Goal: Task Accomplishment & Management: Use online tool/utility

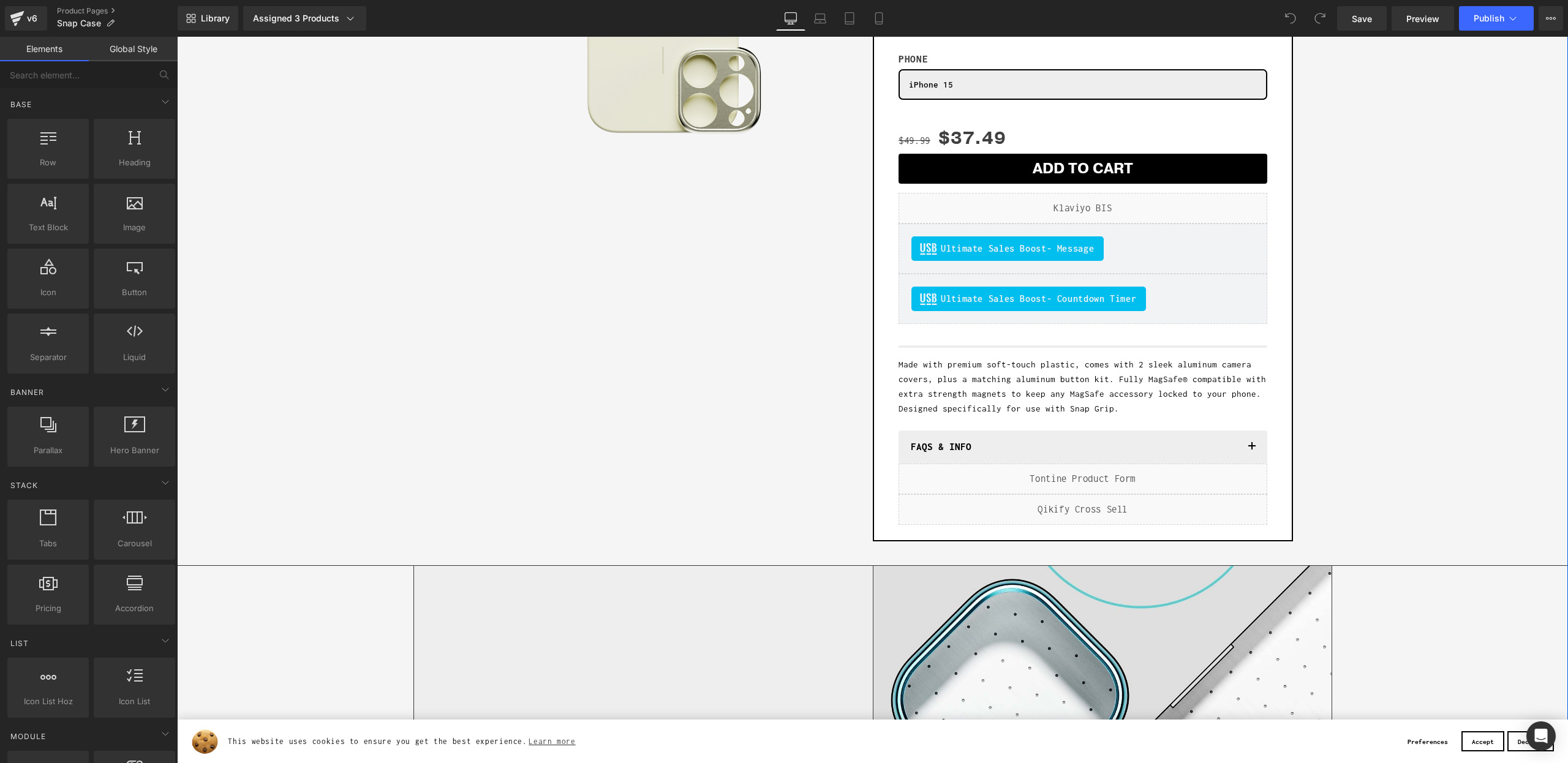
scroll to position [220, 0]
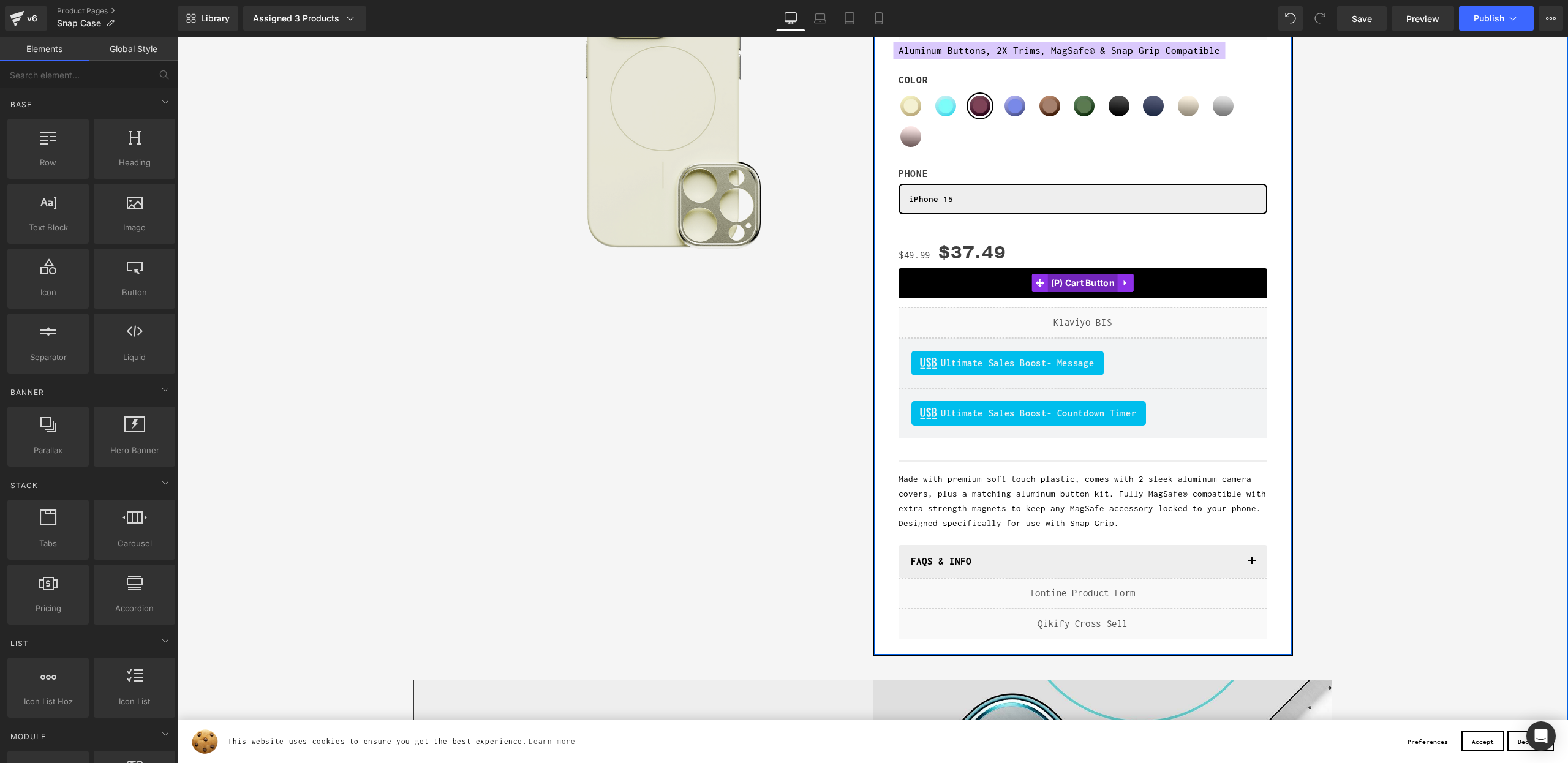
click at [1083, 281] on span "(P) Cart Button" at bounding box center [1083, 283] width 70 height 19
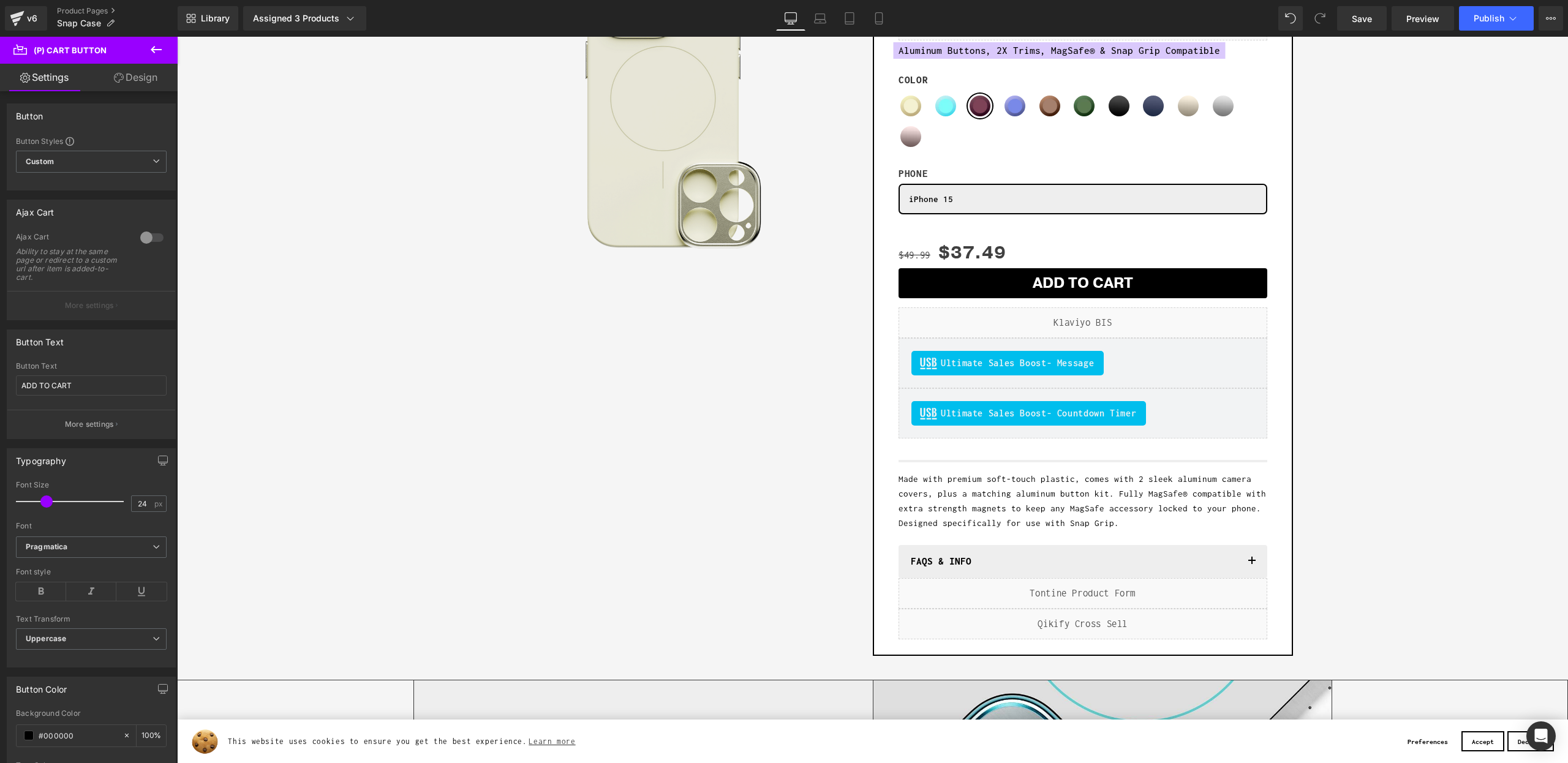
click at [134, 78] on link "Design" at bounding box center [136, 78] width 89 height 27
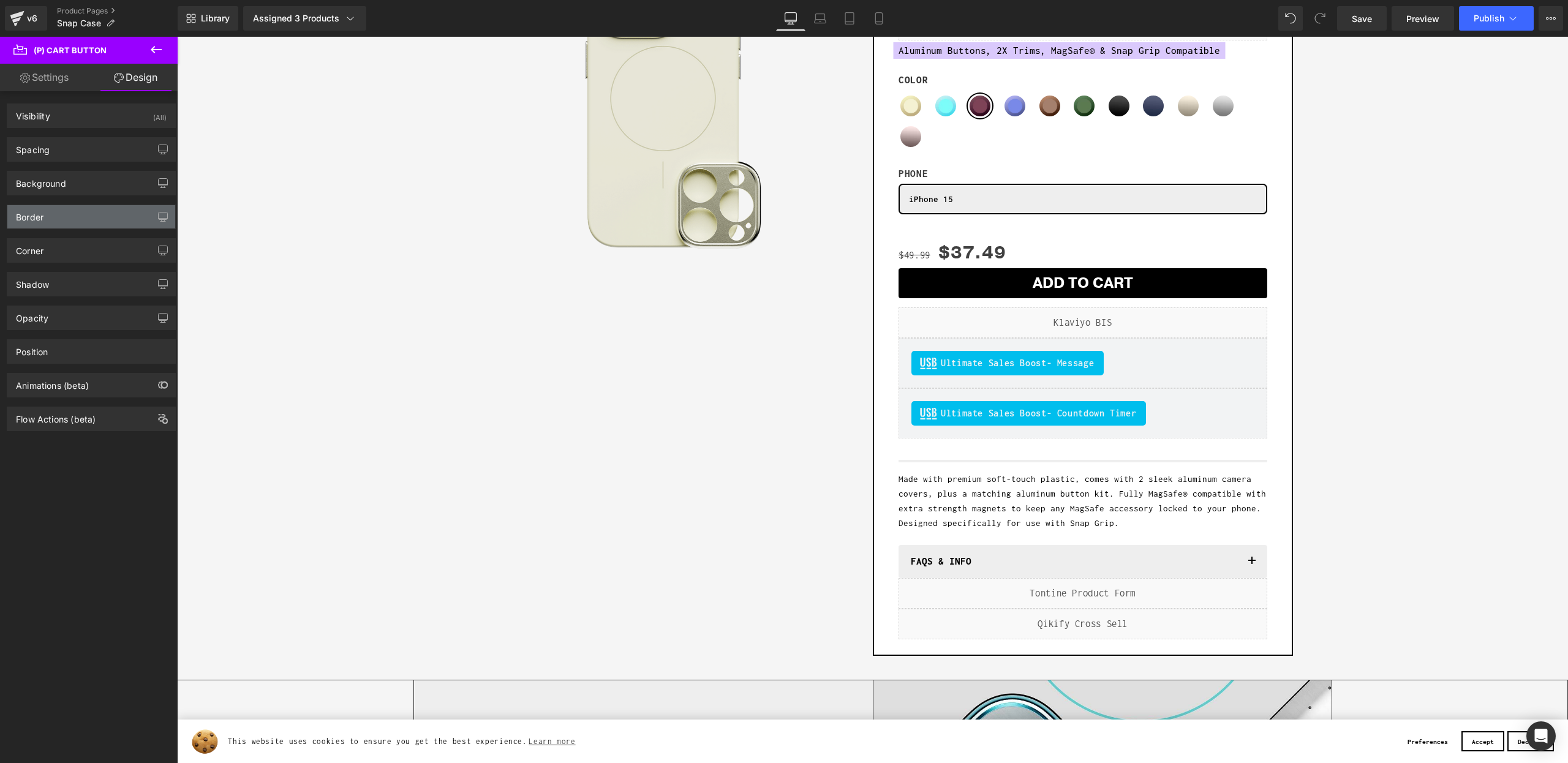
click at [73, 211] on div "Border" at bounding box center [91, 217] width 168 height 23
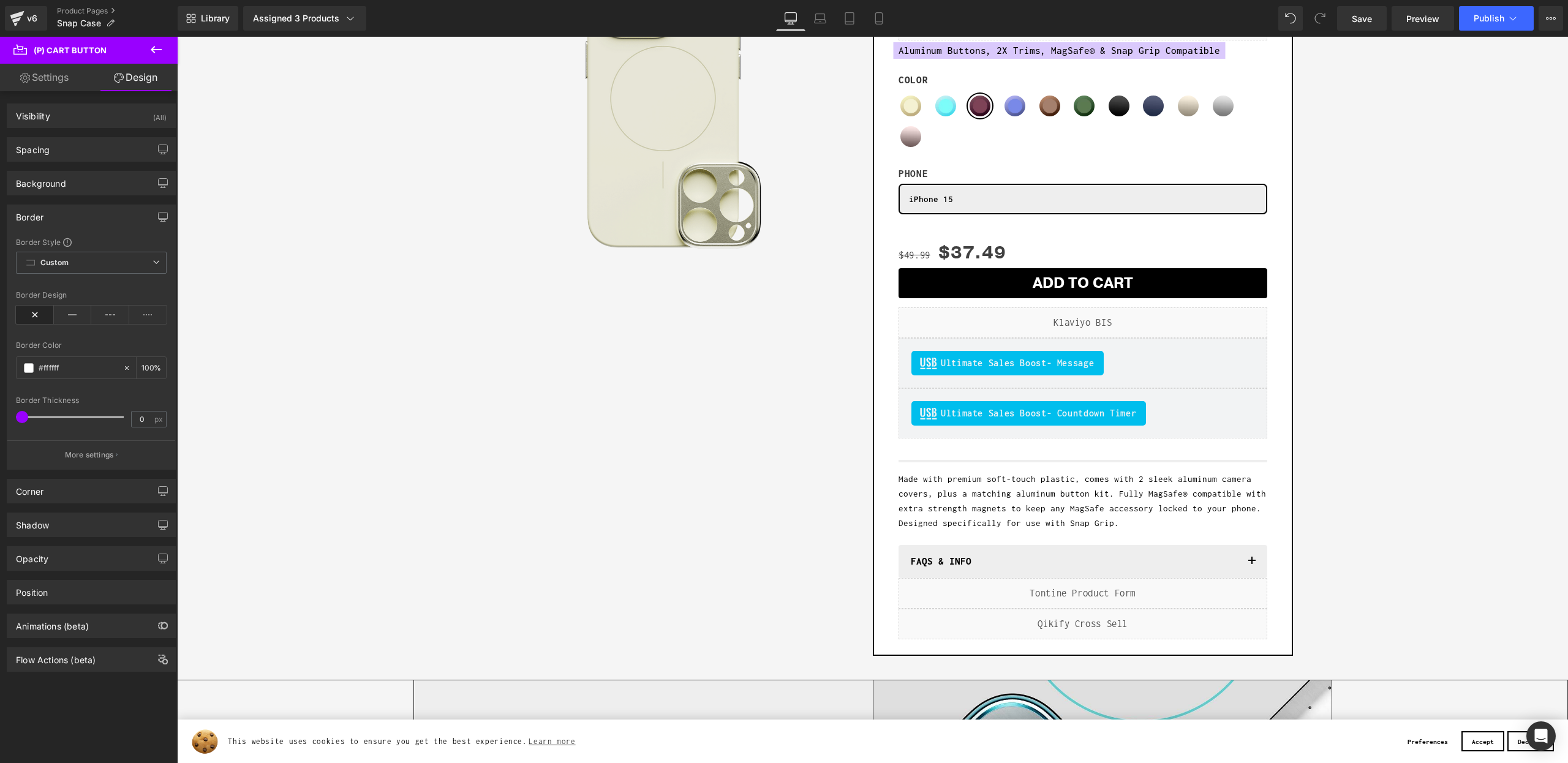
click at [67, 478] on div "Corner Corner Style Custom Custom Setup Global Style Custom Setup Global Style …" at bounding box center [91, 486] width 183 height 34
click at [70, 485] on div "Corner" at bounding box center [91, 491] width 168 height 23
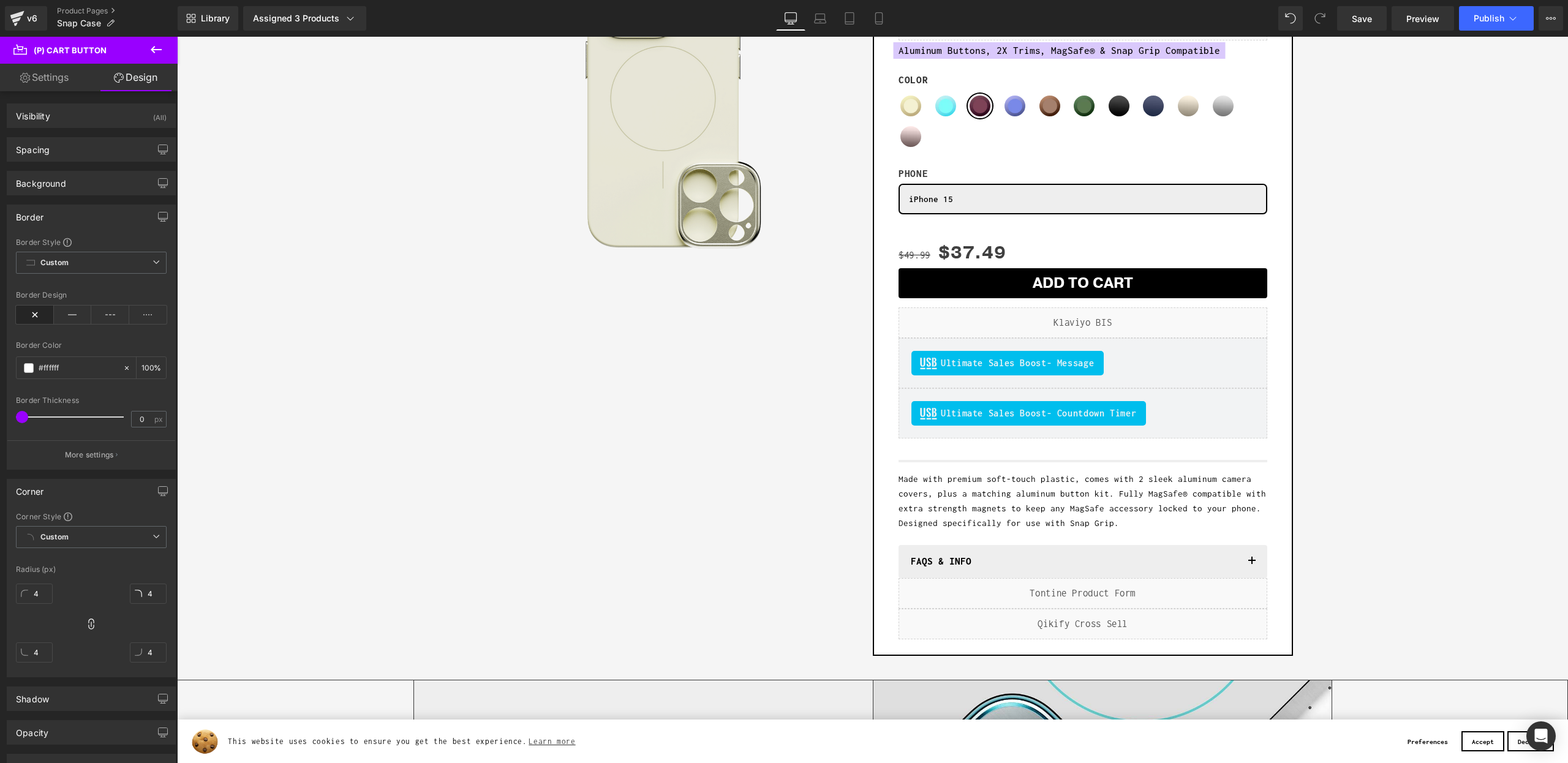
click at [156, 48] on icon at bounding box center [156, 50] width 14 height 14
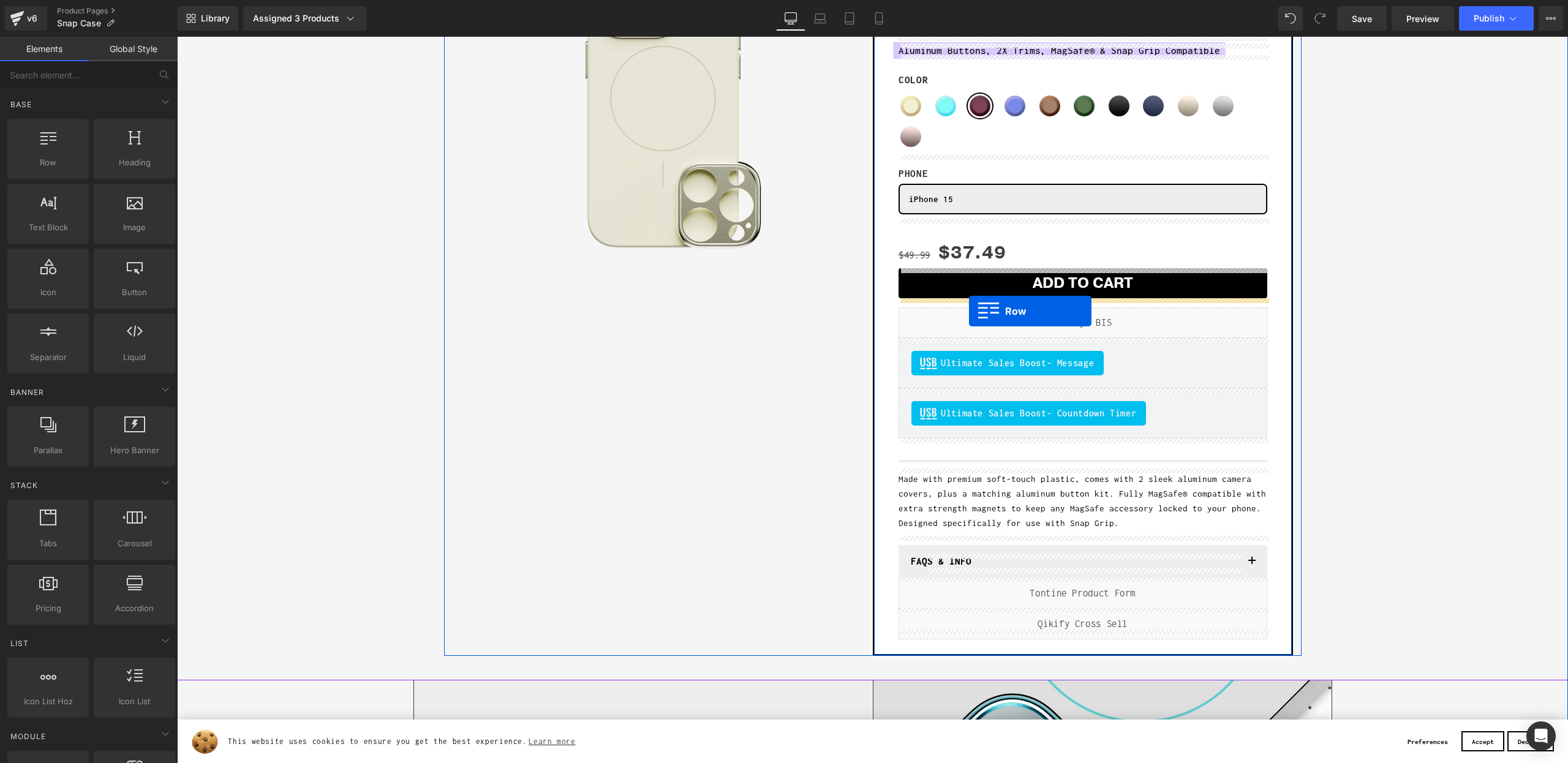
drag, startPoint x: 215, startPoint y: 188, endPoint x: 969, endPoint y: 311, distance: 764.0
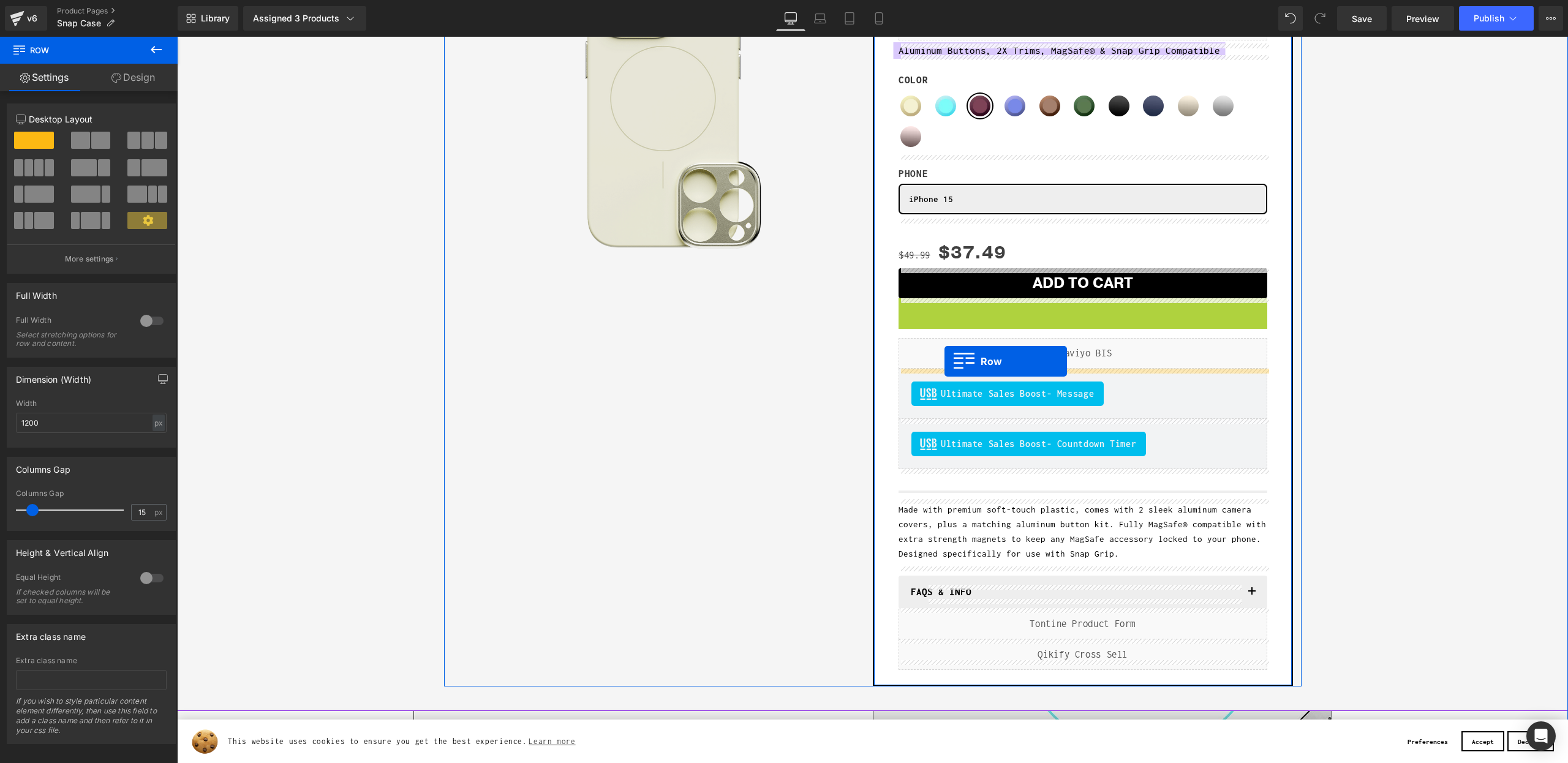
drag, startPoint x: 925, startPoint y: 303, endPoint x: 945, endPoint y: 361, distance: 61.4
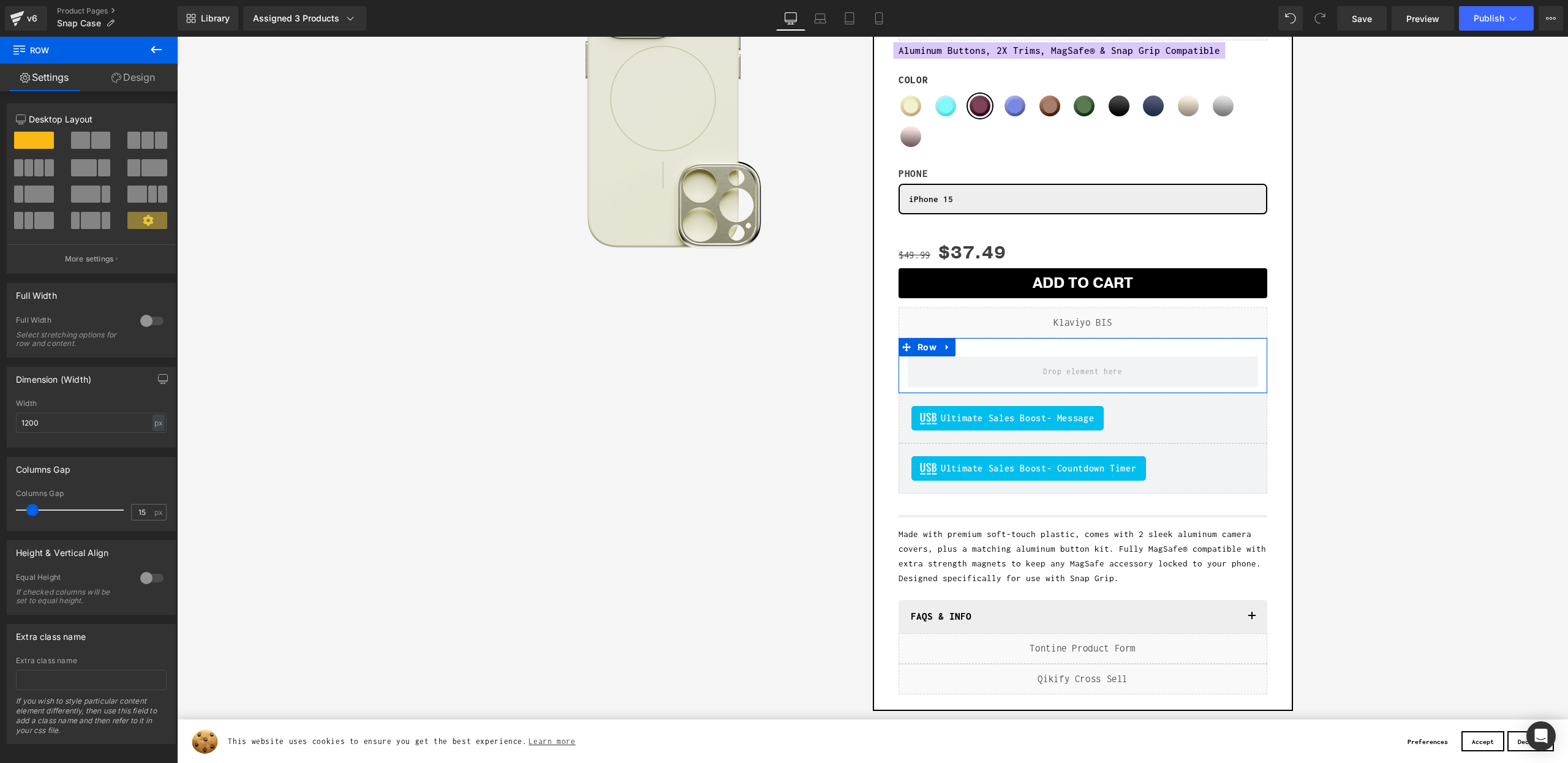
click at [126, 83] on link "Design" at bounding box center [134, 78] width 89 height 27
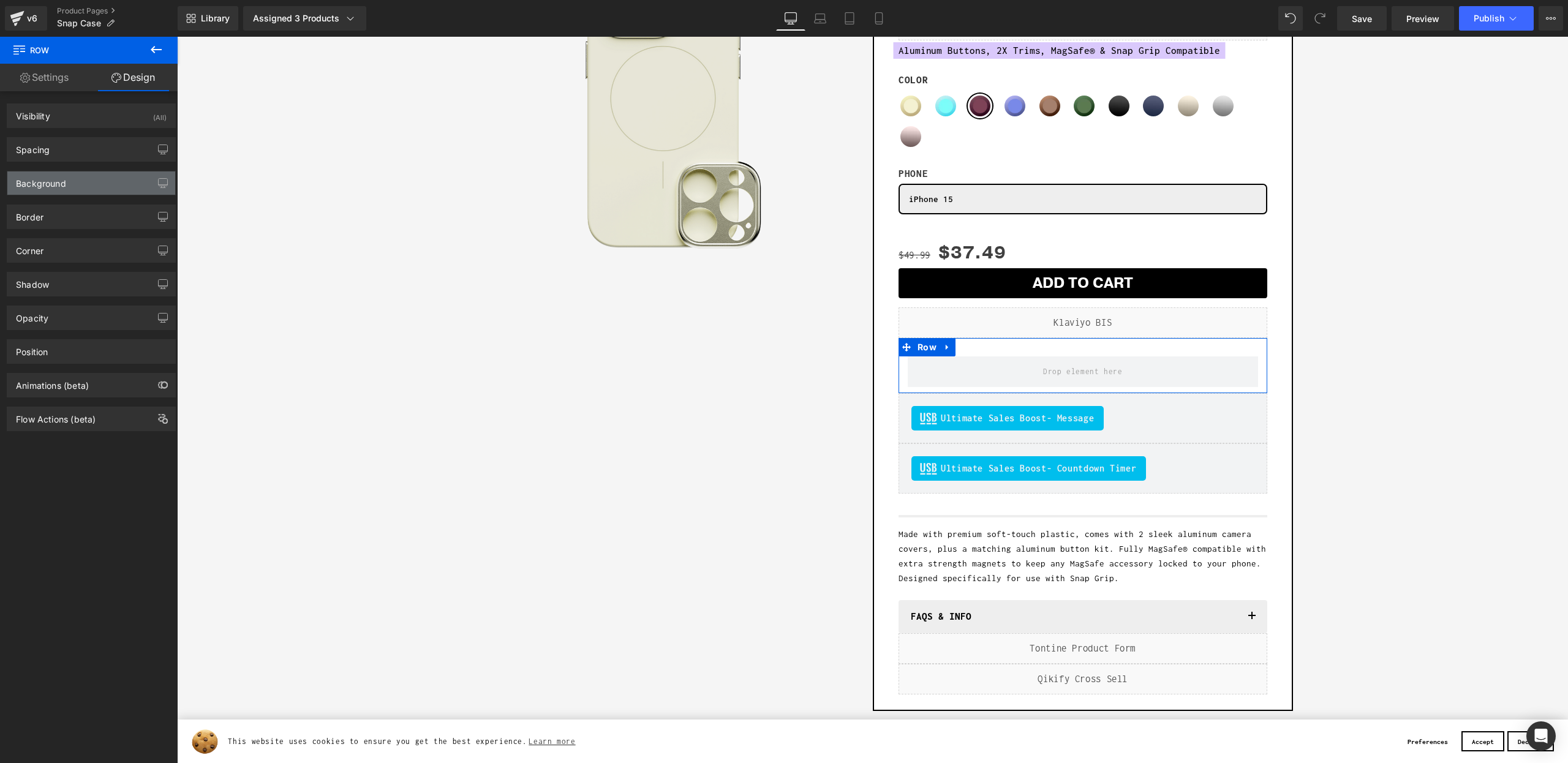
click at [62, 187] on div "Background" at bounding box center [41, 180] width 50 height 17
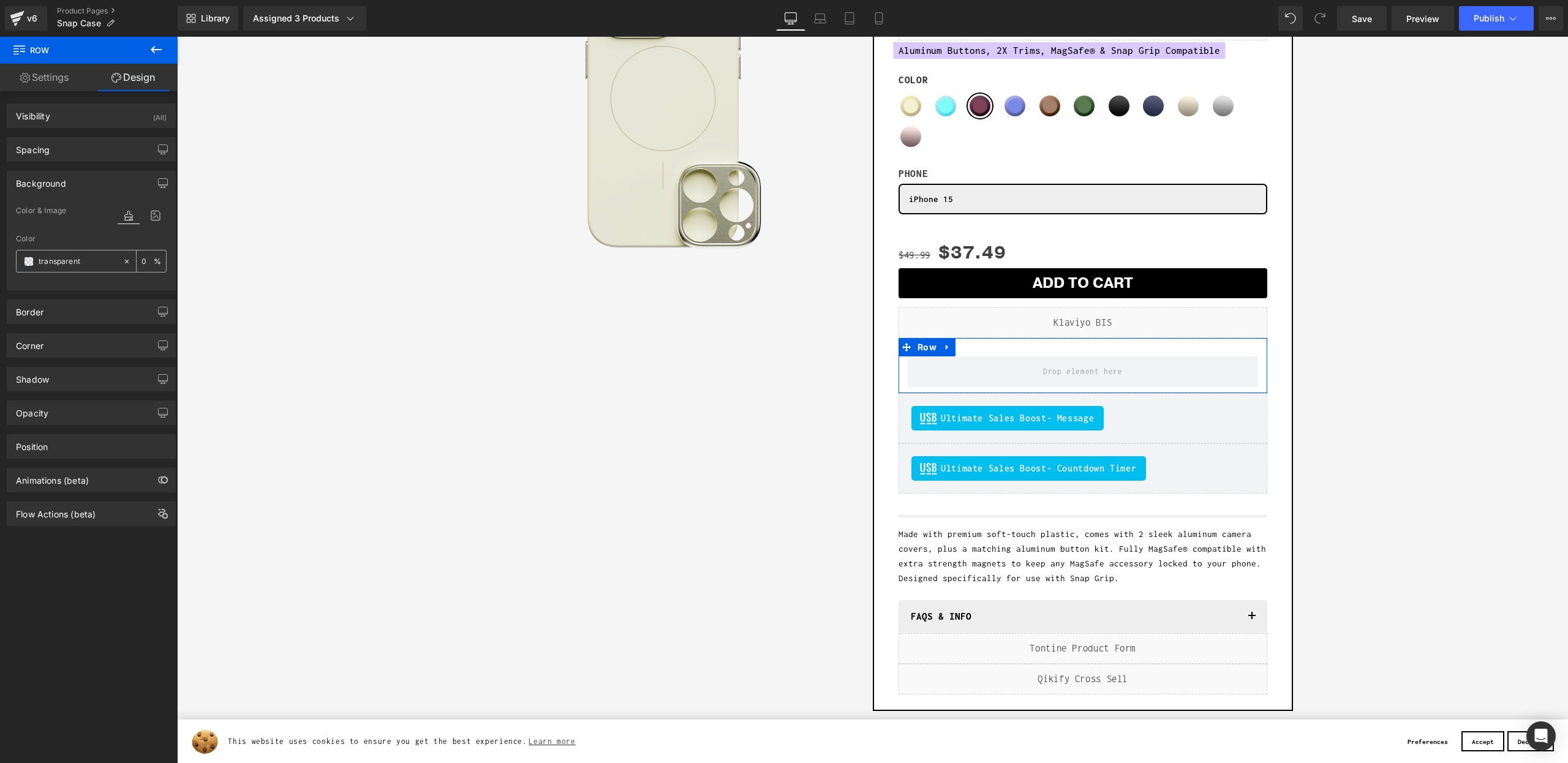
click at [23, 258] on div "transparent" at bounding box center [70, 261] width 106 height 22
click at [26, 261] on span at bounding box center [29, 261] width 10 height 10
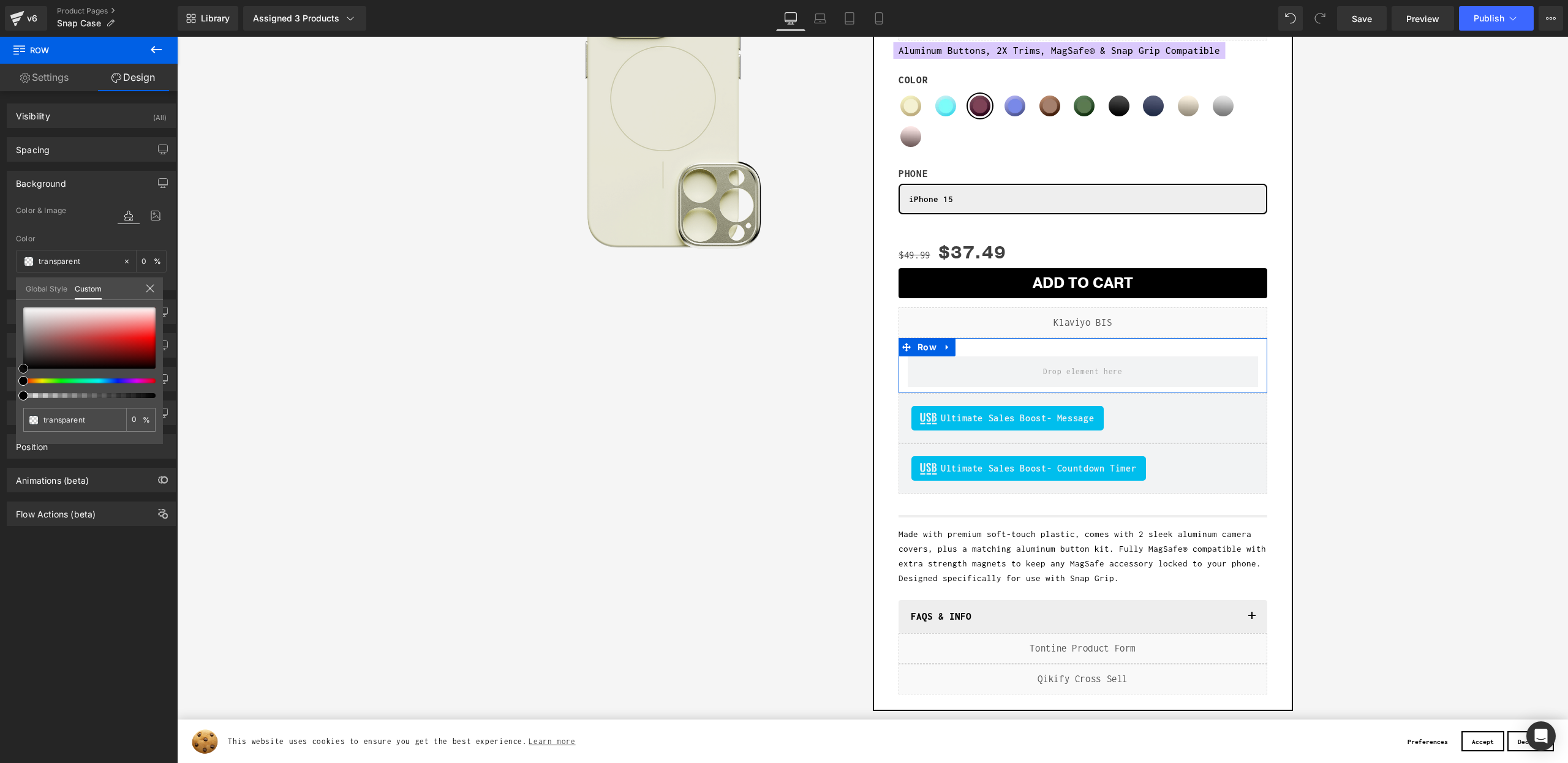
type input "#beb5b5"
type input "100"
type input "#beb5b5"
type input "100"
type input "#beb6b6"
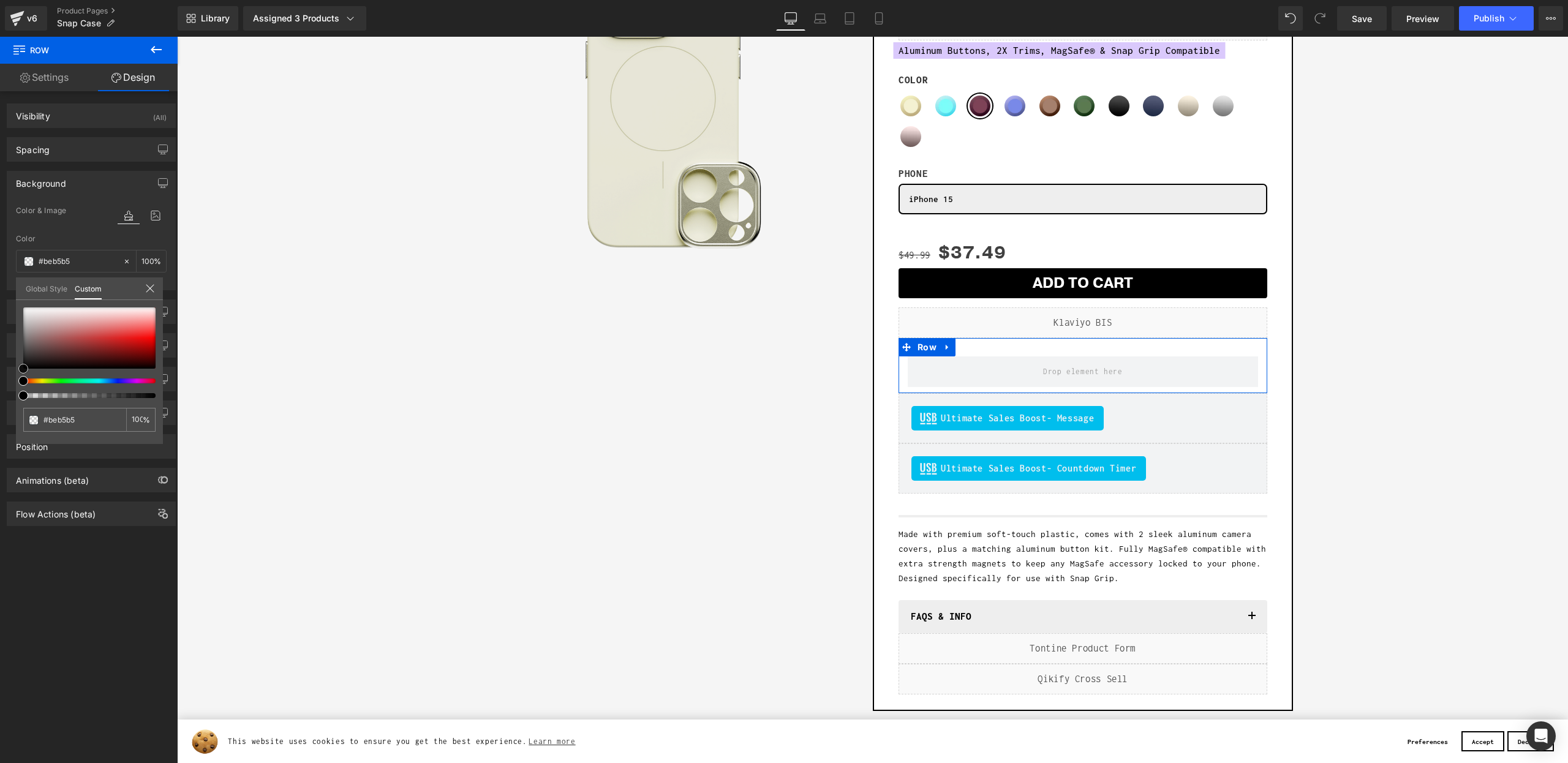
type input "#beb6b6"
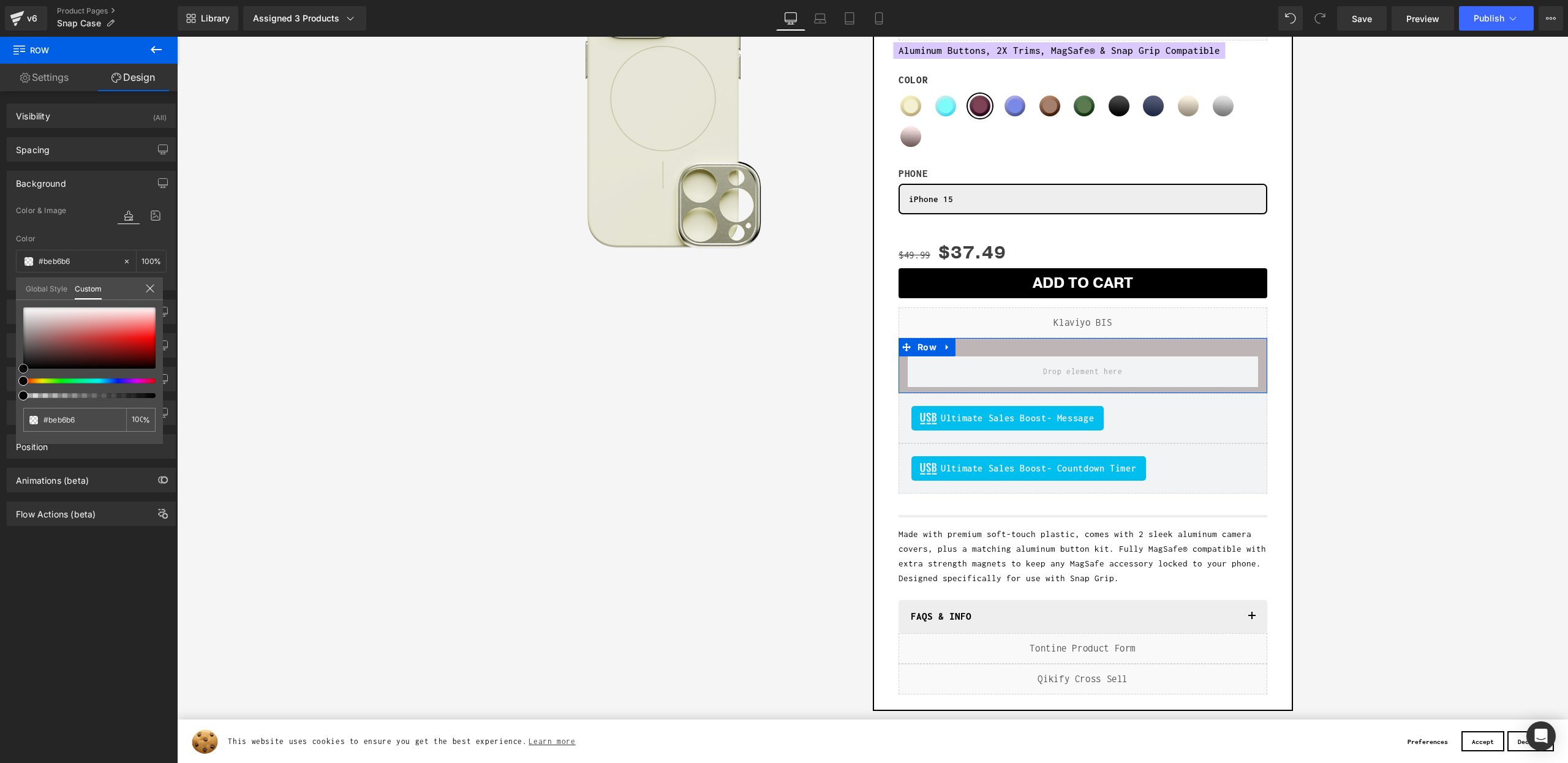
type input "#bdb6b6"
type input "#bbb8b8"
type input "#bababa"
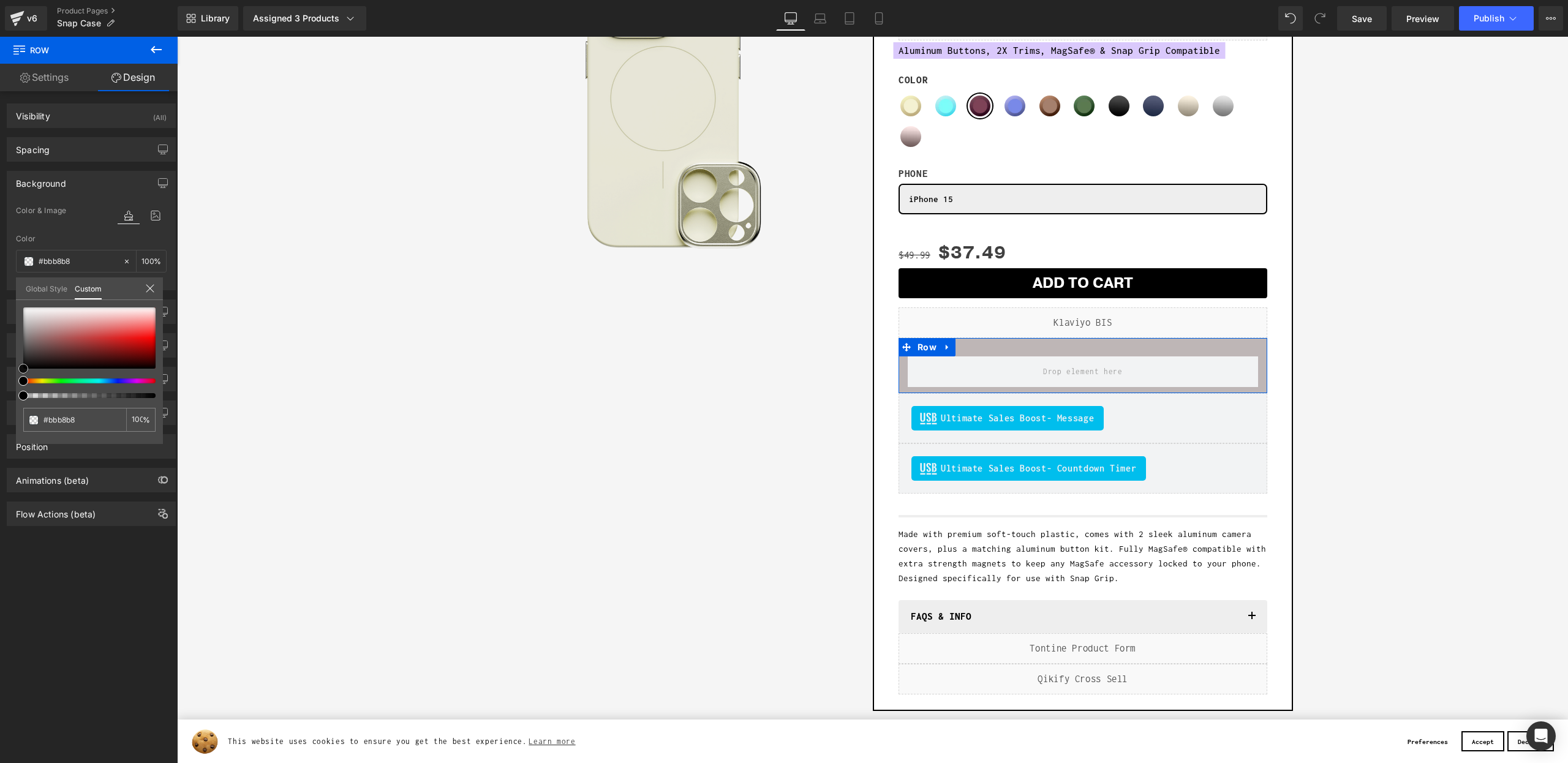
type input "#bababa"
type input "#bcbcbc"
type input "#c6c6c6"
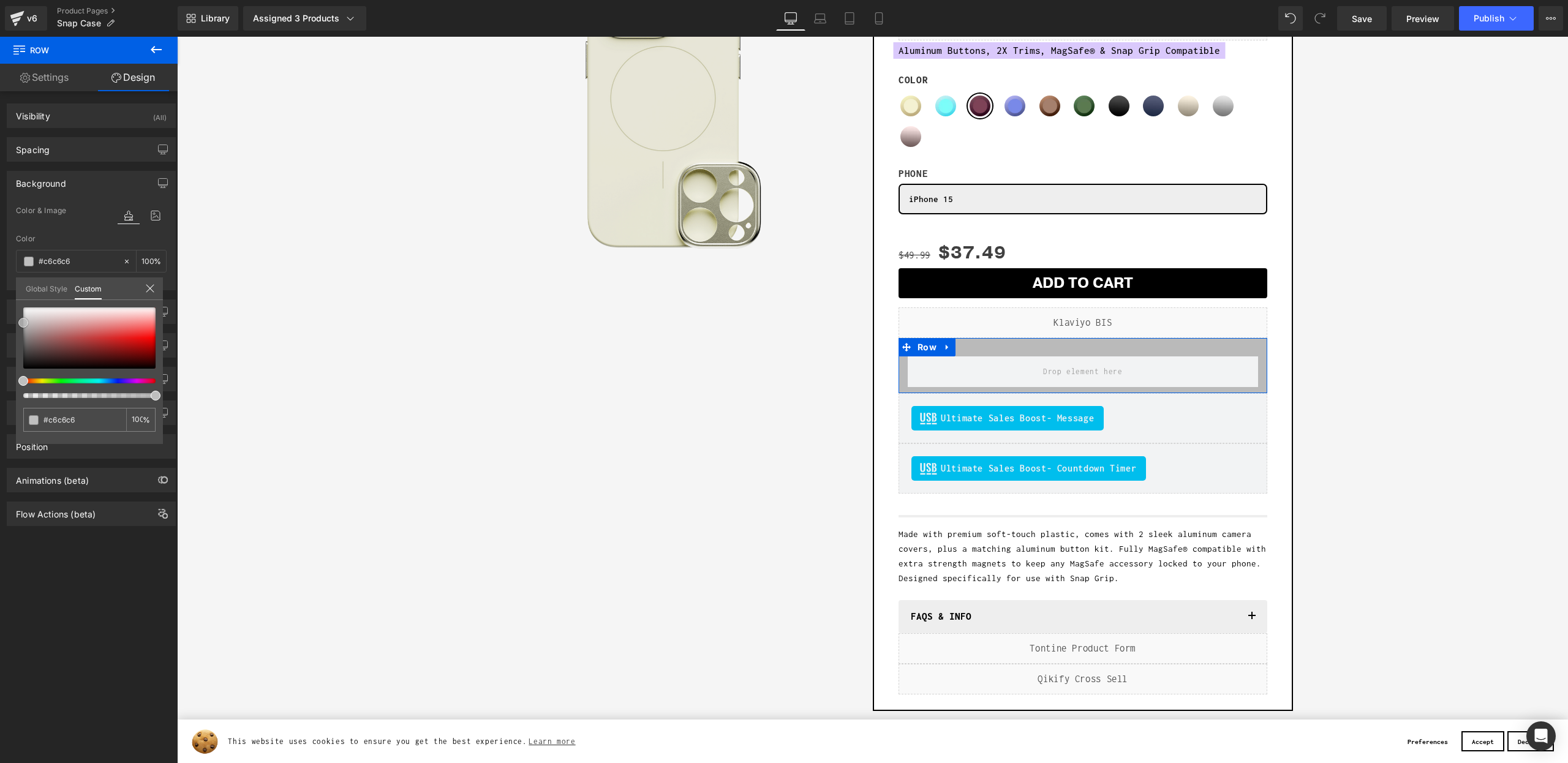
type input "#cecece"
type input "#d6d6d6"
type input "#dddddd"
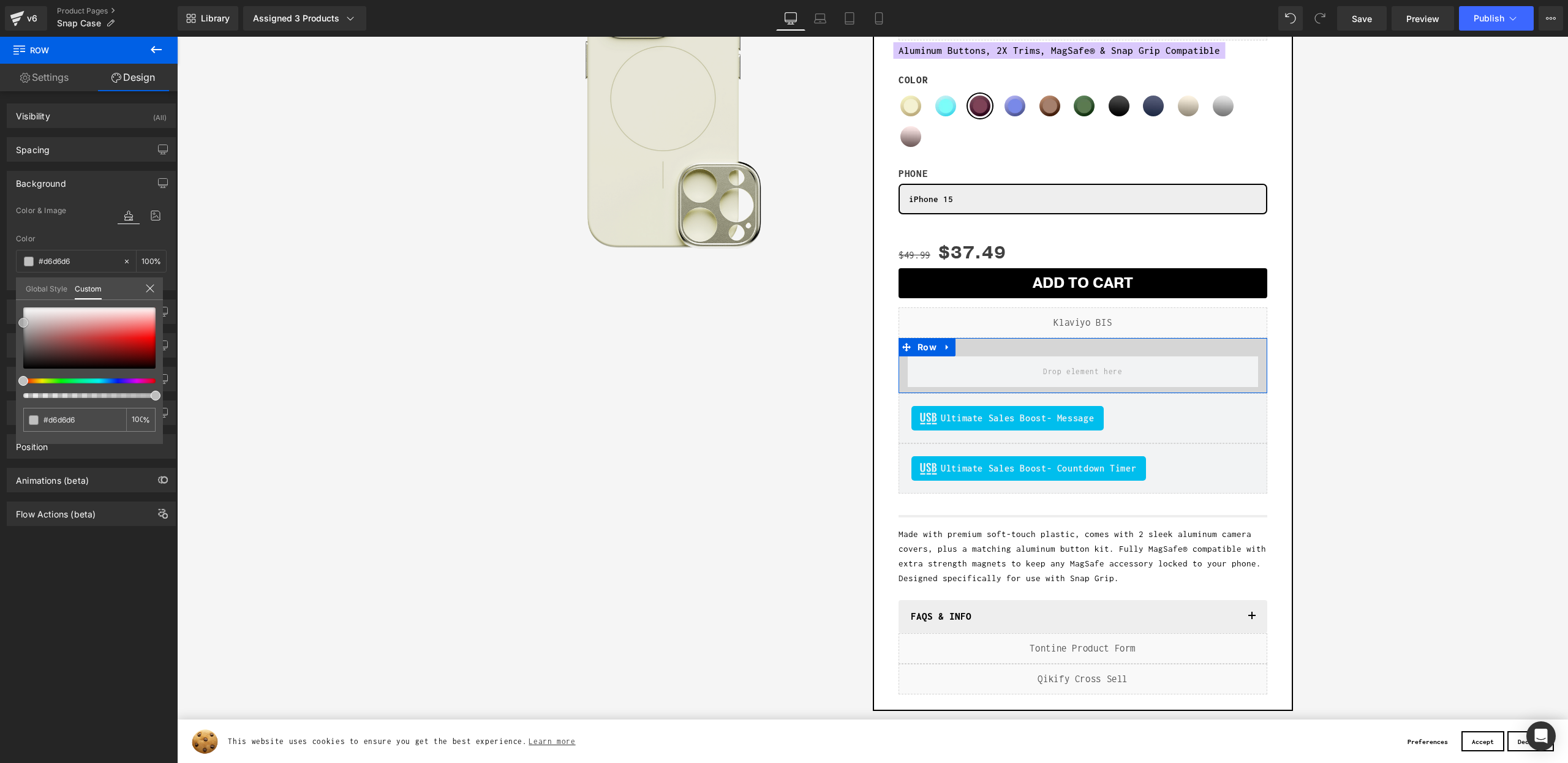
type input "#dddddd"
type input "#e2e2e2"
type input "#e0e0e0"
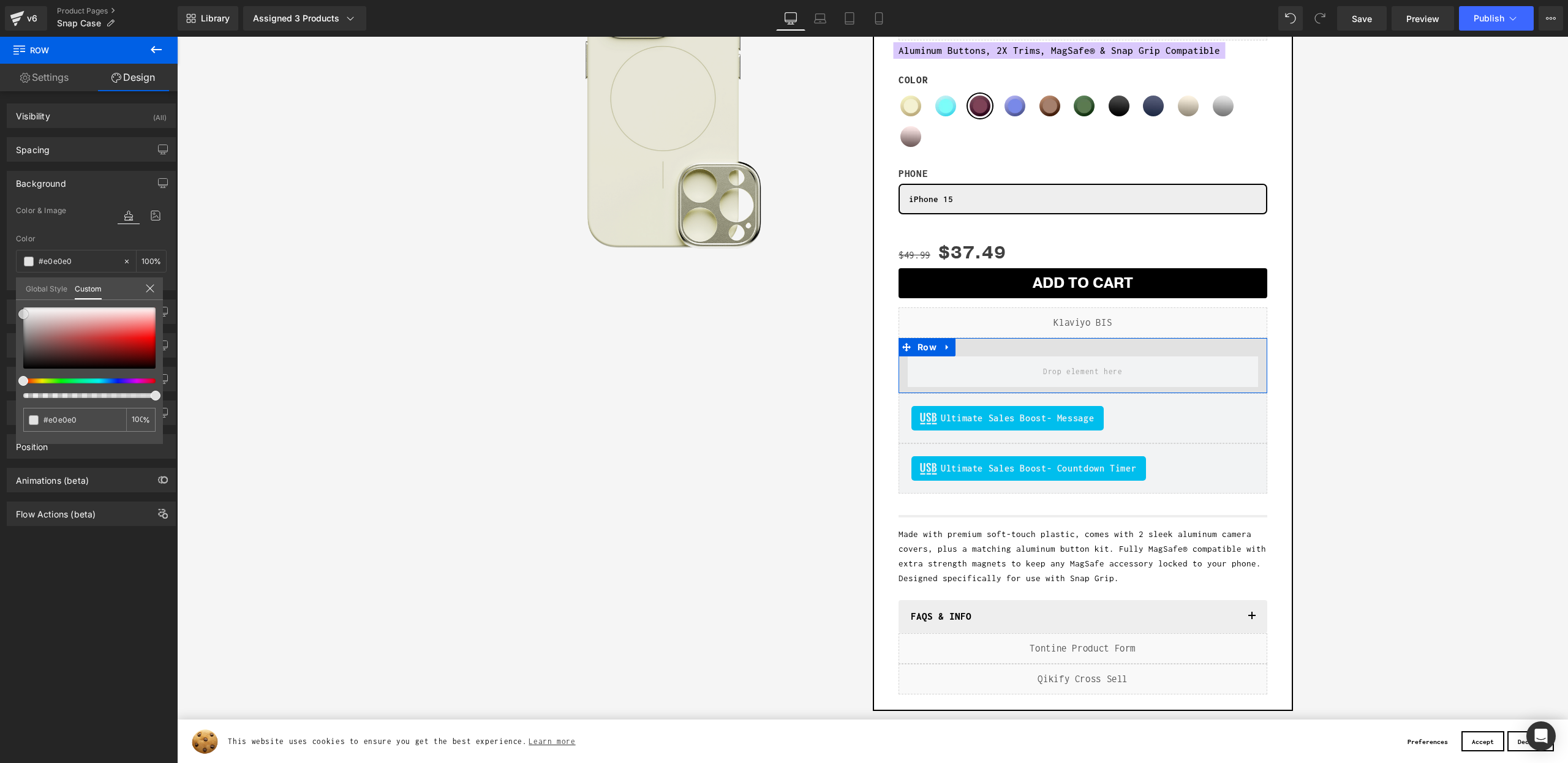
type input "#dddddd"
drag, startPoint x: 32, startPoint y: 324, endPoint x: 10, endPoint y: 315, distance: 23.8
click at [10, 290] on div "Background Color & Image color rgba(221, 221, 221, 1) Color #dddddd 100 % Image…" at bounding box center [91, 225] width 183 height 128
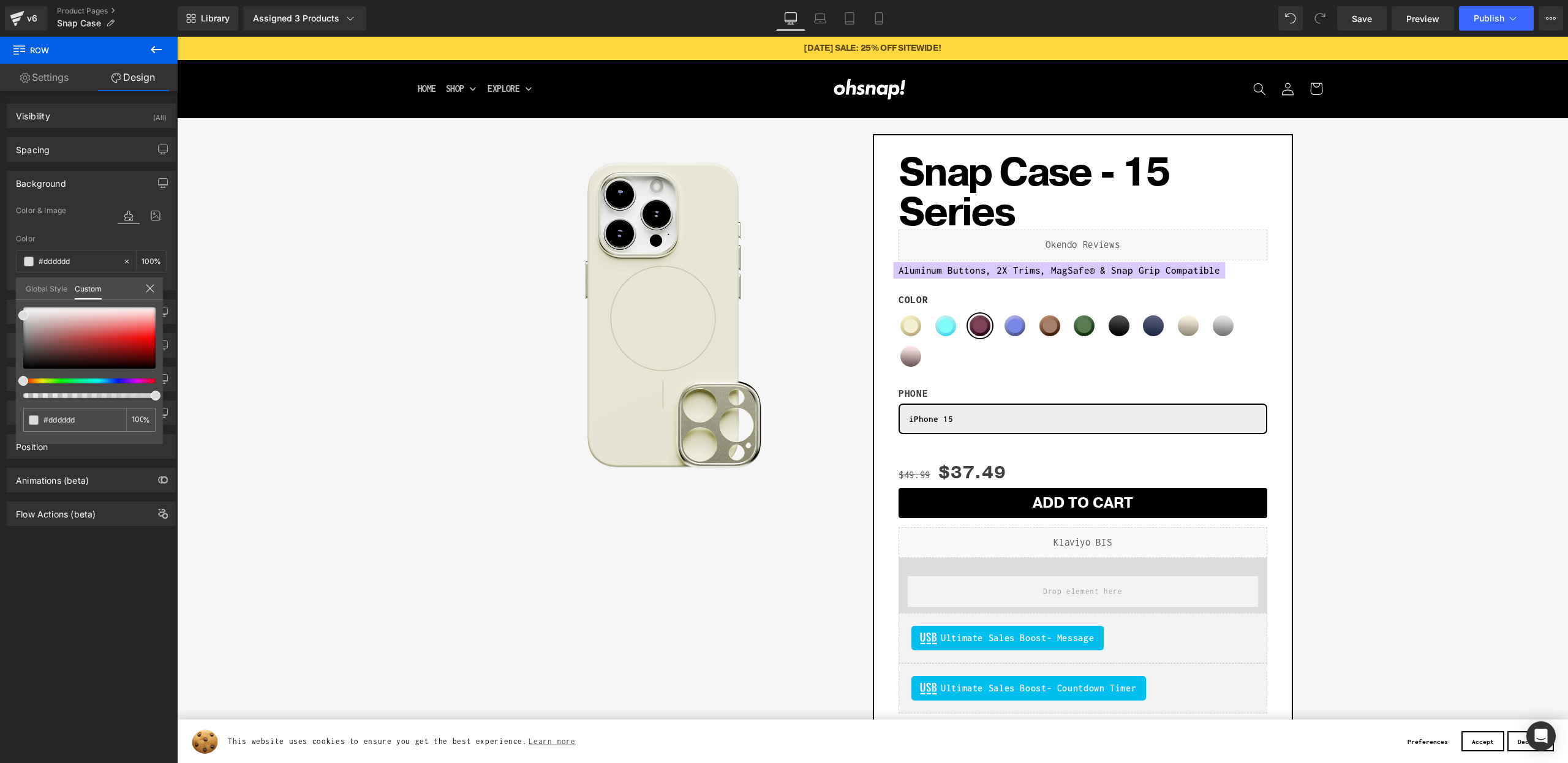
click at [65, 419] on input "#dddddd" at bounding box center [83, 420] width 78 height 13
click at [65, 419] on input "#dddddd" at bounding box center [76, 420] width 65 height 13
paste input "FDD93E"
type input "#FDD93E"
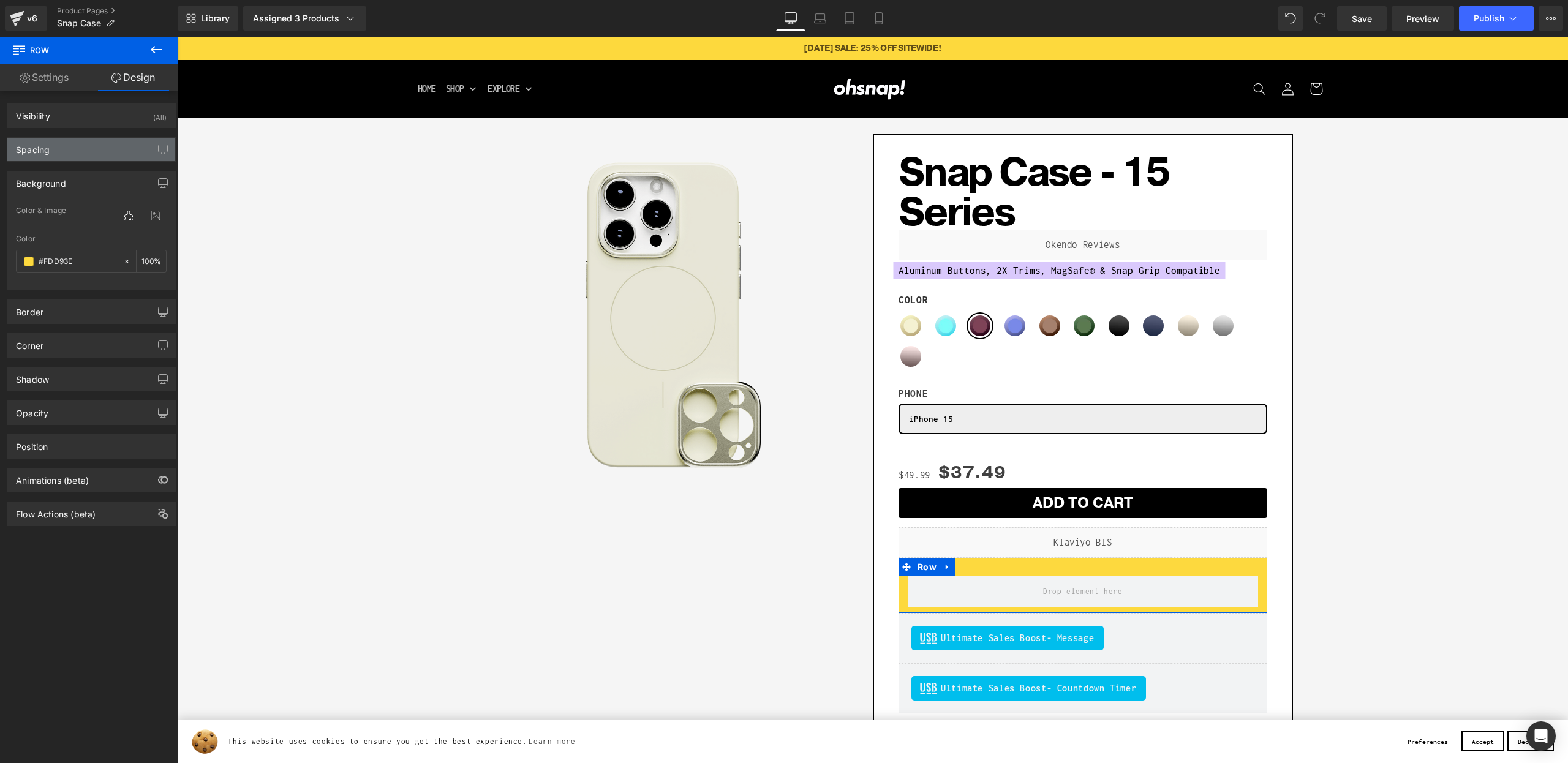
click at [48, 154] on div "Spacing" at bounding box center [32, 146] width 34 height 17
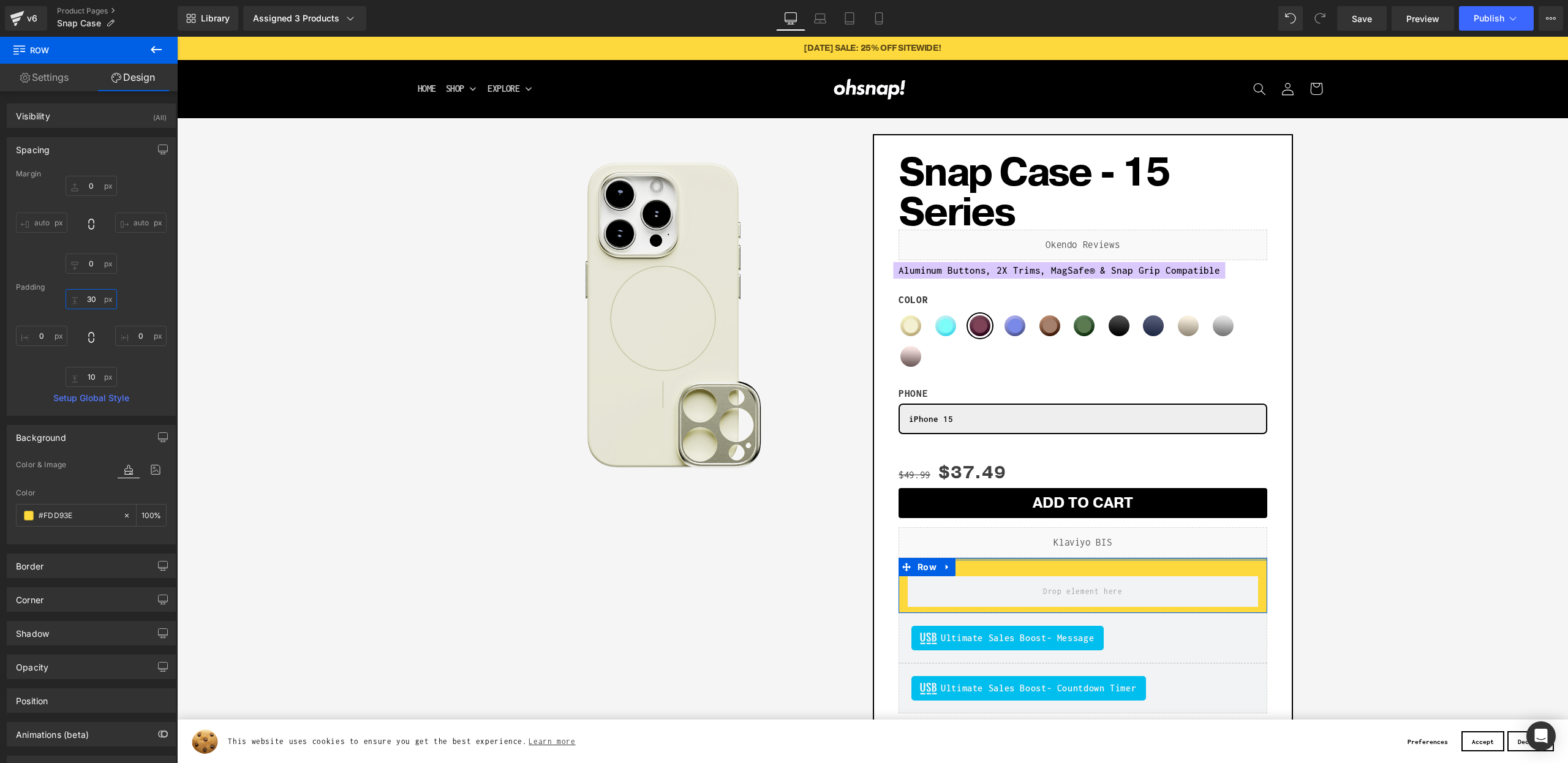
click at [90, 297] on input "30" at bounding box center [91, 299] width 52 height 20
click at [45, 88] on link "Settings" at bounding box center [45, 78] width 89 height 27
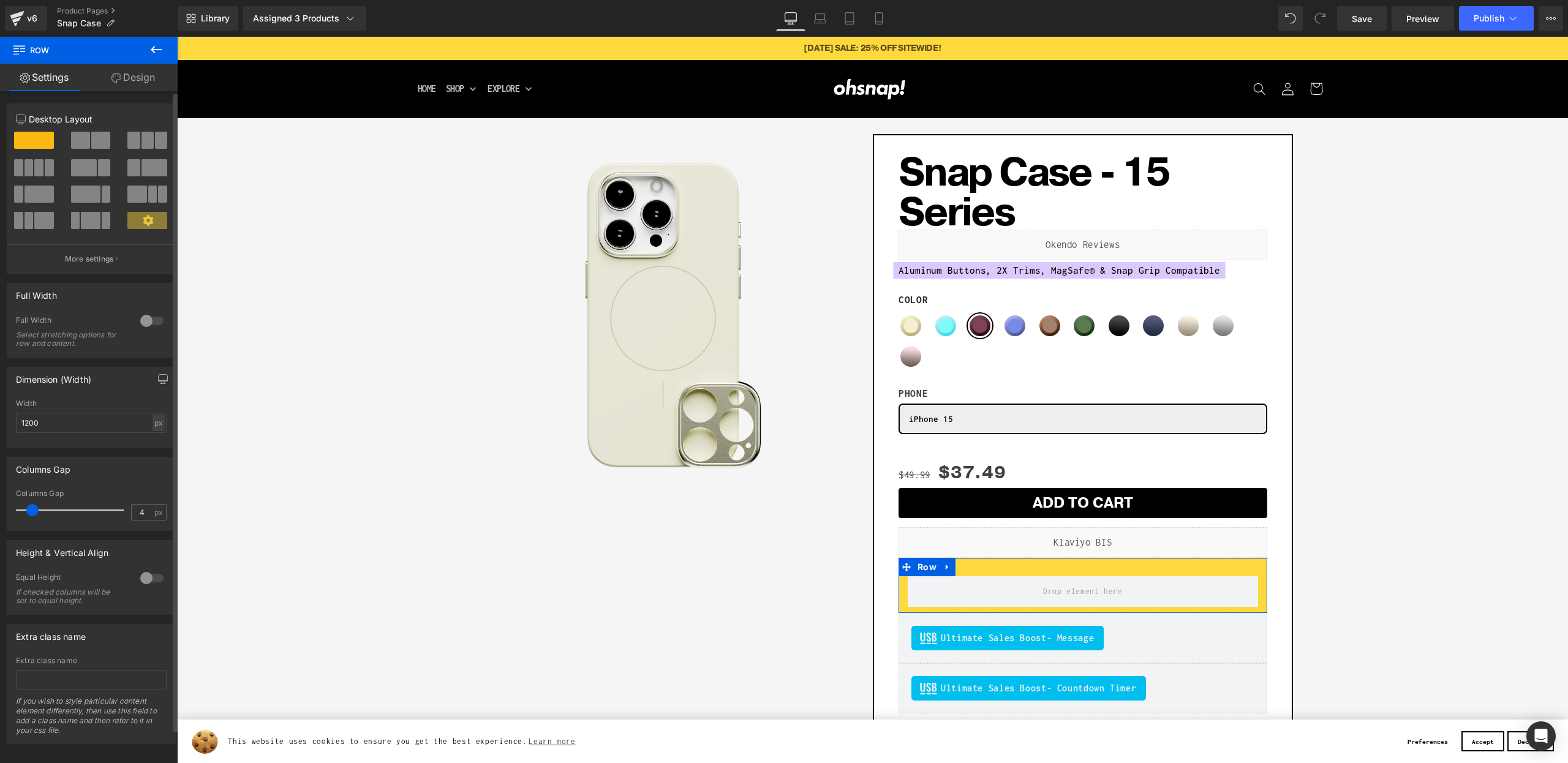
type input "0"
click at [0, 498] on div "Columns Gap 0px Columns Gap 0 px" at bounding box center [91, 490] width 183 height 83
click at [131, 76] on link "Design" at bounding box center [134, 78] width 89 height 27
type input "0"
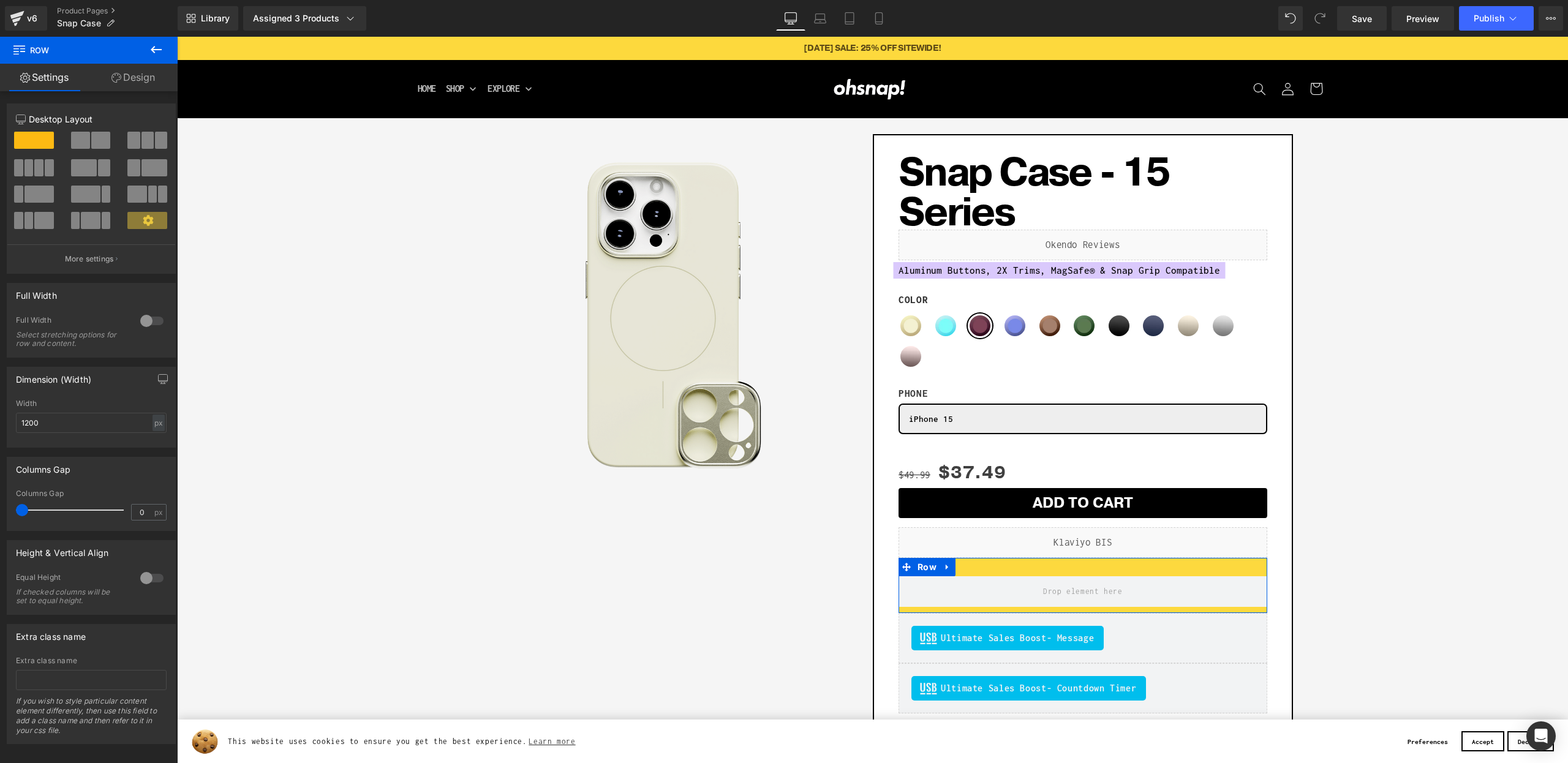
type input "30"
type input "0"
type input "10"
type input "0"
type input "#fdd93e"
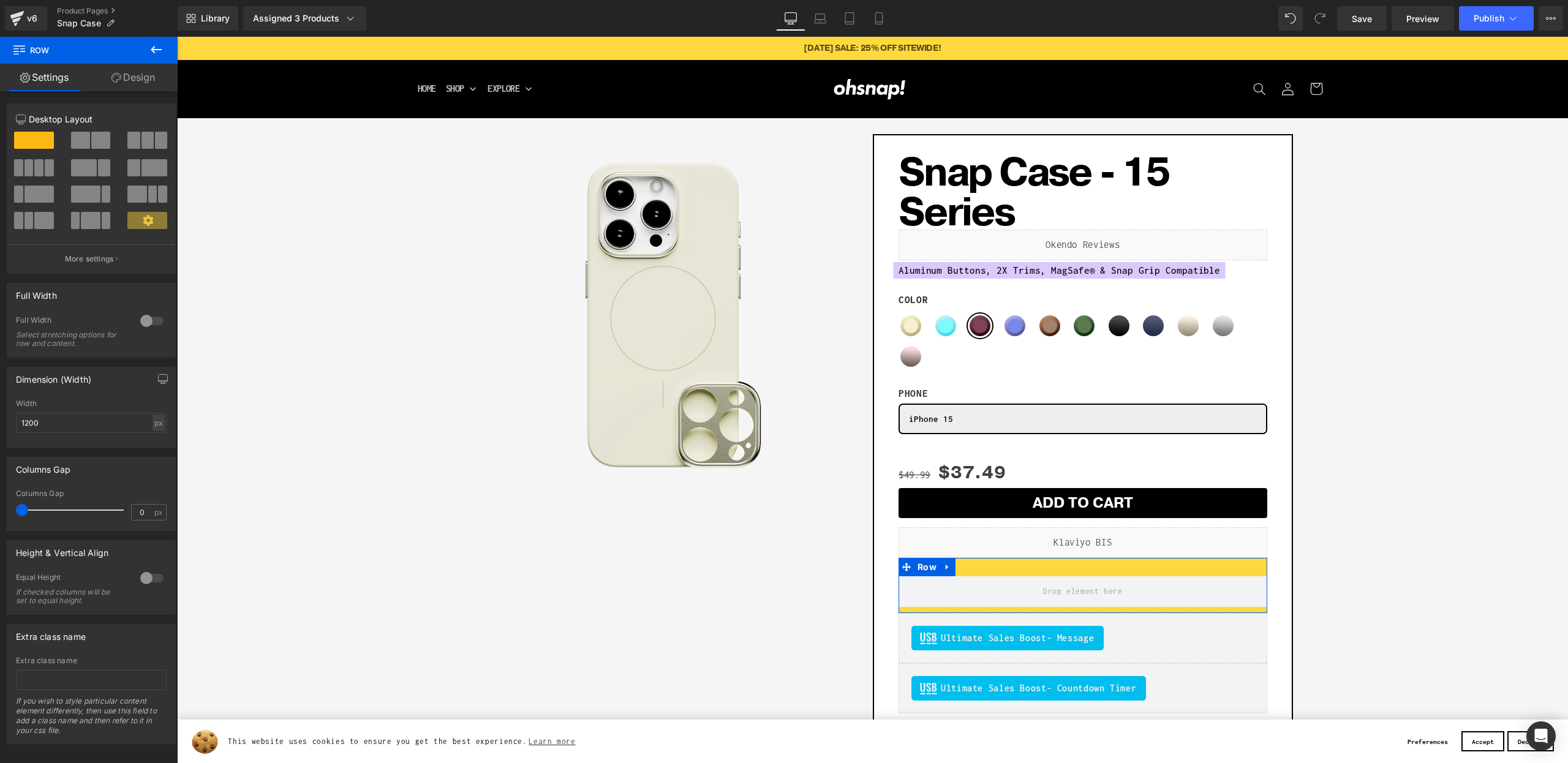
type input "100"
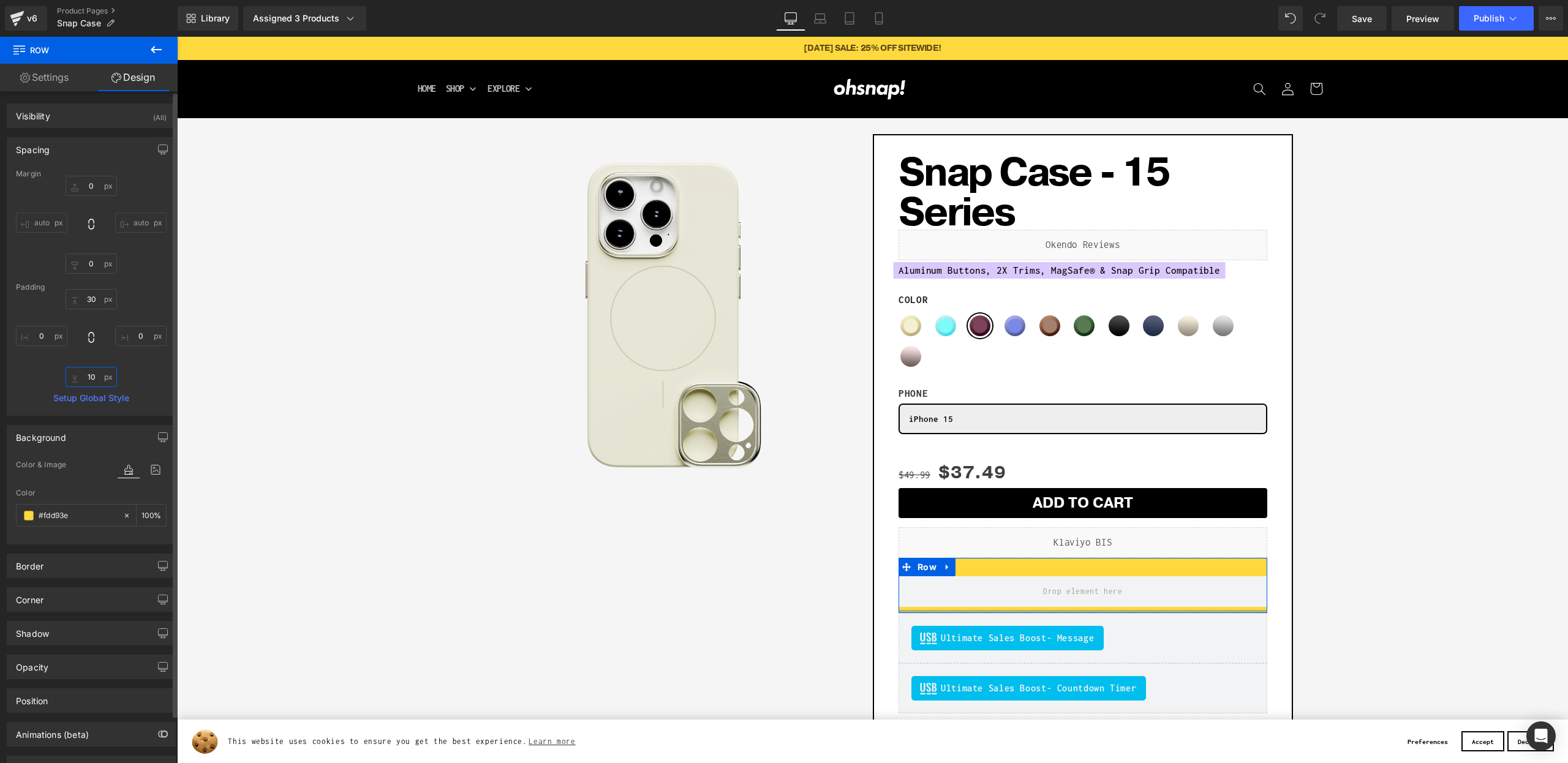
click at [87, 378] on input "10" at bounding box center [91, 377] width 52 height 20
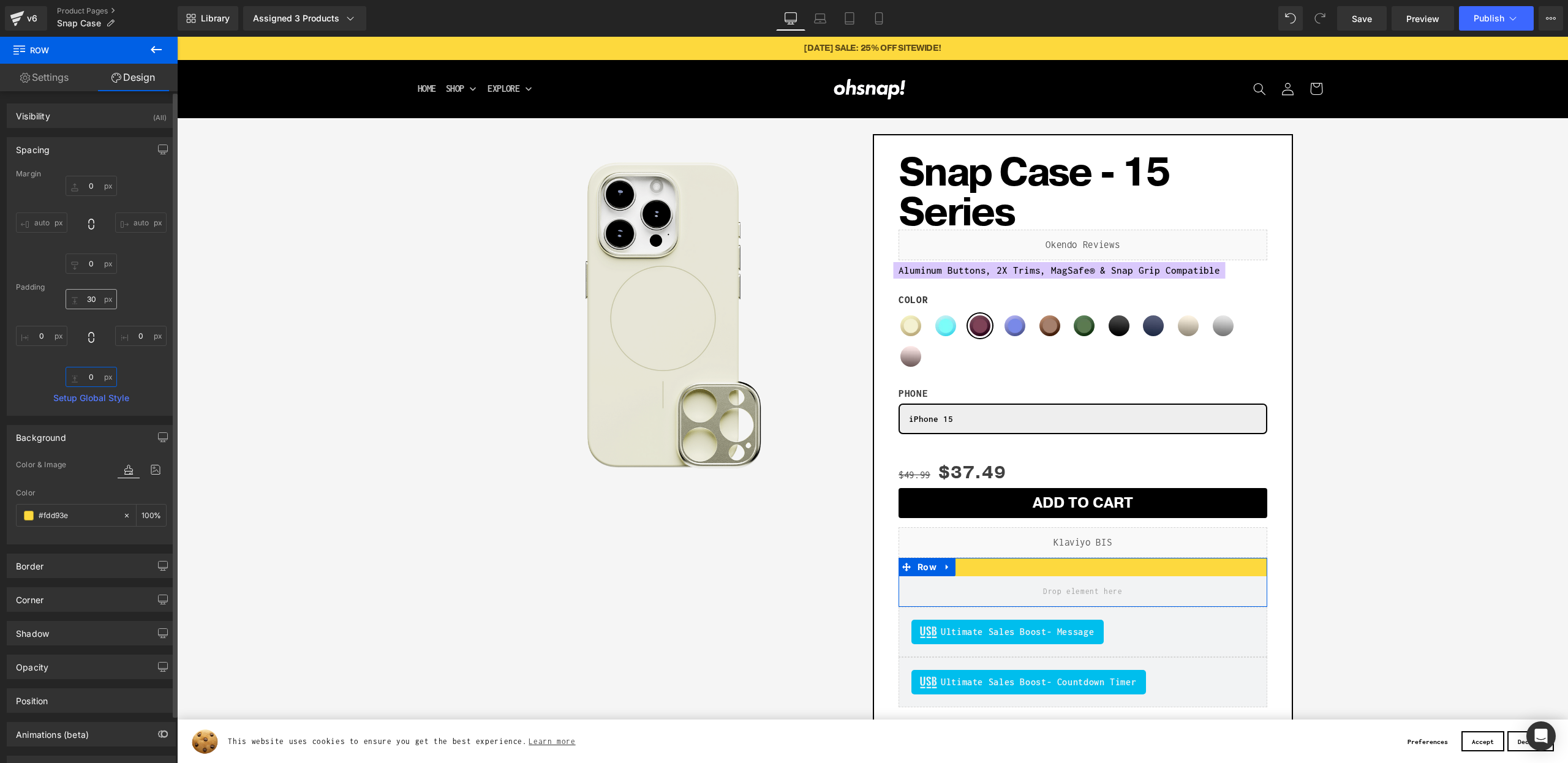
type input "0"
click at [85, 298] on input "30" at bounding box center [91, 299] width 52 height 20
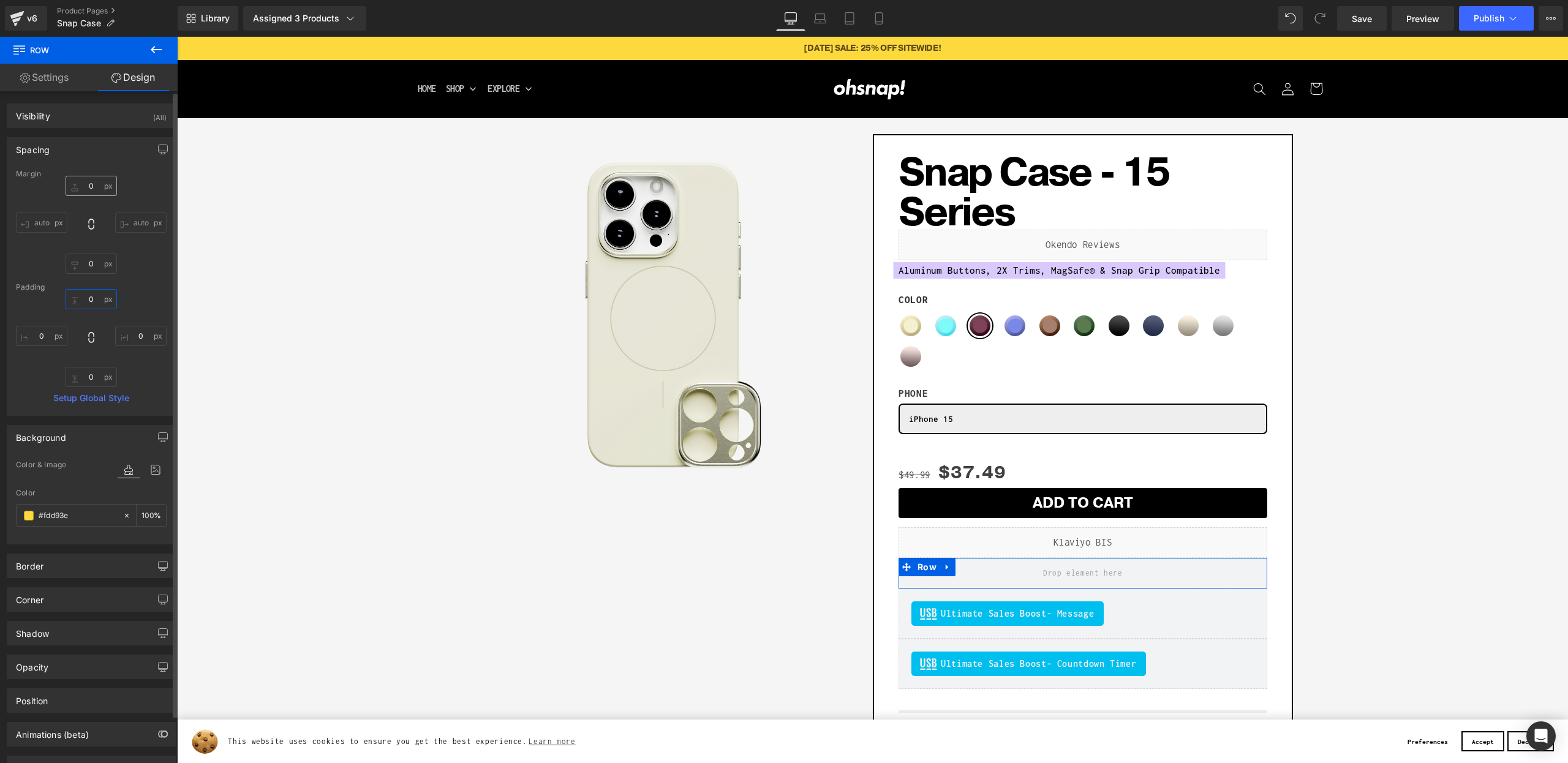
type input "0"
click at [83, 184] on input "0" at bounding box center [91, 186] width 52 height 20
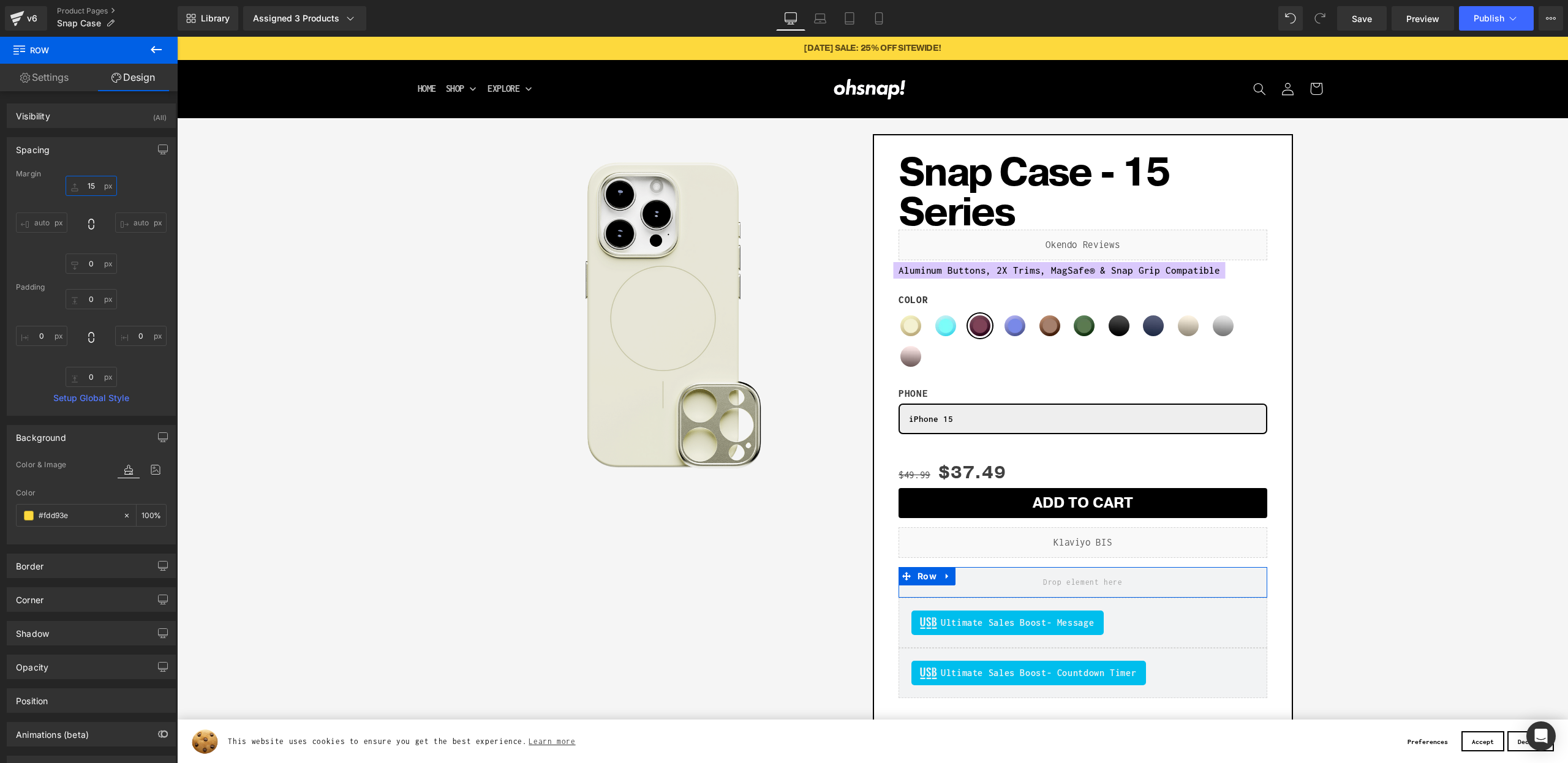
type input "15"
click at [39, 76] on link "Settings" at bounding box center [45, 78] width 89 height 27
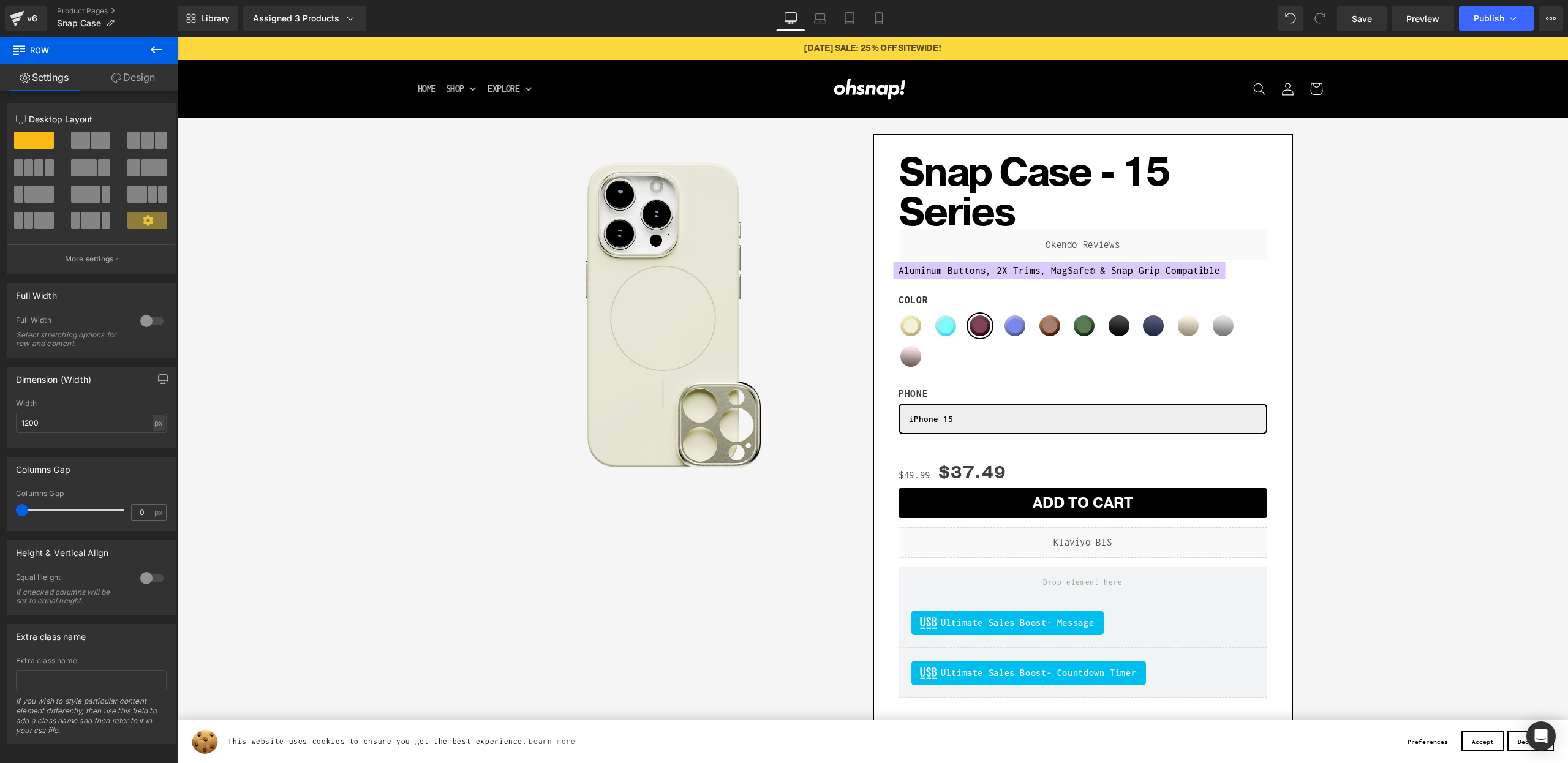
click at [157, 49] on icon at bounding box center [156, 50] width 11 height 7
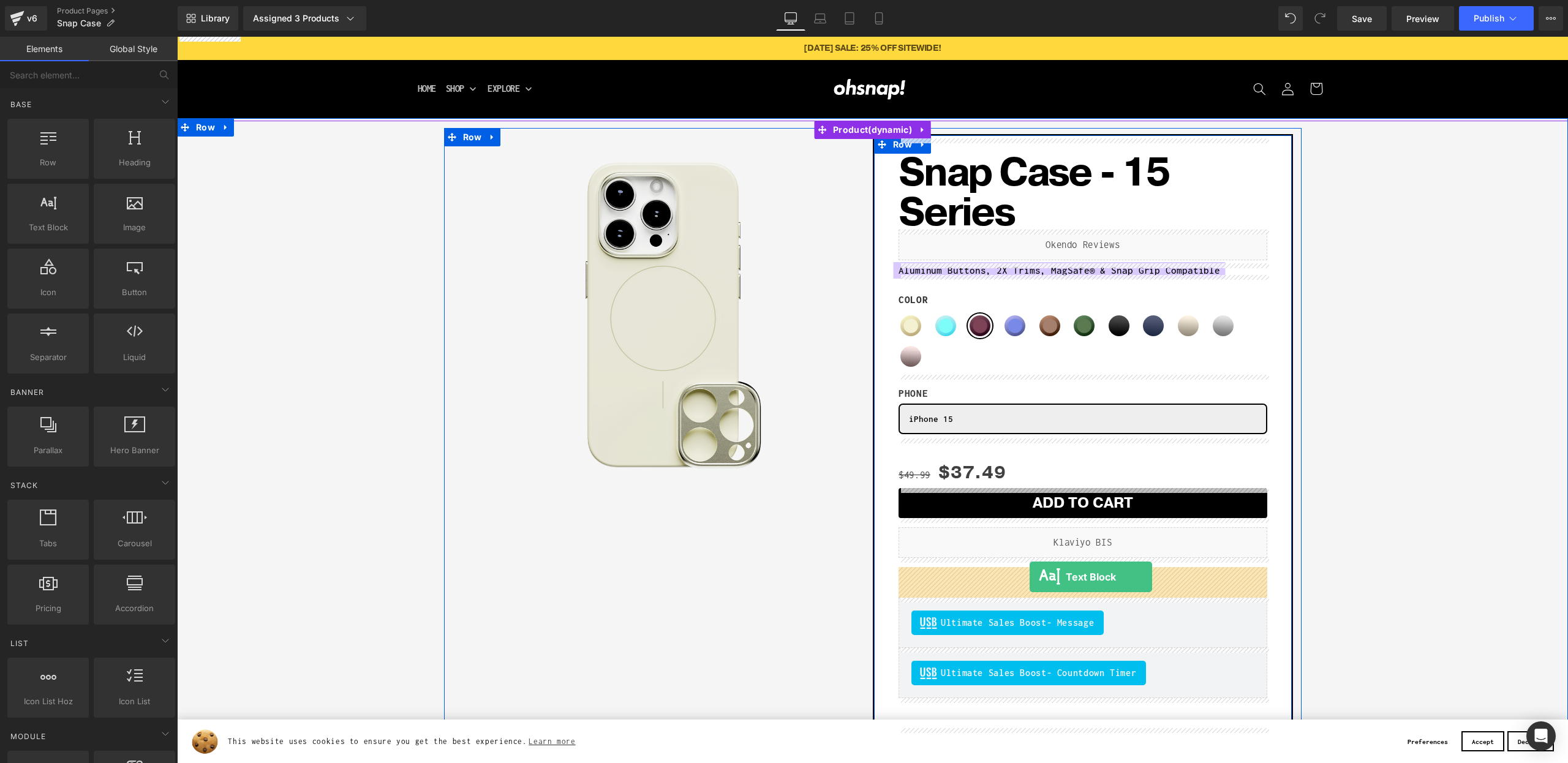
drag, startPoint x: 284, startPoint y: 303, endPoint x: 1030, endPoint y: 577, distance: 794.7
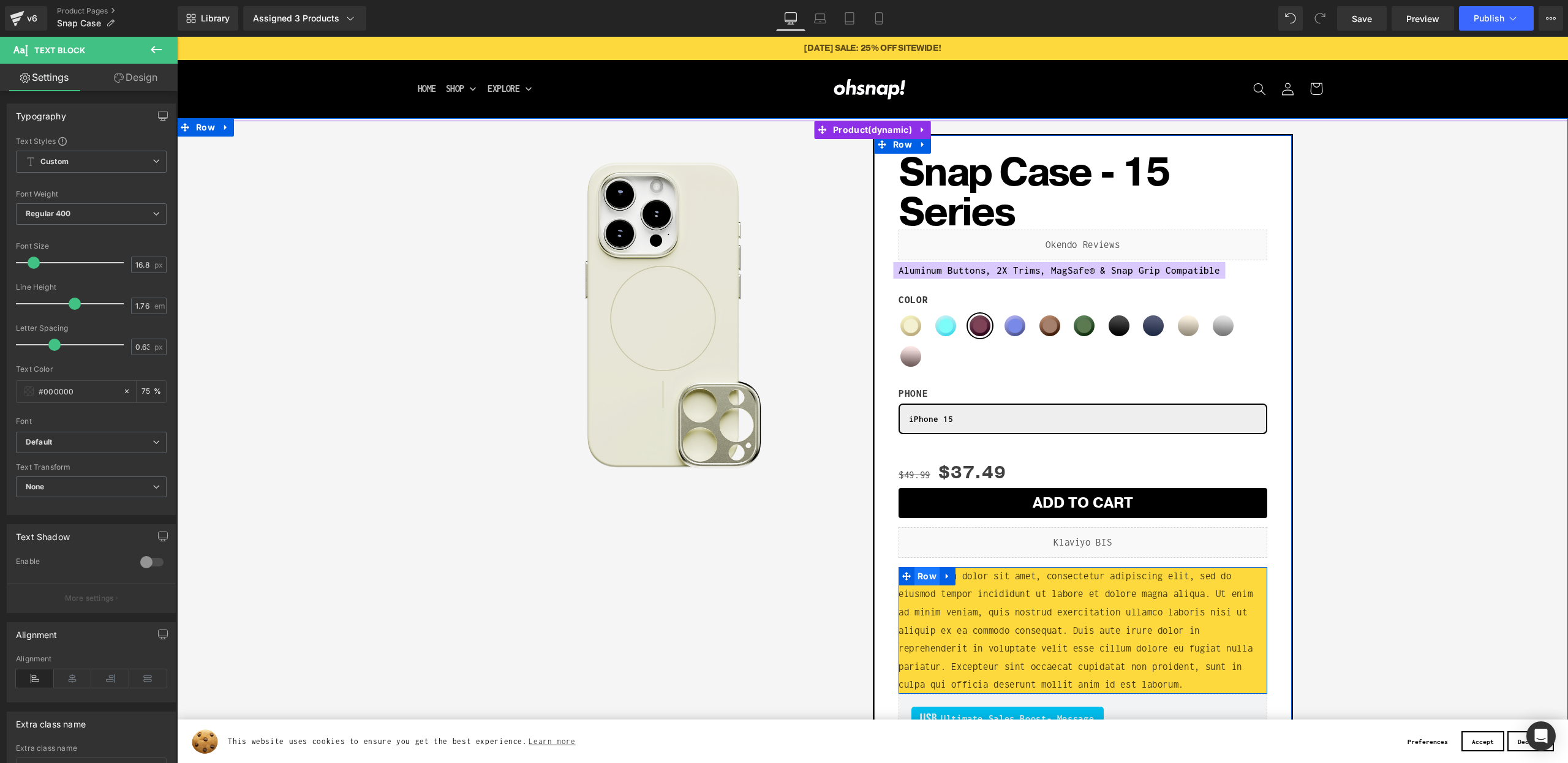
click at [930, 579] on span "Row" at bounding box center [927, 576] width 25 height 19
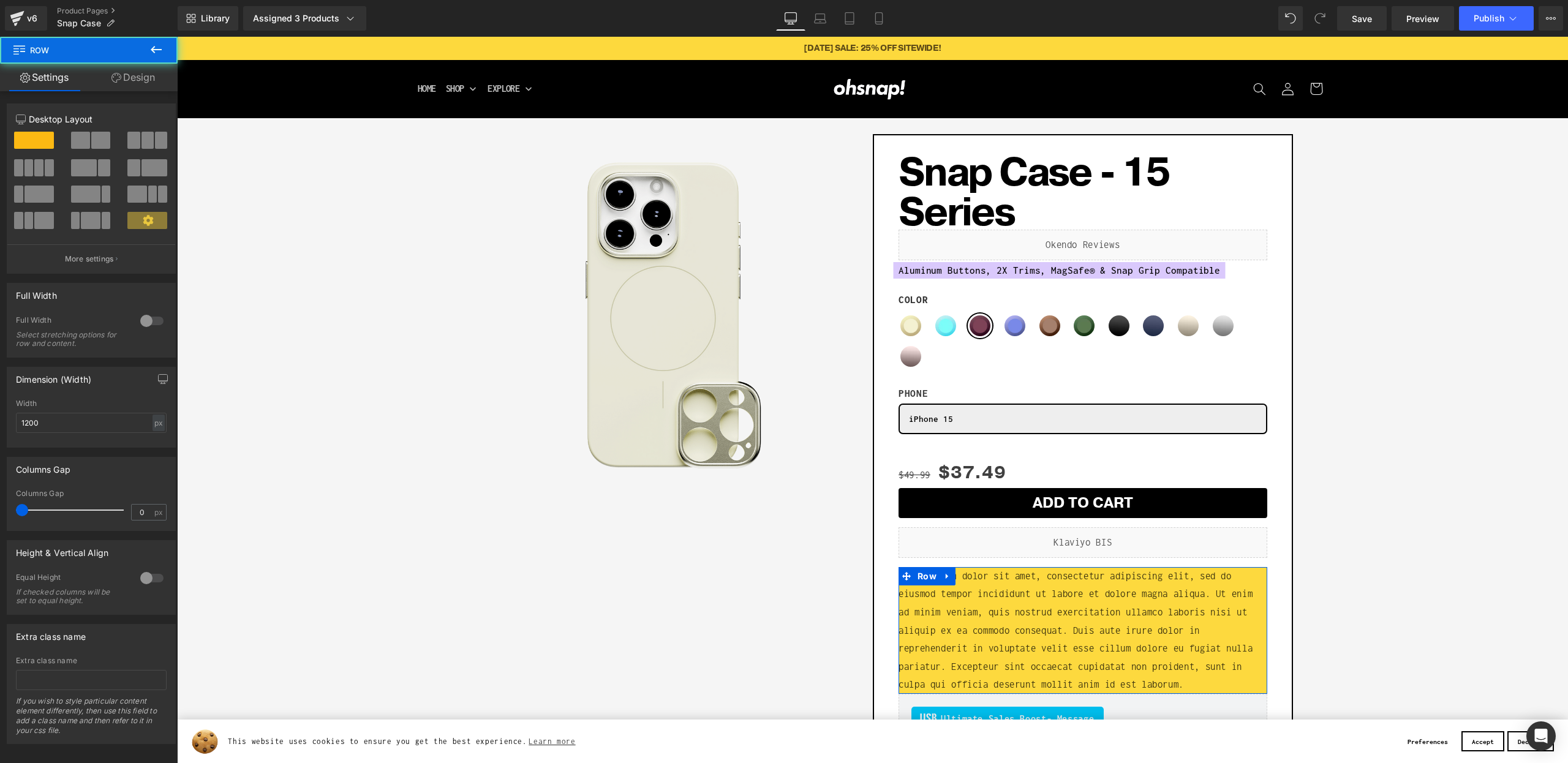
click at [108, 78] on link "Design" at bounding box center [134, 78] width 89 height 27
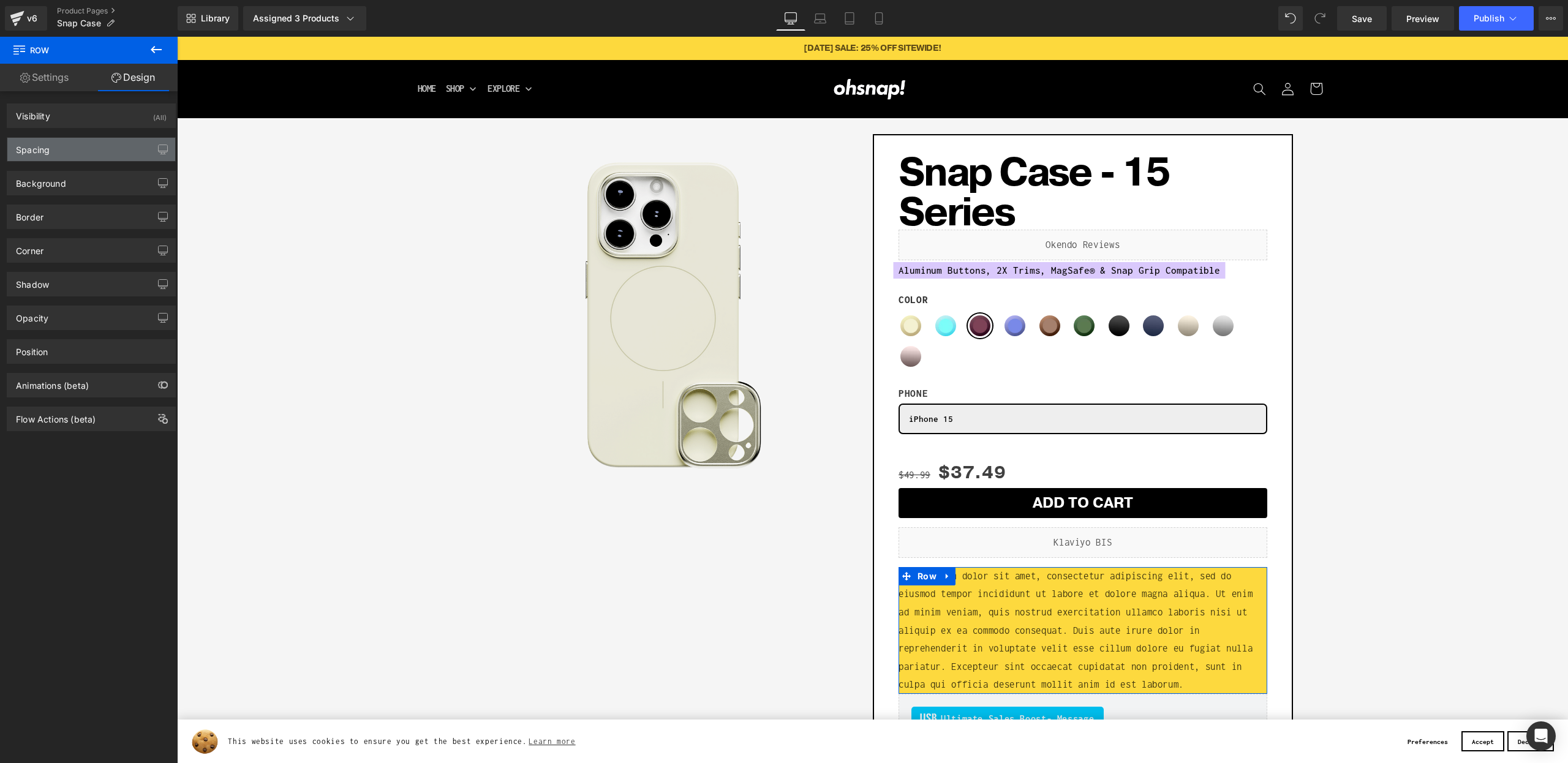
click at [69, 145] on div "Spacing" at bounding box center [91, 149] width 168 height 23
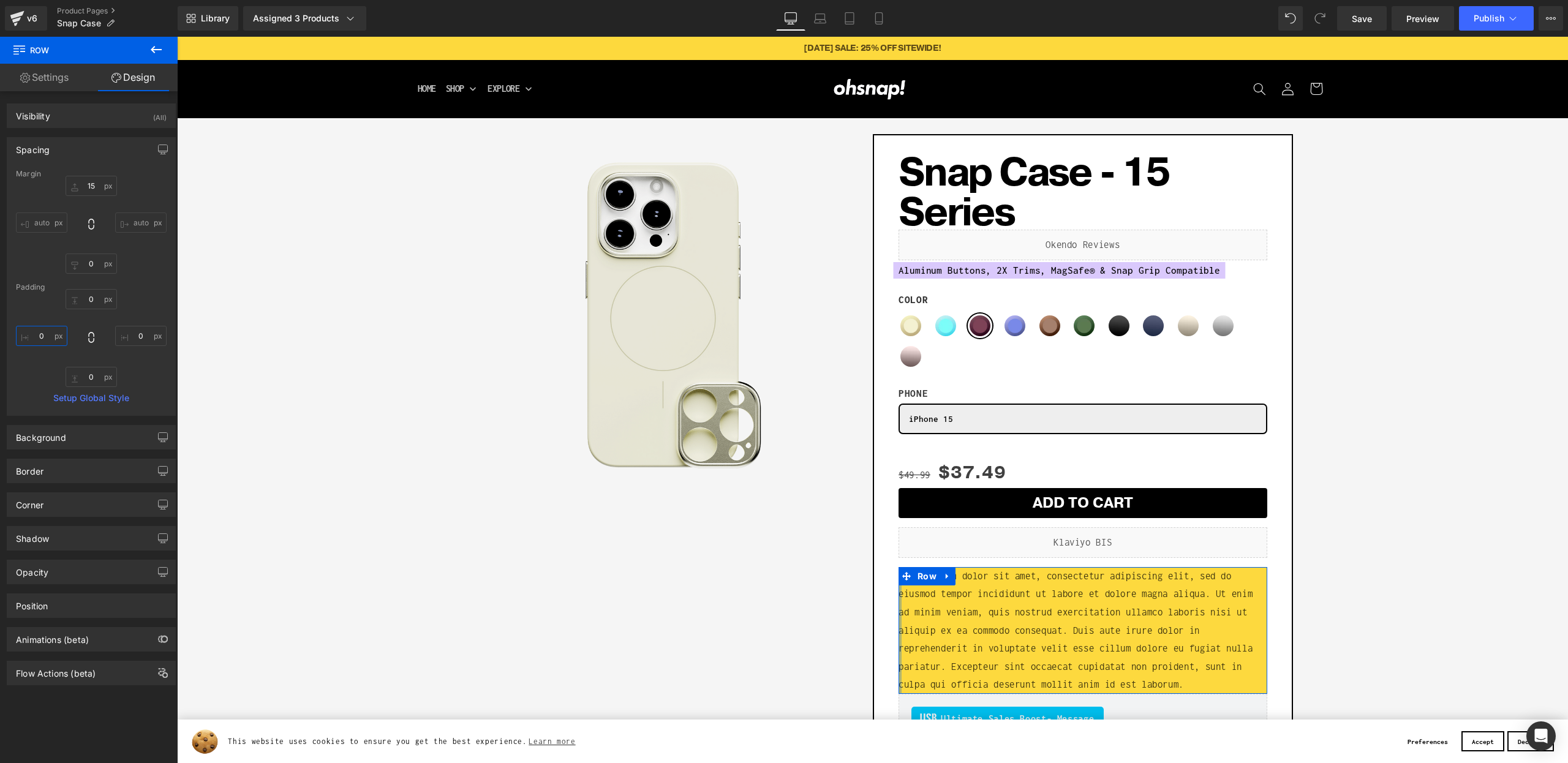
click at [43, 336] on input "0" at bounding box center [42, 336] width 52 height 20
type input "15"
click at [140, 334] on input "0" at bounding box center [141, 336] width 52 height 20
type input "15"
click at [91, 295] on input "0" at bounding box center [91, 299] width 52 height 20
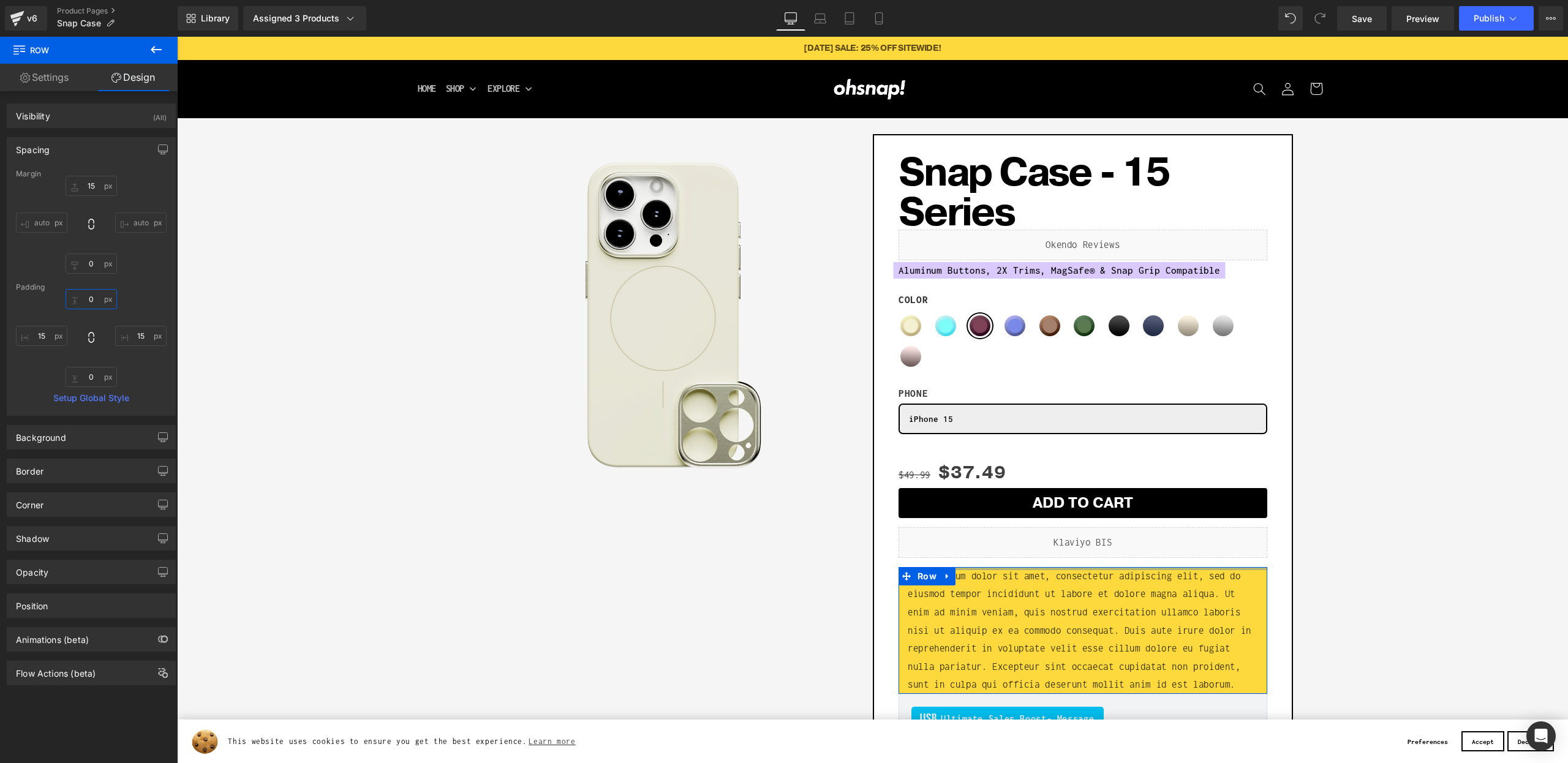
click at [91, 295] on input "0" at bounding box center [91, 299] width 52 height 20
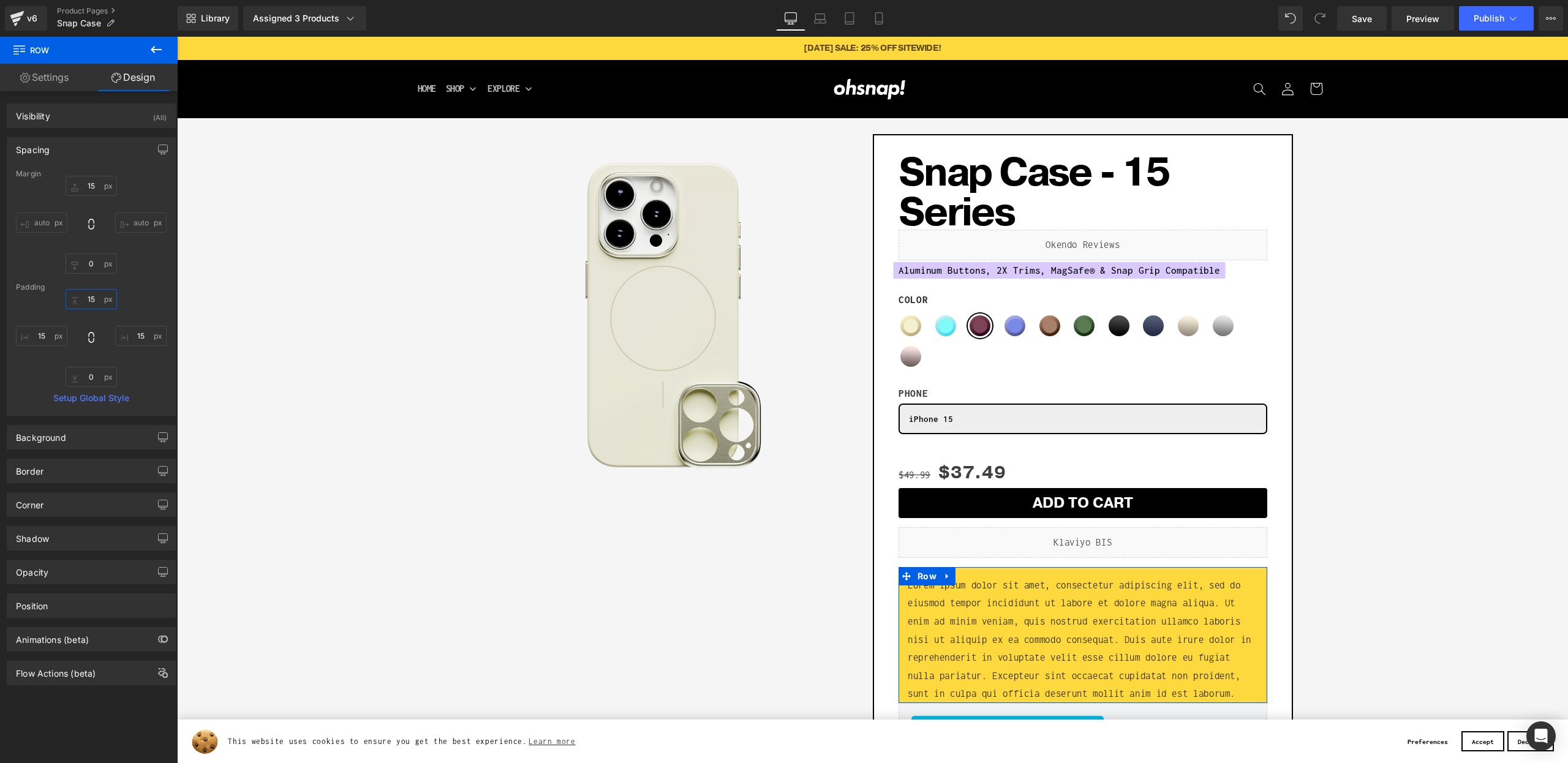
type input "15"
click at [83, 387] on div "Margin 15px 15 auto auto 0px 0 auto auto [GEOGRAPHIC_DATA] 15 15 15 15 0px 0 15…" at bounding box center [91, 292] width 168 height 245
click at [83, 383] on input "0" at bounding box center [91, 377] width 52 height 20
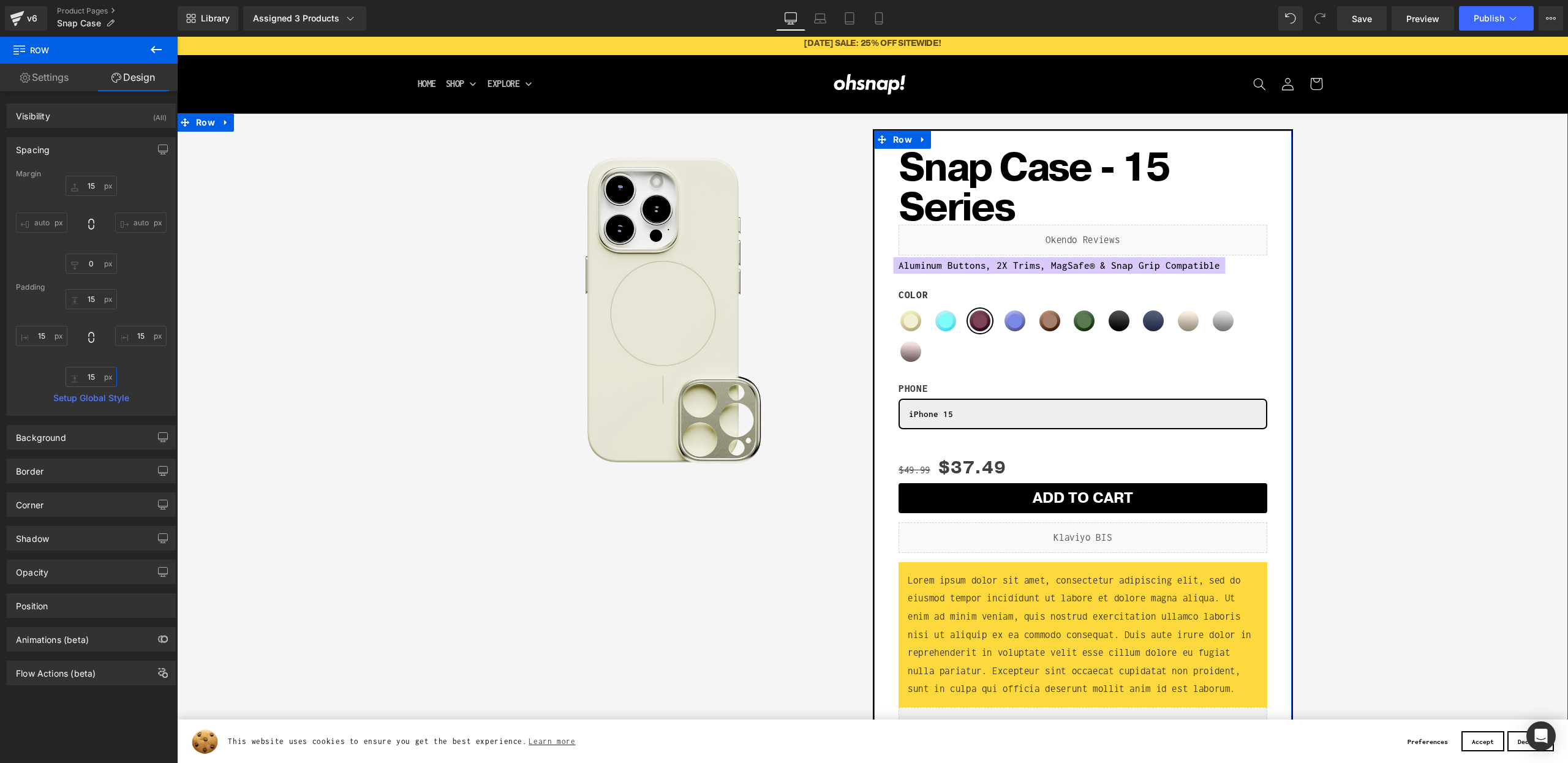
scroll to position [100, 0]
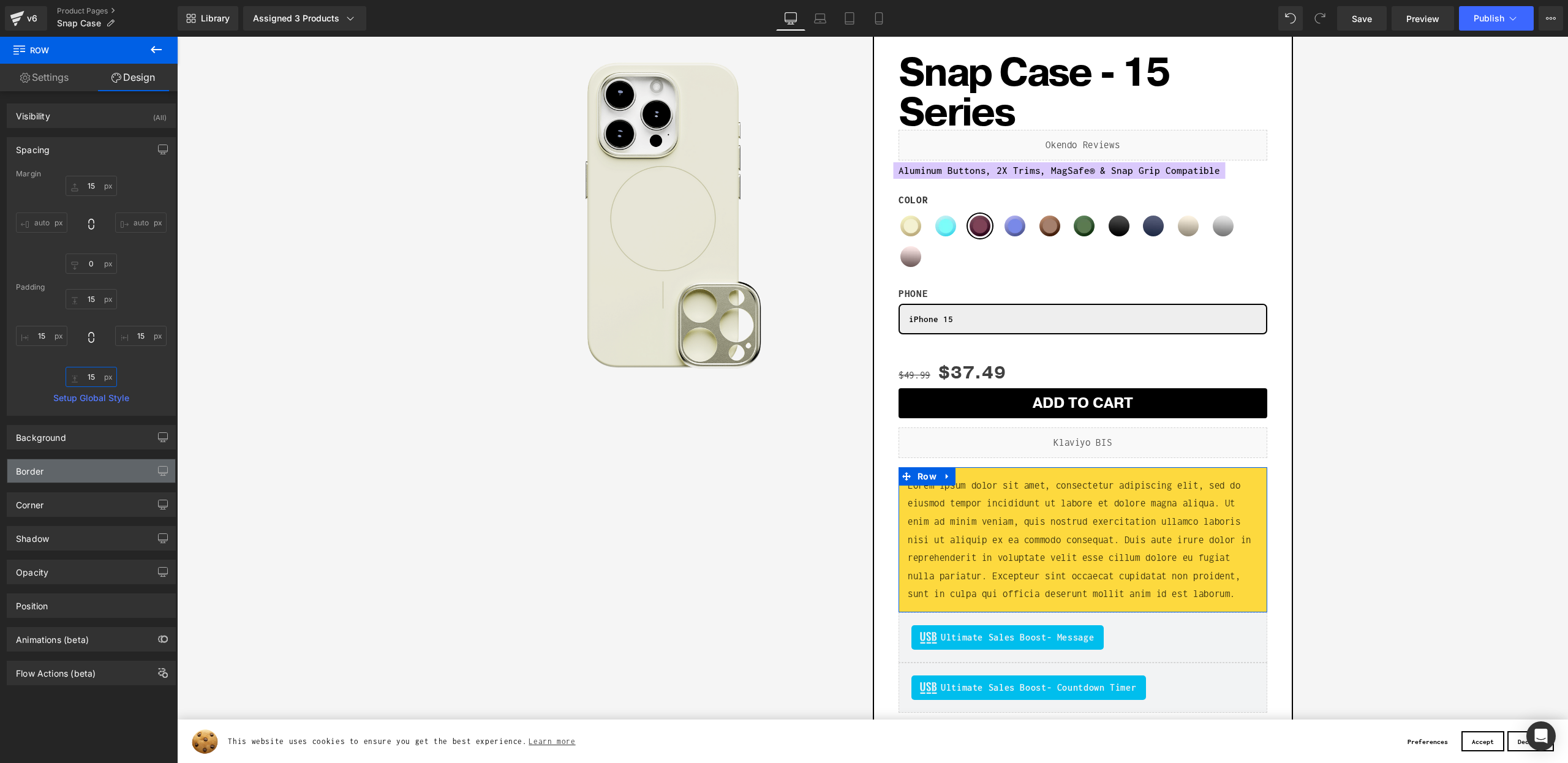
type input "15"
click at [65, 464] on div "Border" at bounding box center [91, 471] width 168 height 23
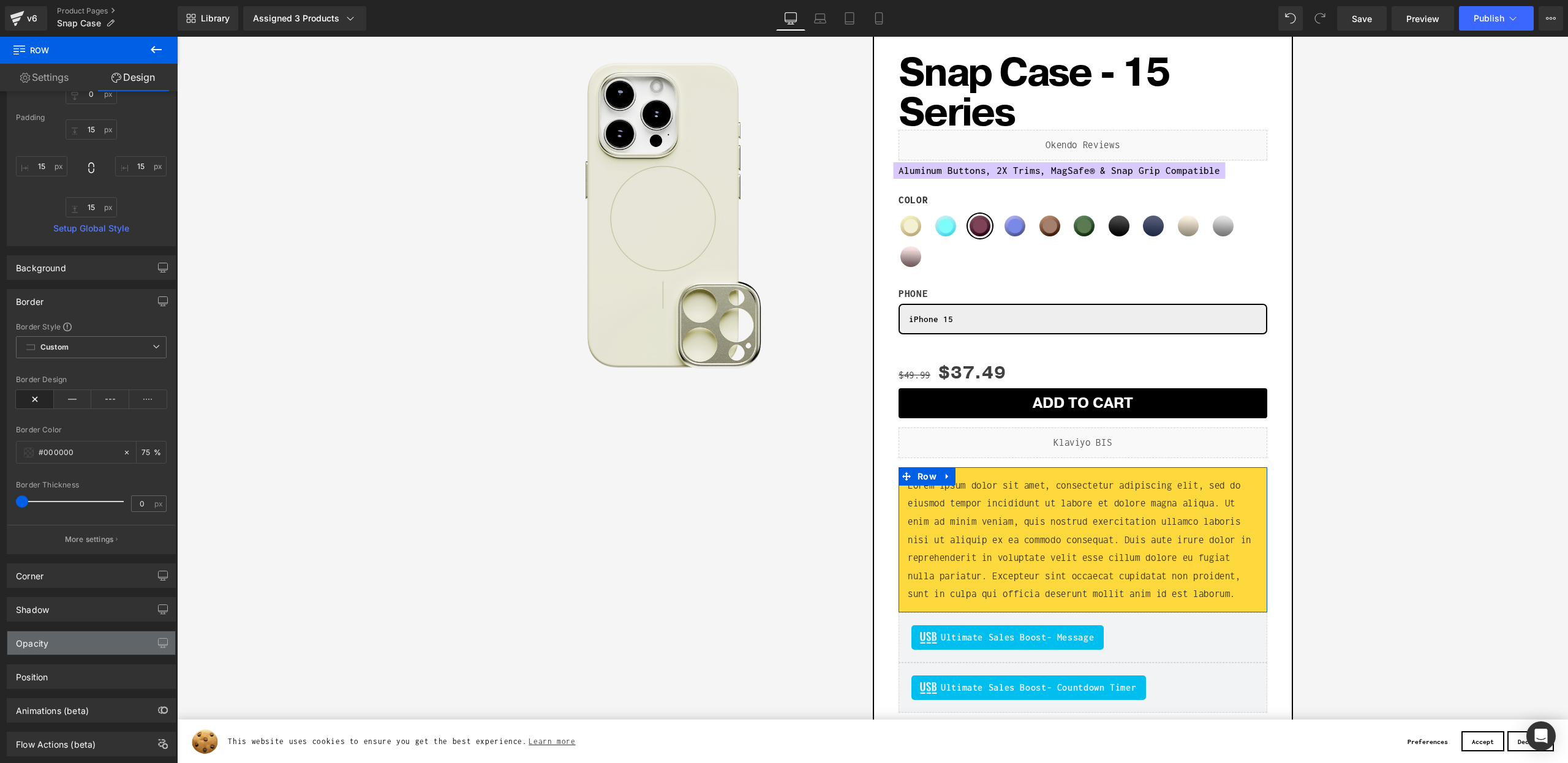
scroll to position [198, 0]
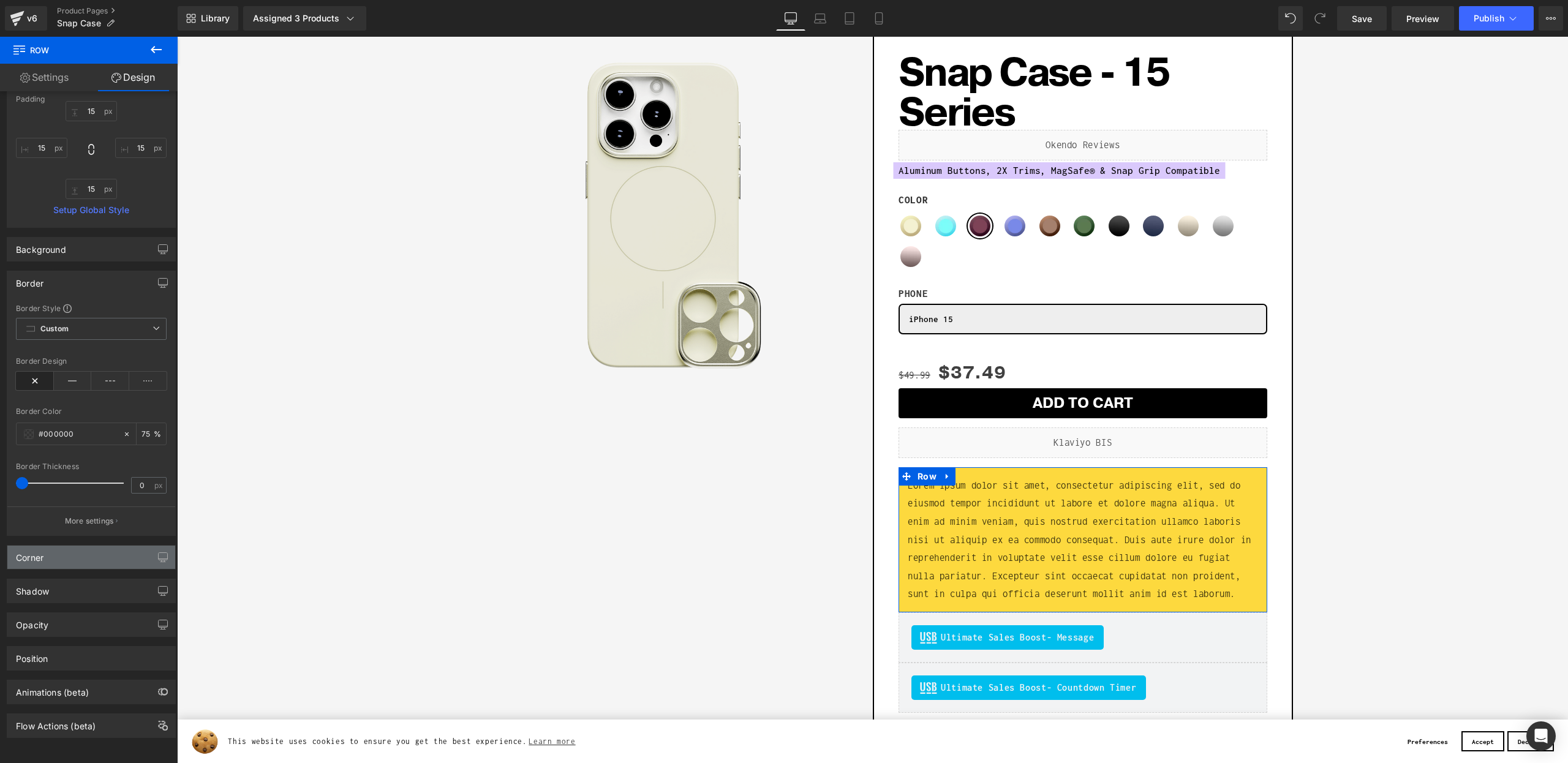
click at [89, 546] on div "Corner" at bounding box center [91, 557] width 168 height 23
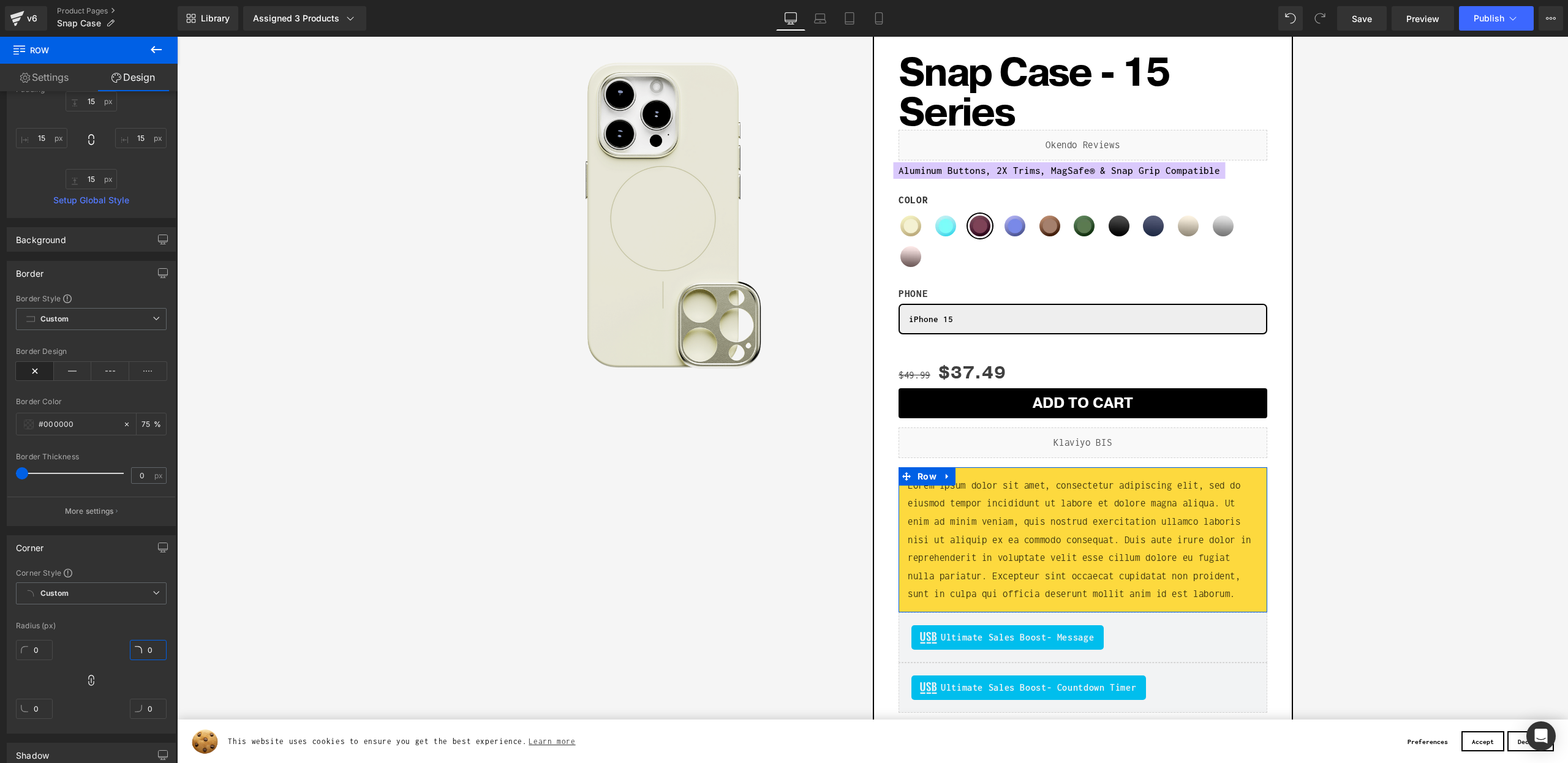
click at [141, 648] on input "0" at bounding box center [148, 650] width 37 height 20
type input "4"
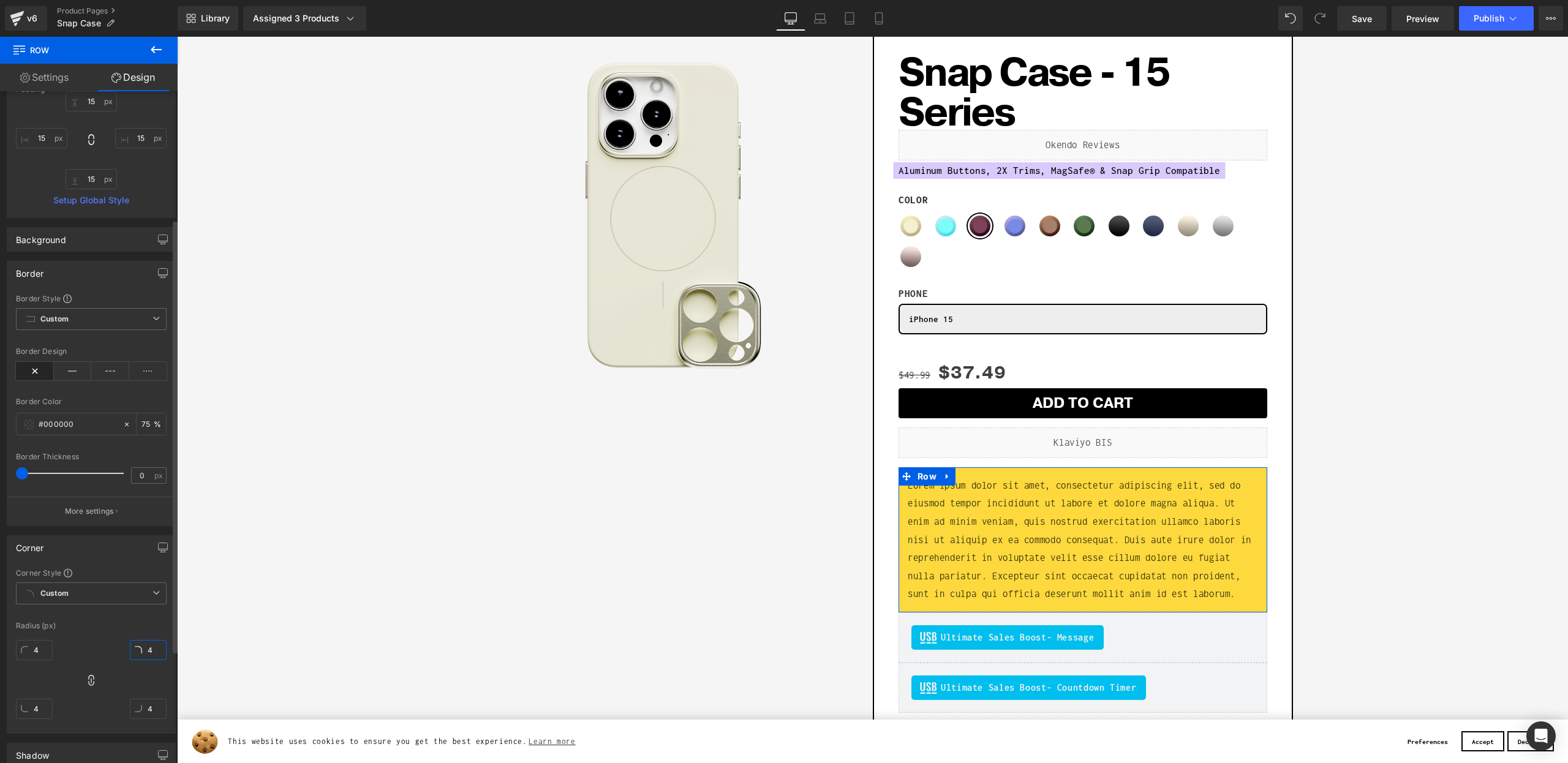
click at [147, 649] on input "4" at bounding box center [148, 650] width 37 height 20
type input "8"
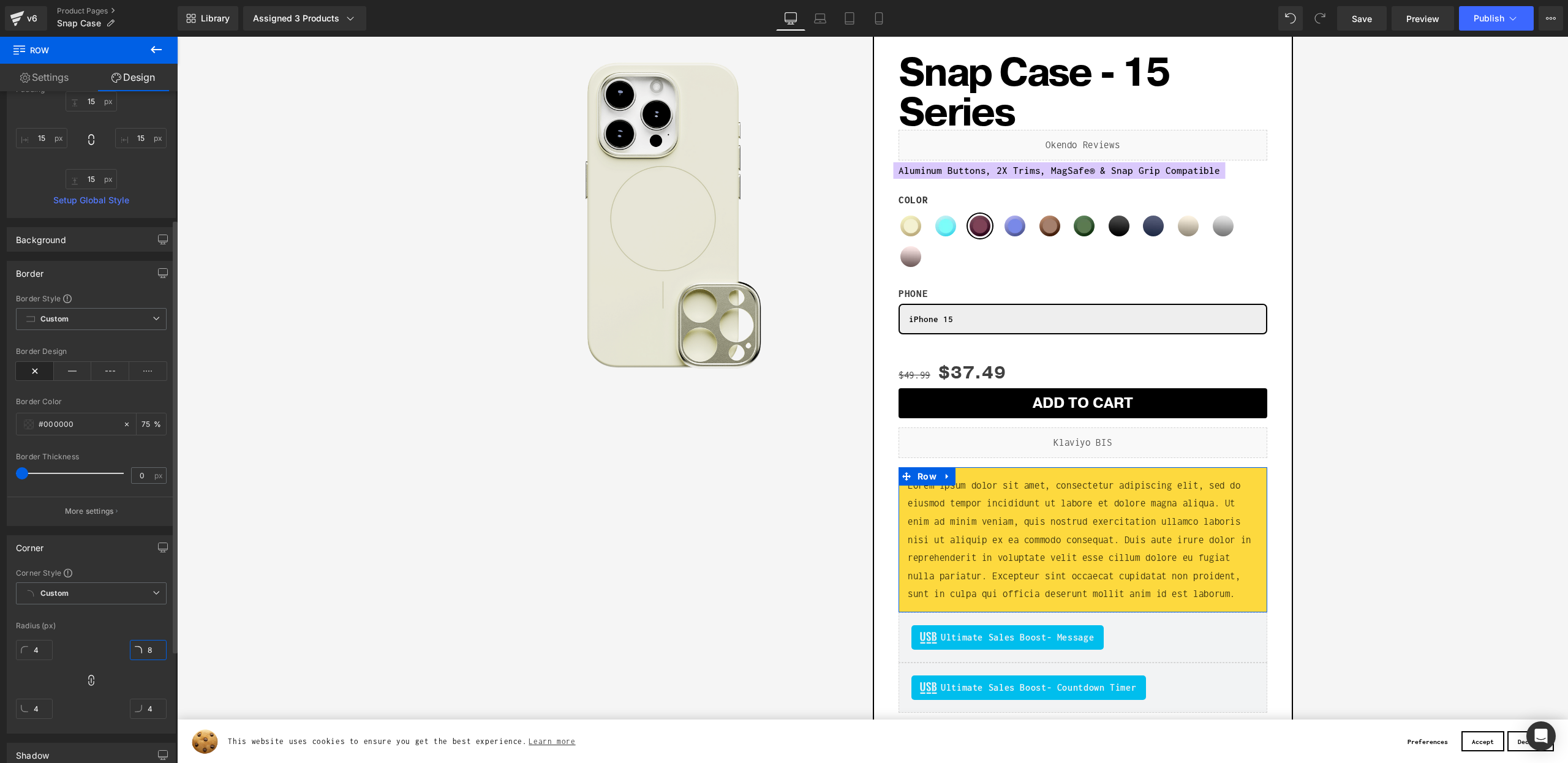
type input "8"
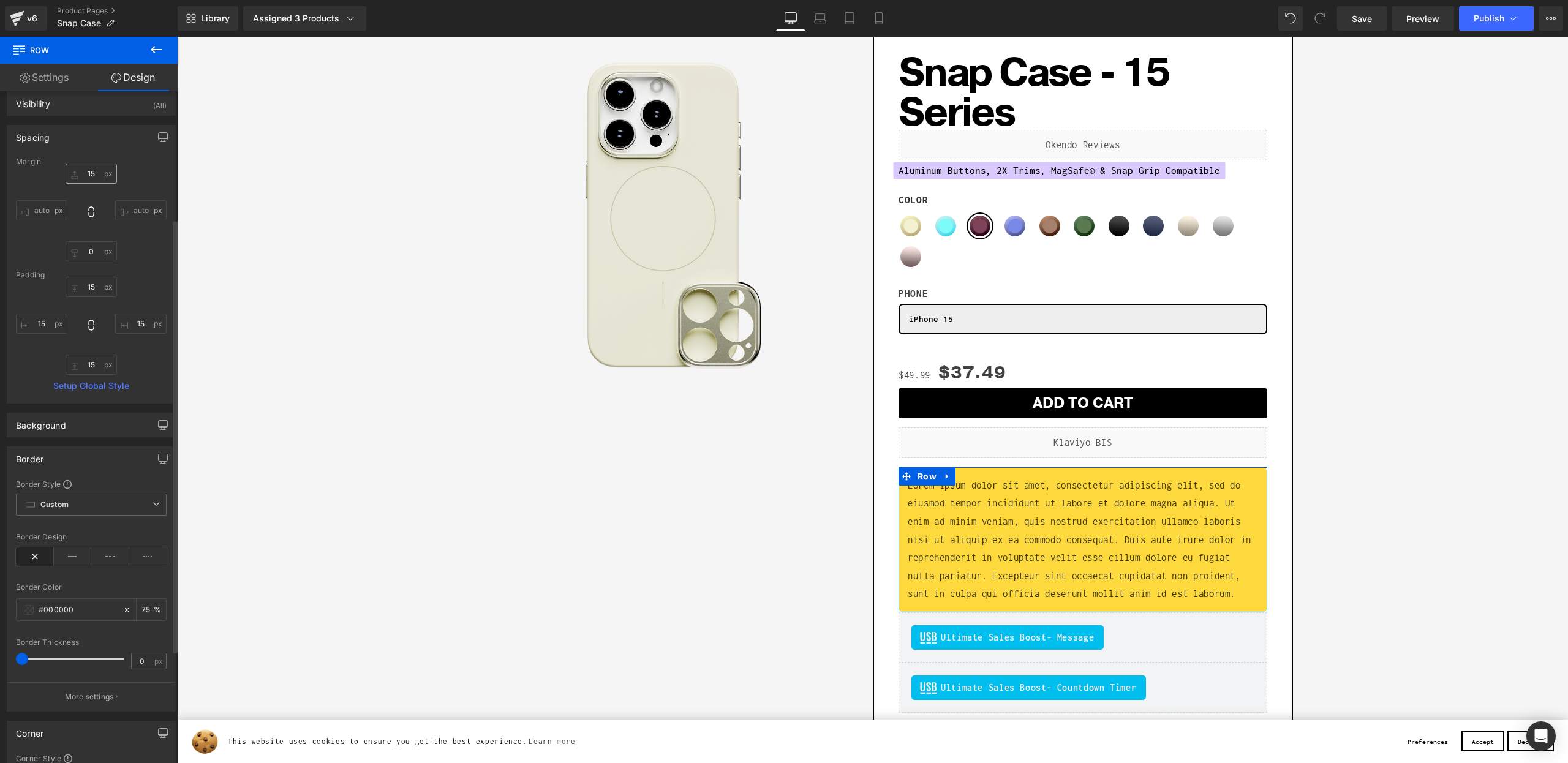
scroll to position [0, 0]
type input "8"
click at [90, 265] on input "0" at bounding box center [91, 263] width 52 height 20
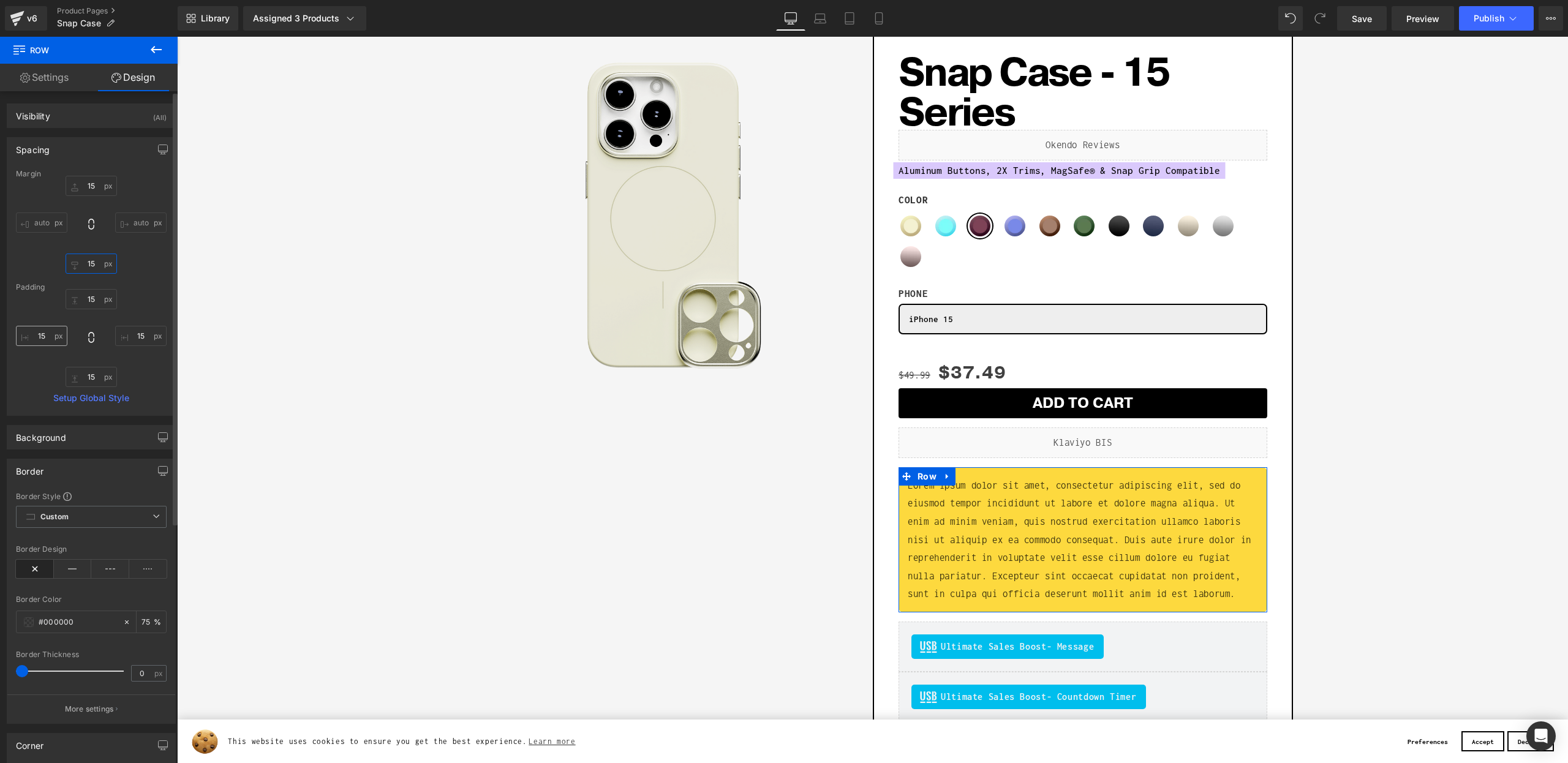
type input "15"
click at [39, 340] on input "15" at bounding box center [42, 336] width 52 height 20
type input "30"
click at [129, 336] on input "15" at bounding box center [141, 336] width 52 height 20
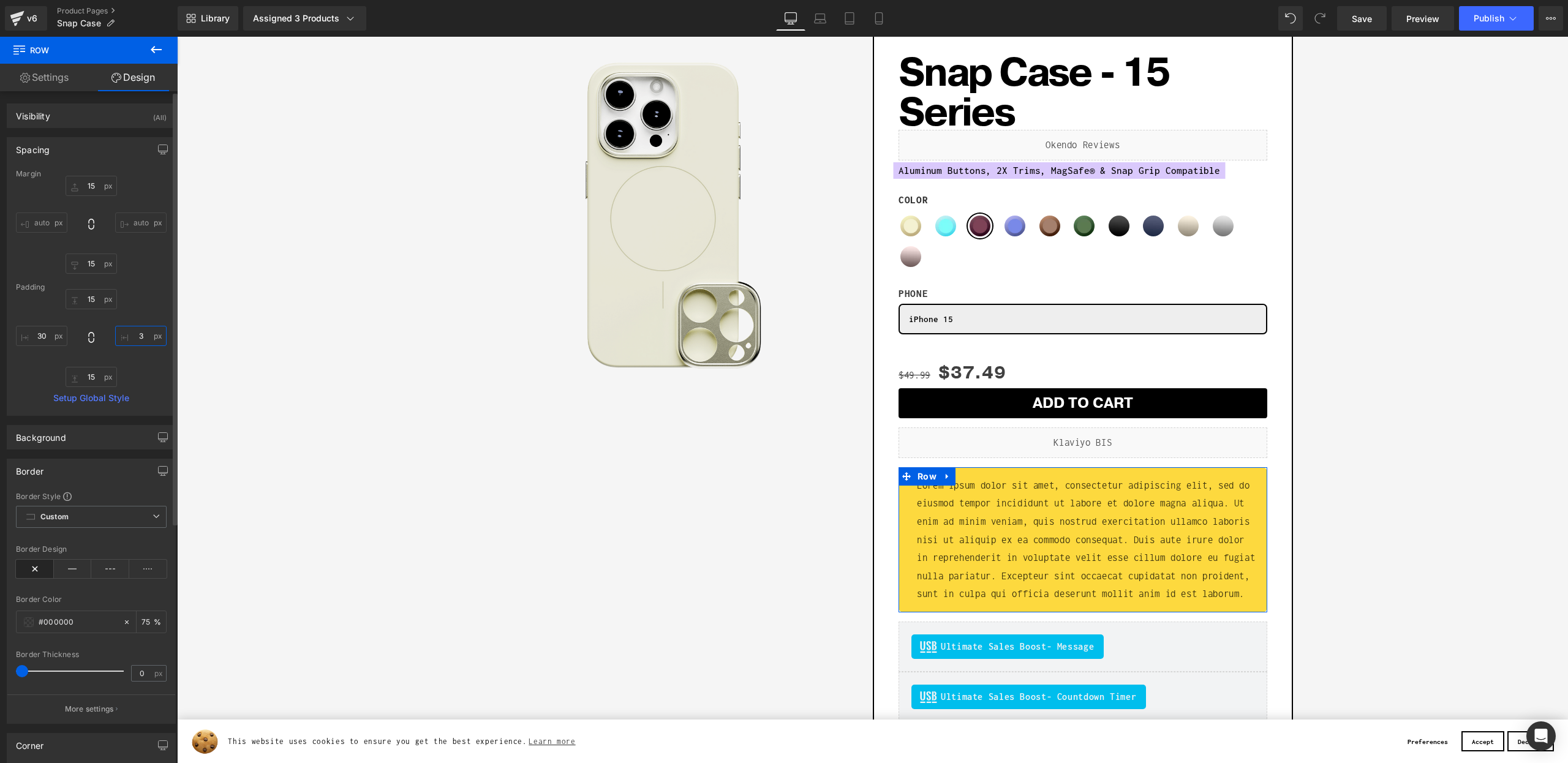
type input "30"
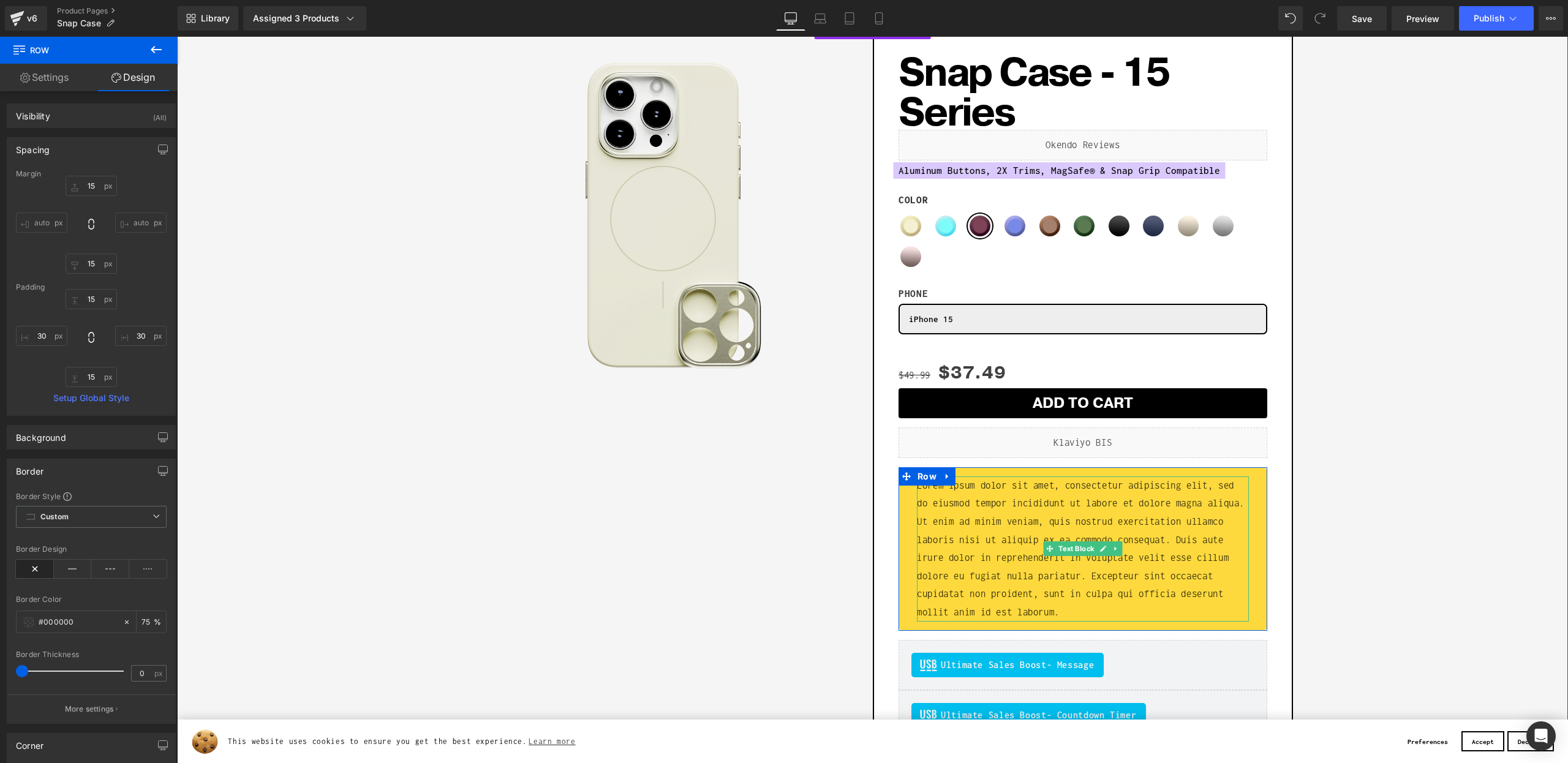
click at [953, 556] on p "Lorem ipsum dolor sit amet, consectetur adipiscing elit, sed do eiusmod tempor …" at bounding box center [1083, 549] width 332 height 145
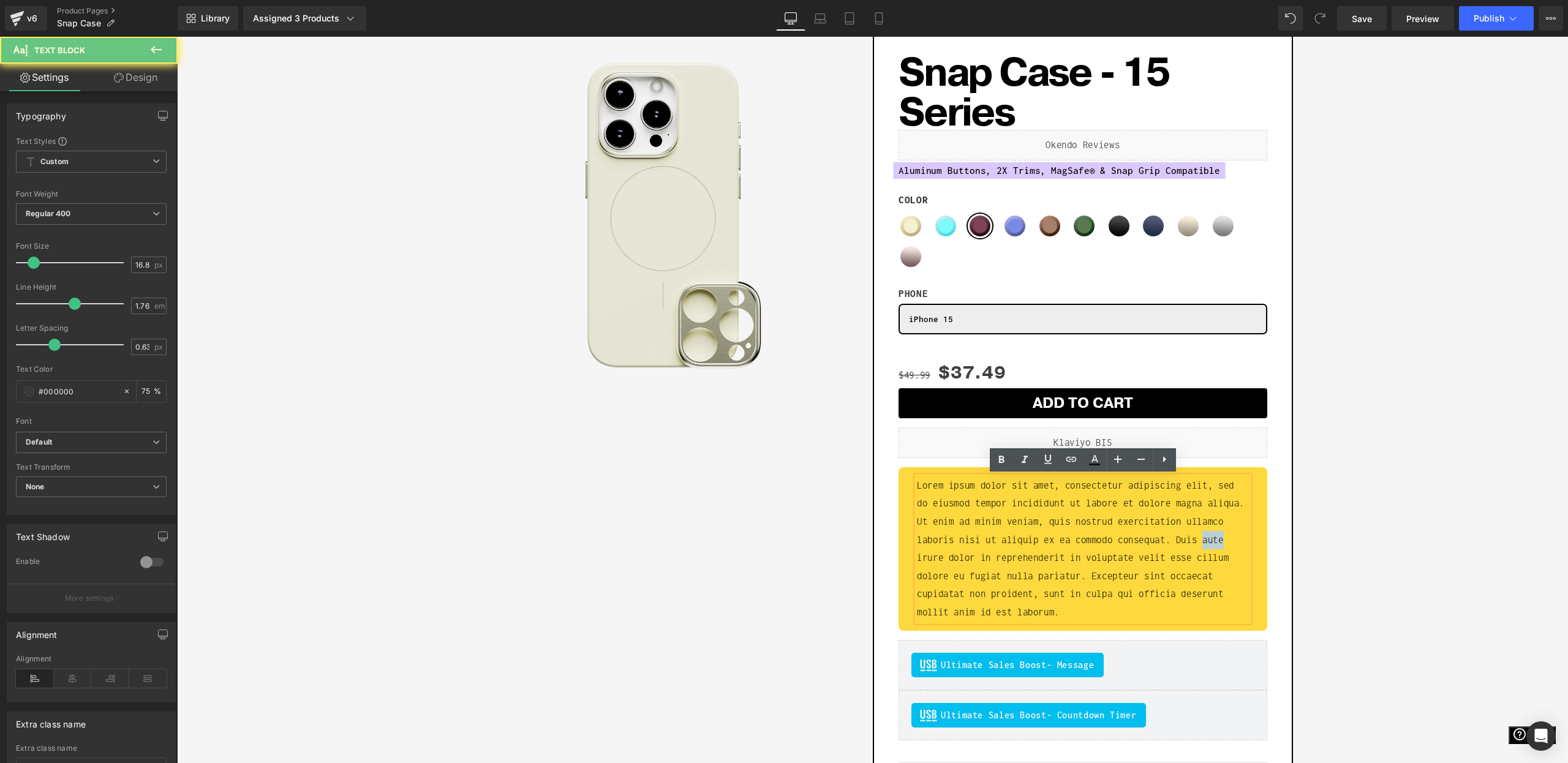
click at [953, 556] on p "Lorem ipsum dolor sit amet, consectetur adipiscing elit, sed do eiusmod tempor …" at bounding box center [1083, 549] width 332 height 145
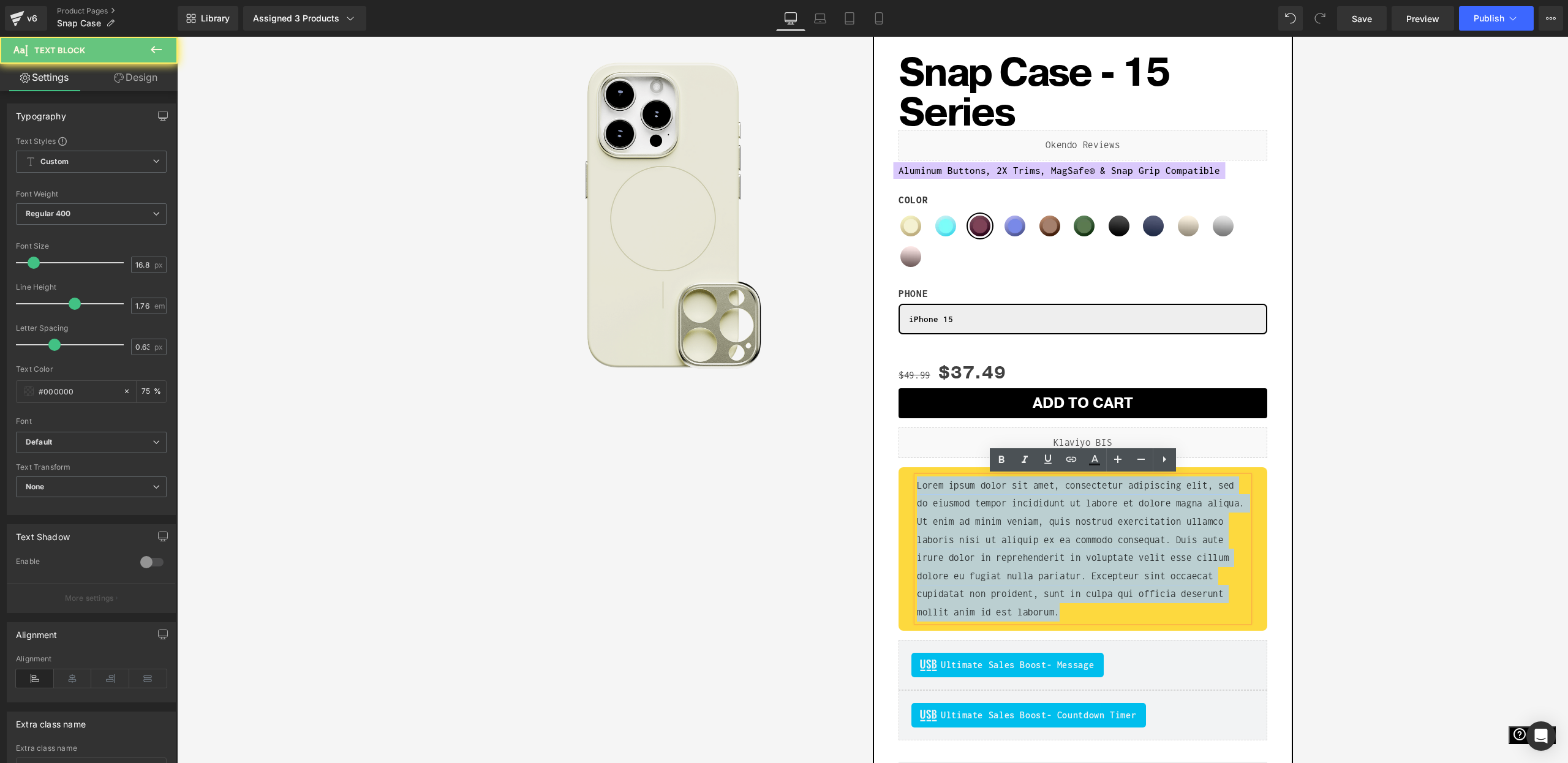
click at [953, 556] on p "Lorem ipsum dolor sit amet, consectetur adipiscing elit, sed do eiusmod tempor …" at bounding box center [1083, 549] width 332 height 145
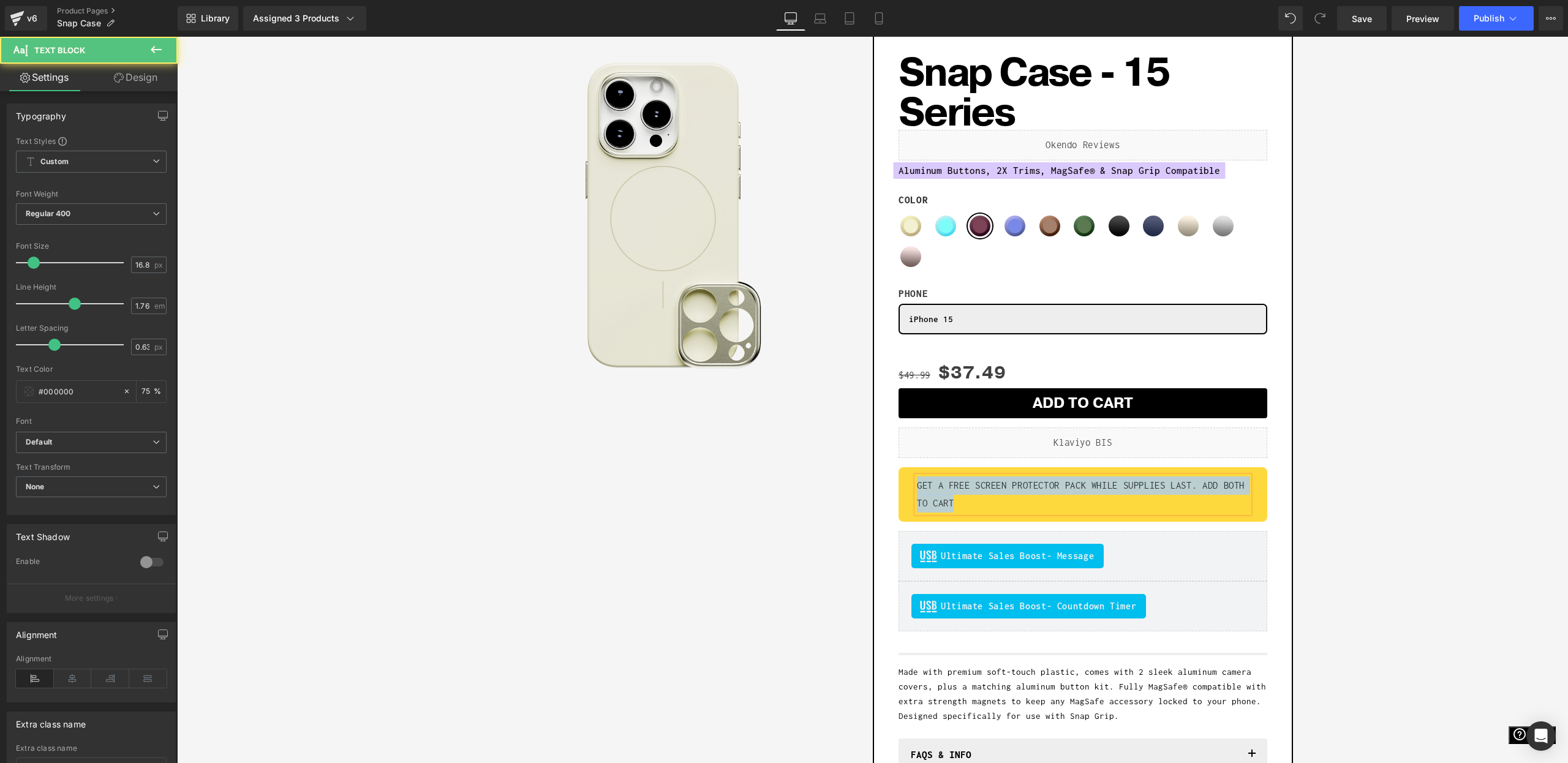
drag, startPoint x: 1016, startPoint y: 504, endPoint x: 901, endPoint y: 473, distance: 119.1
click at [901, 473] on div "GET A FREE SCREEN PROTECTOR PACK WHILE SUPPLIES LAST. ADD BOTH TO CART Text Blo…" at bounding box center [1083, 495] width 369 height 55
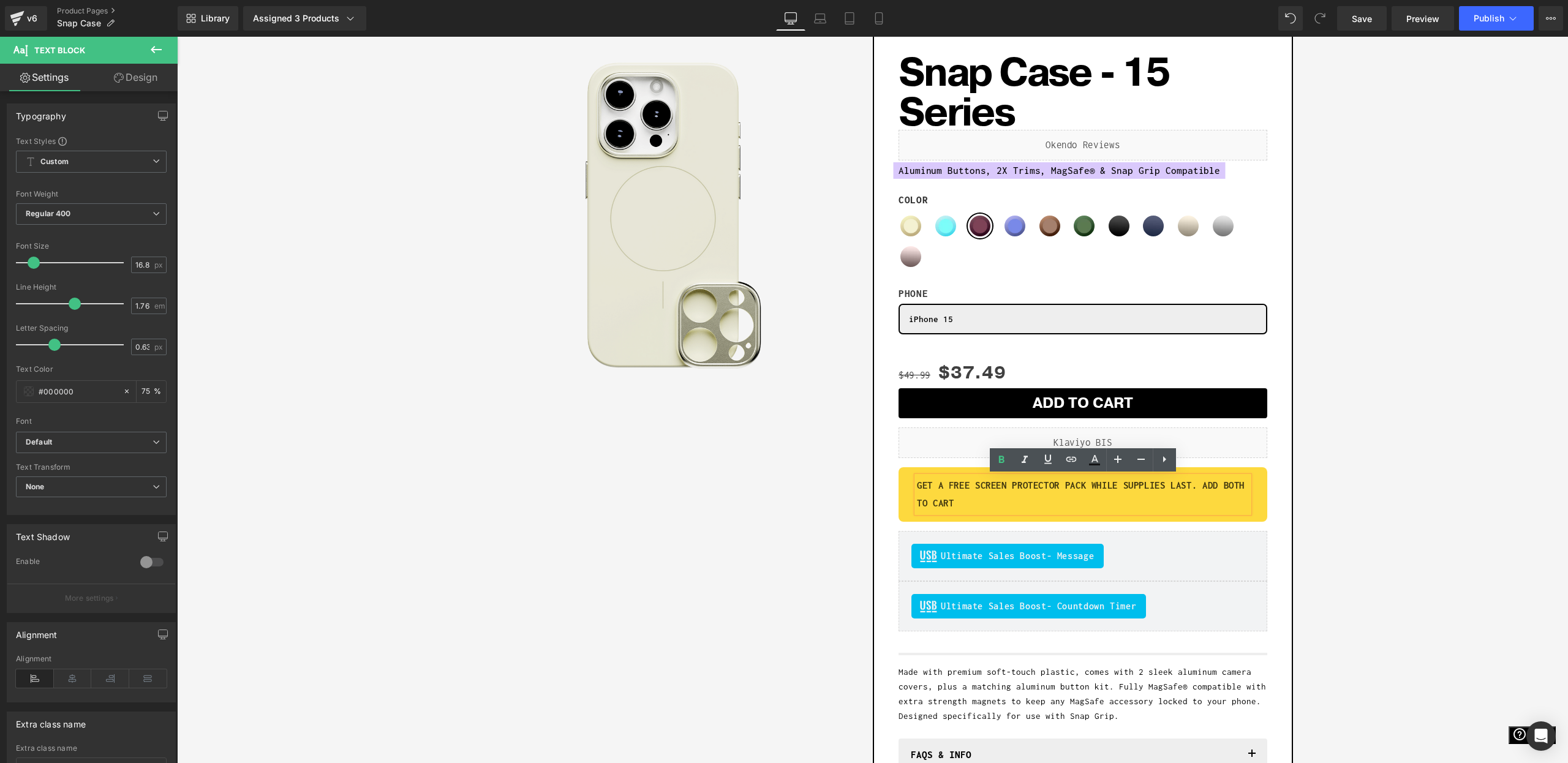
click at [1007, 506] on p "GET A FREE SCREEN PROTECTOR PACK WHILE SUPPLIES LAST. ADD BOTH TO CART" at bounding box center [1083, 495] width 332 height 36
click at [75, 677] on icon at bounding box center [73, 679] width 38 height 19
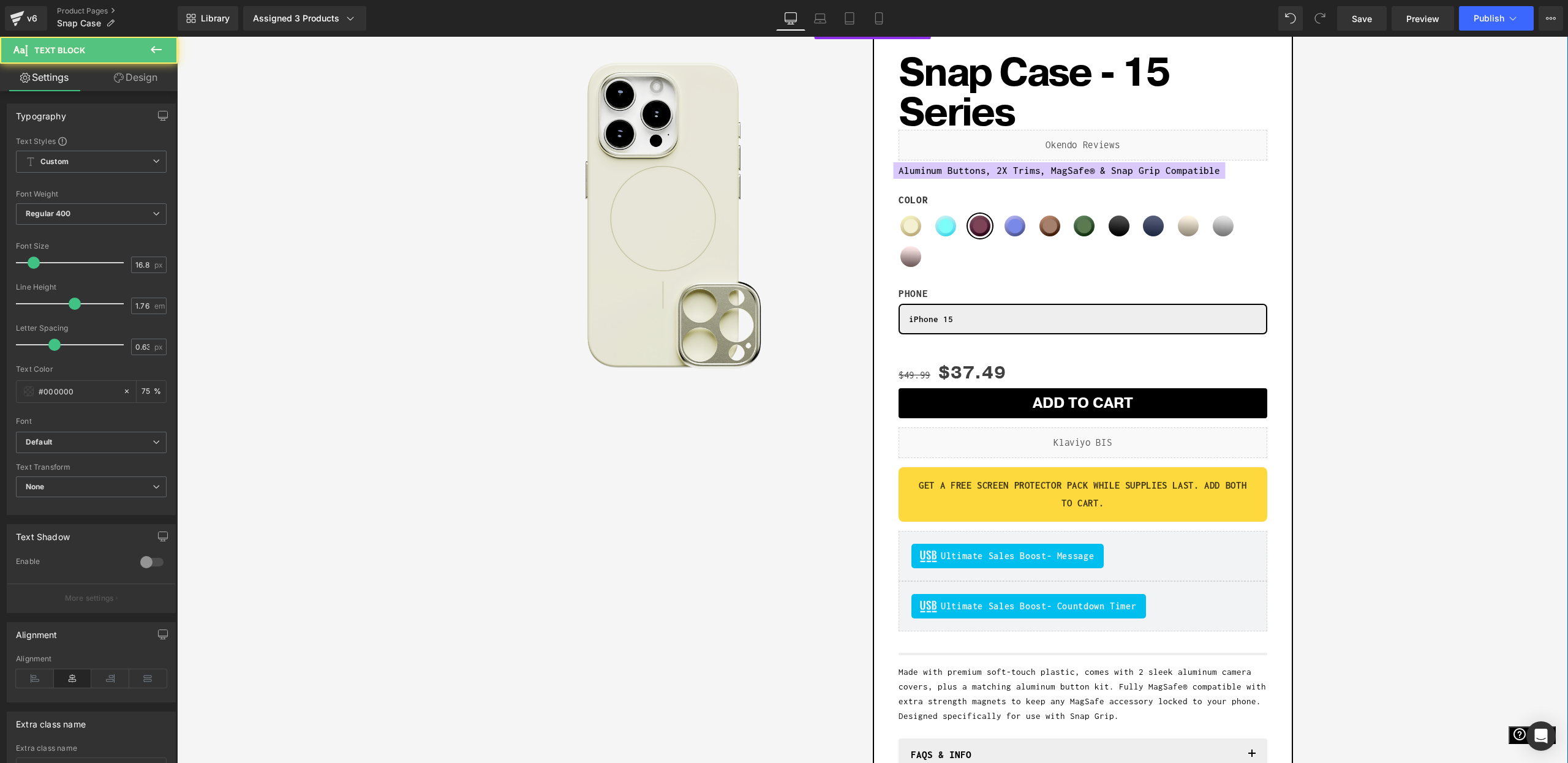
click at [1125, 490] on strong "GET A FREE SCREEN PROTECTOR PACK WHILE SUPPLIES LAST. ADD BOTH TO CART." at bounding box center [1083, 495] width 327 height 29
click at [979, 490] on strong "GET A FREE SCREEN PROTECTOR PACK WHILE SUPPLIES LAST. ADD BOTH TO CART." at bounding box center [1083, 495] width 327 height 29
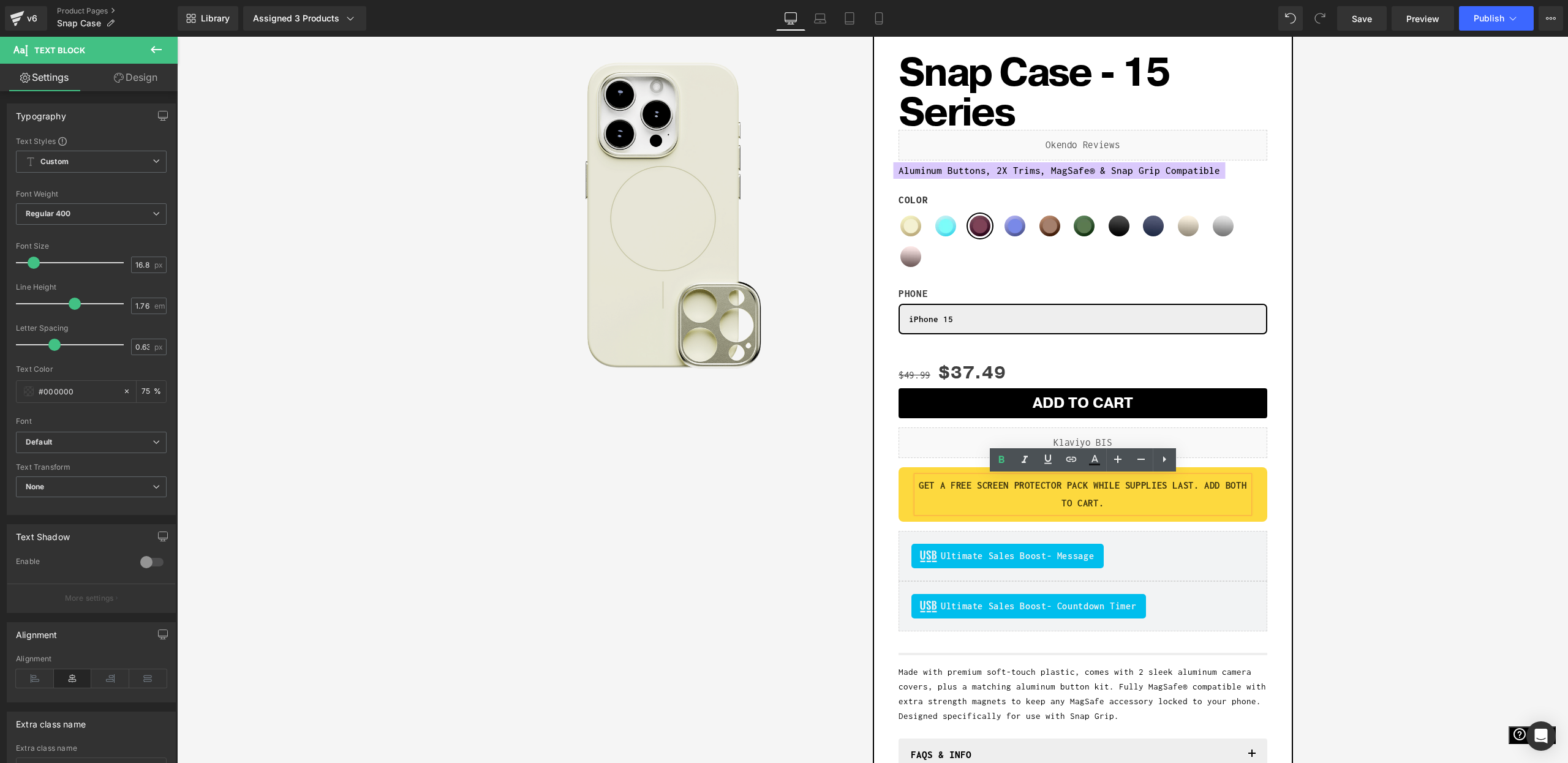
click at [1223, 488] on strong "GET A FREE SCREEN PROTECTOR PACK WHILE SUPPLIES LAST. ADD BOTH TO CART." at bounding box center [1083, 495] width 327 height 29
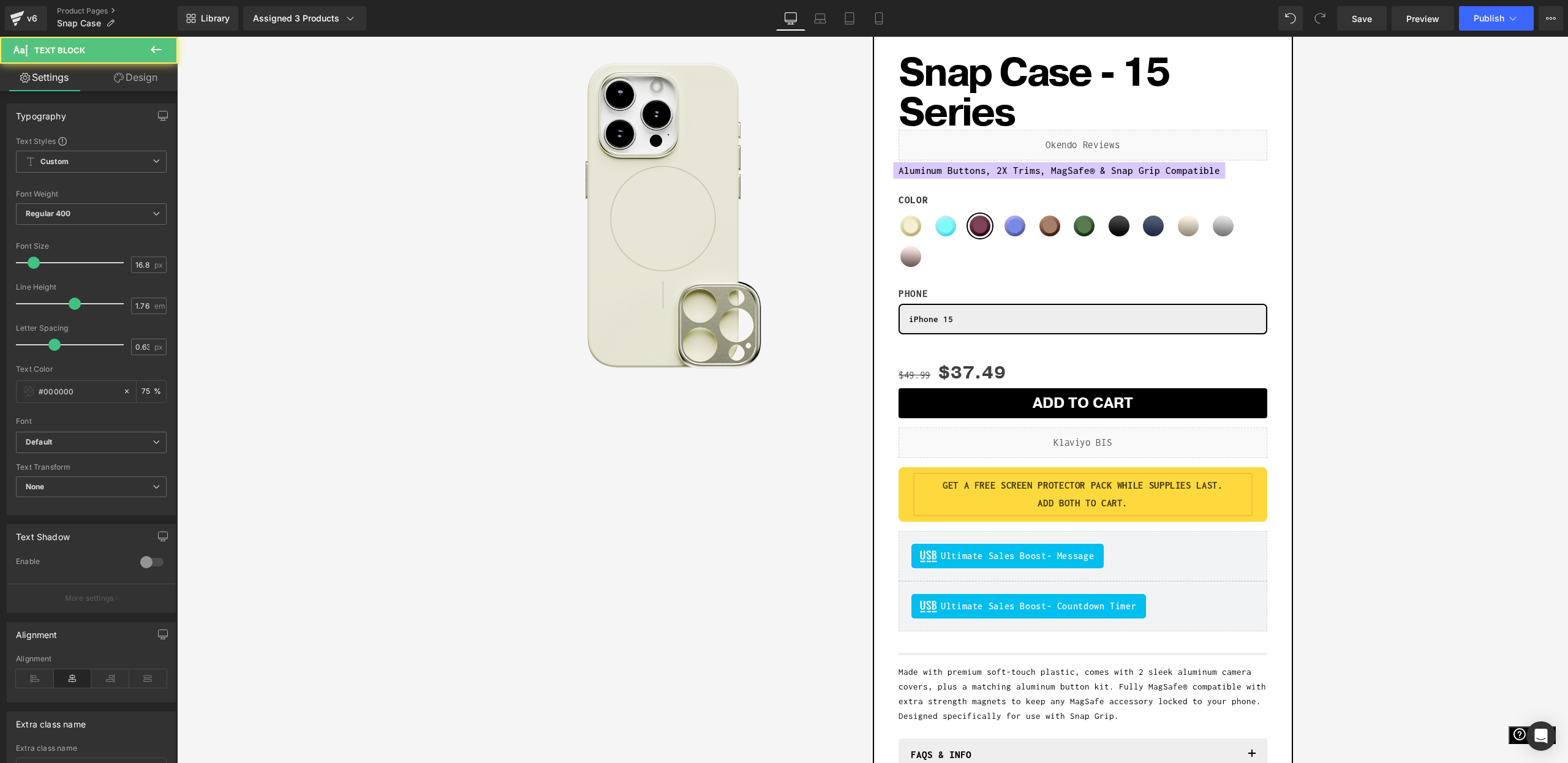
click at [1129, 493] on p "GET A FREE SCREEN PROTECTOR PACK WHILE SUPPLIES LAST." at bounding box center [1083, 486] width 332 height 19
click at [1103, 484] on strong "GET A FREE SCREEN PROTECTOR PACK WHILE SUPPLIES LAST." at bounding box center [1083, 485] width 280 height 11
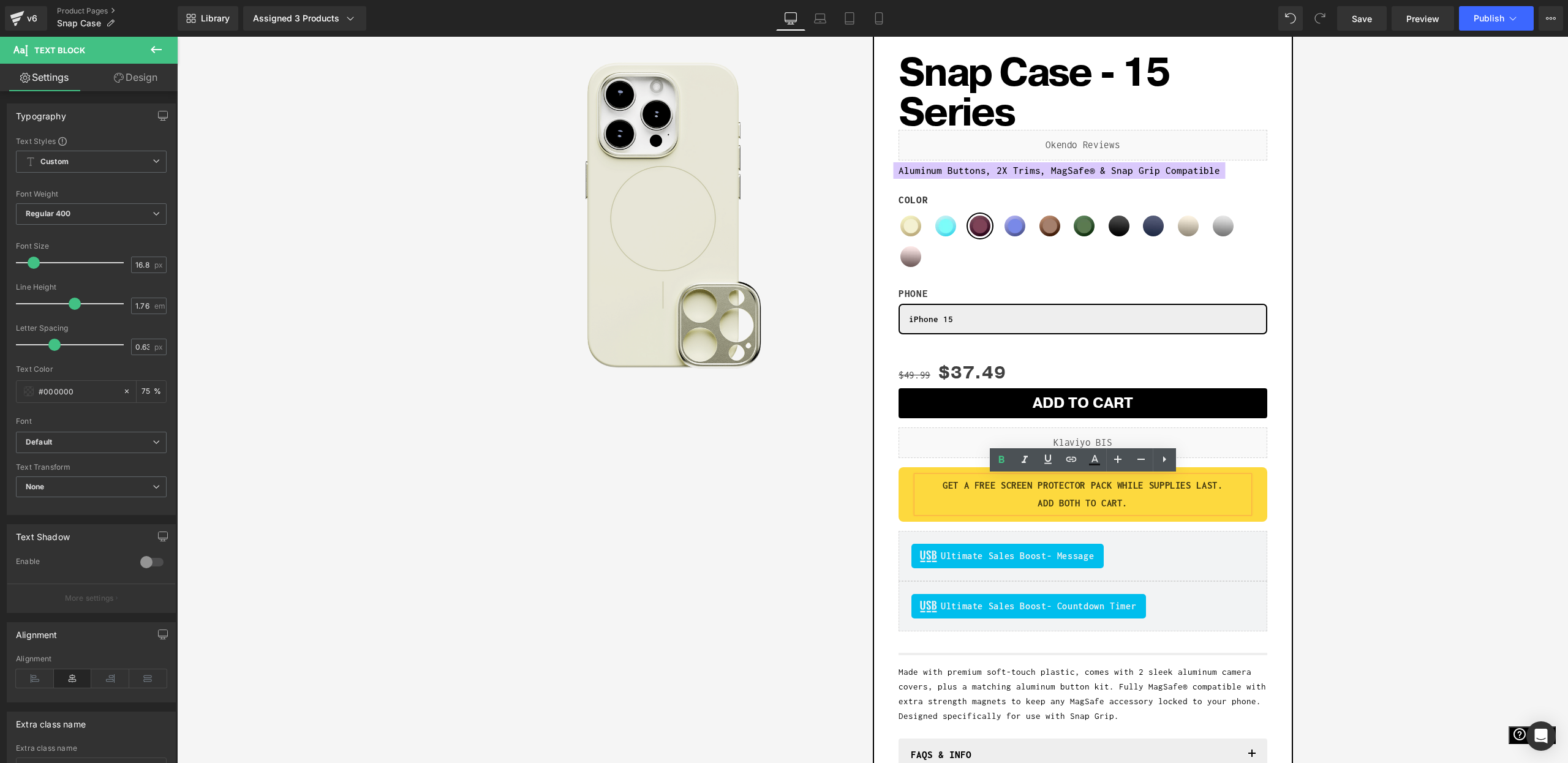
click at [1035, 503] on p "ADD BOTH TO CART." at bounding box center [1083, 504] width 332 height 19
click at [991, 502] on p "GET A FREE SCREEN PROTECTOR PACK WHILE SUPPLIES LAST.JUST ADD BOTH TO CART." at bounding box center [1083, 495] width 332 height 36
drag, startPoint x: 1017, startPoint y: 487, endPoint x: 1126, endPoint y: 485, distance: 109.0
click at [1126, 485] on strong "GET A FREE SCREEN PROTECTOR PACK WHILE SUPPLIES LAST.JUST" at bounding box center [1075, 485] width 302 height 11
click at [1129, 486] on strong "GET A FREE SCREEN PROTECTOR PACK WHILE SUPPLIES LAST.JUST" at bounding box center [1075, 485] width 302 height 11
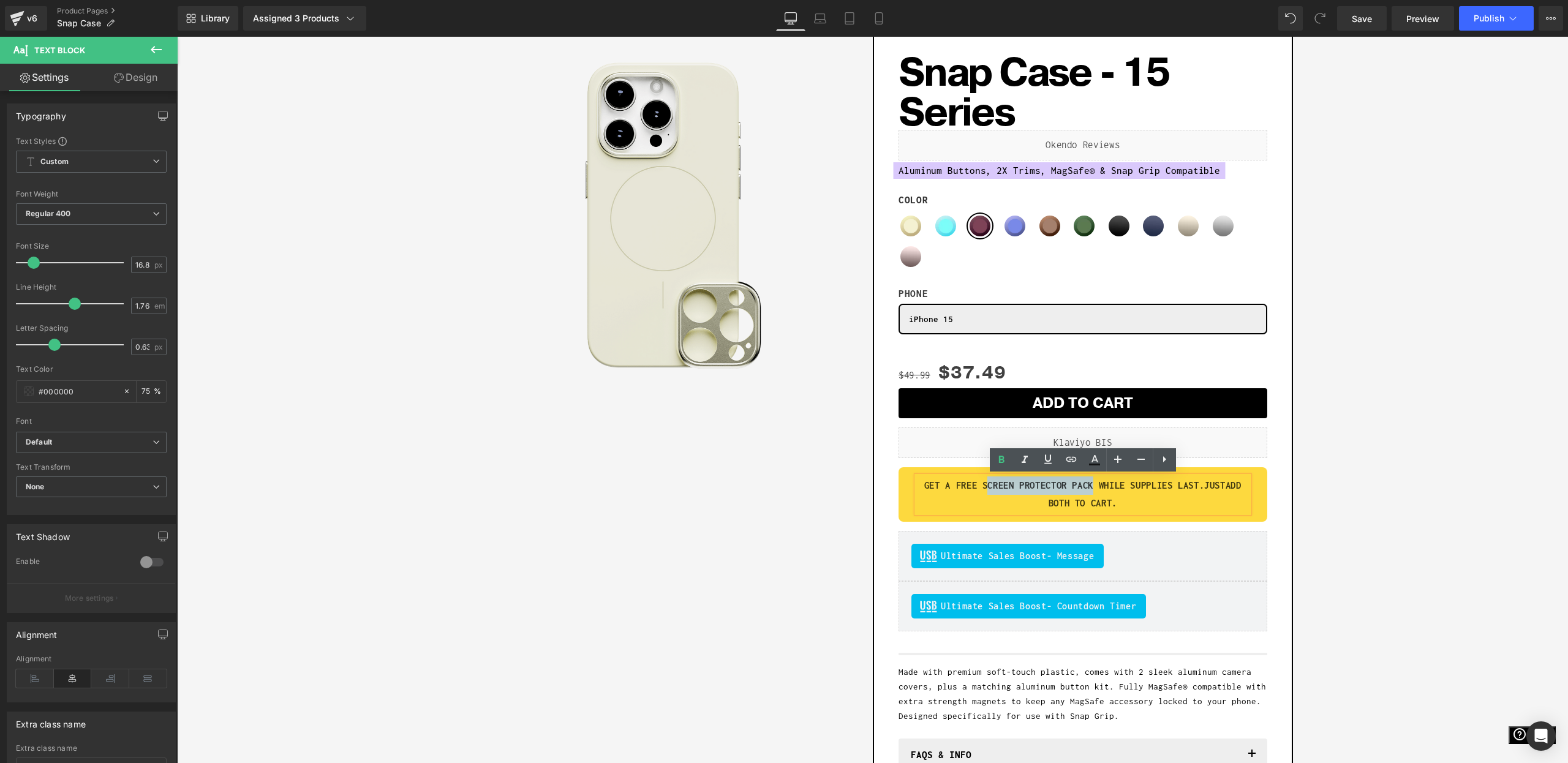
drag, startPoint x: 1062, startPoint y: 490, endPoint x: 1017, endPoint y: 493, distance: 45.1
click at [1017, 493] on p "GET A FREE SCREEN PROTECTOR PACK WHILE SUPPLIES LAST.JUST ADD BOTH TO CART." at bounding box center [1083, 495] width 332 height 36
drag, startPoint x: 1014, startPoint y: 487, endPoint x: 1101, endPoint y: 479, distance: 87.4
click at [1131, 480] on strong "GET A FREE SCREEN PROTECTOR PACK WHILE SUPPLIES LAST.JUST" at bounding box center [1075, 485] width 302 height 11
click at [1069, 466] on icon at bounding box center [1071, 459] width 14 height 14
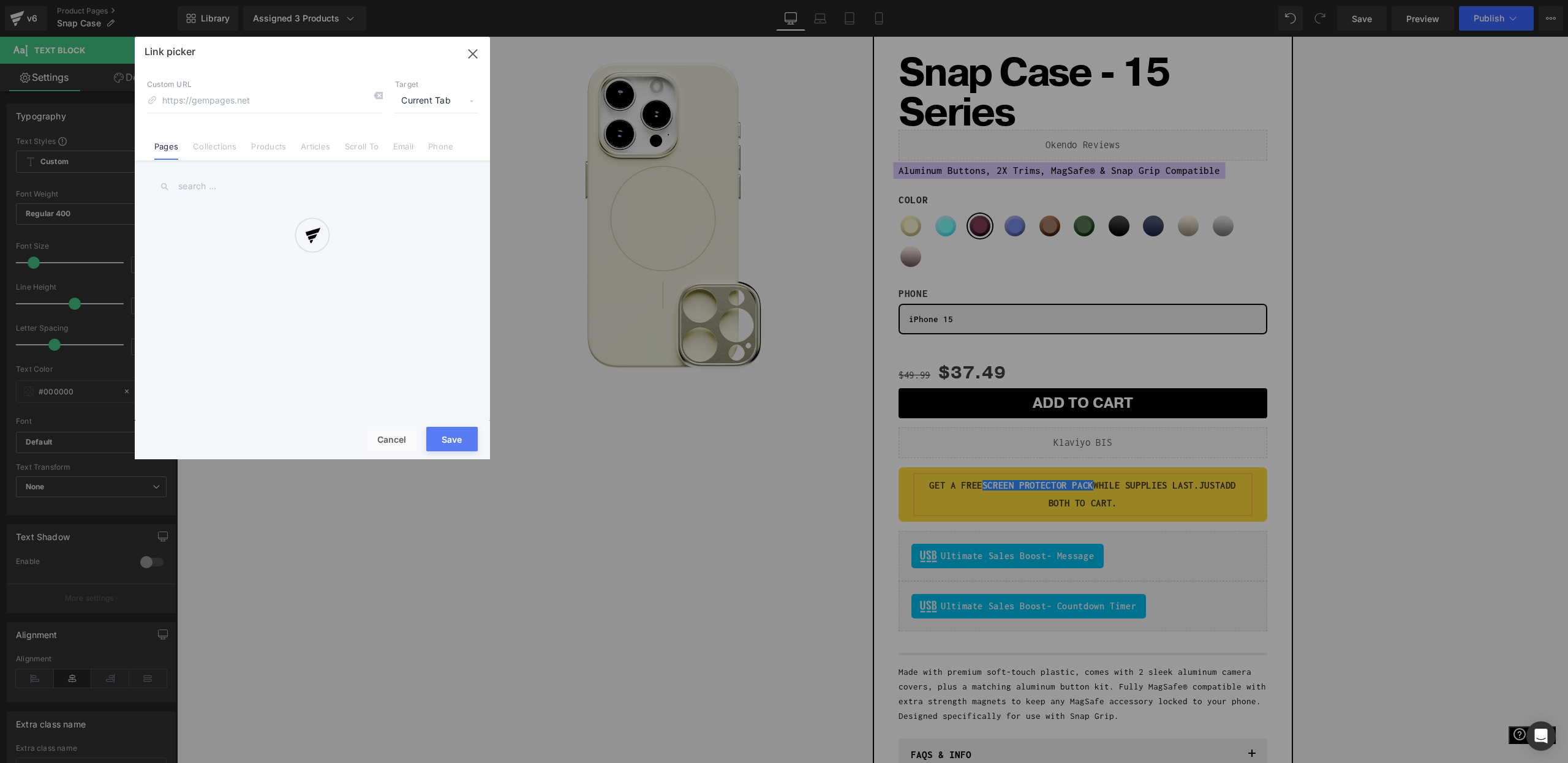
click at [1228, 0] on div "Text Color Highlight Color #333333 Edit or remove link: Edit - Unlink - Cancel …" at bounding box center [784, 0] width 1568 height 0
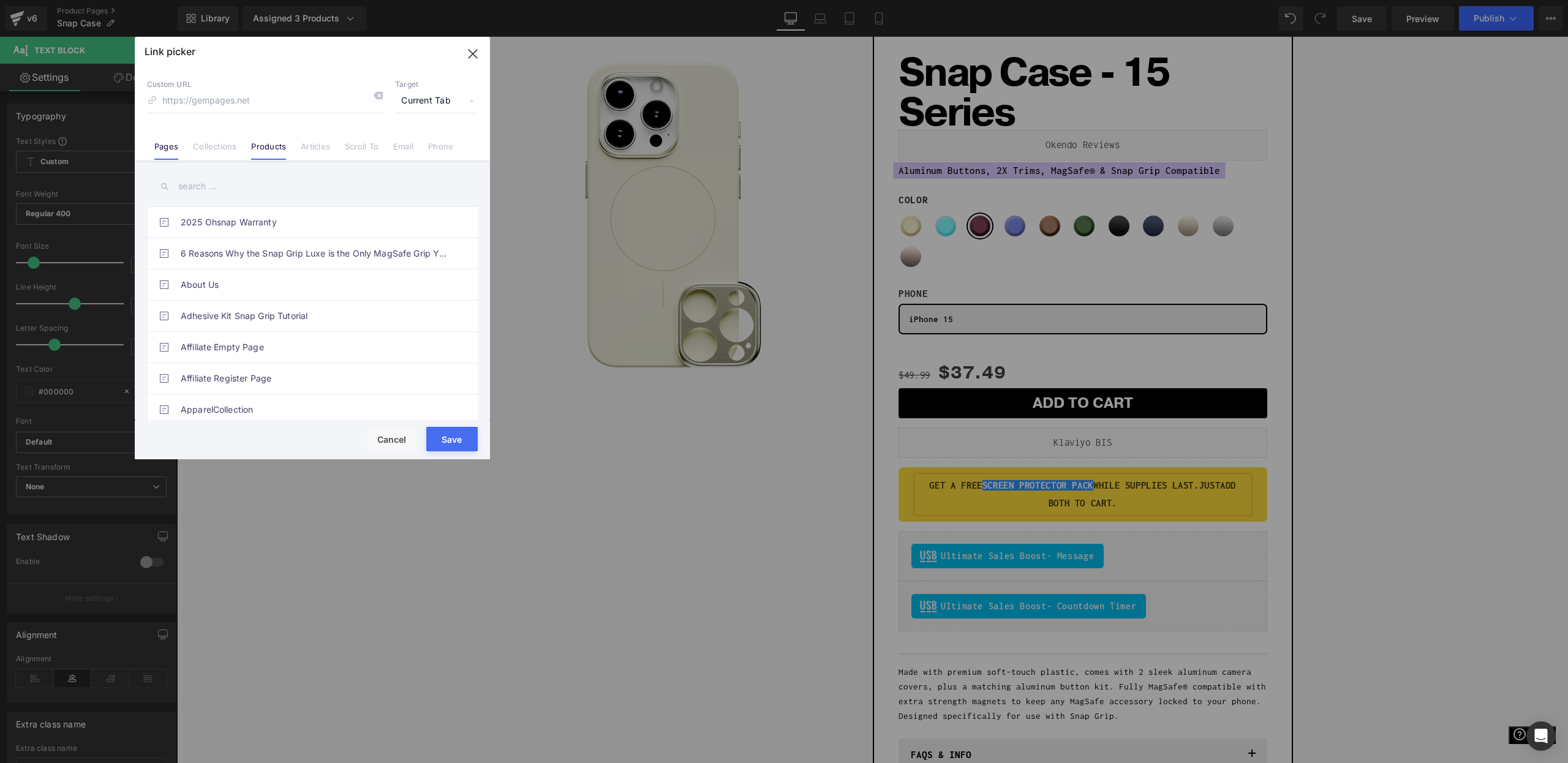
click at [260, 148] on link "Products" at bounding box center [269, 151] width 35 height 19
click at [216, 181] on input "text" at bounding box center [312, 187] width 331 height 27
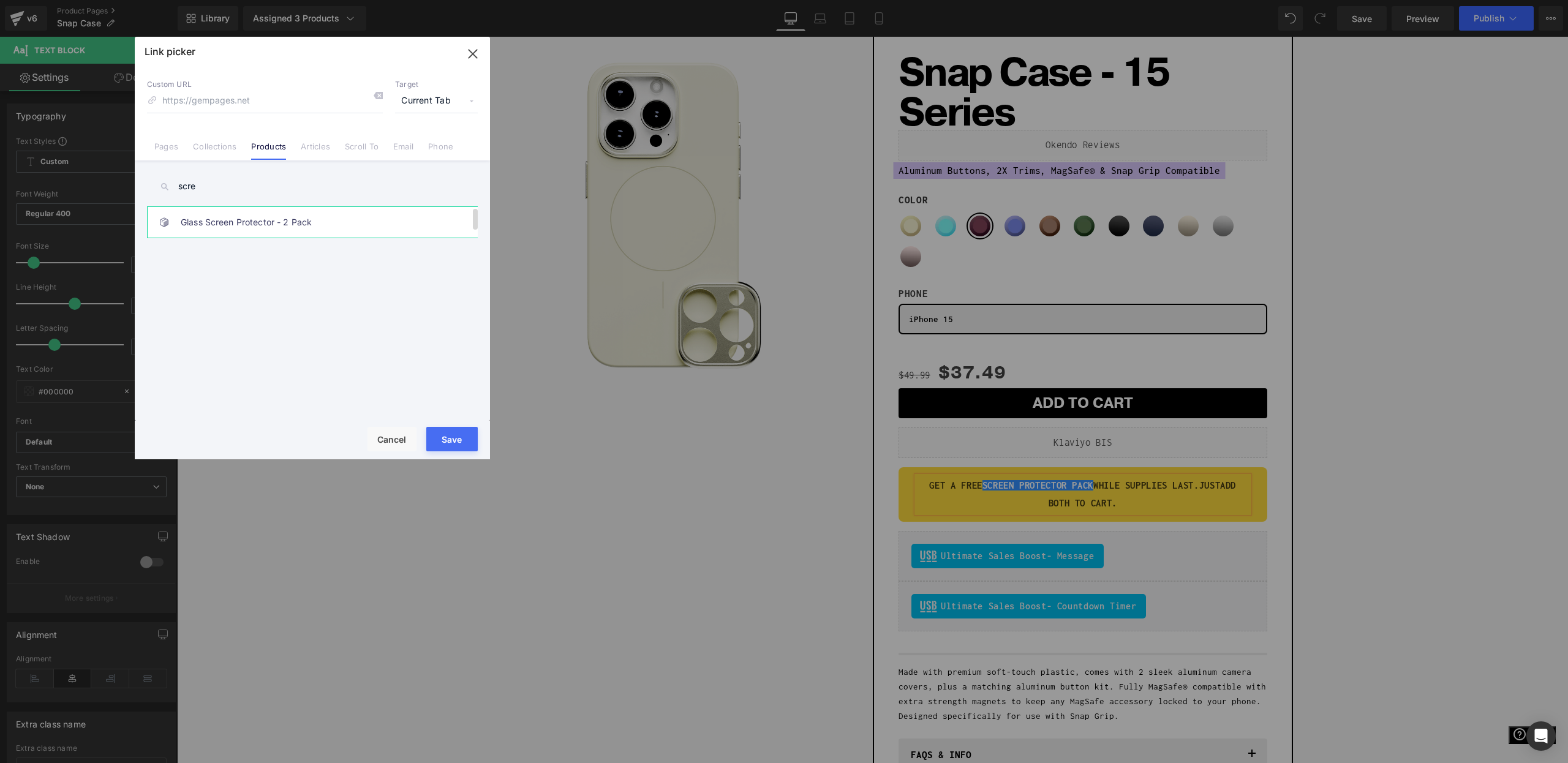
type input "scre"
click at [217, 212] on link "Glass Screen Protector - 2 Pack" at bounding box center [315, 222] width 269 height 31
type input "/products/tempered-glass-screen-protector"
click at [460, 438] on button "Save" at bounding box center [452, 439] width 52 height 24
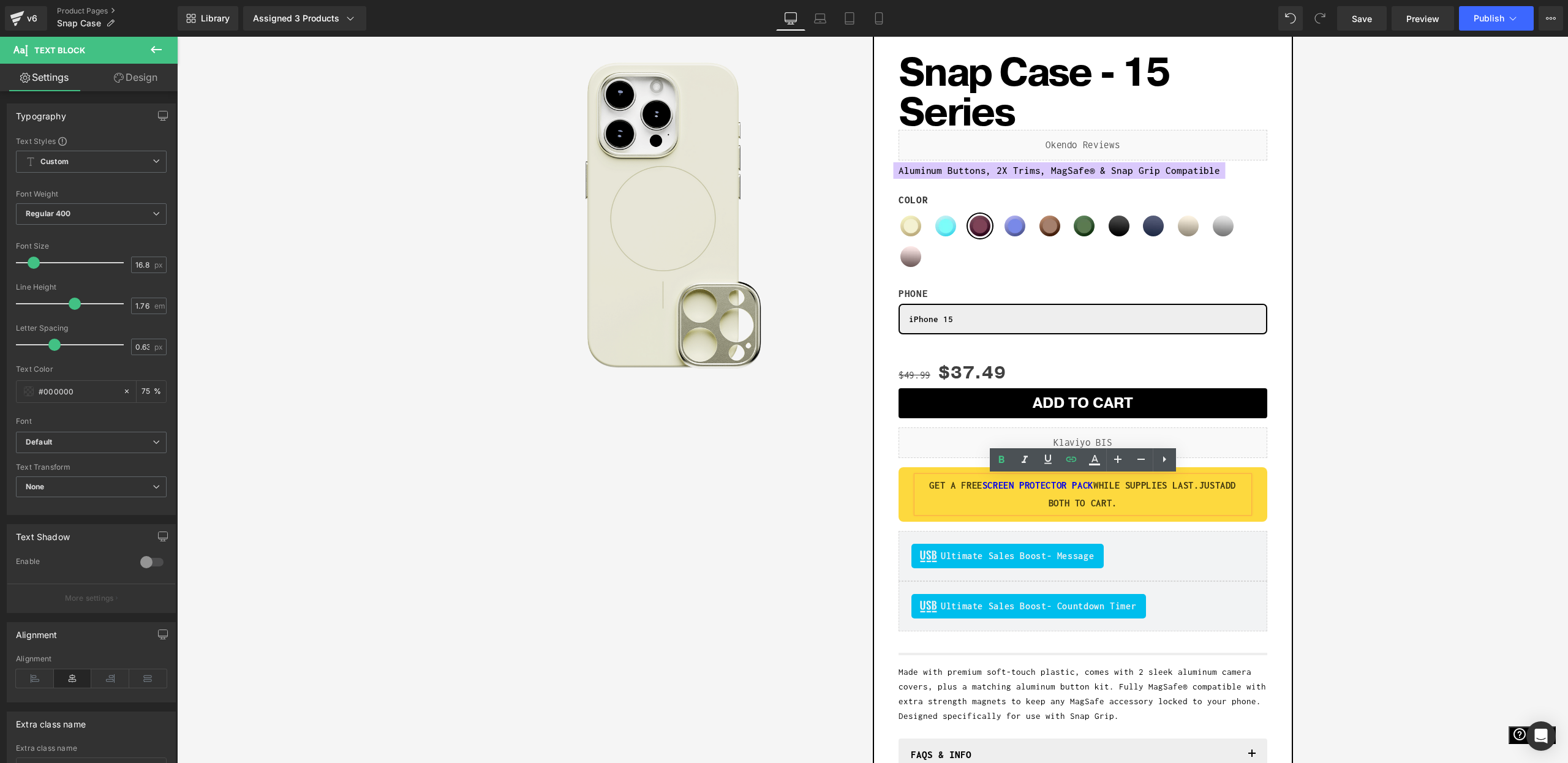
click at [1475, 517] on div "Sale Off (P) Image Row Add To Cart (P) Cart Button Row Snap Case - 15 Series (P…" at bounding box center [872, 439] width 1379 height 821
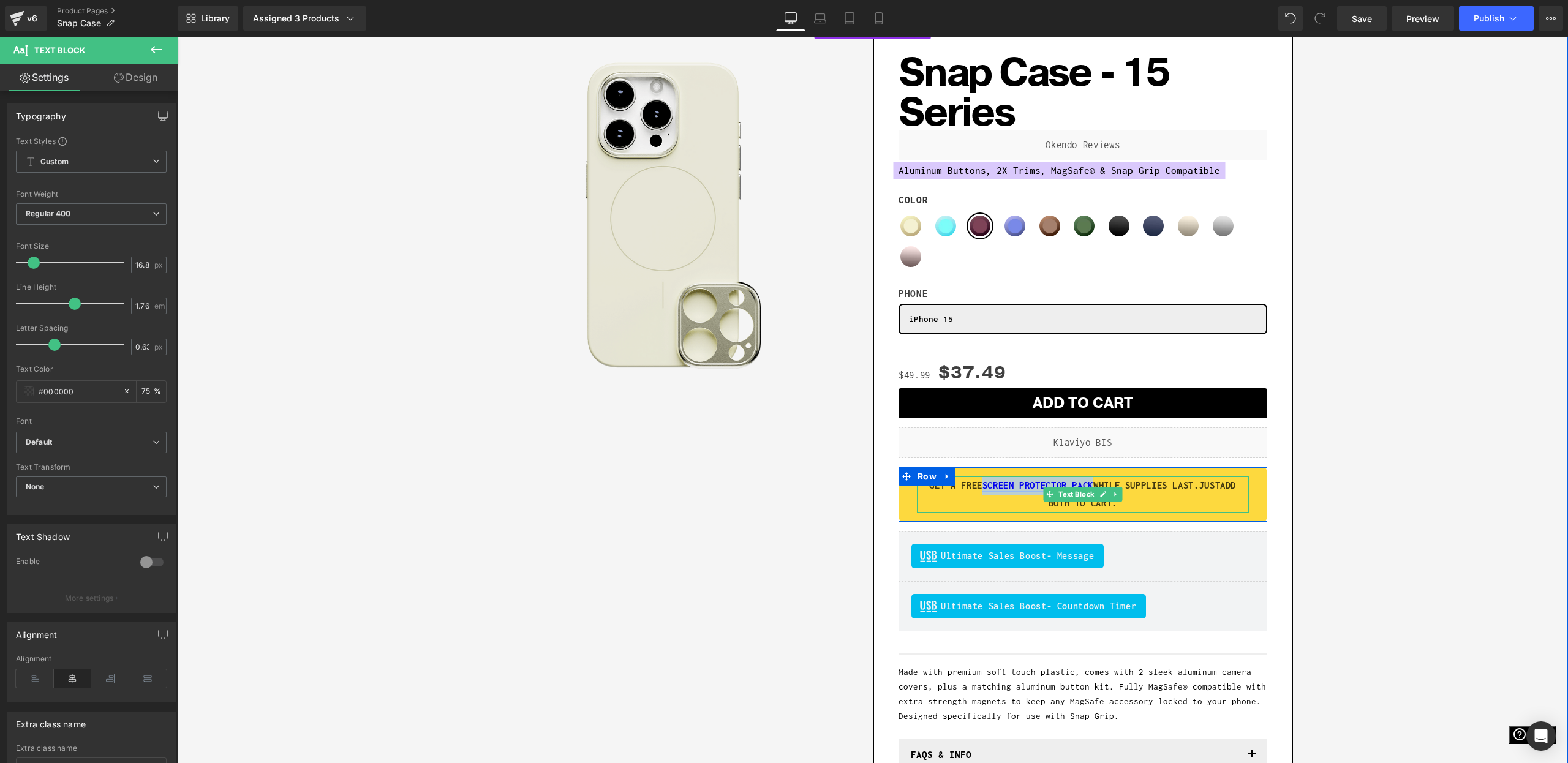
drag, startPoint x: 1131, startPoint y: 485, endPoint x: 1013, endPoint y: 484, distance: 118.0
click at [1013, 484] on strong "GET A FREE SCREEN PROTECTOR PACK WHILE SUPPLIES LAST.JUST" at bounding box center [1074, 485] width 291 height 11
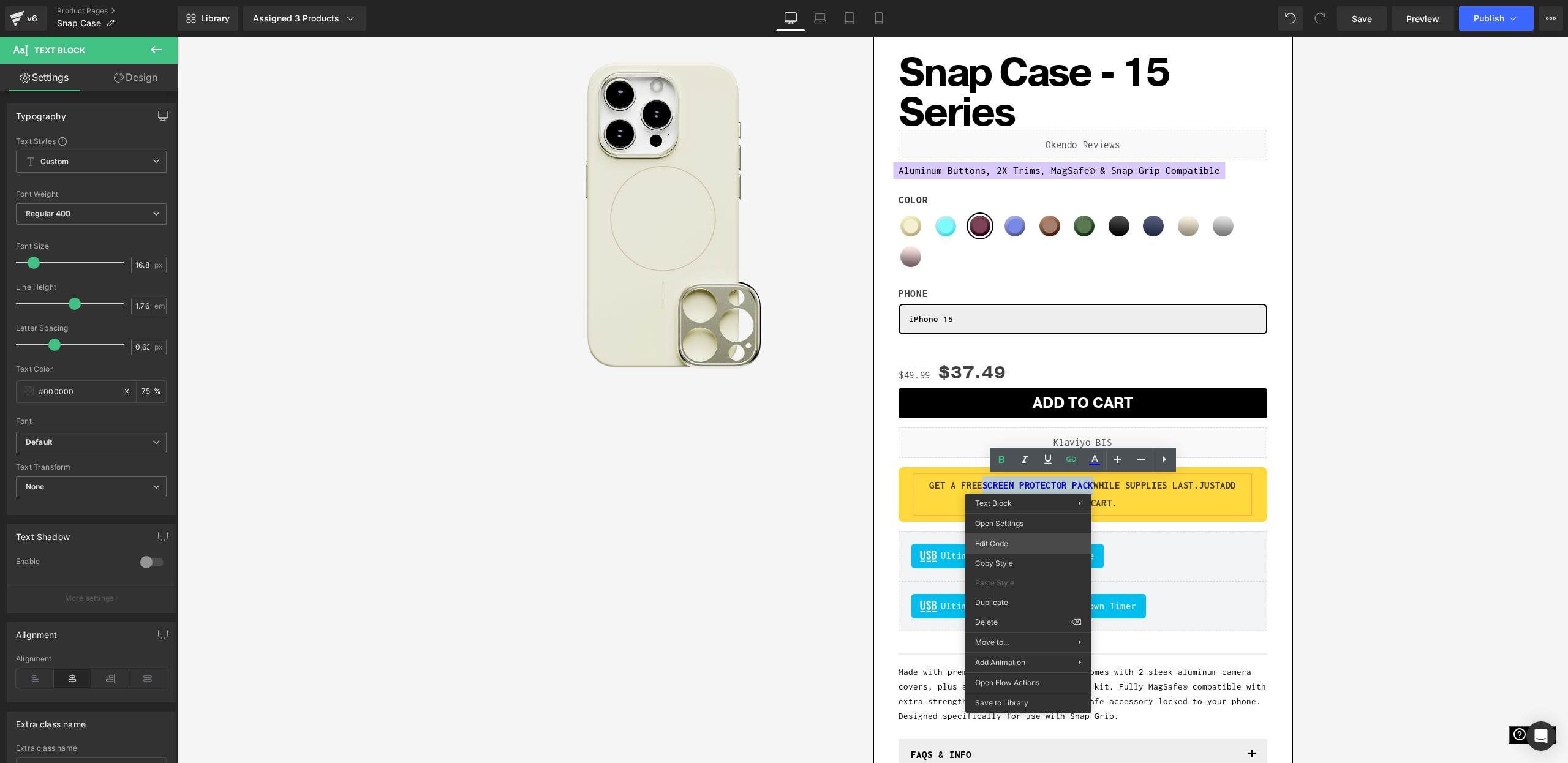
click at [1012, 0] on div "Row You are previewing how the will restyle your page. You can not edit Element…" at bounding box center [784, 0] width 1568 height 0
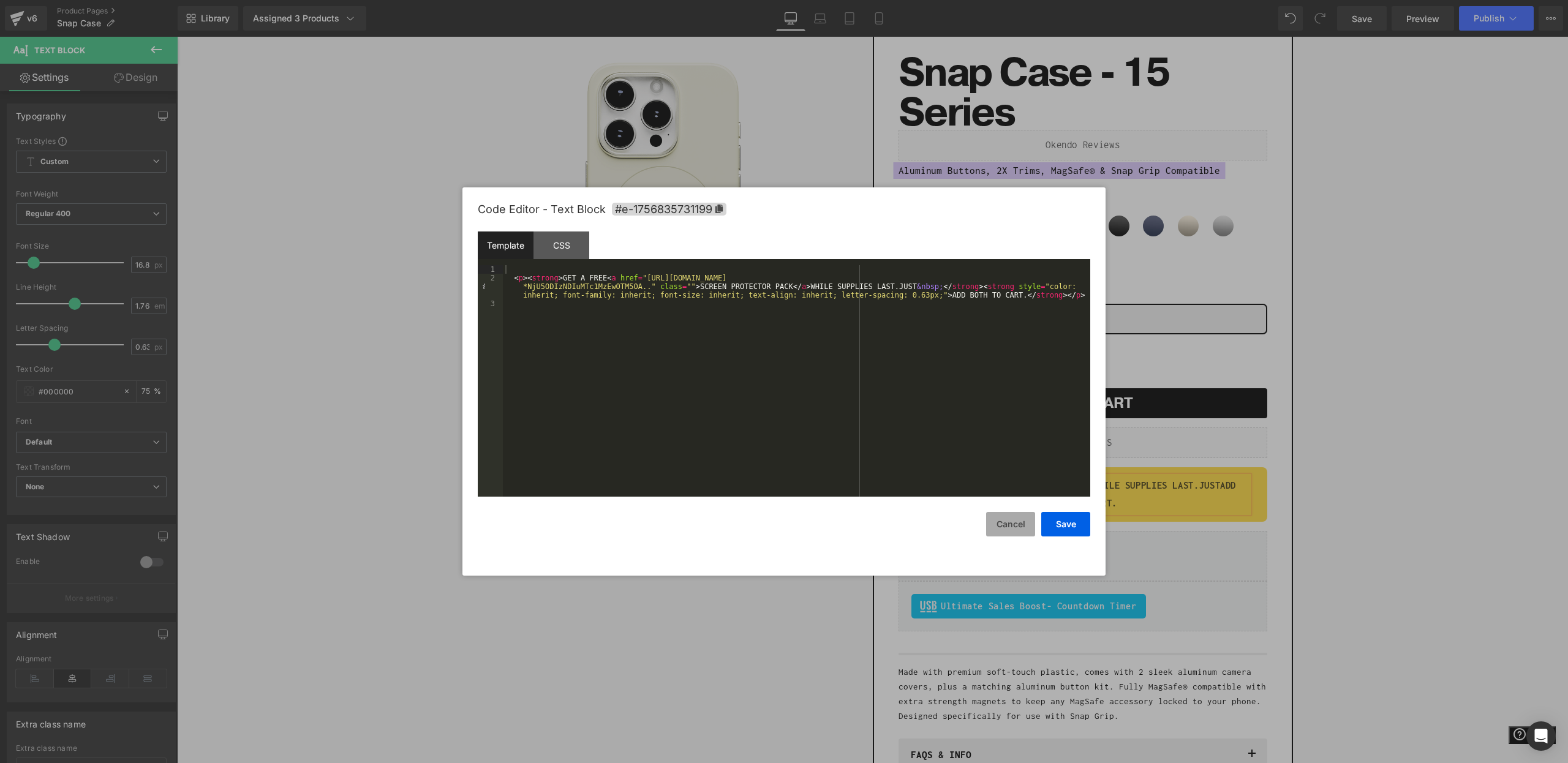
click at [990, 521] on button "Cancel" at bounding box center [1011, 524] width 49 height 24
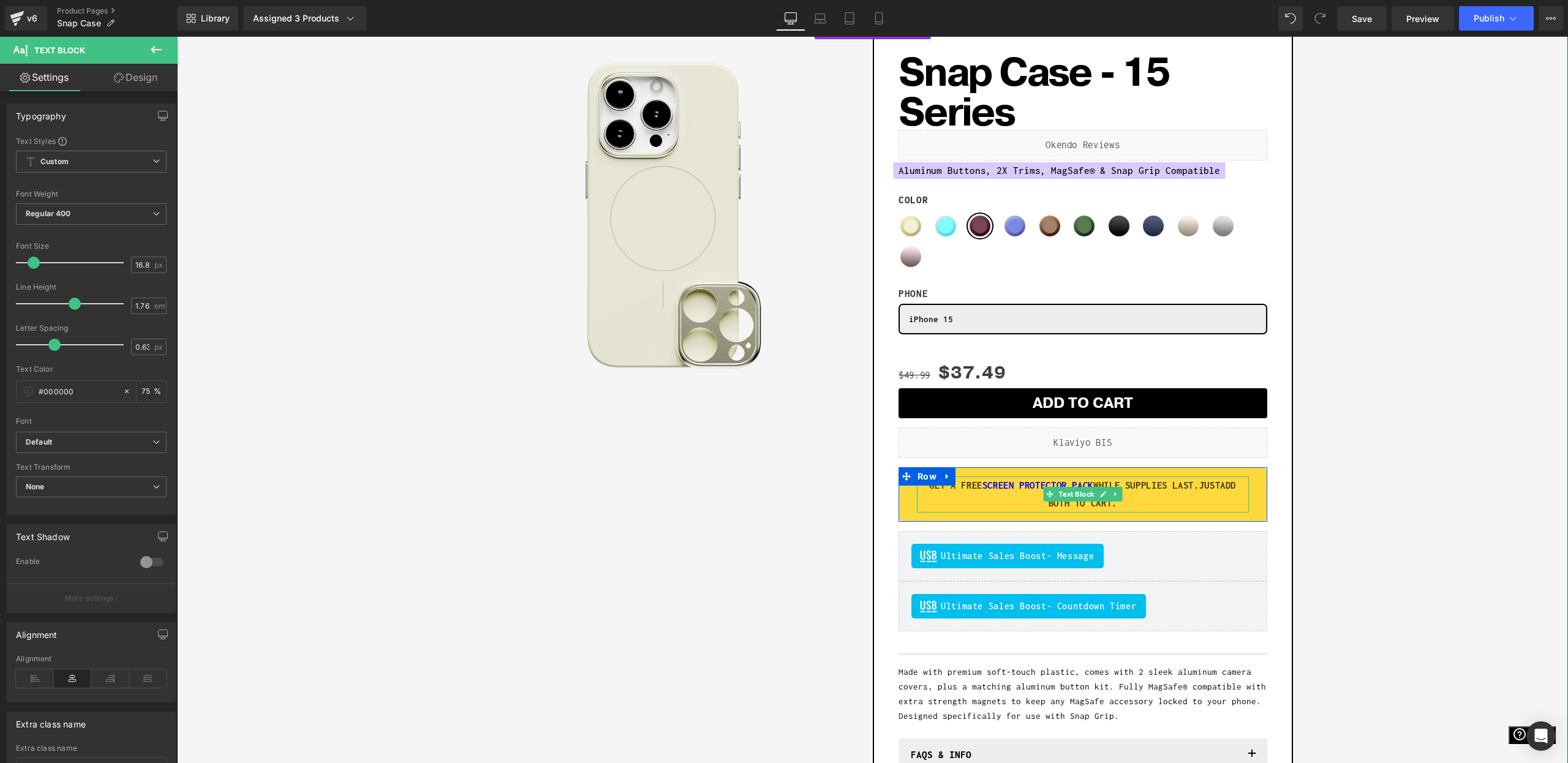
click at [1009, 486] on strong "GET A FREE SCREEN PROTECTOR PACK WHILE SUPPLIES LAST.JUST" at bounding box center [1074, 485] width 291 height 11
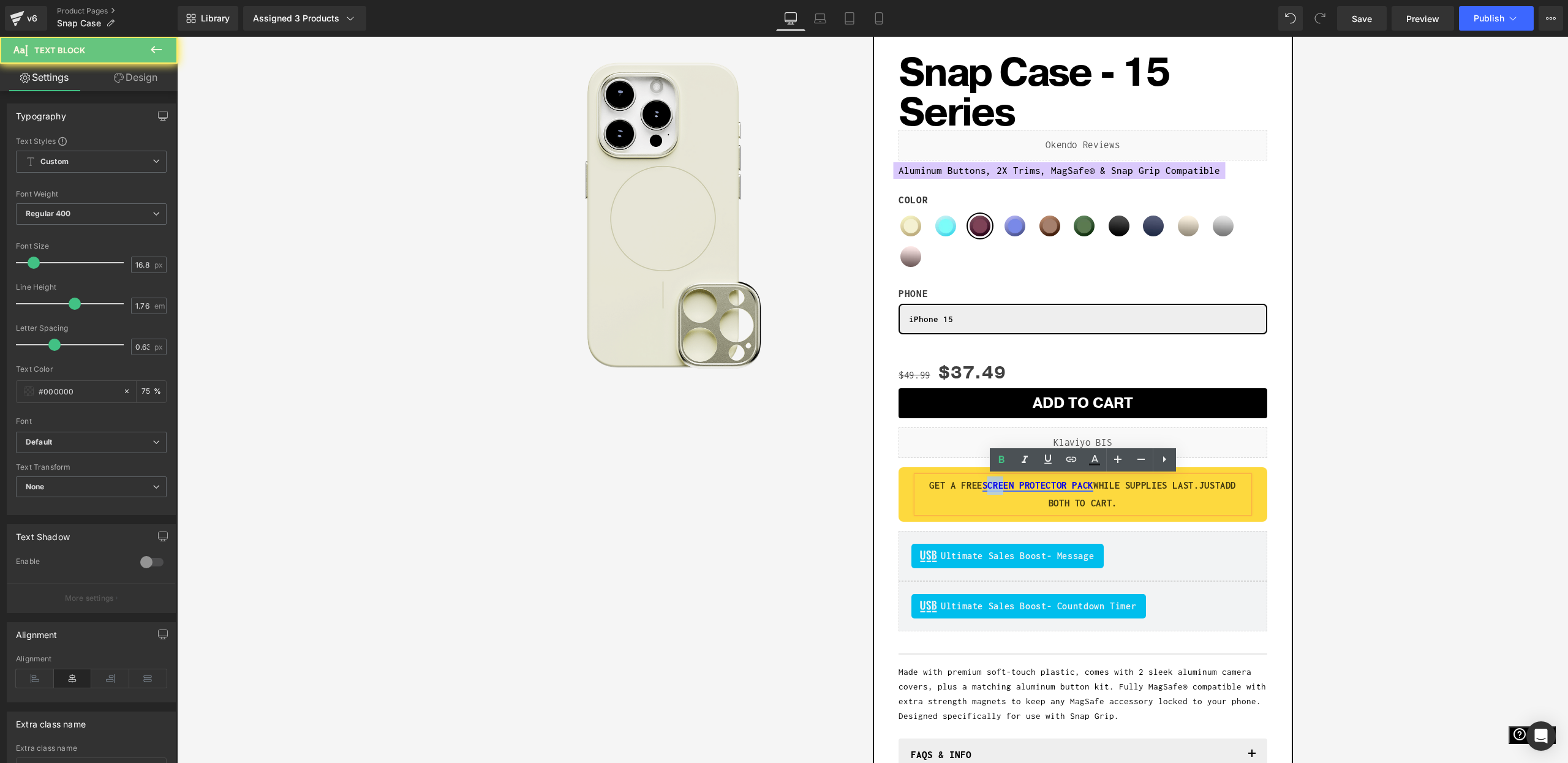
drag, startPoint x: 1016, startPoint y: 487, endPoint x: 1034, endPoint y: 488, distance: 18.0
click at [1034, 488] on link "SCREEN PROTECTOR PACK" at bounding box center [1038, 485] width 111 height 11
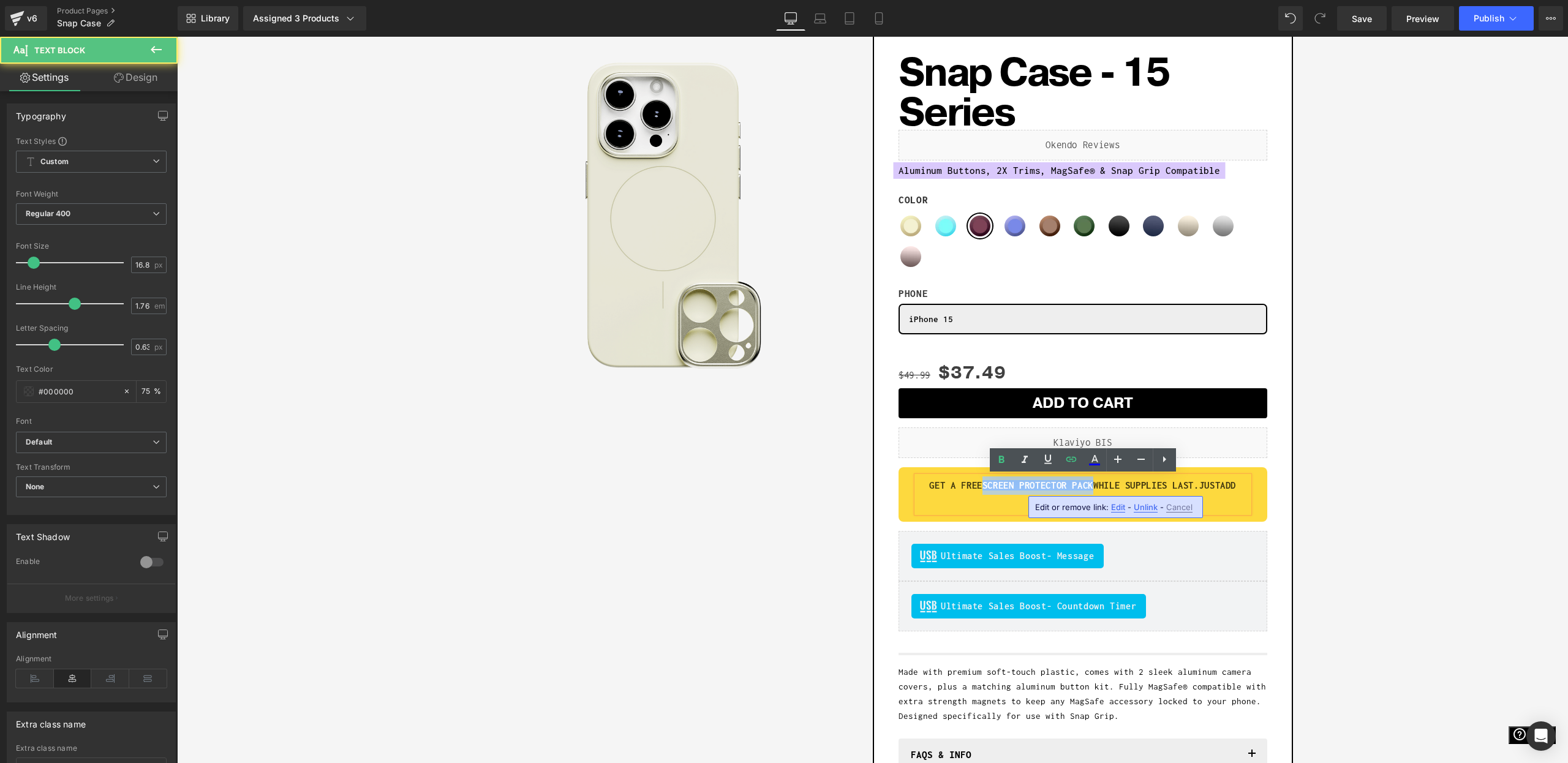
drag, startPoint x: 1012, startPoint y: 488, endPoint x: 1132, endPoint y: 489, distance: 120.0
click at [1132, 489] on strong "GET A FREE SCREEN PROTECTOR PACK WHILE SUPPLIES LAST.JUST" at bounding box center [1074, 485] width 291 height 11
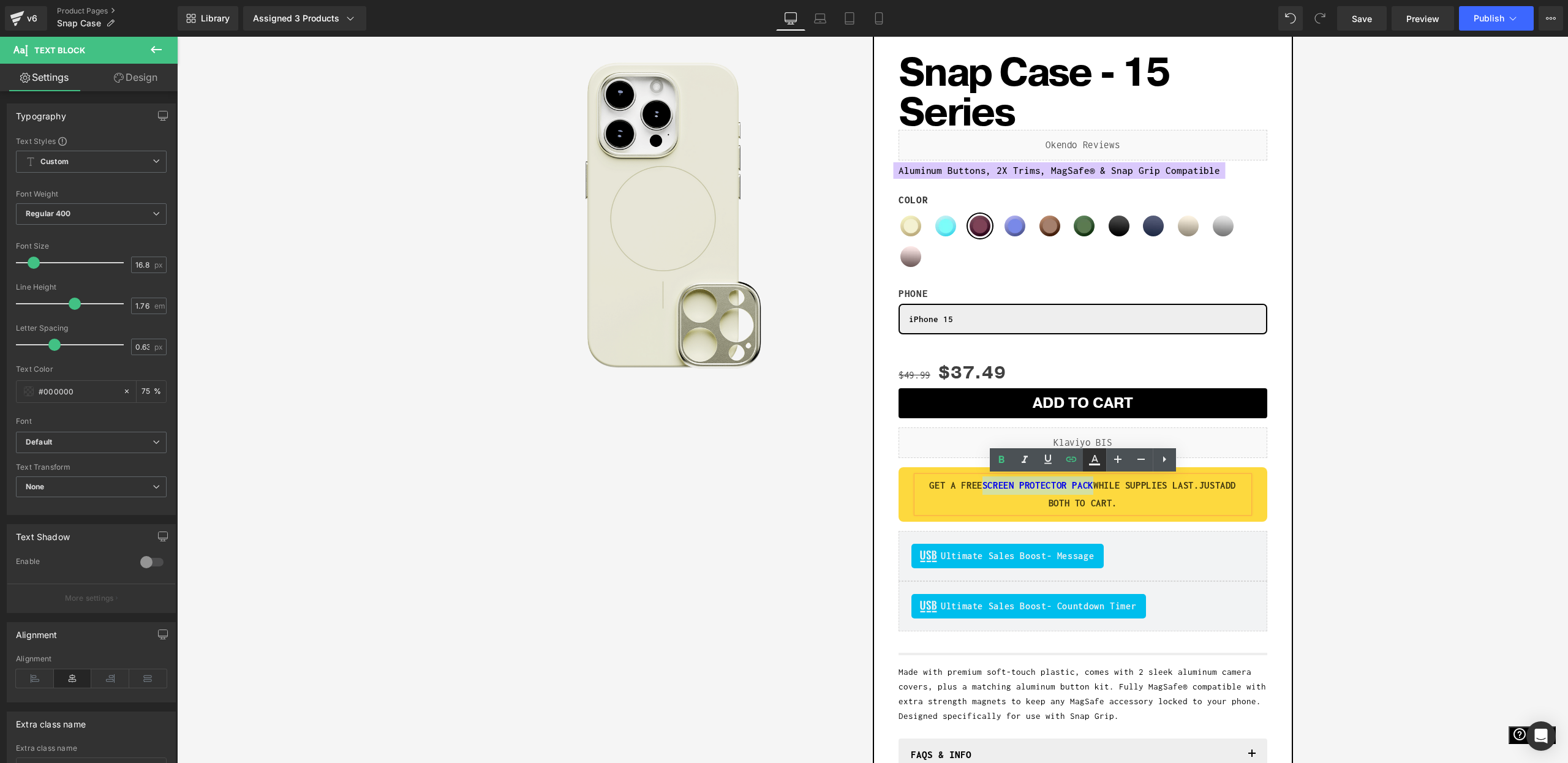
drag, startPoint x: 1099, startPoint y: 467, endPoint x: 915, endPoint y: 436, distance: 186.6
click at [1099, 467] on icon at bounding box center [1094, 460] width 14 height 14
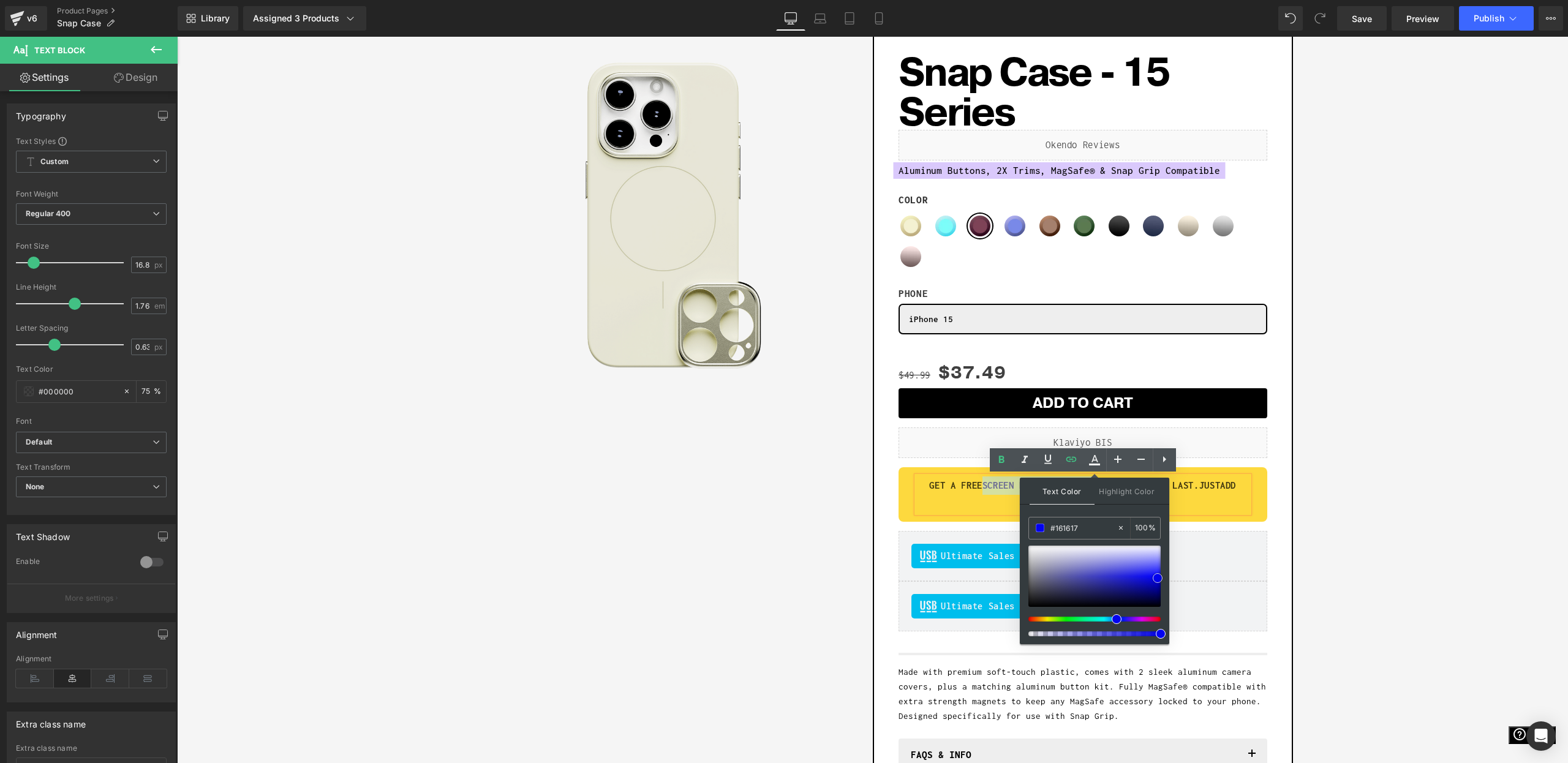
type input "#000000"
drag, startPoint x: 1210, startPoint y: 638, endPoint x: 991, endPoint y: 637, distance: 219.0
click at [1320, 470] on div "Sale Off (P) Image Row Add To Cart (P) Cart Button Row Snap Case - 15 Series (P…" at bounding box center [872, 439] width 1379 height 821
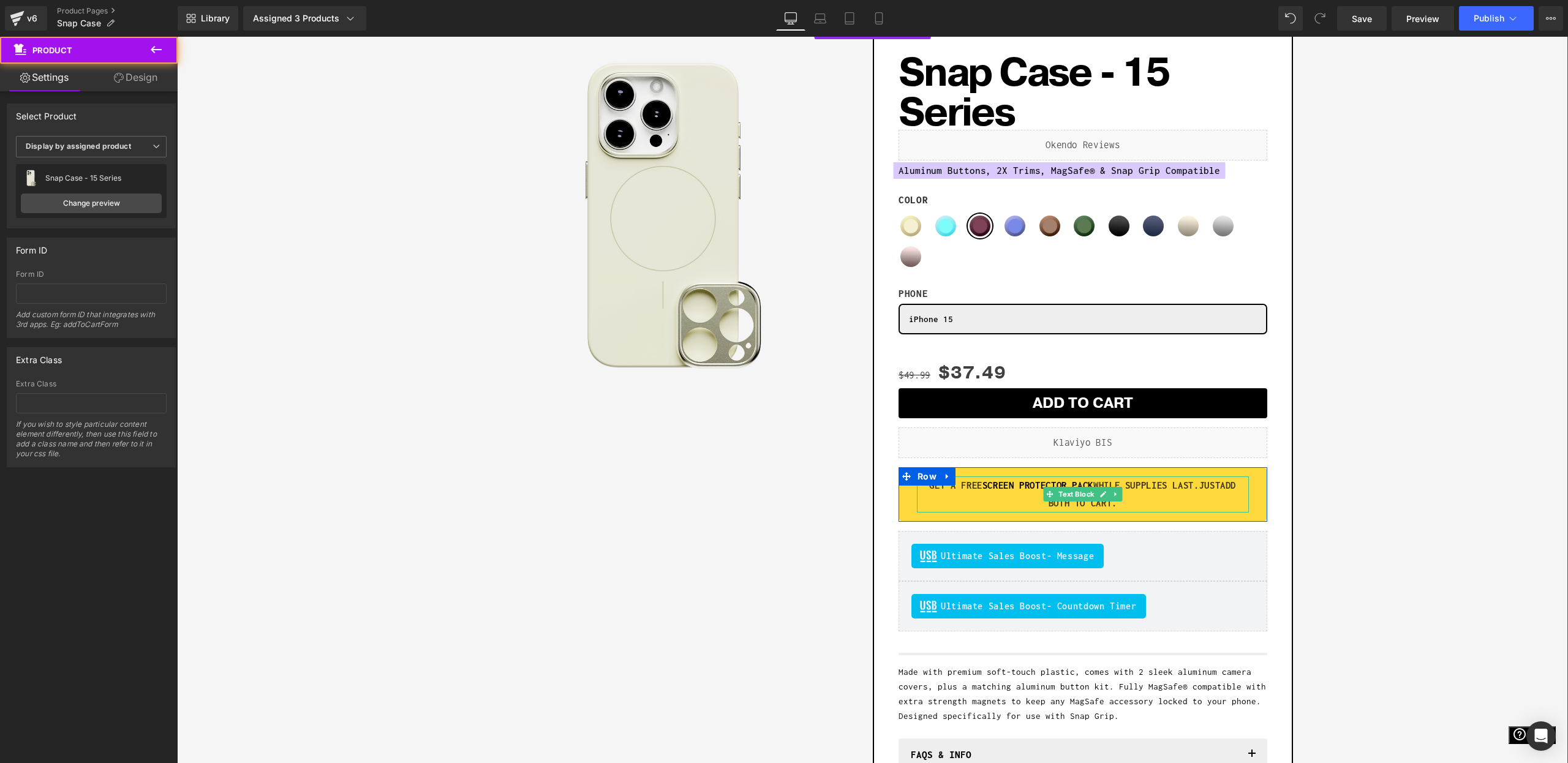
click at [1165, 487] on strong "GET A FREE SCREEN PROTECTOR PACK WHILE SUPPLIES LAST.JUST" at bounding box center [1074, 485] width 291 height 11
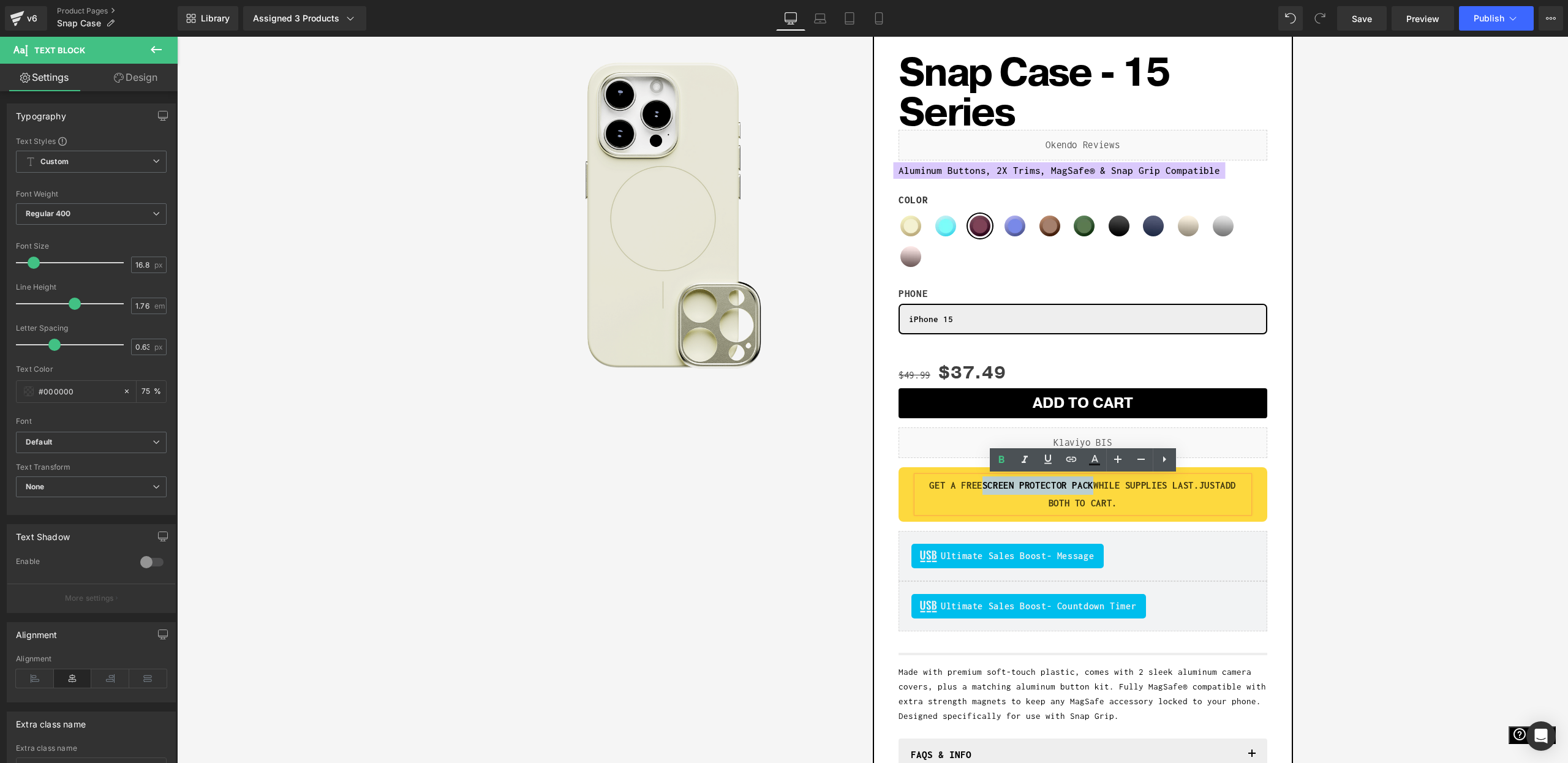
drag, startPoint x: 1129, startPoint y: 486, endPoint x: 1013, endPoint y: 488, distance: 116.0
click at [1013, 488] on strong "GET A FREE SCREEN PROTECTOR PACK WHILE SUPPLIES LAST.JUST" at bounding box center [1074, 485] width 291 height 11
click at [1042, 464] on icon at bounding box center [1048, 459] width 14 height 14
click at [1248, 518] on div "GET A FREE SCREEN PROTECTOR PACK WHILE SUPPLIES LAST.JUST ADD BOTH TO CART. Tex…" at bounding box center [1083, 495] width 369 height 55
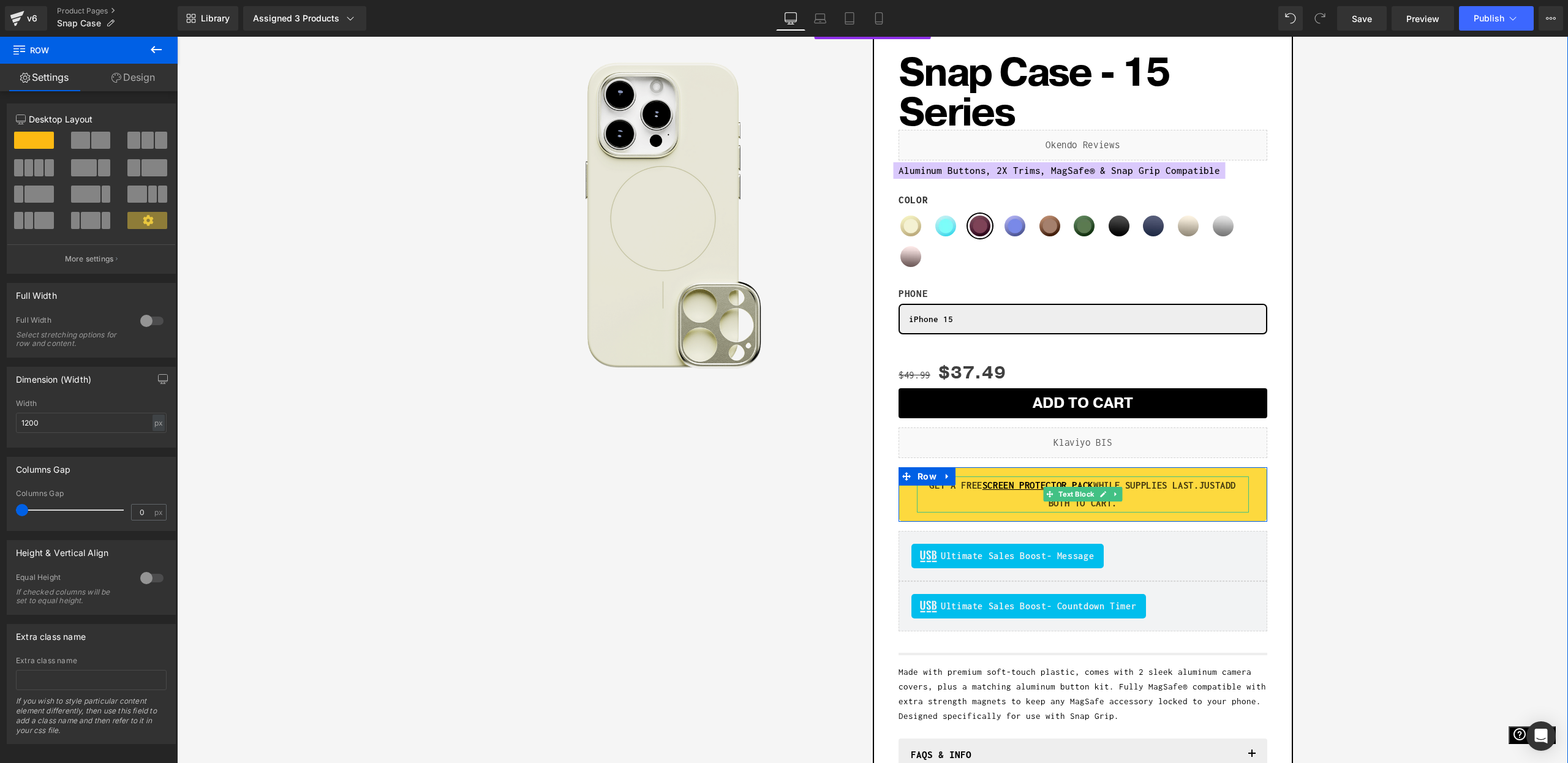
click at [1036, 490] on strong "GET A FREE SCREEN PROTECTOR PACK WHILE SUPPLIES LAST.JUST" at bounding box center [1074, 485] width 291 height 11
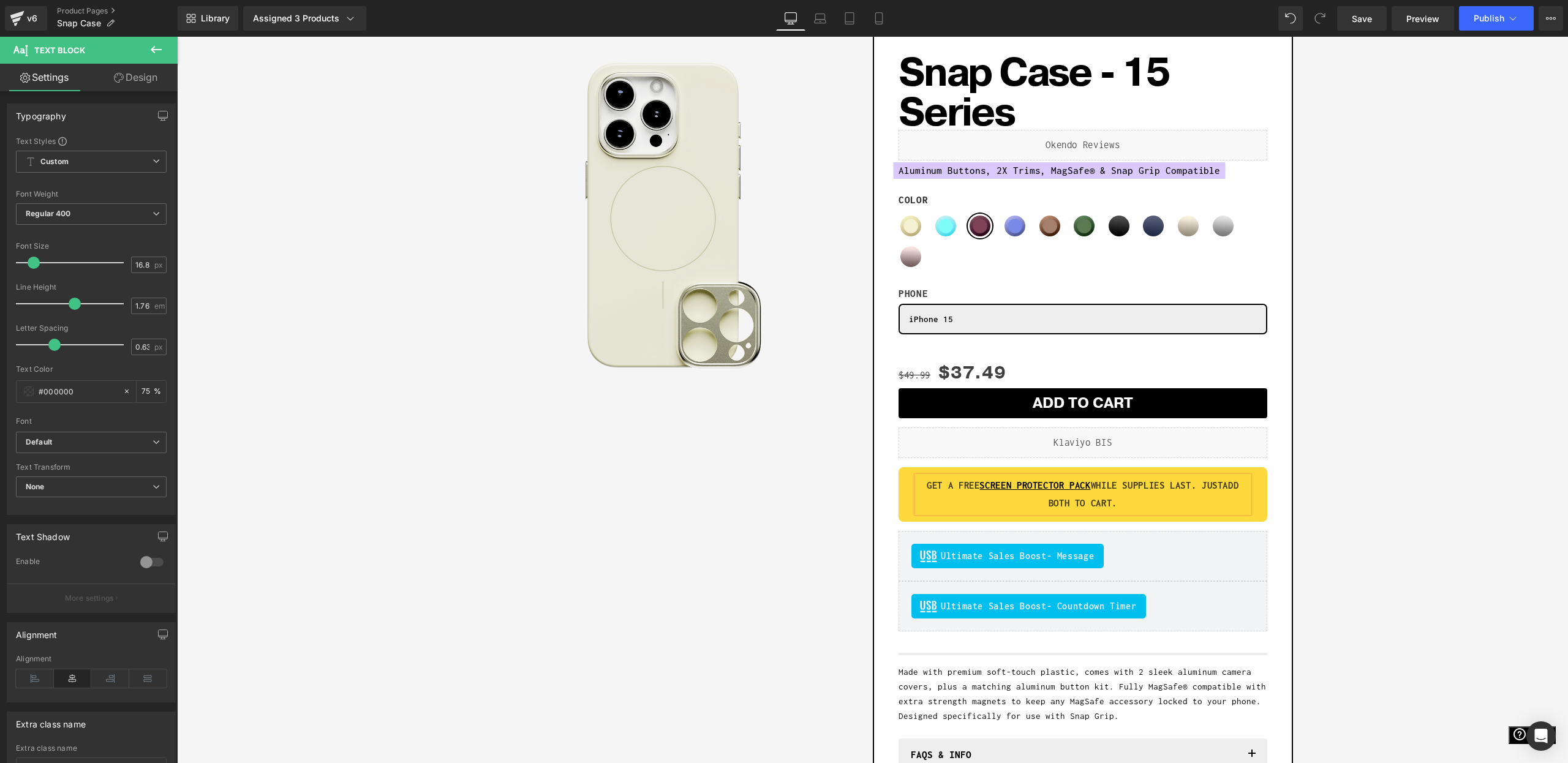
click at [1198, 528] on div "Snap Case - 15 Series (P) Title Liquid Aluminum Buttons, 2X Trims, MagSafe® & S…" at bounding box center [1083, 431] width 369 height 785
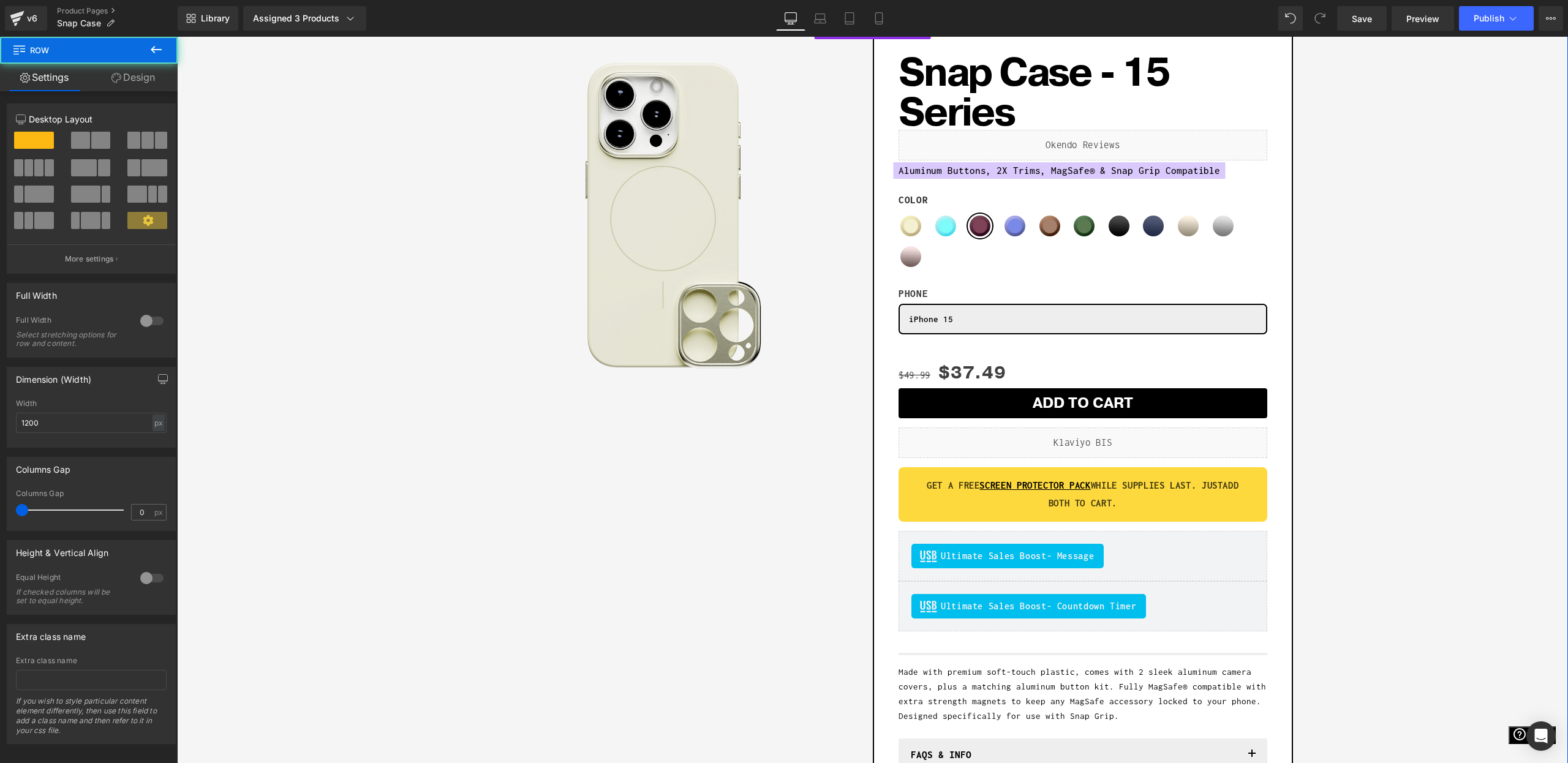
click at [1493, 515] on div "Sale Off (P) Image Row Add To Cart (P) Cart Button Row Snap Case - 15 Series (P…" at bounding box center [872, 439] width 1379 height 821
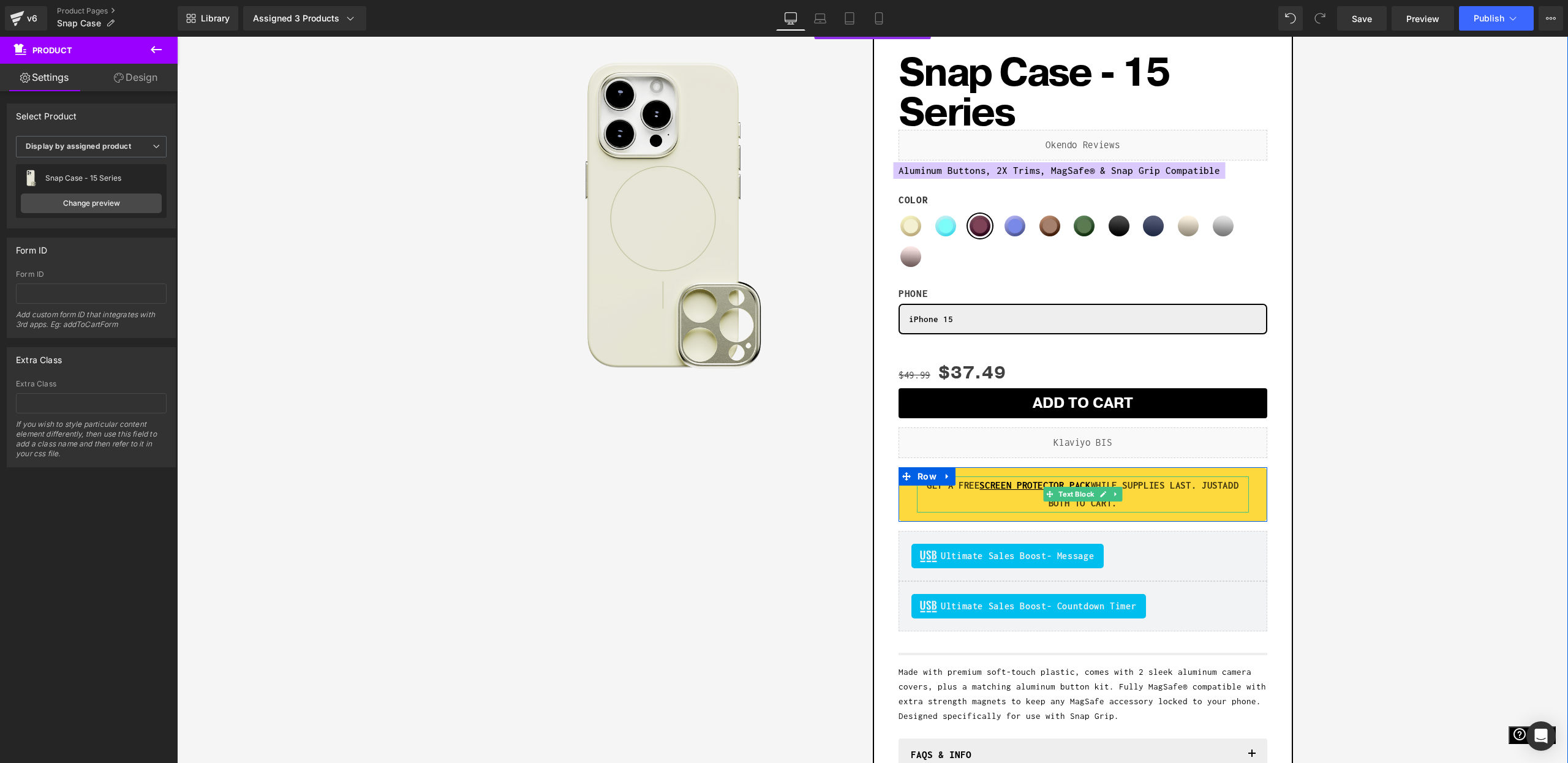
click at [1008, 505] on p "GET A FREE SCREEN PROTECTOR PACK WHILE SUPPLIES LAST. JUST ADD BOTH TO CART." at bounding box center [1083, 495] width 332 height 36
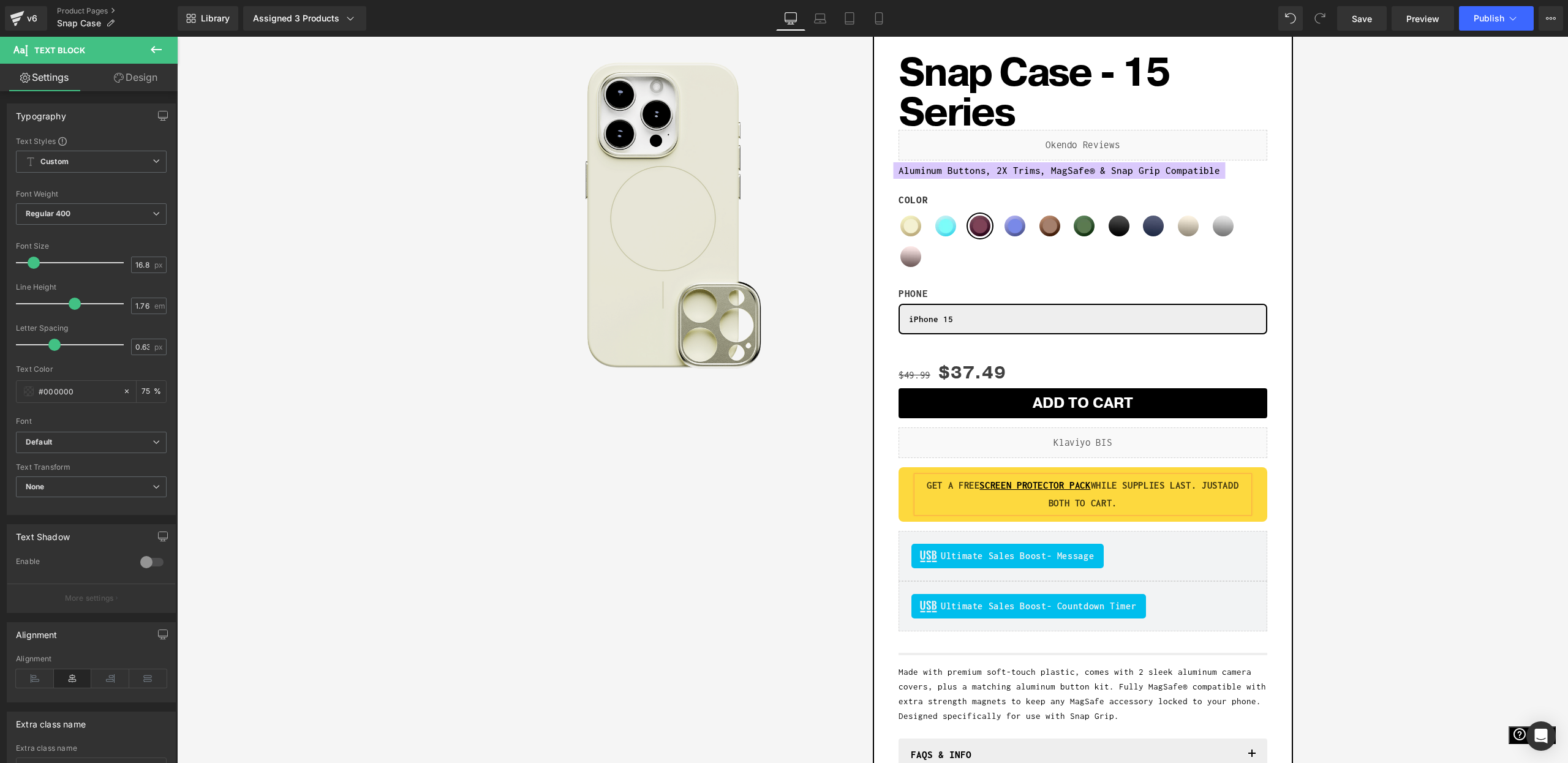
click at [1433, 436] on div "Sale Off (P) Image Row Add To Cart (P) Cart Button Row Snap Case - 15 Series (P…" at bounding box center [872, 439] width 1379 height 821
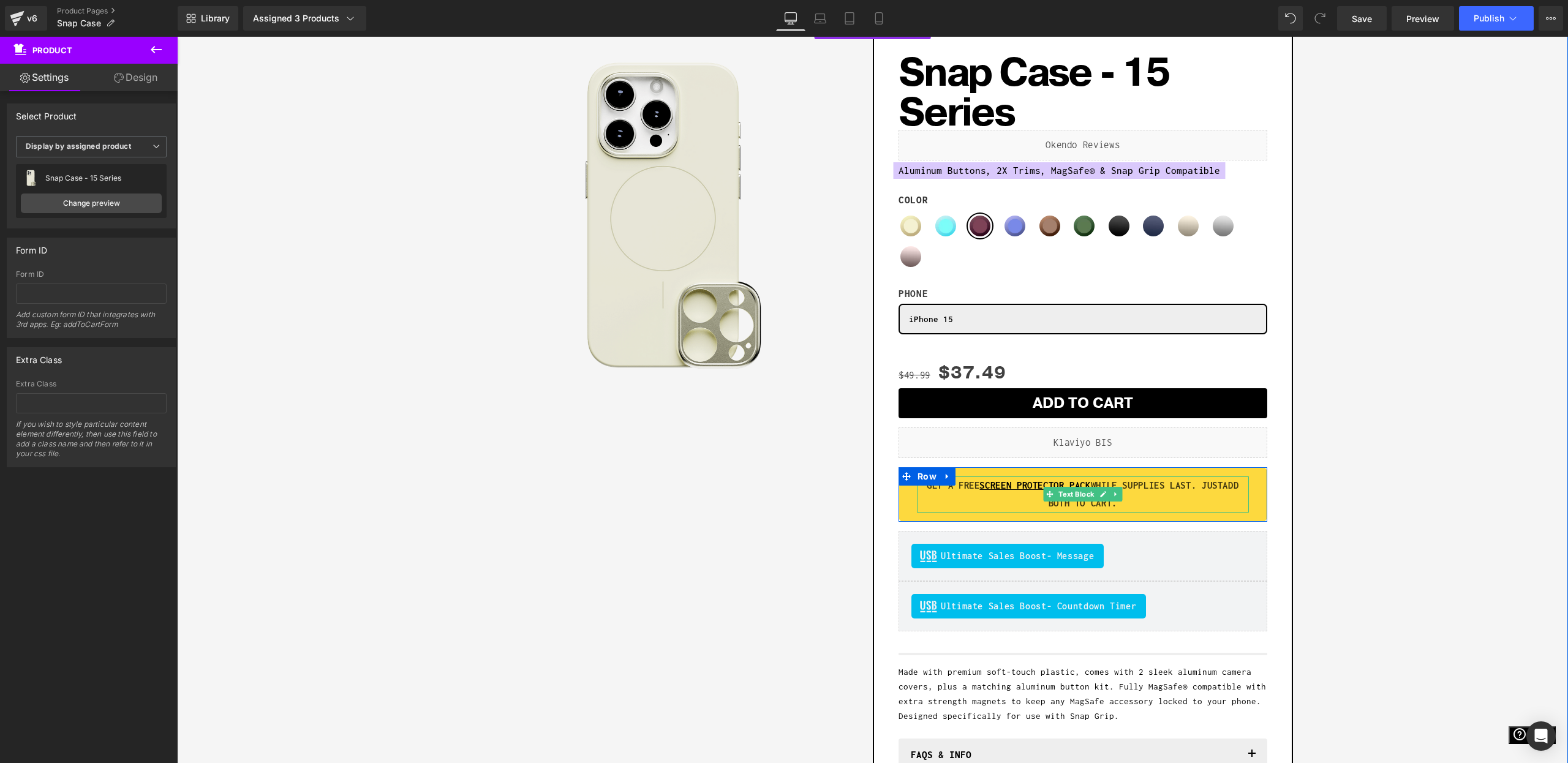
click at [1225, 497] on p "GET A FREE SCREEN PROTECTOR PACK WHILE SUPPLIES LAST. JUST ADD BOTH TO CART." at bounding box center [1083, 495] width 332 height 36
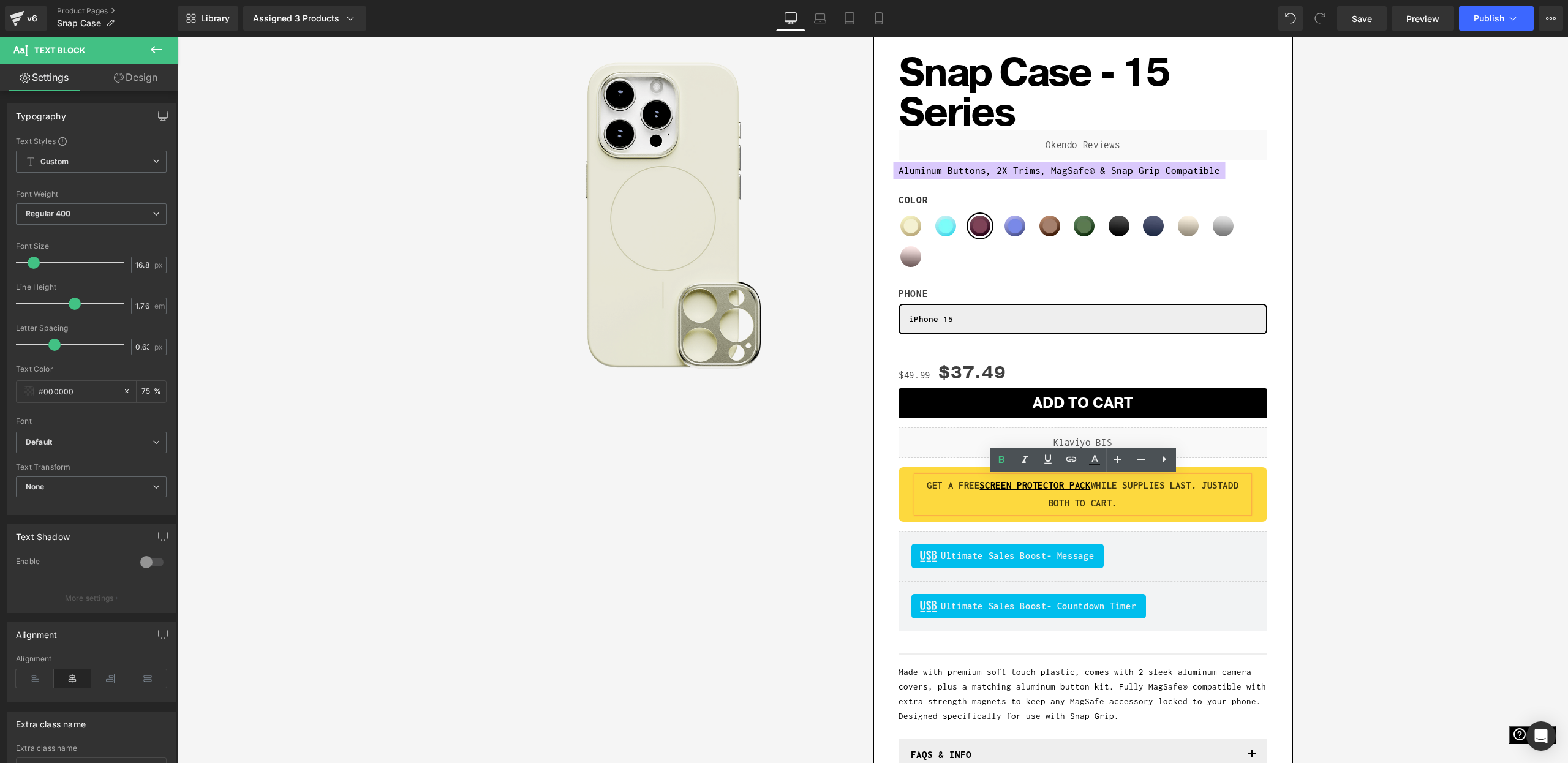
click at [296, 468] on div "Sale Off (P) Image Row Add To Cart (P) Cart Button Row Snap Case - 15 Series (P…" at bounding box center [872, 439] width 1379 height 821
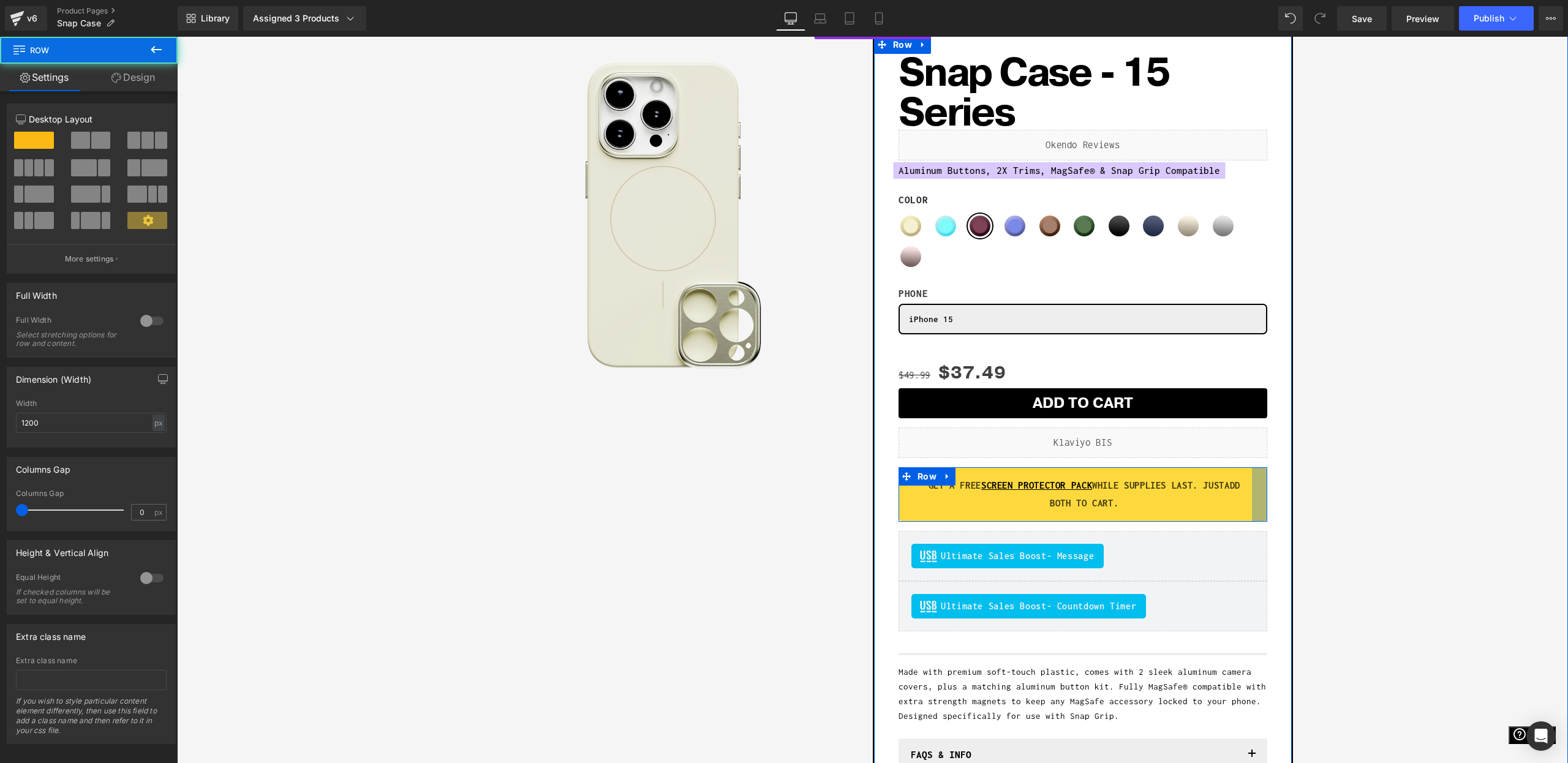
click at [1254, 503] on div at bounding box center [1259, 495] width 15 height 55
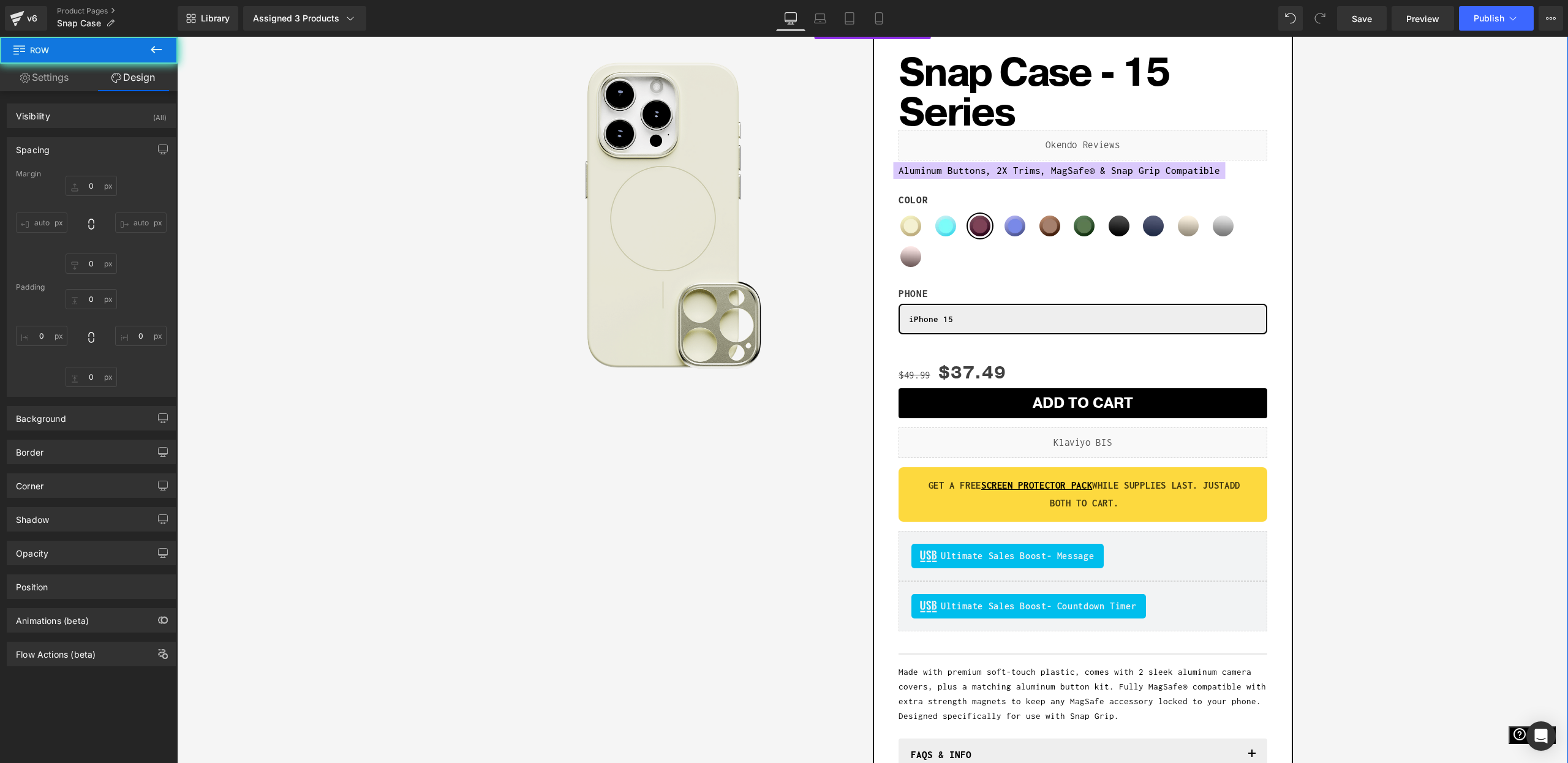
type input "15"
type input "25"
type input "15"
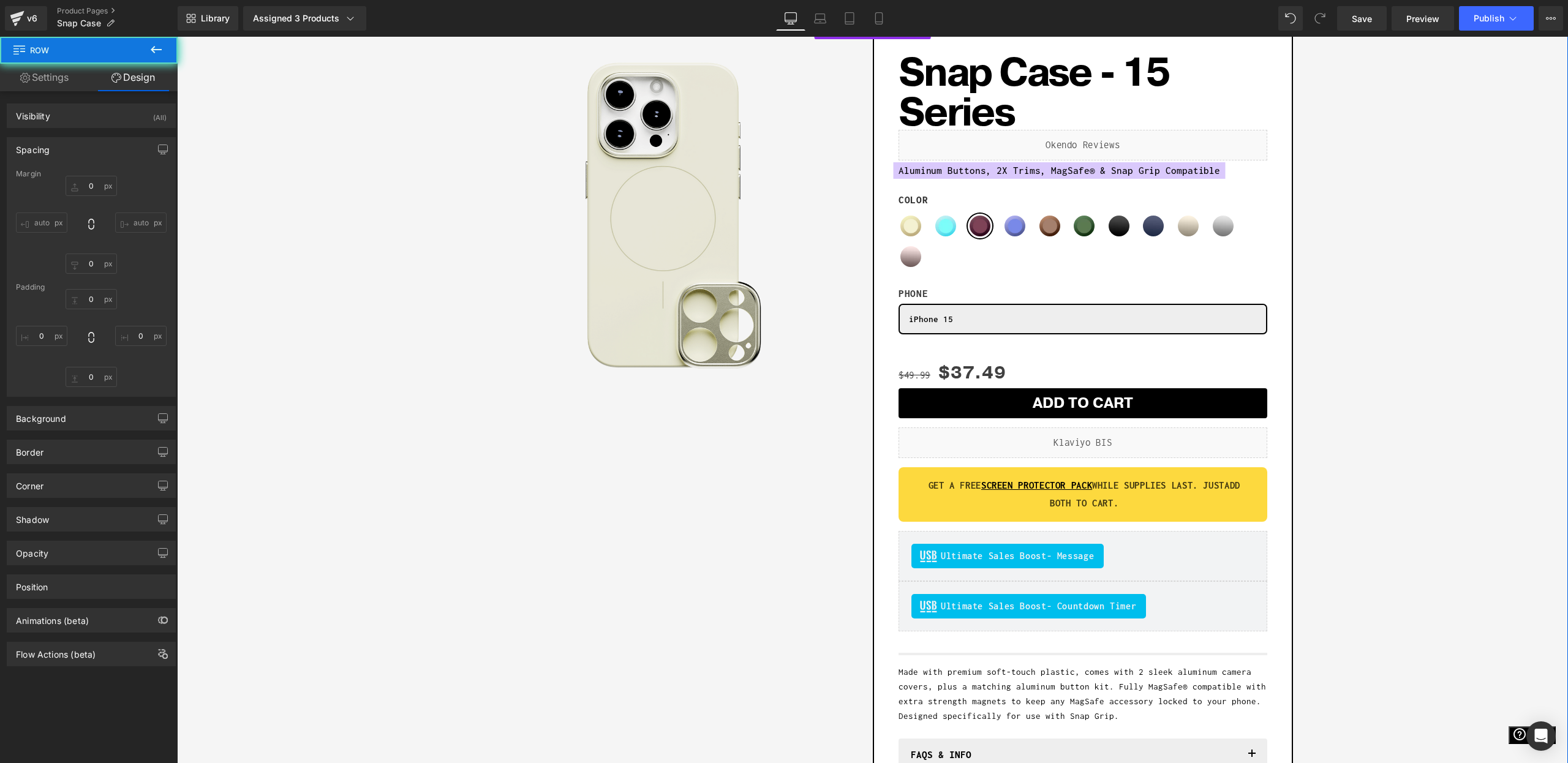
type input "30"
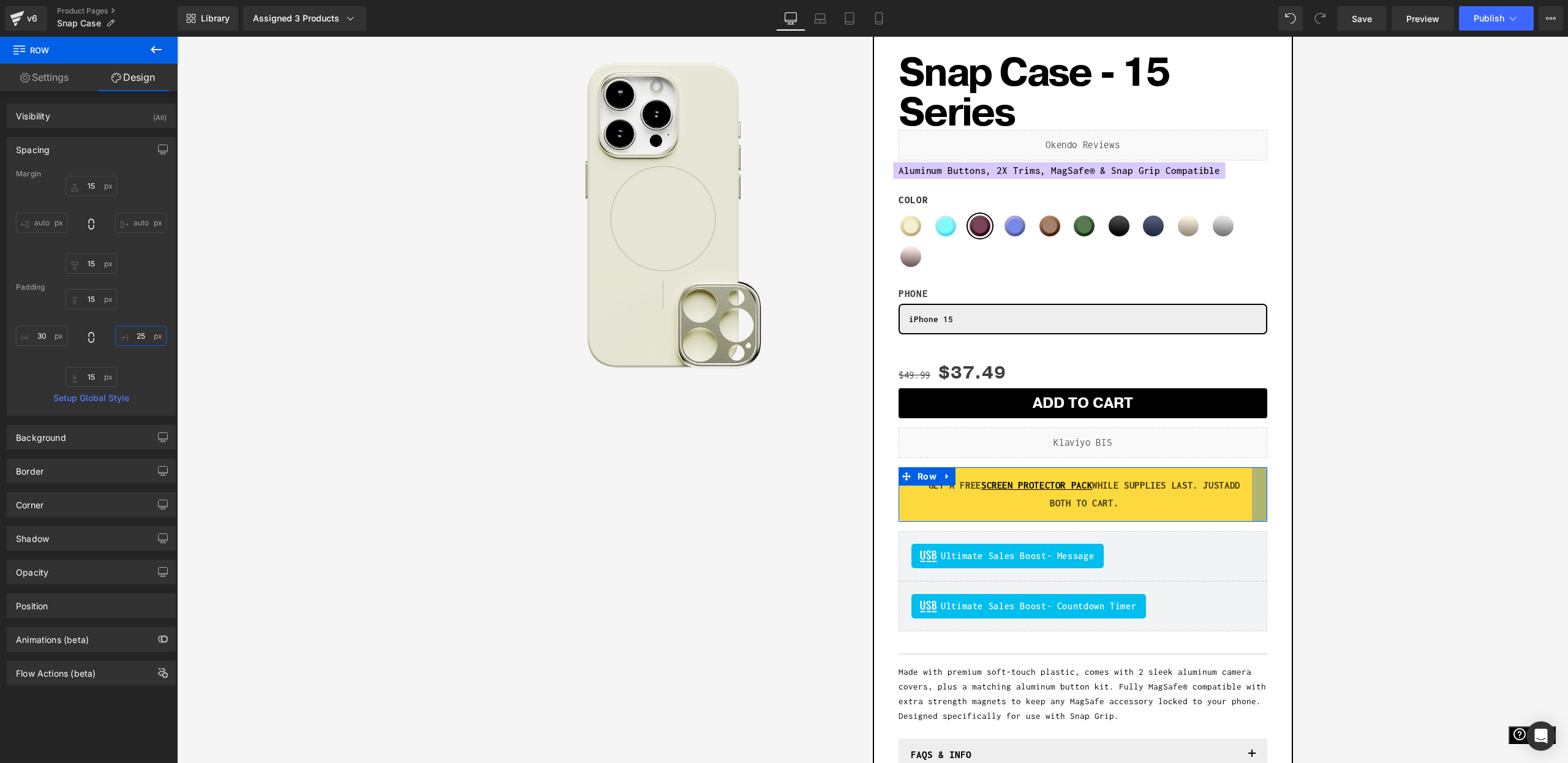
click at [127, 340] on input "25" at bounding box center [141, 336] width 52 height 20
type input "15"
click at [37, 332] on input "30" at bounding box center [42, 336] width 52 height 20
type input "15"
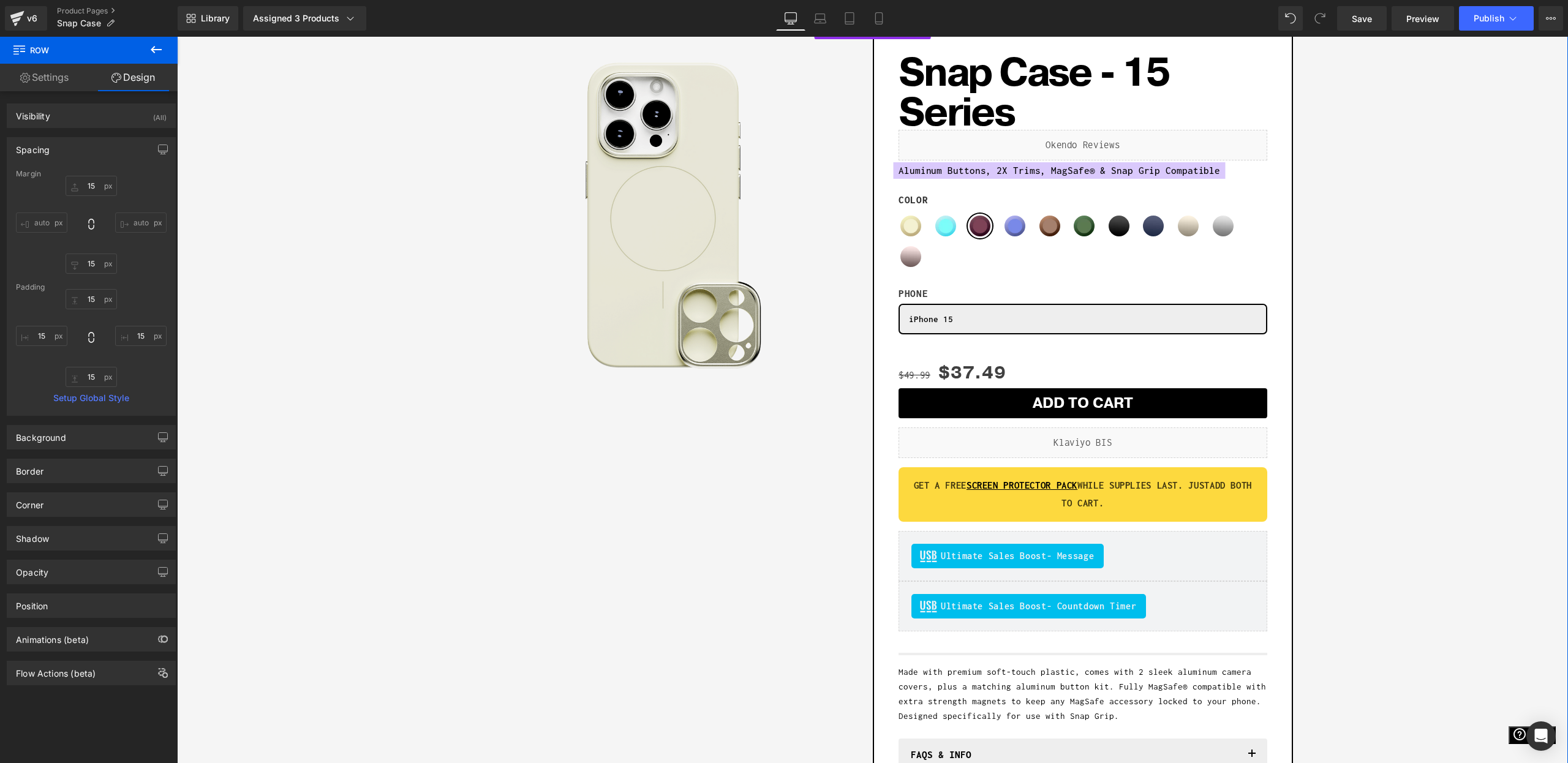
click at [1458, 523] on div "Sale Off (P) Image Row Add To Cart (P) Cart Button Row Snap Case - 15 Series (P…" at bounding box center [872, 439] width 1379 height 821
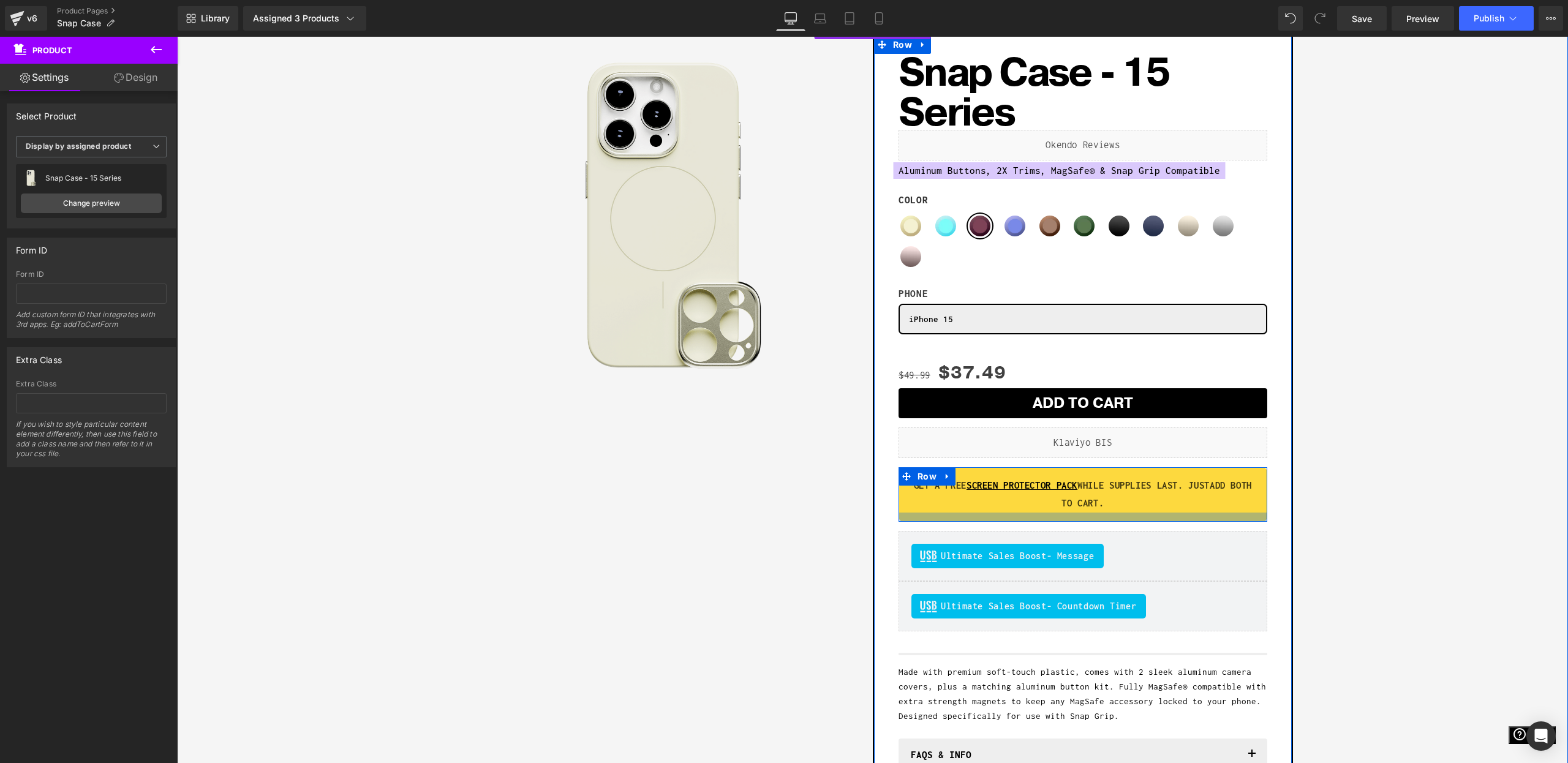
click at [910, 512] on div at bounding box center [1083, 517] width 369 height 9
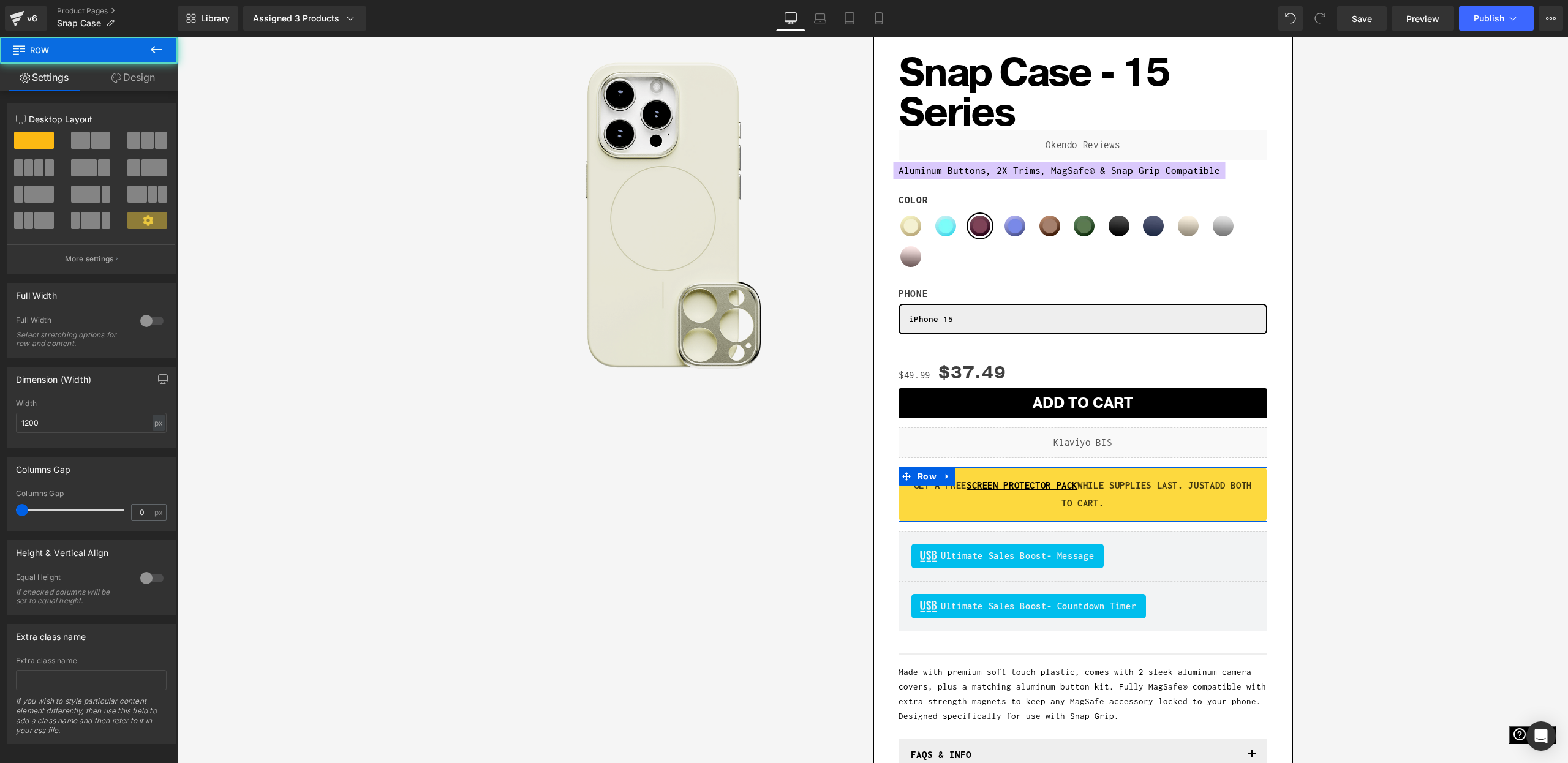
click at [138, 74] on link "Design" at bounding box center [134, 78] width 89 height 27
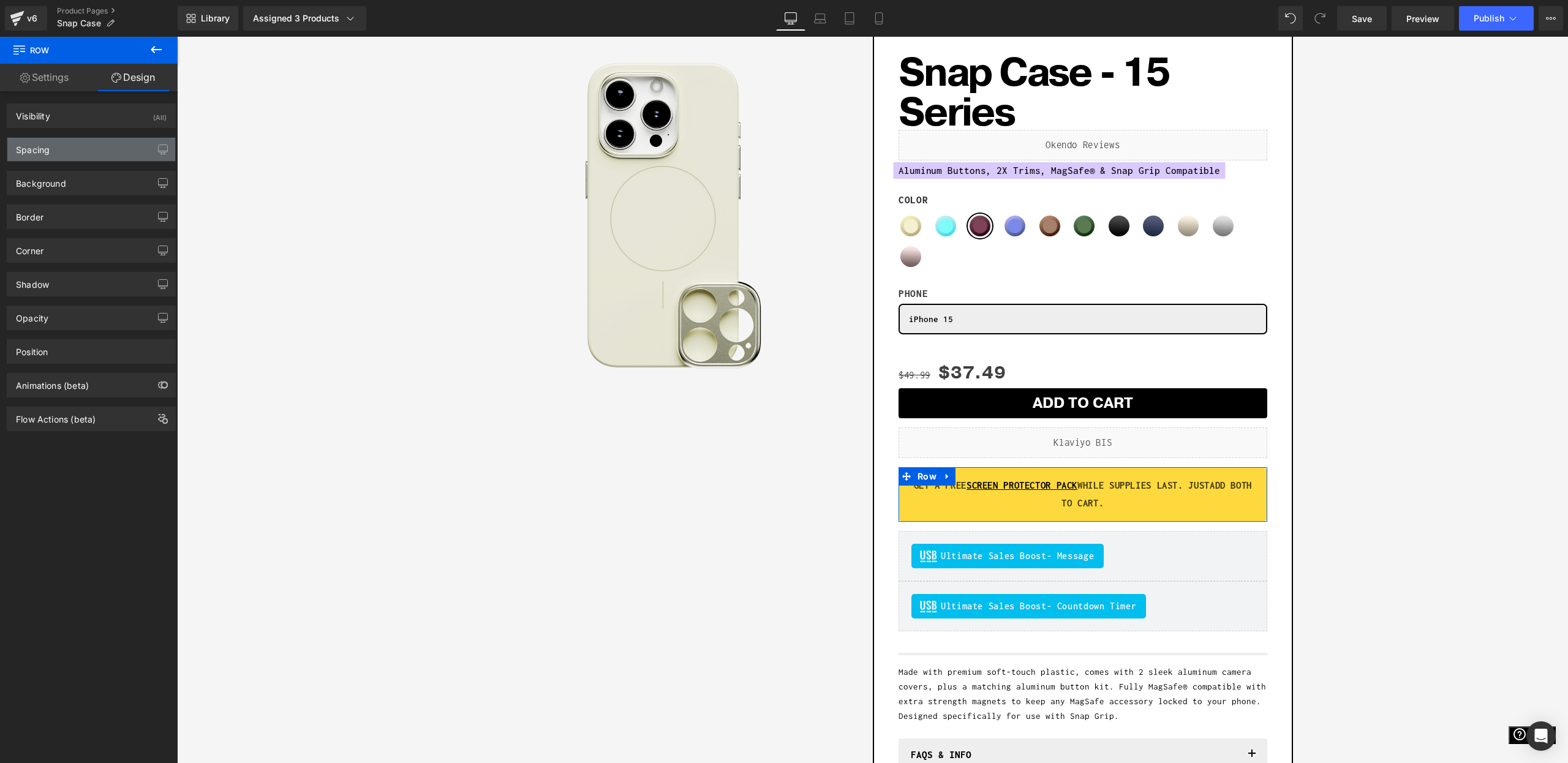
click at [52, 144] on div "Spacing" at bounding box center [91, 149] width 168 height 23
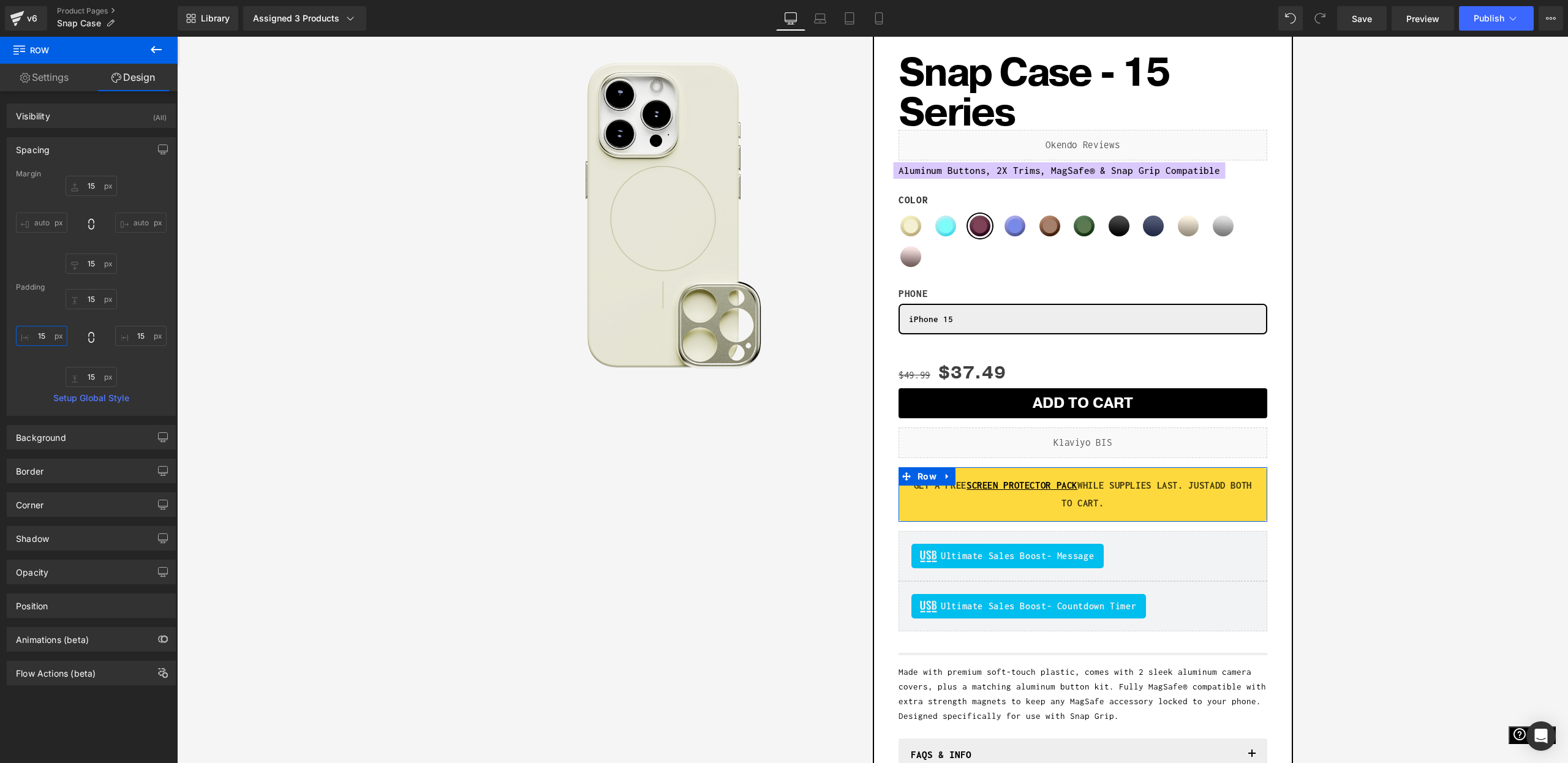
click at [43, 331] on input "15" at bounding box center [42, 336] width 52 height 20
type input "30"
click at [133, 330] on input "15" at bounding box center [141, 336] width 52 height 20
type input "30"
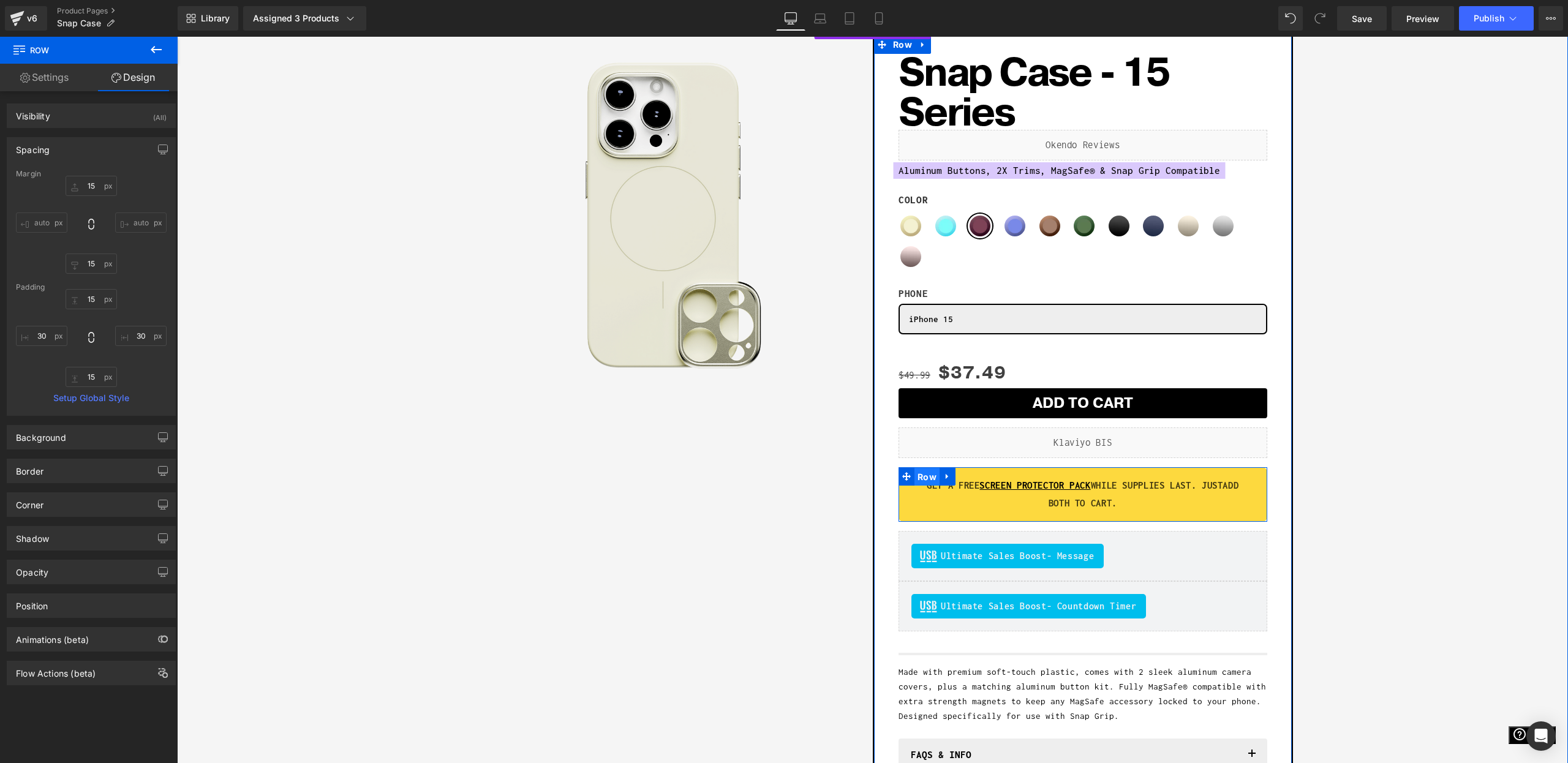
click at [921, 476] on span "Row" at bounding box center [927, 477] width 25 height 19
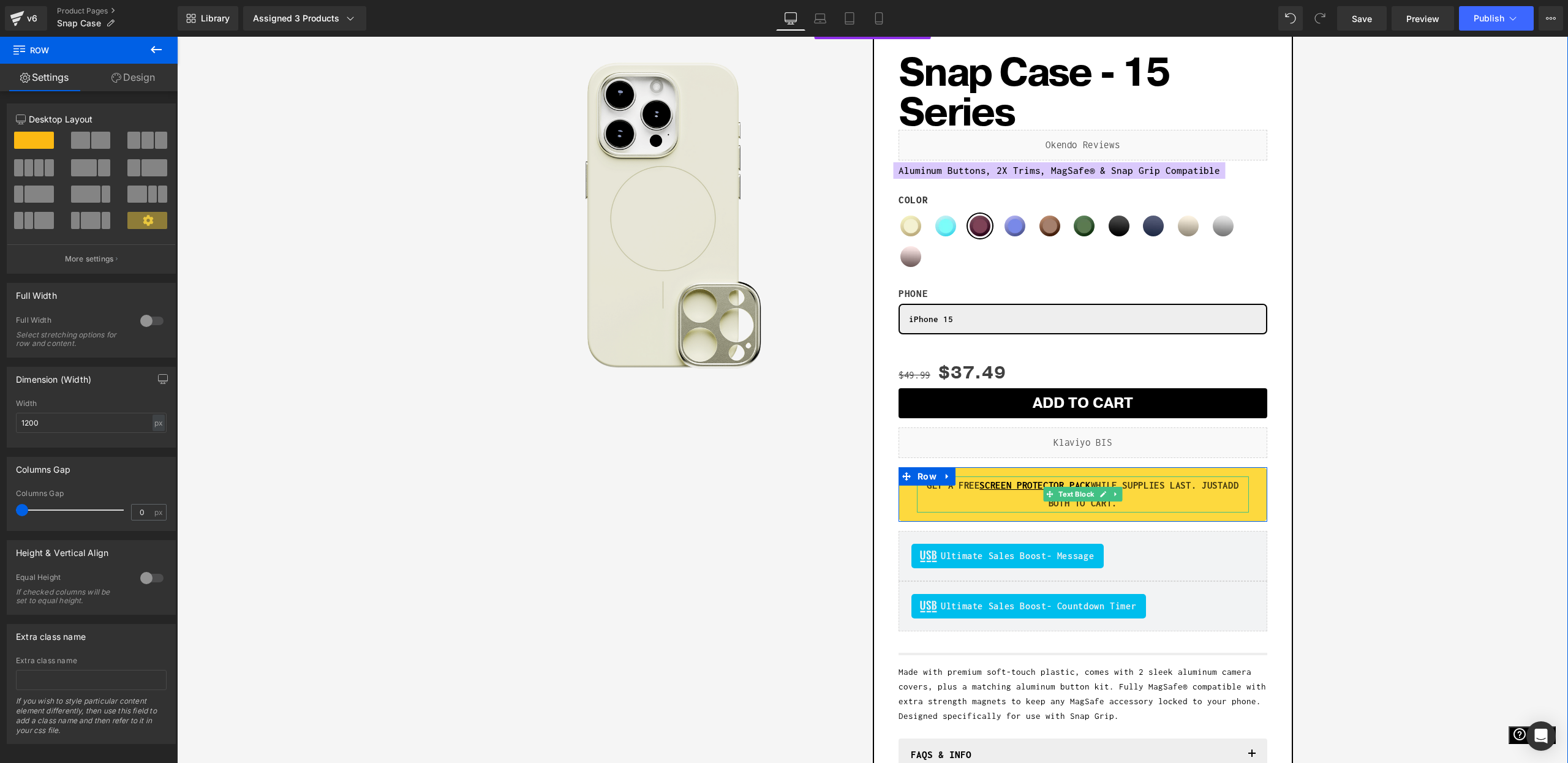
click at [1009, 496] on p "GET A FREE SCREEN PROTECTOR PACK WHILE SUPPLIES LAST. JUST ADD BOTH TO CART." at bounding box center [1083, 495] width 332 height 36
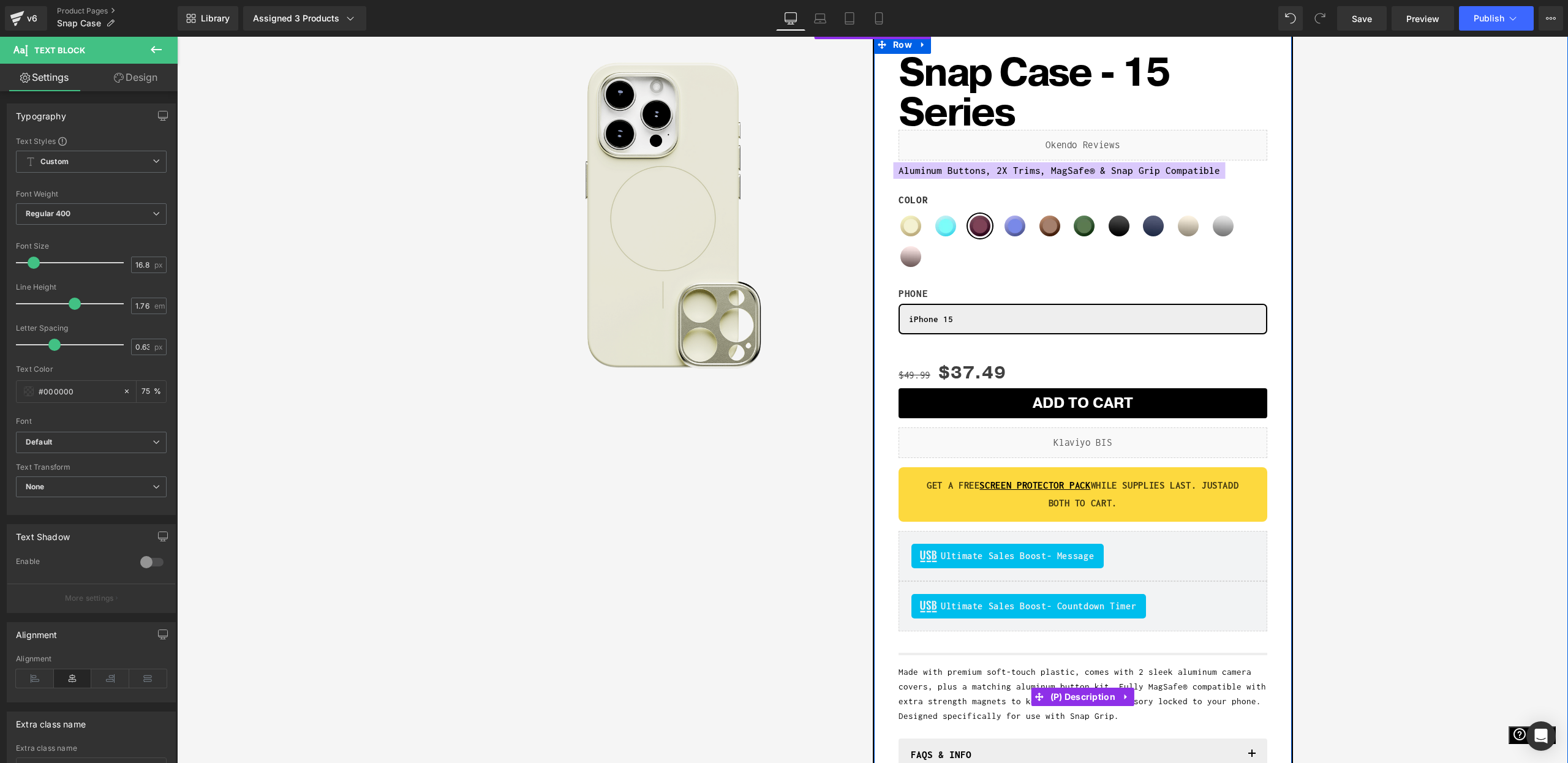
click at [947, 692] on div "Made with premium soft-touch plastic, comes with 2 sleek aluminum camera covers…" at bounding box center [1083, 694] width 369 height 59
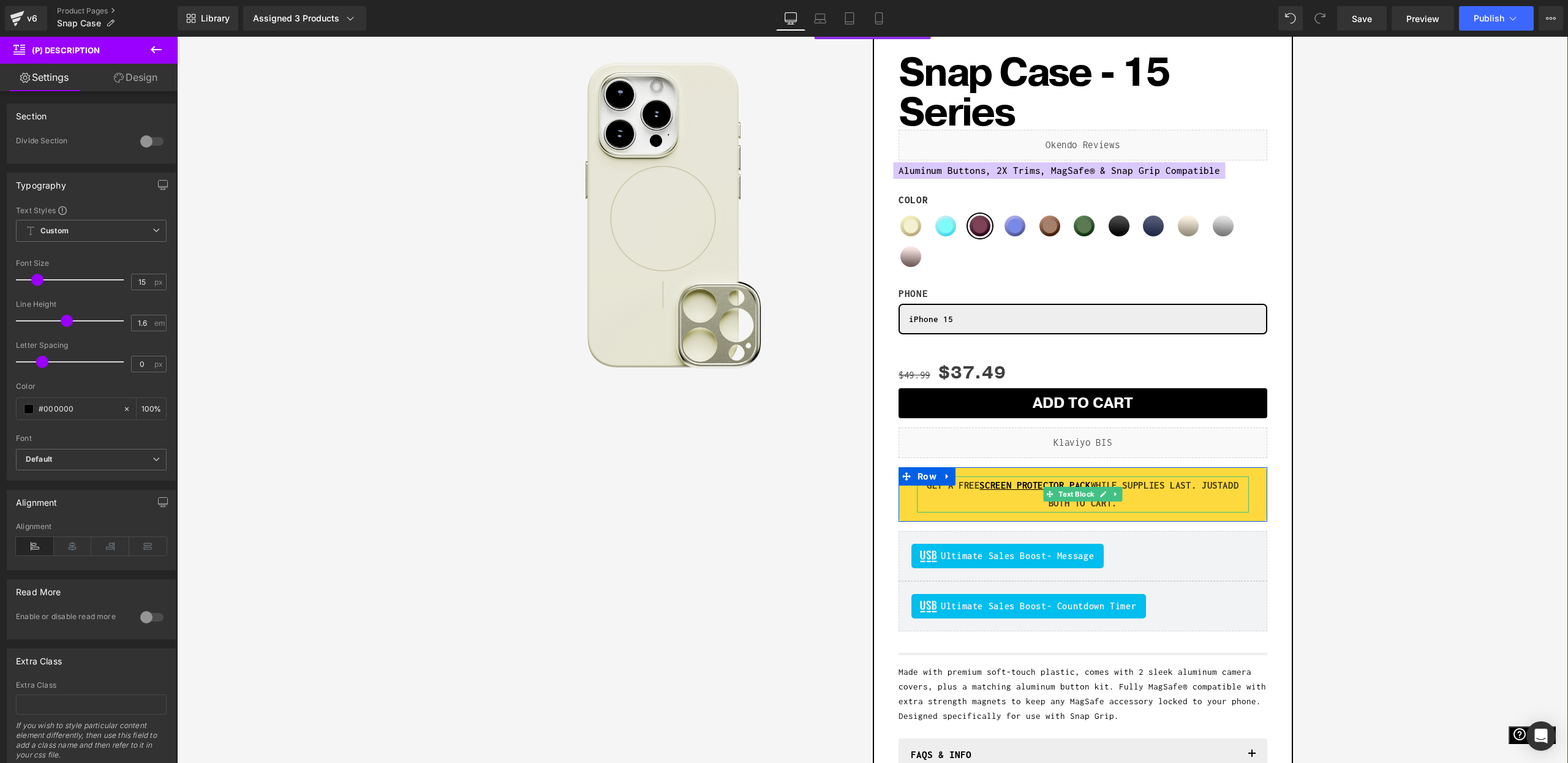
click at [941, 503] on p "GET A FREE SCREEN PROTECTOR PACK WHILE SUPPLIES LAST. JUST ADD BOTH TO CART." at bounding box center [1083, 495] width 332 height 36
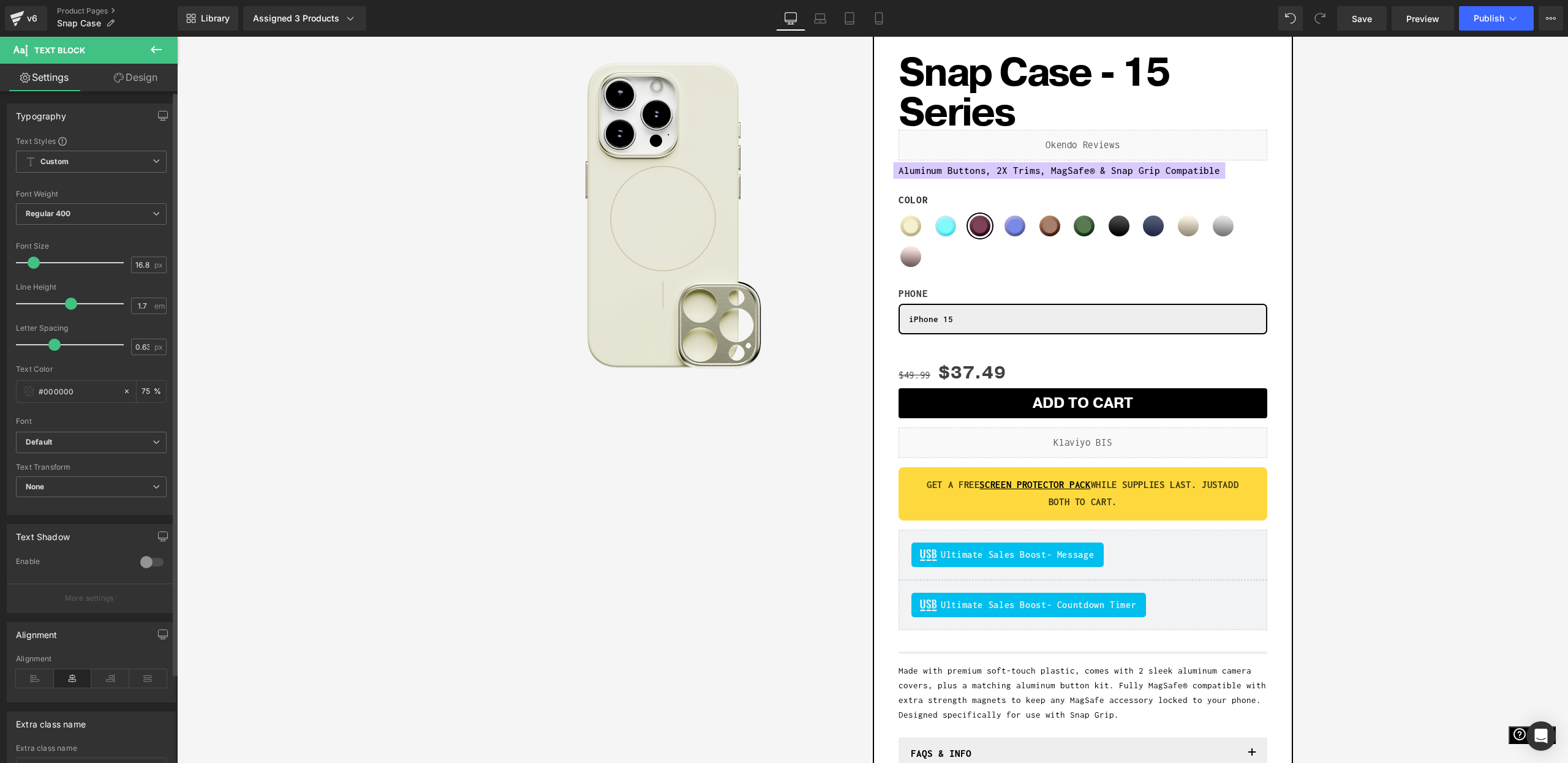
type input "1.6"
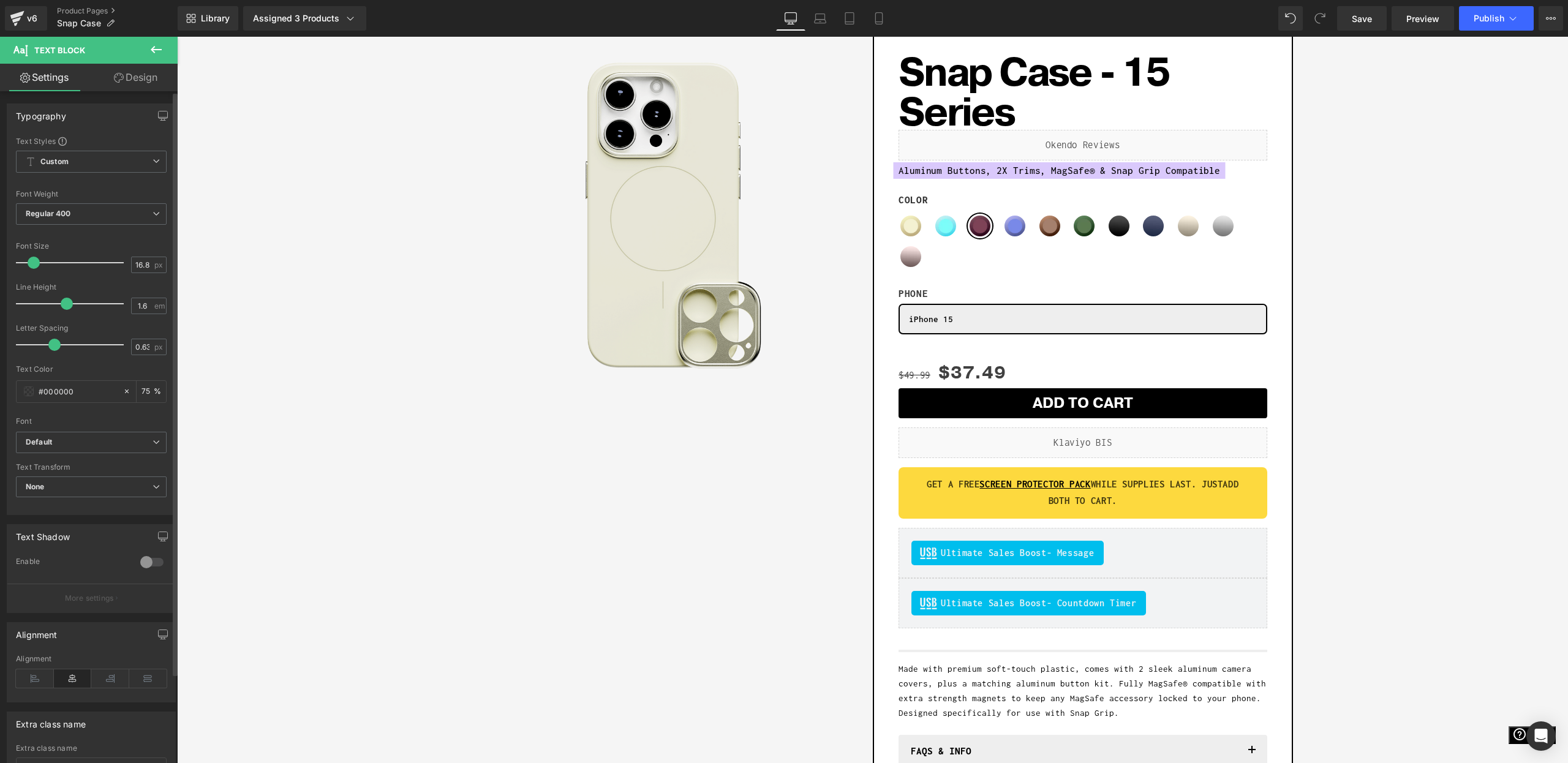
click at [70, 306] on div at bounding box center [73, 304] width 102 height 24
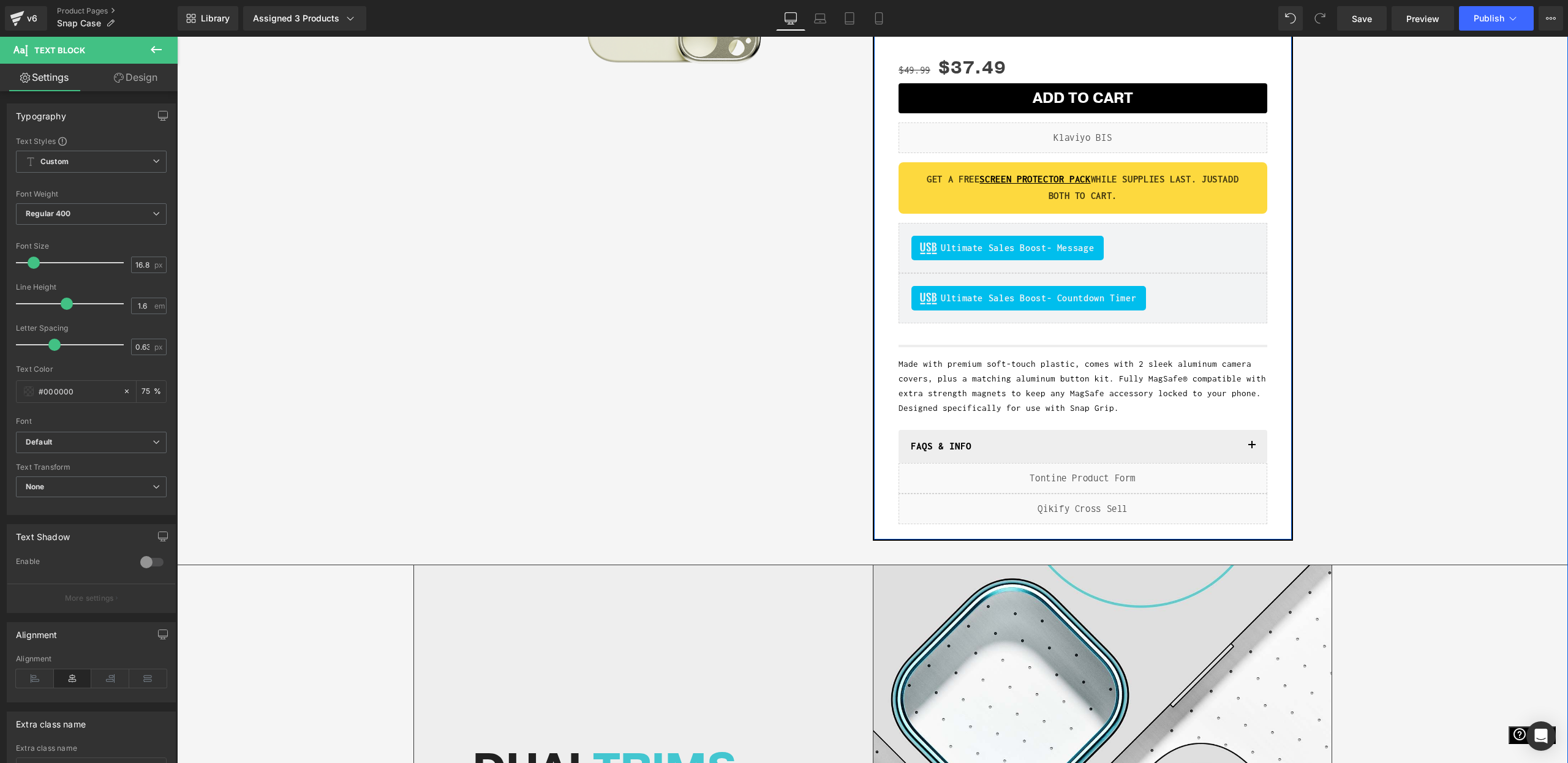
scroll to position [405, 0]
click at [937, 444] on h1 "FAQs & INFO" at bounding box center [1075, 446] width 329 height 14
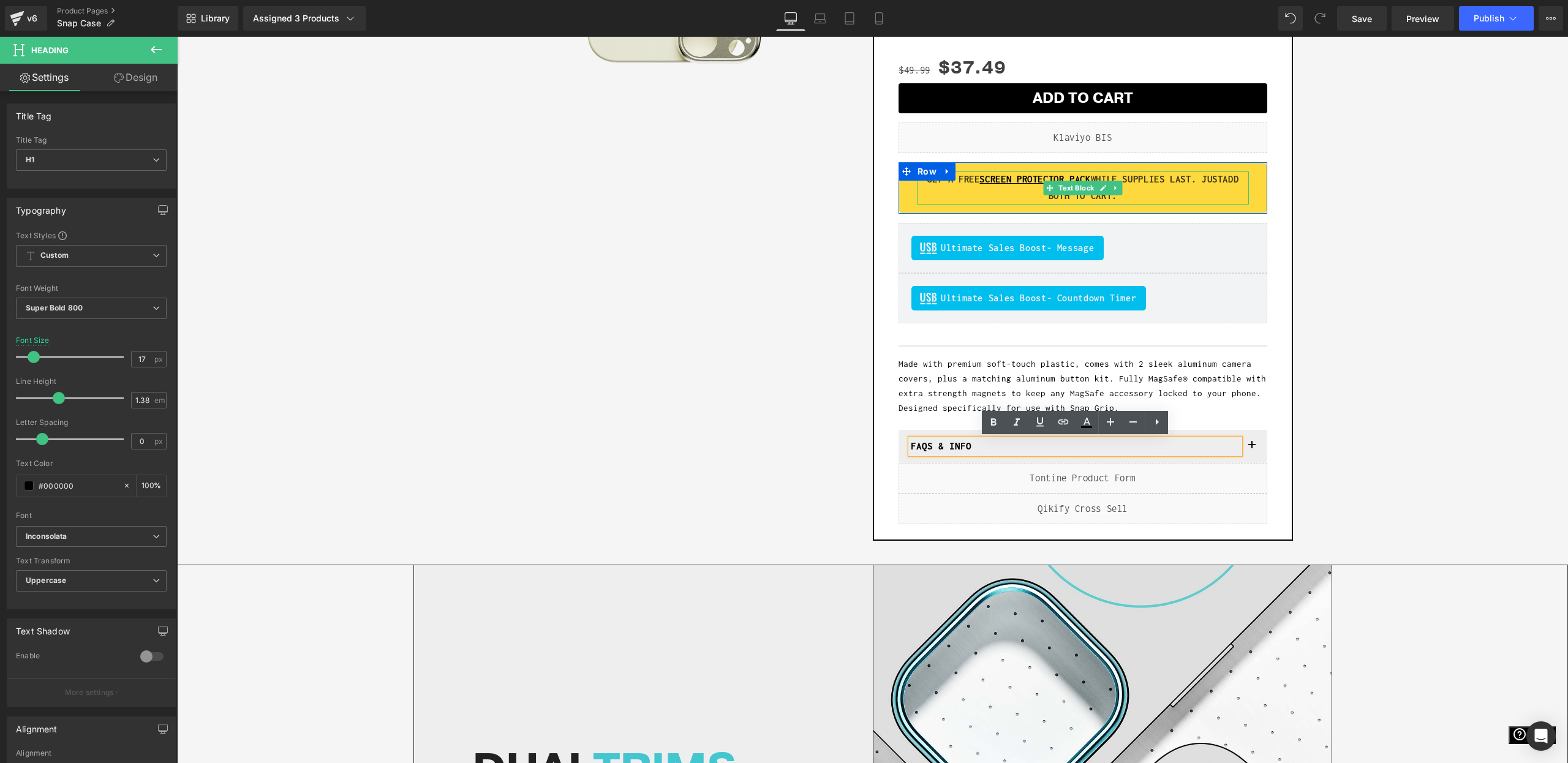
click at [943, 196] on p "GET A FREE SCREEN PROTECTOR PACK WHILE SUPPLIES LAST. JUST ADD BOTH TO CART." at bounding box center [1083, 188] width 332 height 33
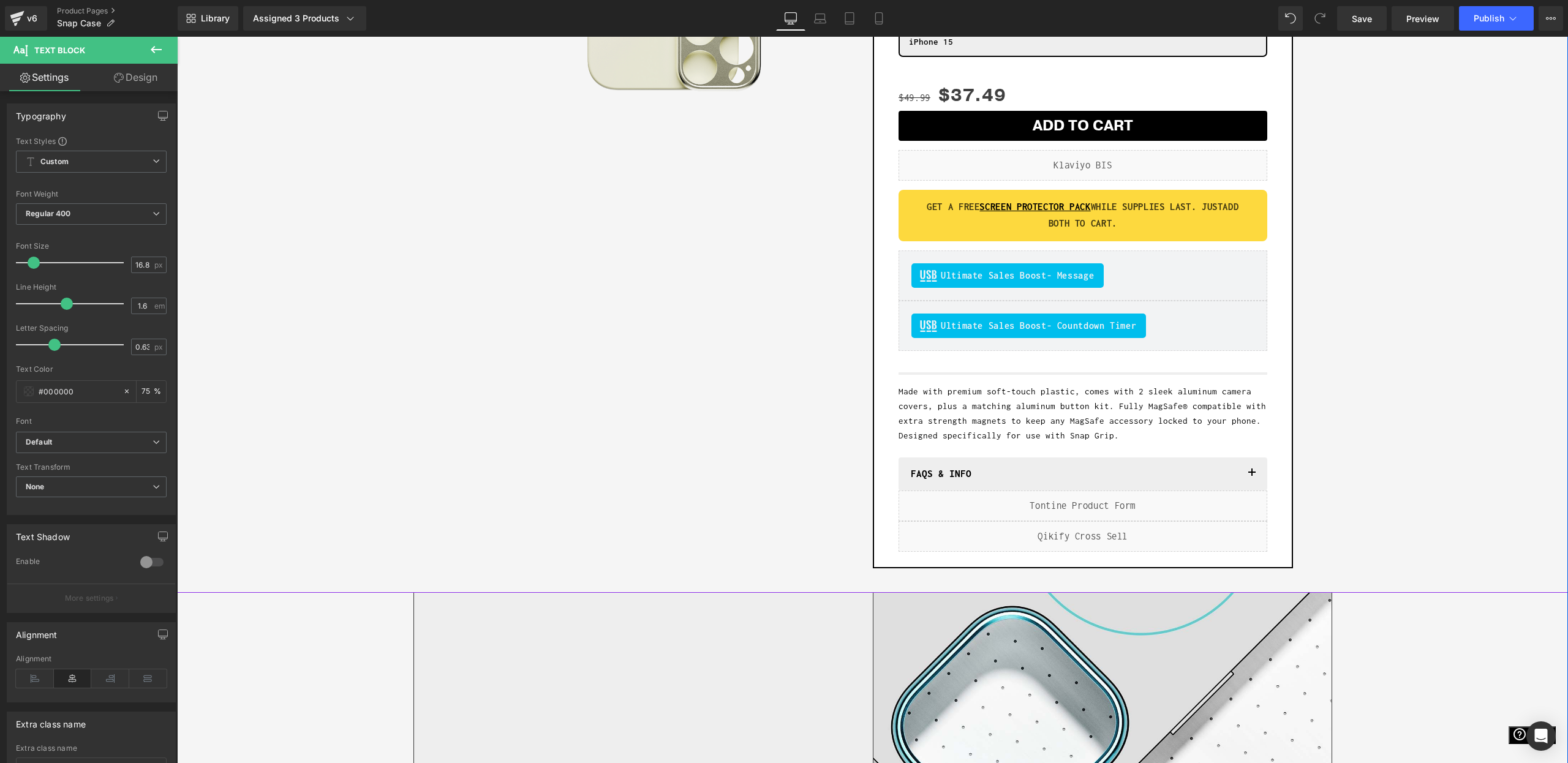
click at [1408, 417] on div "Sale Off (P) Image Row Add To Cart (P) Cart Button Row Snap Case - 15 Series (P…" at bounding box center [872, 159] width 1379 height 818
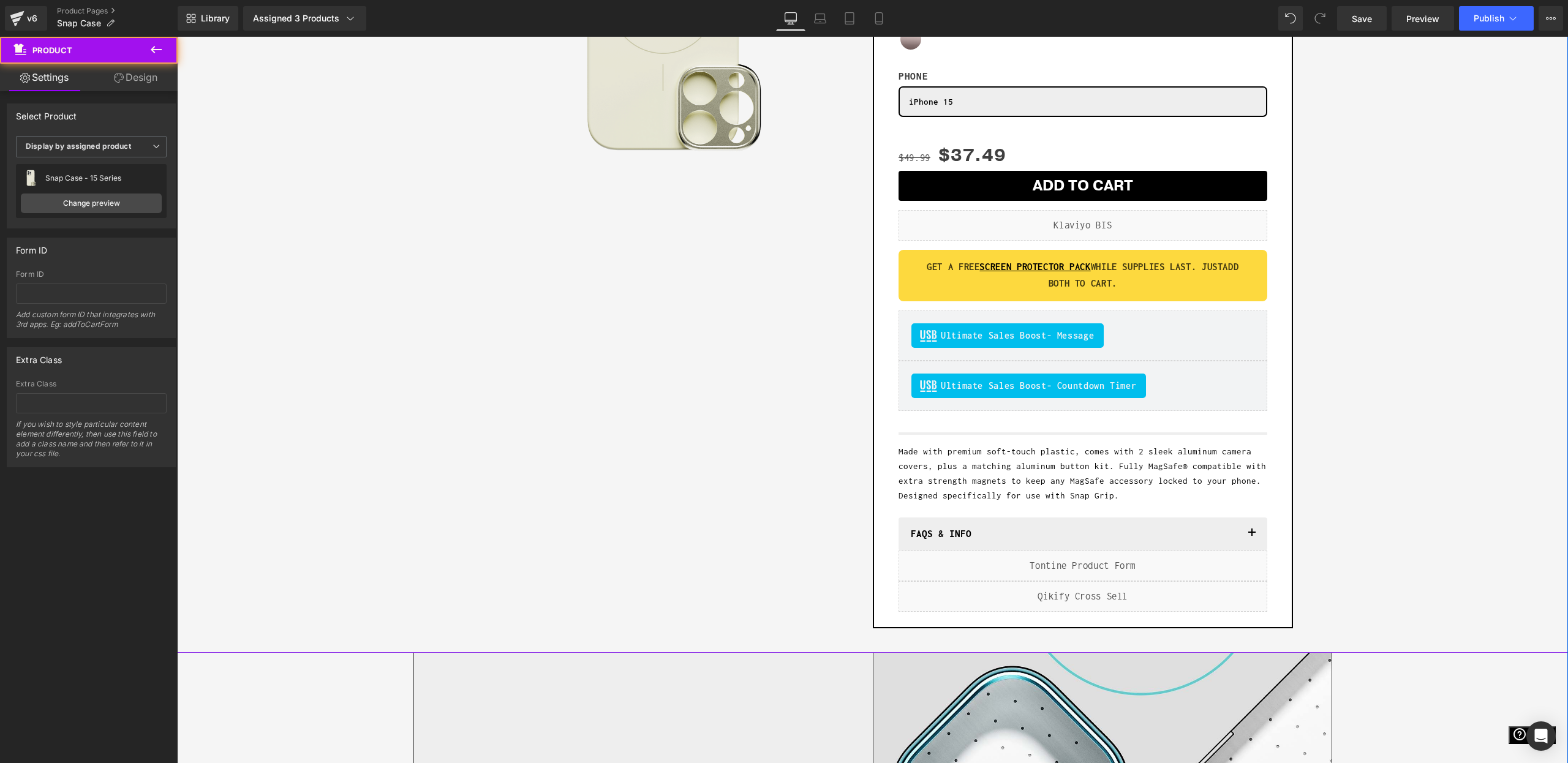
scroll to position [118, 0]
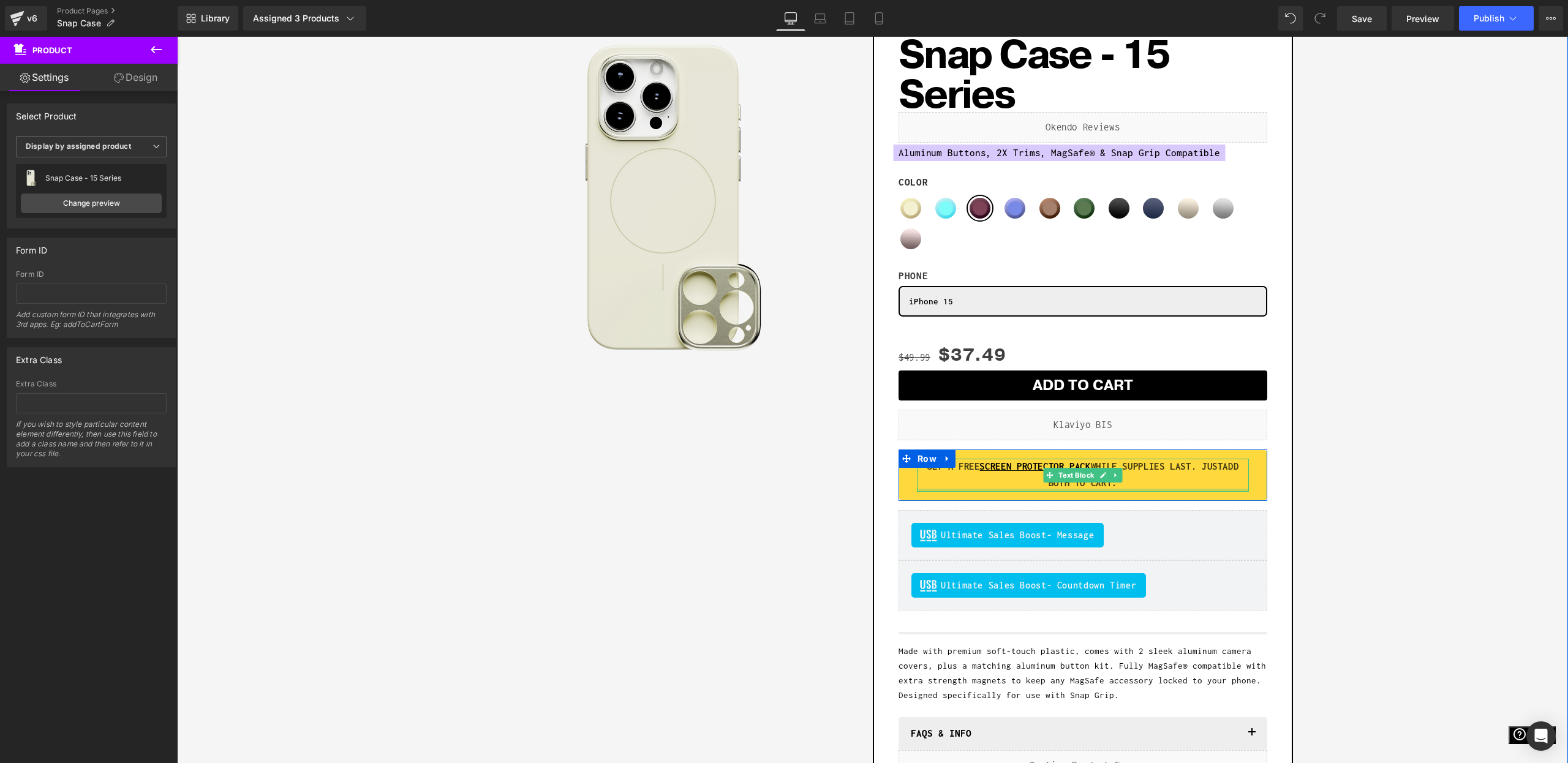
click at [1162, 488] on p "GET A FREE SCREEN PROTECTOR PACK WHILE SUPPLIES LAST. JUST ADD BOTH TO CART." at bounding box center [1083, 475] width 332 height 33
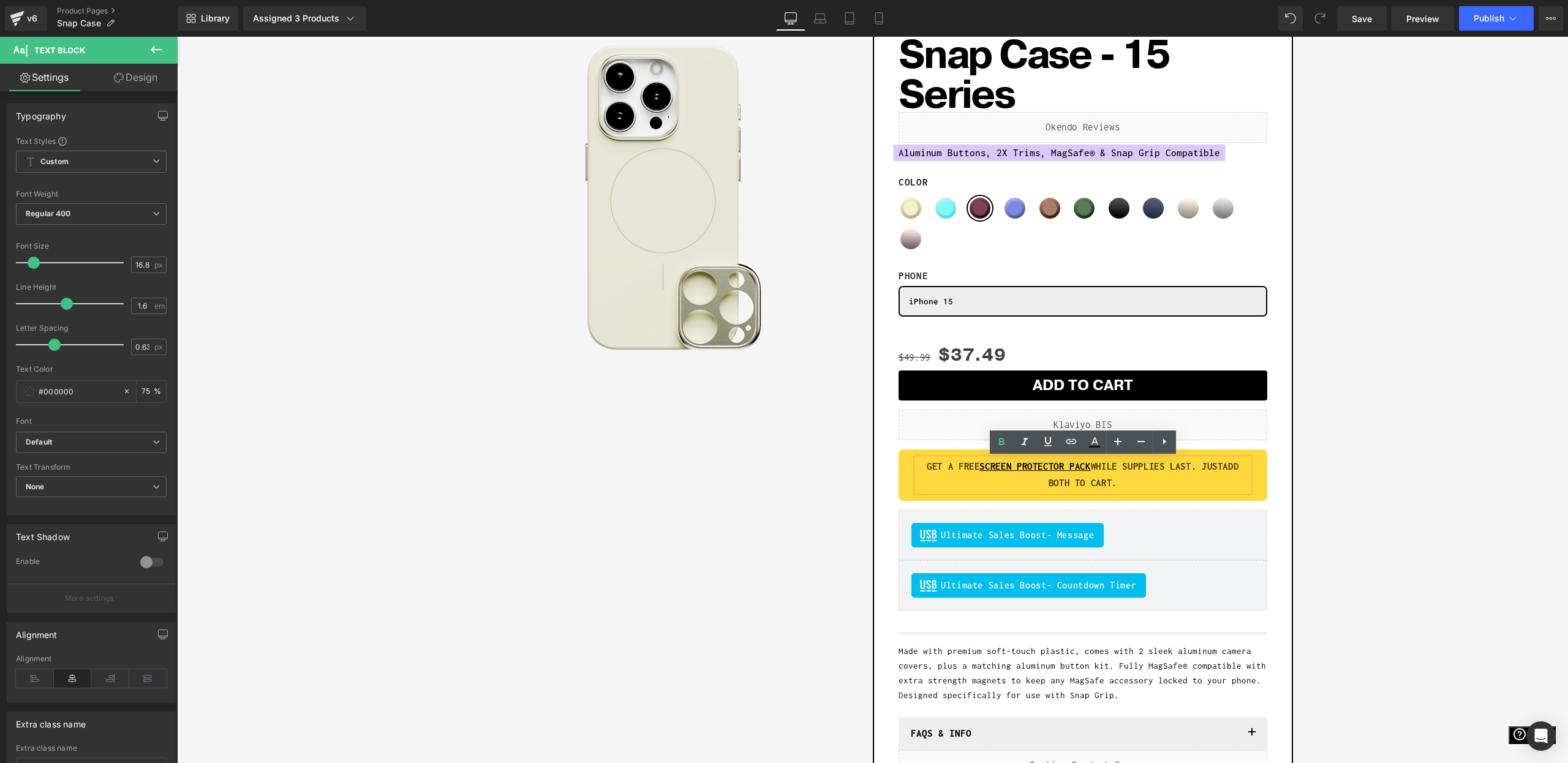
drag, startPoint x: 1052, startPoint y: 484, endPoint x: 1010, endPoint y: 487, distance: 42.1
click at [1012, 483] on p "GET A FREE SCREEN PROTECTOR PACK WHILE SUPPLIES LAST. JUST ADD BOTH TO CART." at bounding box center [1083, 475] width 332 height 33
click at [1171, 482] on p "GET A FREE SCREEN PROTECTOR PACK WHILE SUPPLIES LAST. ADD BOTH TO CART." at bounding box center [1083, 475] width 332 height 33
click at [1085, 484] on strong "ADD BOTH TO CART!" at bounding box center [1158, 474] width 177 height 27
click at [1489, 370] on div "Sale Off (P) Image Row Add To Cart (P) Cart Button Row Snap Case - 15 Series (P…" at bounding box center [872, 419] width 1379 height 818
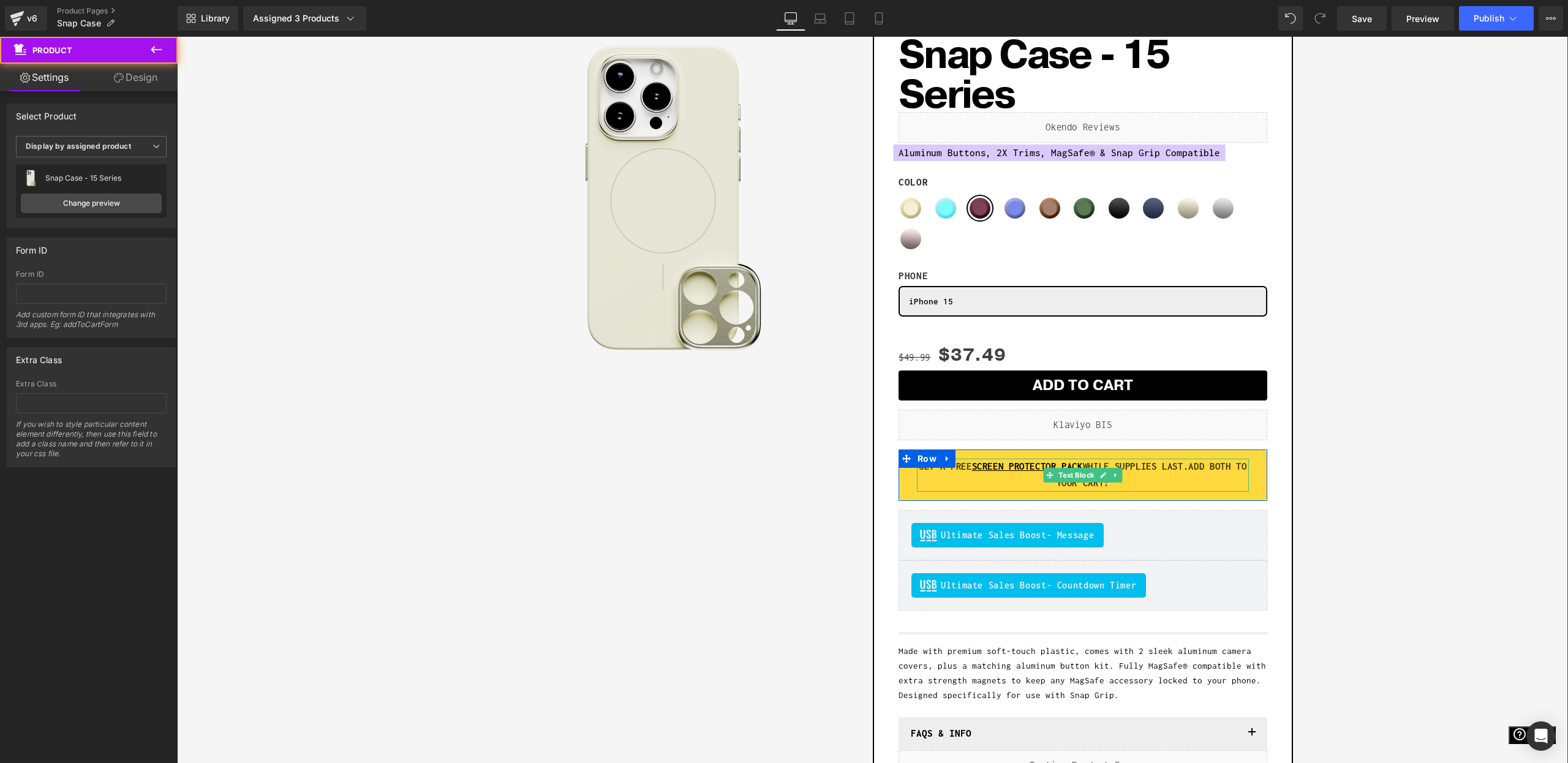
click at [1225, 468] on strong "ADD BOTH TO YOUR CART!" at bounding box center [1152, 474] width 190 height 27
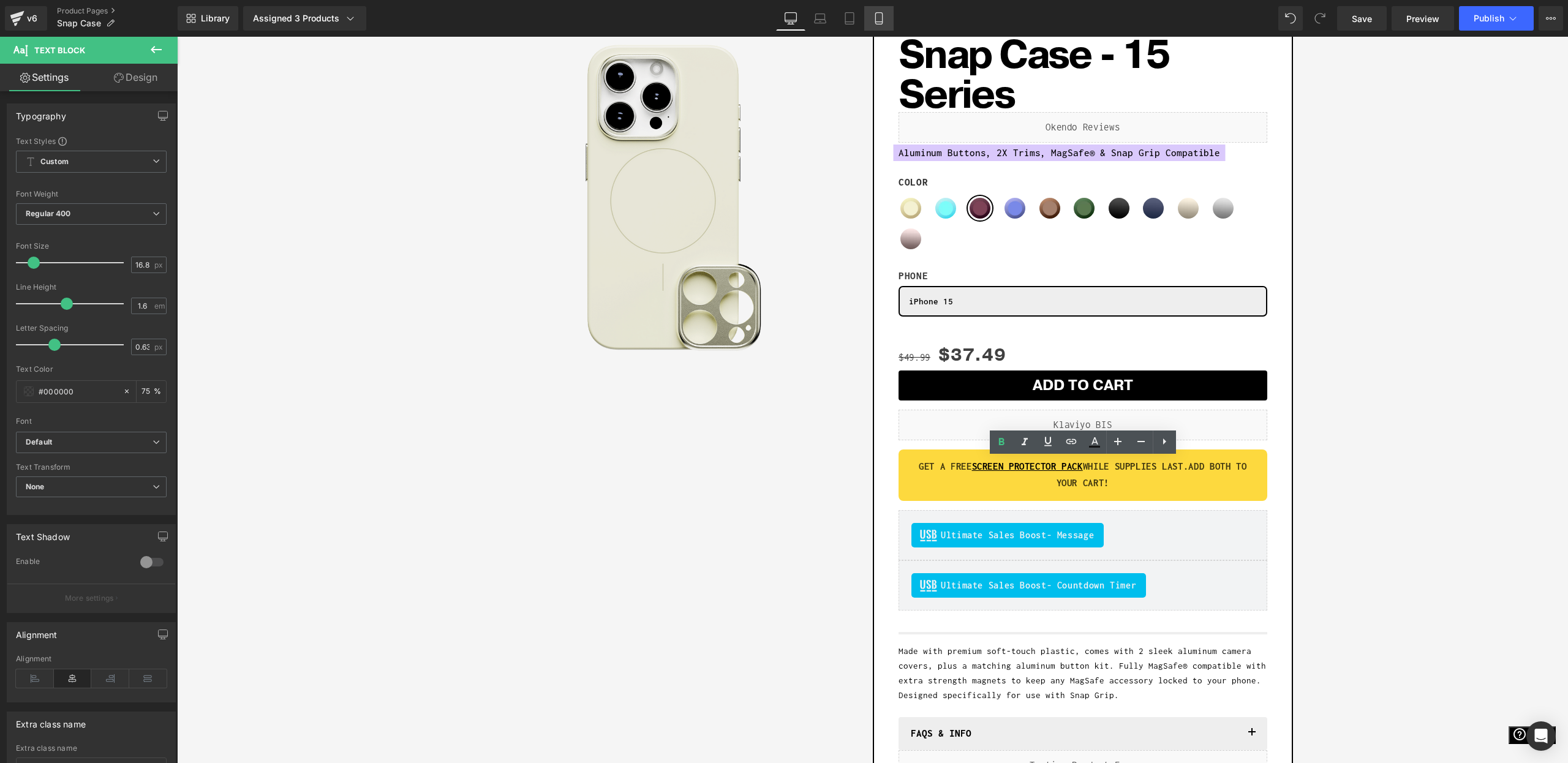
click at [873, 15] on link "Mobile" at bounding box center [879, 19] width 29 height 24
type input "75"
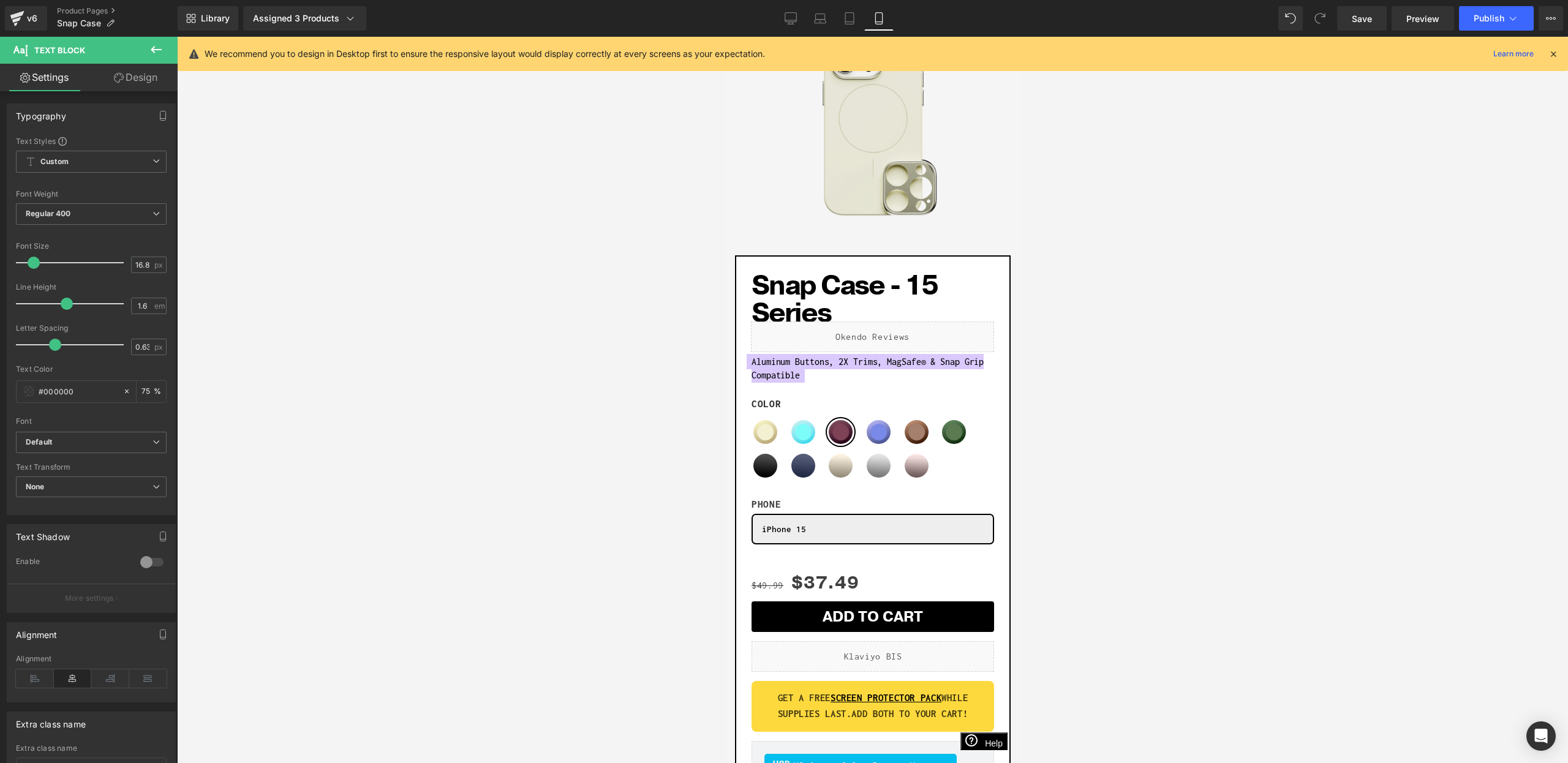
scroll to position [527, 0]
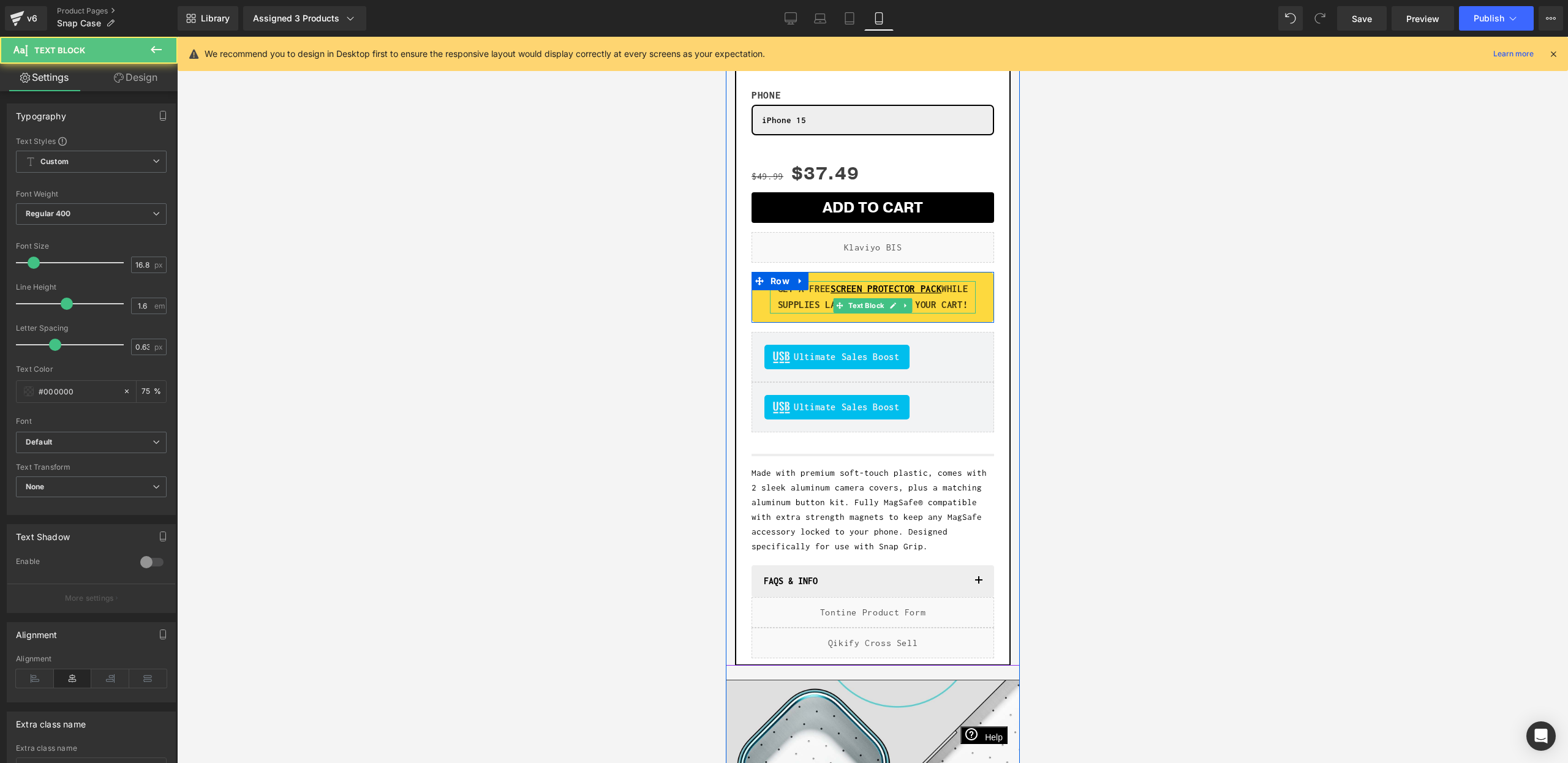
click at [920, 314] on p "GET A FREE SCREEN PROTECTOR PACK WHILE SUPPLIES LAST. ADD BOTH TO YOUR CART!" at bounding box center [872, 298] width 206 height 33
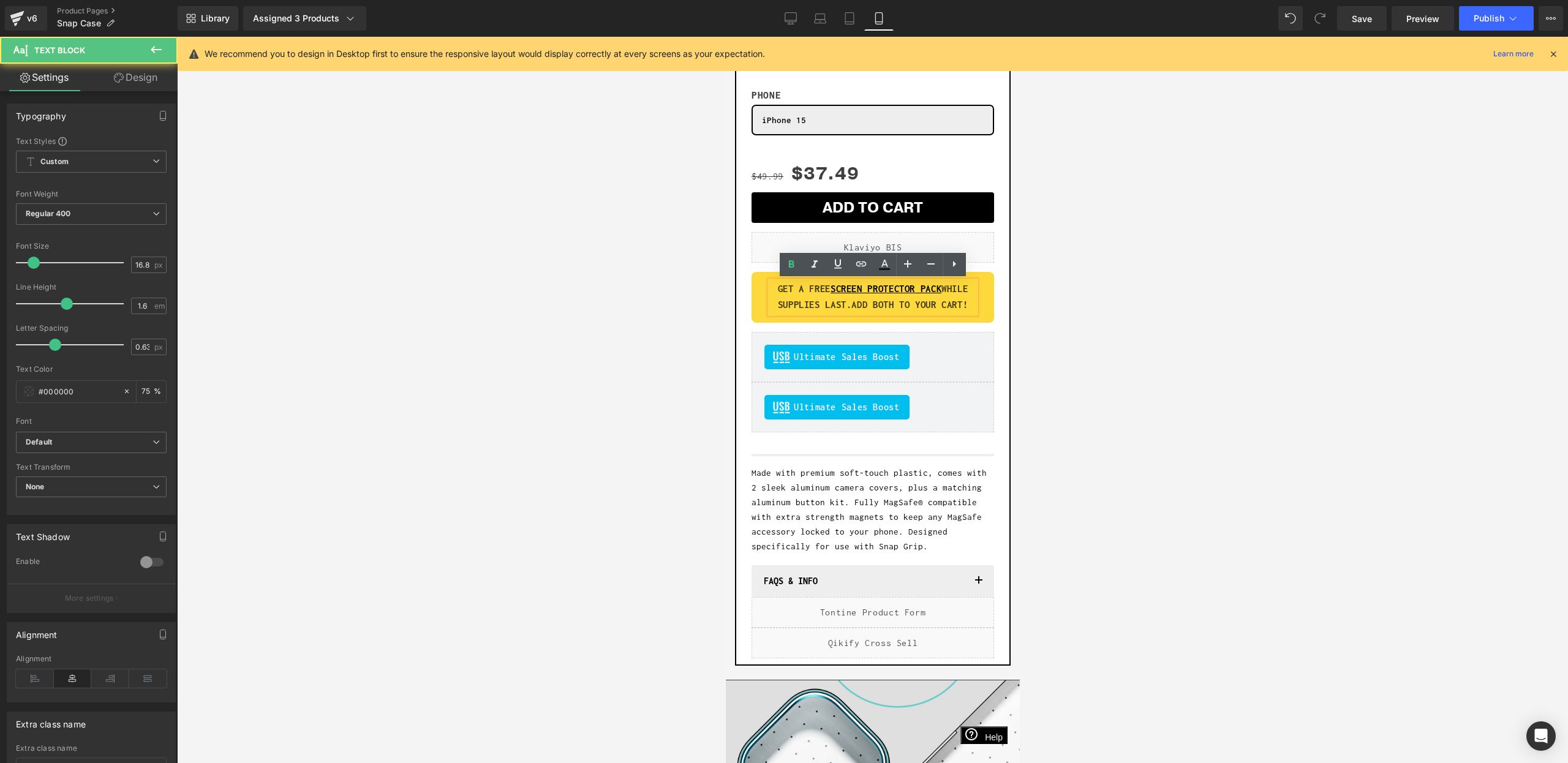
click at [888, 307] on strong "ADD BOTH TO YOUR CART!" at bounding box center [909, 304] width 116 height 11
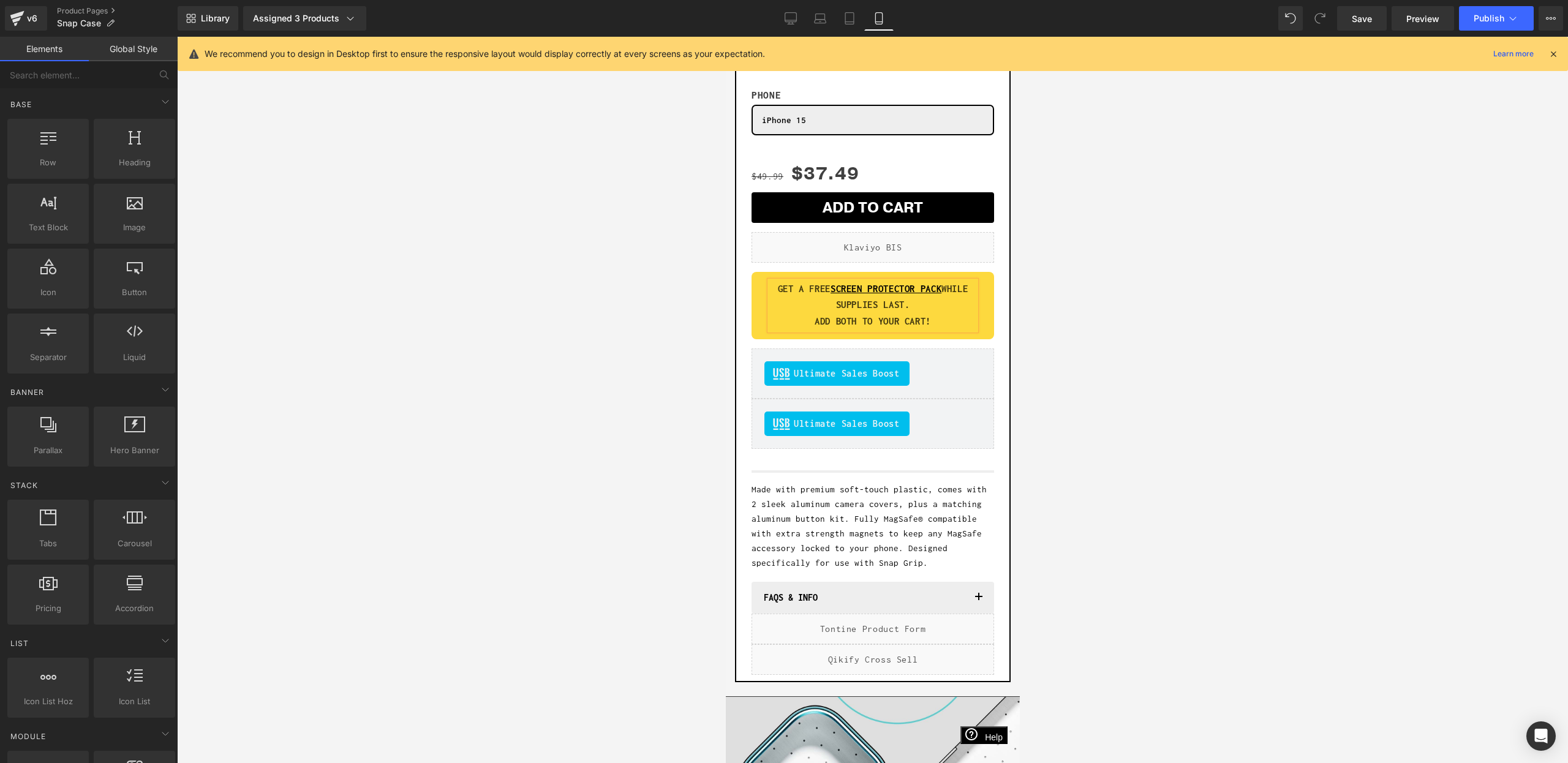
click at [1180, 296] on div at bounding box center [873, 400] width 1391 height 726
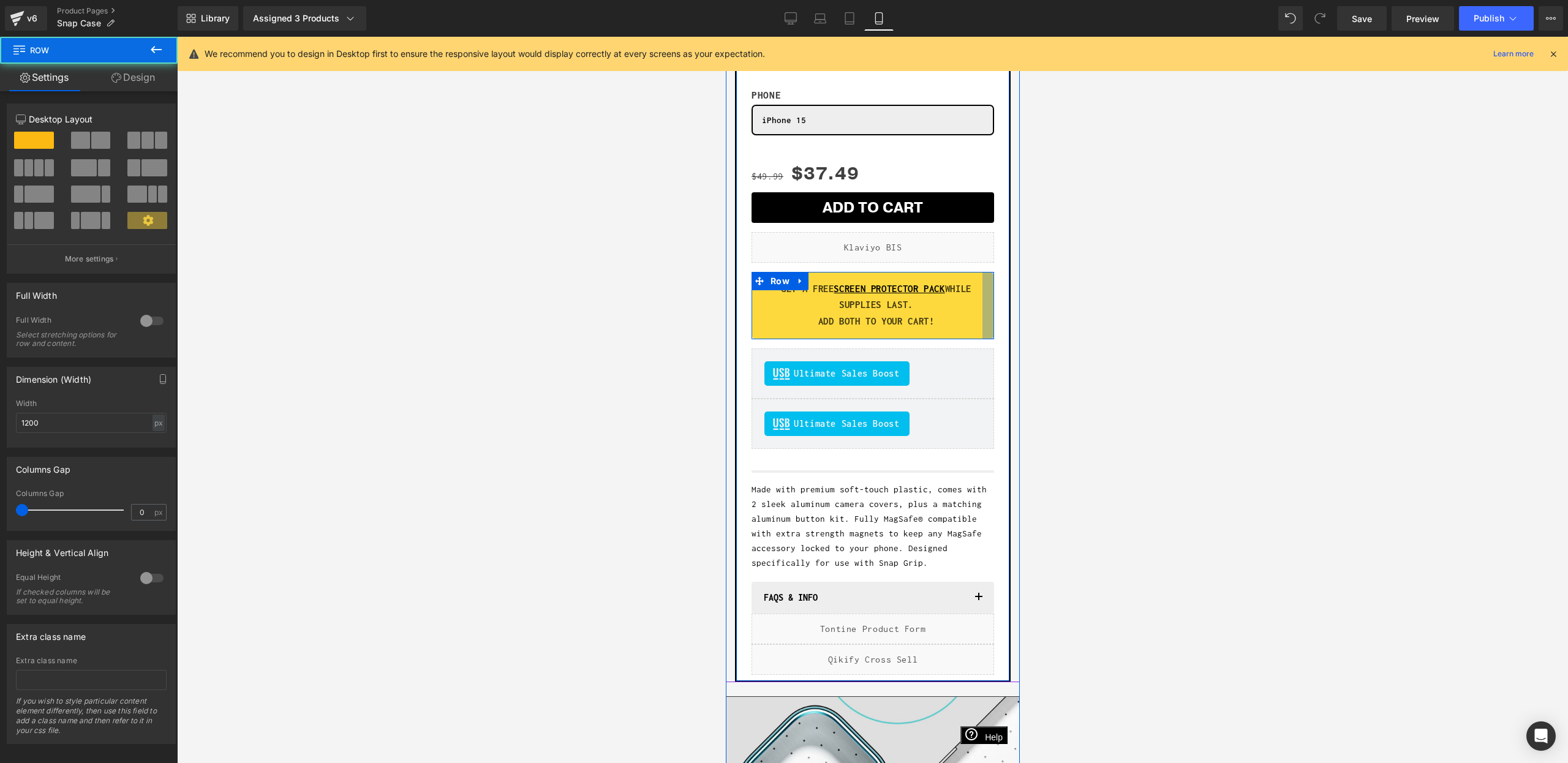
click at [988, 312] on div at bounding box center [988, 306] width 11 height 68
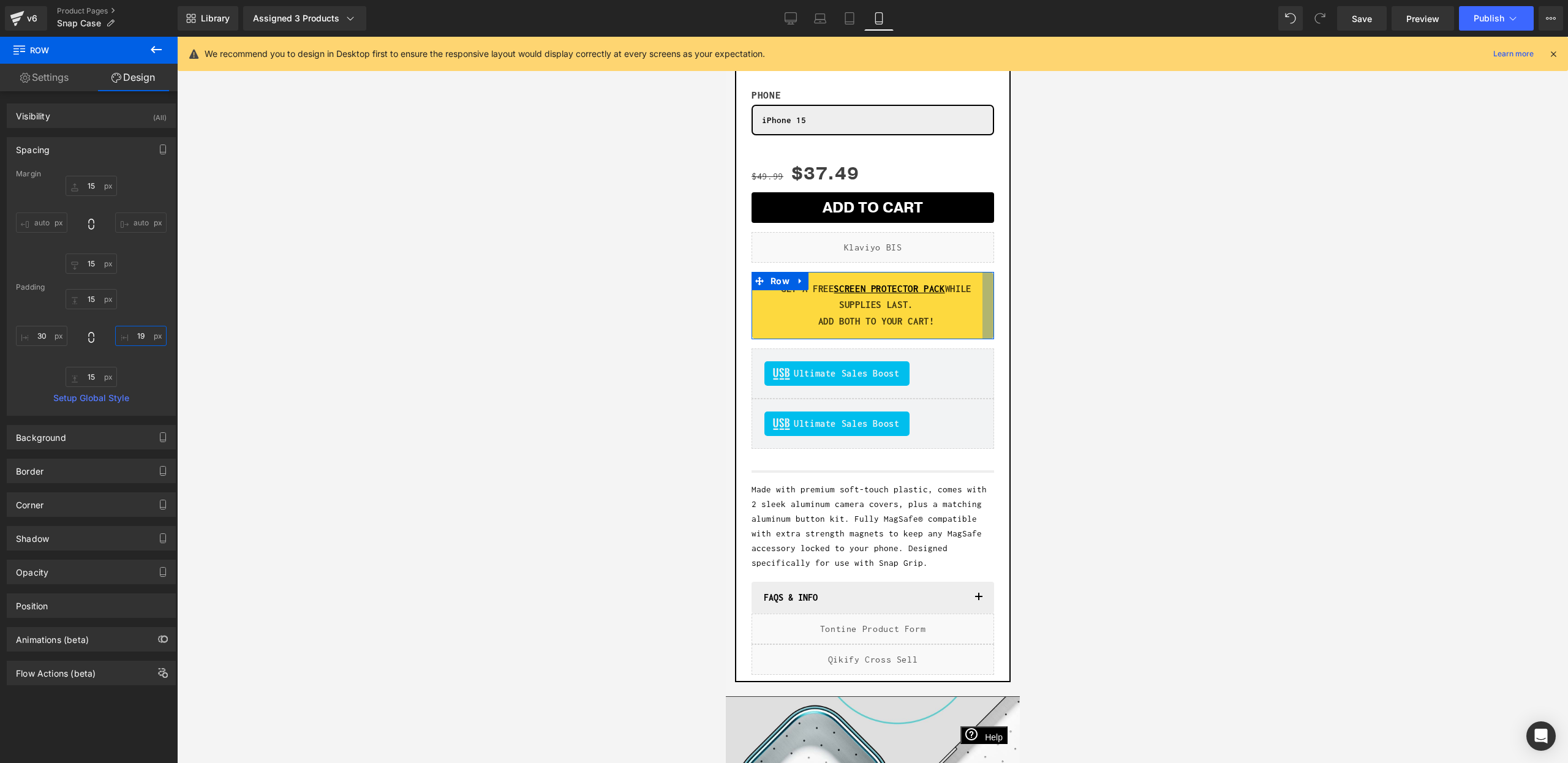
click at [133, 332] on input "19" at bounding box center [141, 336] width 52 height 20
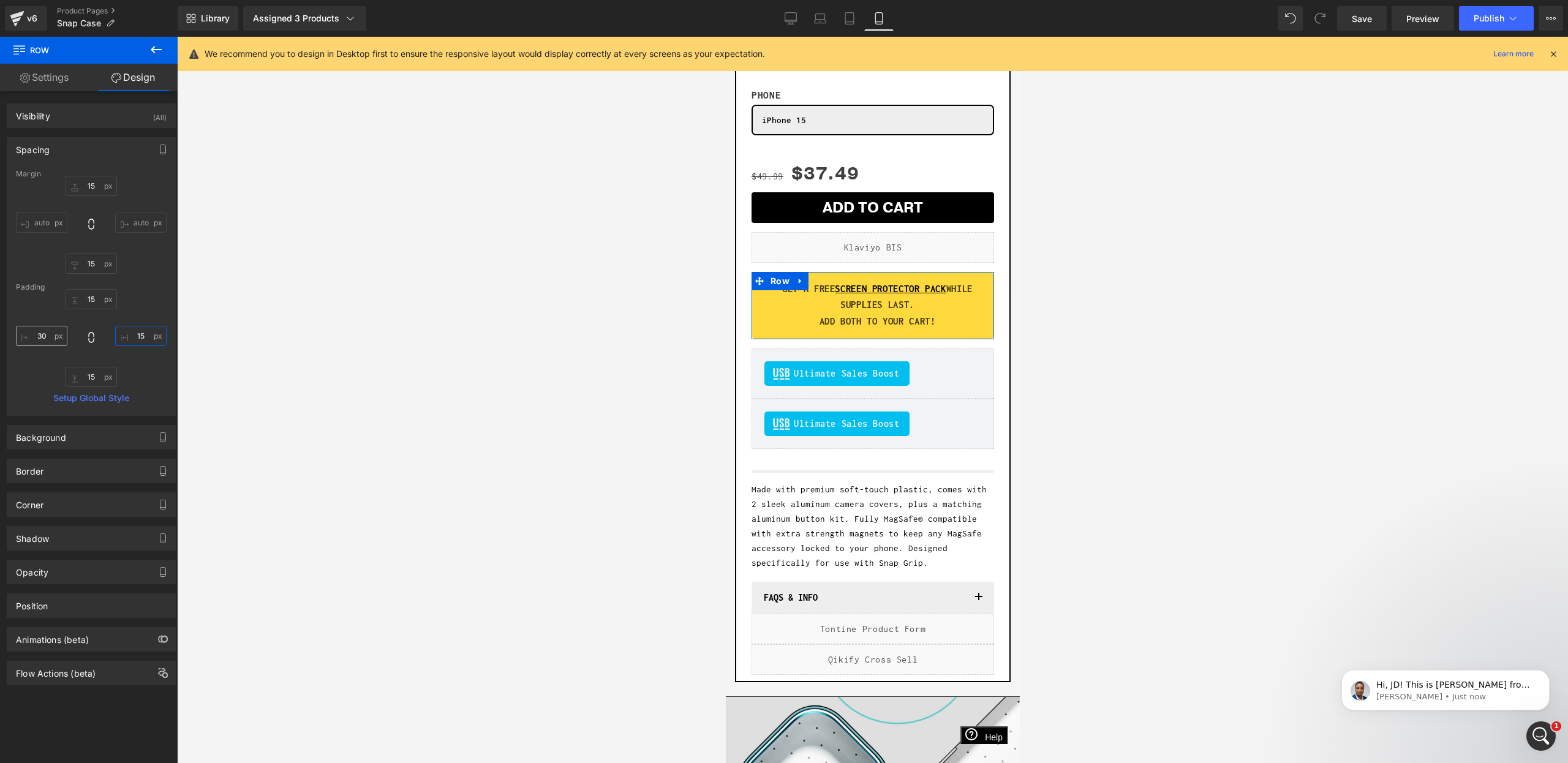
scroll to position [0, 0]
type input "15"
click at [41, 334] on input "30" at bounding box center [42, 336] width 52 height 20
type input "15"
click at [1149, 350] on div at bounding box center [873, 400] width 1391 height 726
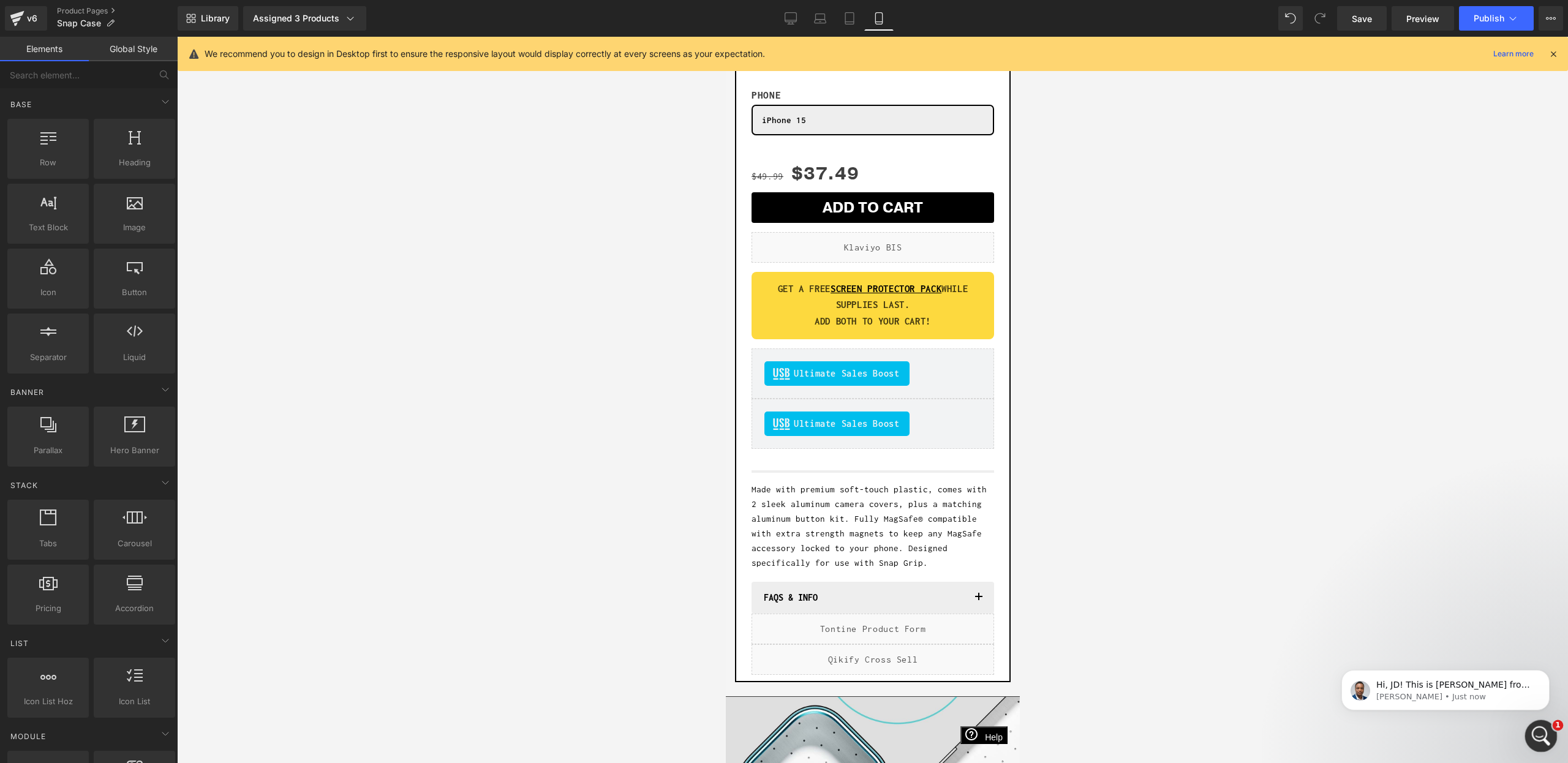
click at [1553, 741] on div "Open Intercom Messenger" at bounding box center [1539, 734] width 29 height 29
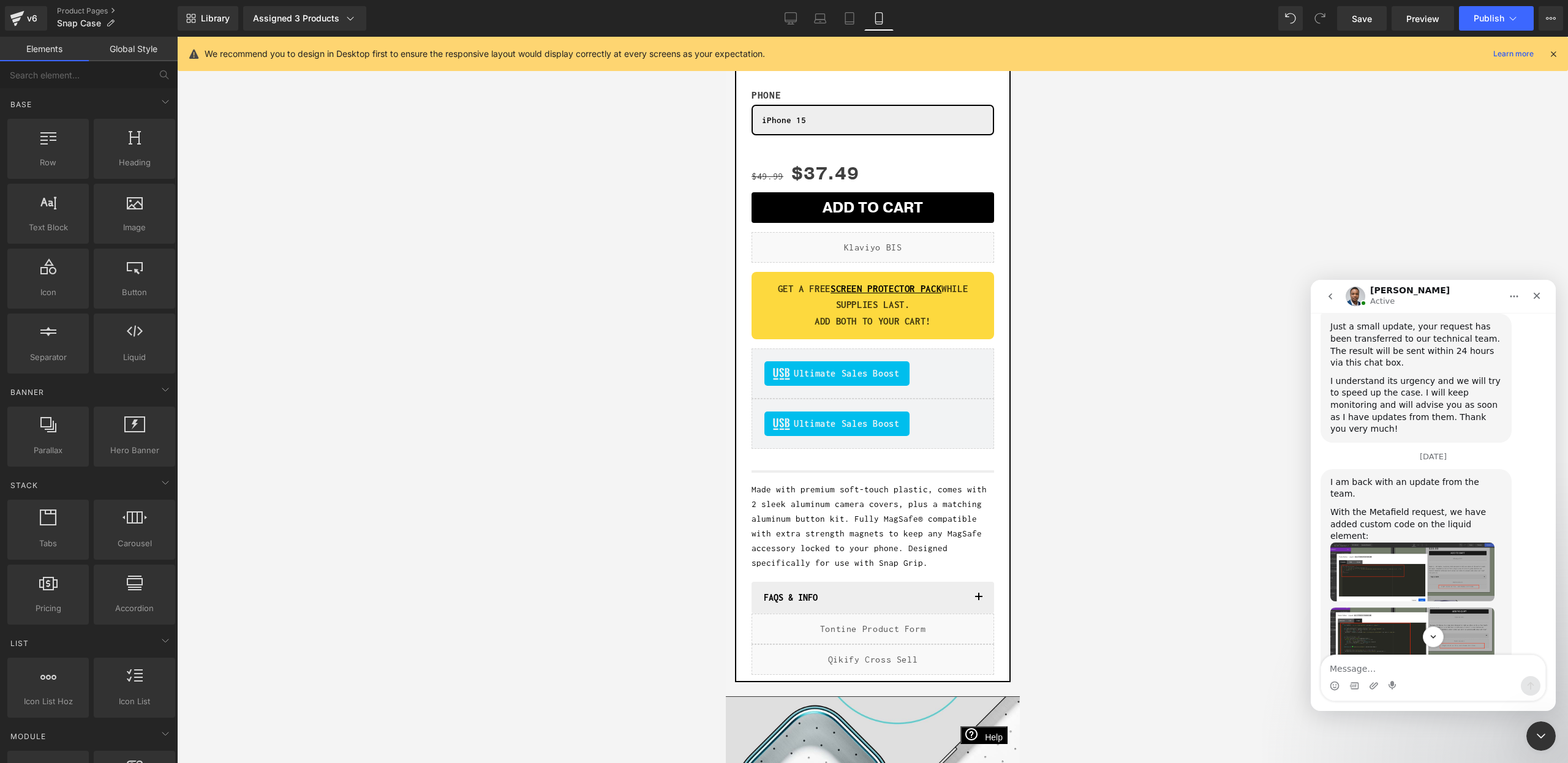
scroll to position [5494, 0]
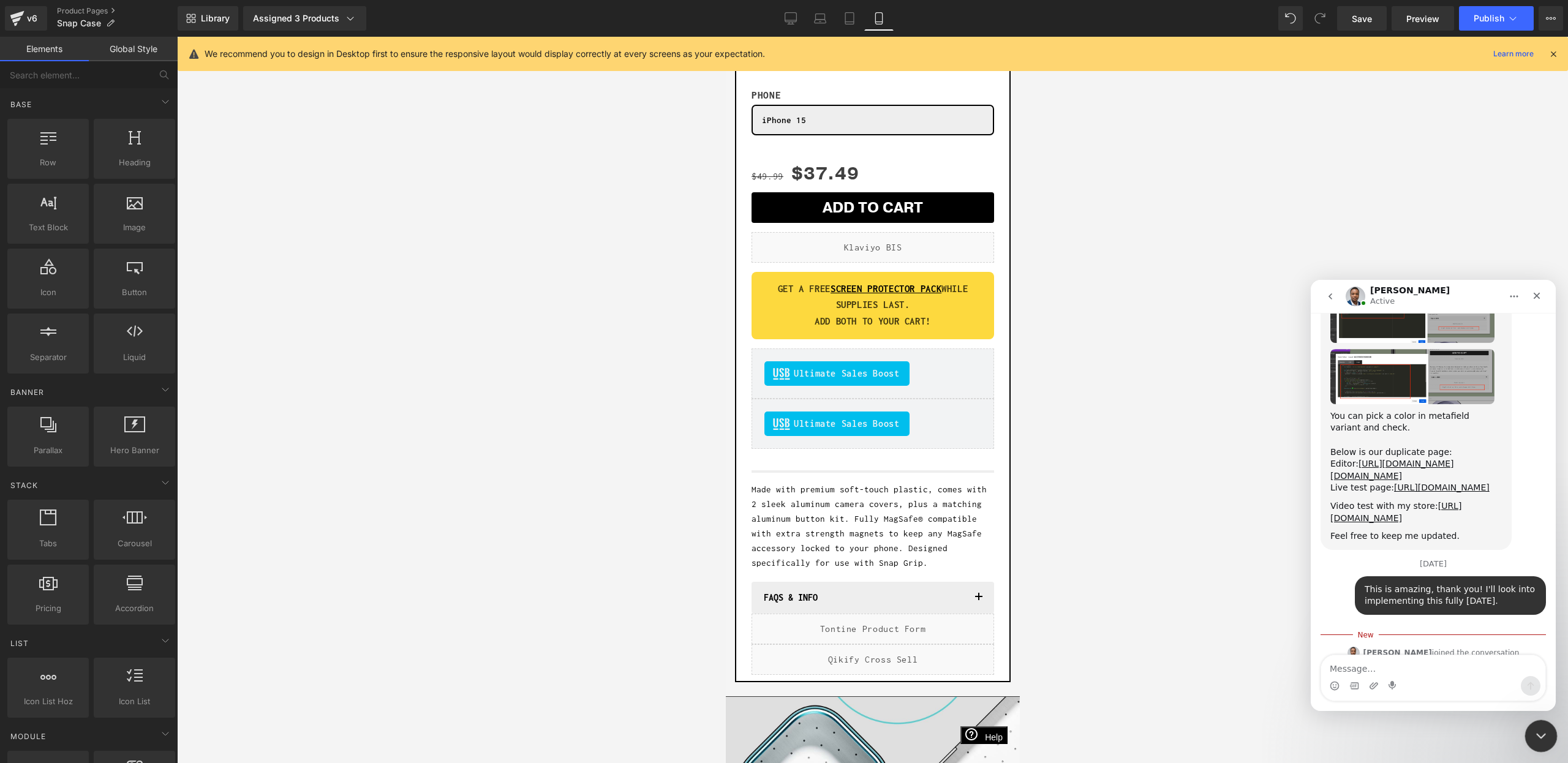
drag, startPoint x: 1539, startPoint y: 729, endPoint x: 2930, endPoint y: 1396, distance: 1542.7
click at [1539, 728] on icon "Close Intercom Messenger" at bounding box center [1539, 734] width 14 height 14
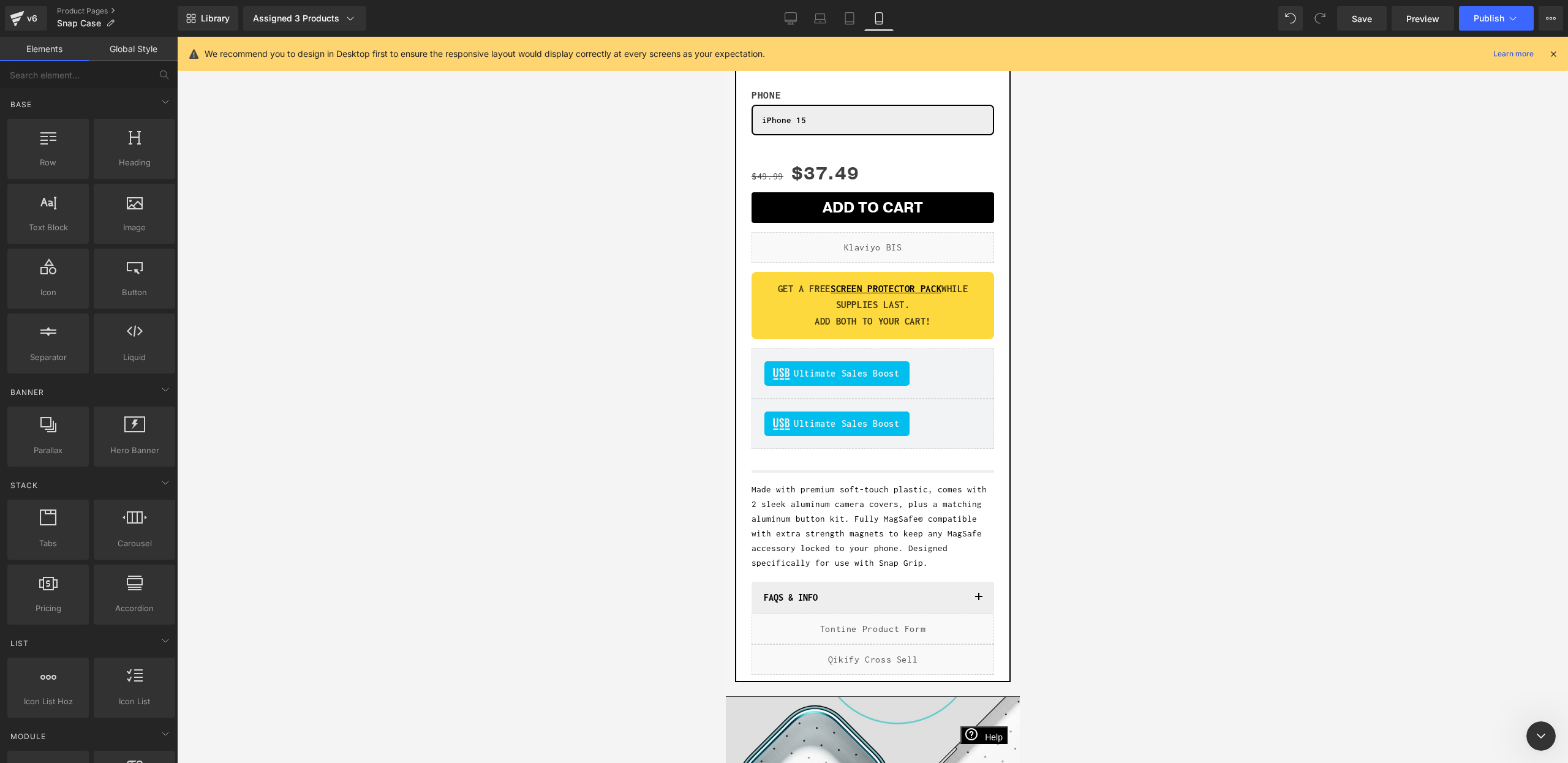
scroll to position [0, 0]
click at [1078, 481] on div at bounding box center [873, 400] width 1391 height 726
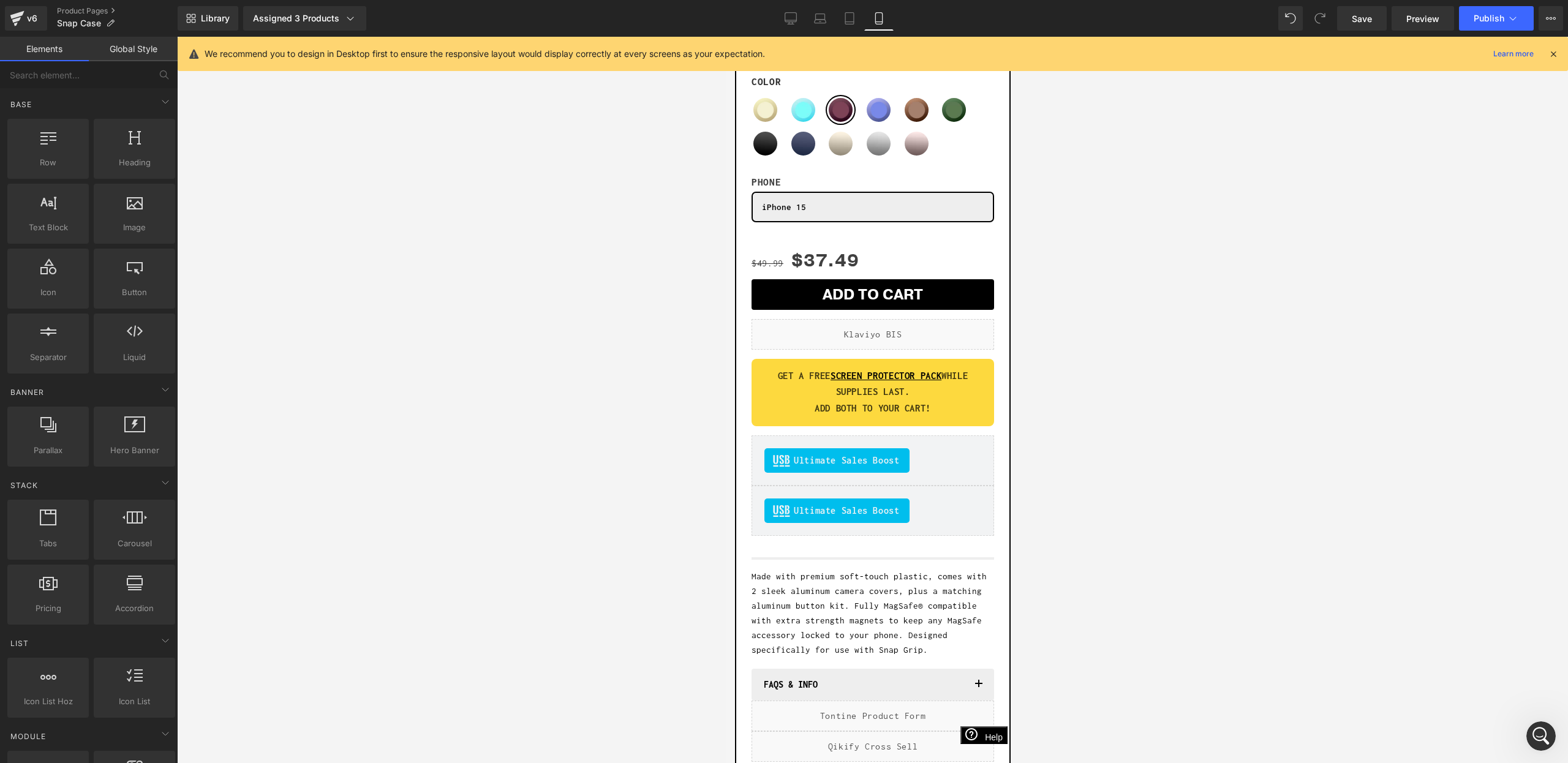
scroll to position [473, 0]
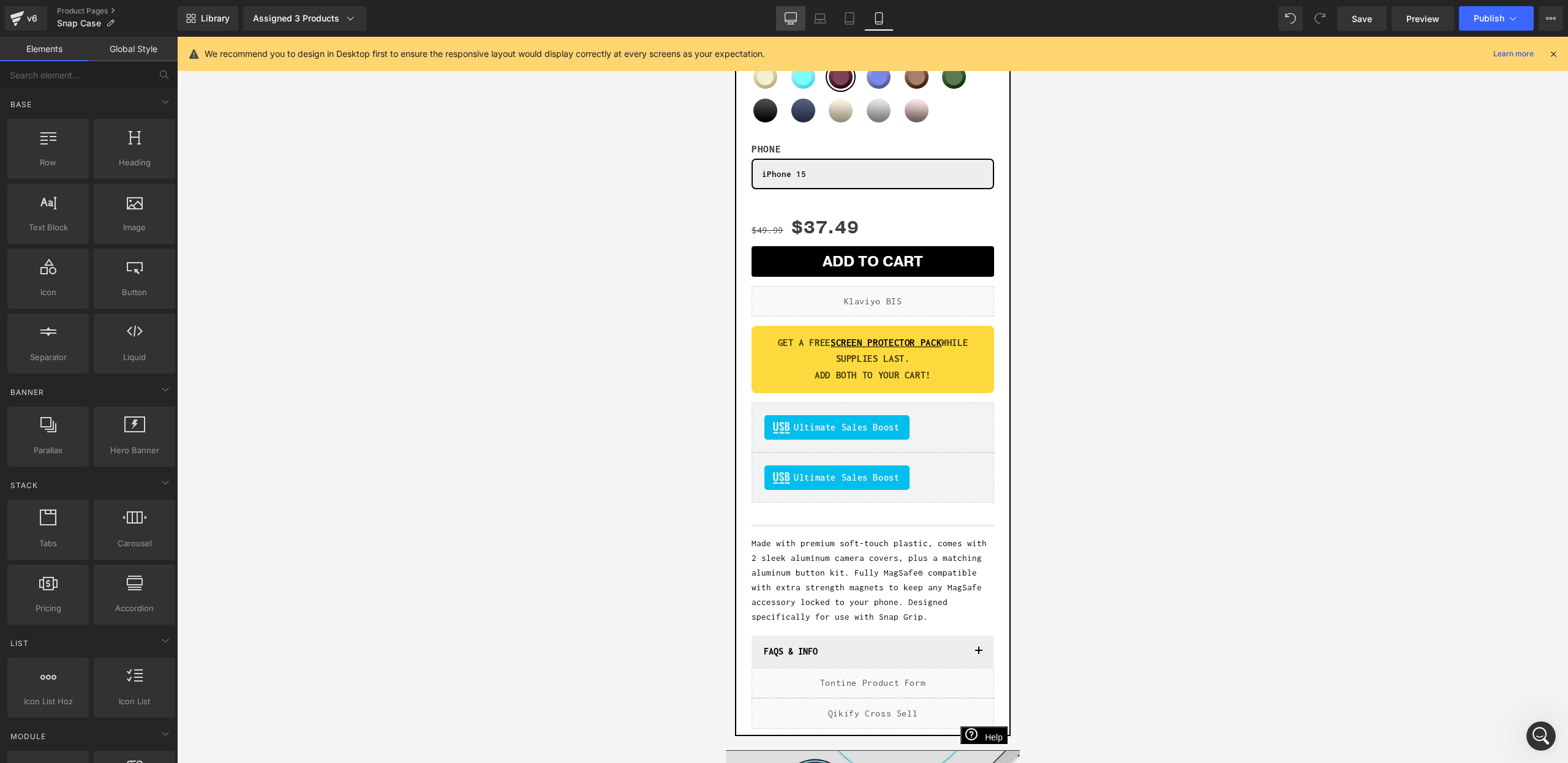
click at [787, 18] on icon at bounding box center [790, 18] width 12 height 12
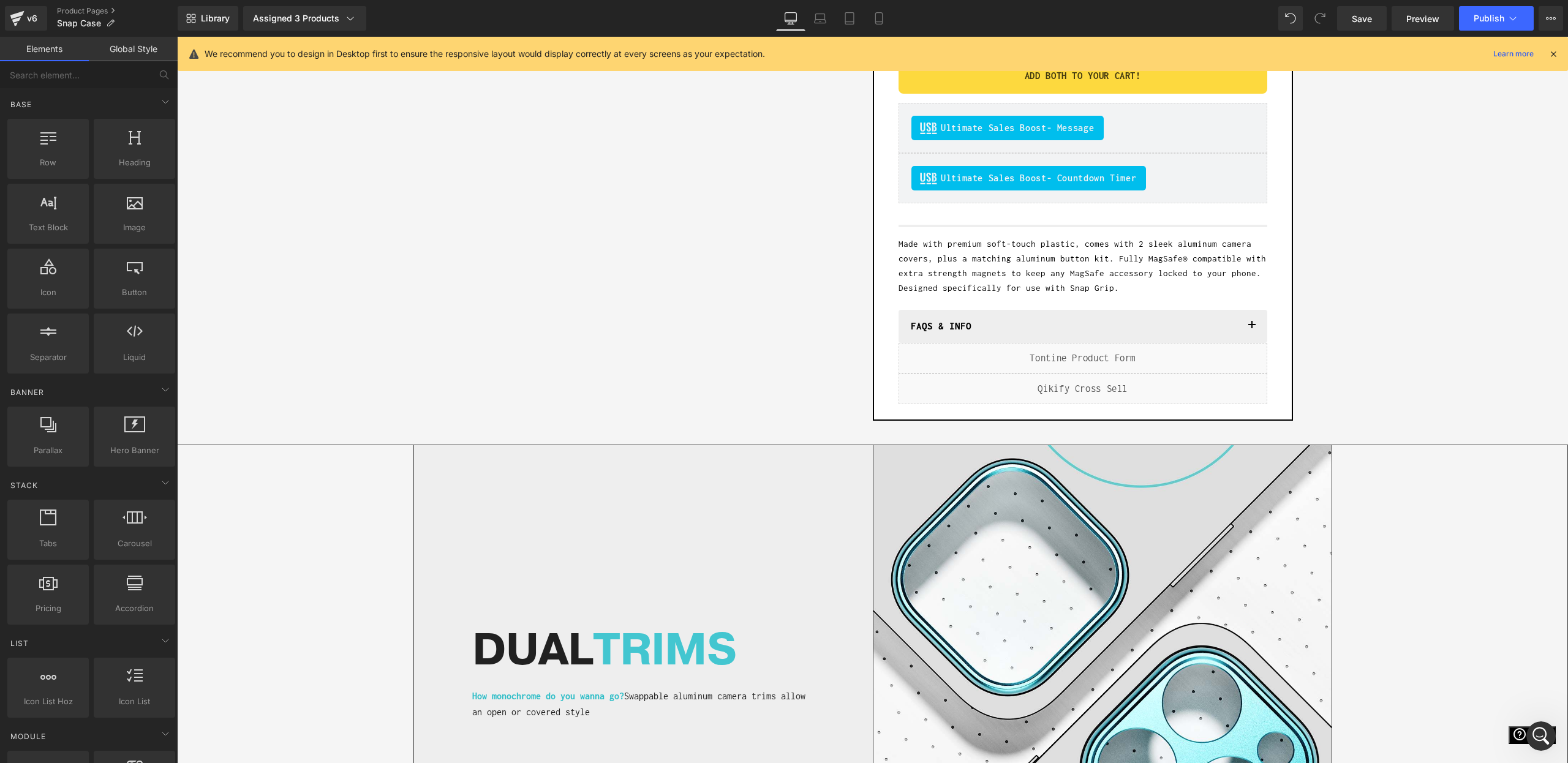
scroll to position [0, 0]
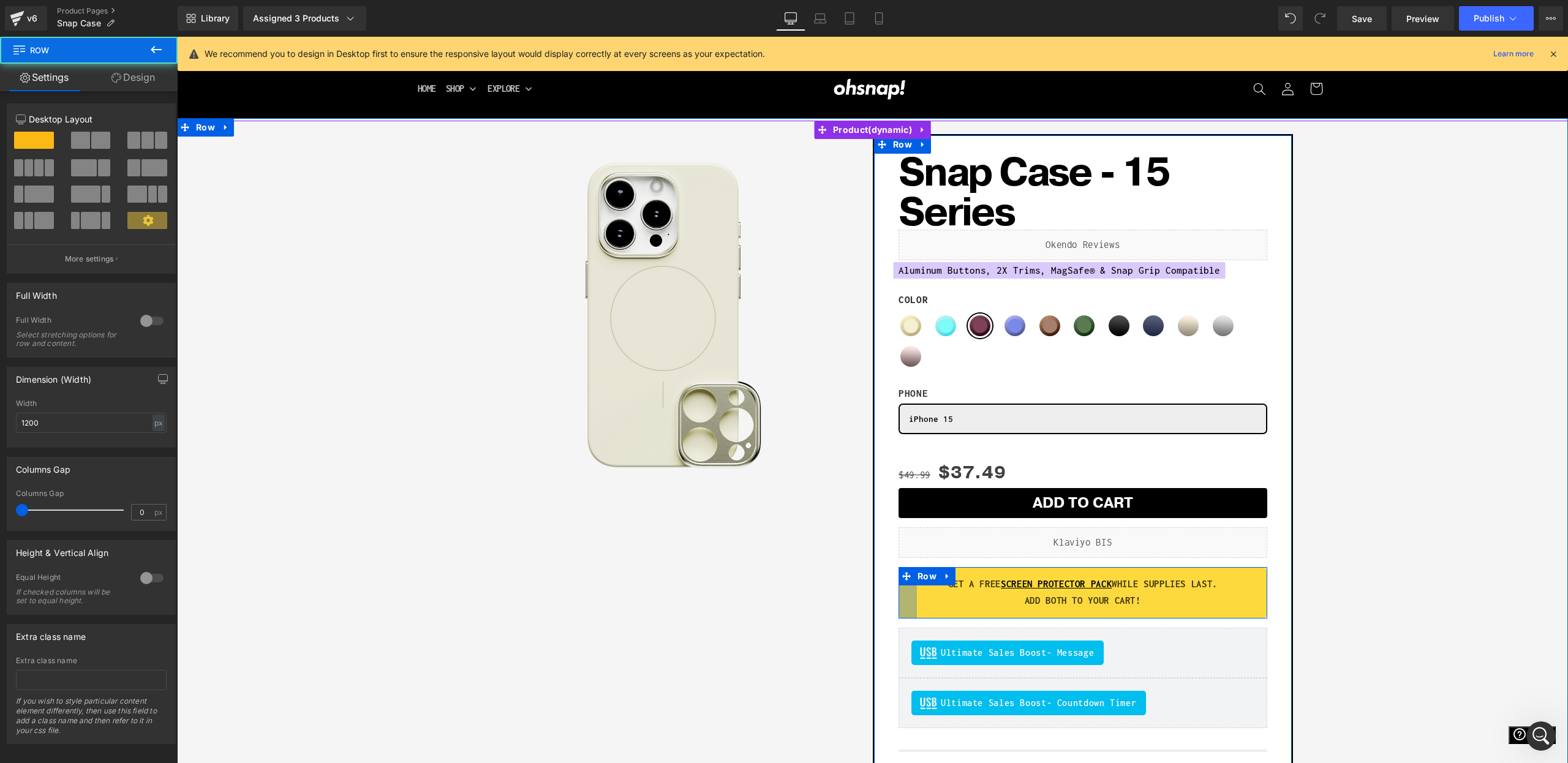
click at [903, 587] on div at bounding box center [908, 593] width 19 height 52
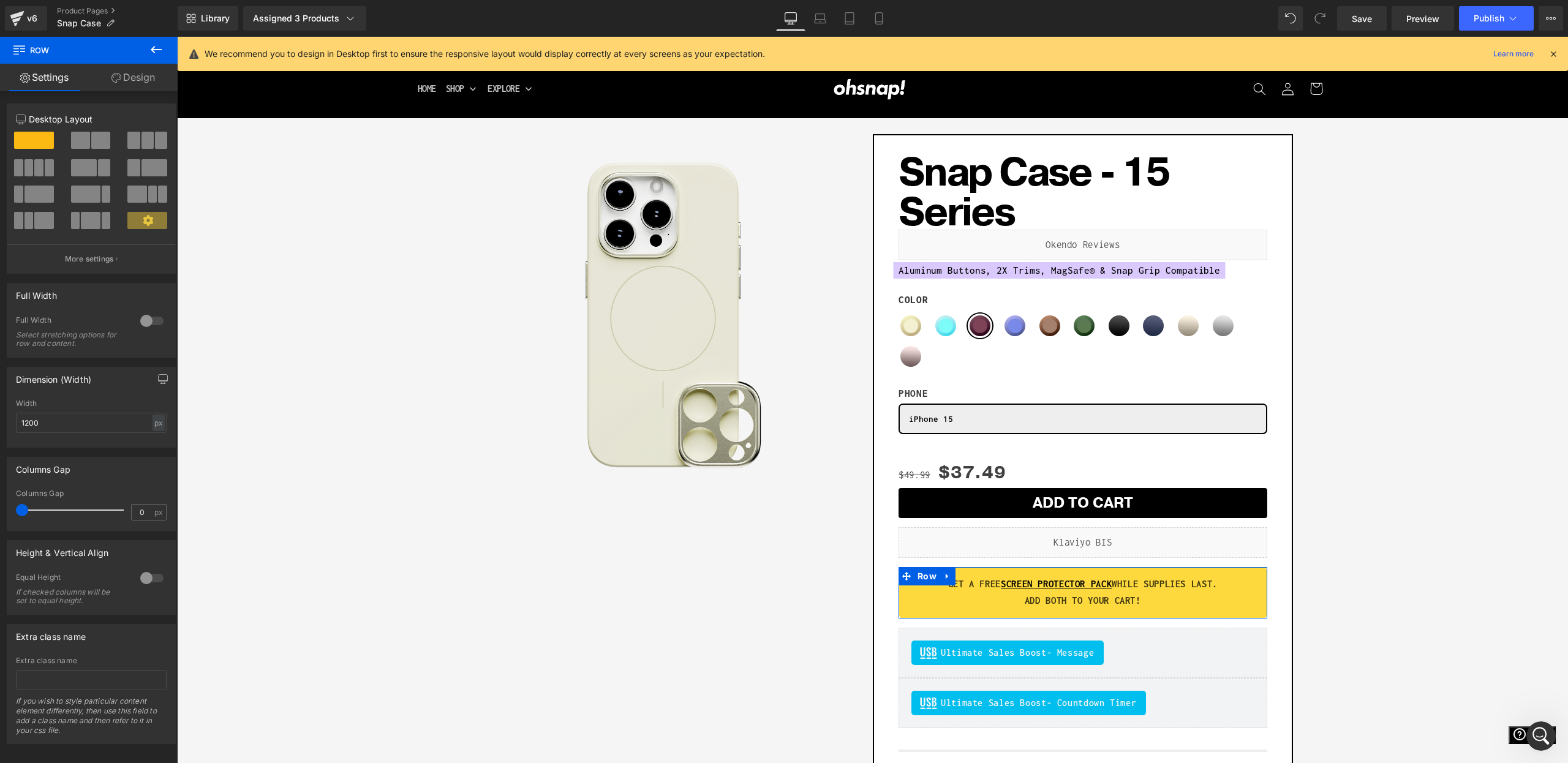
click at [125, 78] on link "Design" at bounding box center [134, 78] width 89 height 27
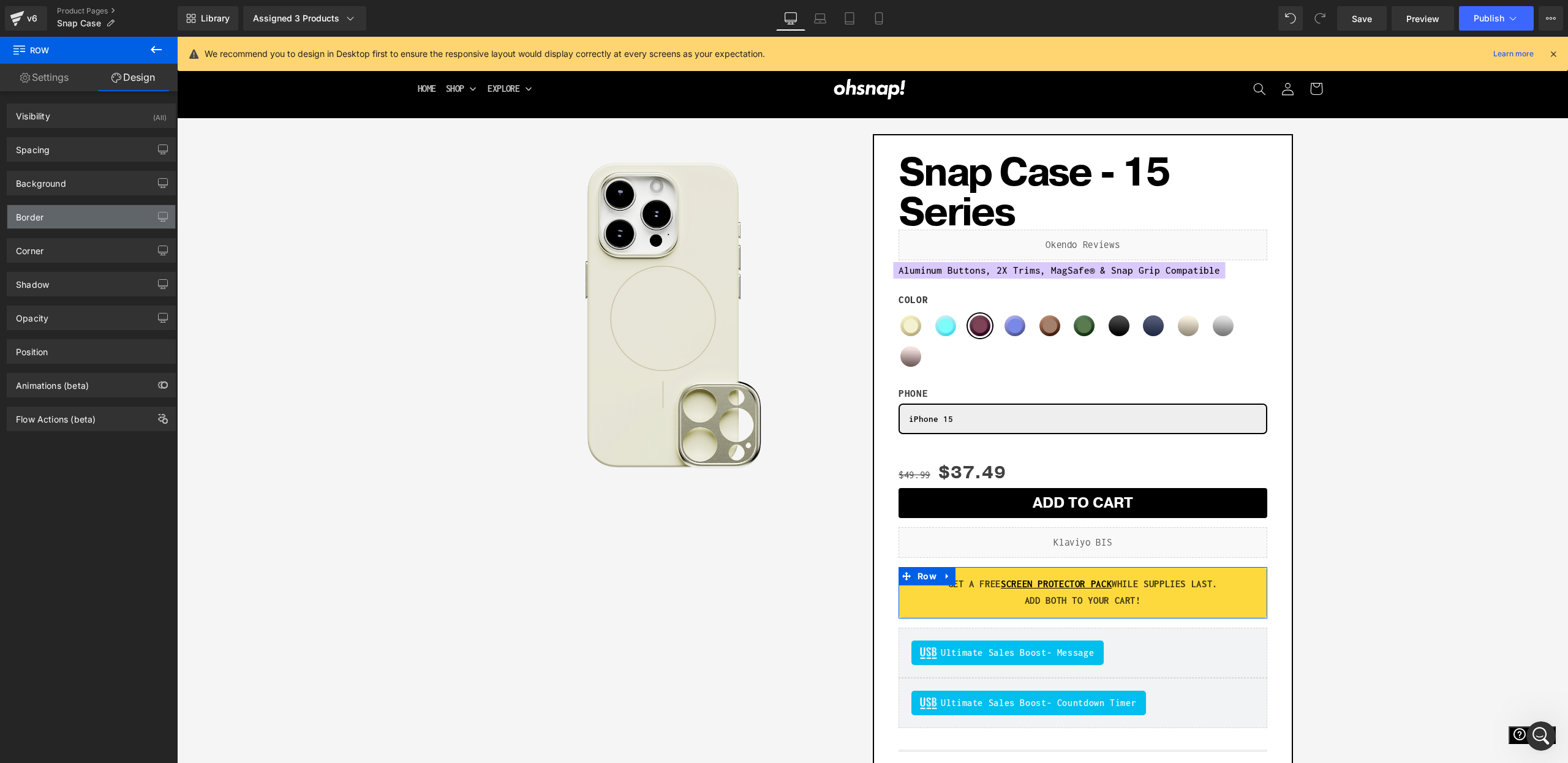
click at [63, 221] on div "Border" at bounding box center [91, 217] width 168 height 23
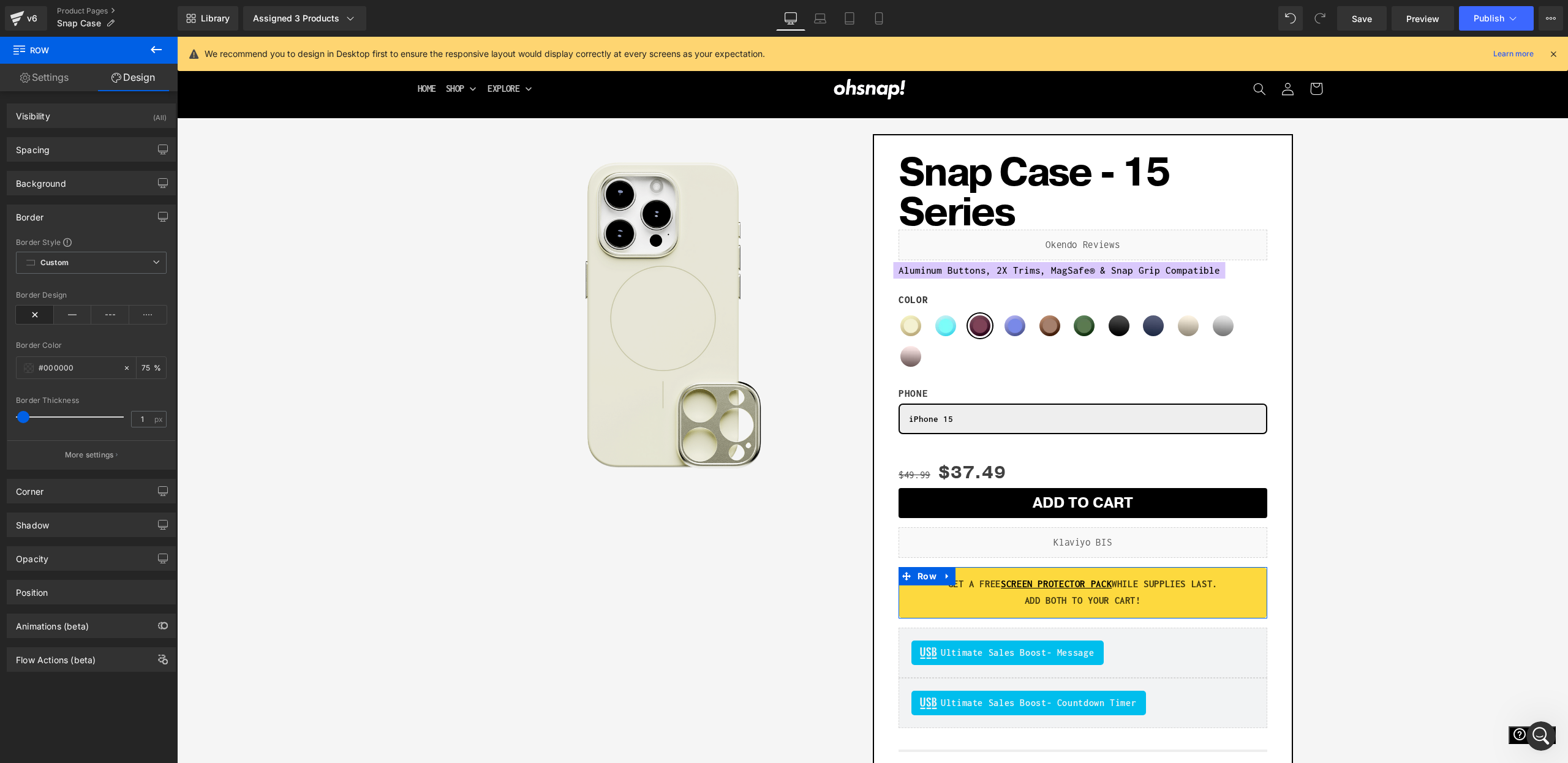
type input "2"
click at [27, 414] on span at bounding box center [24, 416] width 12 height 12
click at [63, 315] on icon at bounding box center [73, 315] width 38 height 19
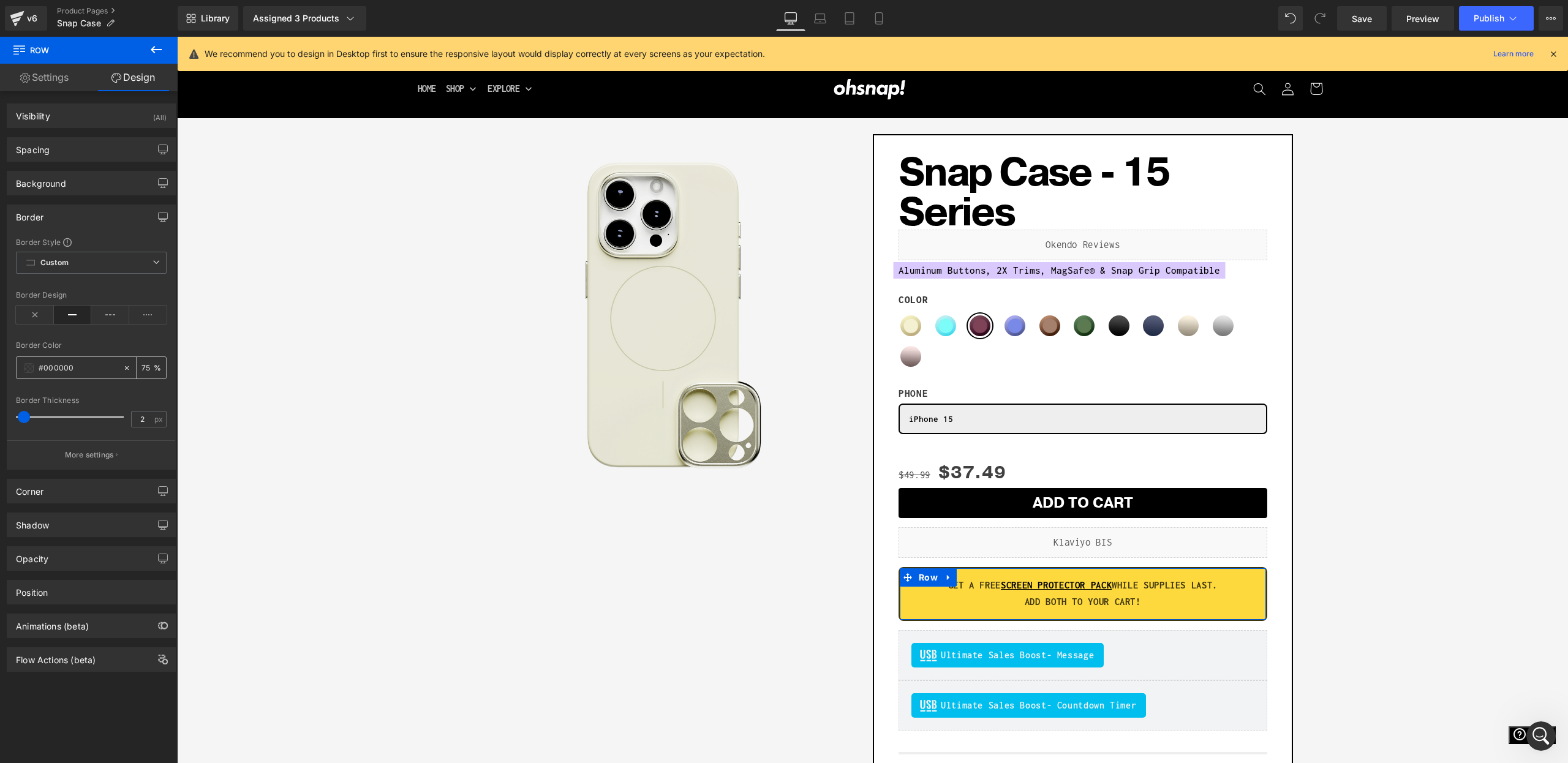
click at [25, 367] on span at bounding box center [29, 368] width 10 height 10
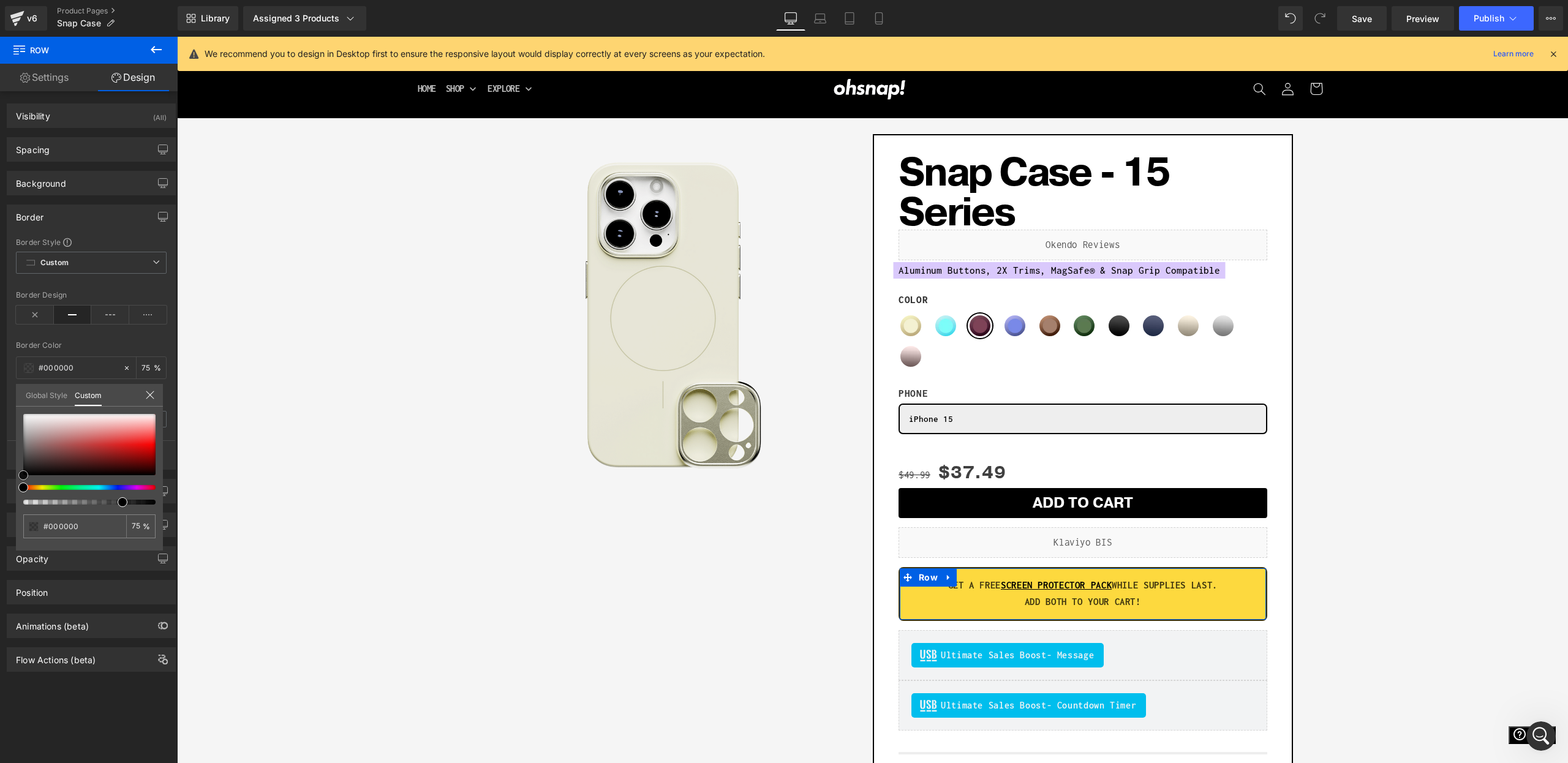
type input "#704646"
type input "#3b2a2a"
type input "#000000"
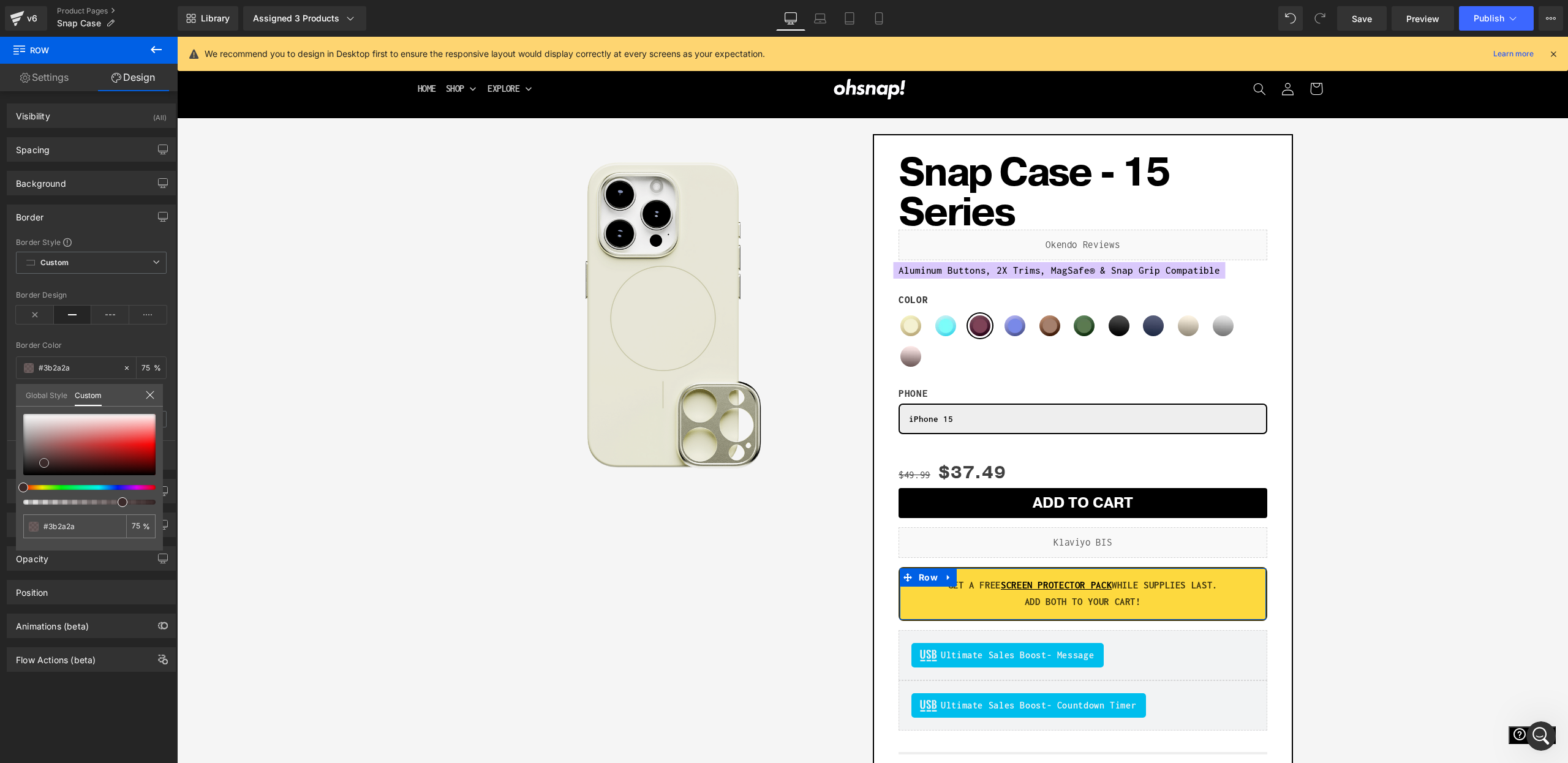
type input "#000000"
drag, startPoint x: 44, startPoint y: 463, endPoint x: 6, endPoint y: 528, distance: 75.3
click at [4, 469] on div "Border Border Style Custom Custom Setup Global Style Custom Setup Global Style …" at bounding box center [91, 332] width 183 height 274
drag, startPoint x: 80, startPoint y: 486, endPoint x: 52, endPoint y: 479, distance: 28.9
click at [37, 486] on div at bounding box center [85, 487] width 132 height 5
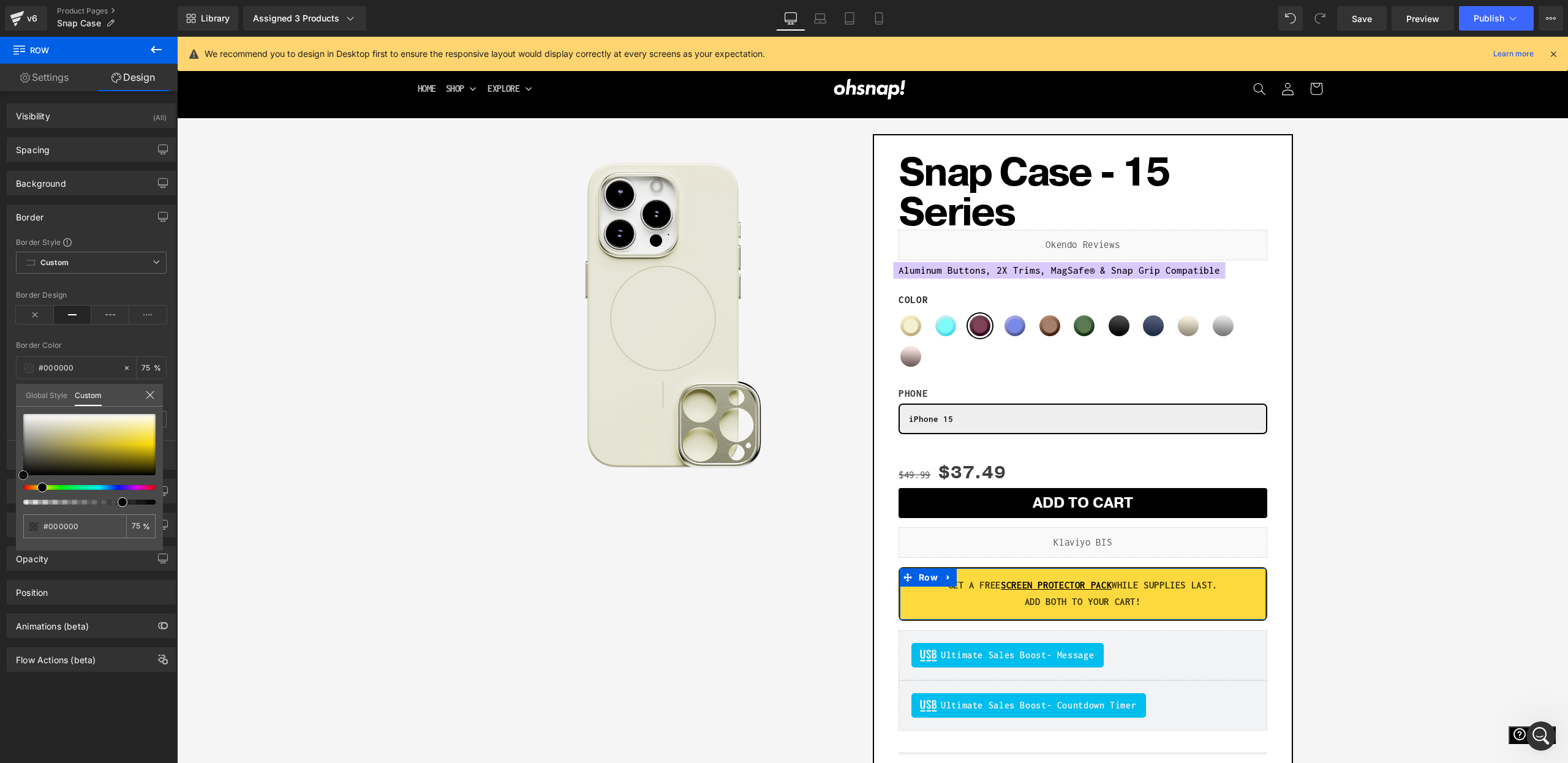
type input "#e7cc1c"
type input "#e2c81c"
type input "#dec41b"
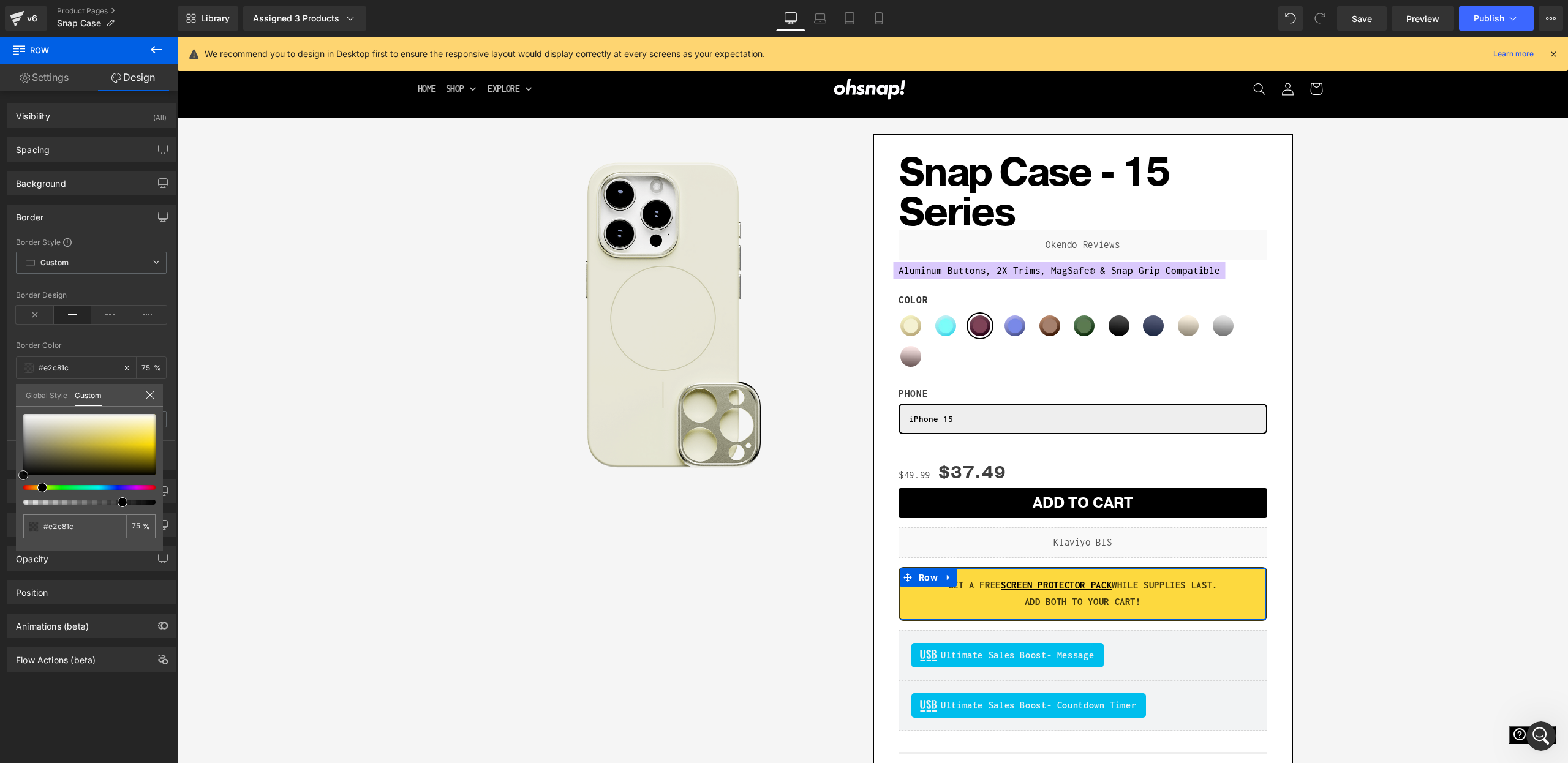
type input "#dec41b"
type input "#d7be1d"
type input "#d6bd1e"
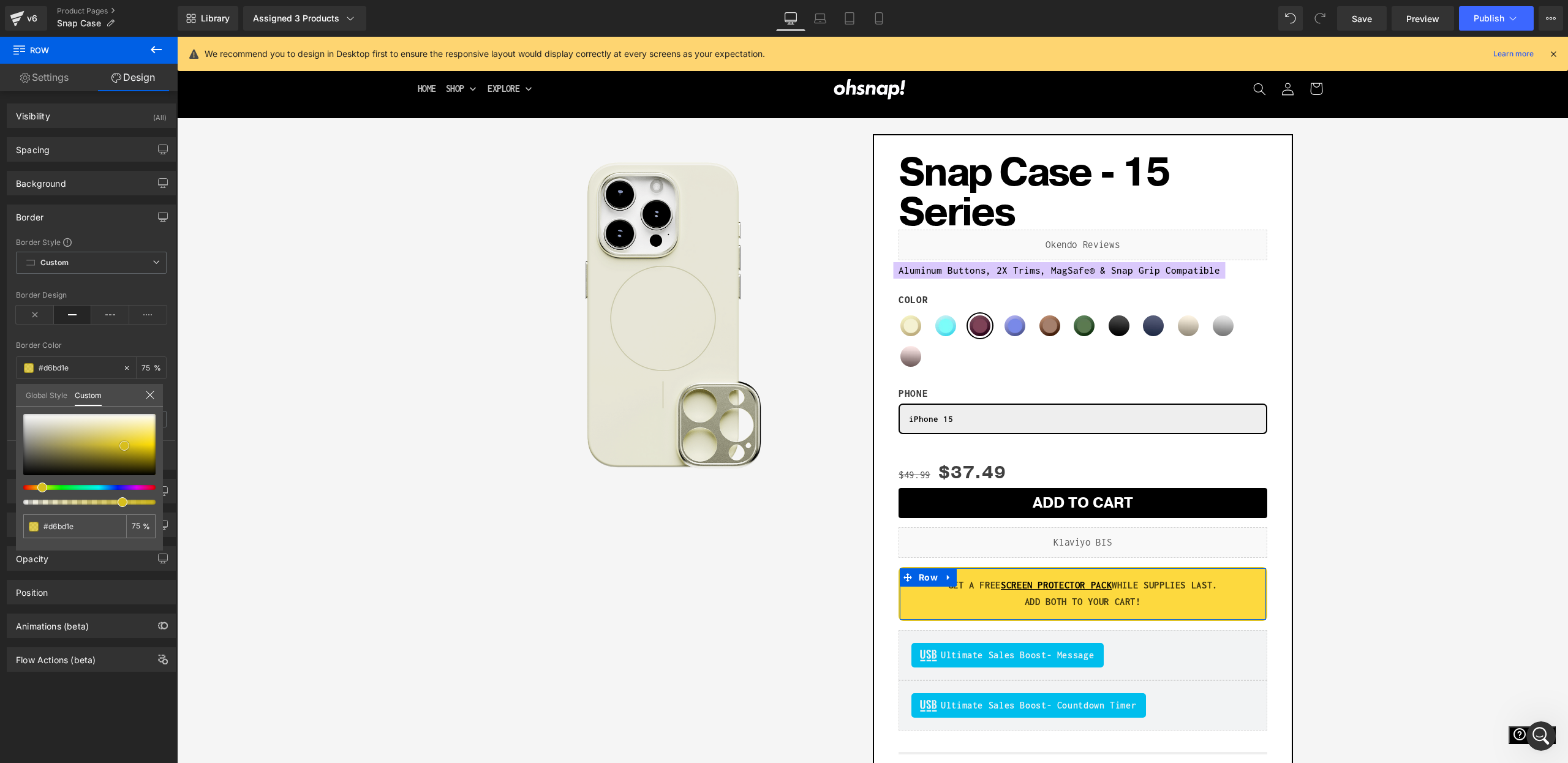
type input "#dac11f"
type input "#e0c61e"
type input "#e0c728"
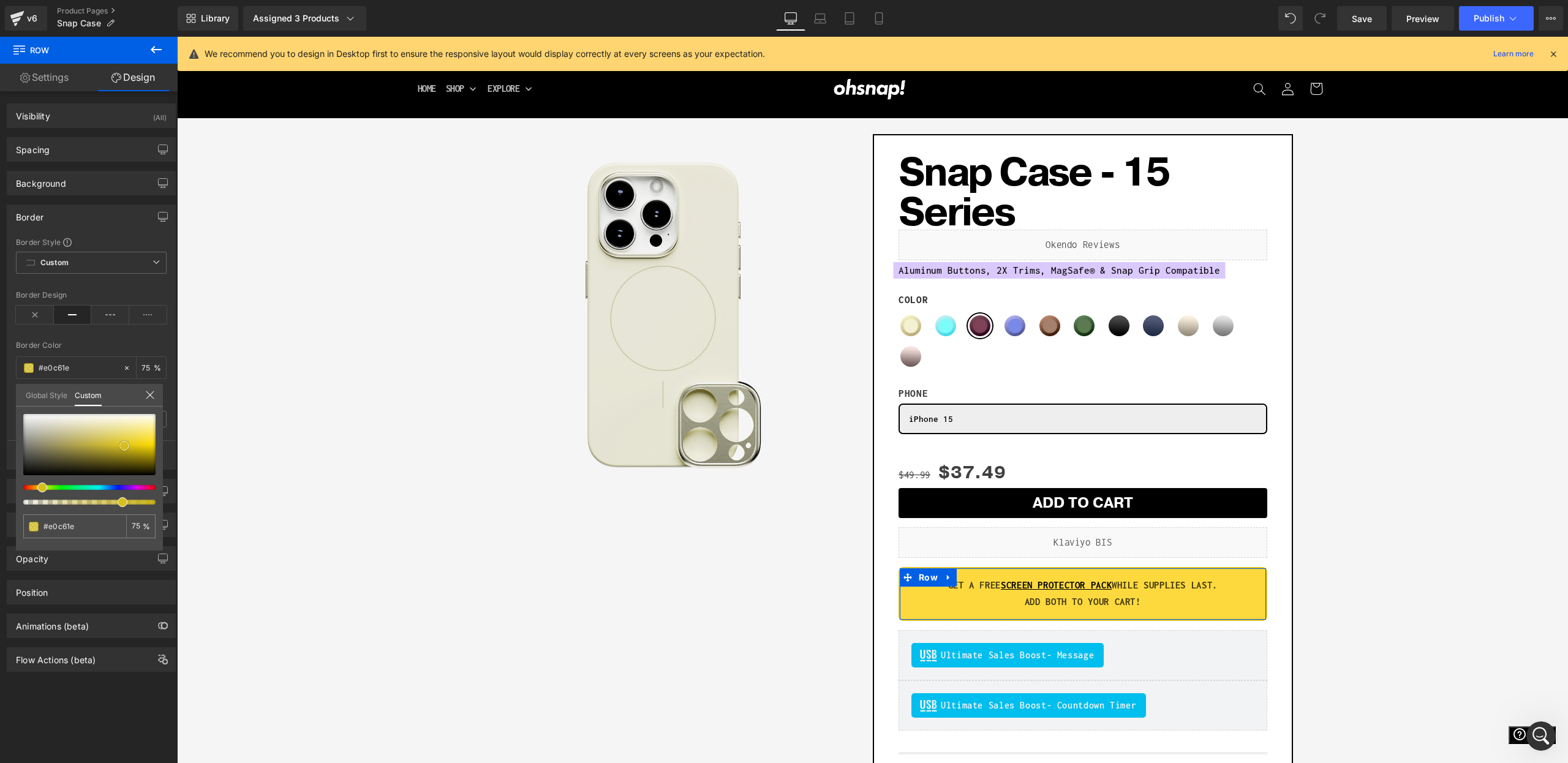
type input "#e0c728"
type input "#e2cc3a"
type input "#e5d151"
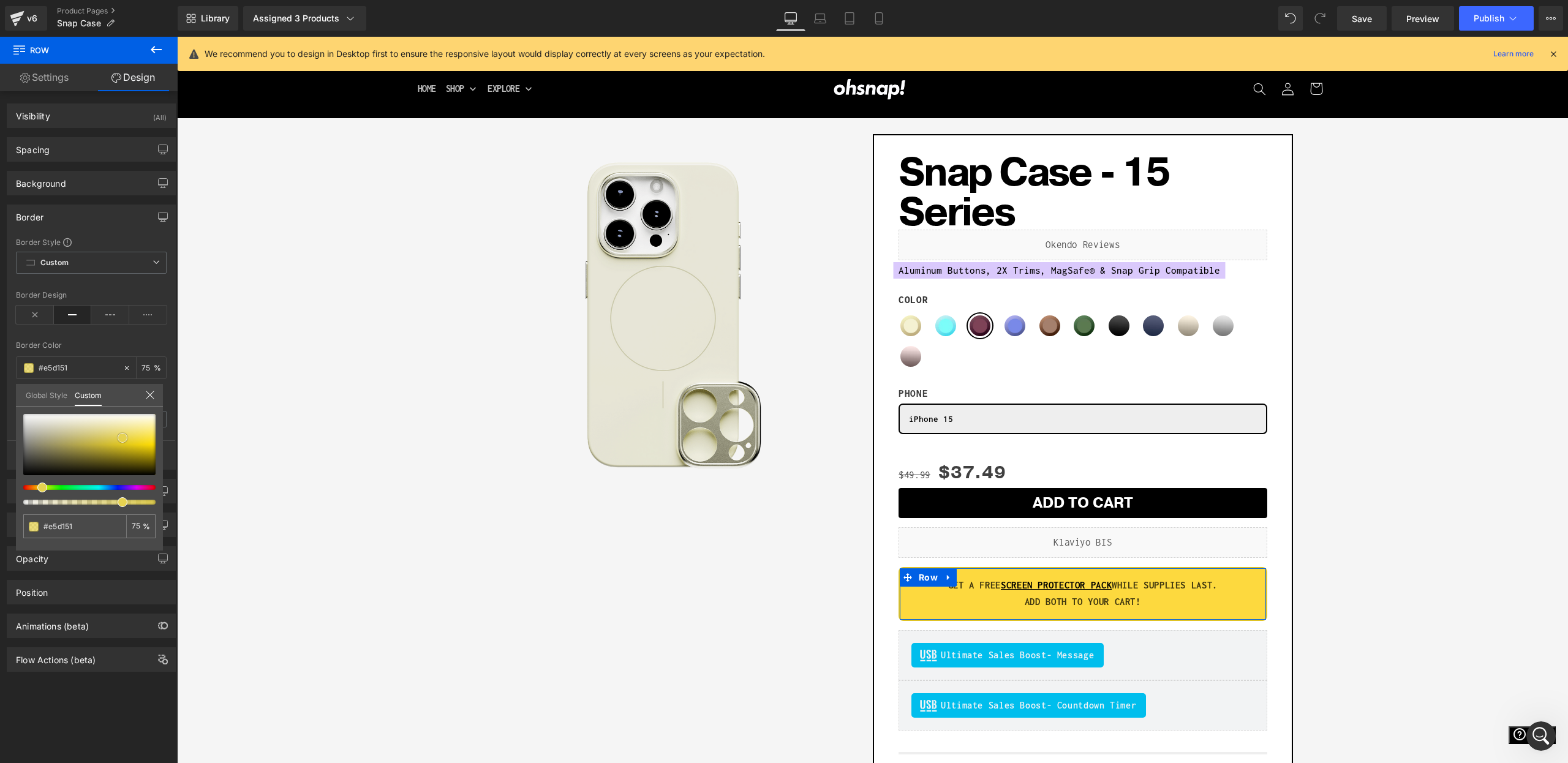
type input "#e9d767"
type input "#ecde82"
type input "#f1e6a1"
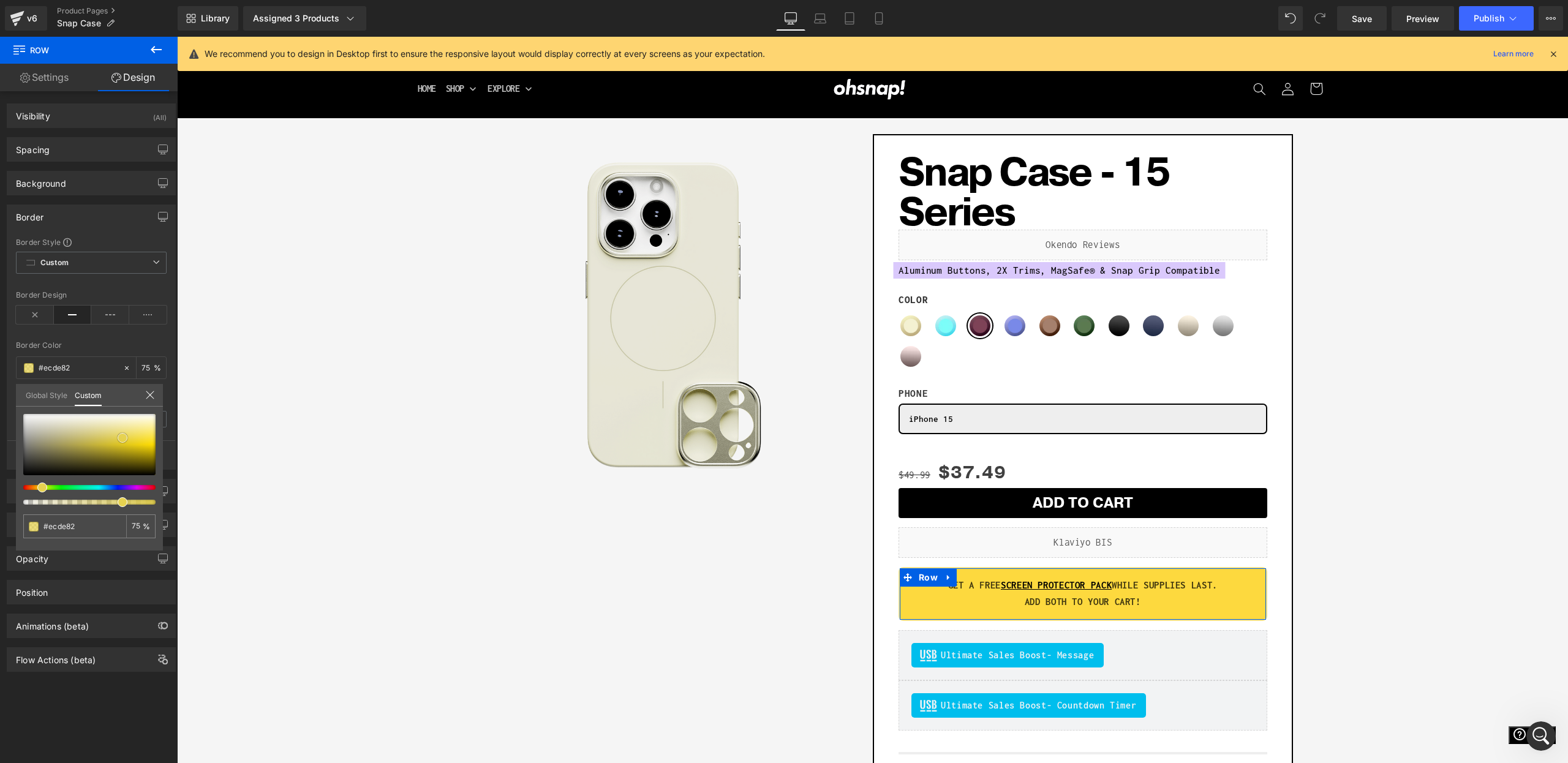
type input "#f1e6a1"
type input "#f3eab4"
type input "#f3eab9"
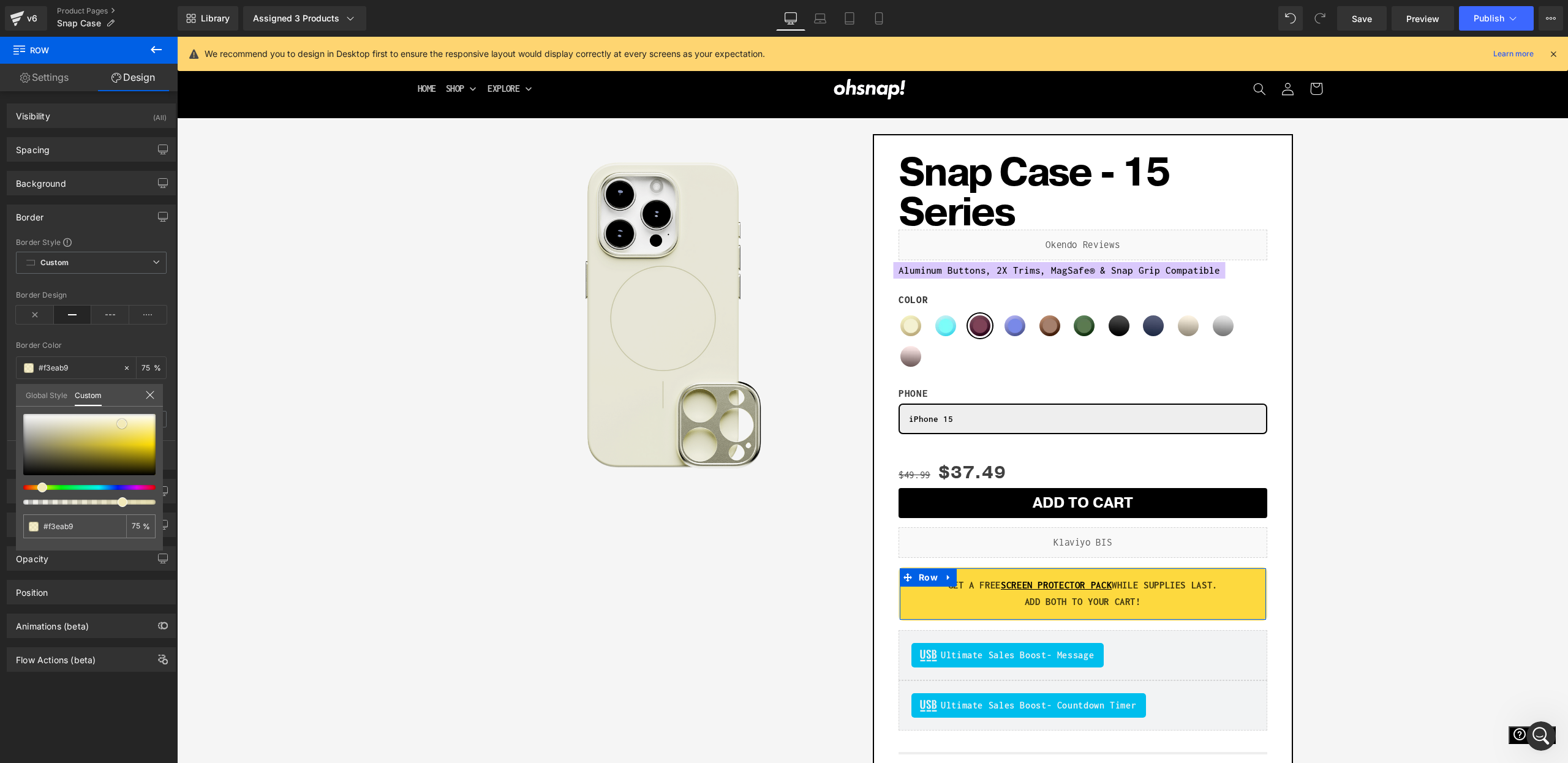
type input "#f2e8b0"
type input "#f0e2a2"
type input "#ecda8c"
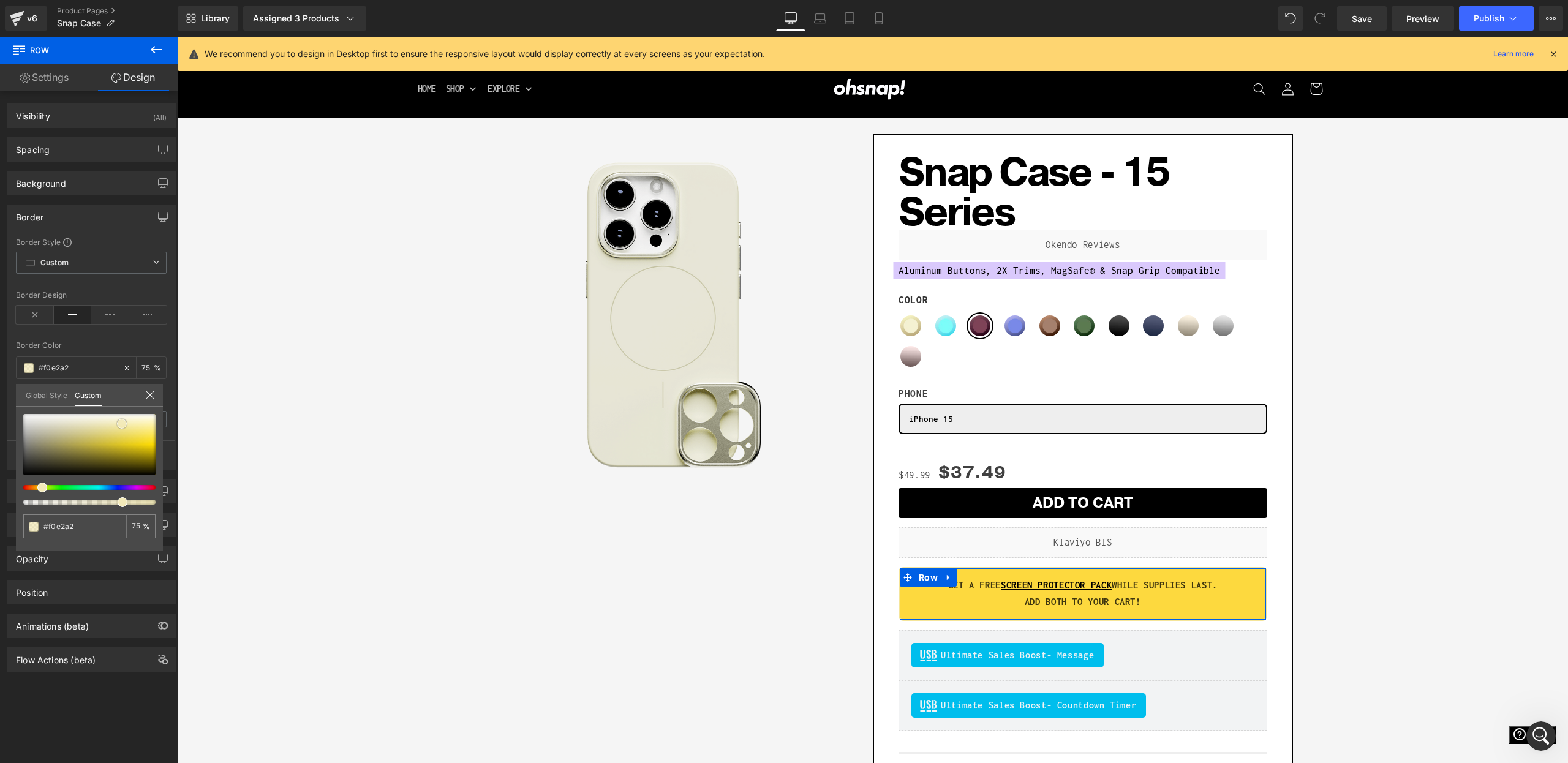
type input "#ecda8c"
type input "#e8d272"
type input "#e4cb5c"
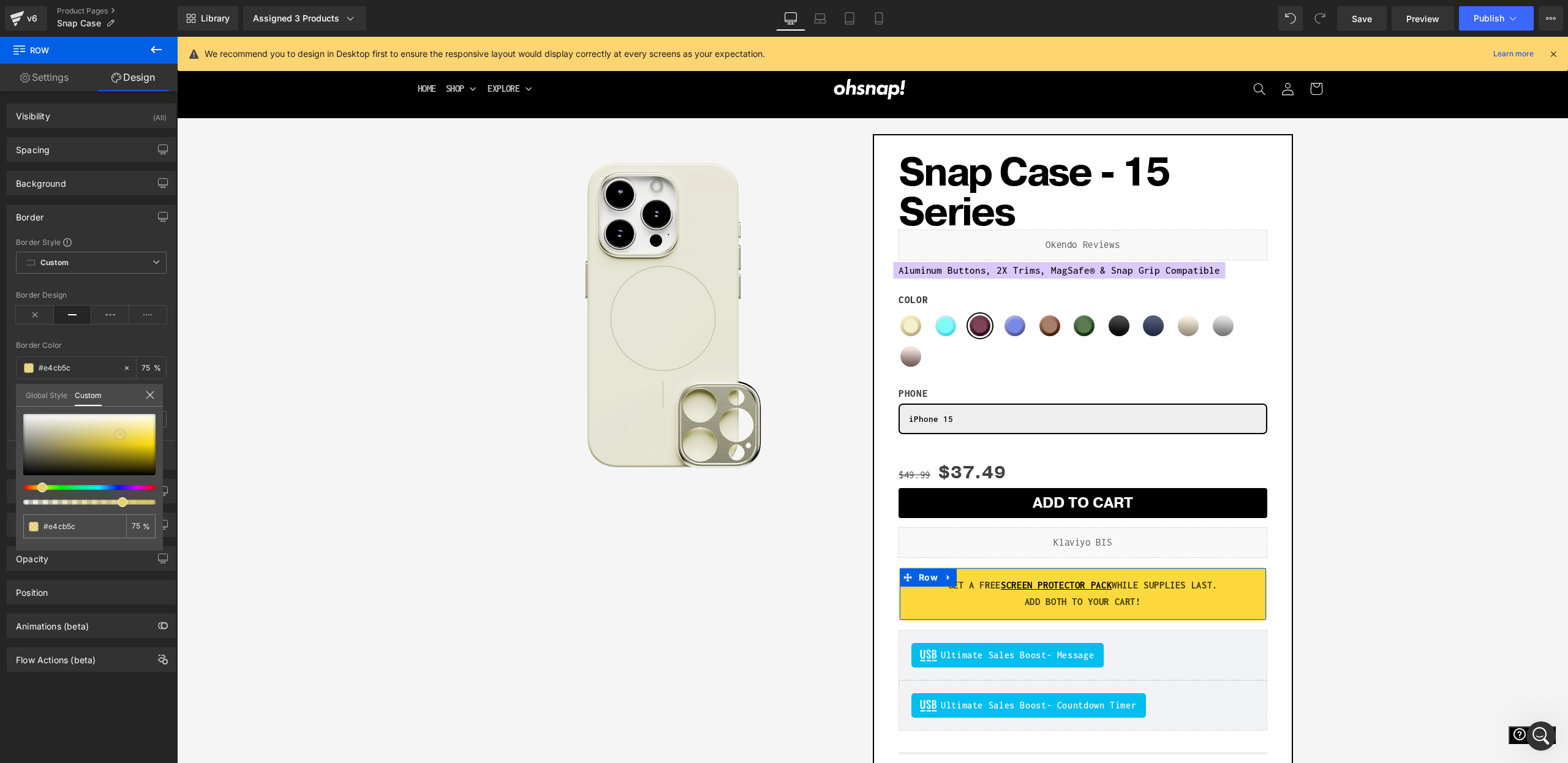
type input "#e2c545"
type input "#dfbf34"
type input "#debe2f"
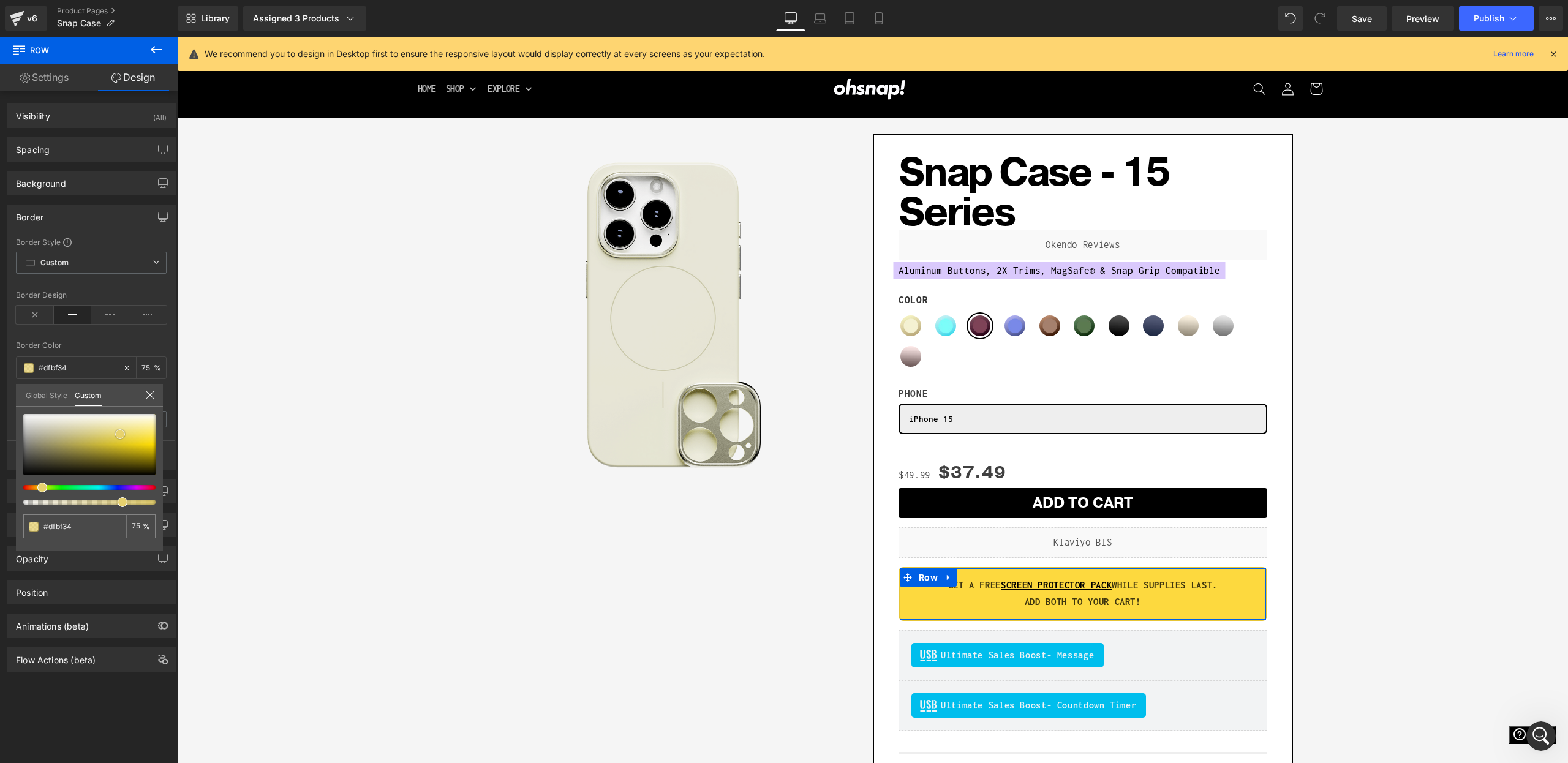
type input "#debe2f"
click at [121, 443] on div at bounding box center [89, 444] width 132 height 61
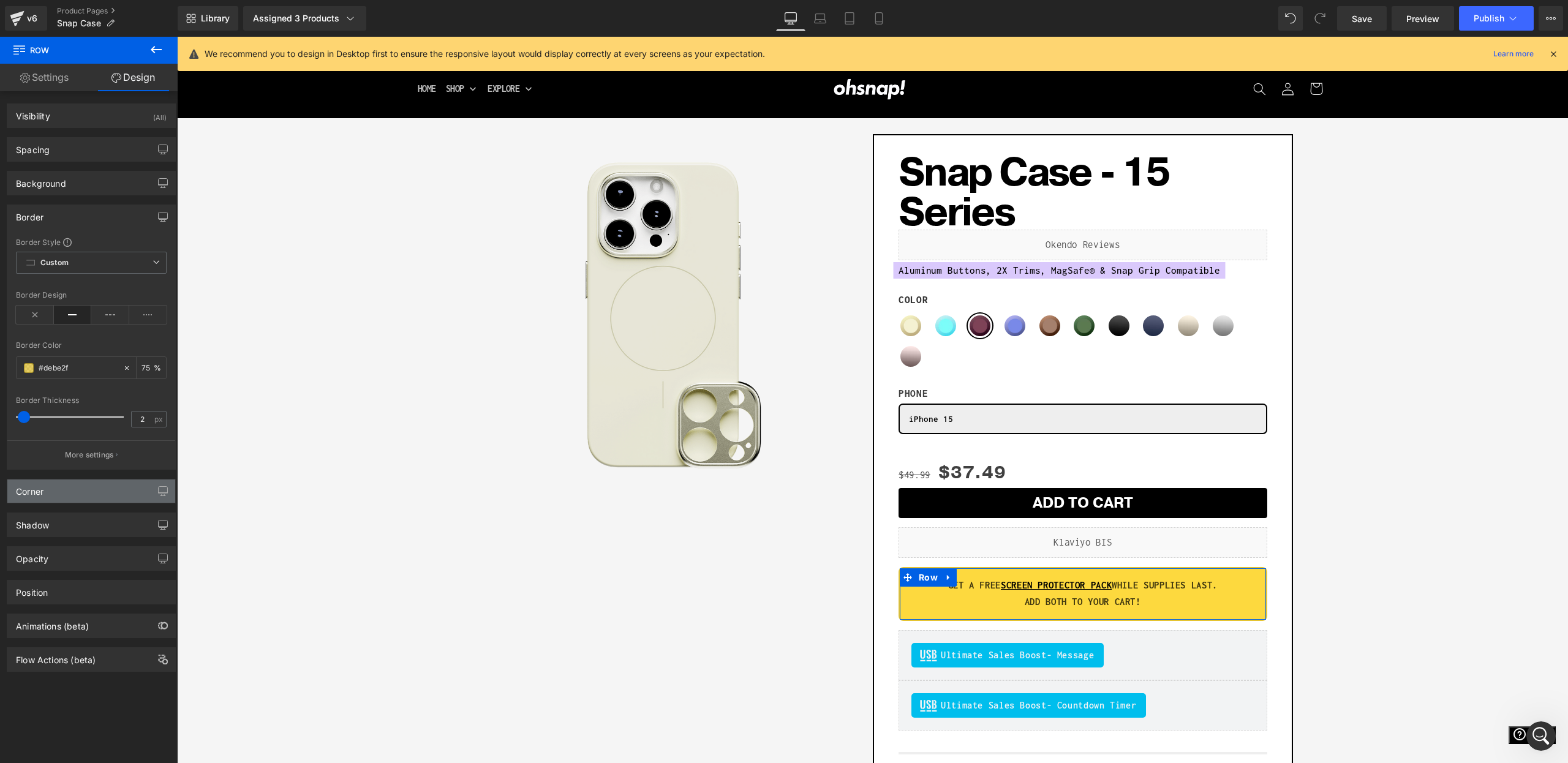
click at [95, 500] on div "Corner" at bounding box center [91, 491] width 168 height 23
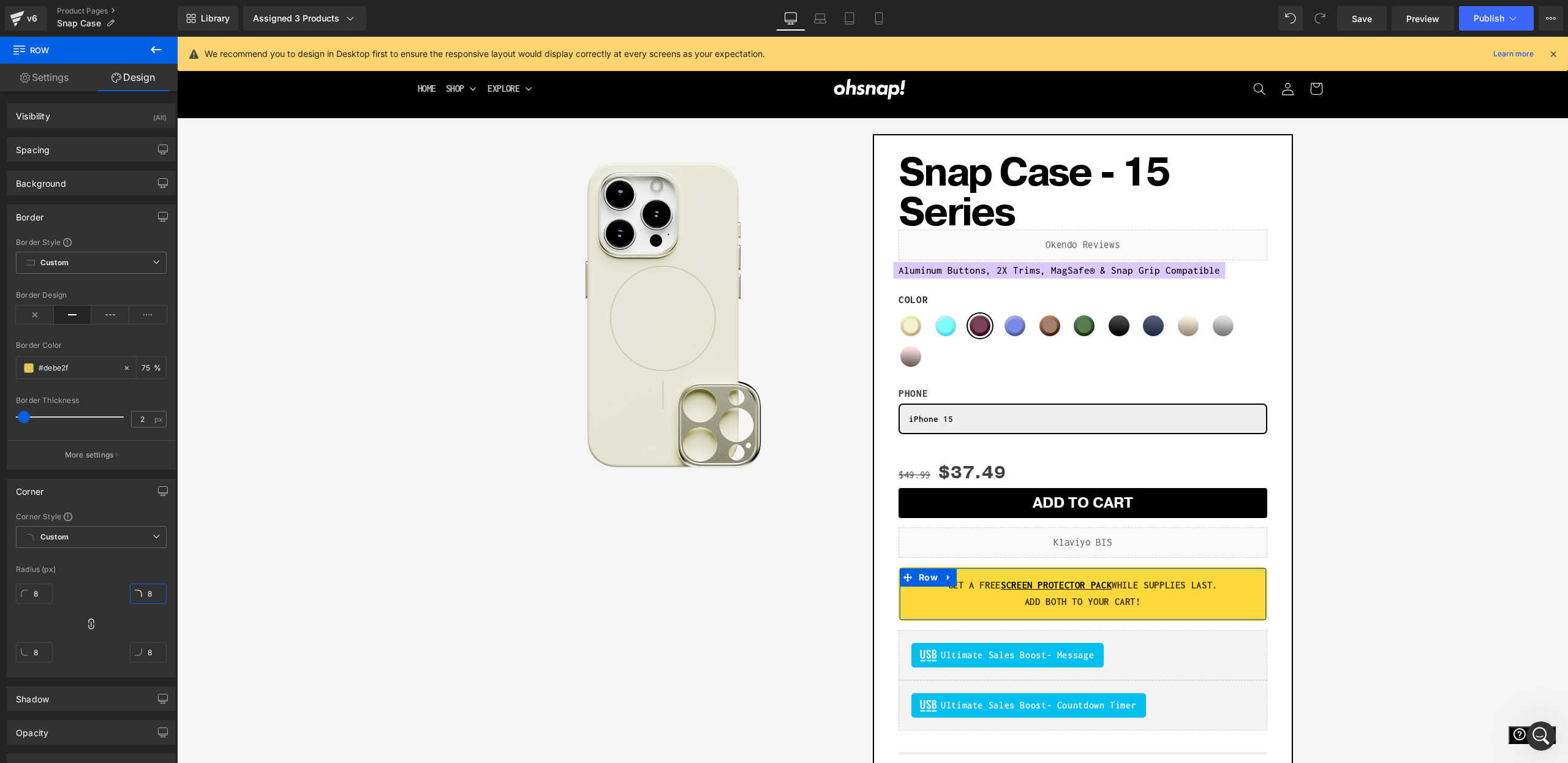
click at [159, 591] on input "8" at bounding box center [148, 594] width 37 height 20
type input "4"
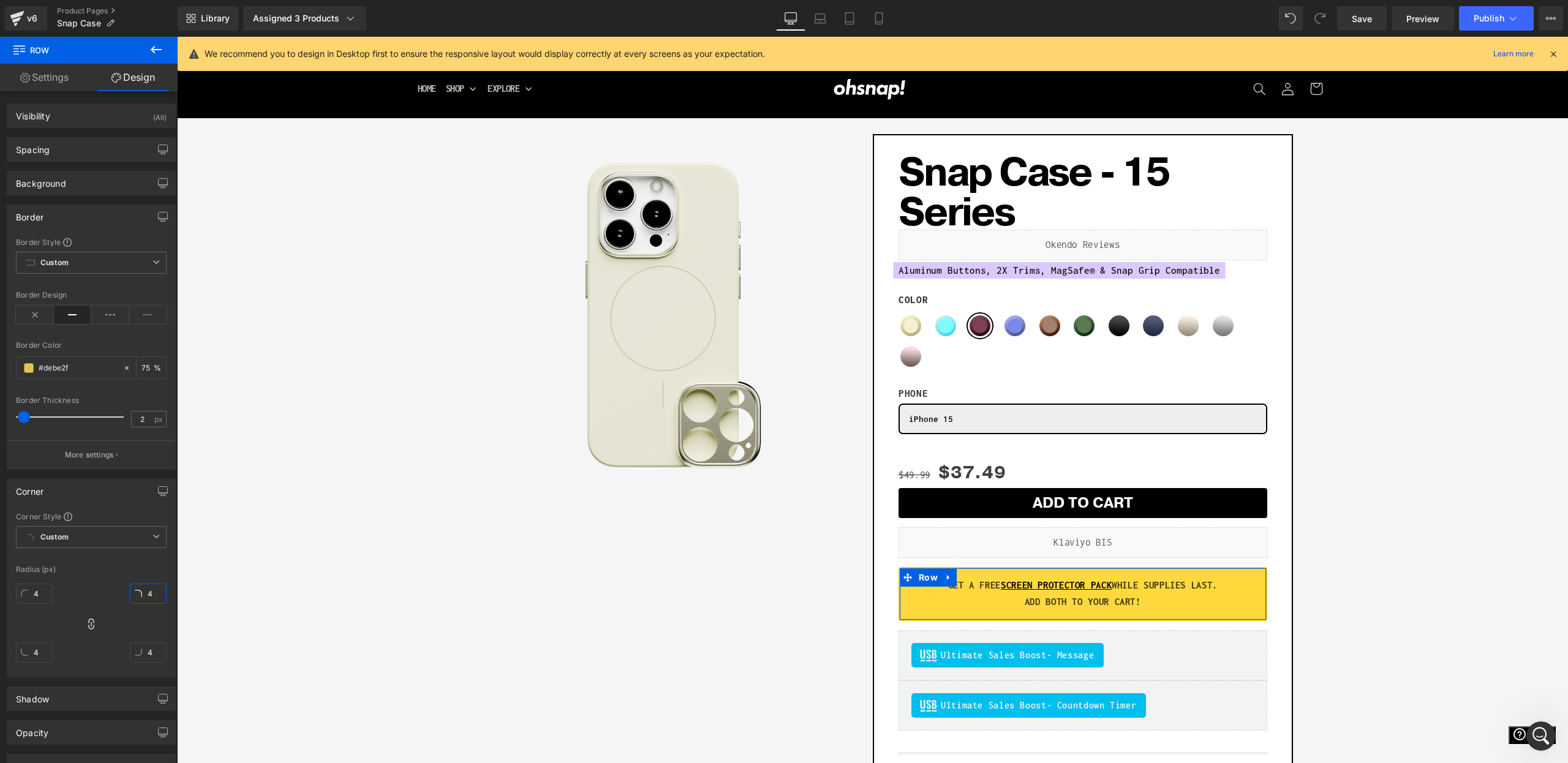
type input "4"
click at [82, 574] on div "Corner Style Custom Custom Setup Global Style Custom Setup Global Style Radius …" at bounding box center [91, 594] width 168 height 165
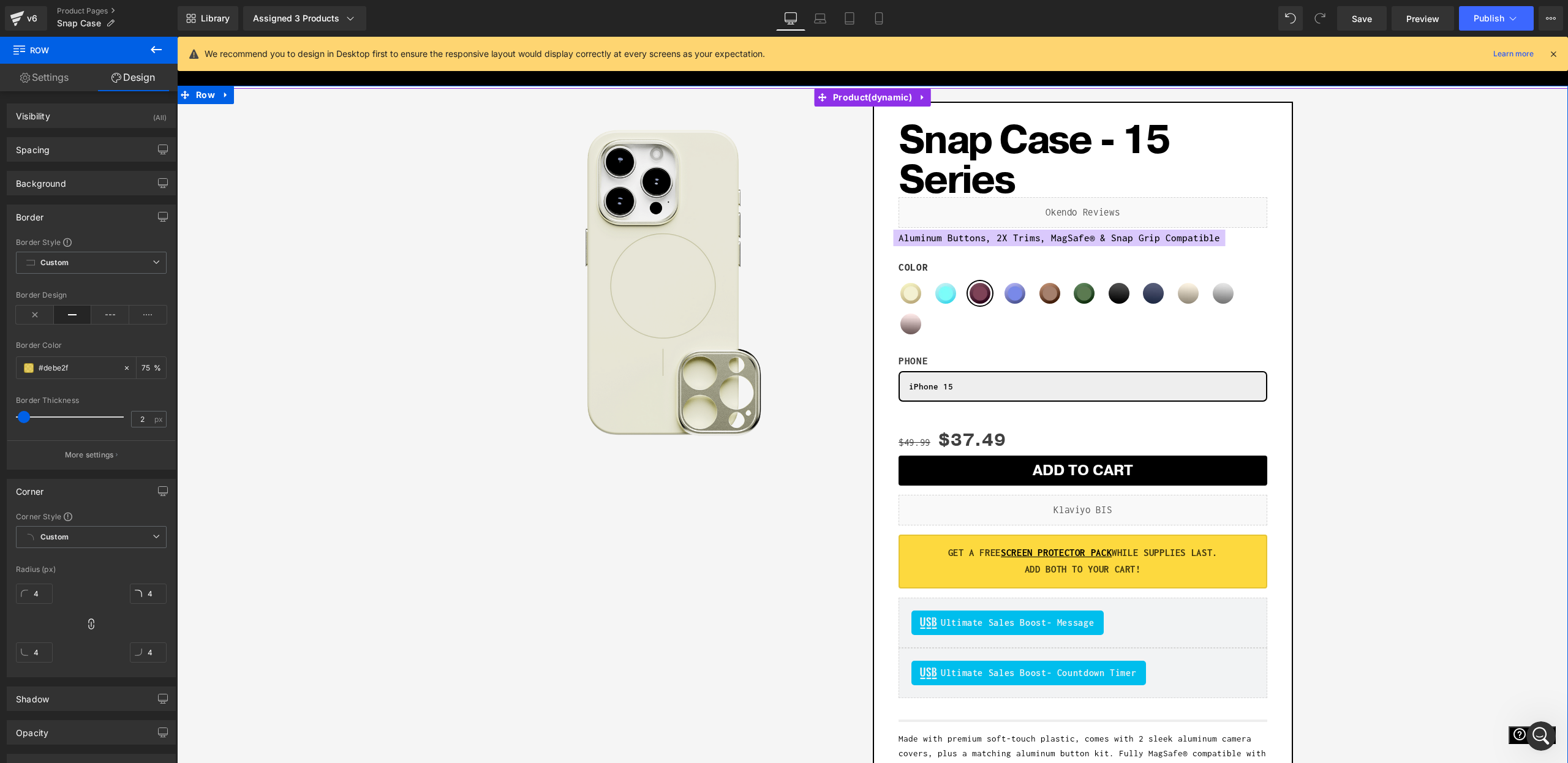
scroll to position [82, 0]
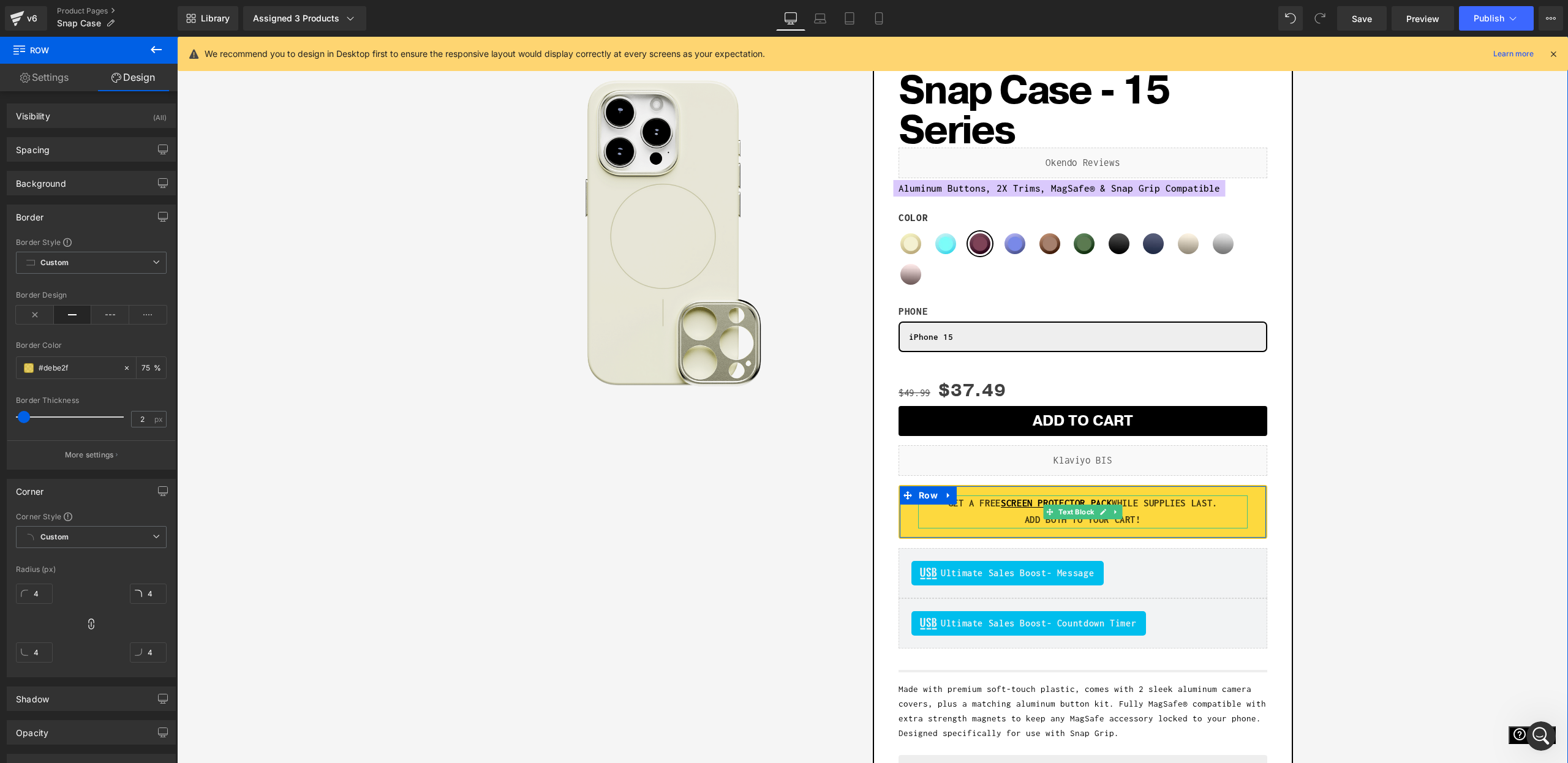
click at [1195, 507] on strong "GET A FREE SCREEN PROTECTOR PACK WHILE SUPPLIES LAST." at bounding box center [1083, 503] width 269 height 11
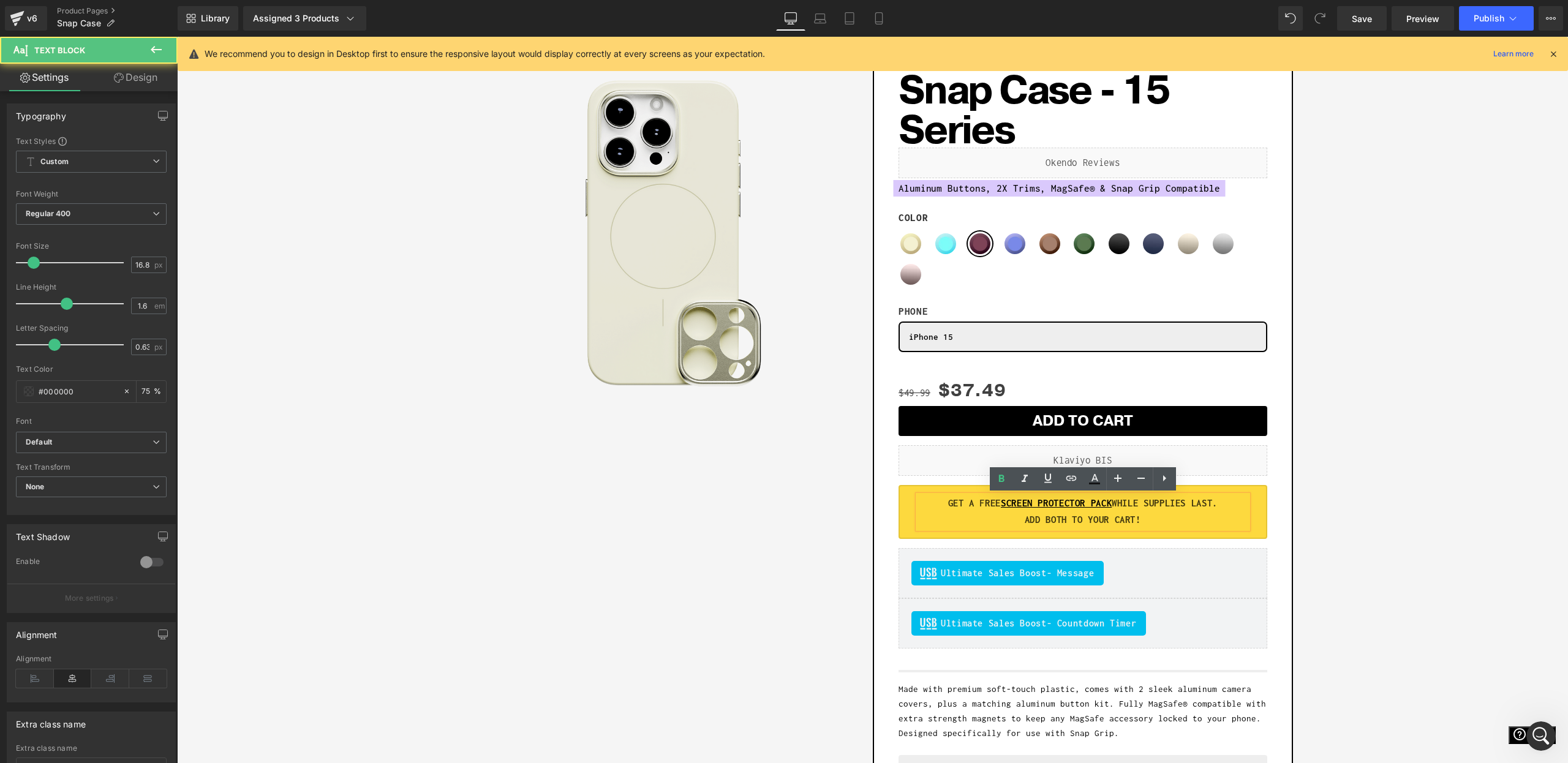
click at [1147, 509] on p "GET A FREE SCREEN PROTECTOR PACK WHILE SUPPLIES LAST." at bounding box center [1083, 503] width 330 height 17
click at [1448, 496] on div "Sale Off (P) Image Row Add To Cart (P) Cart Button Row Snap Case - 15 Series (P…" at bounding box center [872, 456] width 1379 height 820
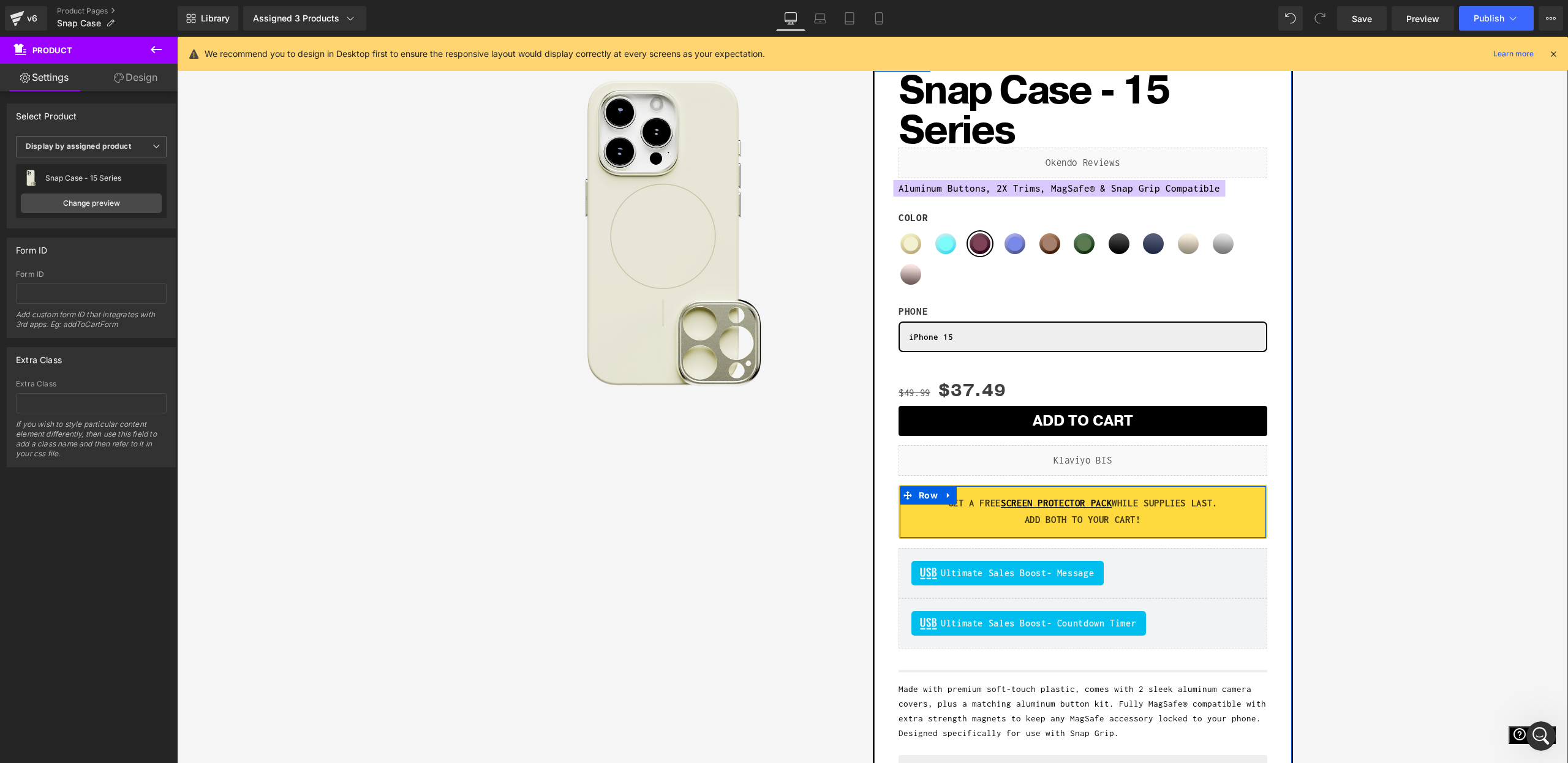
click at [1166, 511] on p "GET A FREE SCREEN PROTECTOR PACK WHILE SUPPLIES LAST." at bounding box center [1083, 503] width 330 height 17
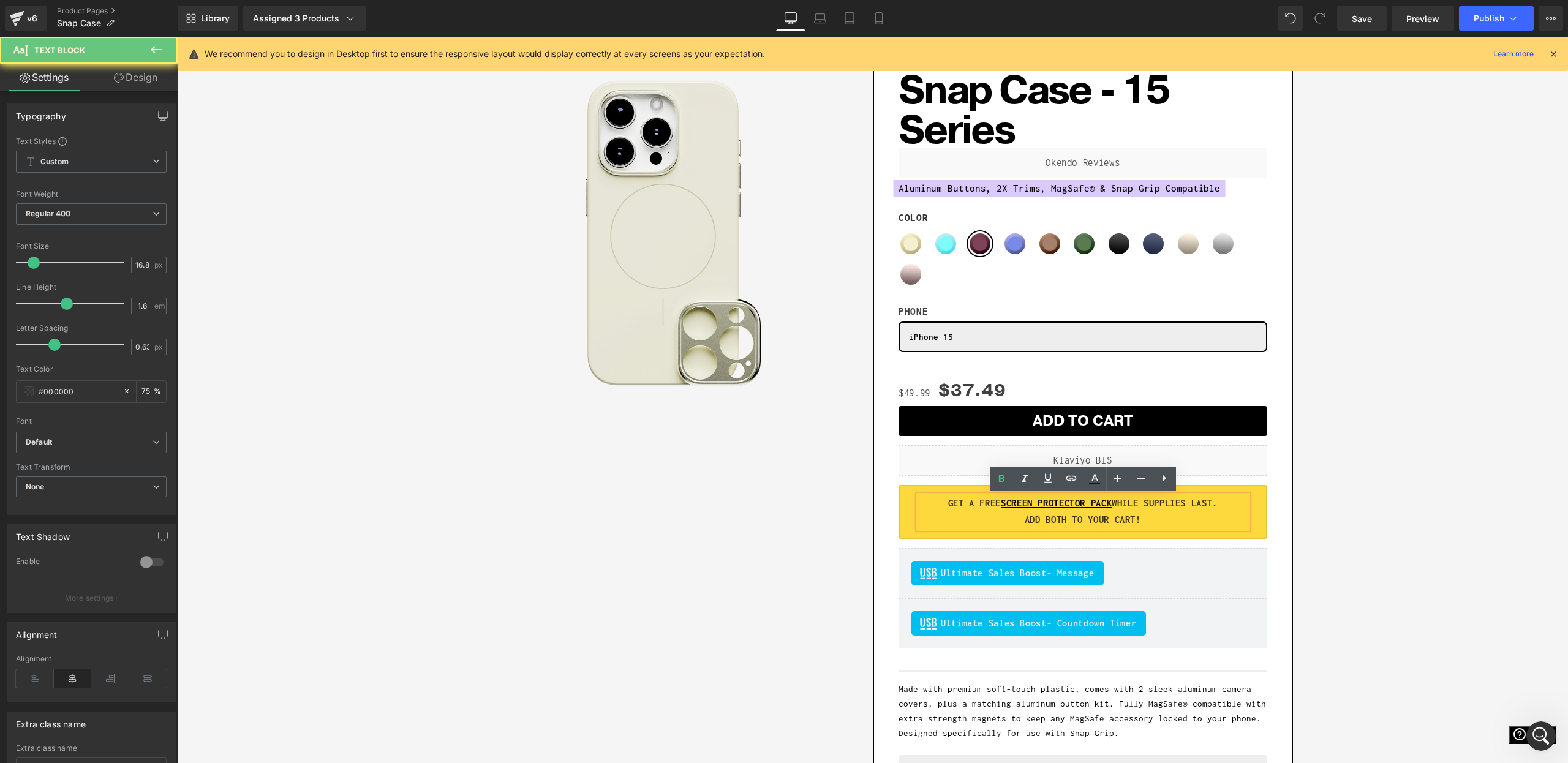
click at [1119, 505] on strong "GET A FREE SCREEN PROTECTOR PACK WHILE SUPPLIES LAST." at bounding box center [1083, 503] width 269 height 11
click at [1465, 487] on div "Sale Off (P) Image Row Add To Cart (P) Cart Button Row Snap Case - 15 Series (P…" at bounding box center [872, 456] width 1379 height 820
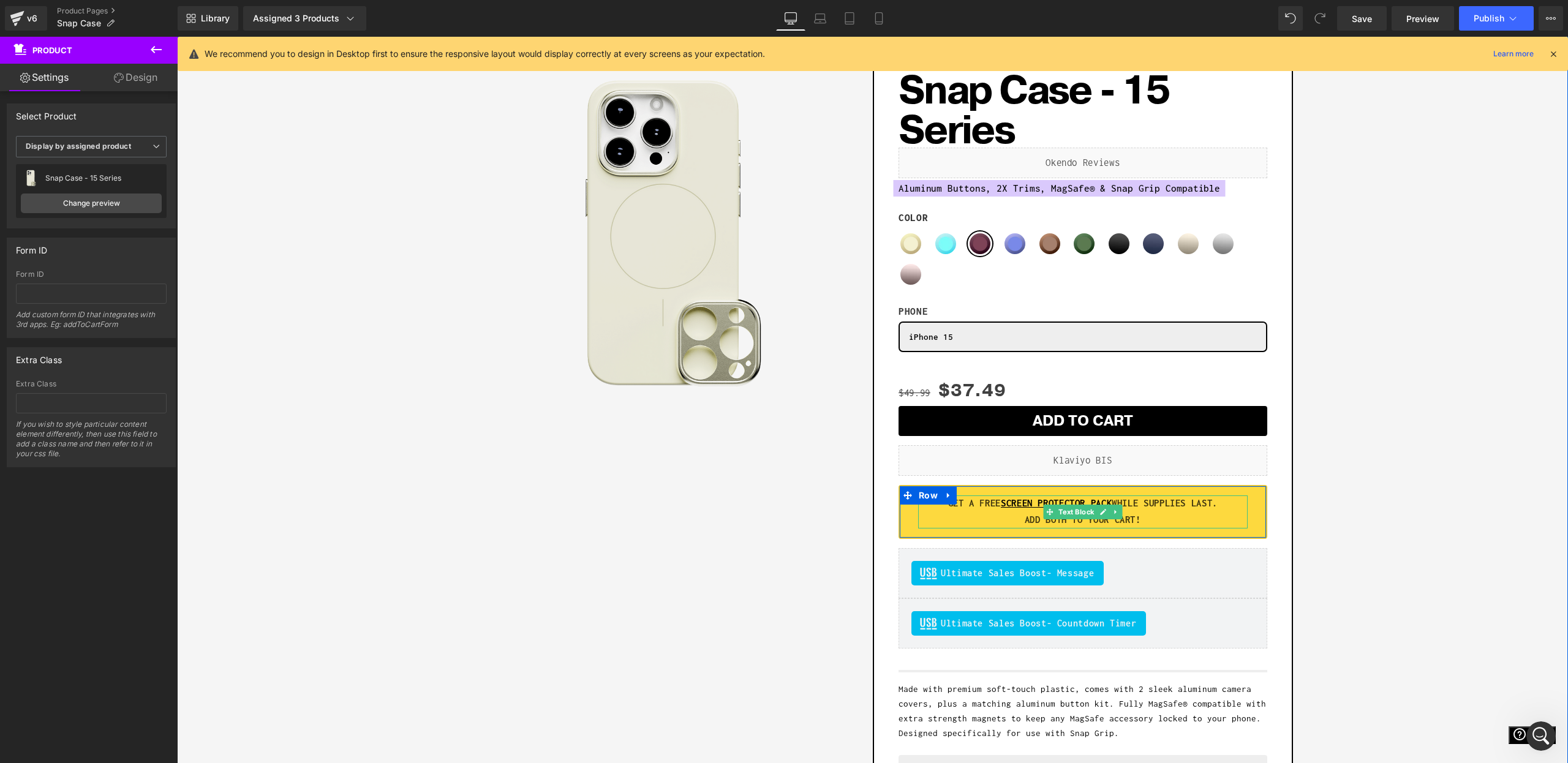
click at [1052, 523] on strong "ADD BOTH TO YOUR CART!" at bounding box center [1083, 520] width 116 height 11
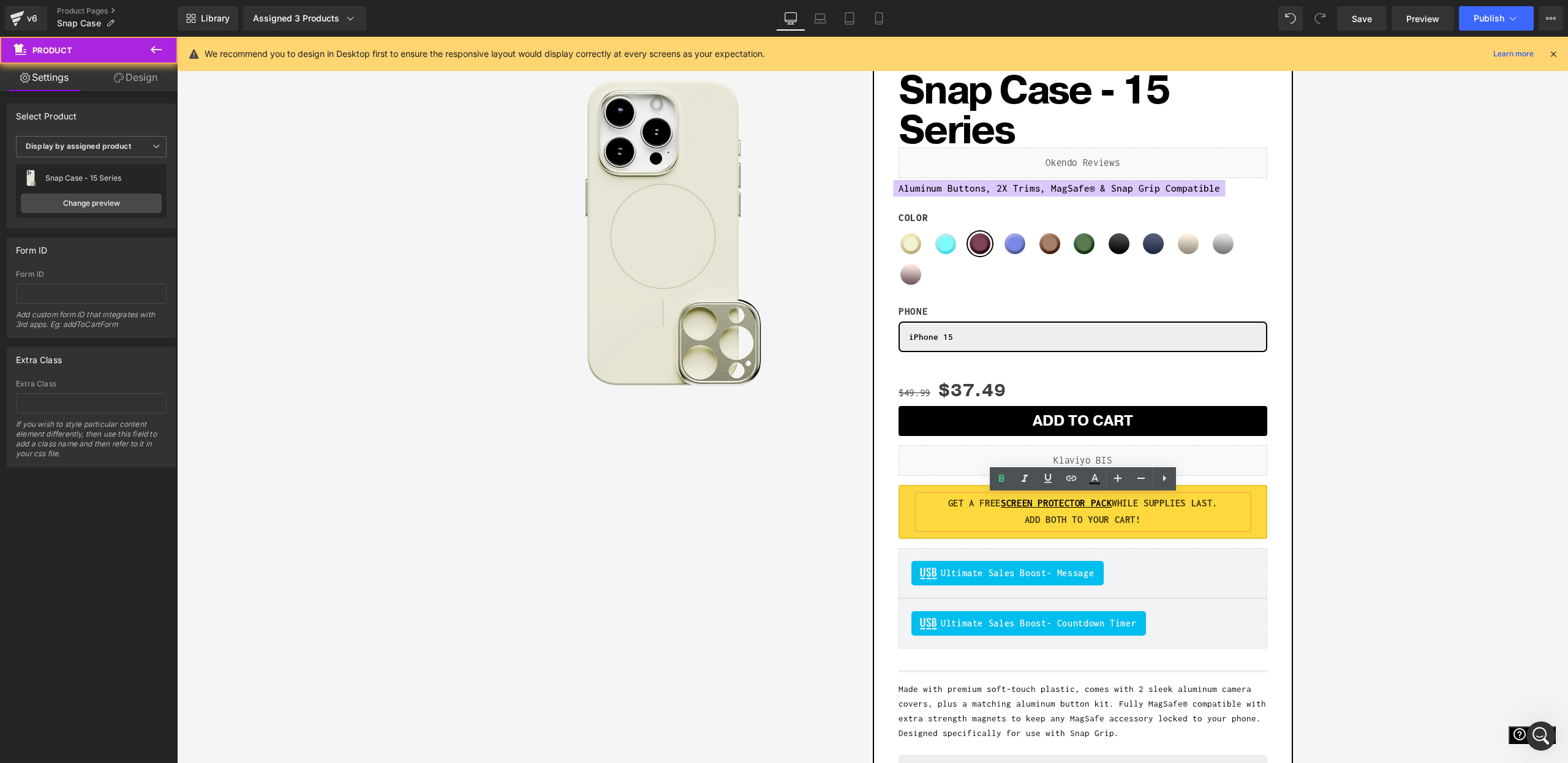
click at [1479, 482] on div "Sale Off (P) Image Row Add To Cart (P) Cart Button Row Snap Case - 15 Series (P…" at bounding box center [872, 456] width 1379 height 820
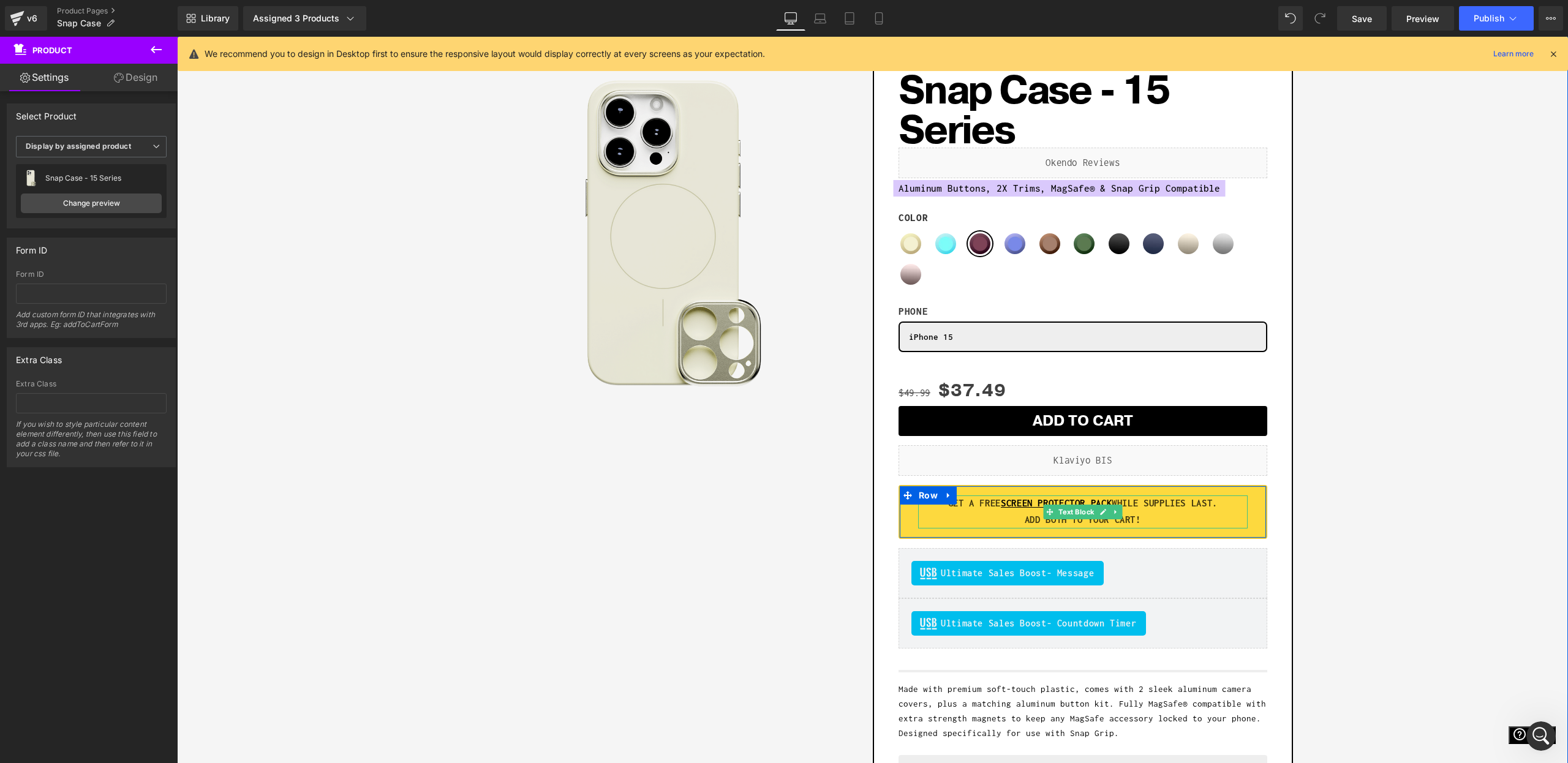
click at [1197, 507] on strong "GET A FREE SCREEN PROTECTOR PACK WHILE SUPPLIES LAST." at bounding box center [1083, 503] width 269 height 11
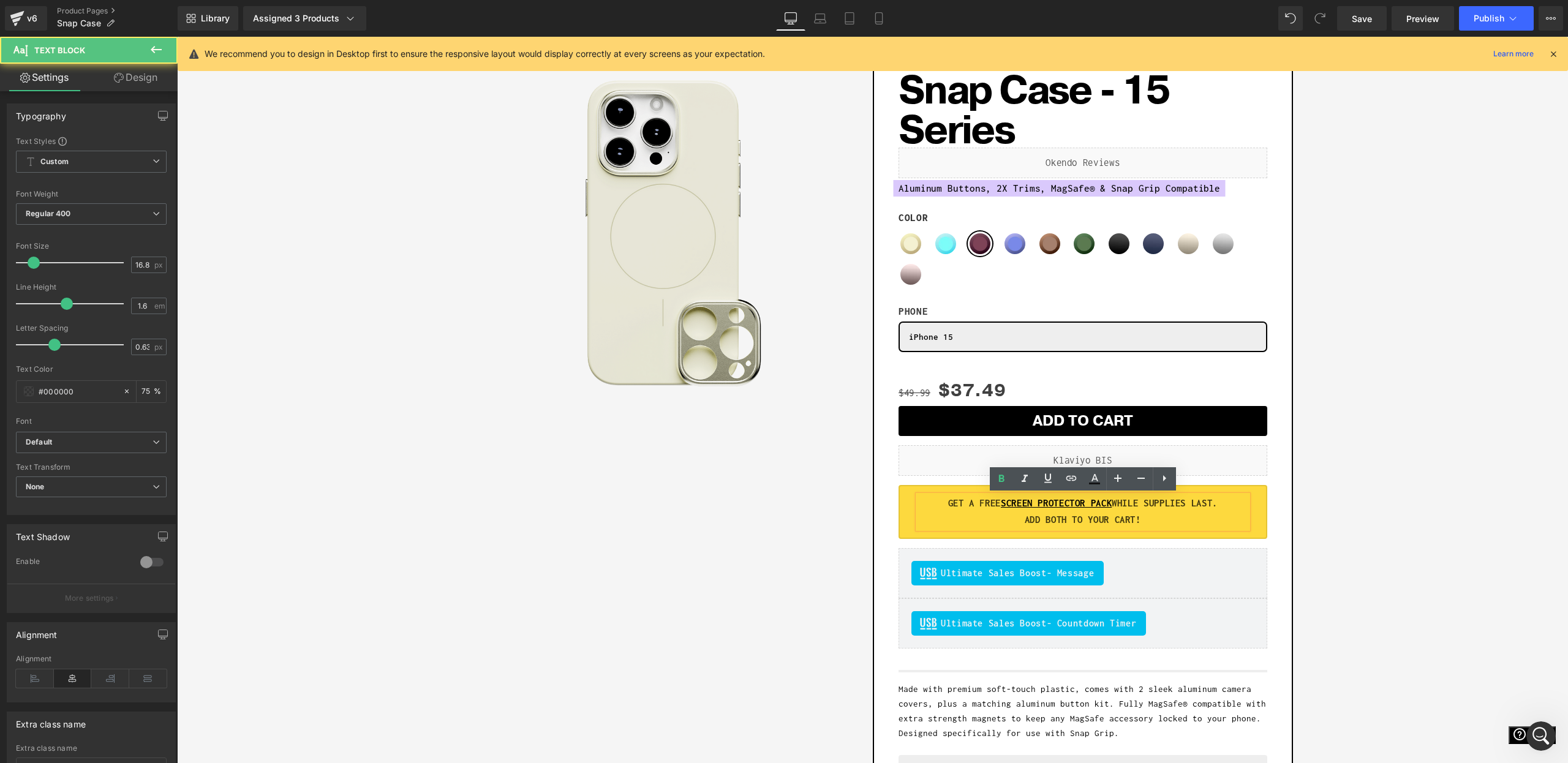
click at [1062, 518] on strong "ADD BOTH TO YOUR CART!" at bounding box center [1083, 520] width 116 height 11
click at [1437, 500] on div "Sale Off (P) Image Row Add To Cart (P) Cart Button Row Snap Case - 15 Series (P…" at bounding box center [872, 456] width 1379 height 820
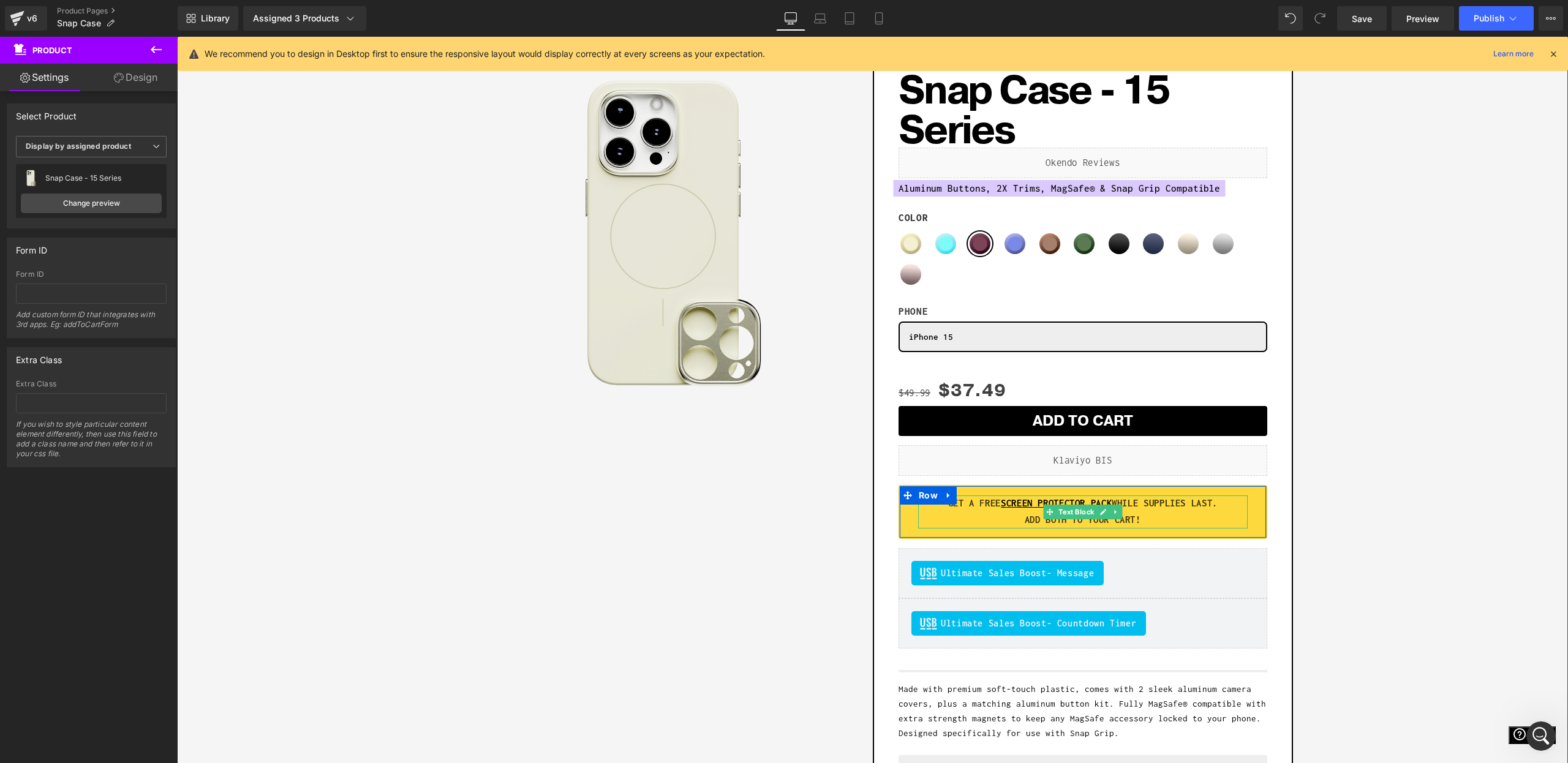
click at [1077, 522] on strong "ADD BOTH TO YOUR CART!" at bounding box center [1083, 520] width 116 height 11
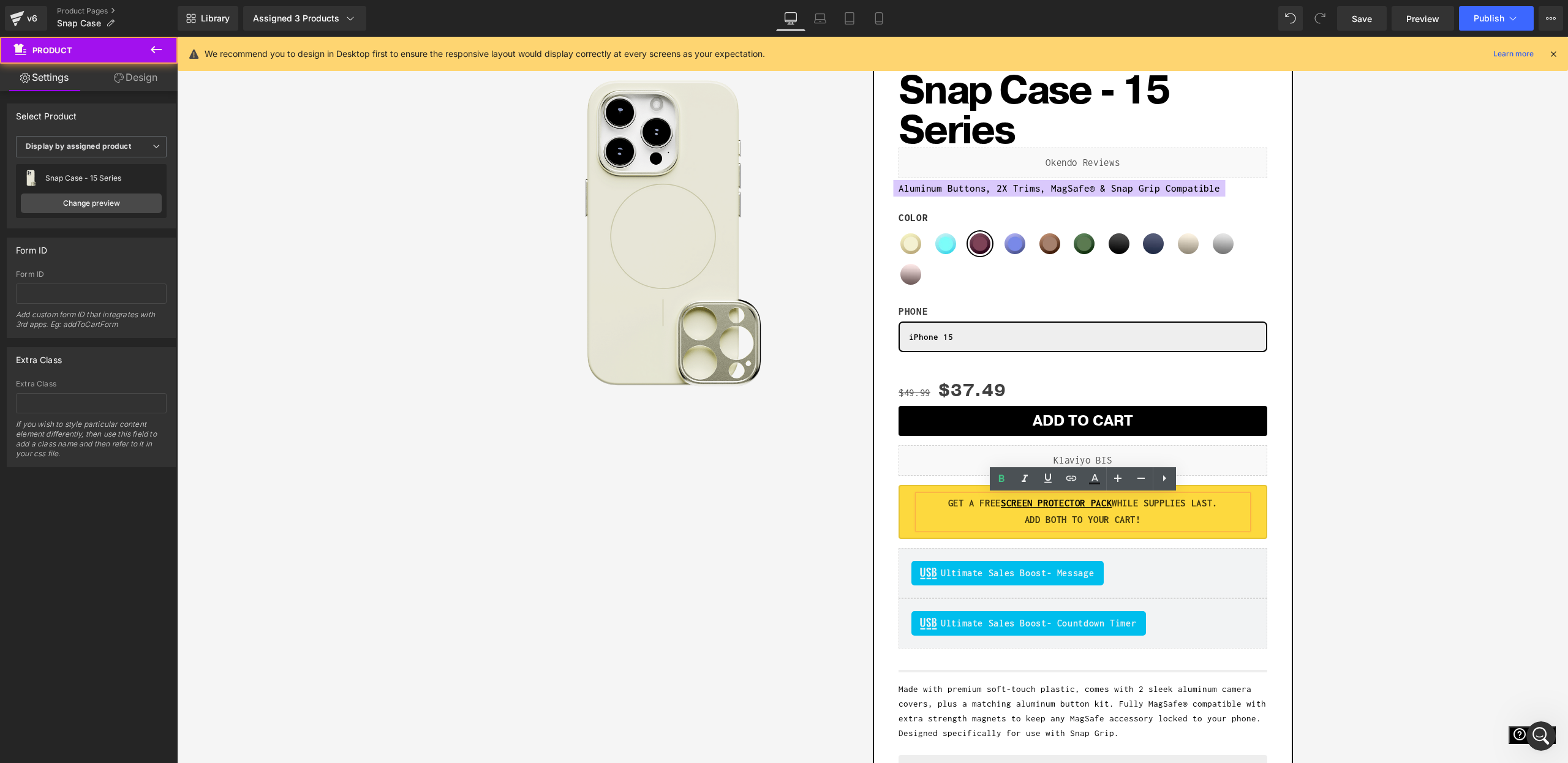
click at [1330, 487] on div "Sale Off (P) Image Row Add To Cart (P) Cart Button Row Snap Case - 15 Series (P…" at bounding box center [872, 456] width 1379 height 820
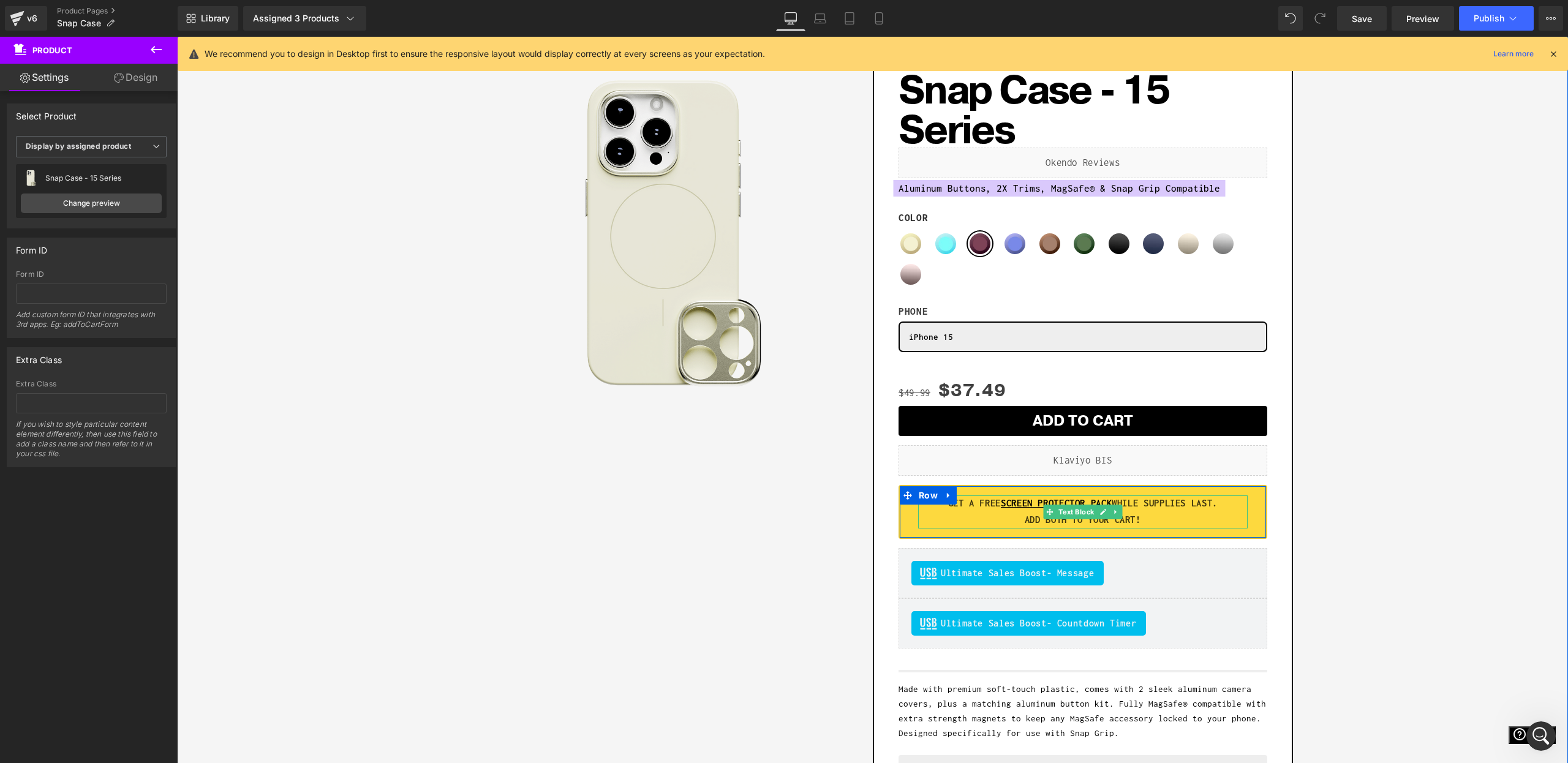
click at [1230, 523] on p "ADD BOTH TO YOUR CART!" at bounding box center [1083, 520] width 330 height 17
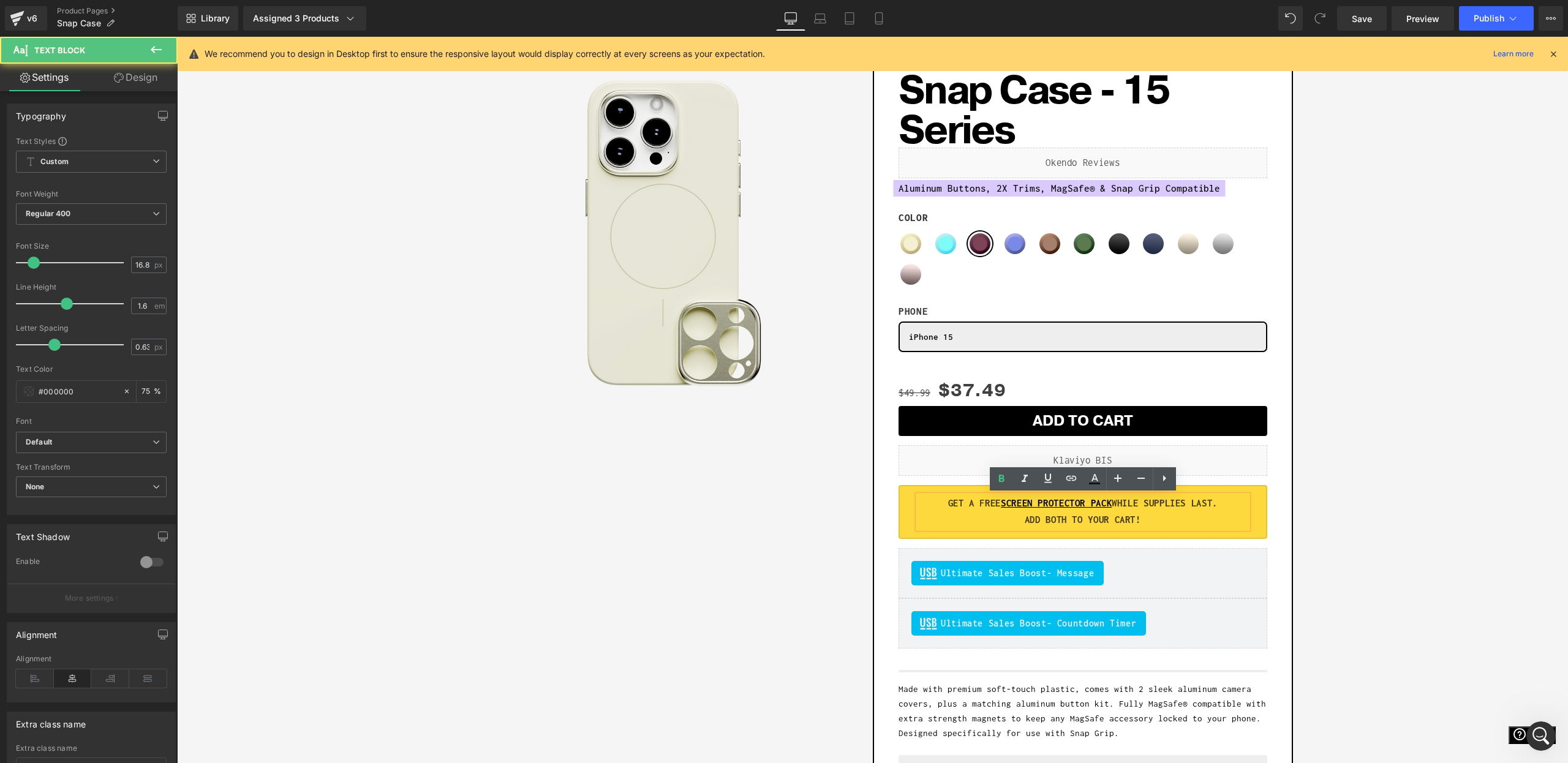
click at [1179, 512] on p "ADD BOTH TO YOUR CART!" at bounding box center [1083, 520] width 330 height 17
click at [1130, 507] on strong "GET A FREE SCREEN PROTECTOR PACK WHILE SUPPLIES LAST." at bounding box center [1083, 503] width 269 height 11
click at [1154, 505] on strong "GET A FREE SCREEN PROTECTOR PACK WHILE SUPPLIES LAST." at bounding box center [1083, 503] width 269 height 11
drag, startPoint x: 1119, startPoint y: 502, endPoint x: 1199, endPoint y: 504, distance: 80.0
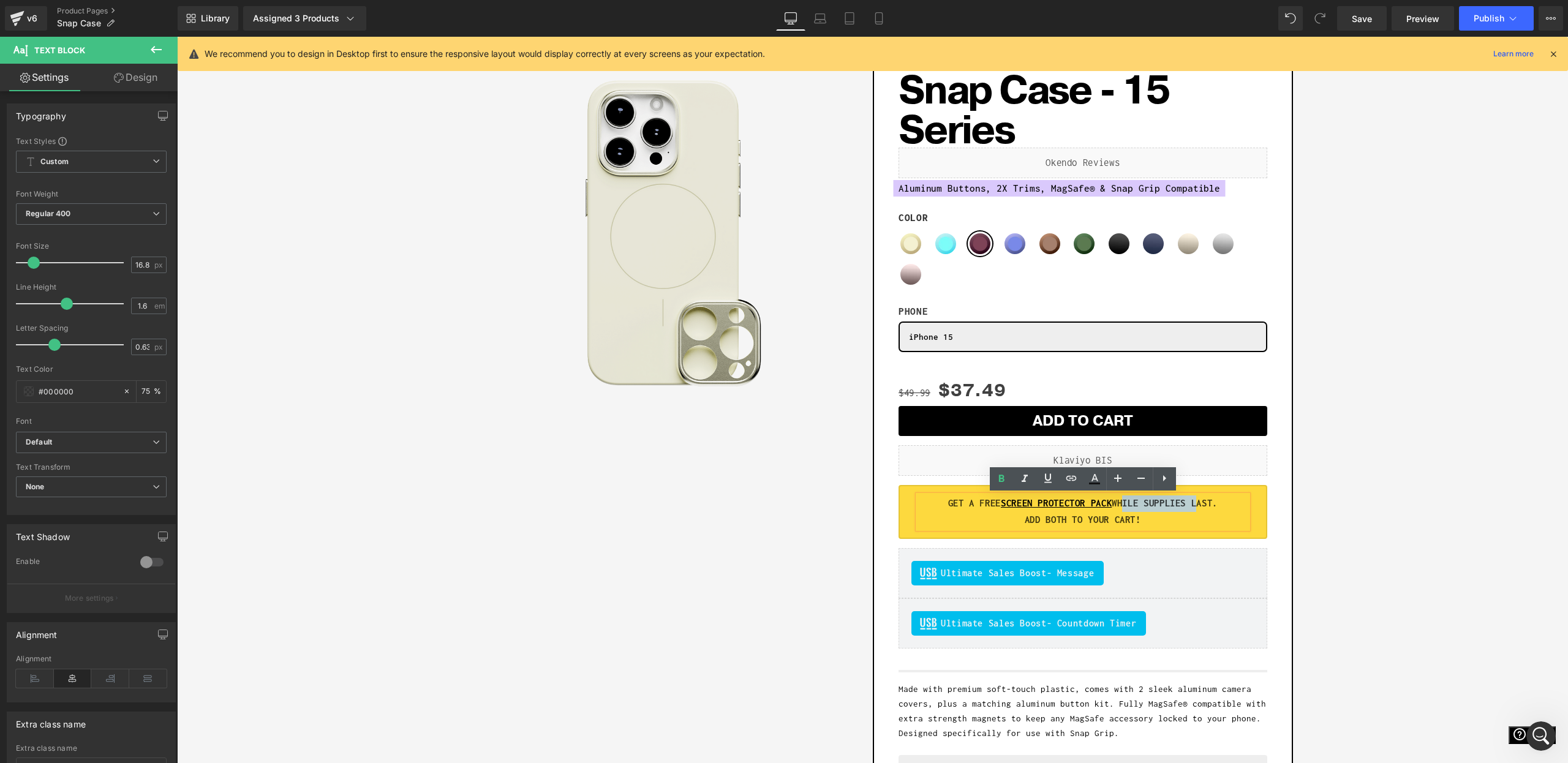
click at [1199, 504] on strong "GET A FREE SCREEN PROTECTOR PACK WHILE SUPPLIES LAST." at bounding box center [1083, 503] width 269 height 11
click at [1170, 506] on strong "GET A FREE SCREEN PROTECTOR PACK WHILE SUPPLIES LAST." at bounding box center [1083, 503] width 269 height 11
click at [1119, 504] on strong "GET A FREE SCREEN PROTECTOR PACK WHILE SUPPLIES LAST." at bounding box center [1083, 503] width 269 height 11
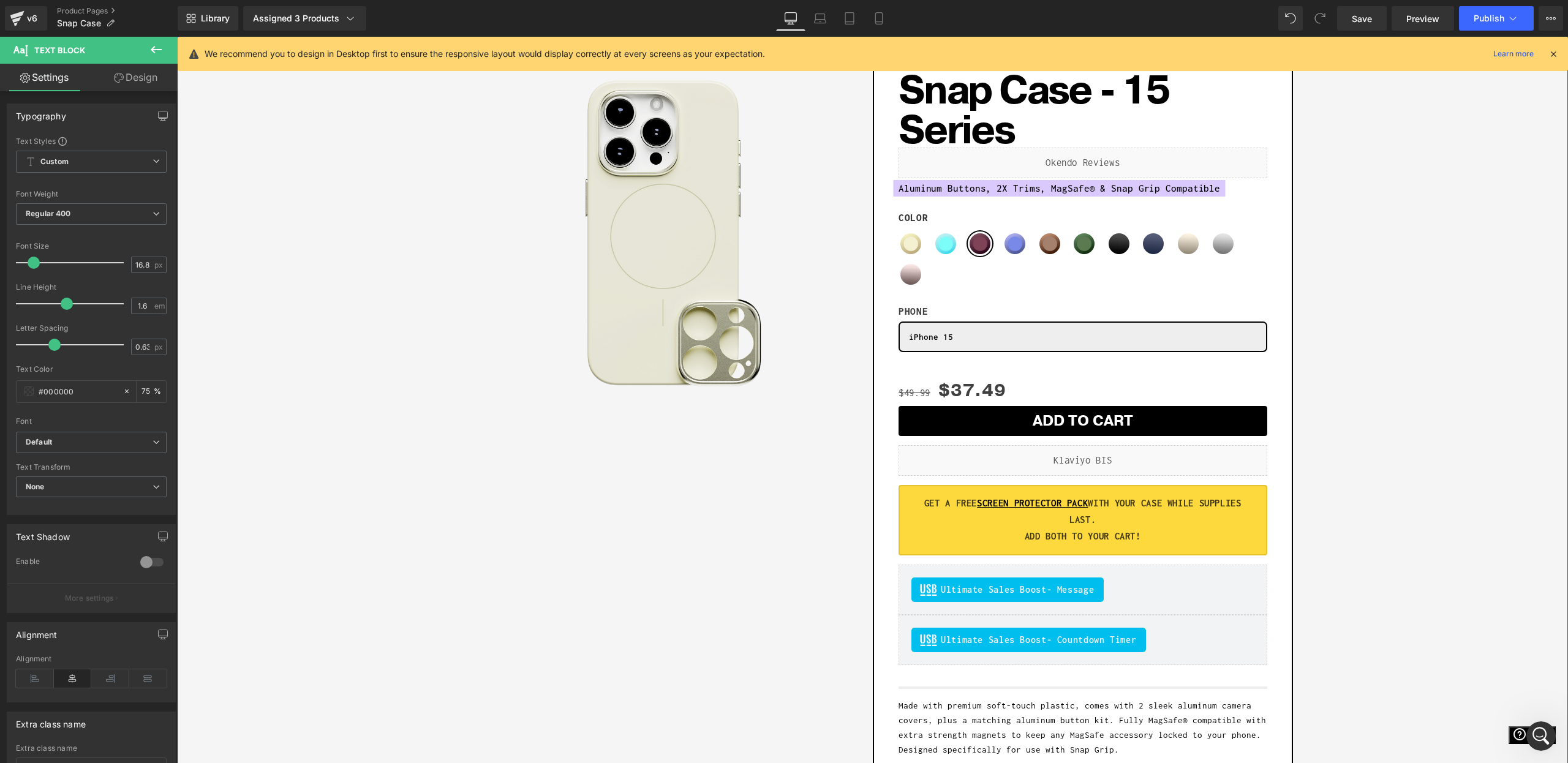
click at [1475, 550] on div "Sale Off (P) Image Row Add To Cart (P) Cart Button Row Snap Case - 15 Series (P…" at bounding box center [872, 464] width 1379 height 836
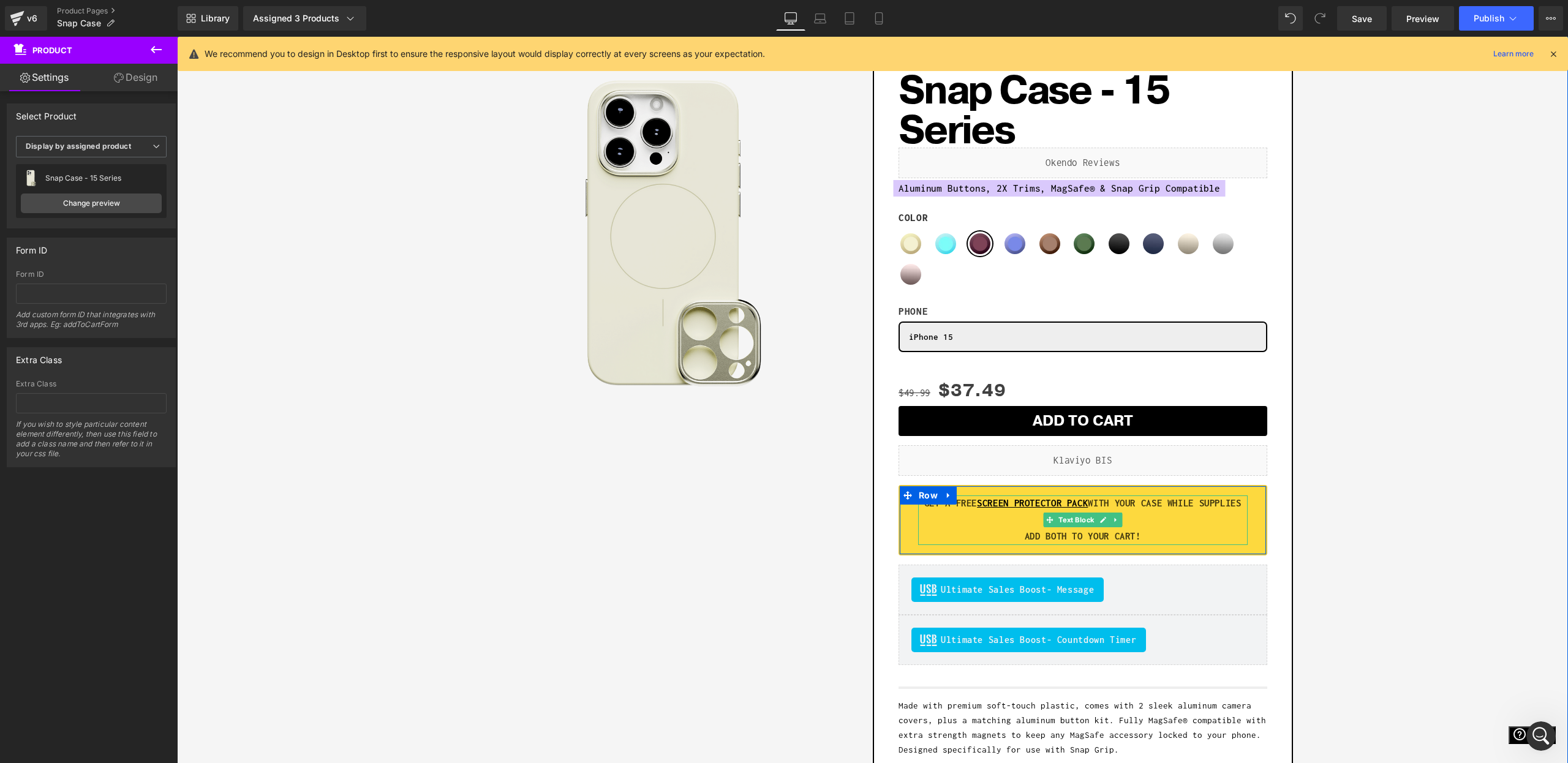
click at [1174, 512] on p "GET A FREE SCREEN PROTECTOR PACK WITH YOUR CASE WHILE SUPPLIES LAST." at bounding box center [1083, 512] width 330 height 33
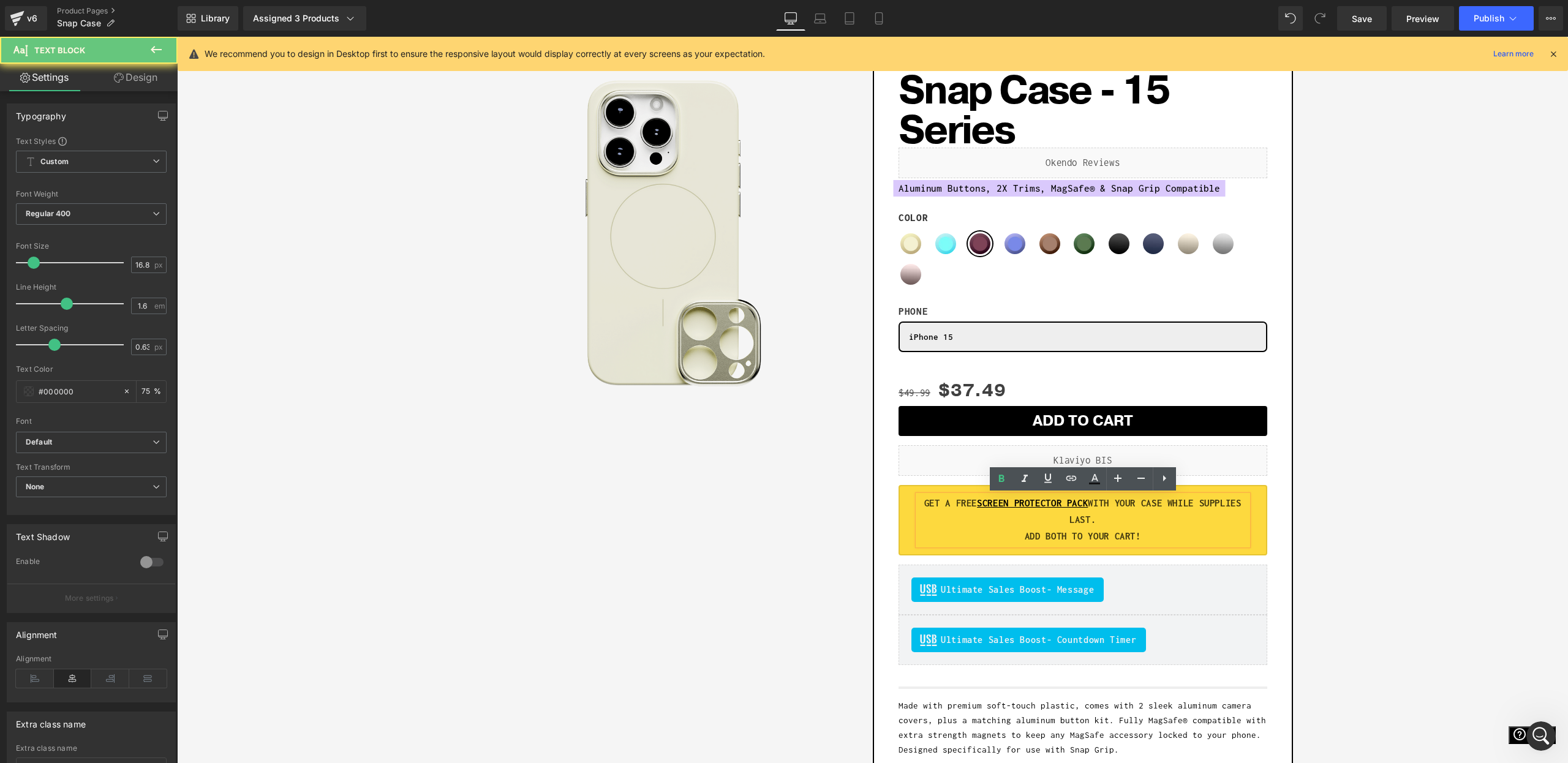
drag, startPoint x: 1203, startPoint y: 503, endPoint x: 1231, endPoint y: 518, distance: 31.8
click at [1231, 518] on p "GET A FREE SCREEN PROTECTOR PACK WITH YOUR CASE WHILE SUPPLIES LAST." at bounding box center [1083, 512] width 330 height 33
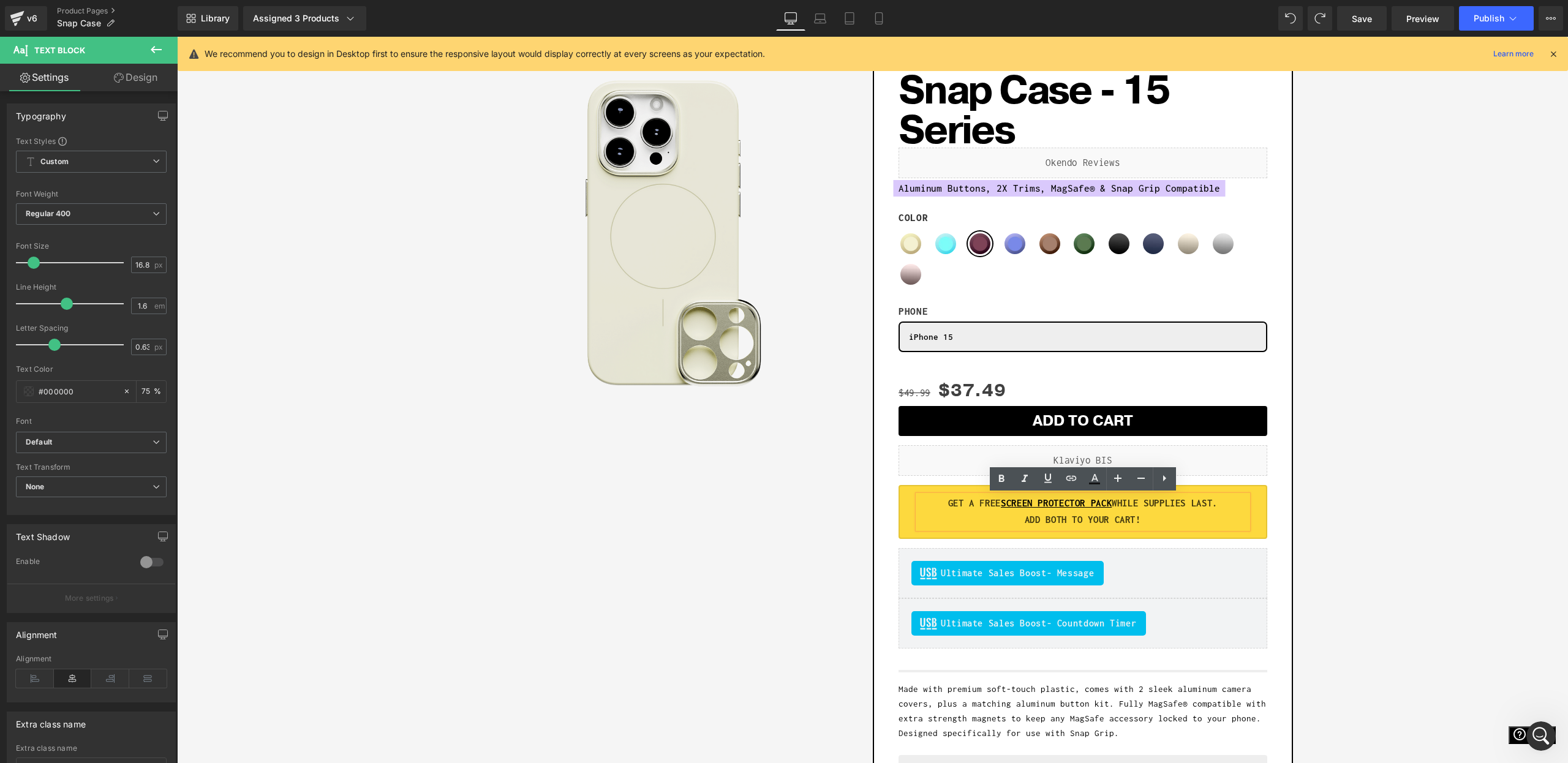
click at [1330, 502] on div "Sale Off (P) Image Row Add To Cart (P) Cart Button Row Snap Case - 15 Series (P…" at bounding box center [872, 456] width 1379 height 820
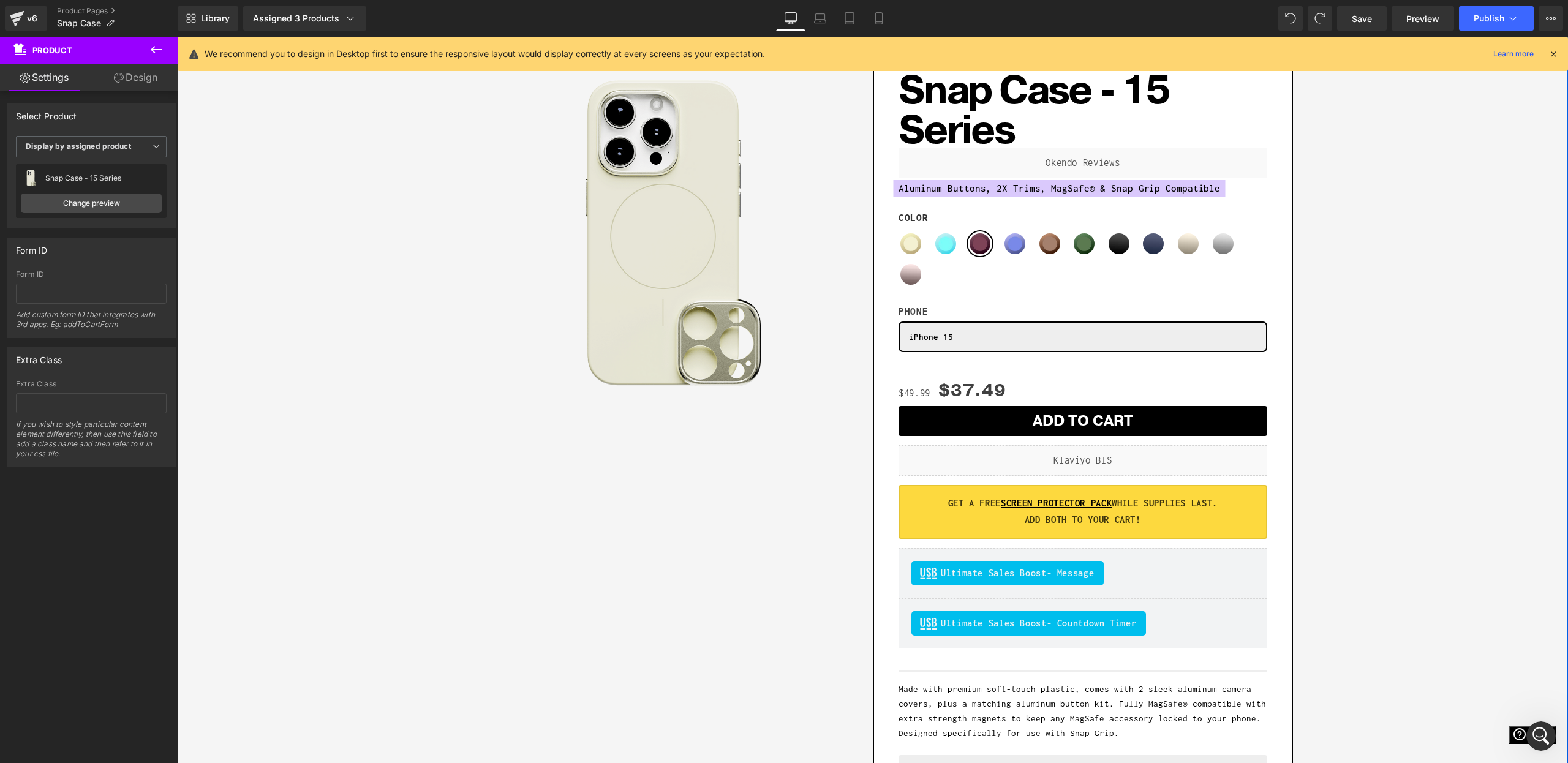
scroll to position [0, 0]
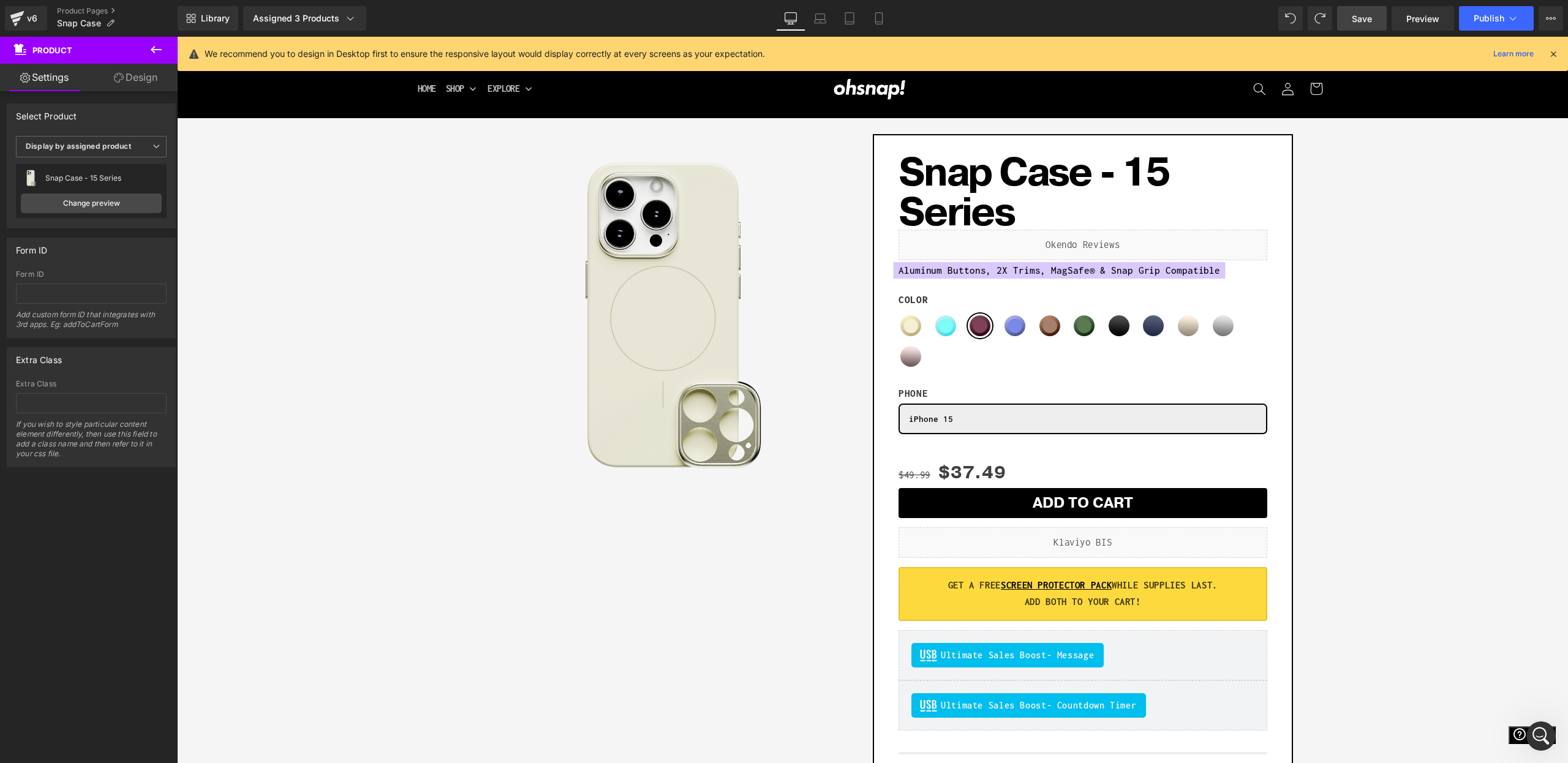
click at [1375, 18] on link "Save" at bounding box center [1362, 19] width 50 height 24
click at [1419, 21] on span "Preview" at bounding box center [1423, 19] width 33 height 13
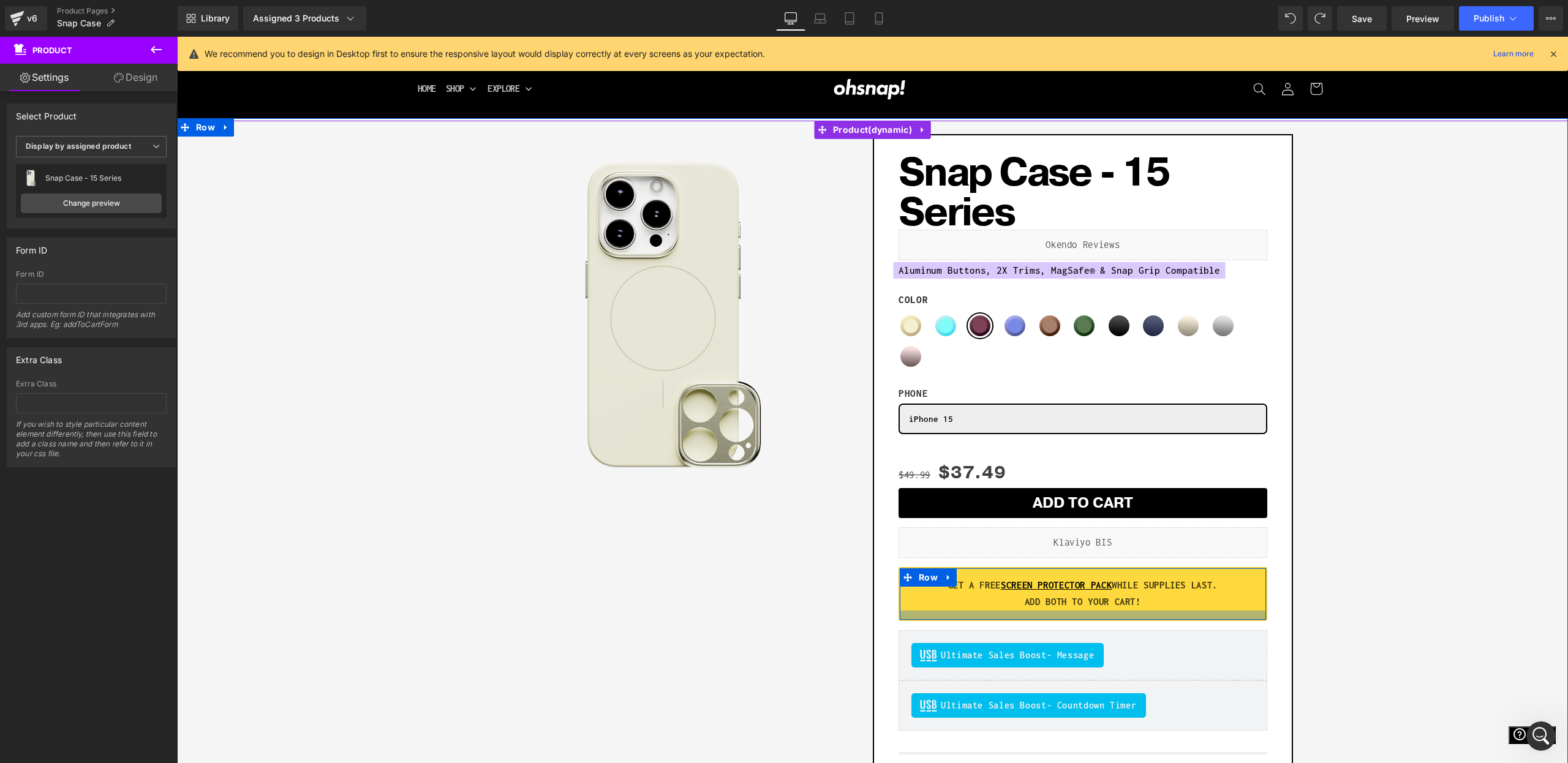
click at [917, 612] on div at bounding box center [909, 594] width 19 height 52
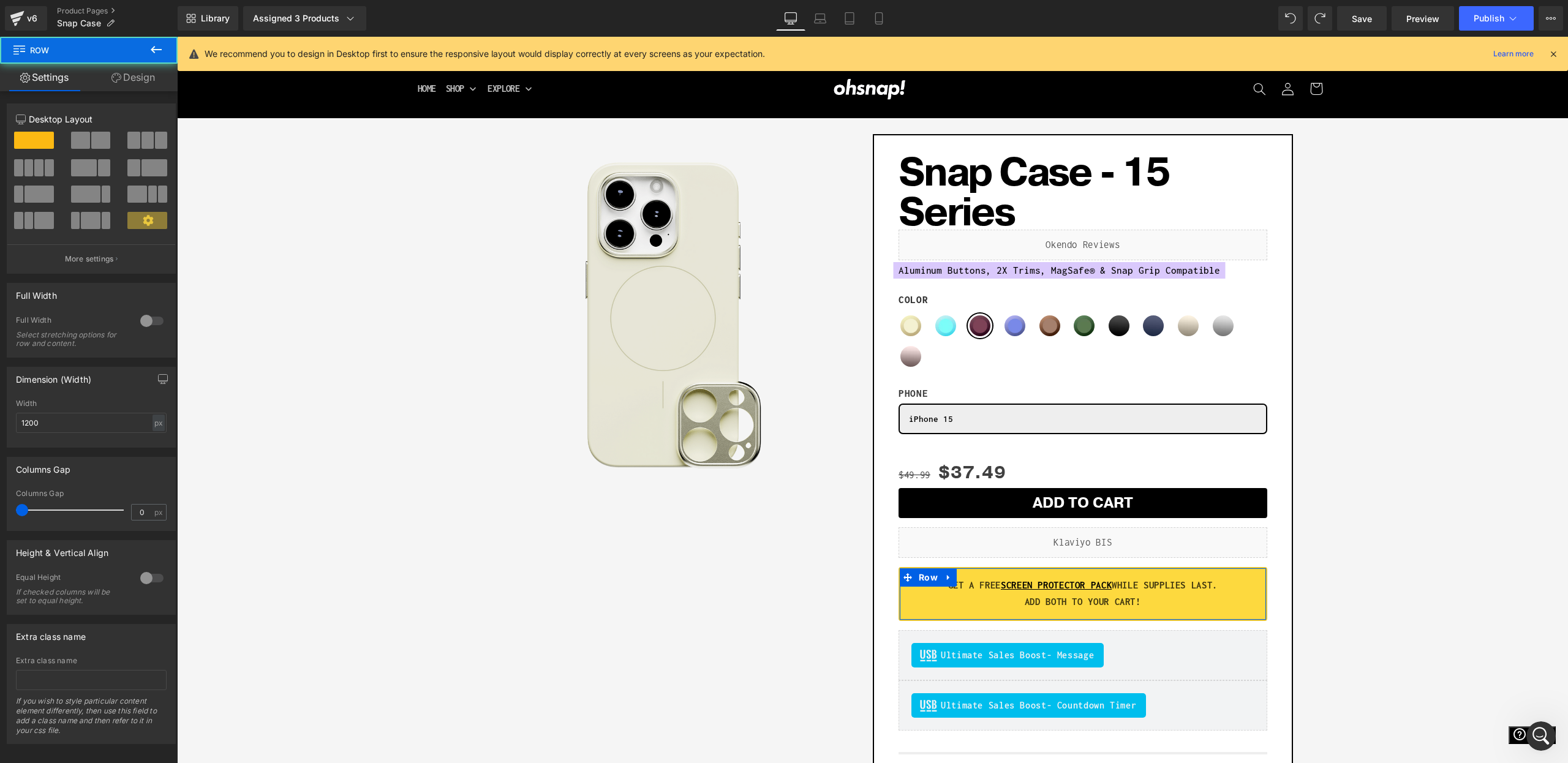
click at [123, 85] on link "Design" at bounding box center [134, 78] width 89 height 27
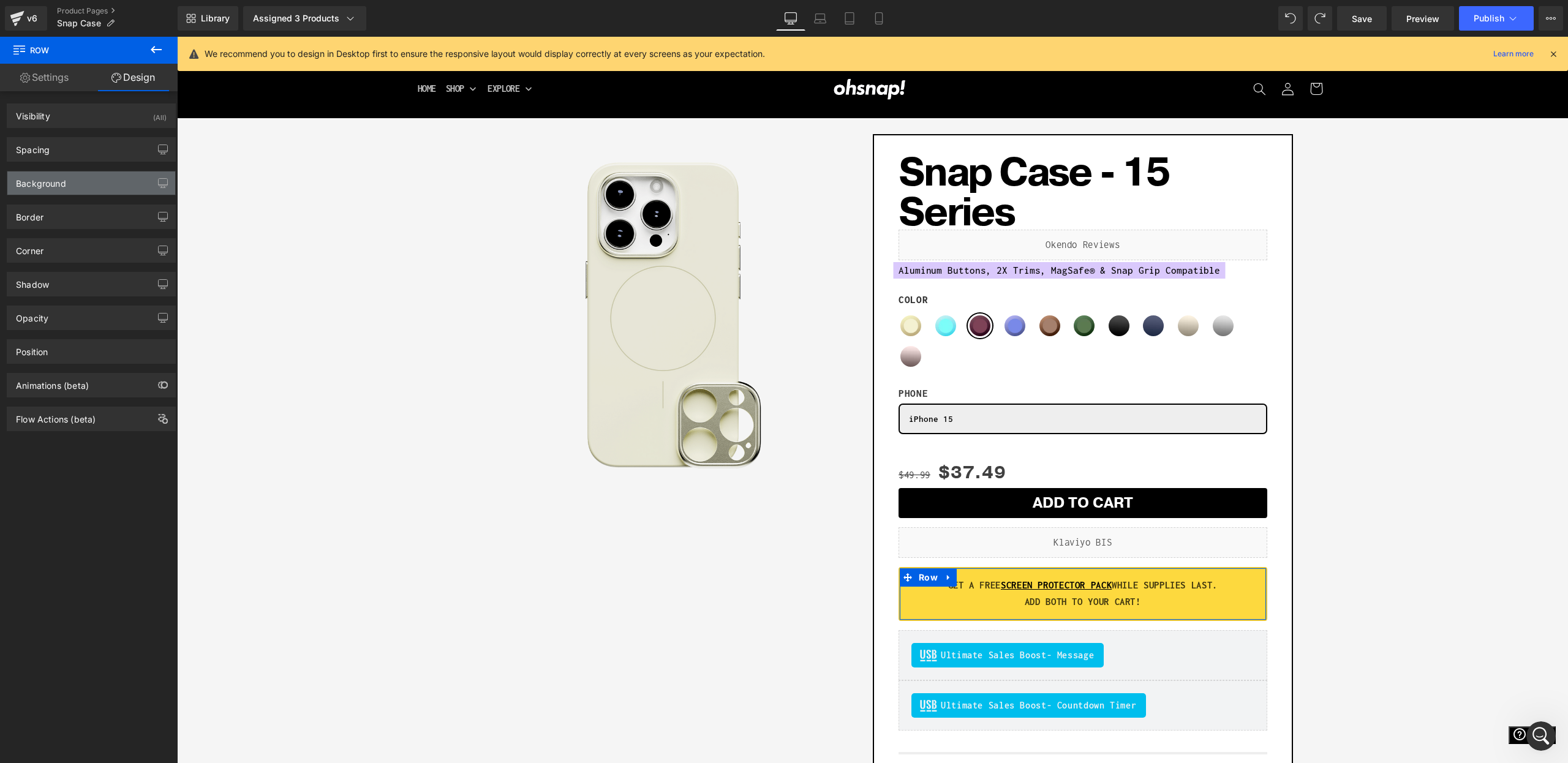
click at [68, 182] on div "Background" at bounding box center [91, 183] width 168 height 23
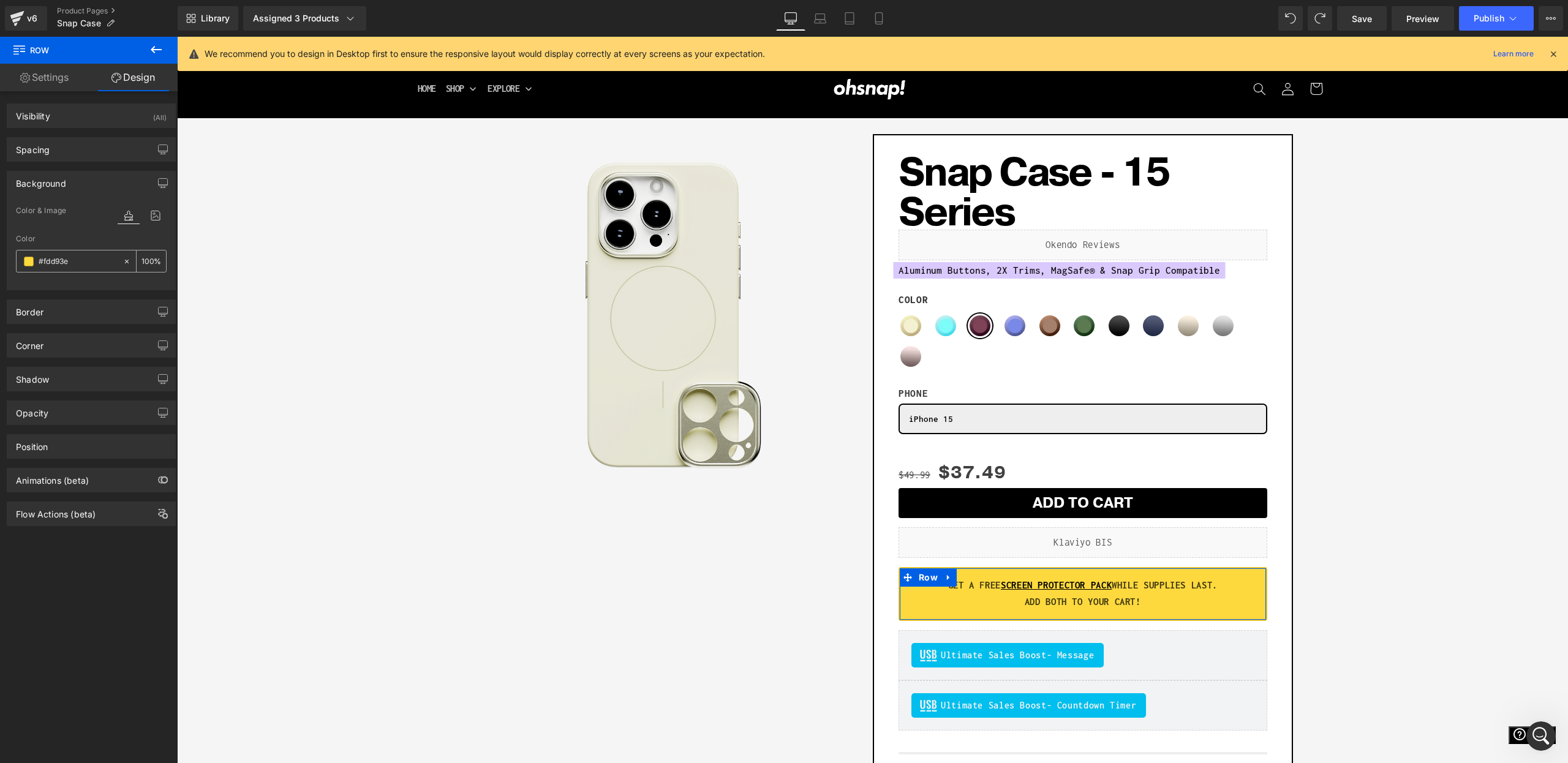
click at [60, 261] on input "#fdd93e" at bounding box center [78, 261] width 78 height 14
paste input "DBC9FD"
type input "DBC9FD3e"
type input "24"
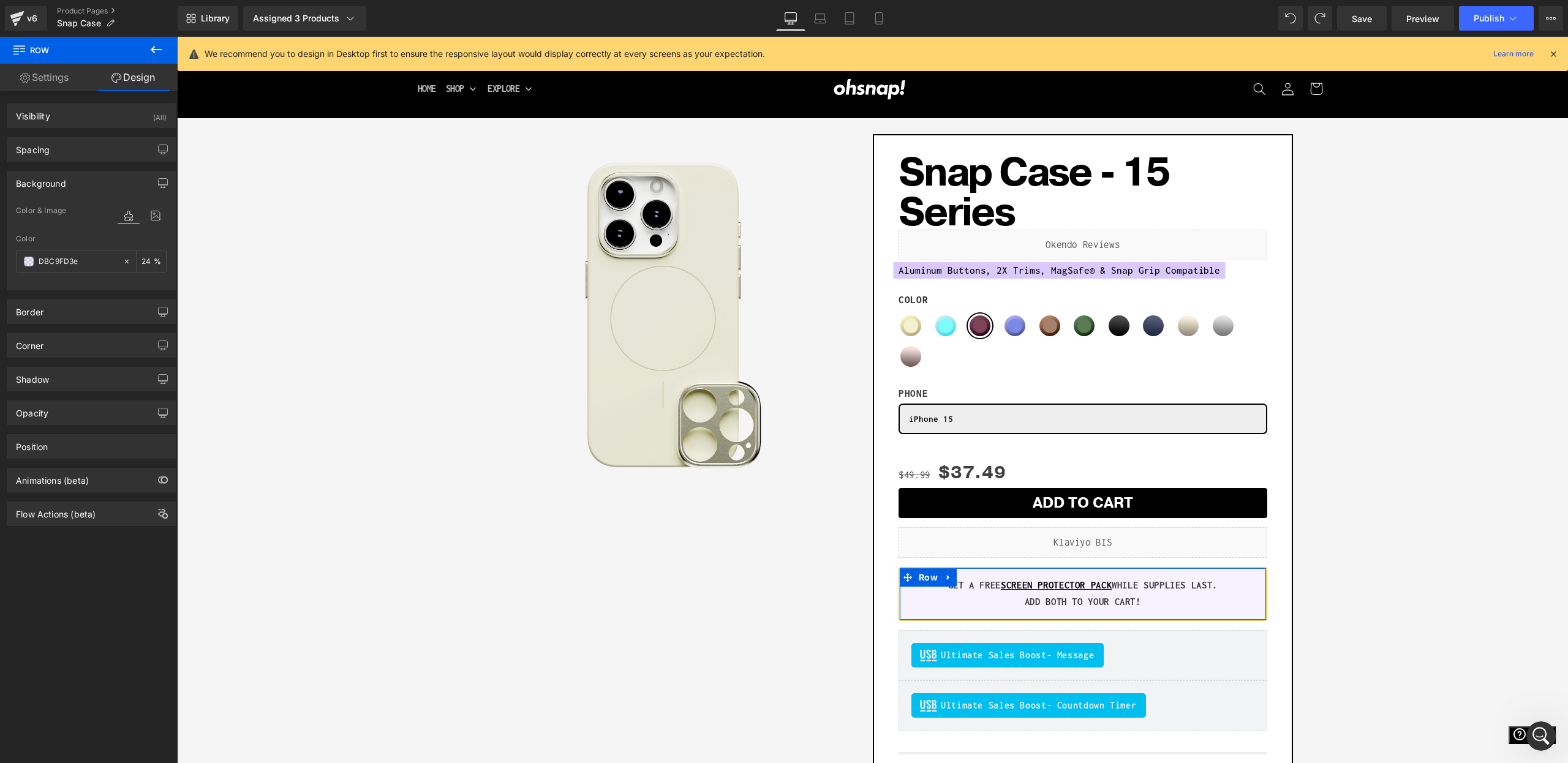
paste input "text"
type input "DBC9FD"
type input "100"
type input "#dbc9fd"
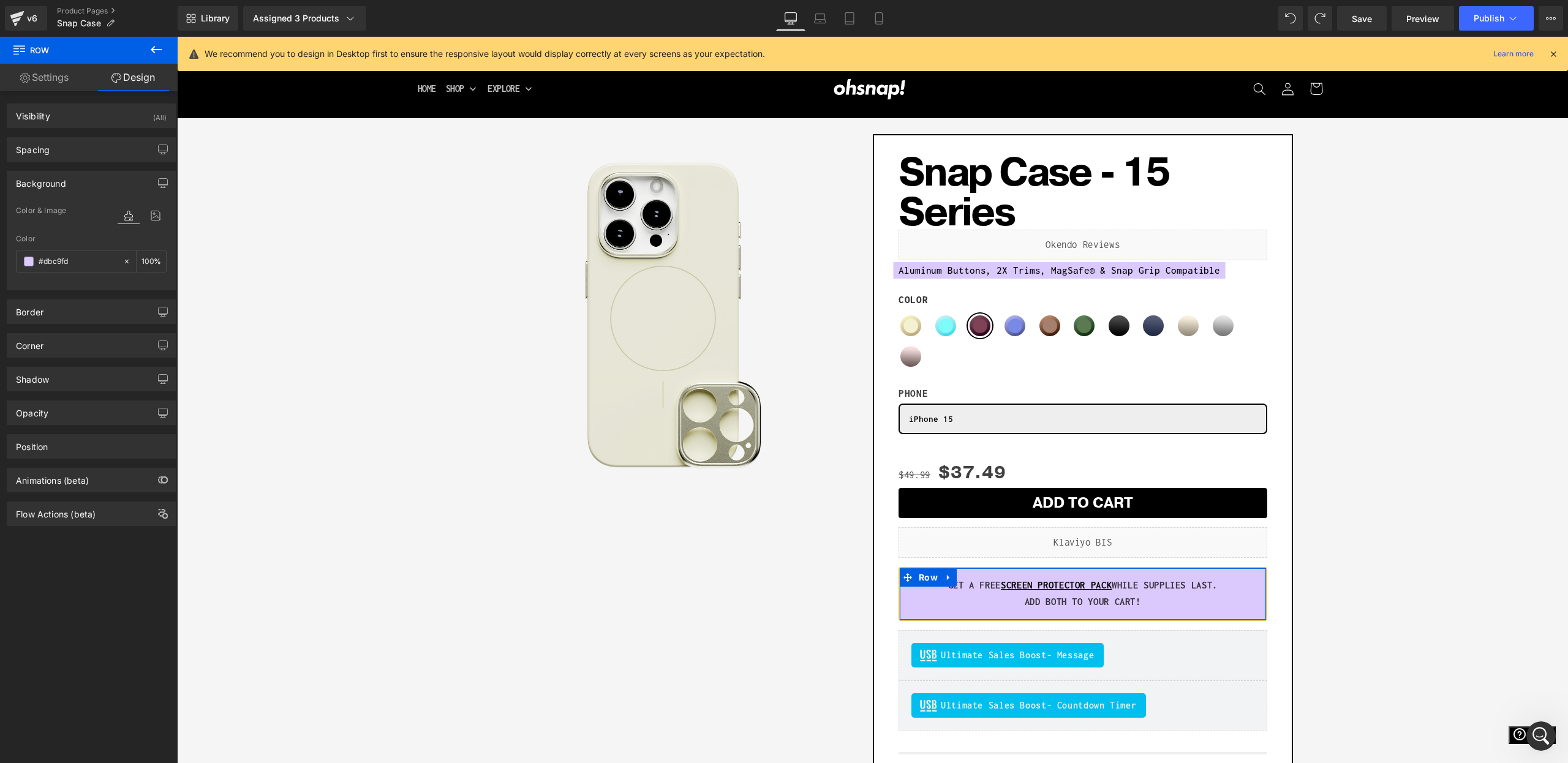
click at [73, 277] on div "Color #dbc9fd 100 %" at bounding box center [91, 261] width 151 height 52
click at [53, 317] on div "Border" at bounding box center [91, 312] width 168 height 23
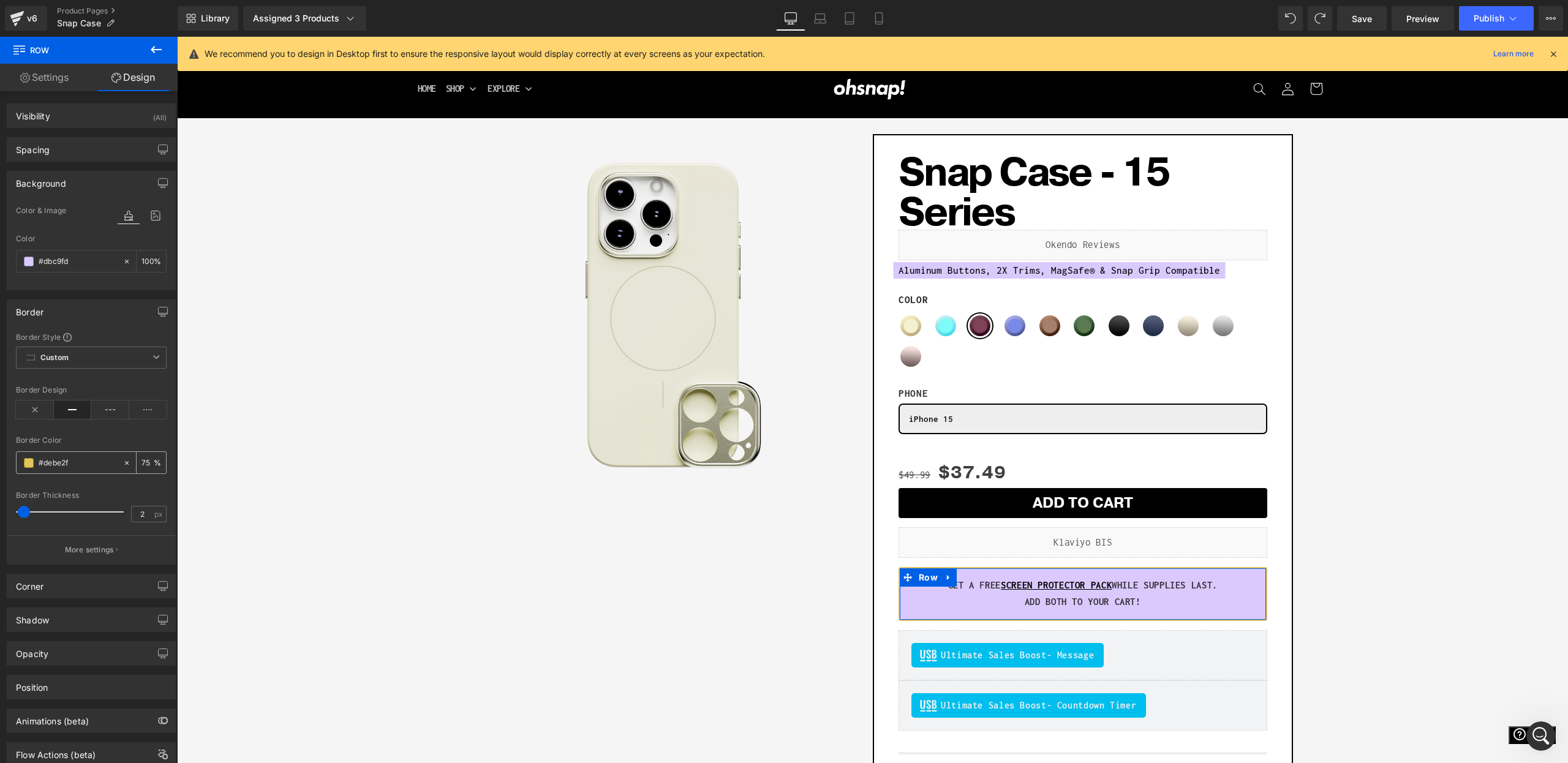
click at [56, 469] on input "#debe2f" at bounding box center [78, 463] width 78 height 14
paste input "DBC9FD"
type input "DBC9FD"
type input "100"
click at [29, 461] on span at bounding box center [29, 463] width 10 height 10
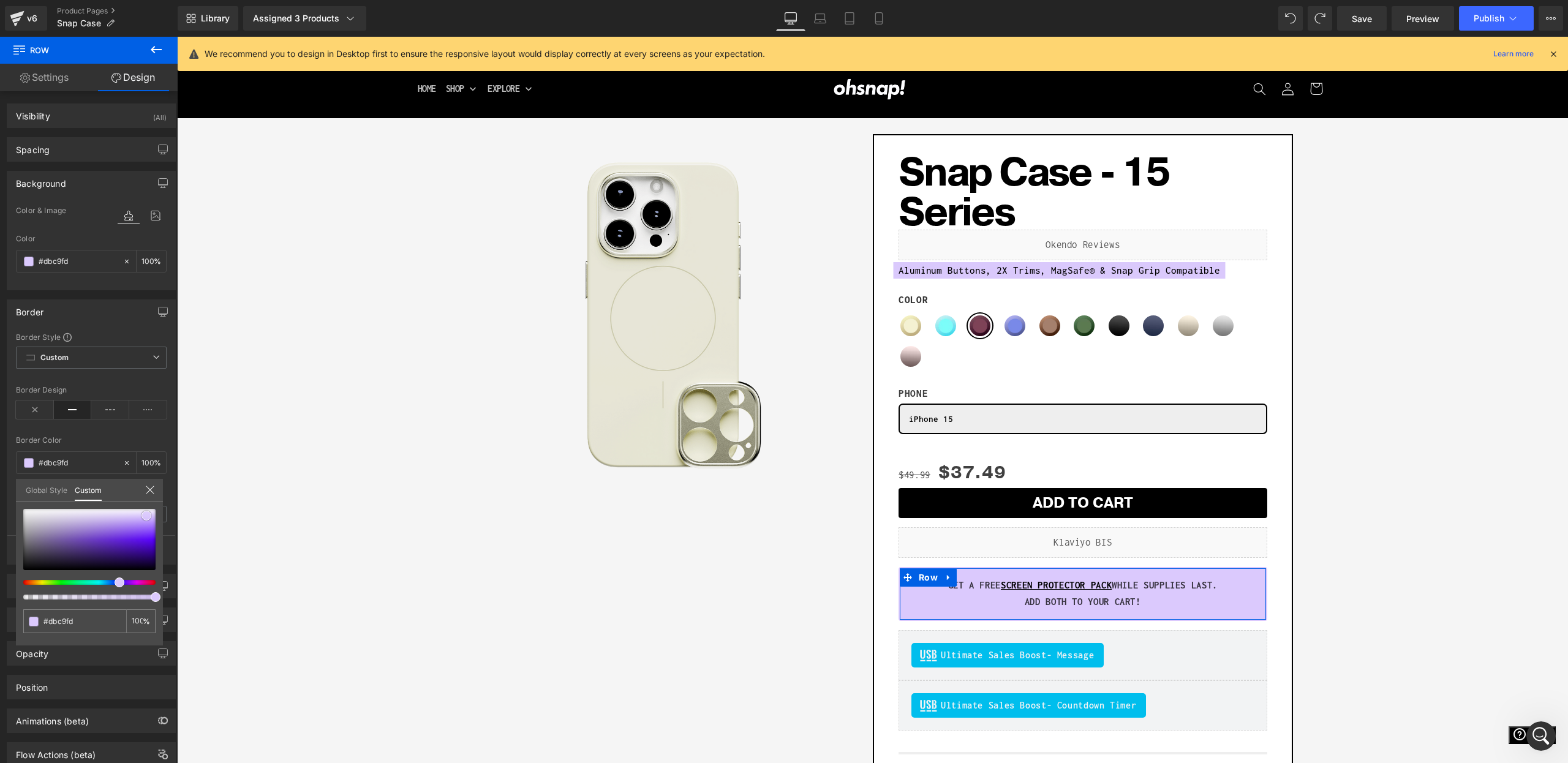
type input "#5414cc"
type input "#5310cf"
type input "#5712d7"
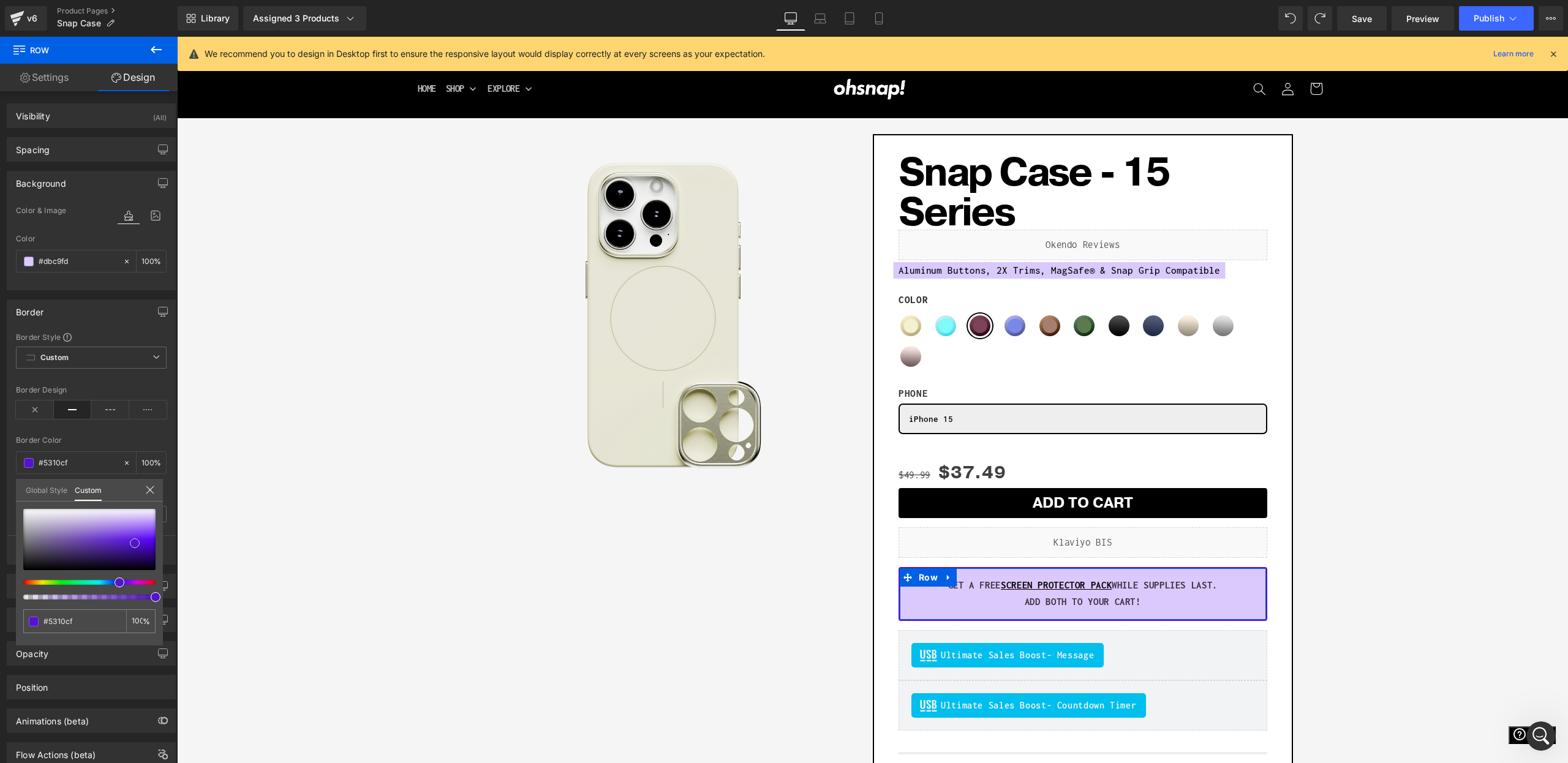
type input "#5712d7"
type input "#5e16e3"
type input "#6016e8"
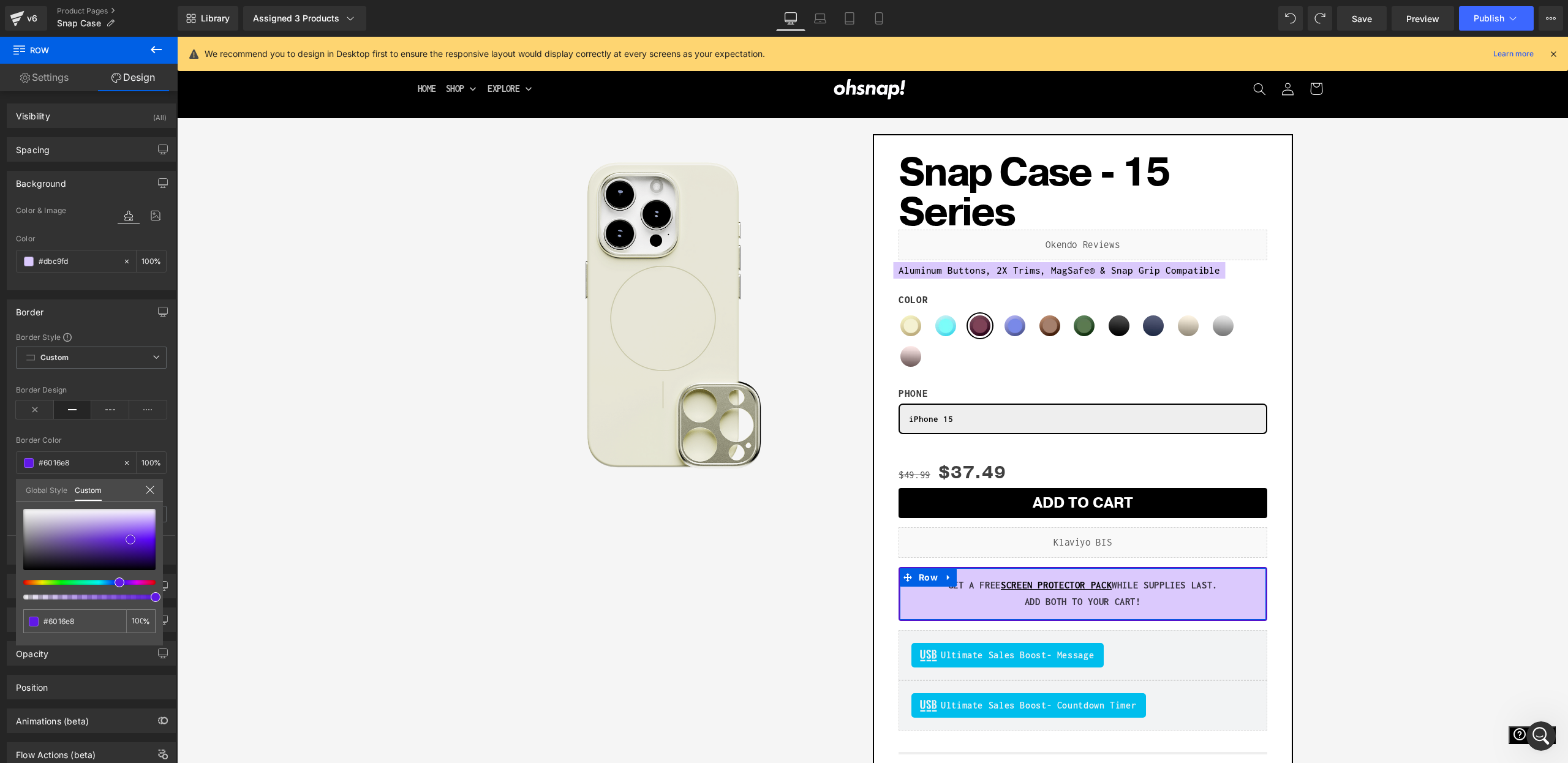
type input "#631ce7"
type input "#6621e7"
type input "#6a27e7"
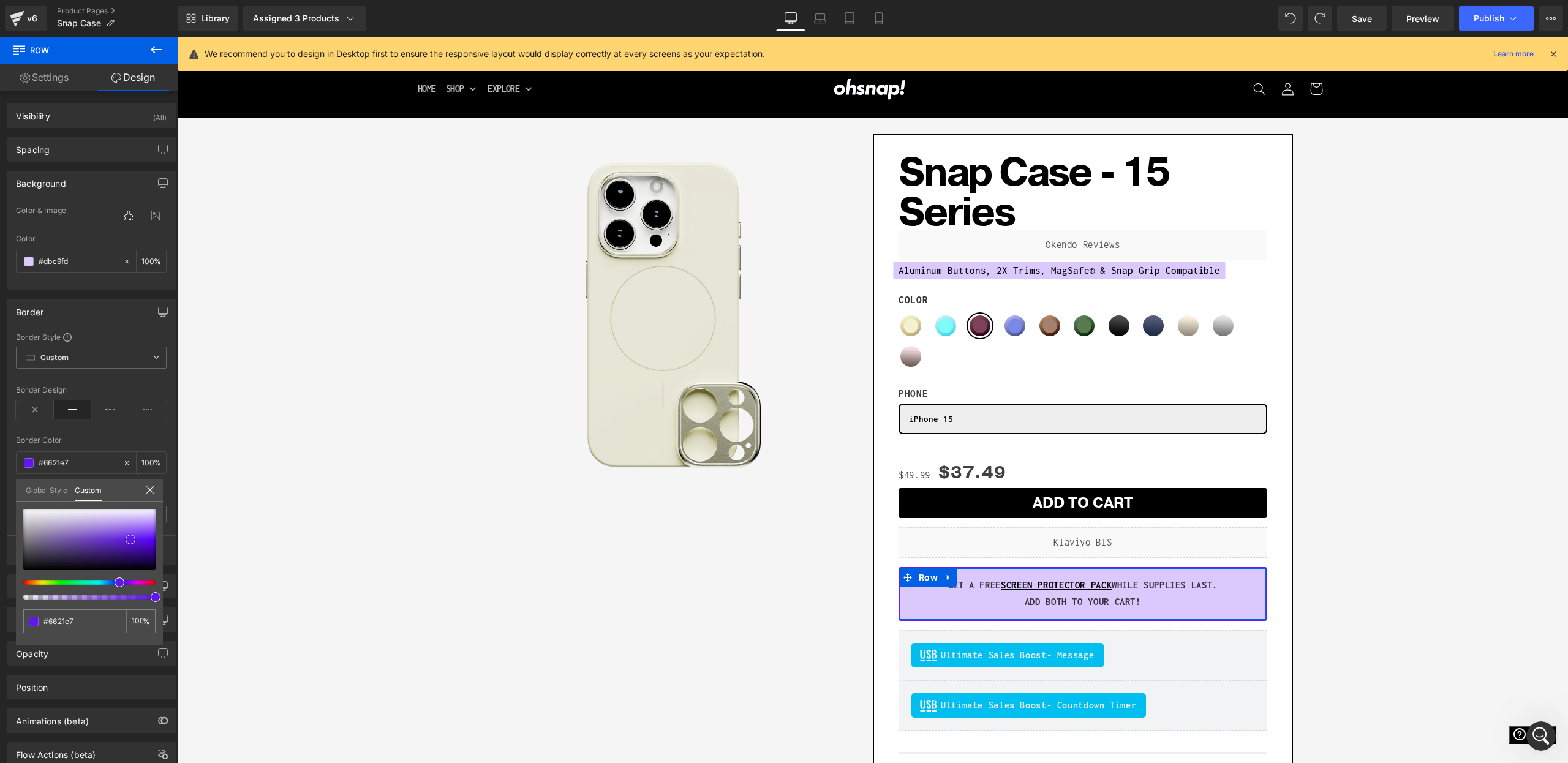
type input "#6a27e7"
type input "#6d2be7"
type input "#7132e5"
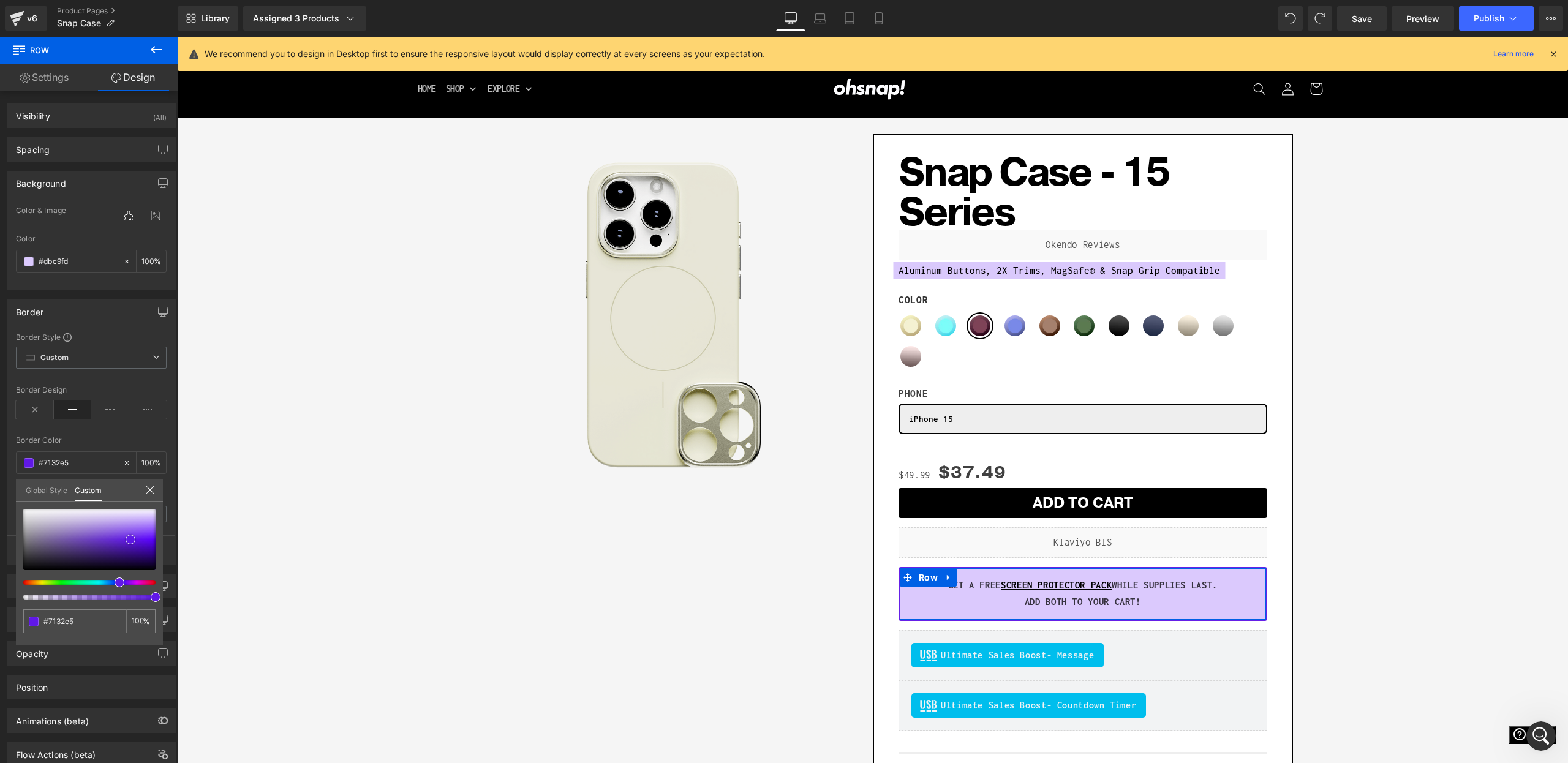
type input "#7437e6"
type input "#773be6"
type input "#7d44e7"
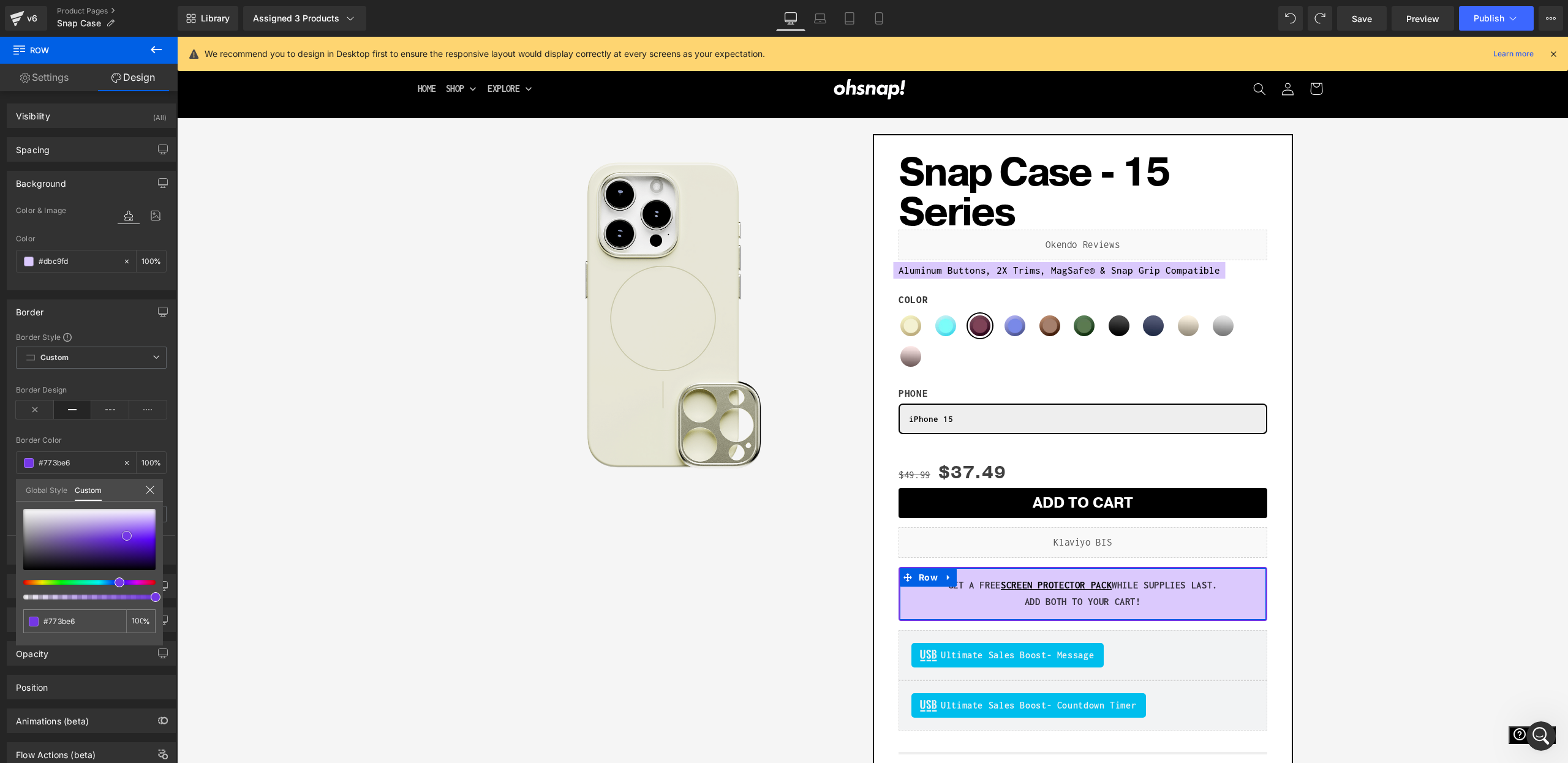
type input "#7d44e7"
type input "#8753e8"
type input "#9161e9"
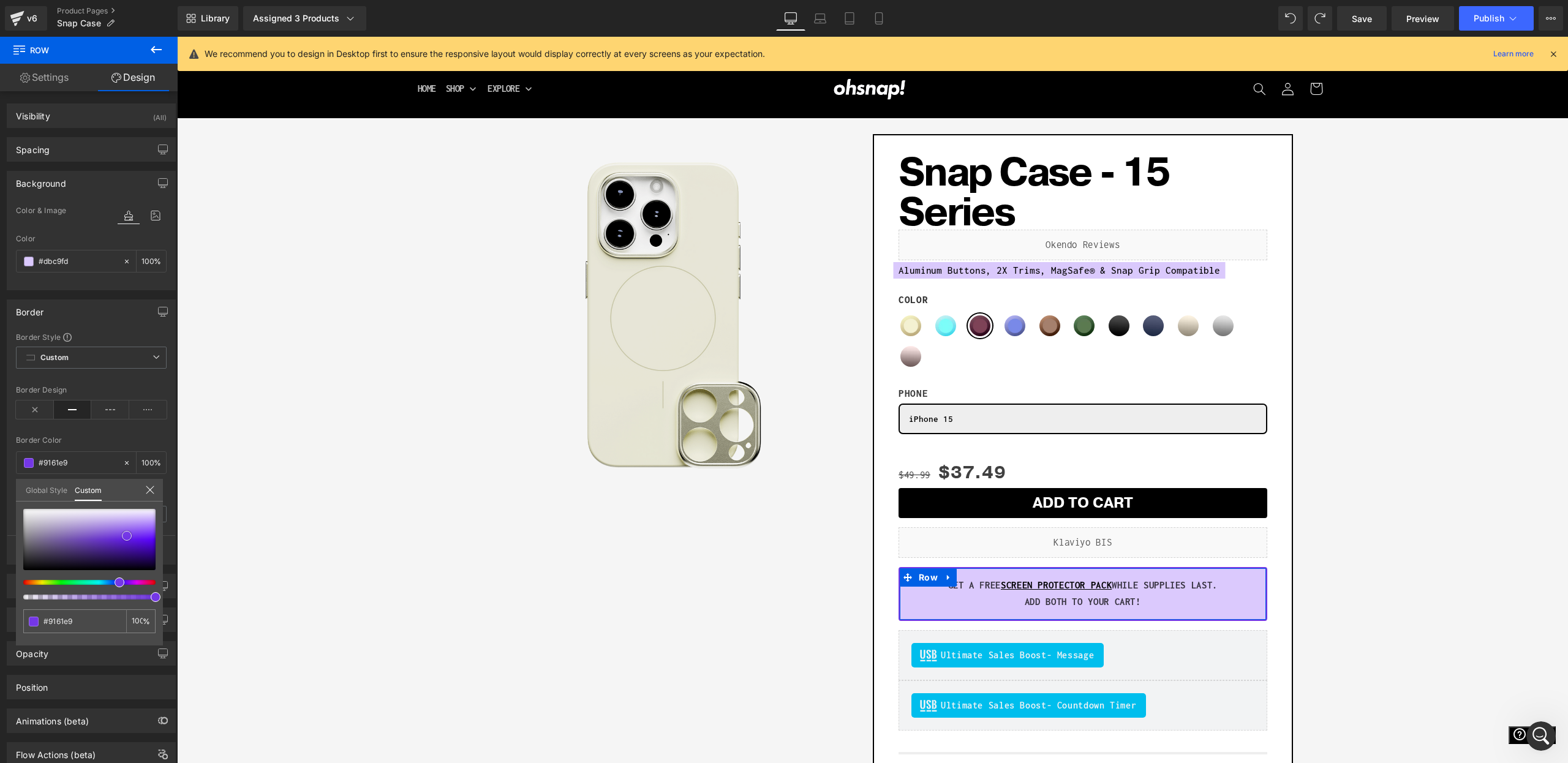
type input "#9a[DATE]"
type input "#9b71e9"
type input "#a179eb"
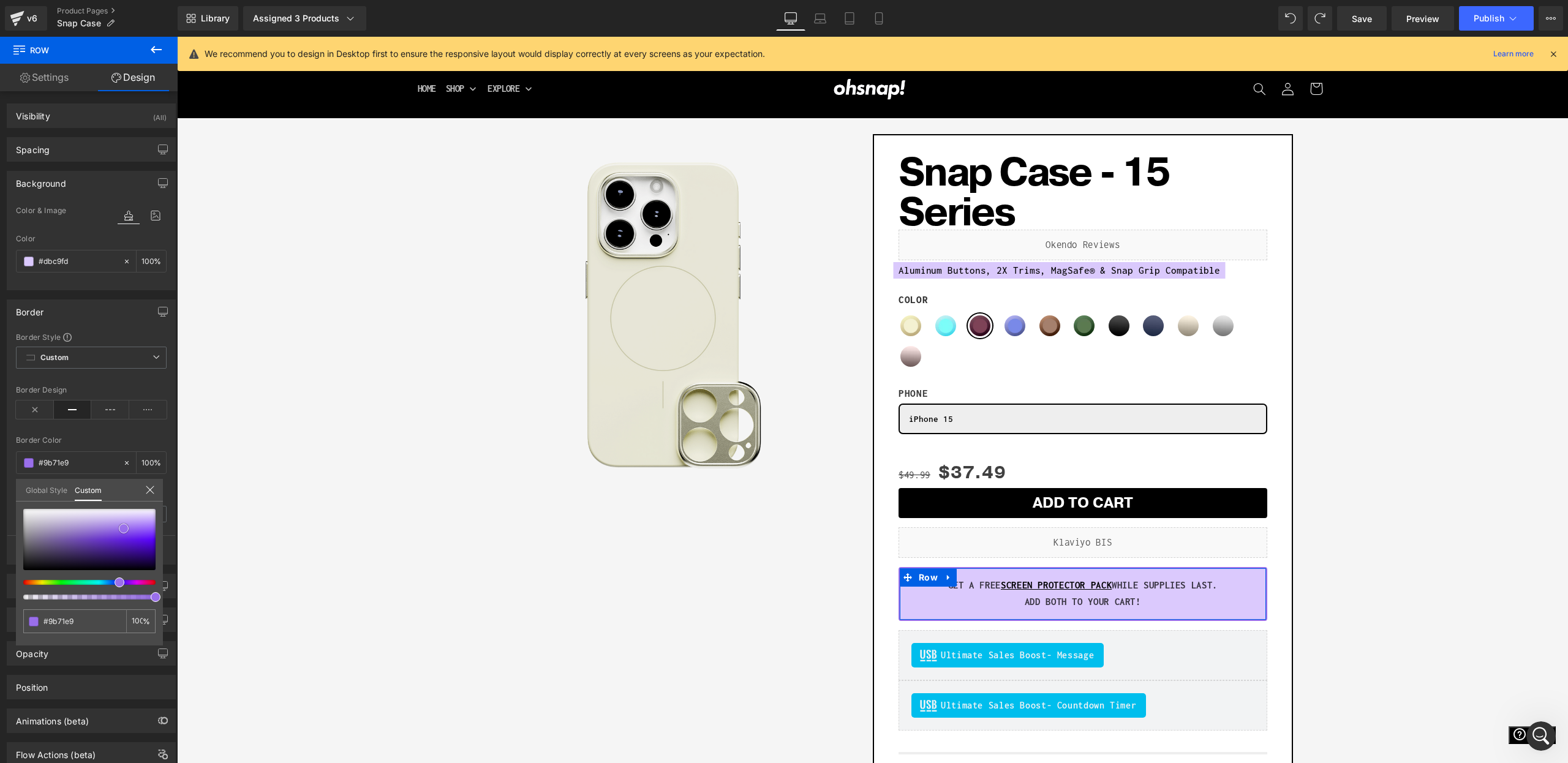
type input "#a179eb"
type input "#a884ea"
type input "#af8fe9"
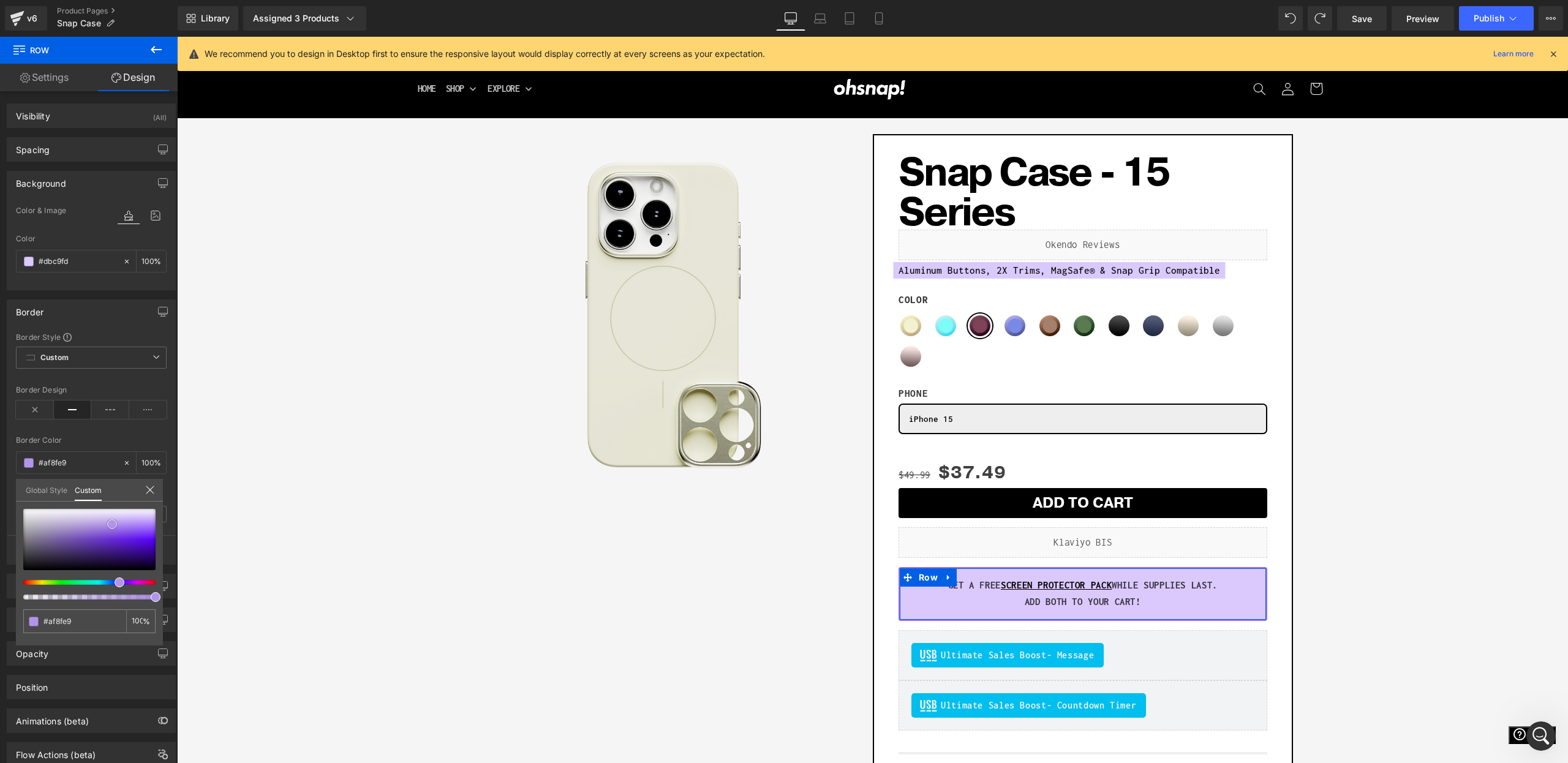
type input "#b294e9"
type input "#b295e9"
type input "#b396e8"
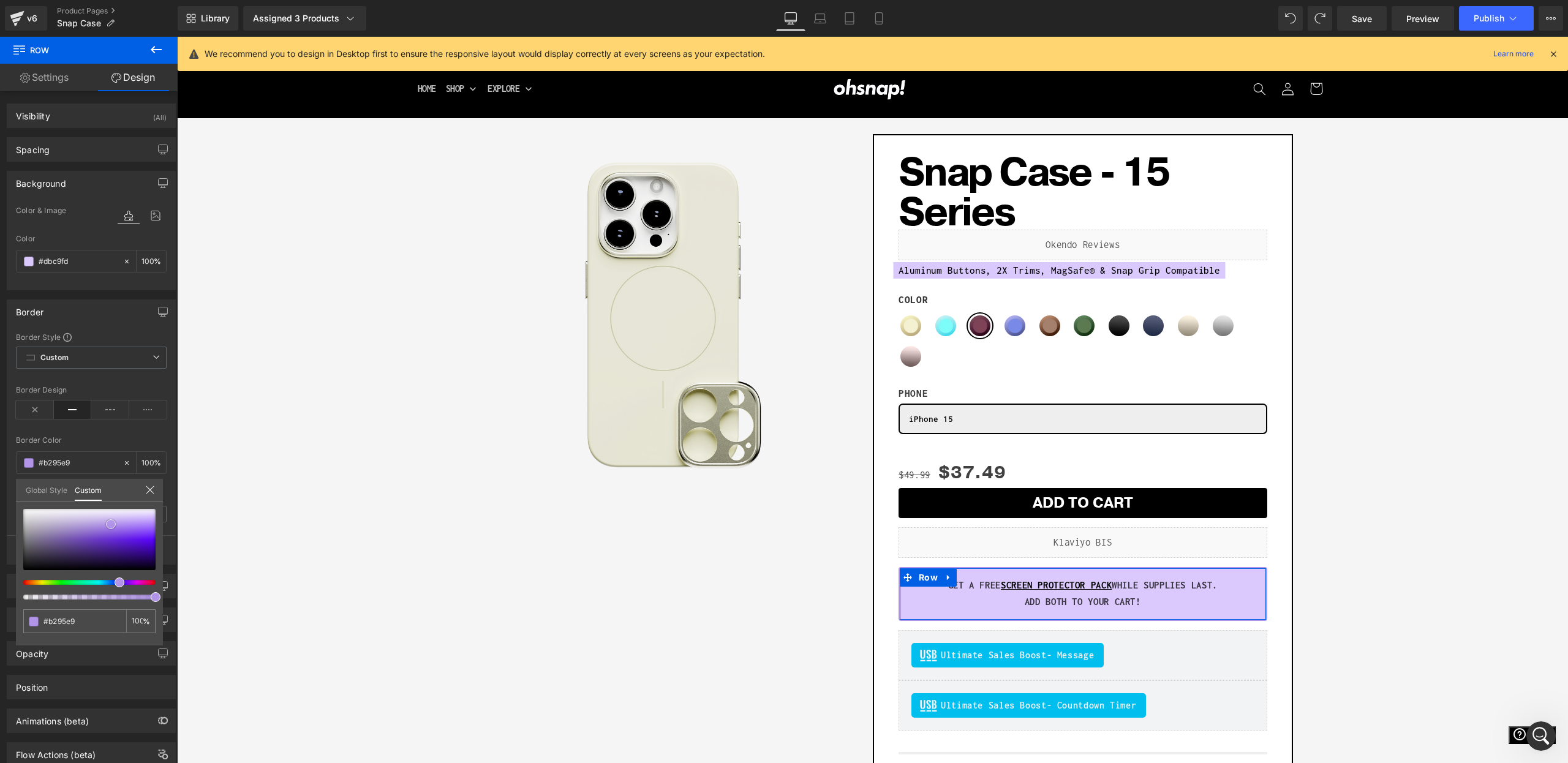
type input "#b396e8"
type input "#b69be8"
type input "#b69ce7"
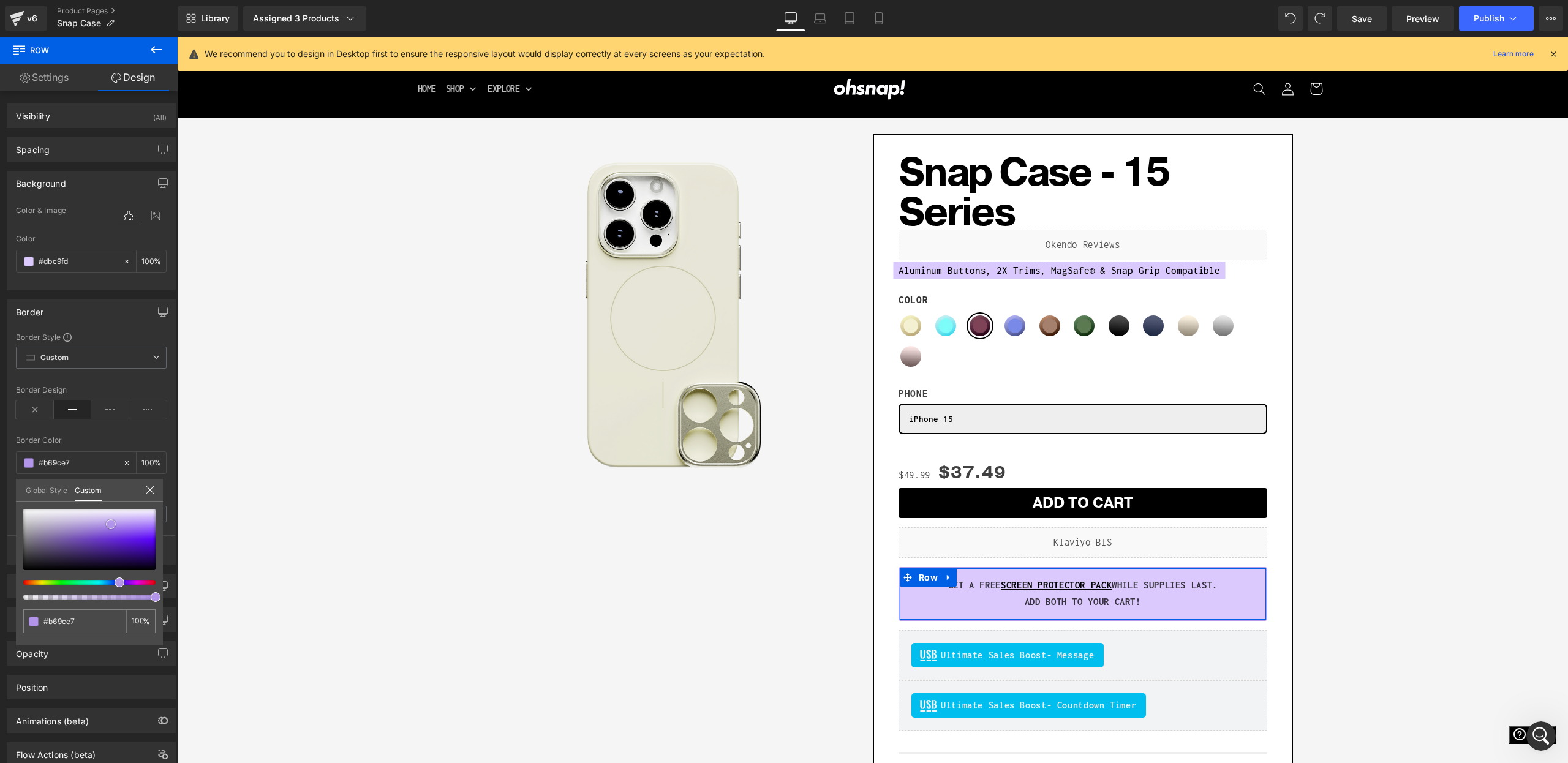
type input "#b398e6"
type input "#b398e5"
type input "#b49ae4"
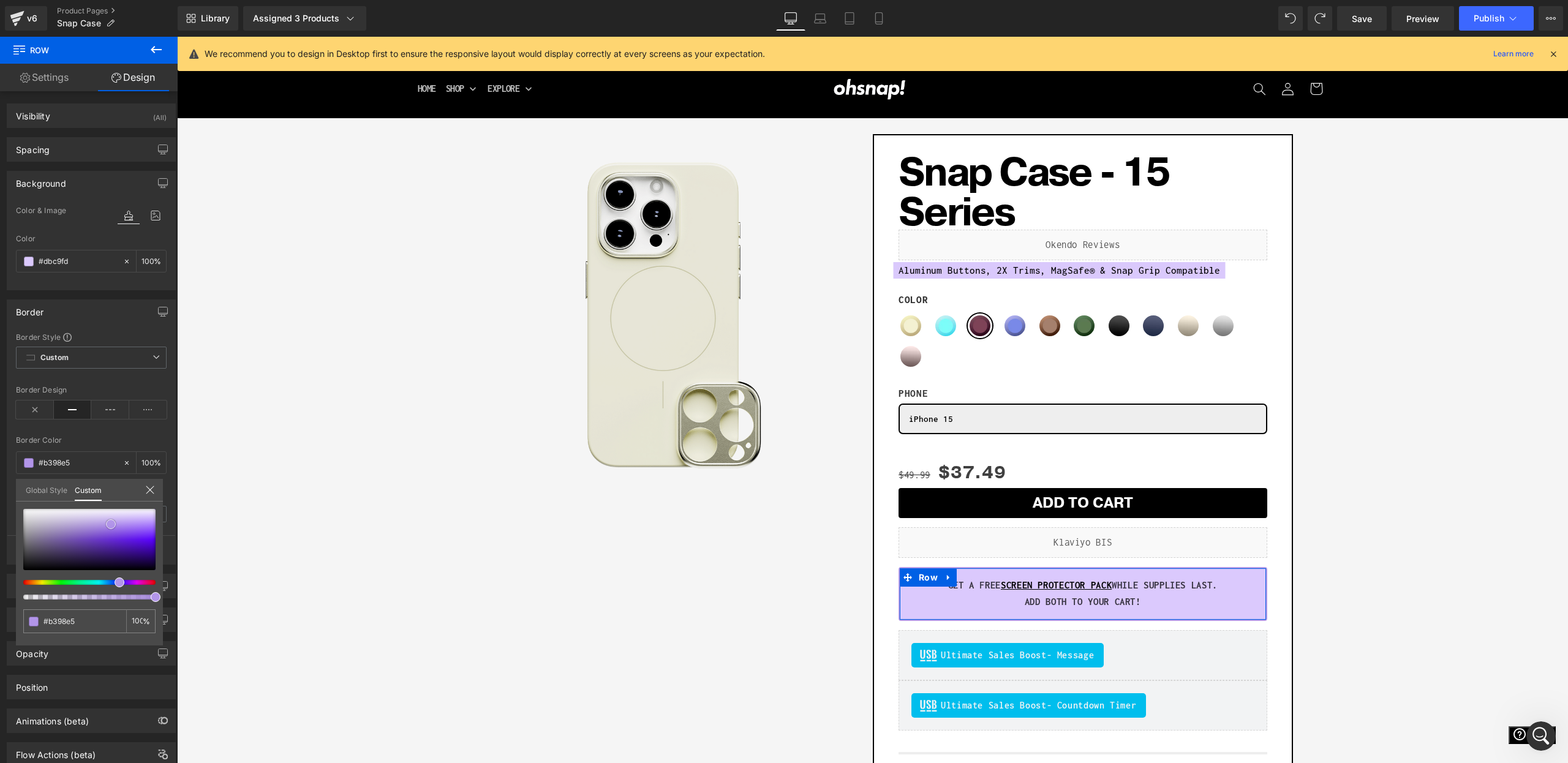
type input "#b49ae4"
type input "#b196e3"
type input "#ae92e1"
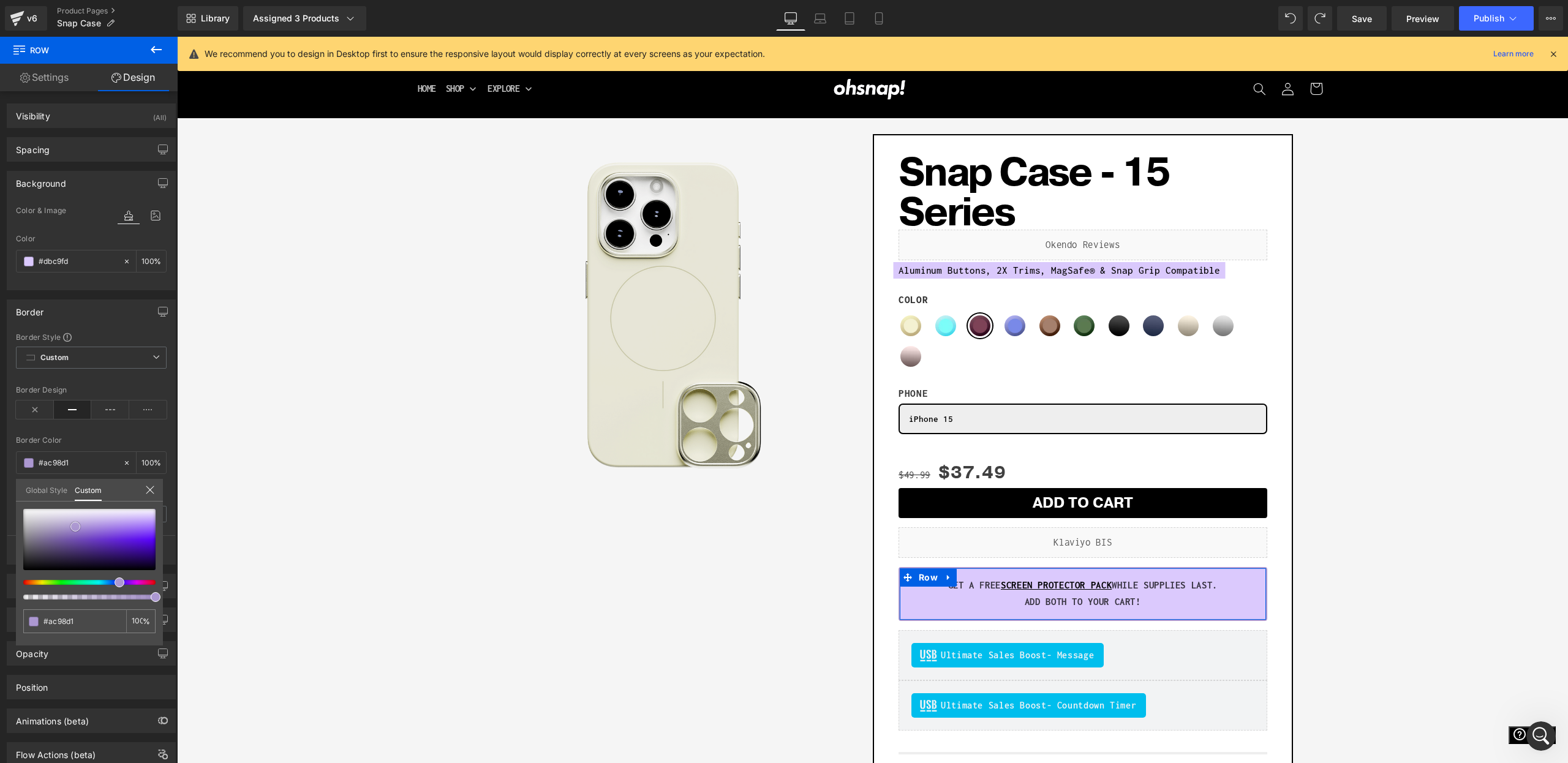
drag, startPoint x: 135, startPoint y: 543, endPoint x: 75, endPoint y: 527, distance: 62.1
click at [75, 527] on div at bounding box center [89, 539] width 132 height 61
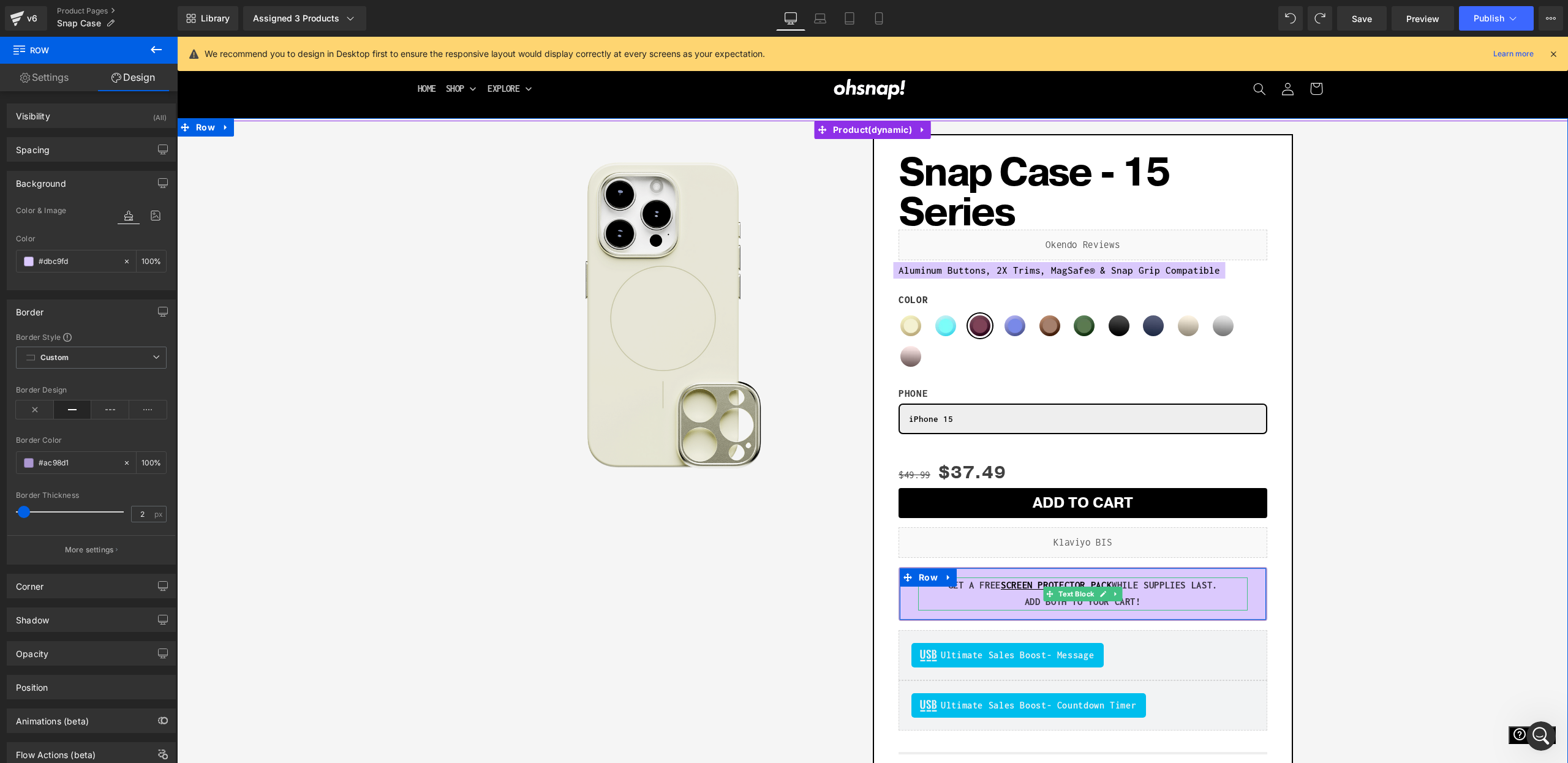
click at [1078, 597] on span "Text Block" at bounding box center [1076, 594] width 40 height 14
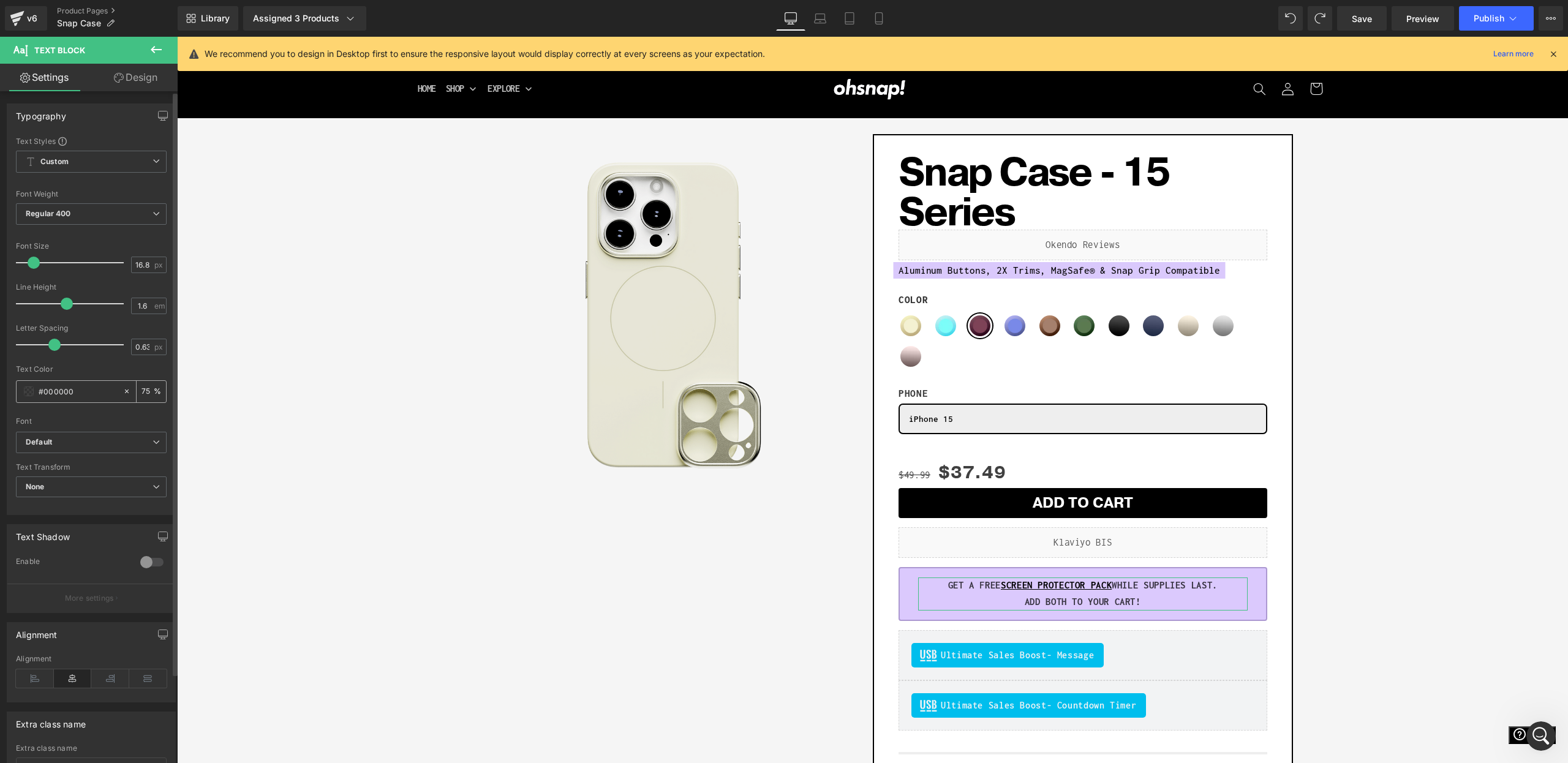
click at [141, 388] on input "75" at bounding box center [147, 391] width 12 height 14
click at [42, 394] on input "#000000" at bounding box center [78, 391] width 78 height 14
click at [33, 393] on span at bounding box center [29, 391] width 10 height 10
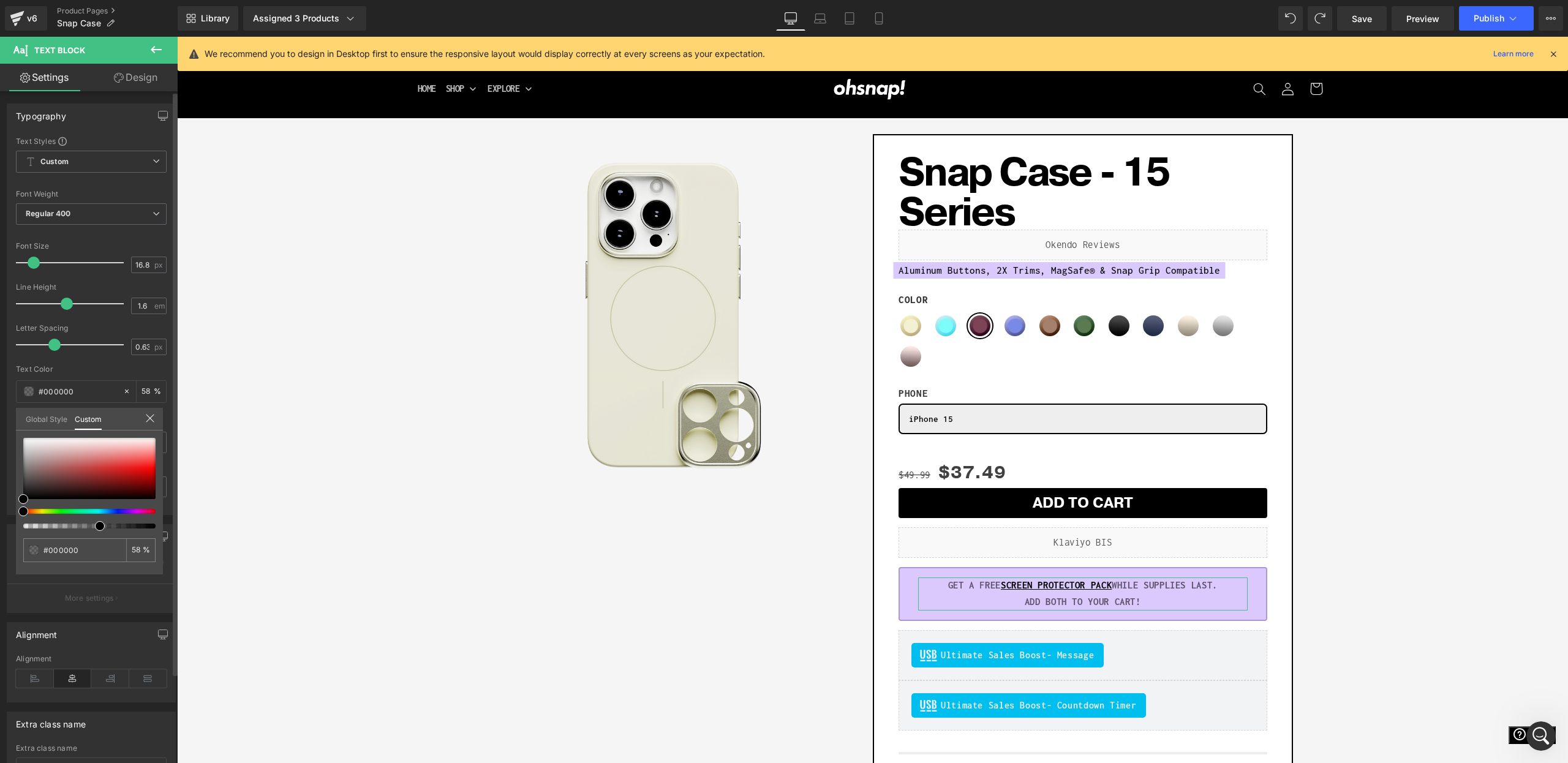
drag, startPoint x: 119, startPoint y: 525, endPoint x: 94, endPoint y: 524, distance: 25.0
click at [93, 525] on div at bounding box center [85, 525] width 132 height 5
drag, startPoint x: 97, startPoint y: 526, endPoint x: 88, endPoint y: 527, distance: 9.1
click at [88, 527] on div at bounding box center [85, 525] width 132 height 5
drag, startPoint x: 169, startPoint y: 528, endPoint x: 101, endPoint y: 528, distance: 68.0
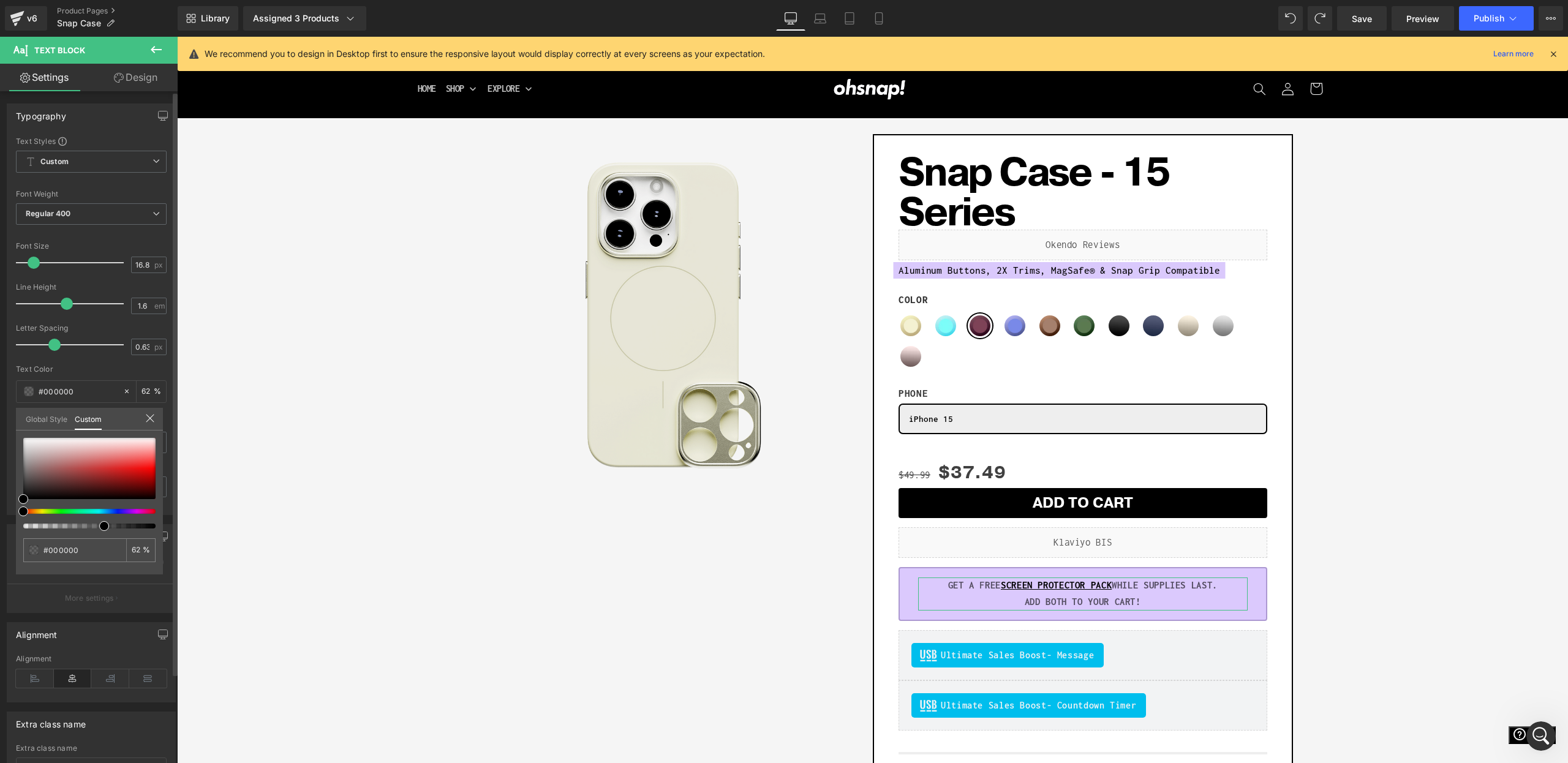
click at [101, 528] on span at bounding box center [104, 526] width 10 height 10
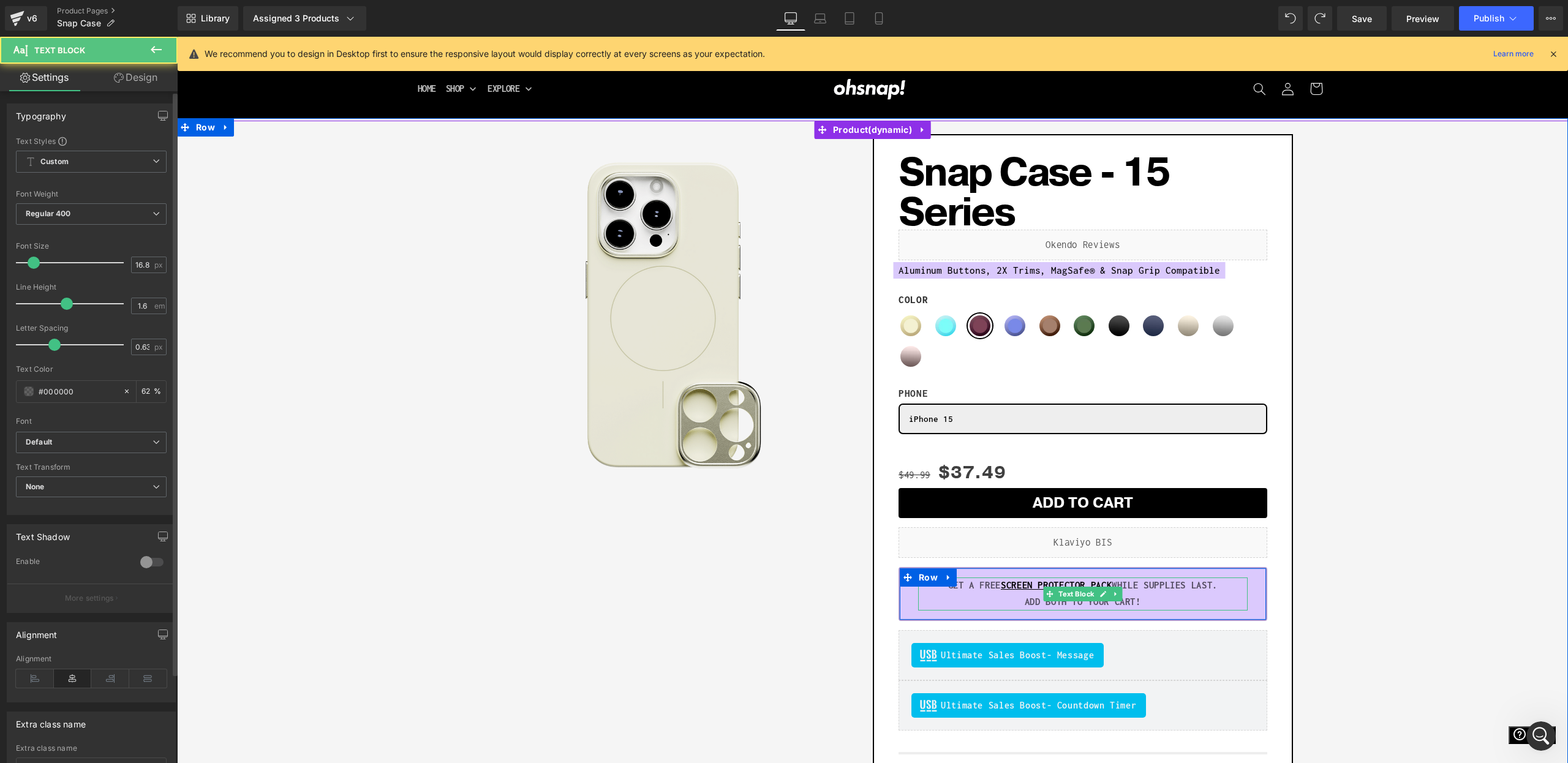
click at [1234, 589] on p "GET A FREE SCREEN PROTECTOR PACK WHILE SUPPLIES LAST." at bounding box center [1083, 586] width 330 height 17
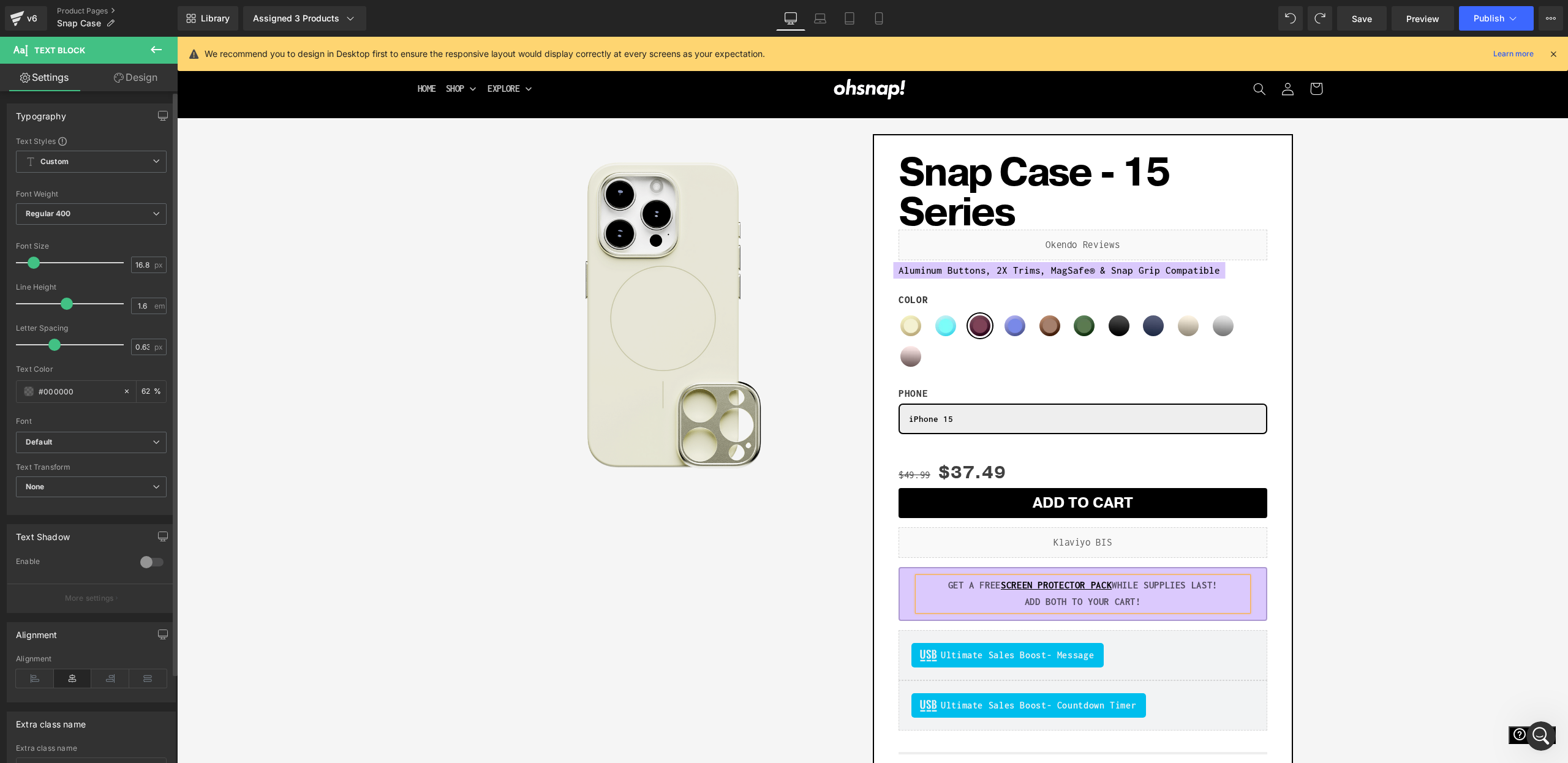
click at [1159, 611] on div "GET A FREE SCREEN PROTECTOR PACK WHILE SUPPLIES LAST! ADD BOTH TO YOUR CART!" at bounding box center [1083, 594] width 330 height 33
click at [1475, 530] on div "Sale Off (P) Image Row Add To Cart (P) Cart Button Row Snap Case - 15 Series (P…" at bounding box center [872, 538] width 1379 height 820
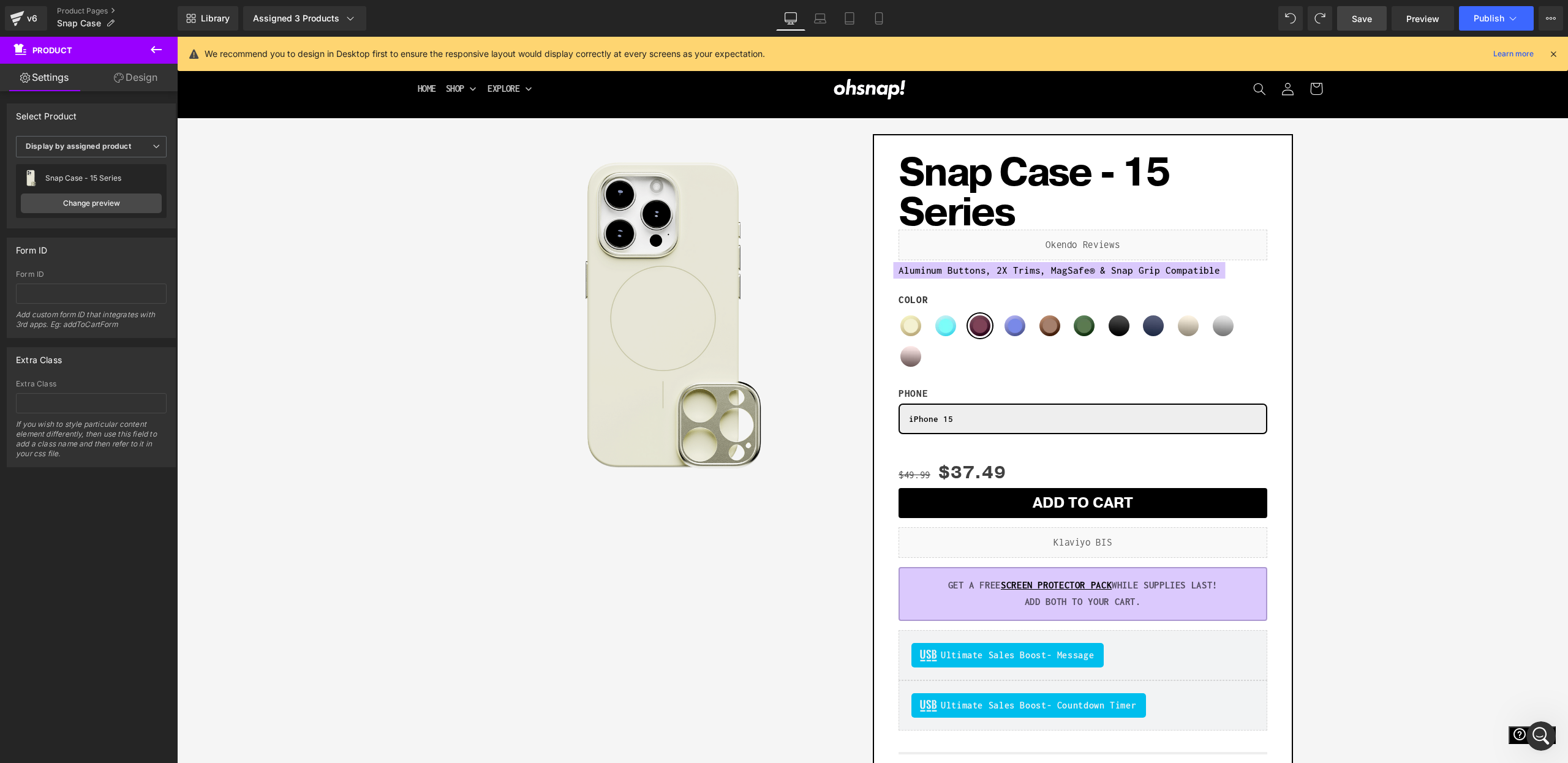
click at [1360, 21] on span "Save" at bounding box center [1362, 19] width 20 height 13
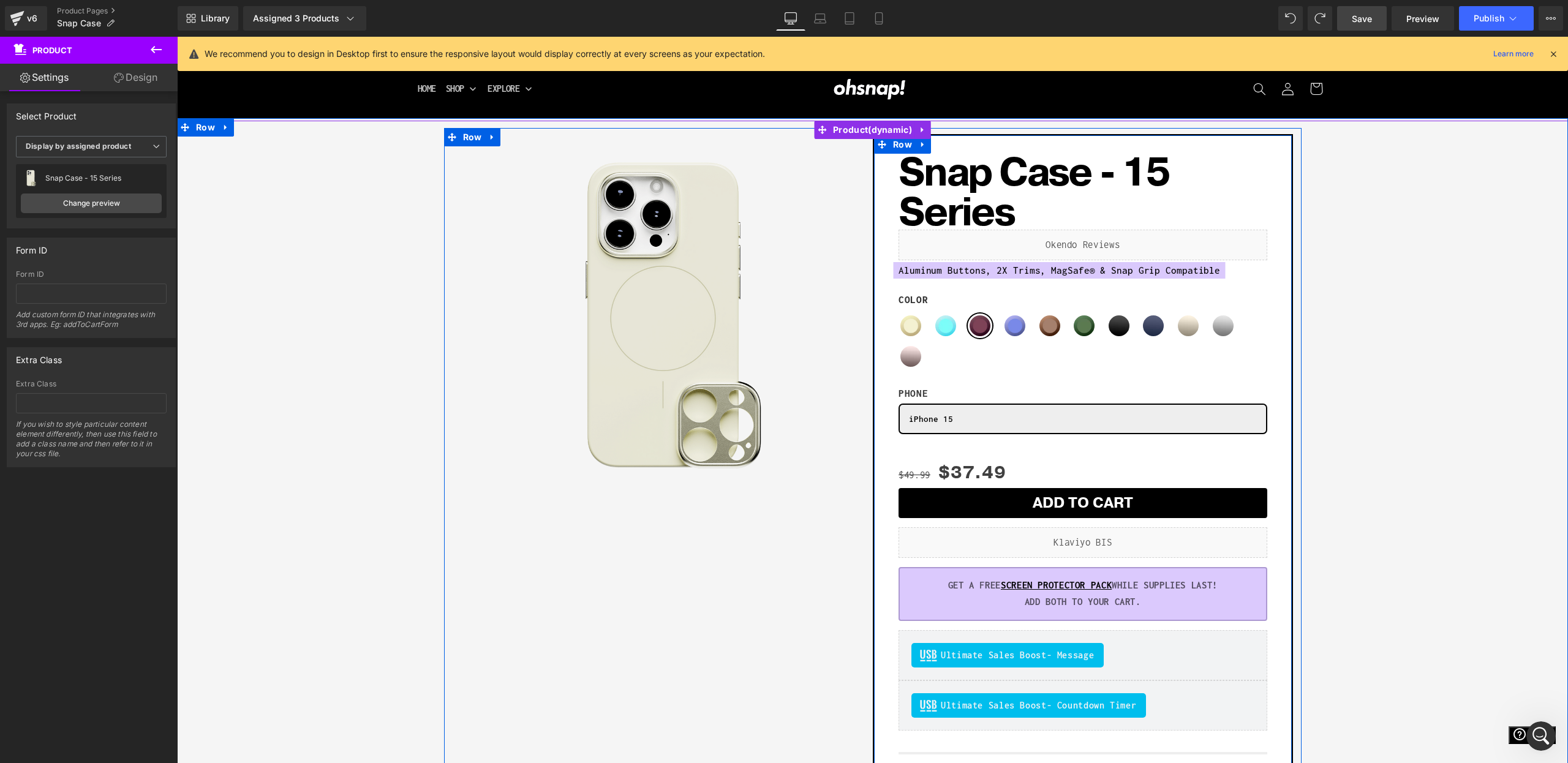
click at [937, 585] on span "Row" at bounding box center [928, 577] width 20 height 14
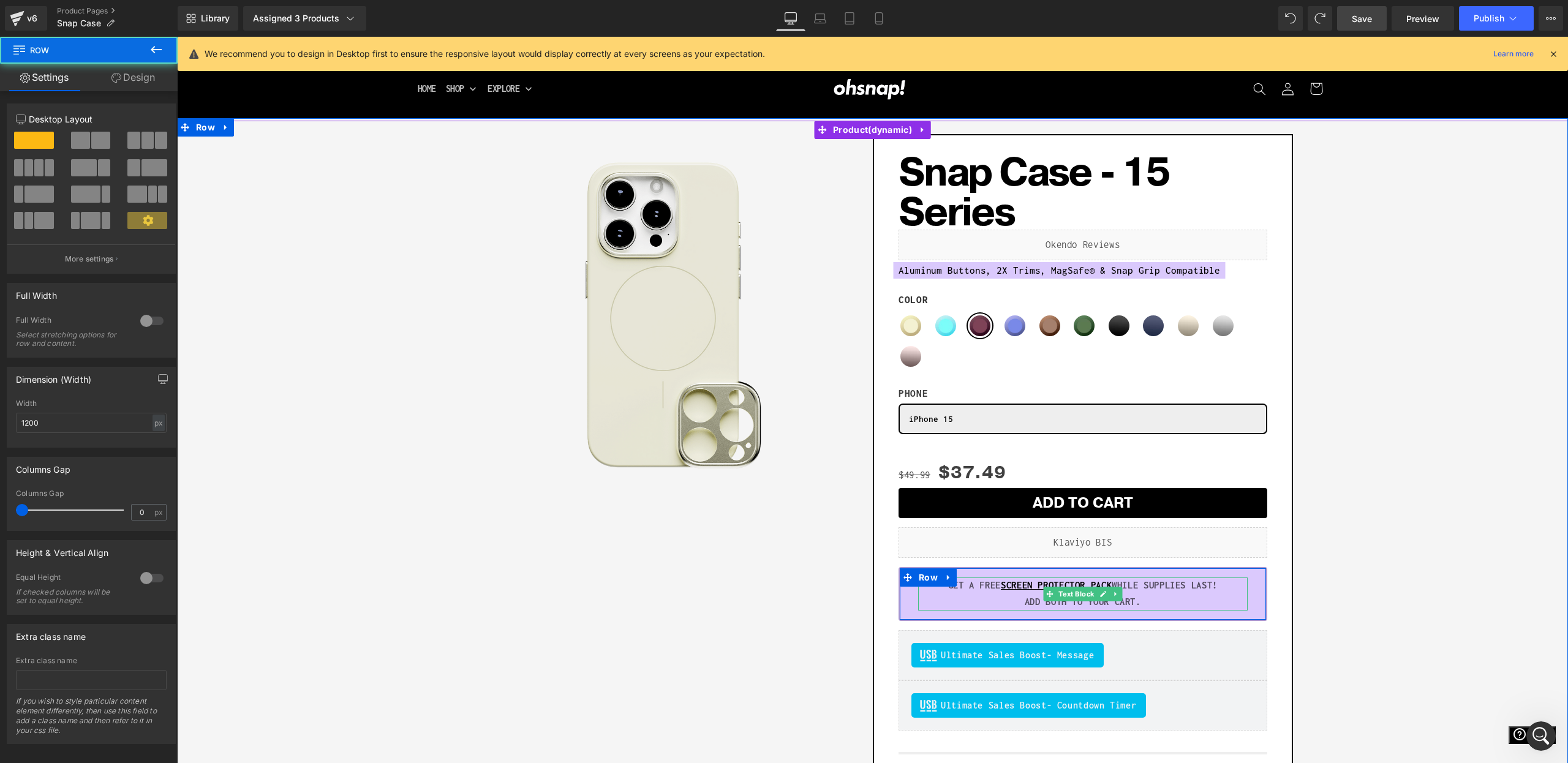
click at [932, 592] on p "GET A FREE SCREEN PROTECTOR PACK WHILE SUPPLIES LAST!" at bounding box center [1083, 586] width 330 height 17
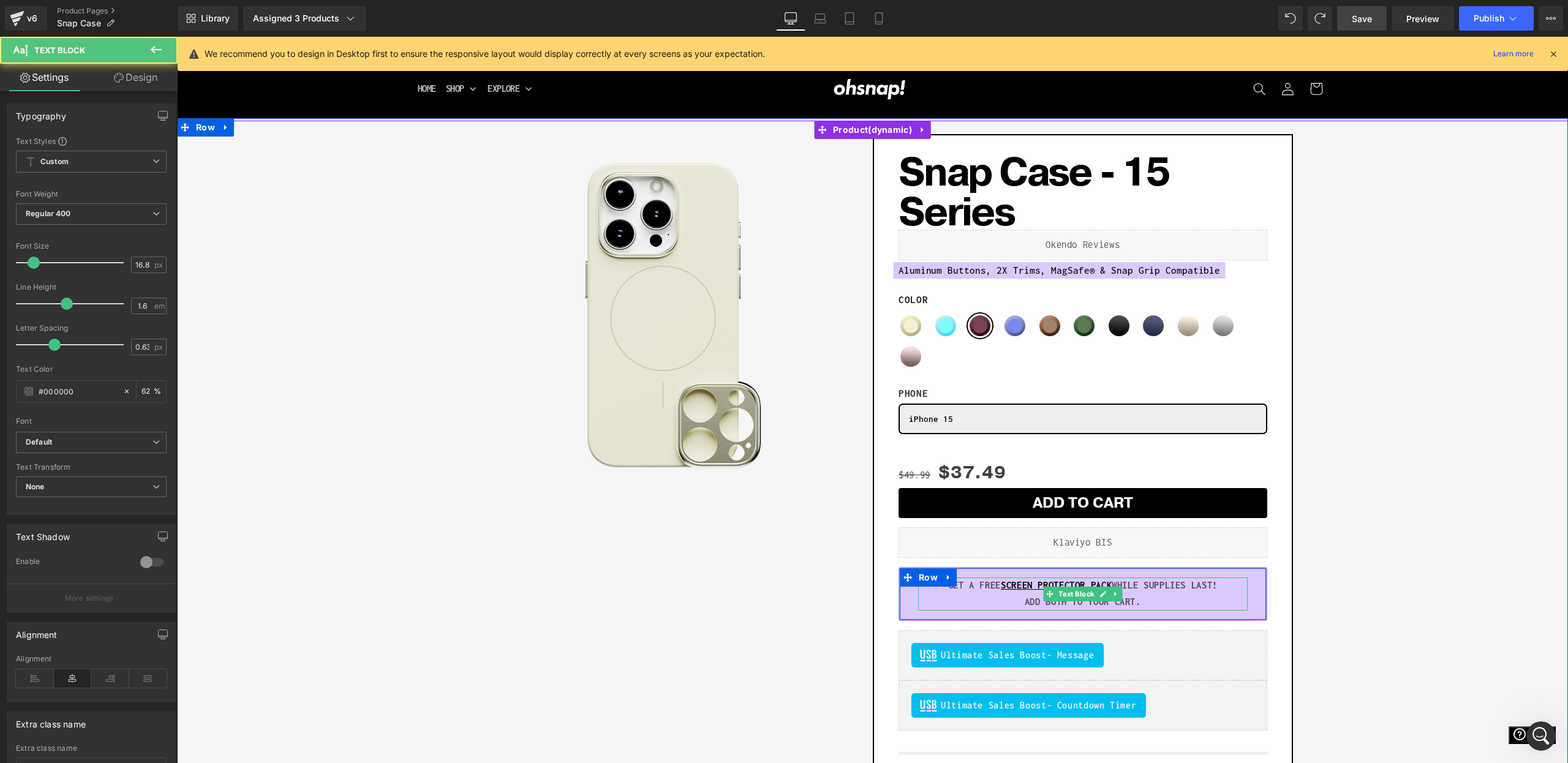
click at [957, 596] on p "ADD BOTH TO YOUR CART." at bounding box center [1083, 602] width 330 height 17
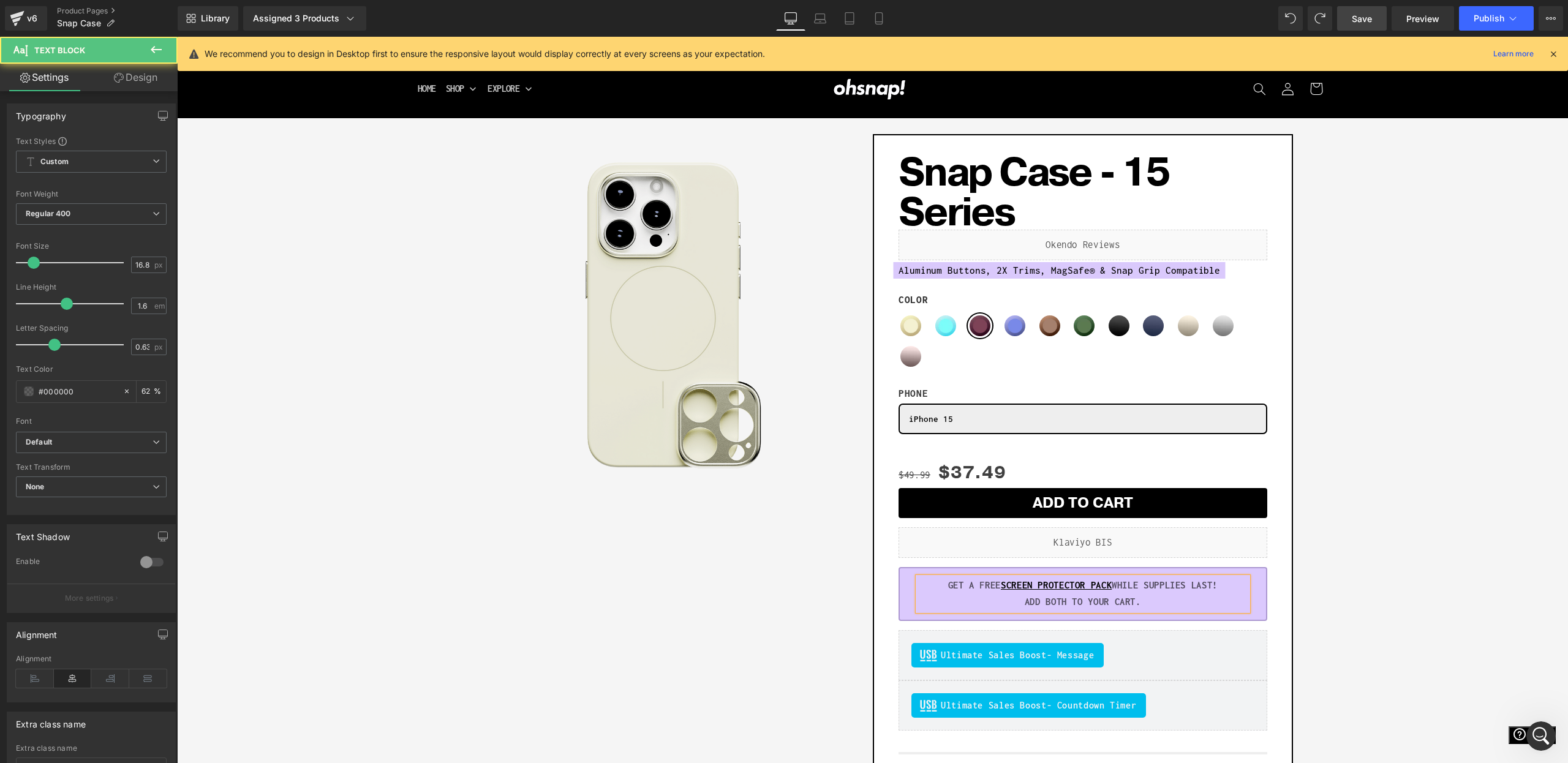
click at [958, 596] on p "ADD BOTH TO YOUR CART." at bounding box center [1083, 602] width 330 height 17
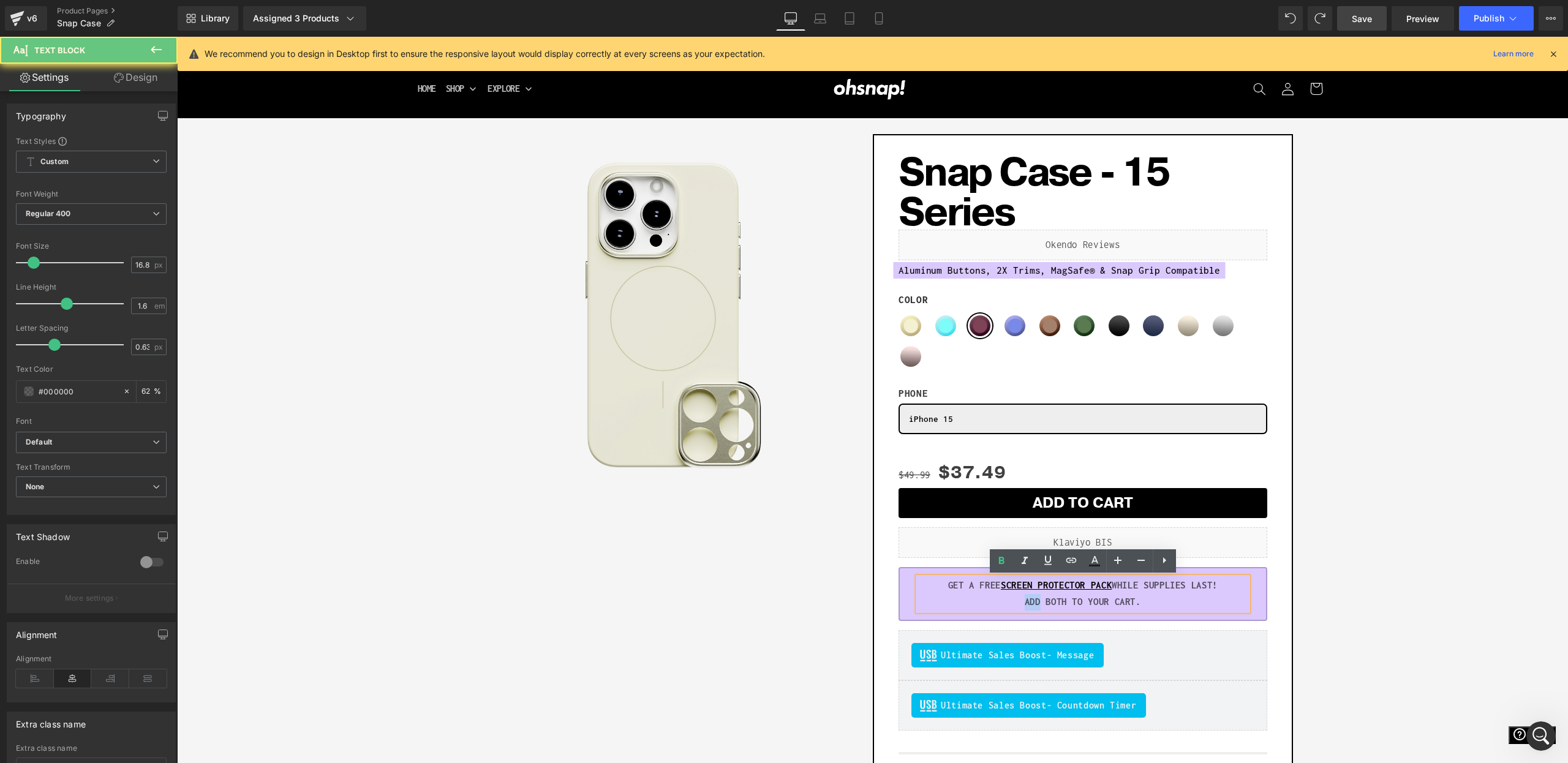
click at [958, 596] on p "ADD BOTH TO YOUR CART." at bounding box center [1083, 602] width 330 height 17
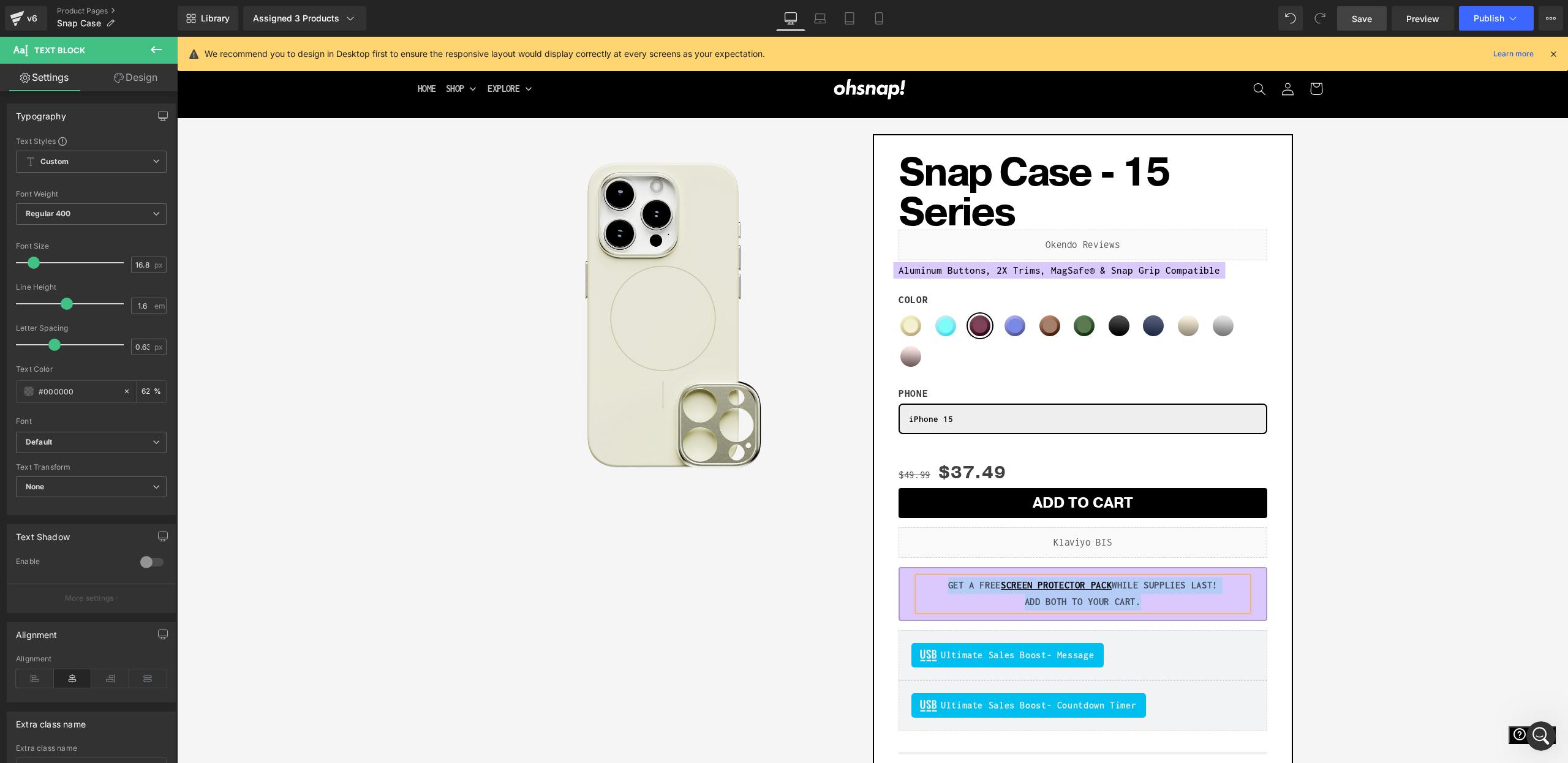
click at [1025, 595] on p "ADD BOTH TO YOUR CART." at bounding box center [1083, 602] width 330 height 17
click at [1054, 590] on link "SCREEN PROTECTOR PACK" at bounding box center [1056, 585] width 111 height 11
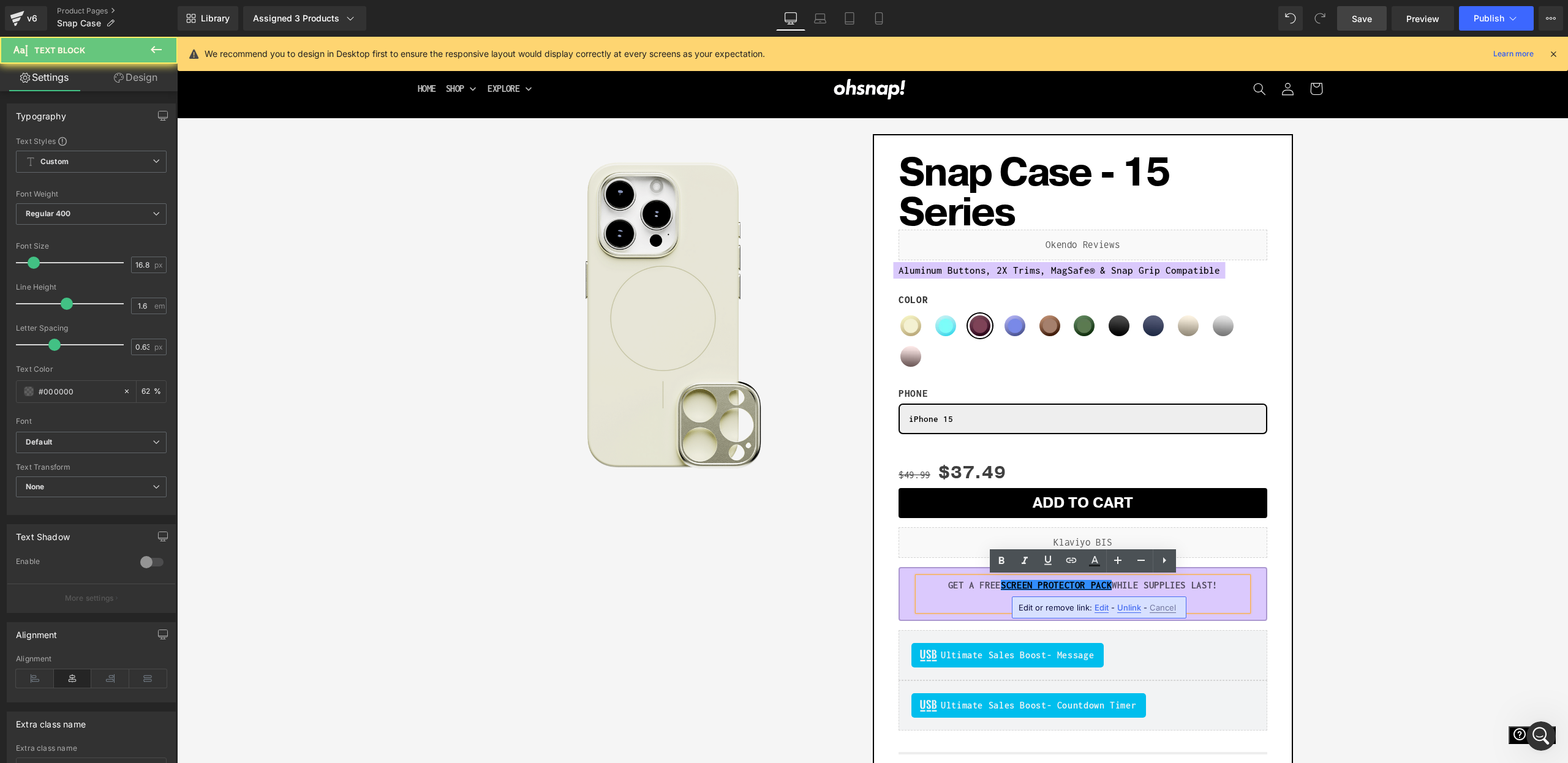
click at [989, 586] on strong "GET A FREE SCREEN PROTECTOR PACK WHILE SUPPLIES LAST!" at bounding box center [1083, 585] width 269 height 11
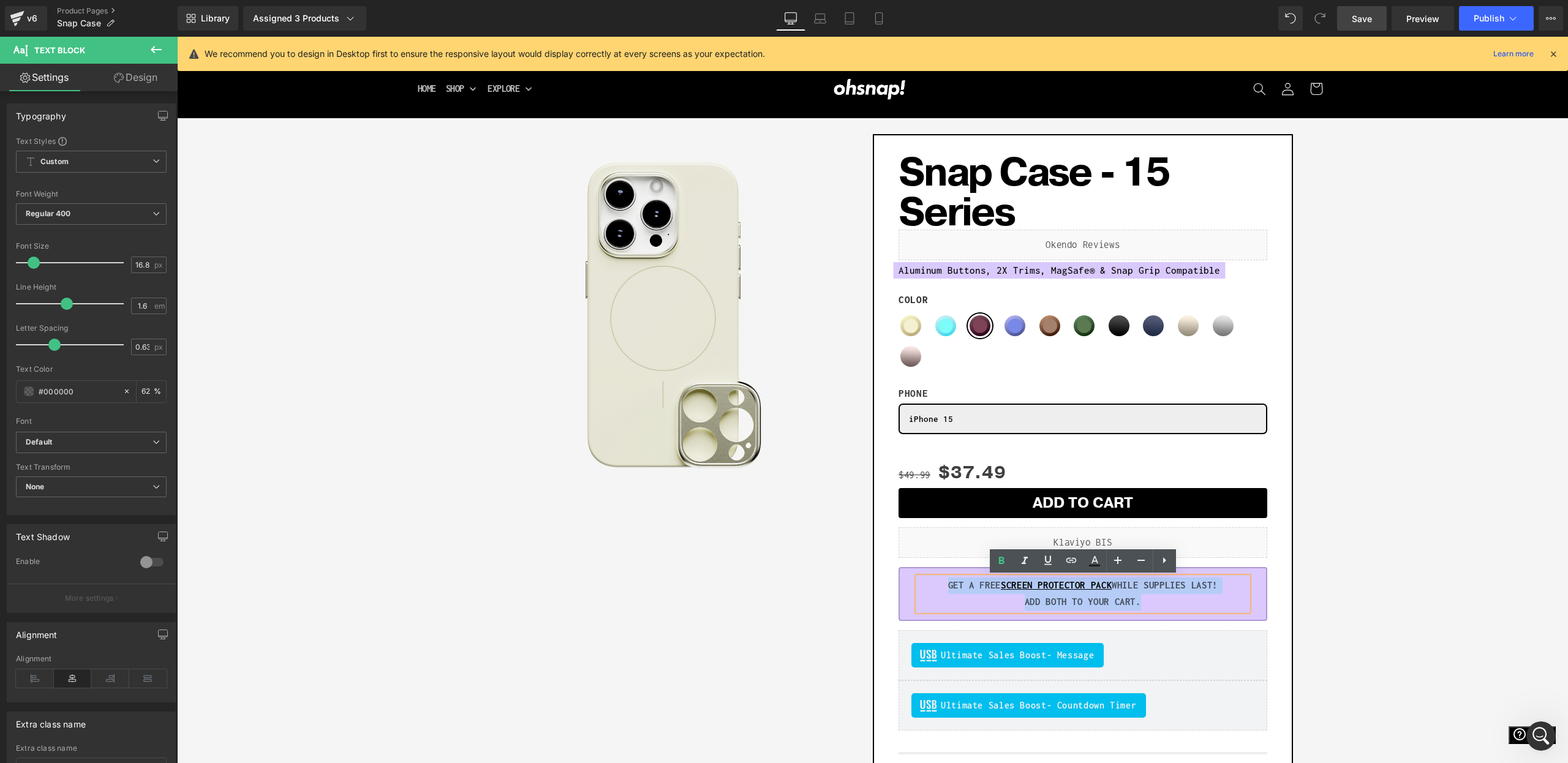
drag, startPoint x: 937, startPoint y: 589, endPoint x: 1212, endPoint y: 624, distance: 277.2
click at [1212, 624] on div "Snap Case - 15 Series (P) Title Liquid Aluminum Buttons, 2X Trims, MagSafe® & S…" at bounding box center [1083, 530] width 369 height 784
click at [977, 584] on strong "GET A FREE SCREEN PROTECTOR PACK WHILE SUPPLIES LAST!" at bounding box center [1083, 585] width 269 height 11
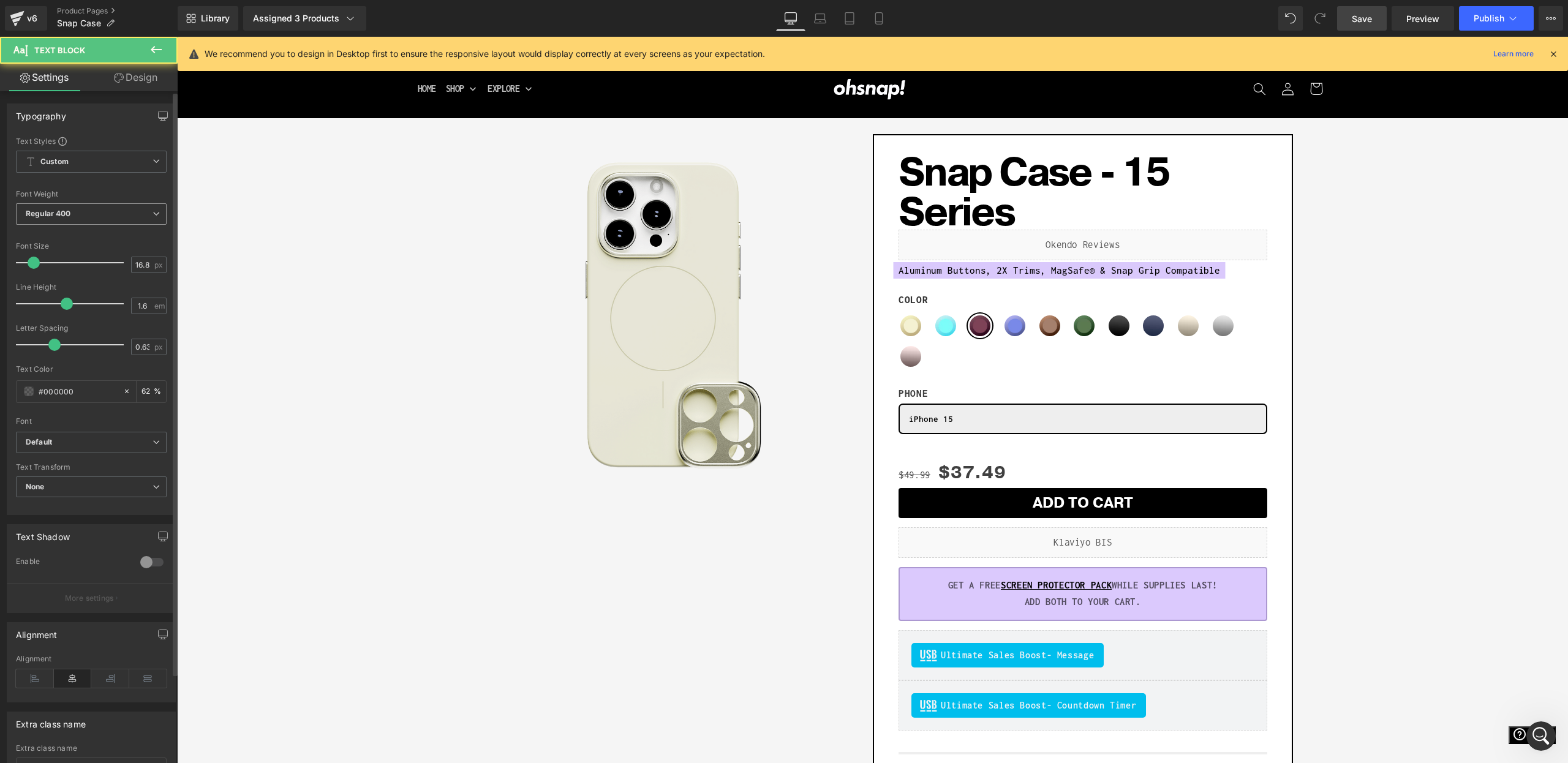
click at [121, 219] on span "Regular 400" at bounding box center [91, 214] width 151 height 22
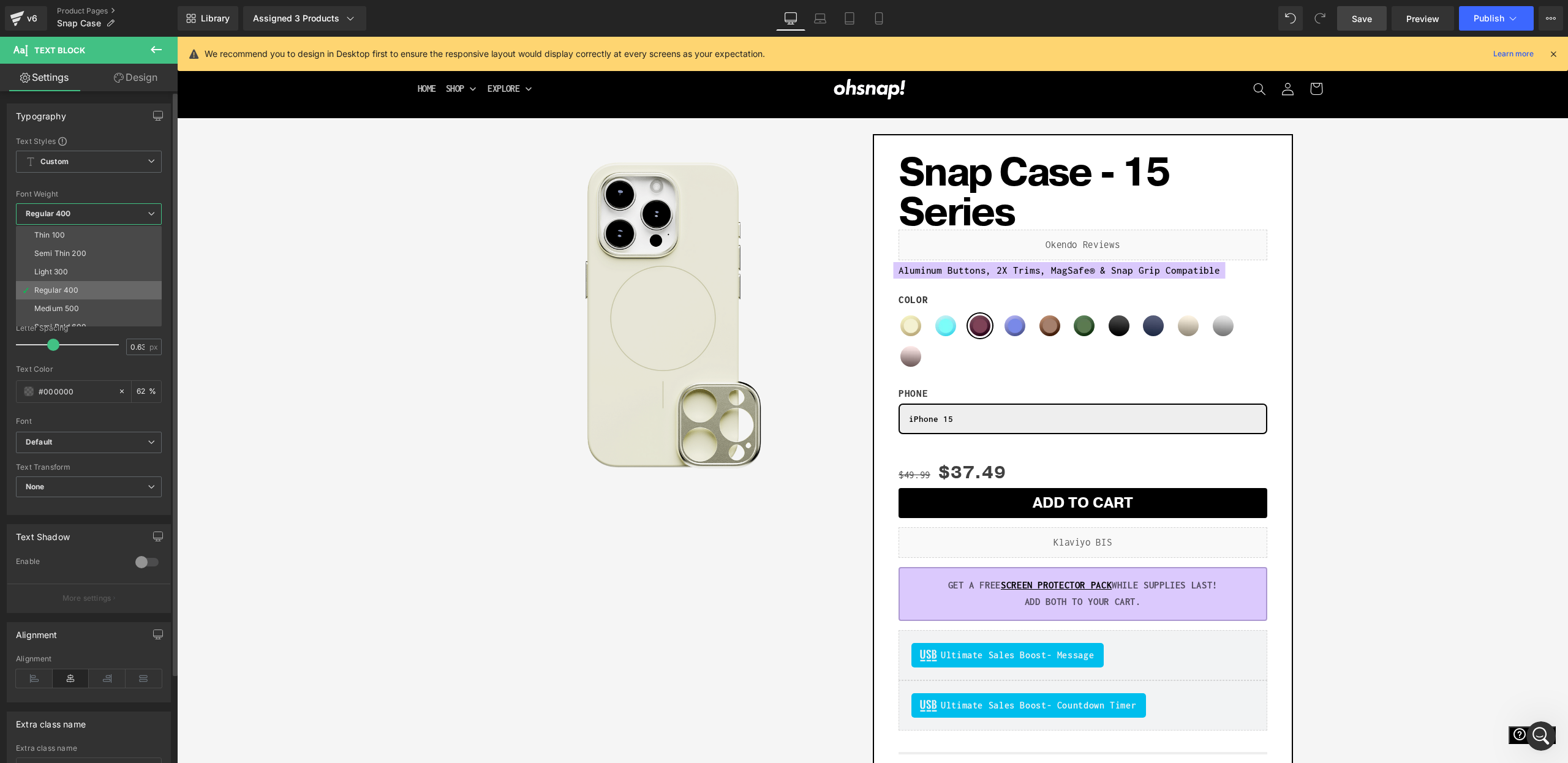
click at [90, 290] on li "Regular 400" at bounding box center [91, 291] width 151 height 19
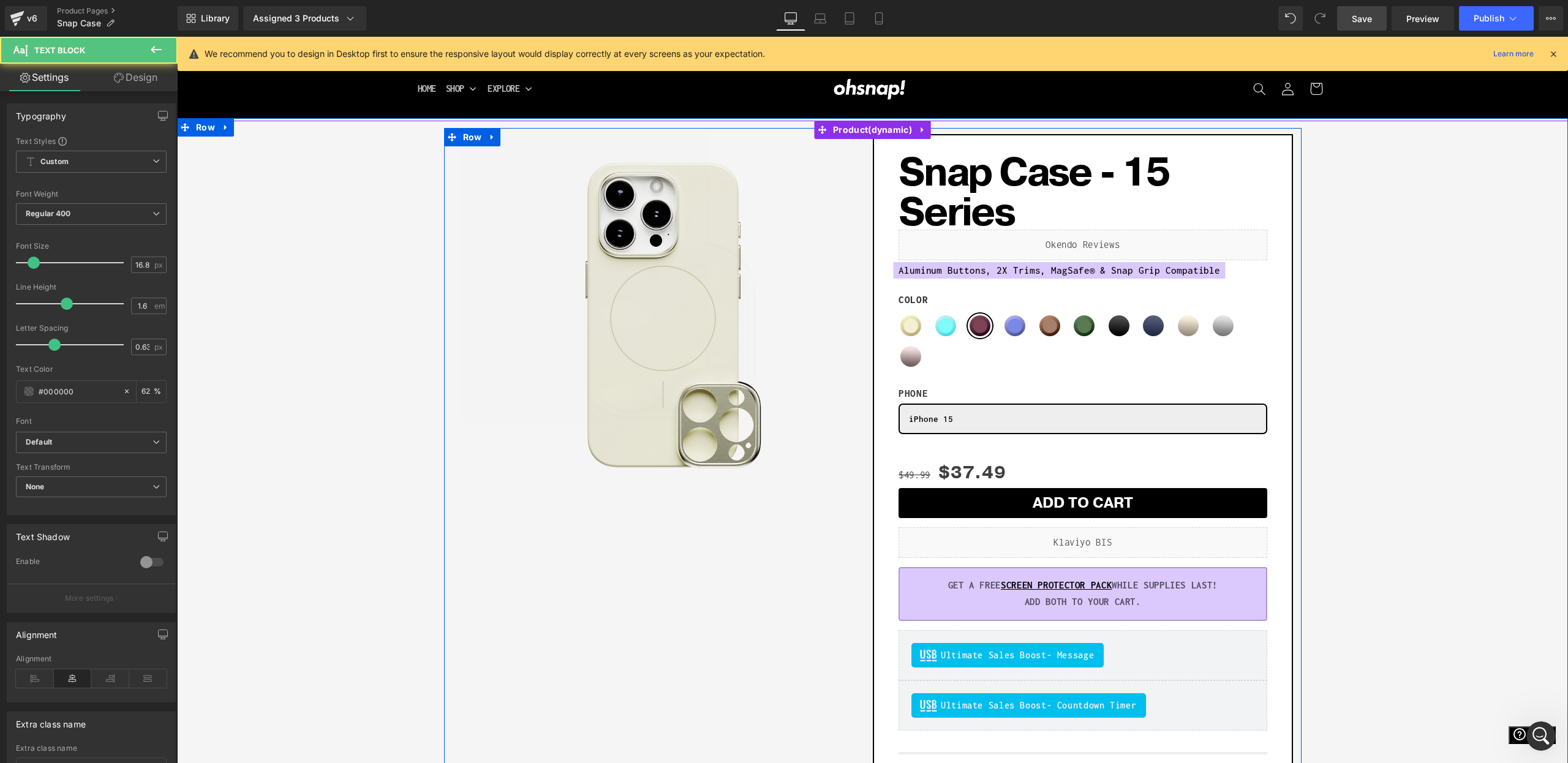
click at [958, 590] on strong "GET A FREE SCREEN PROTECTOR PACK WHILE SUPPLIES LAST!" at bounding box center [1083, 585] width 269 height 11
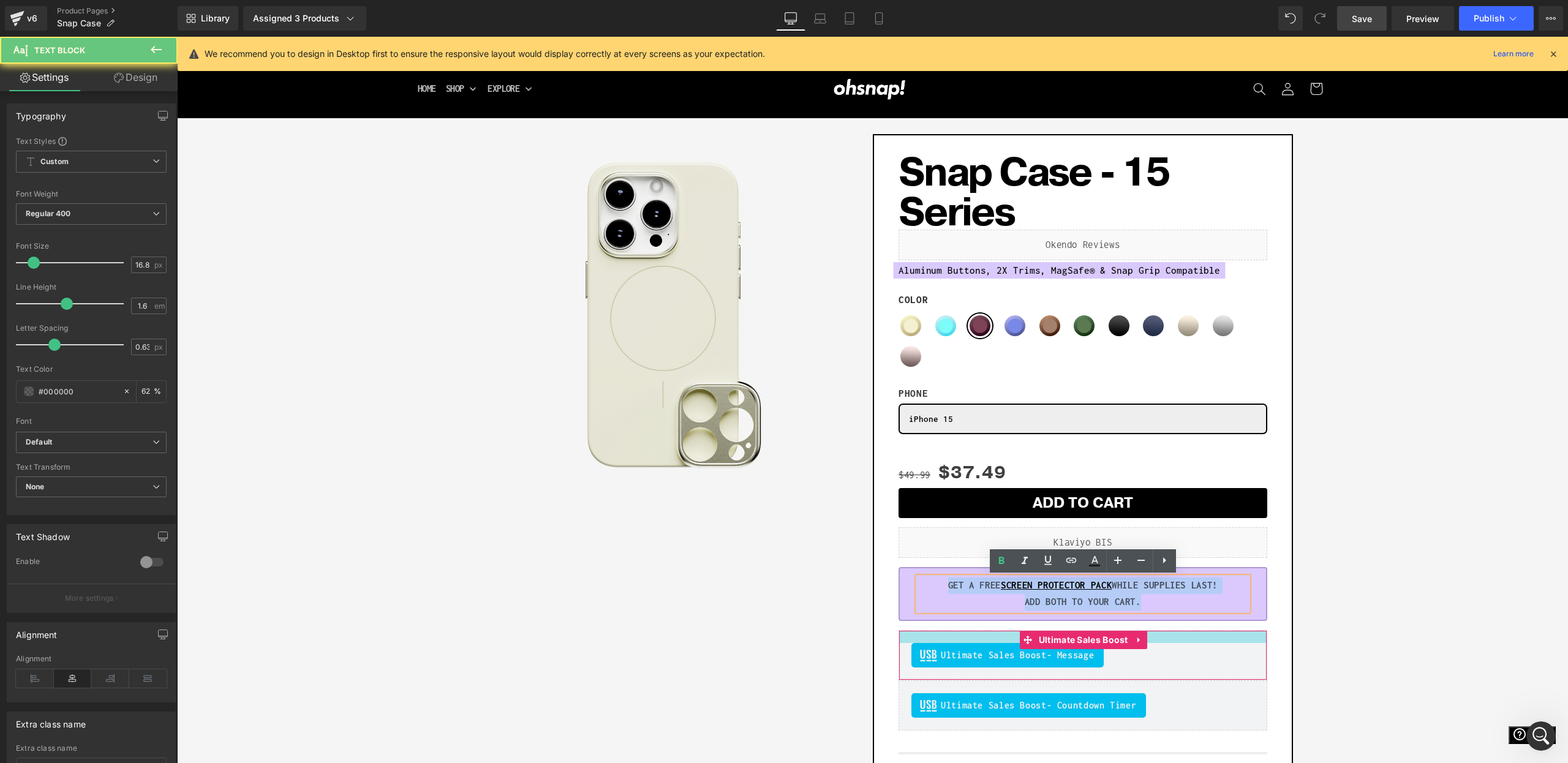
drag, startPoint x: 933, startPoint y: 587, endPoint x: 1187, endPoint y: 640, distance: 259.5
click at [1187, 640] on div "Snap Case - 15 Series (P) Title Liquid Aluminum Buttons, 2X Trims, MagSafe® & S…" at bounding box center [1083, 530] width 369 height 784
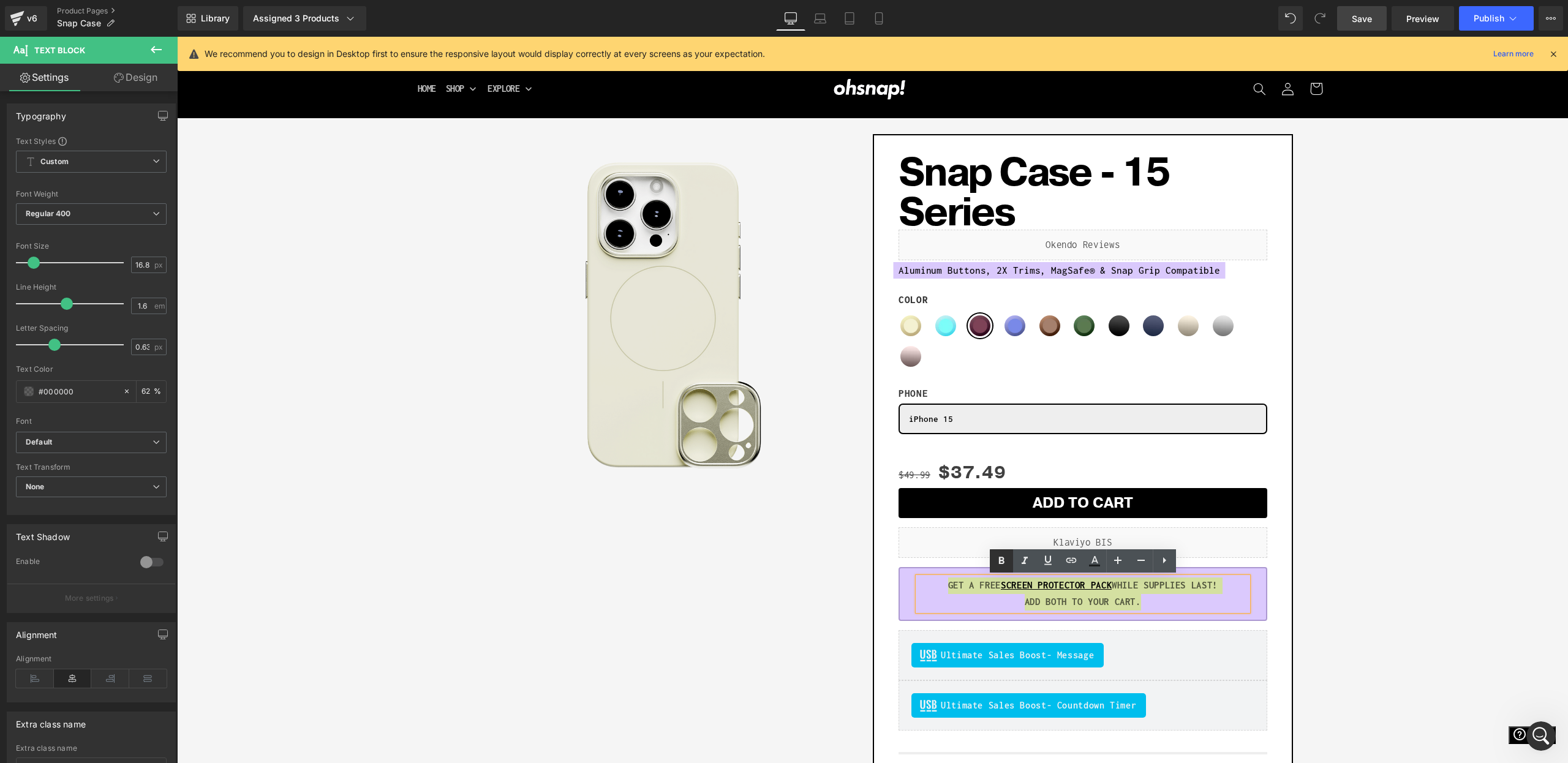
click at [1004, 565] on icon at bounding box center [1002, 561] width 14 height 14
click at [1154, 603] on p "ADD BOTH TO YOUR CART." at bounding box center [1083, 602] width 330 height 17
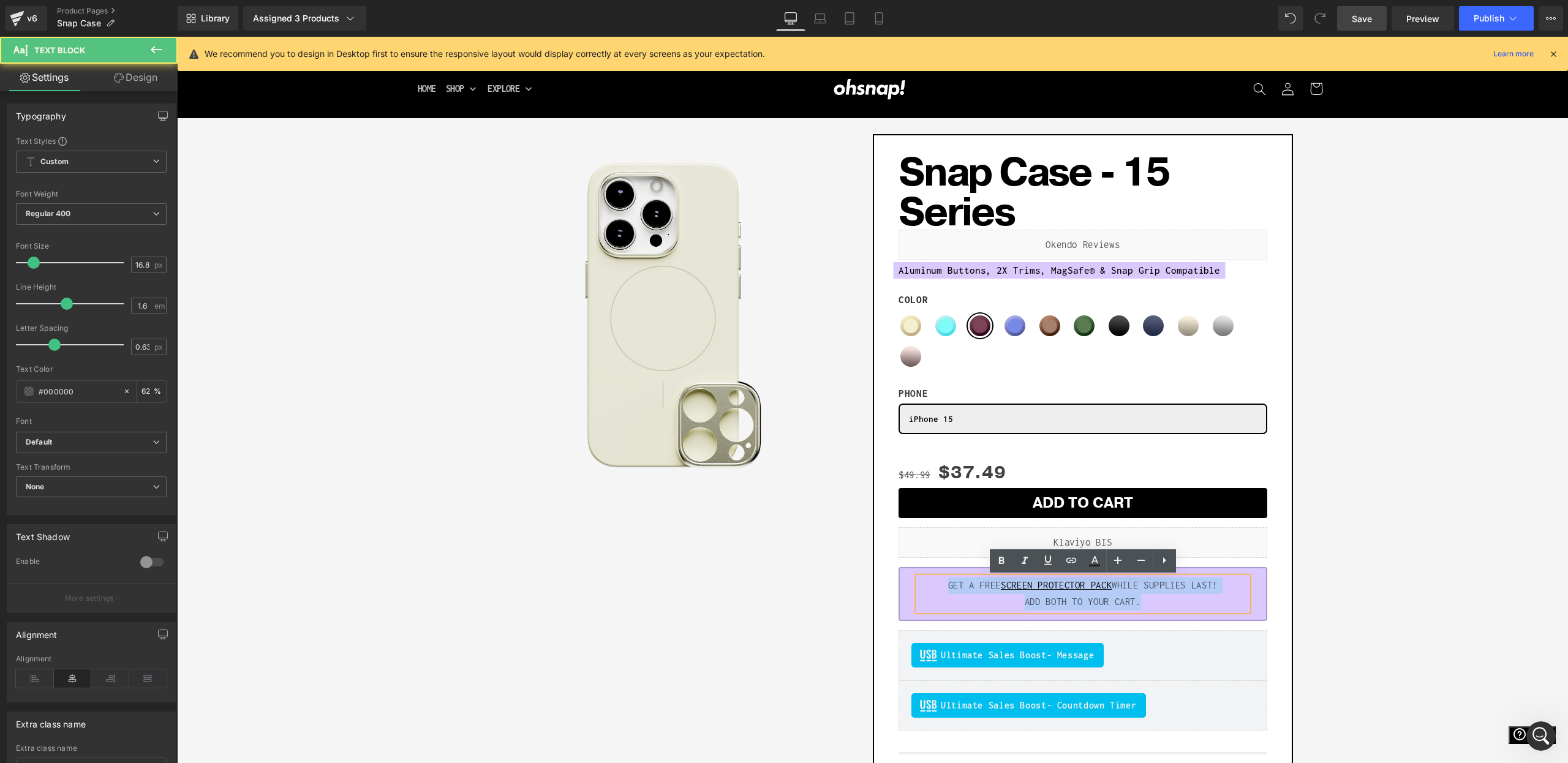
drag, startPoint x: 1151, startPoint y: 597, endPoint x: 839, endPoint y: 563, distance: 313.8
click at [839, 563] on div "Sale Off (P) Image Row Add To Cart (P) Cart Button Row Snap Case - 15 Series (P…" at bounding box center [873, 538] width 857 height 820
click at [594, 479] on img at bounding box center [692, 136] width 796 height 796
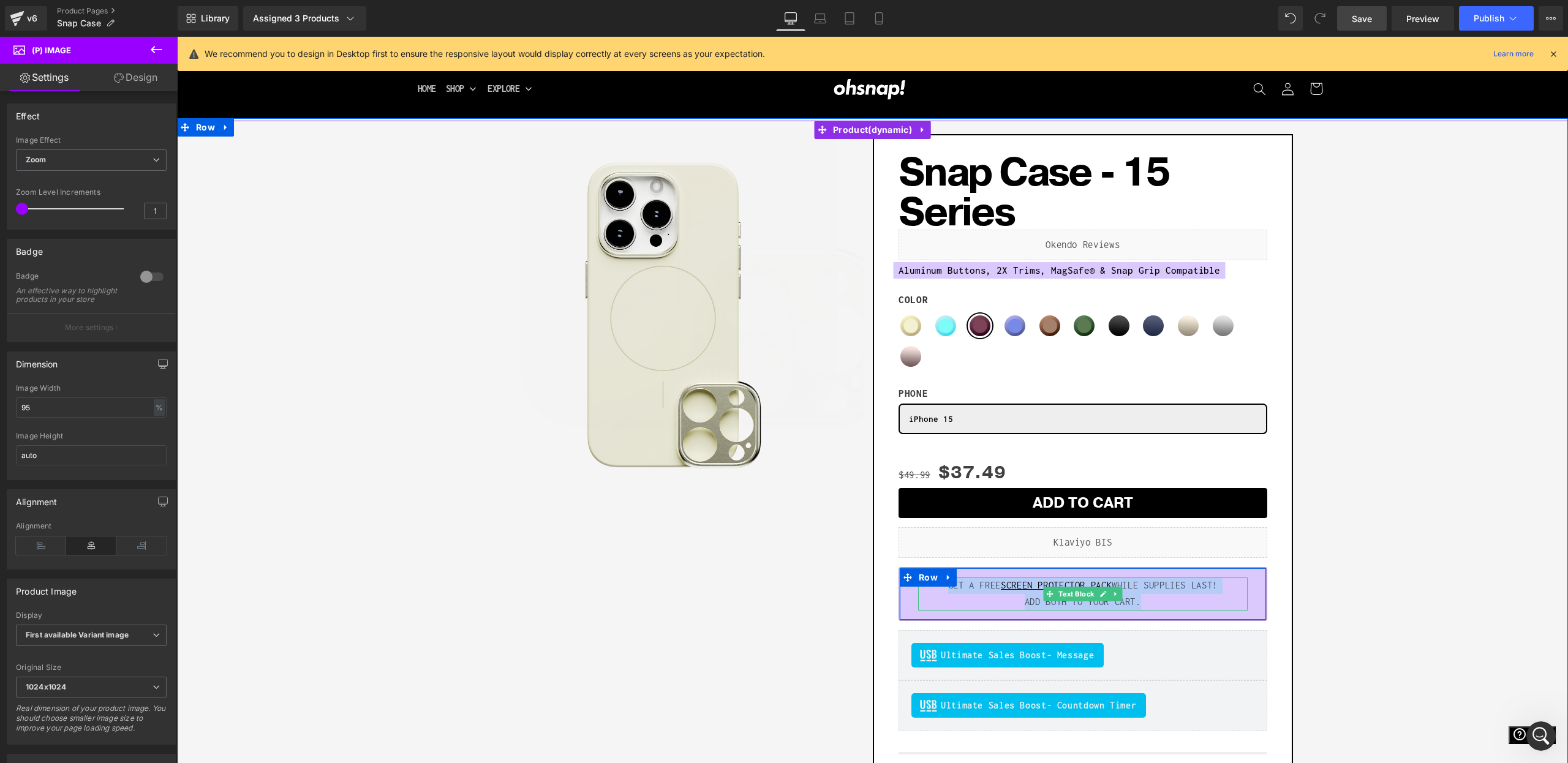
click at [986, 589] on p "GET A FREE SCREEN PROTECTOR PACK WHILE SUPPLIES LAST!" at bounding box center [1083, 586] width 330 height 17
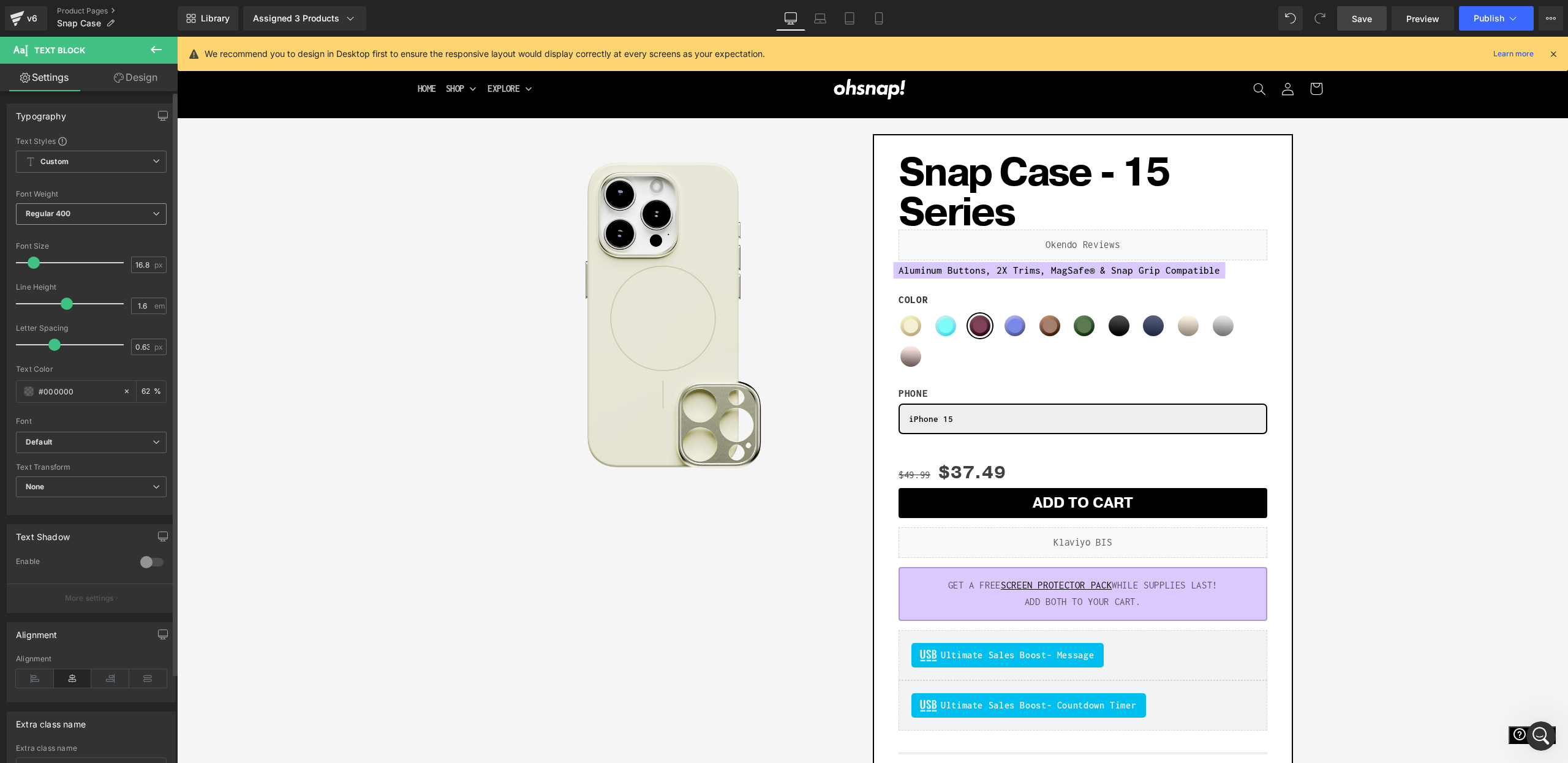
click at [79, 219] on span "Regular 400" at bounding box center [91, 214] width 151 height 22
click at [71, 302] on li "Medium 500" at bounding box center [91, 309] width 151 height 19
click at [95, 216] on span "Medium 500" at bounding box center [91, 214] width 151 height 22
click at [71, 313] on div "Semi Bold 600" at bounding box center [60, 317] width 52 height 9
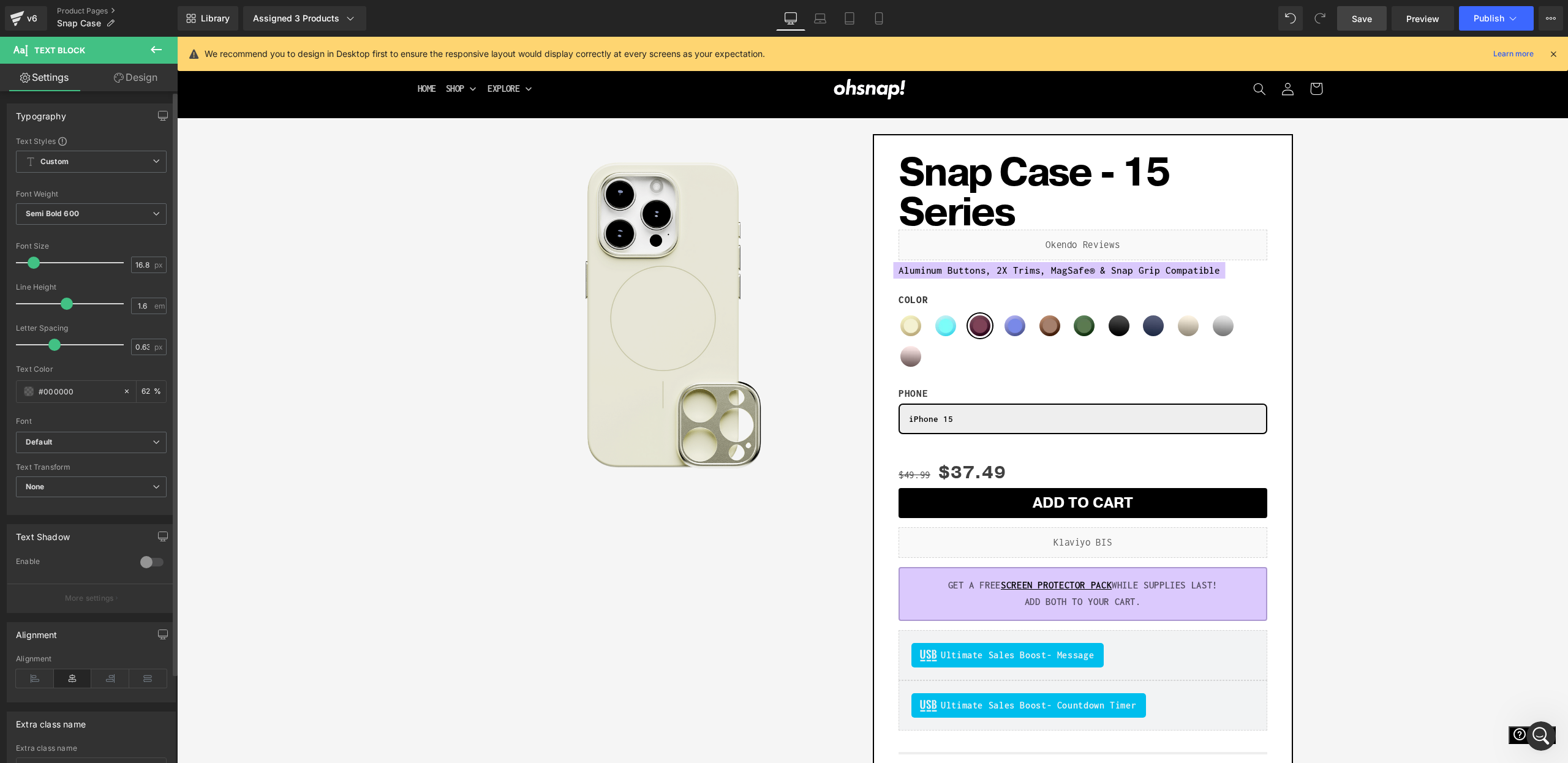
scroll to position [2, 0]
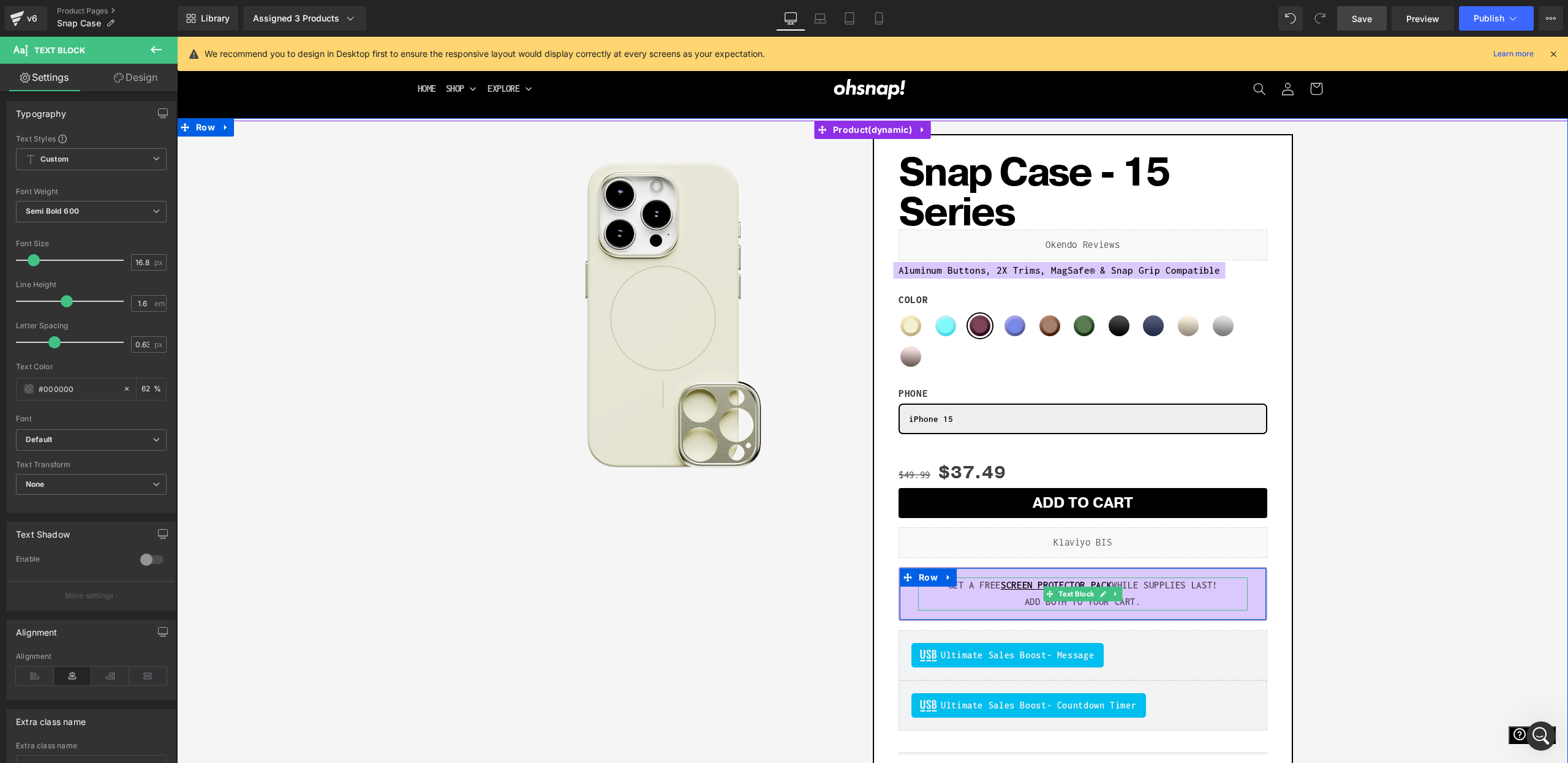
click at [1166, 591] on p "GET A FREE SCREEN PROTECTOR PACK WHILE SUPPLIES LAST!" at bounding box center [1083, 586] width 330 height 17
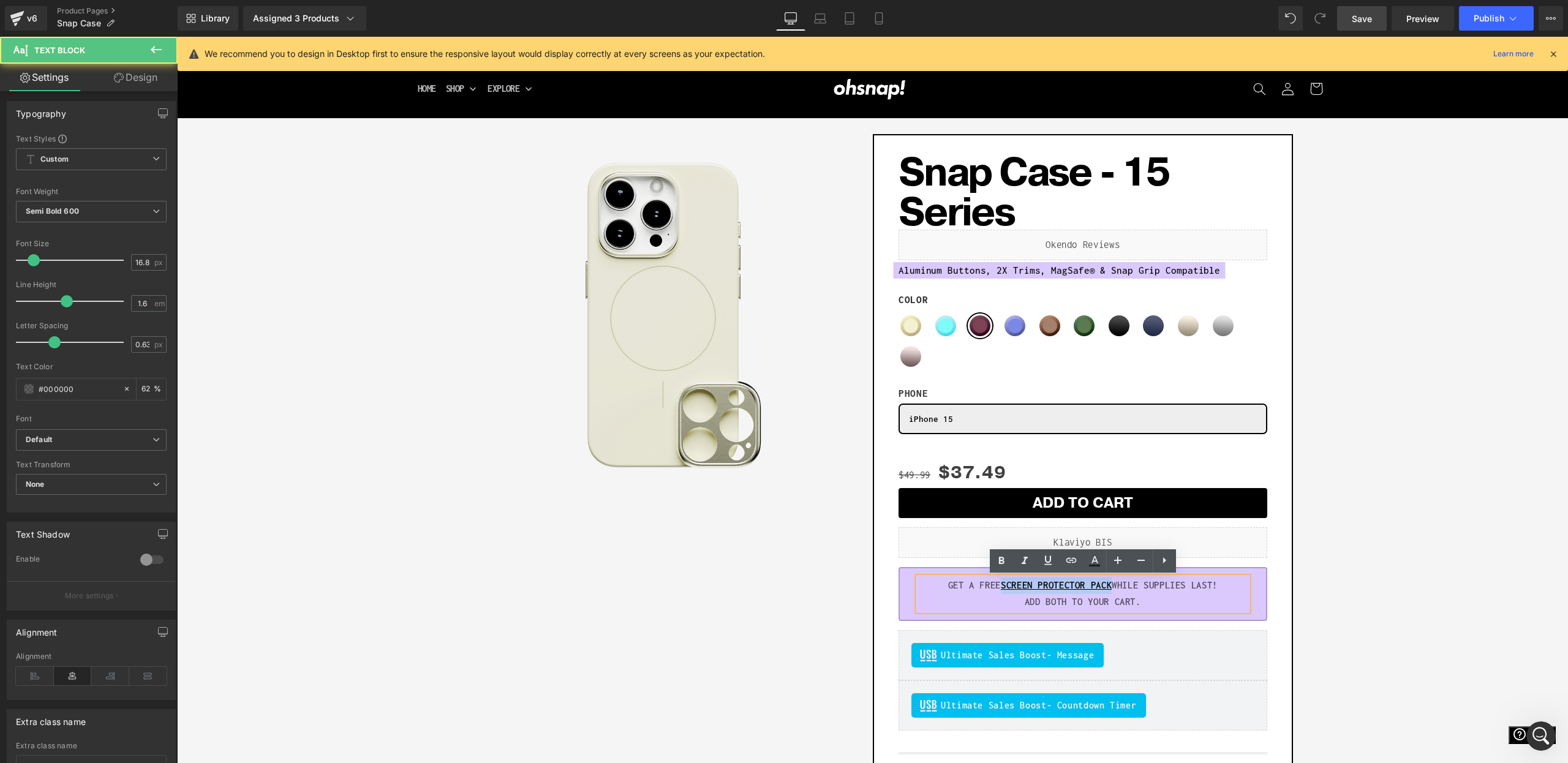
drag, startPoint x: 1115, startPoint y: 586, endPoint x: 998, endPoint y: 574, distance: 117.6
click at [999, 586] on p "GET A FREE SCREEN PROTECTOR PACK WHILE SUPPLIES LAST!" at bounding box center [1083, 586] width 330 height 17
click at [1000, 561] on icon at bounding box center [1002, 561] width 6 height 7
click at [999, 561] on icon at bounding box center [1002, 561] width 6 height 7
drag, startPoint x: 1114, startPoint y: 590, endPoint x: 998, endPoint y: 581, distance: 116.3
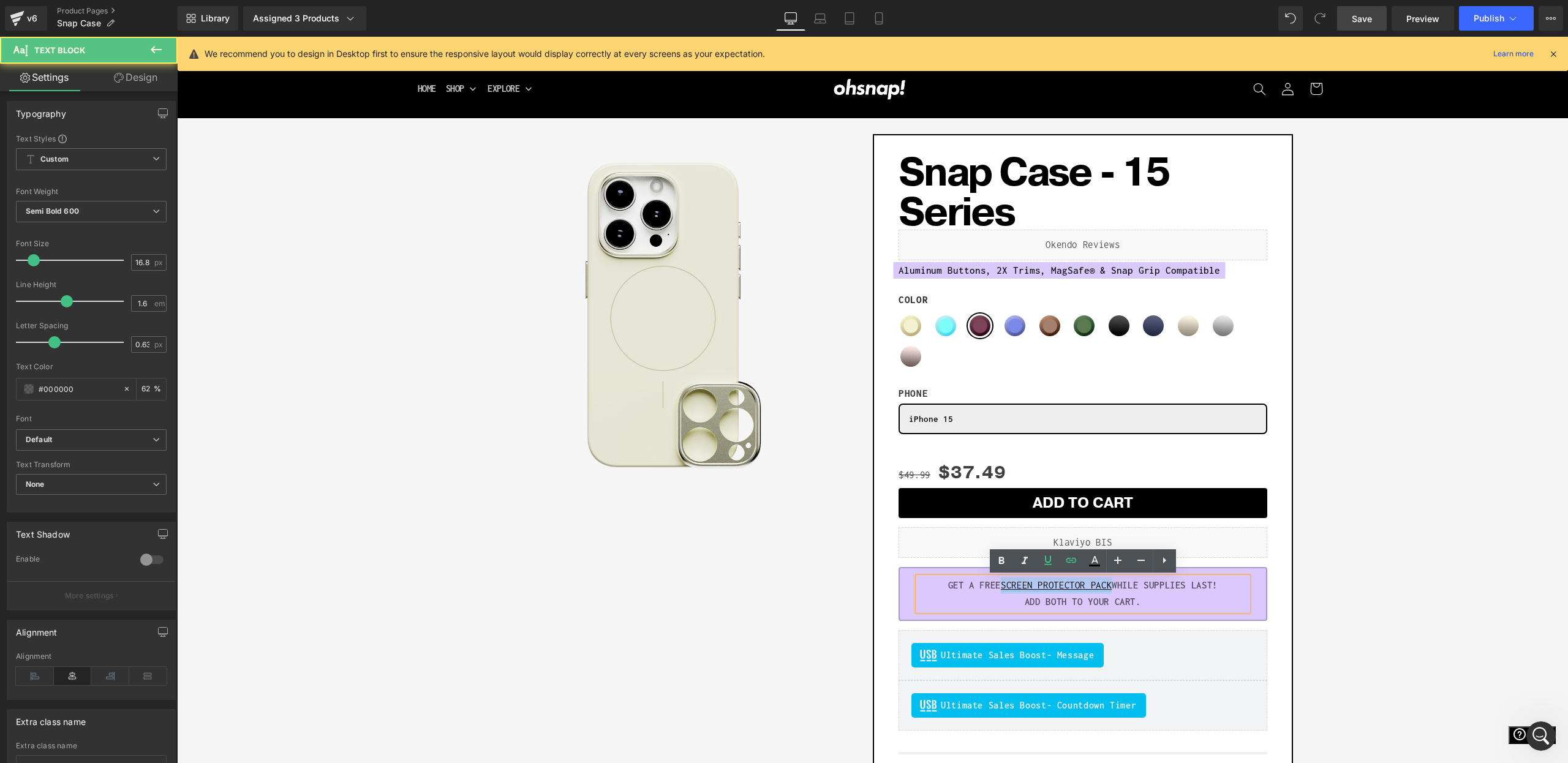
click at [998, 581] on p "GET A FREE SCREEN PROTECTOR PACK WHILE SUPPLIES LAST!" at bounding box center [1083, 586] width 330 height 17
click at [997, 560] on icon at bounding box center [1002, 561] width 14 height 14
click at [1173, 611] on div "GET A FREE SCREEN PROTECTOR PACK WHILE SUPPLIES LAST! ADD BOTH TO YOUR CART." at bounding box center [1083, 594] width 330 height 33
click at [1203, 589] on p "GET A FREE SCREEN PROTECTOR PACK WHILE SUPPLIES LAST!" at bounding box center [1083, 586] width 330 height 17
click at [1357, 591] on div "Sale Off (P) Image Row Add To Cart (P) Cart Button Row Snap Case - 15 Series (P…" at bounding box center [872, 538] width 1379 height 820
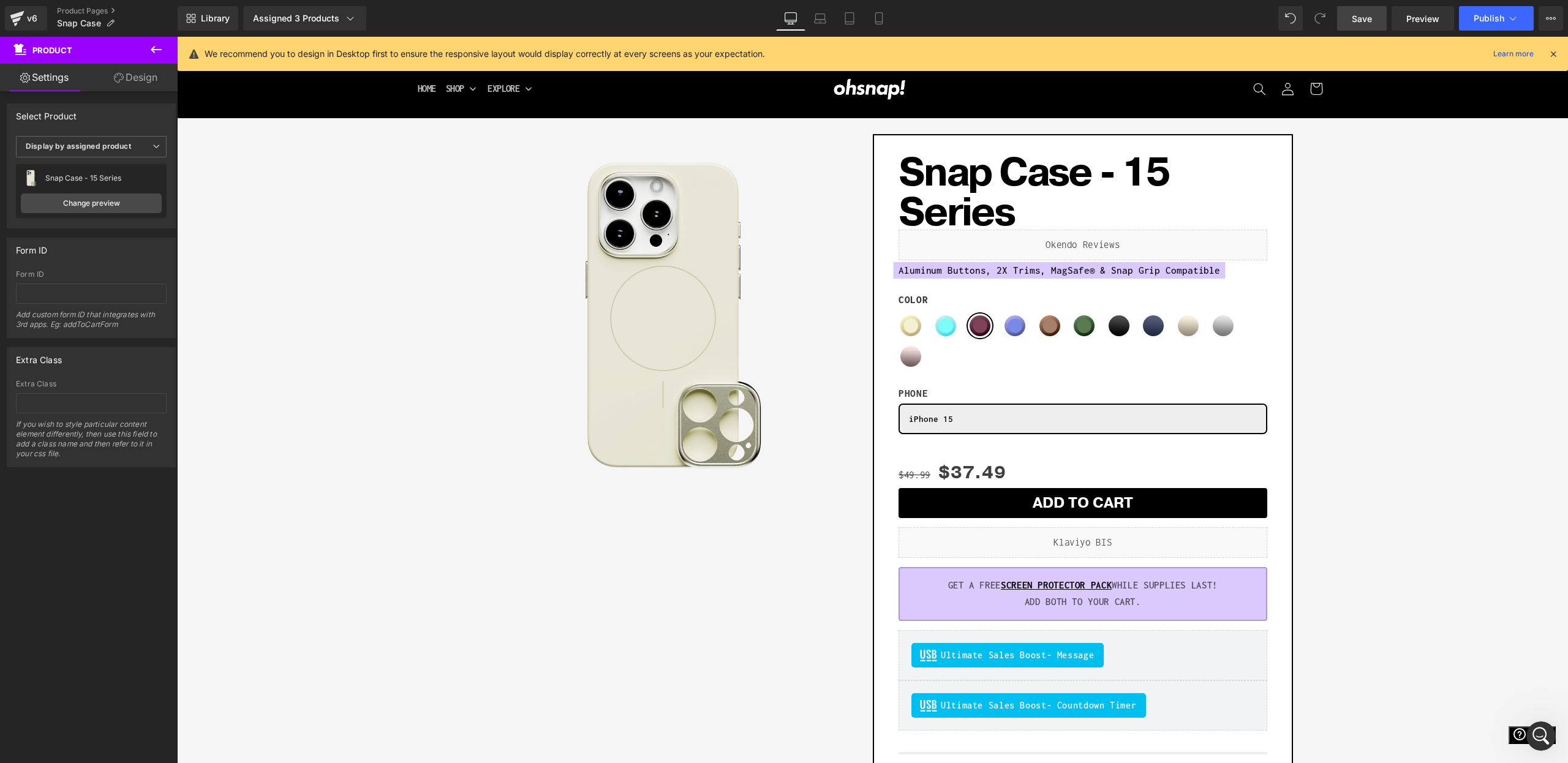
click at [1363, 22] on span "Save" at bounding box center [1362, 19] width 20 height 13
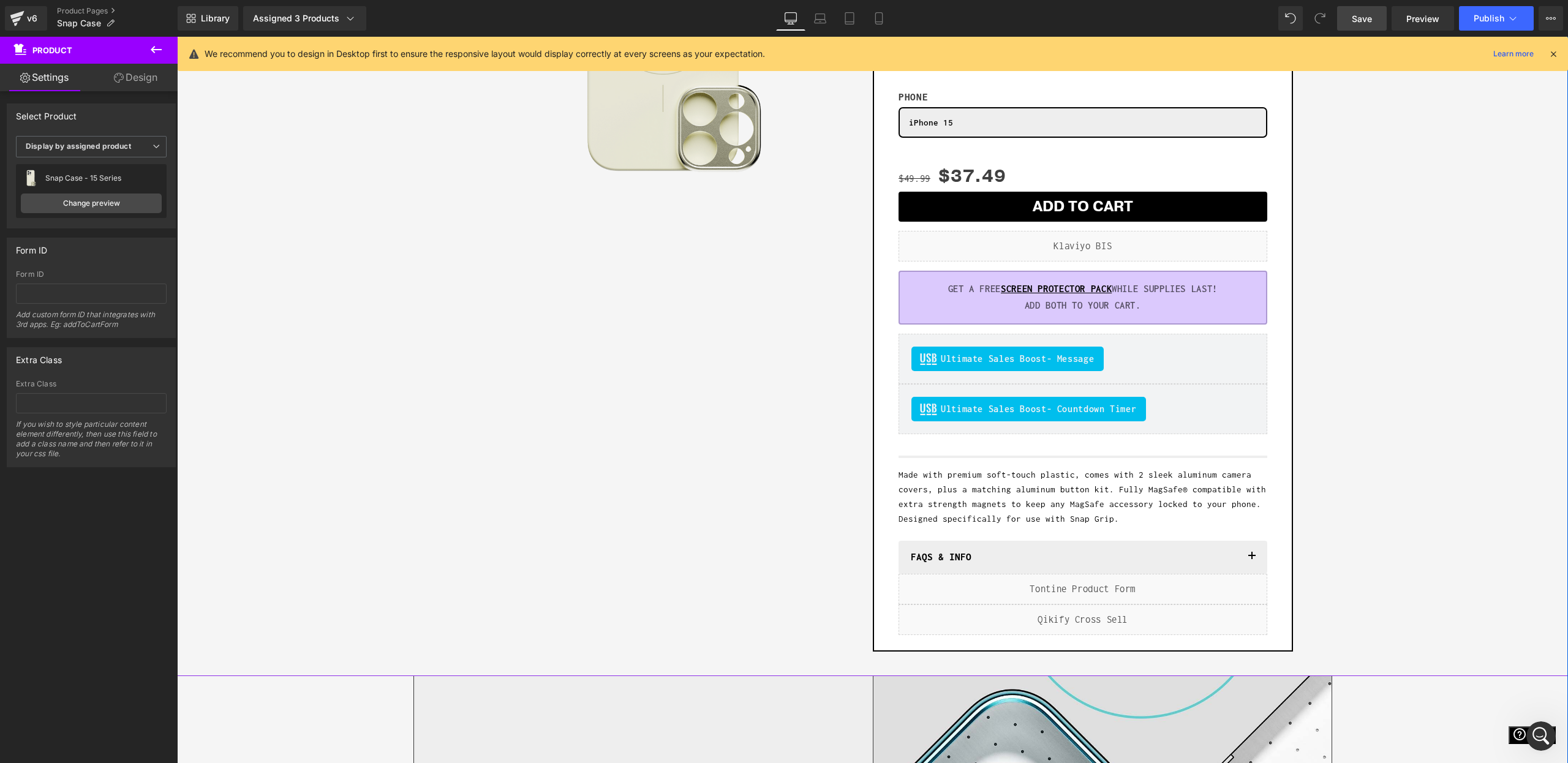
scroll to position [300, 0]
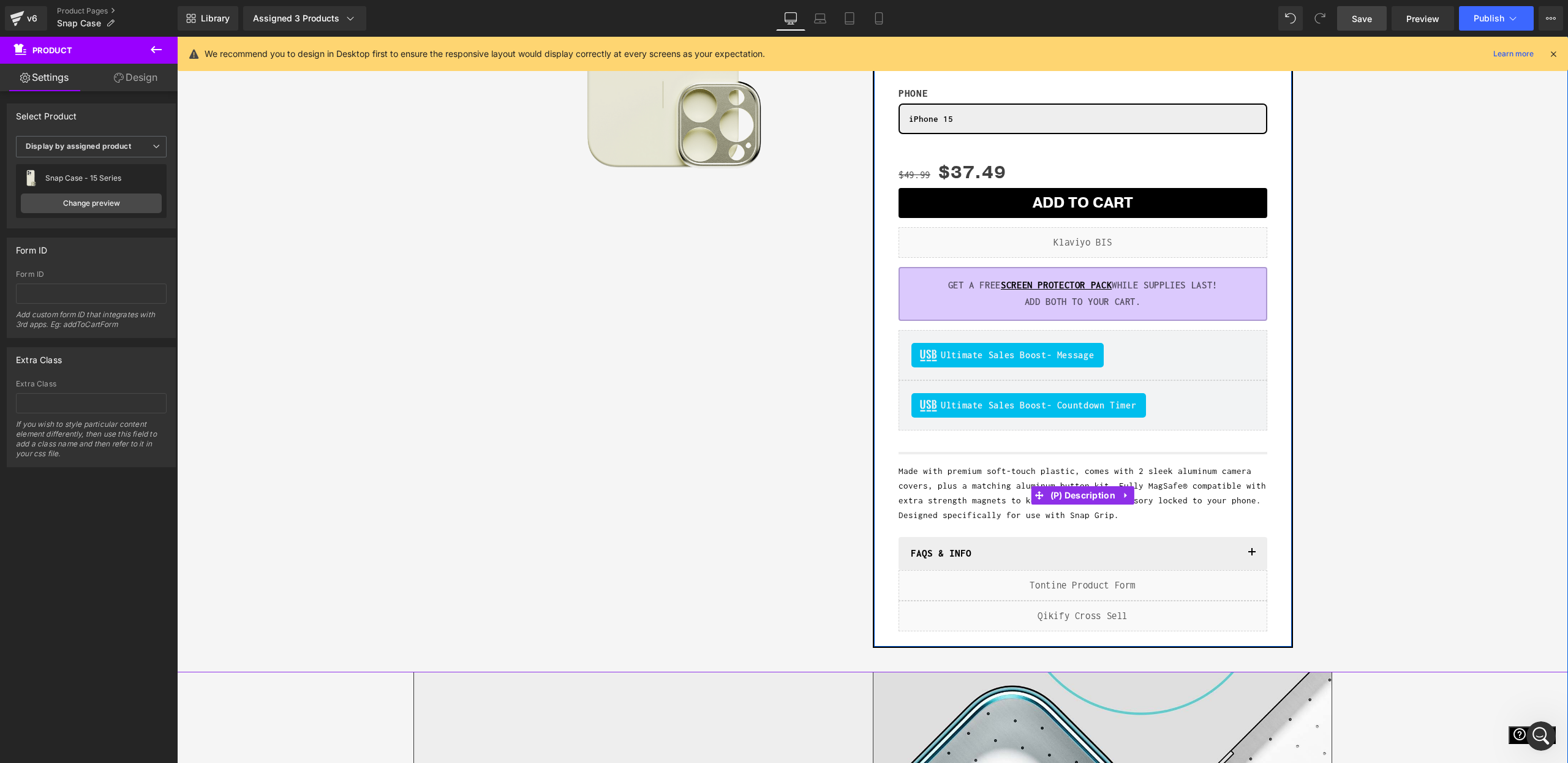
click at [932, 501] on div "Made with premium soft-touch plastic, comes with 2 sleek aluminum camera covers…" at bounding box center [1083, 493] width 369 height 59
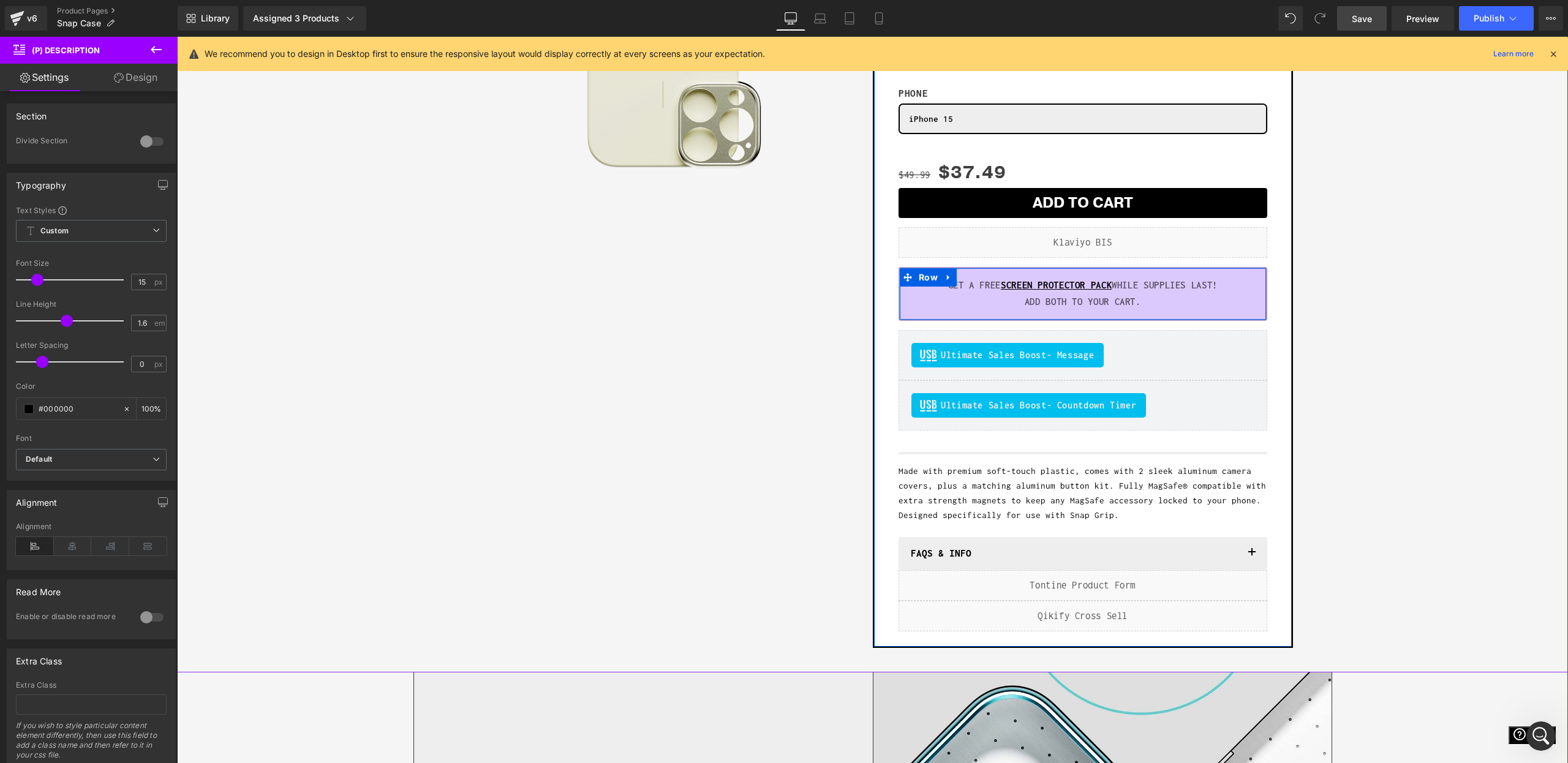
click at [927, 299] on p "ADD BOTH TO YOUR CART." at bounding box center [1083, 302] width 330 height 17
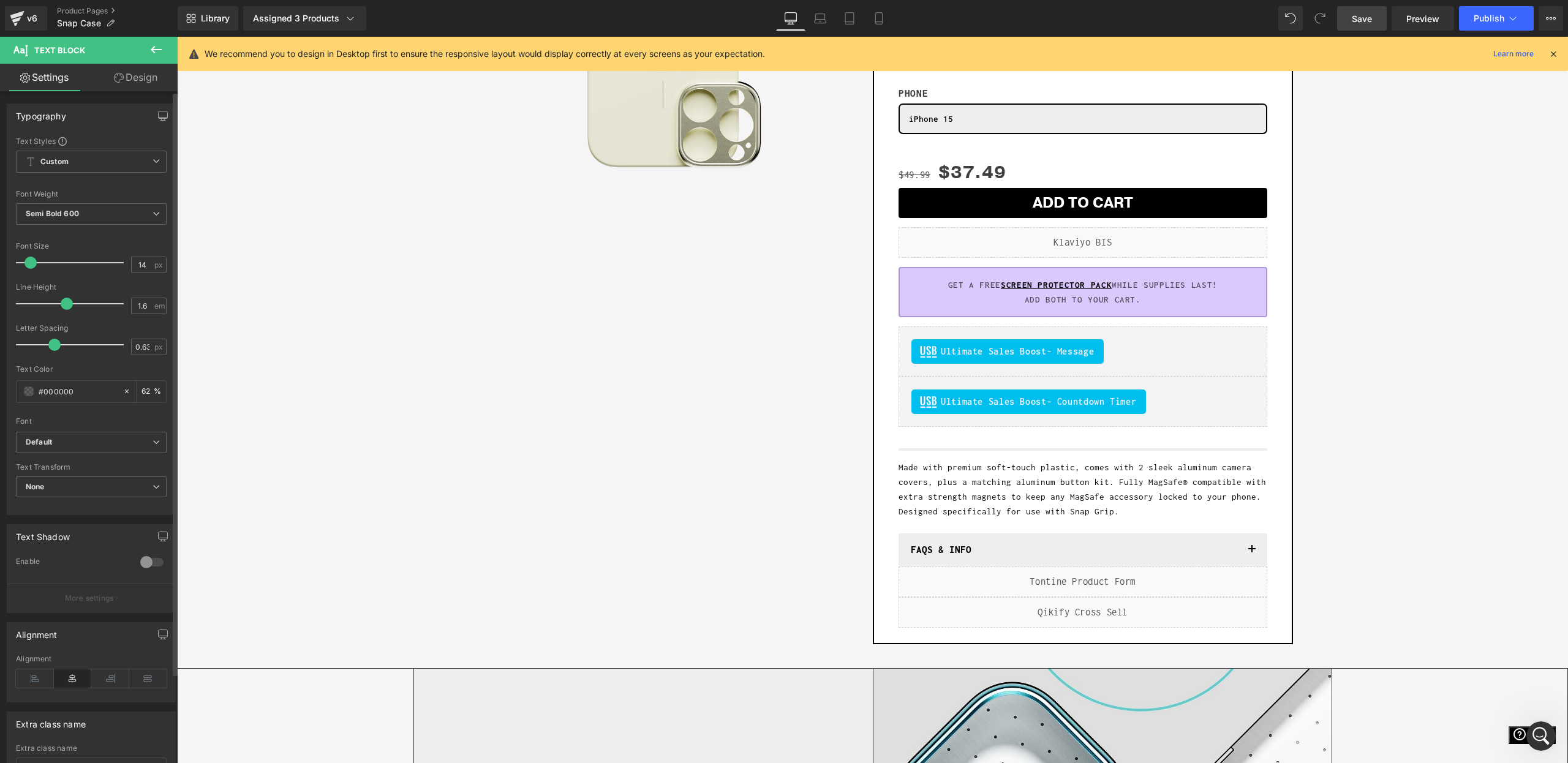
click at [32, 264] on span at bounding box center [30, 262] width 12 height 12
click at [33, 261] on span at bounding box center [32, 262] width 12 height 12
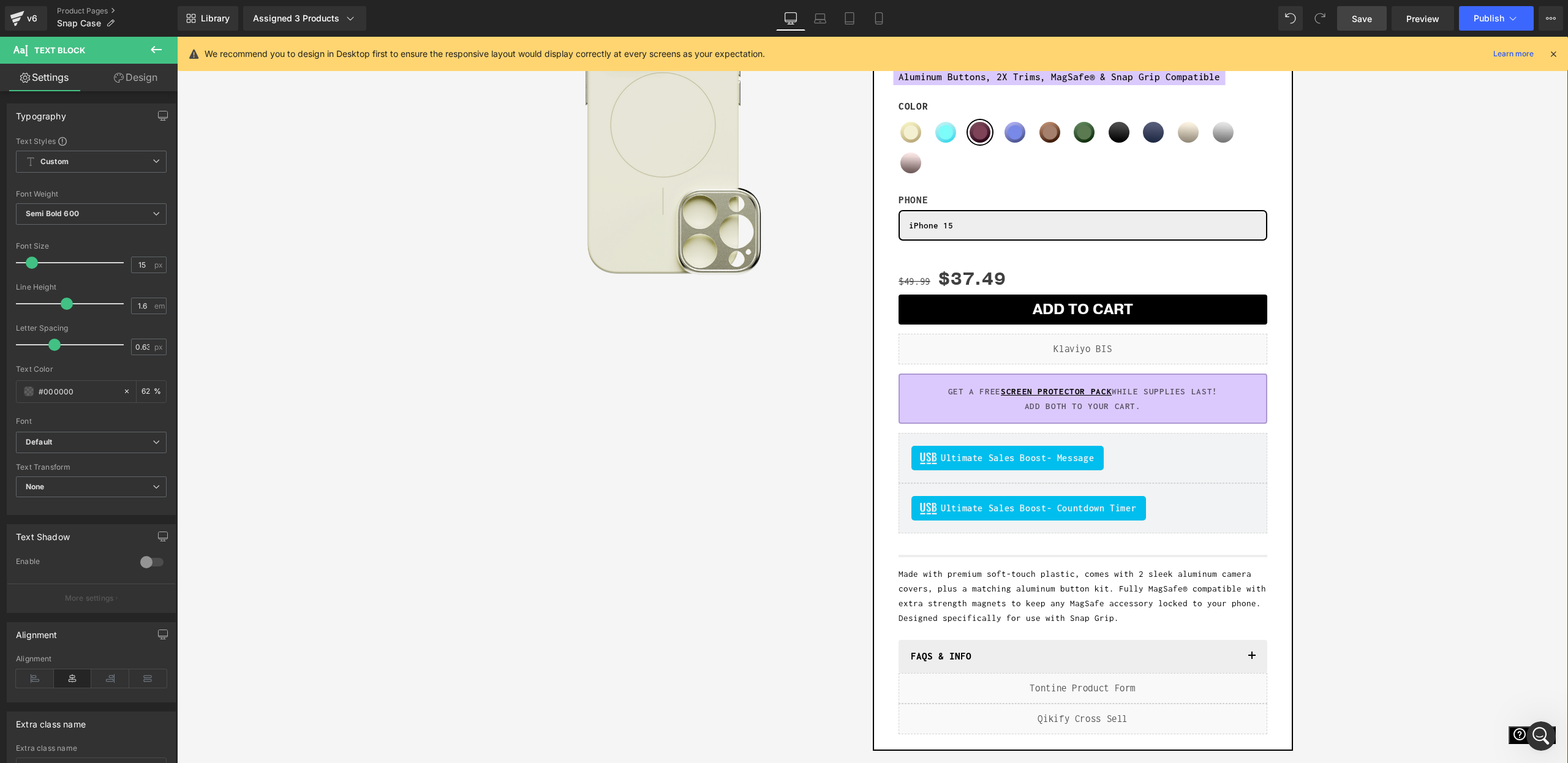
scroll to position [179, 0]
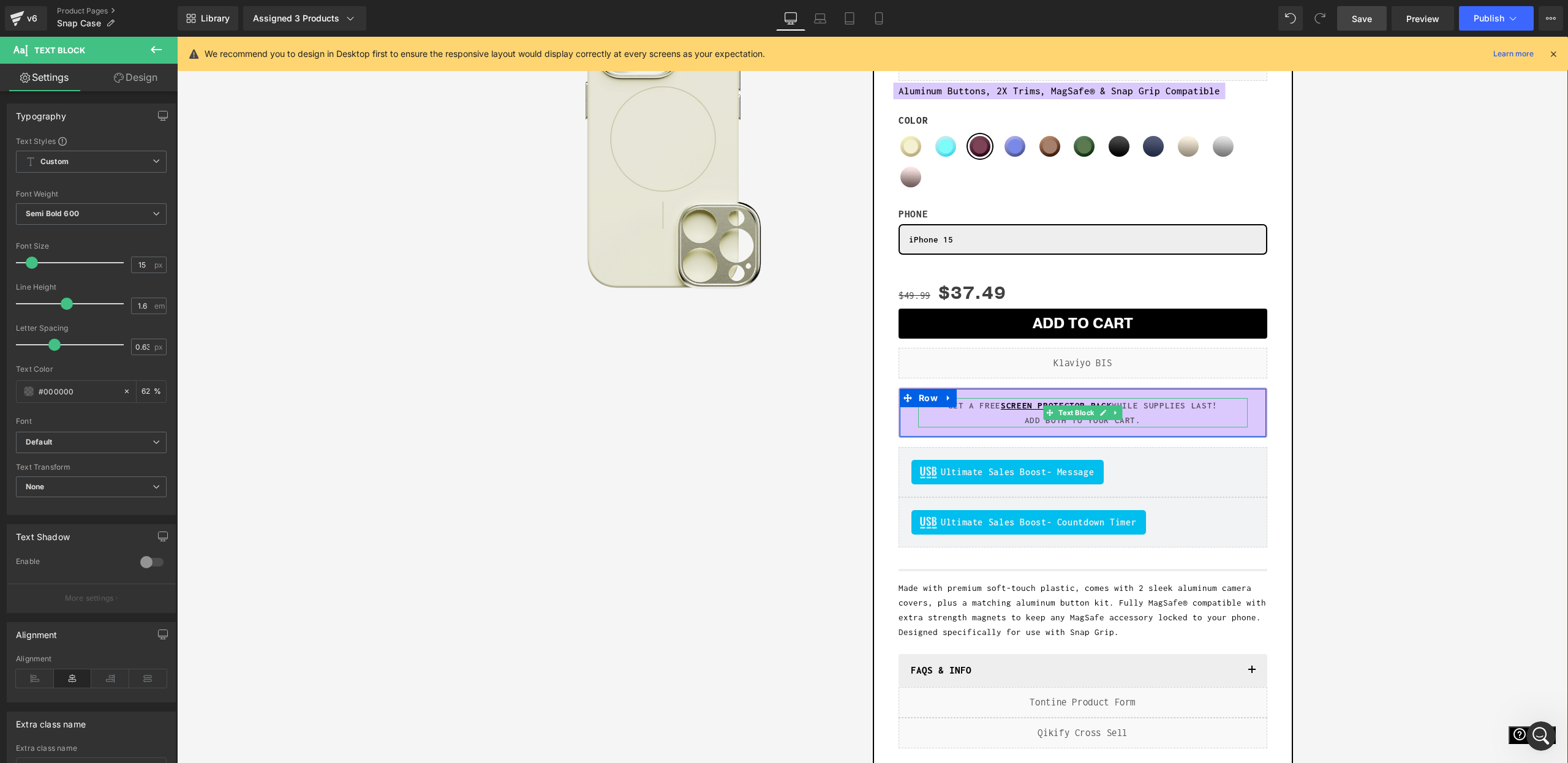
click at [1025, 418] on p "ADD BOTH TO YOUR CART." at bounding box center [1083, 420] width 330 height 14
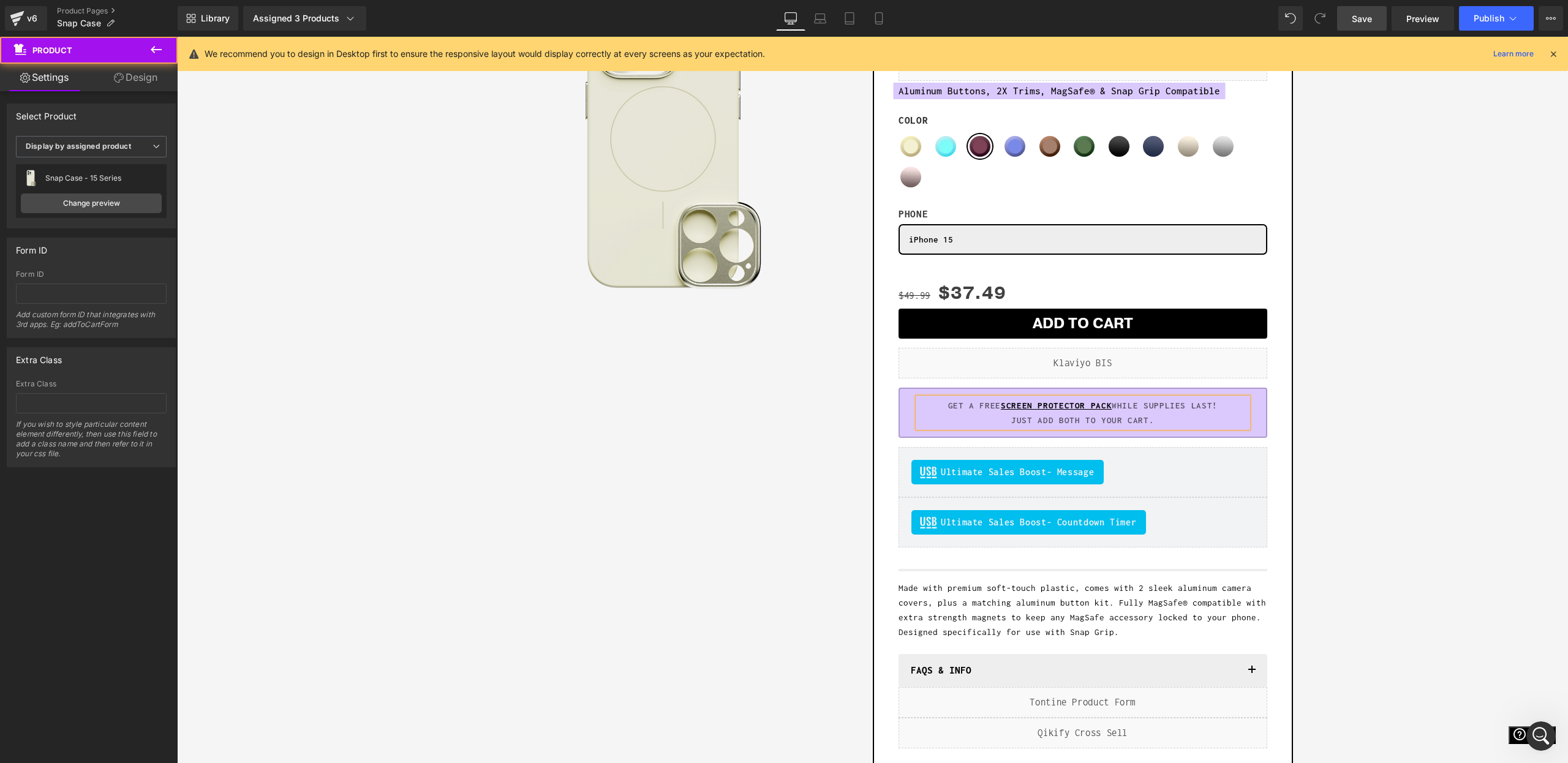
click at [1365, 423] on div "Sale Off (P) Image Row Add To Cart (P) Cart Button Row Snap Case - 15 Series (P…" at bounding box center [872, 356] width 1379 height 816
drag, startPoint x: 1551, startPoint y: 52, endPoint x: 1292, endPoint y: 52, distance: 259.0
click at [1551, 52] on icon at bounding box center [1553, 53] width 11 height 11
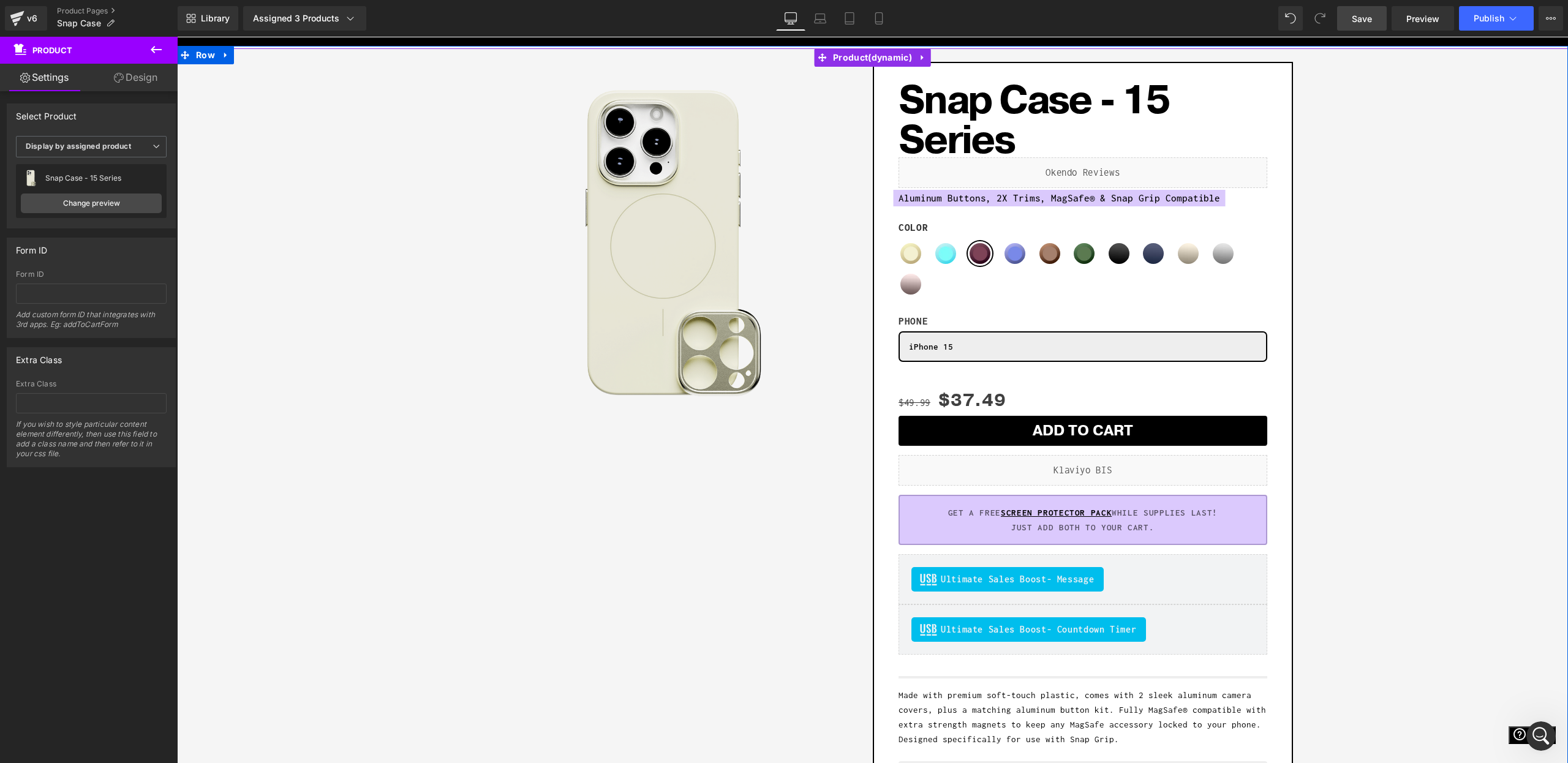
scroll to position [0, 0]
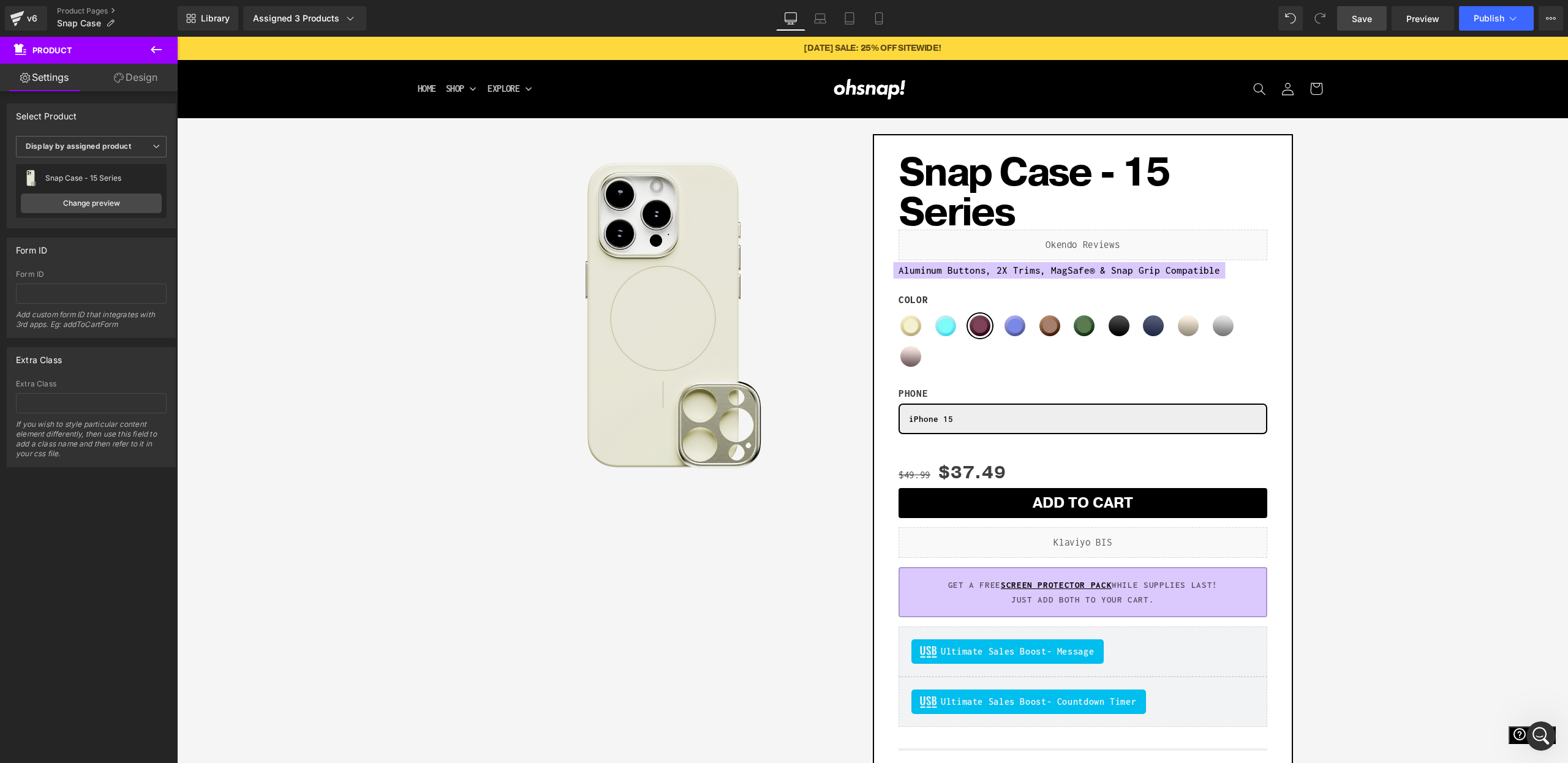
click at [1368, 27] on link "Save" at bounding box center [1362, 19] width 50 height 24
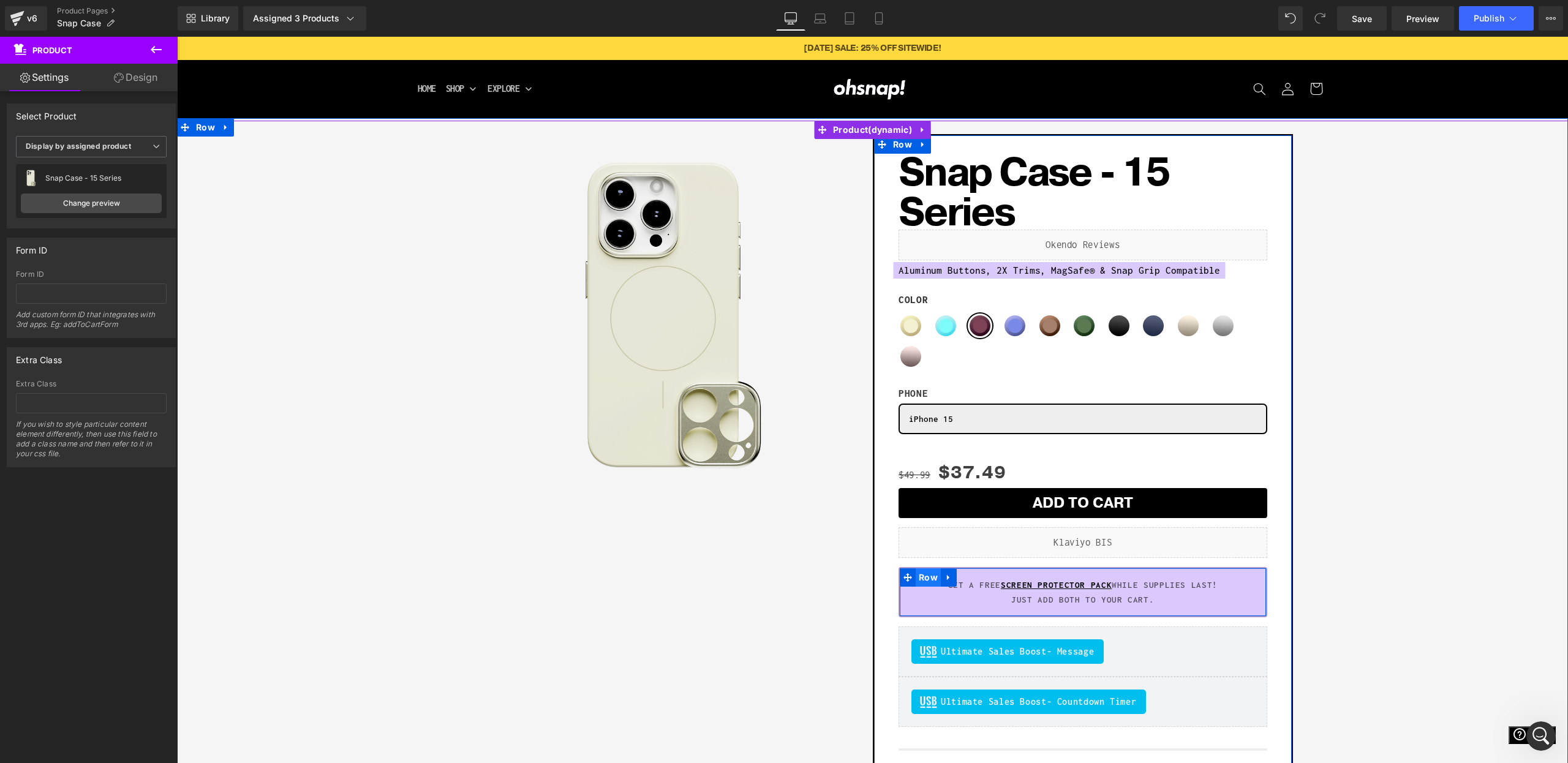
click at [929, 574] on span "Row" at bounding box center [928, 578] width 25 height 19
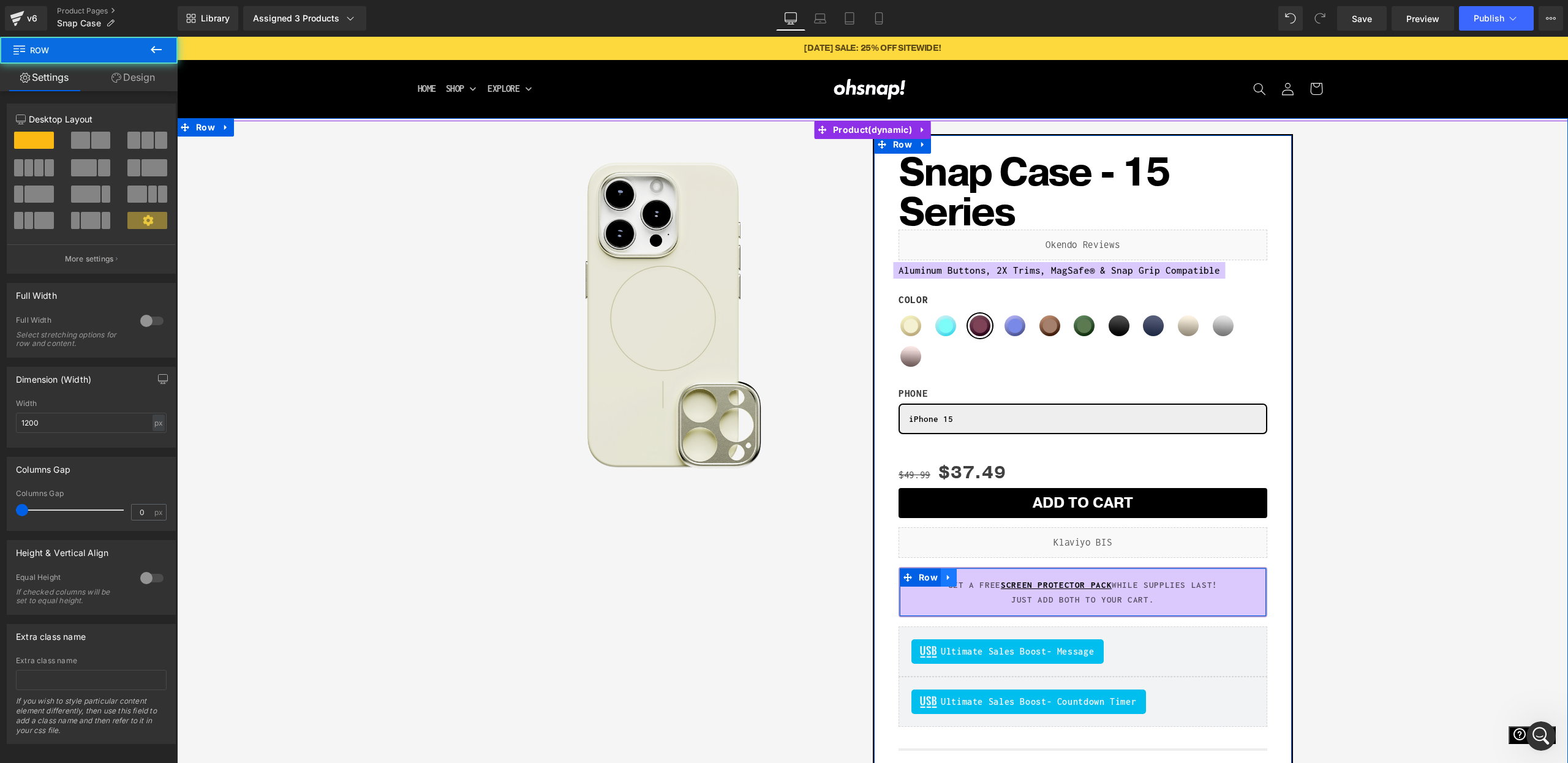
click at [945, 579] on icon at bounding box center [949, 577] width 9 height 9
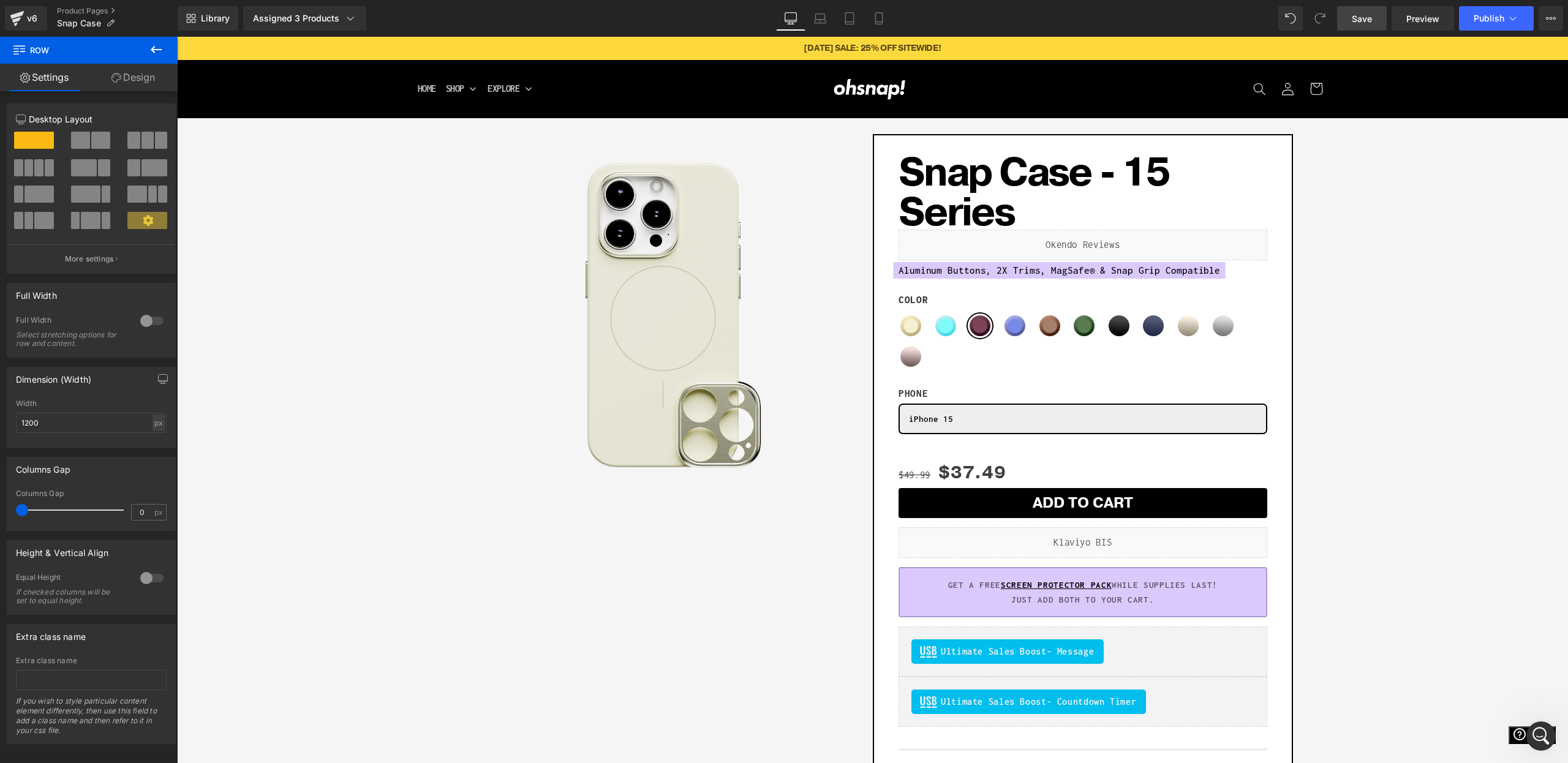
click at [1371, 20] on span "Save" at bounding box center [1362, 19] width 20 height 13
click at [1495, 19] on span "Publish" at bounding box center [1489, 19] width 31 height 10
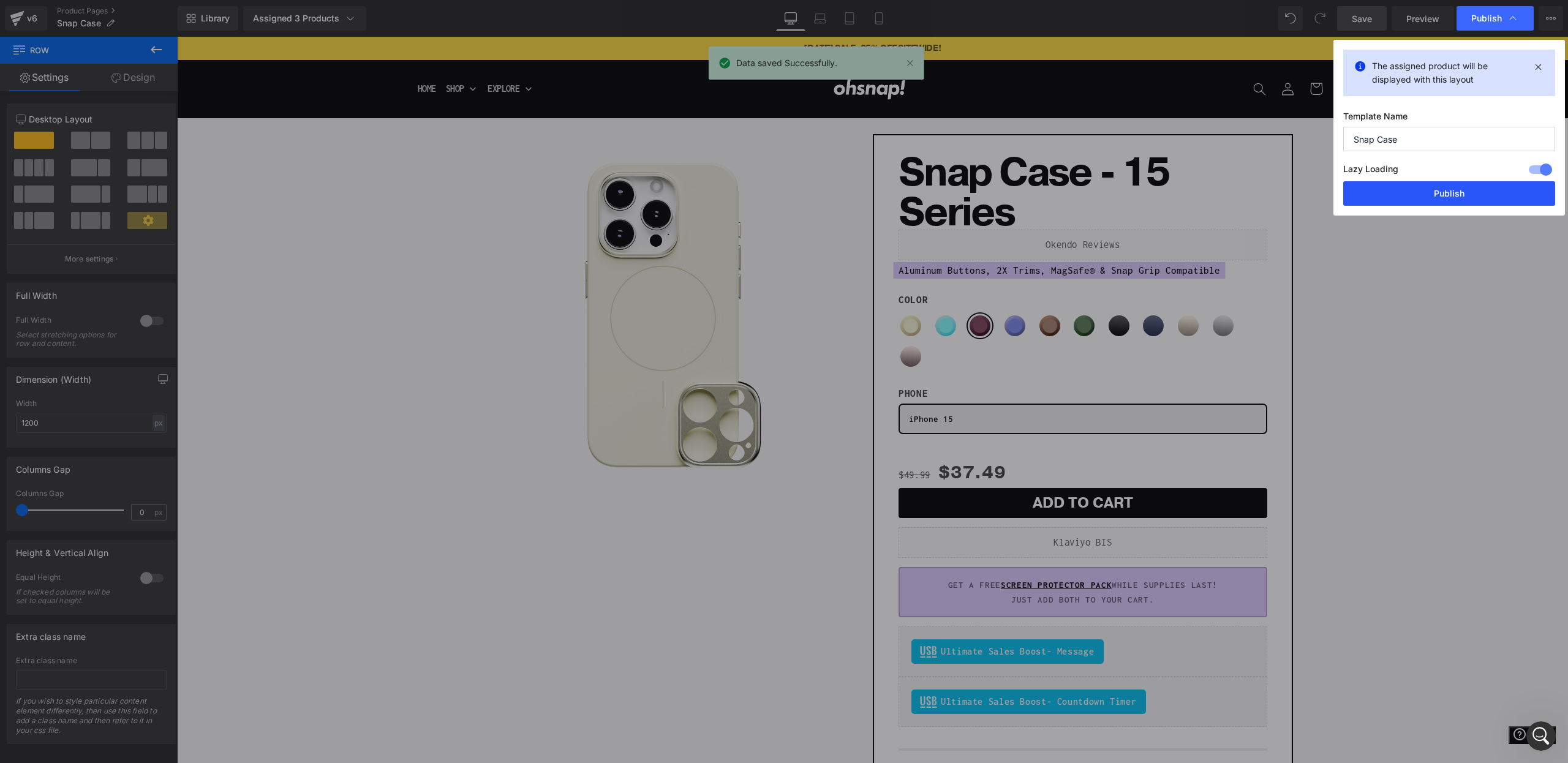
click at [1418, 196] on button "Publish" at bounding box center [1449, 194] width 212 height 24
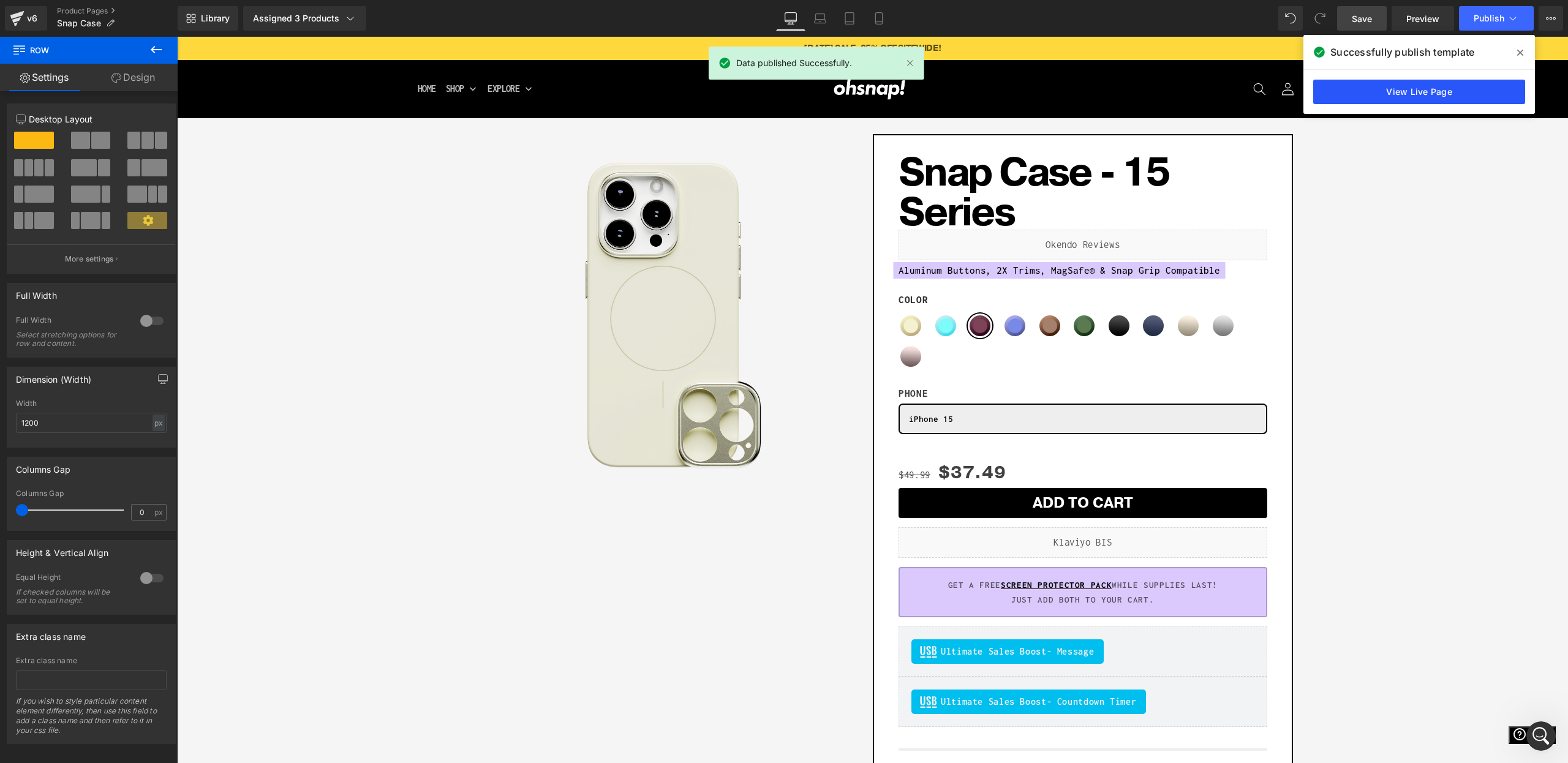
click at [1413, 88] on link "View Live Page" at bounding box center [1419, 92] width 212 height 24
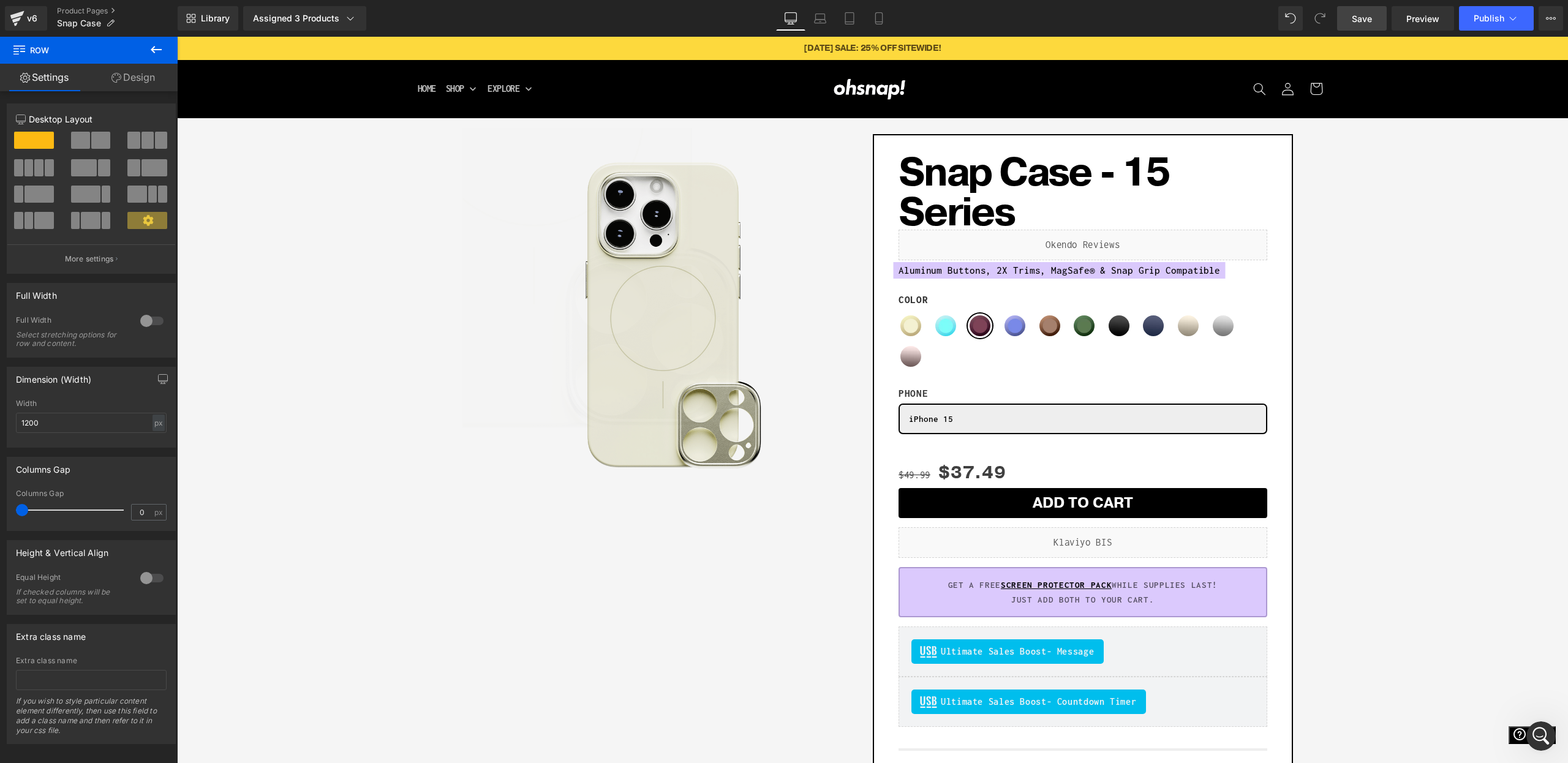
scroll to position [138, 0]
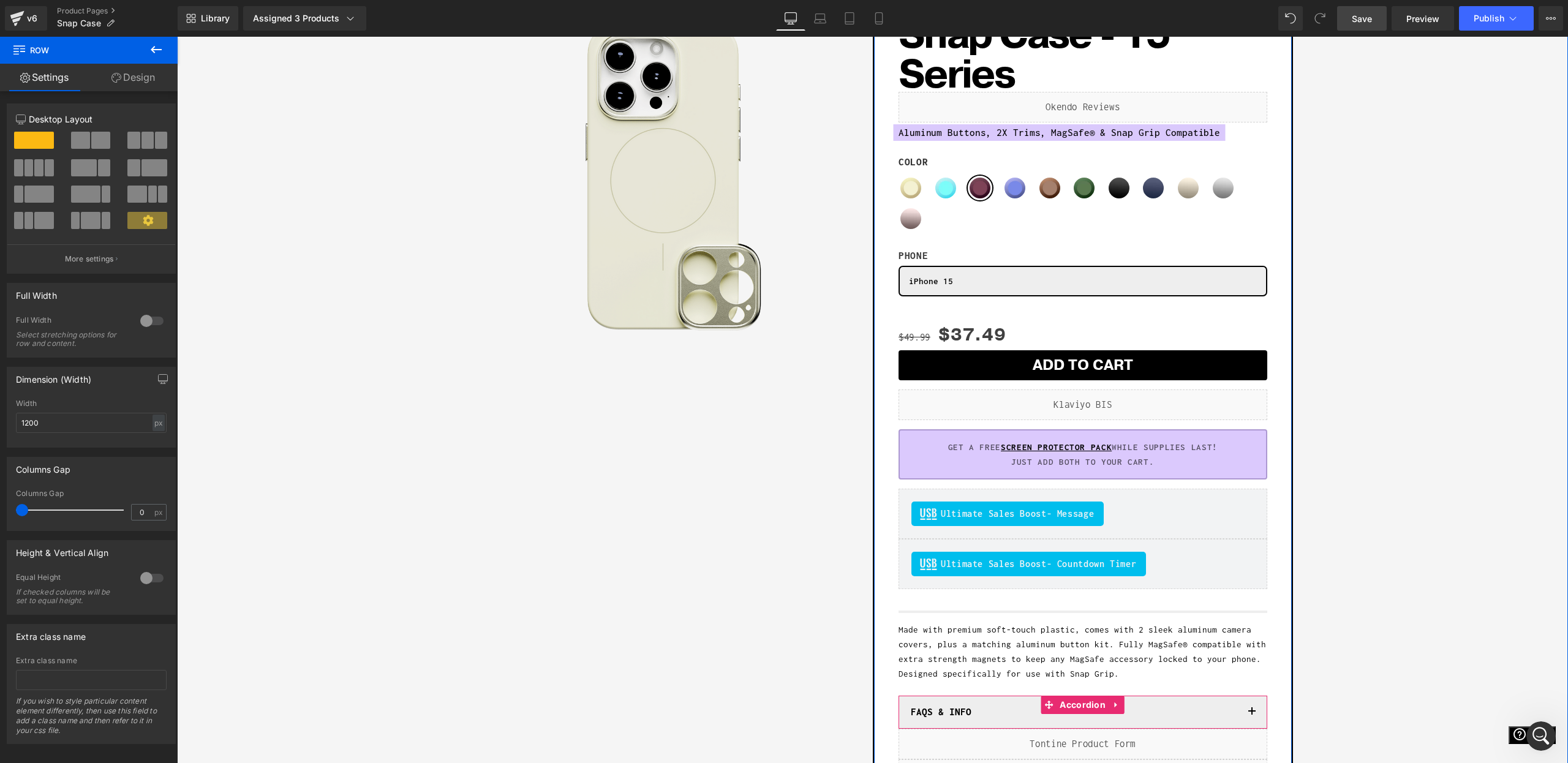
click at [1079, 707] on span "Accordion" at bounding box center [1083, 705] width 52 height 19
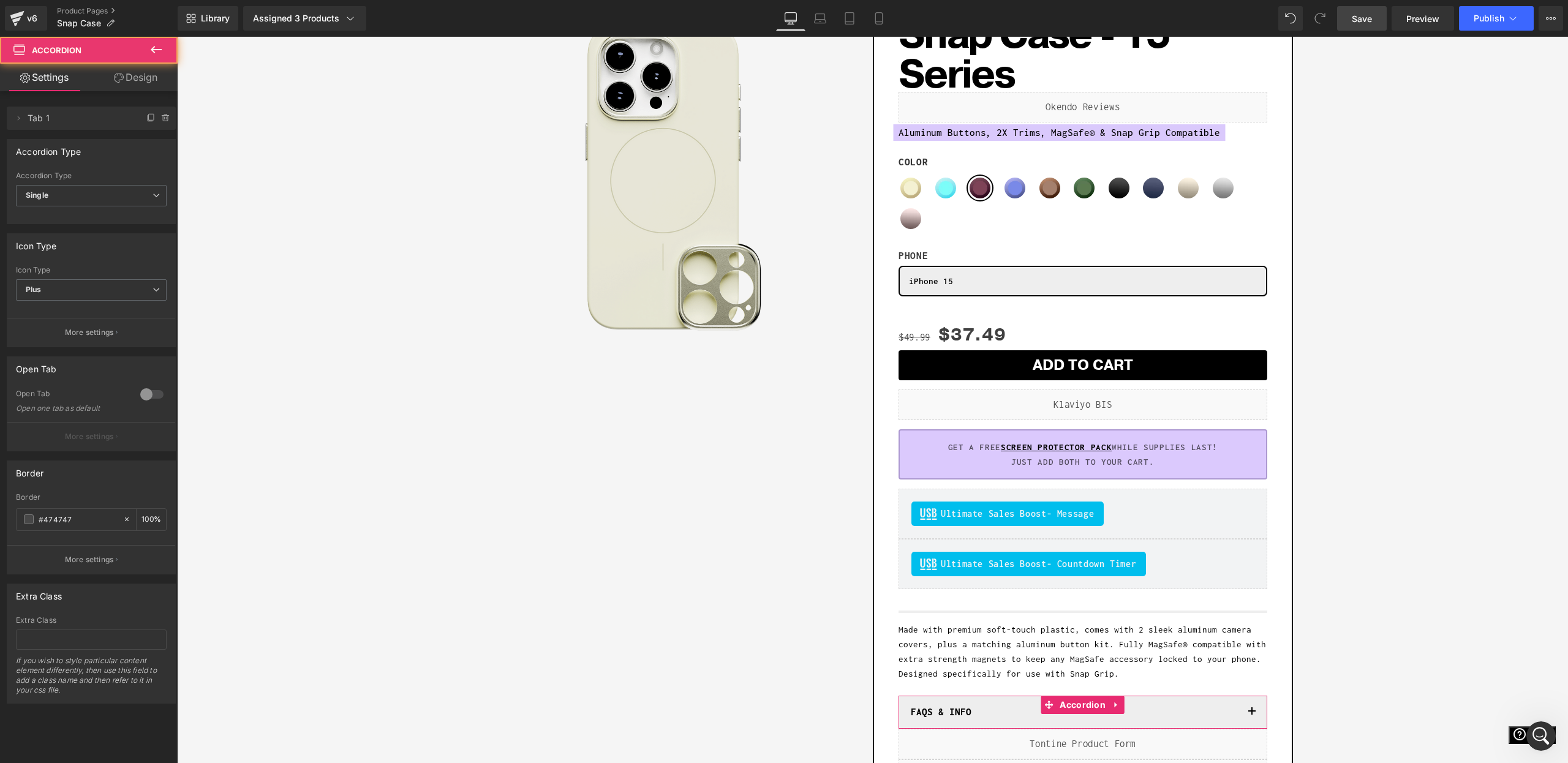
click at [133, 78] on link "Design" at bounding box center [136, 78] width 89 height 27
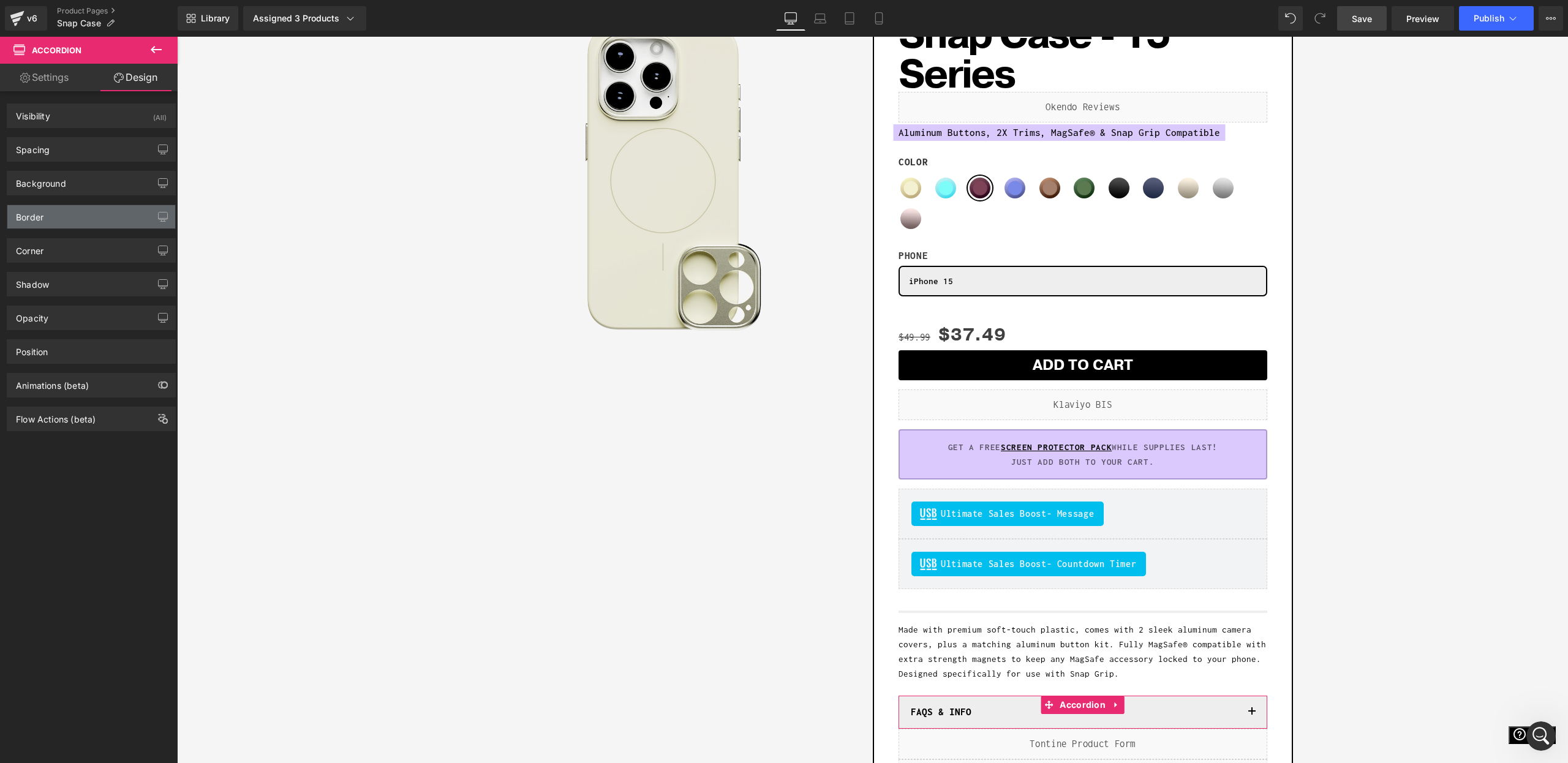
click at [42, 225] on div "Border" at bounding box center [91, 217] width 168 height 23
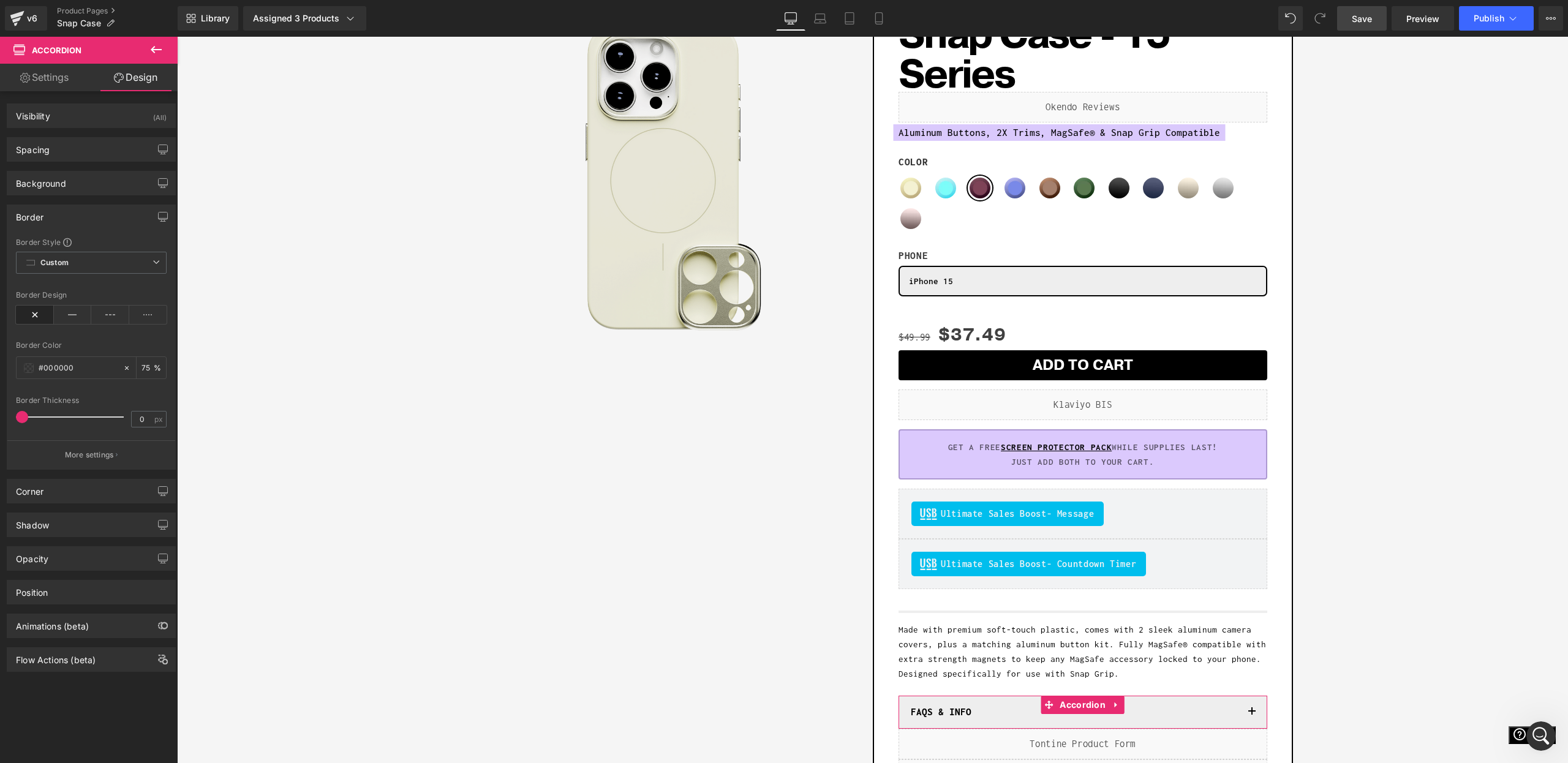
click at [70, 503] on div "Shadow Shadow Style Drop Shadow Outer Shadow #333333 Shadow Color #333333 100 %…" at bounding box center [91, 520] width 183 height 34
click at [73, 495] on div "Corner" at bounding box center [91, 491] width 168 height 23
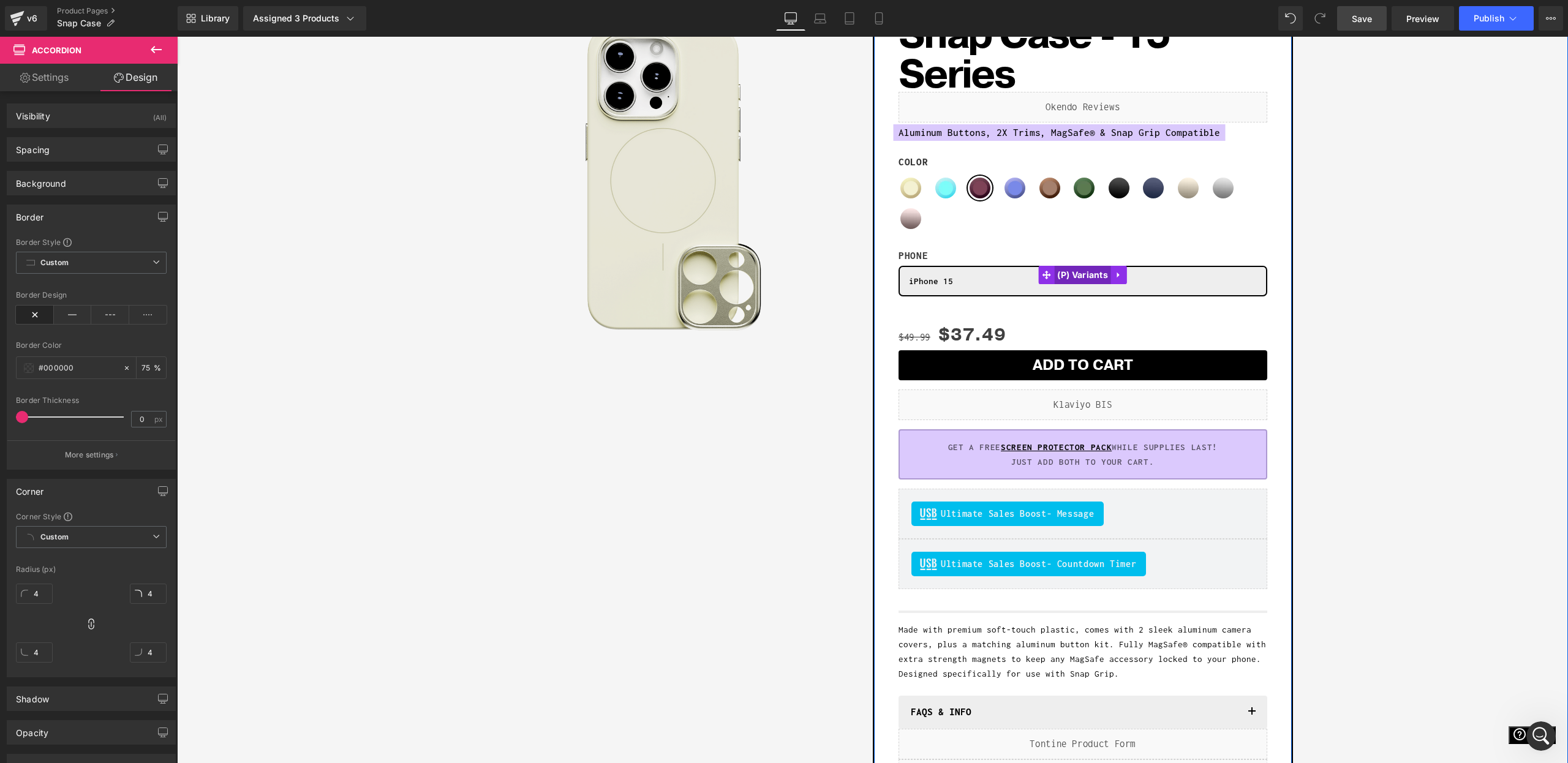
click at [1070, 277] on span "(P) Variants" at bounding box center [1082, 275] width 57 height 19
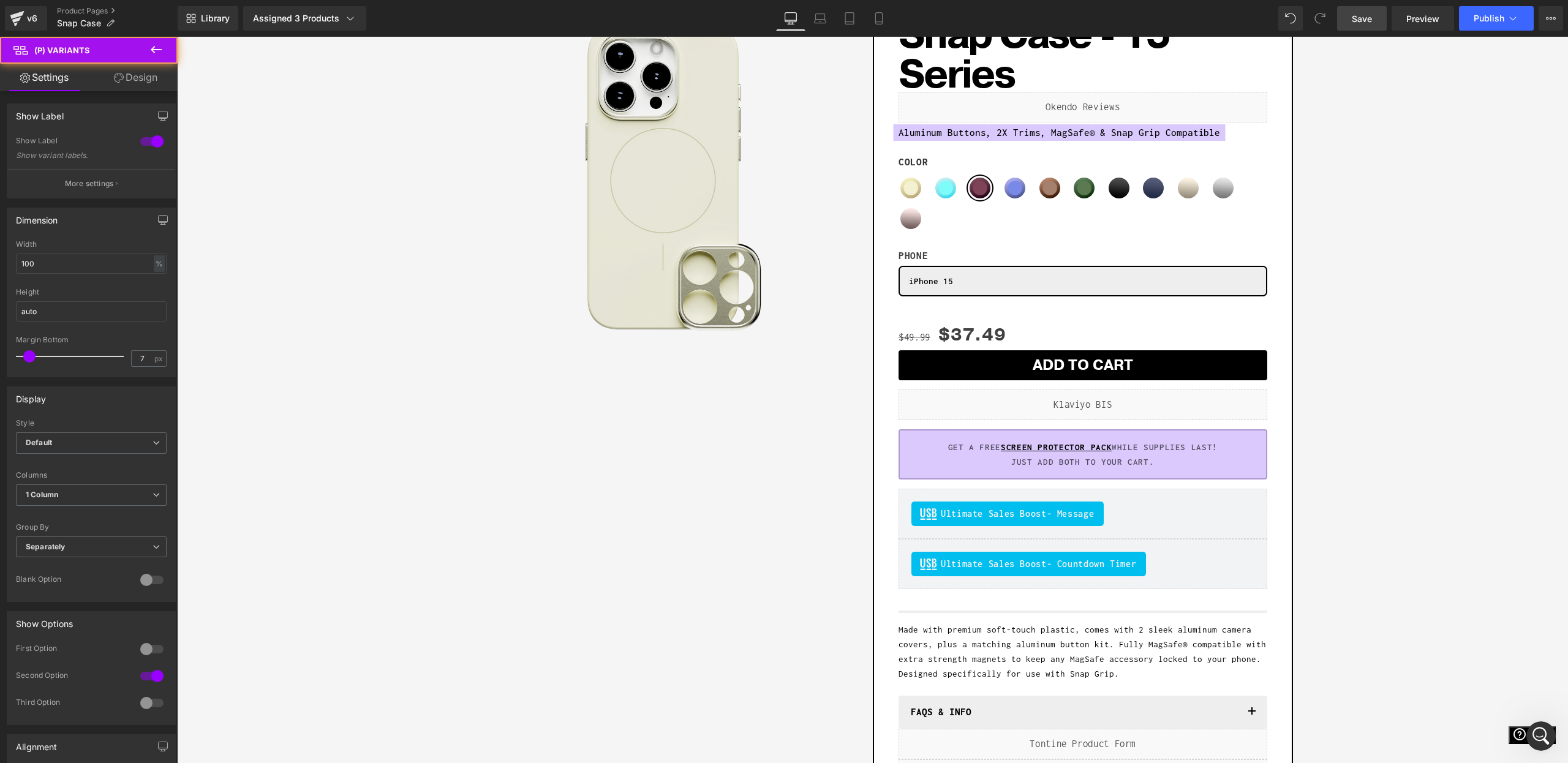
drag, startPoint x: 108, startPoint y: 80, endPoint x: 34, endPoint y: 200, distance: 141.0
click at [108, 80] on link "Design" at bounding box center [136, 78] width 89 height 27
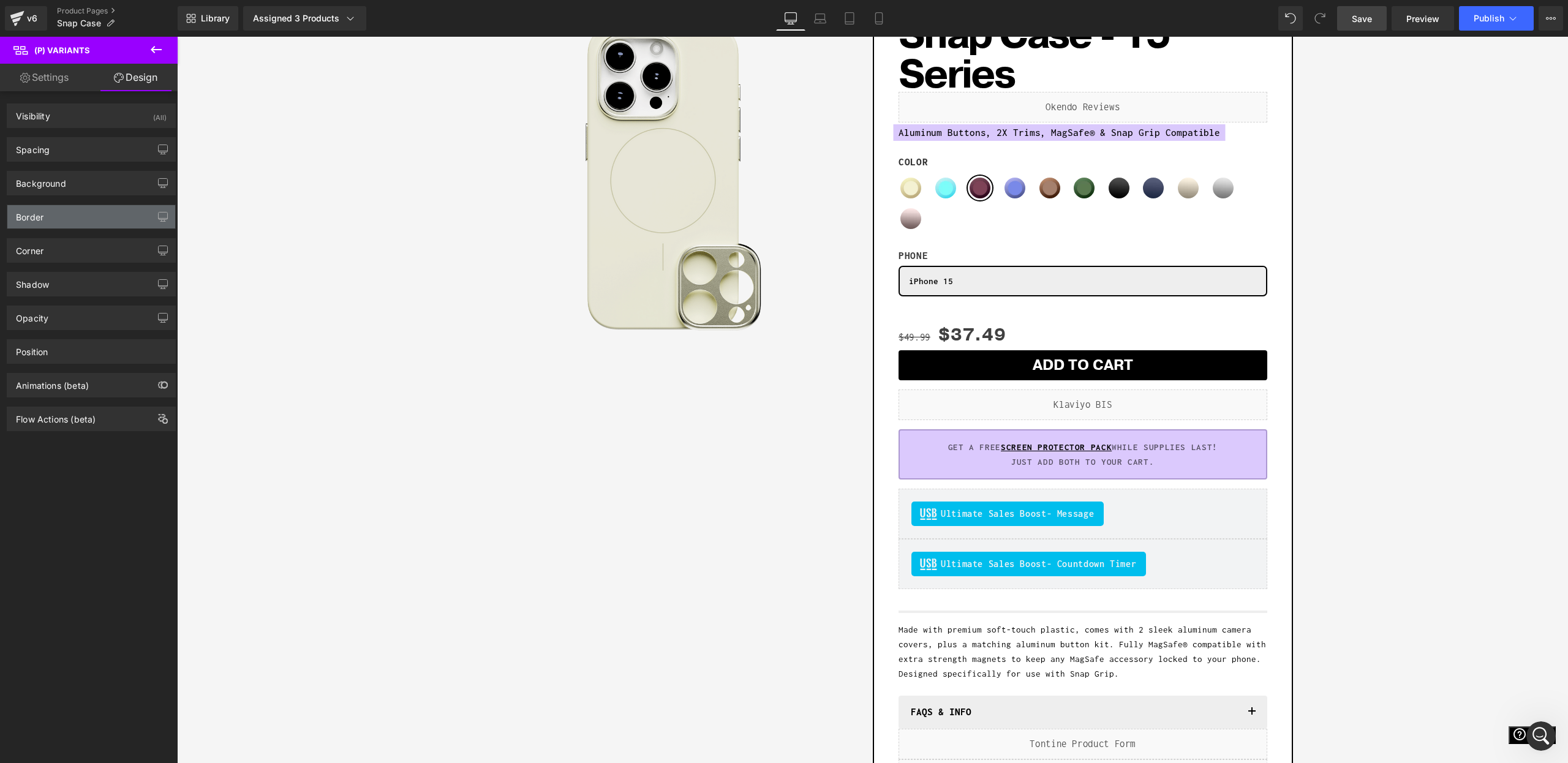
click at [42, 215] on div "Border" at bounding box center [29, 214] width 27 height 17
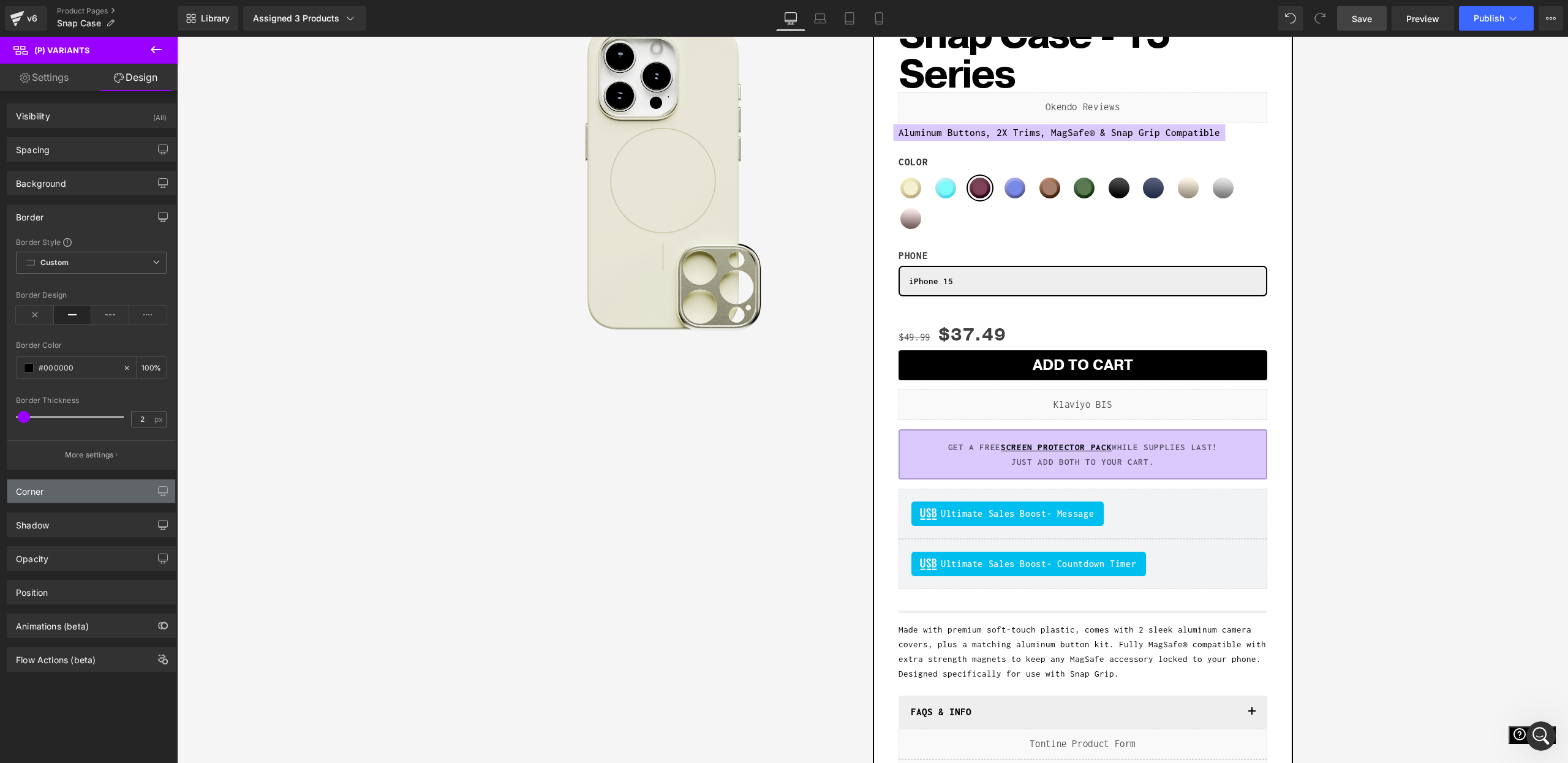
click at [69, 495] on div "Corner" at bounding box center [91, 491] width 168 height 23
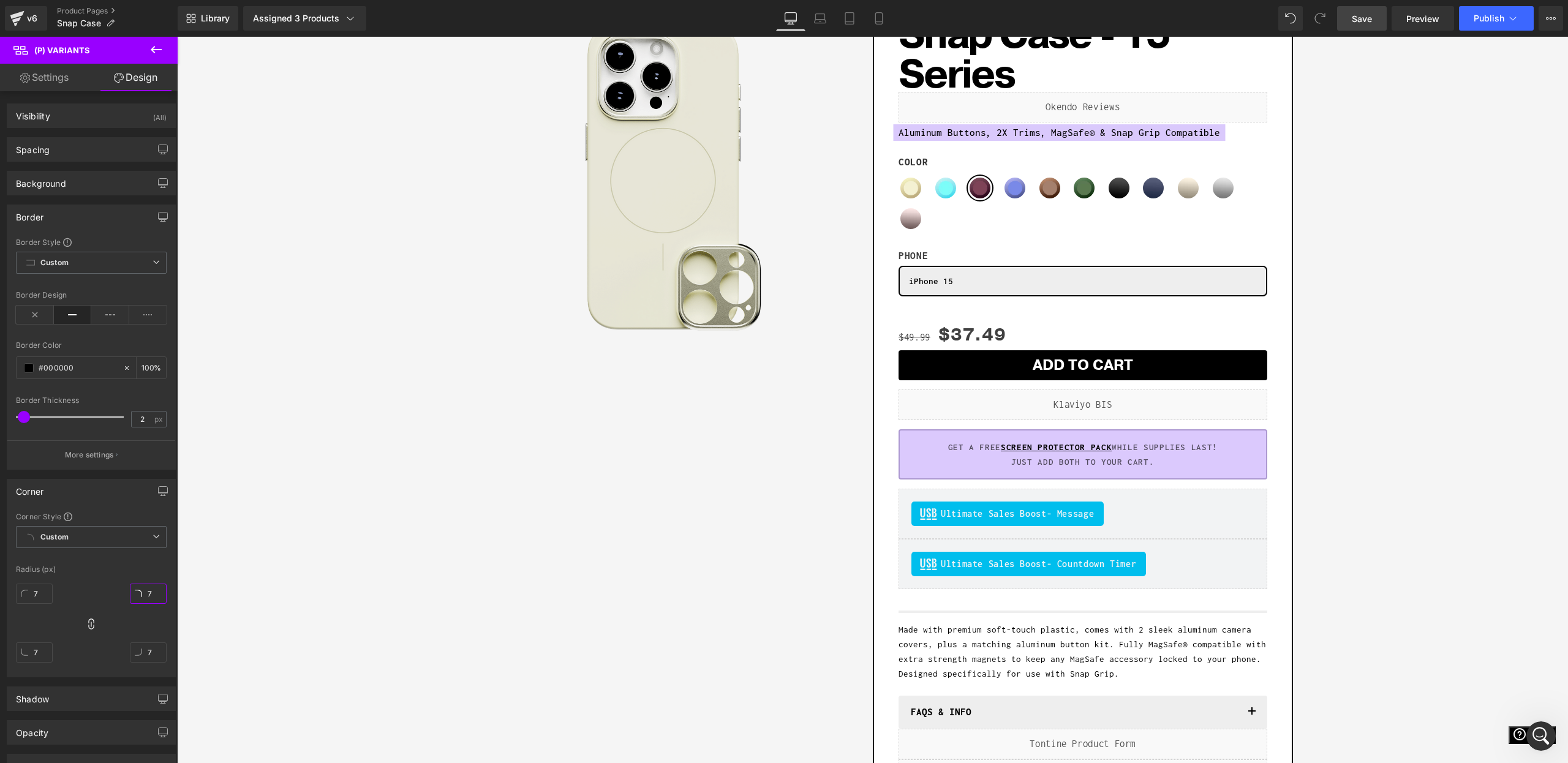
click at [144, 589] on input "7" at bounding box center [148, 594] width 37 height 20
click at [1450, 565] on div "Sale Off (P) Image Row Add To Cart (P) Cart Button Row Snap Case - 15 Series (P…" at bounding box center [872, 398] width 1379 height 816
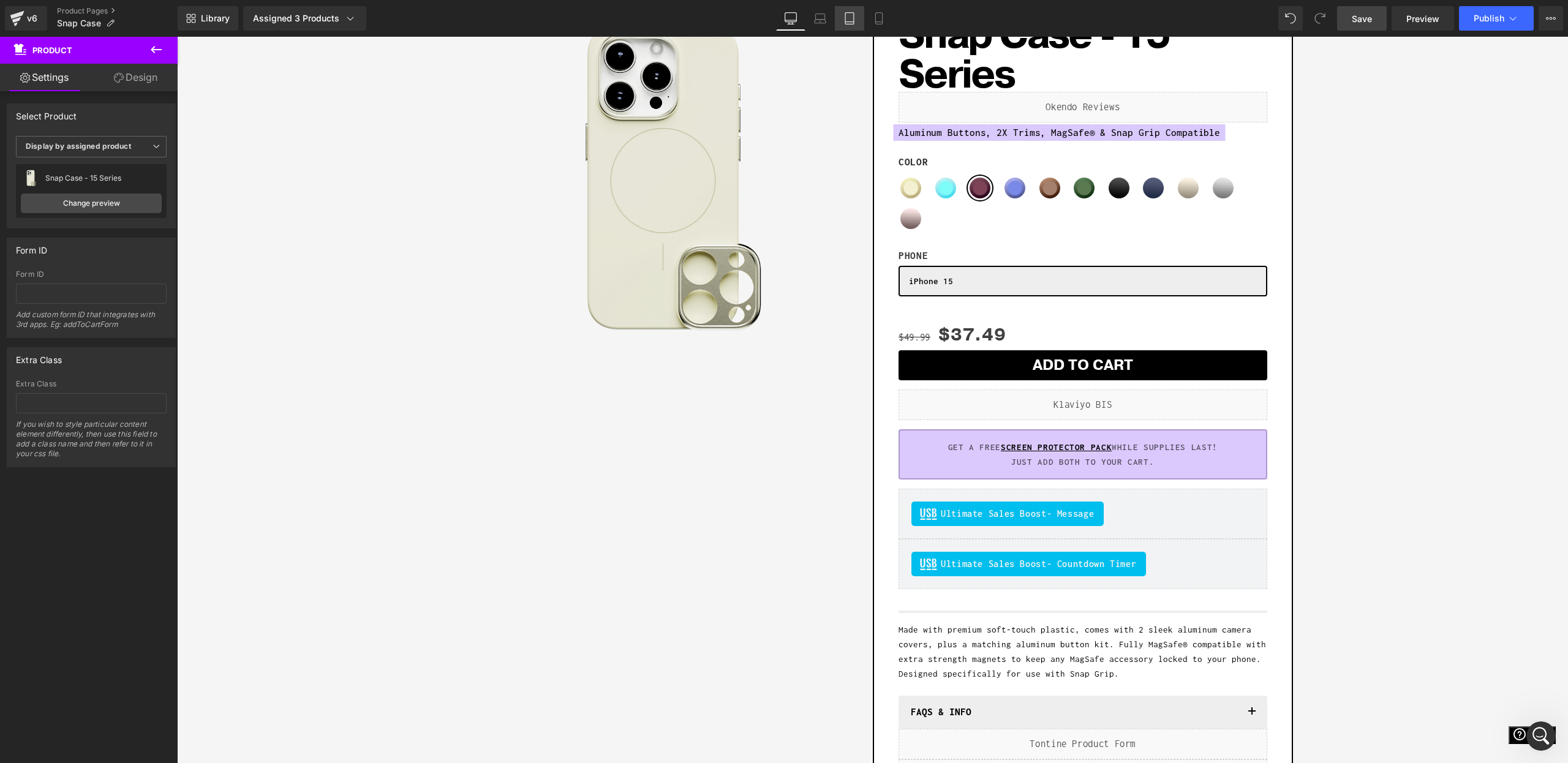
click at [864, 14] on link "Tablet" at bounding box center [849, 19] width 29 height 24
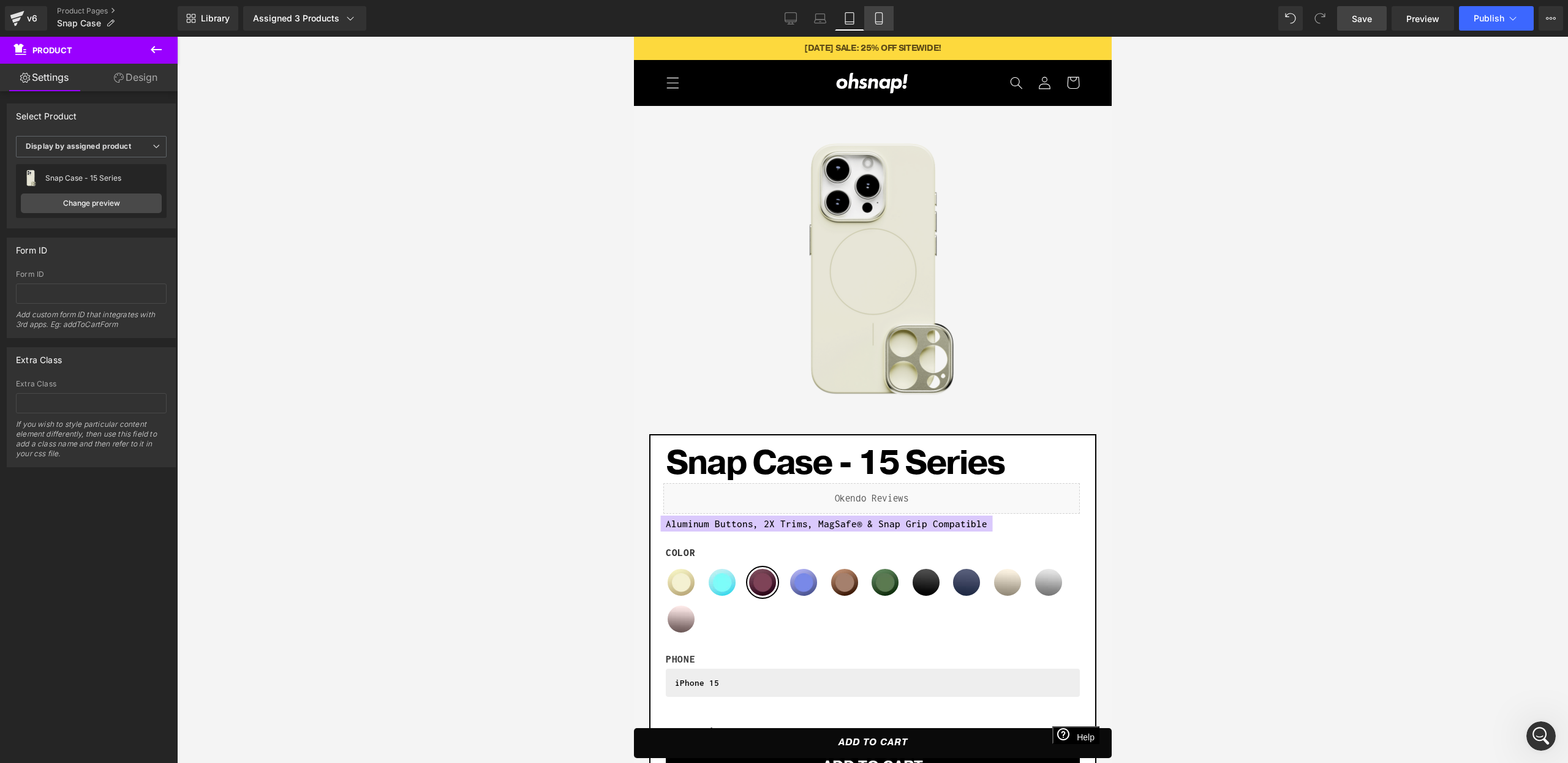
click at [875, 14] on icon at bounding box center [878, 19] width 6 height 11
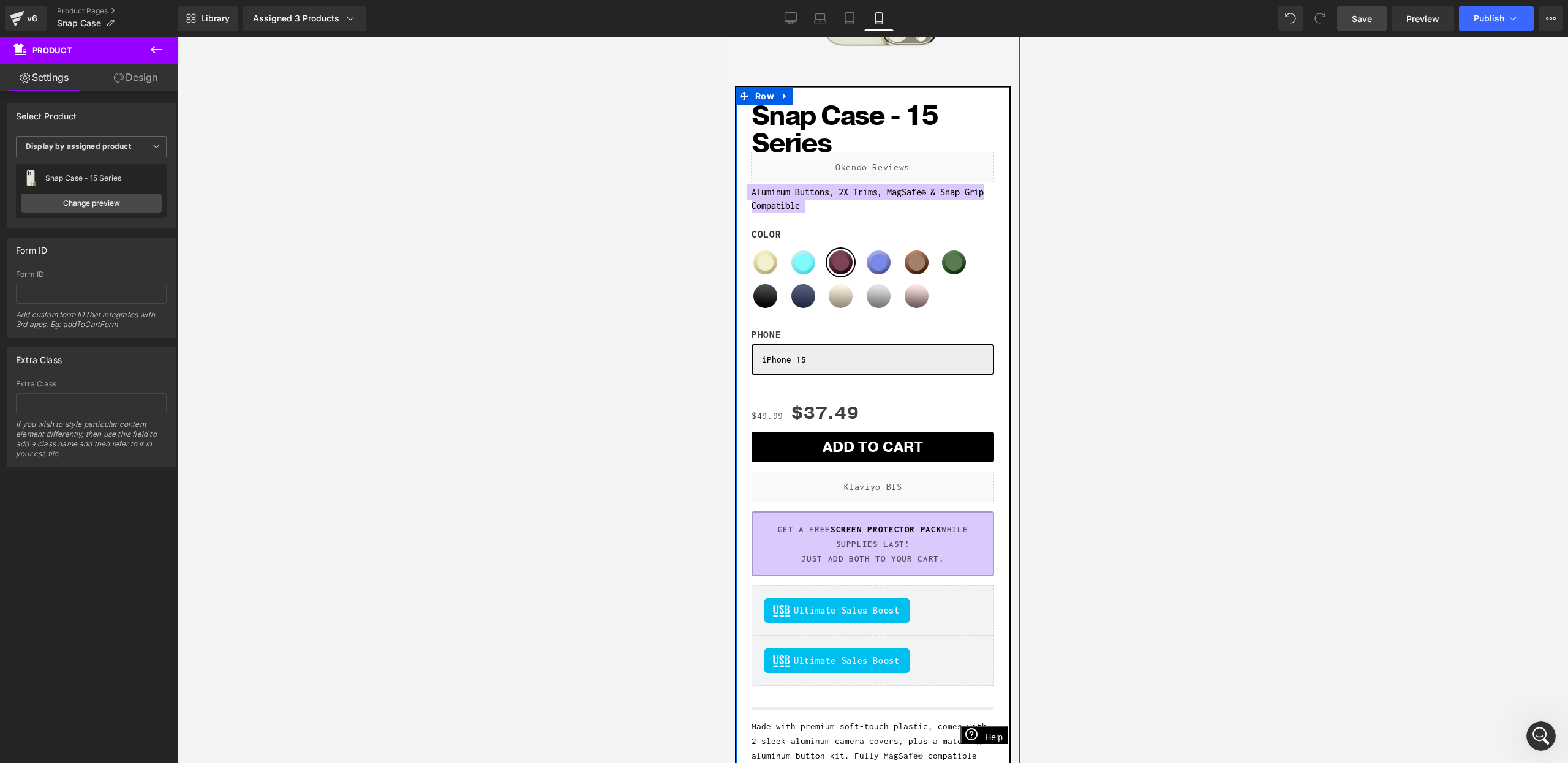
scroll to position [308, 0]
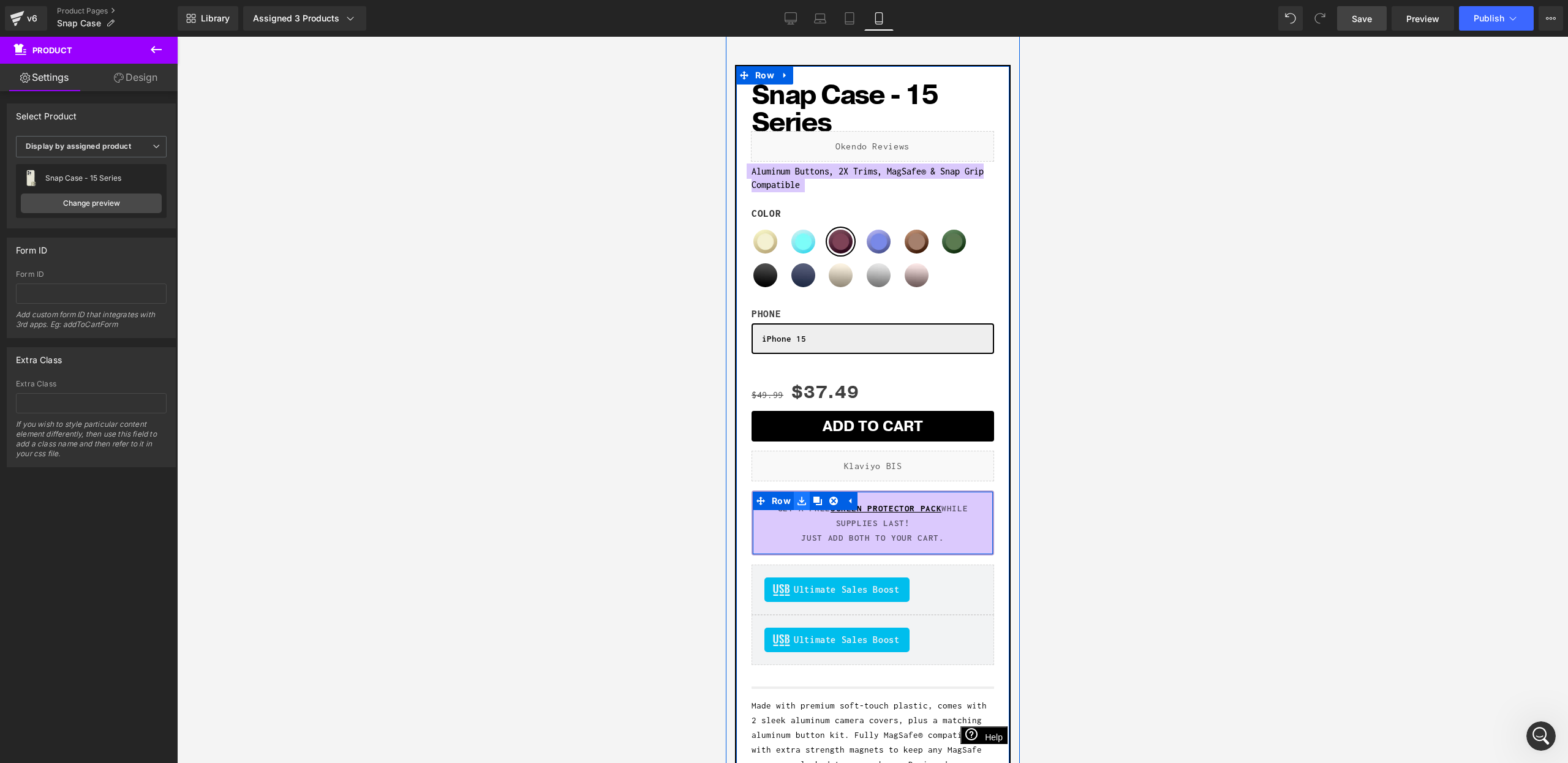
click at [795, 500] on link at bounding box center [801, 501] width 16 height 19
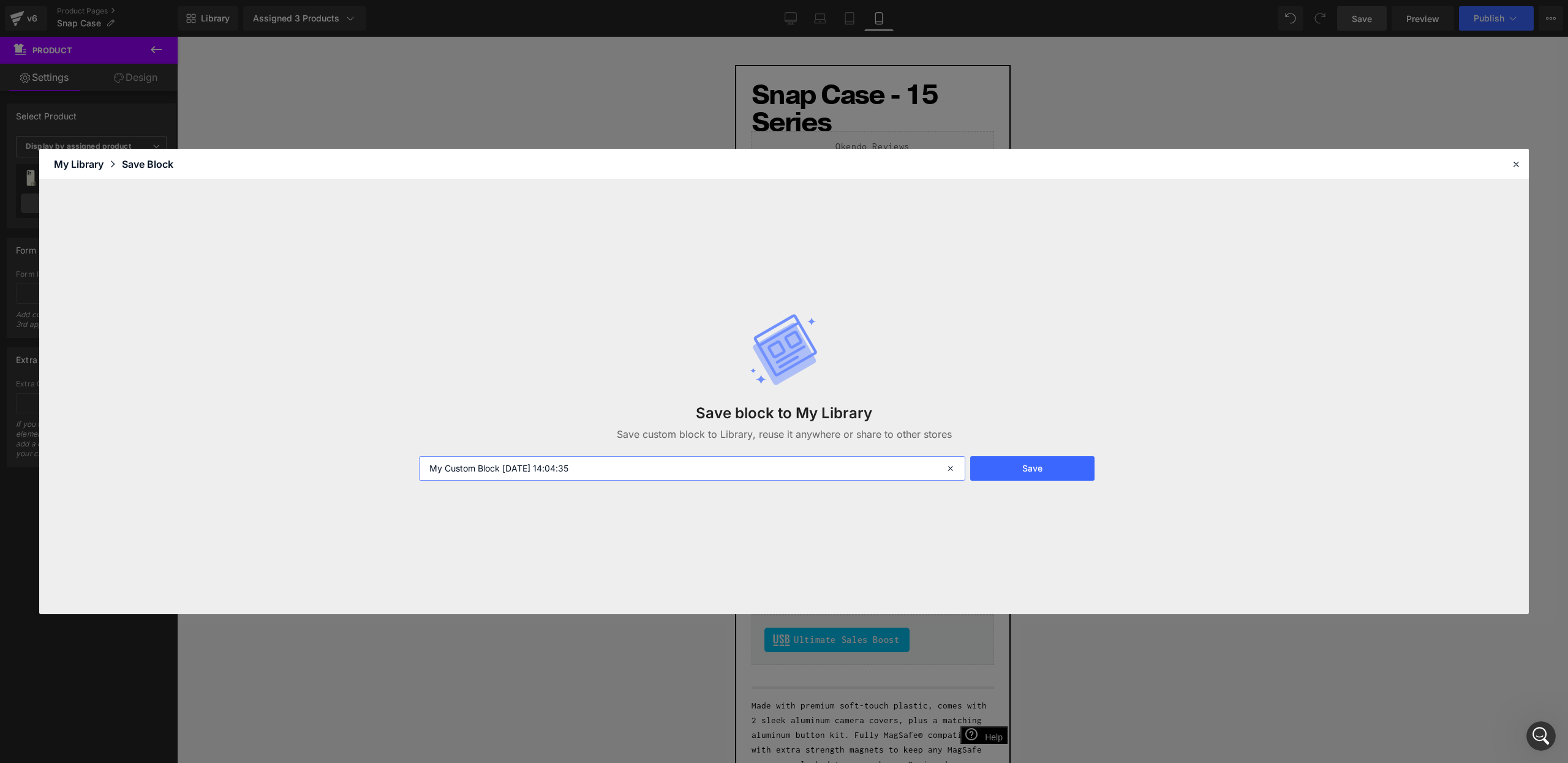
click at [544, 479] on input "My Custom Block [DATE] 14:04:35" at bounding box center [692, 469] width 546 height 24
click at [543, 478] on input "My Custom Block [DATE] 14:04:35" at bounding box center [692, 469] width 546 height 24
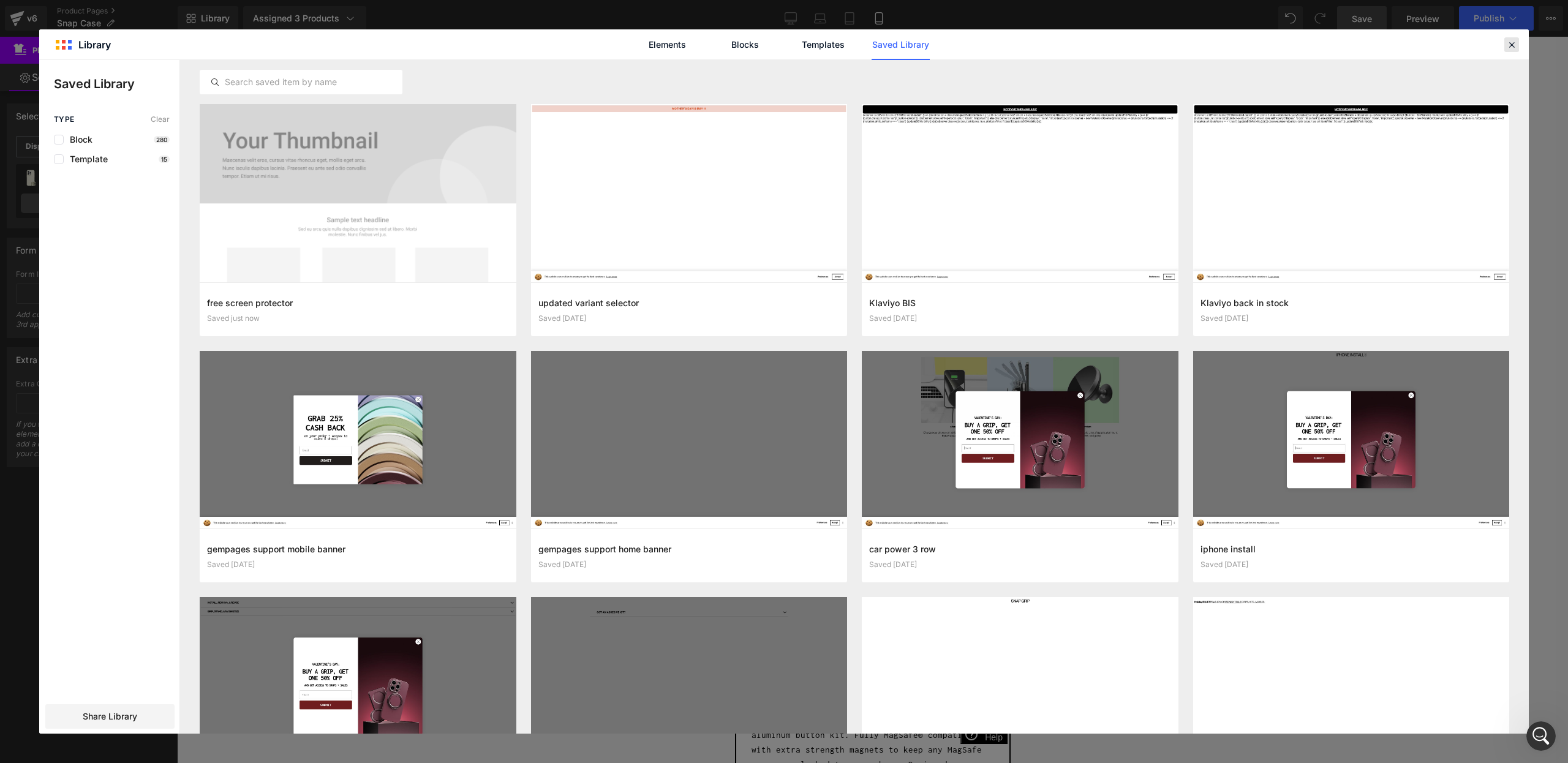
click at [1513, 38] on div at bounding box center [1511, 45] width 14 height 14
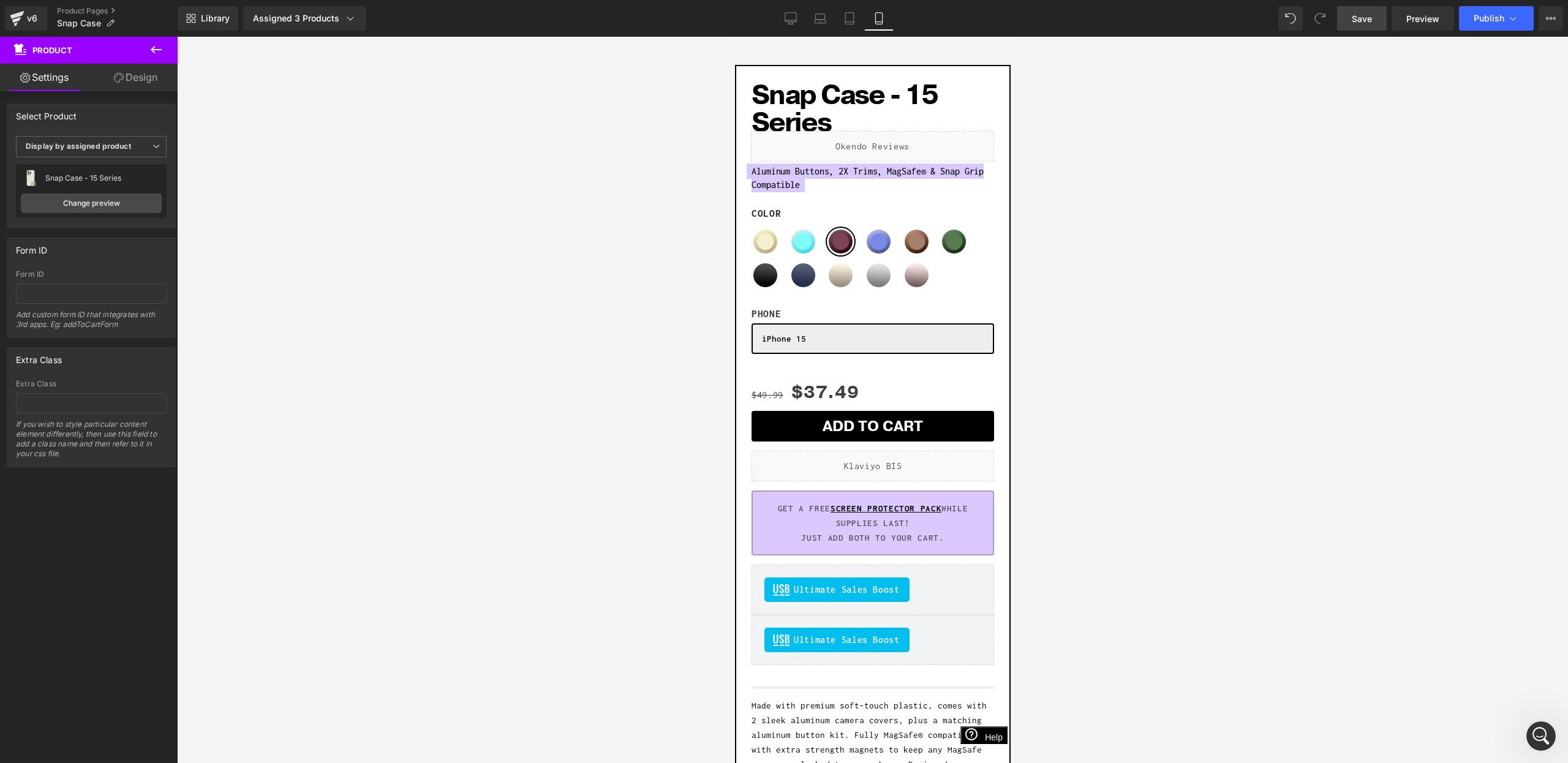
click at [1372, 20] on span "Save" at bounding box center [1362, 19] width 20 height 13
click at [1480, 23] on span "Publish" at bounding box center [1489, 19] width 31 height 10
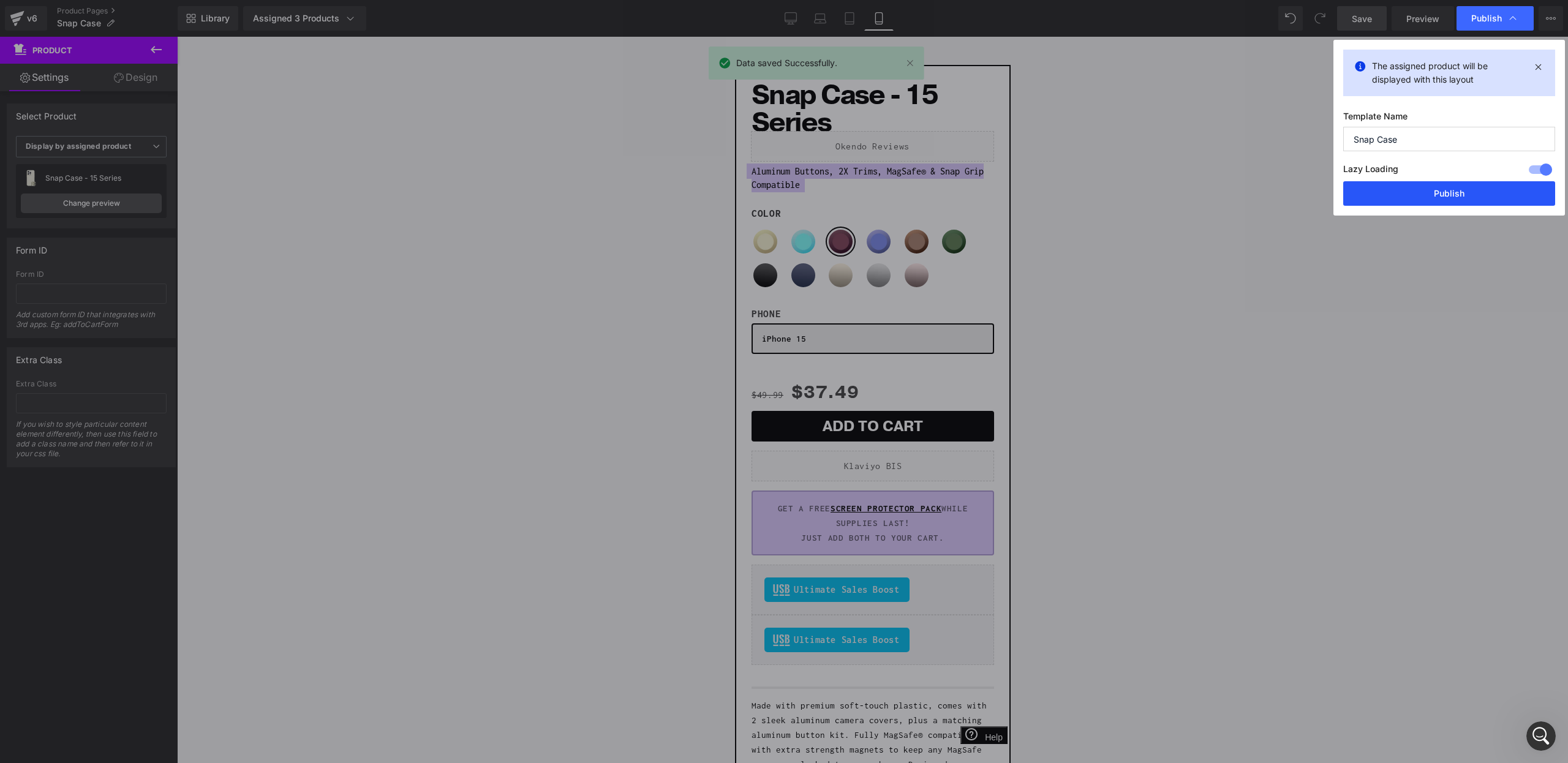
click at [1379, 183] on button "Publish" at bounding box center [1449, 194] width 212 height 24
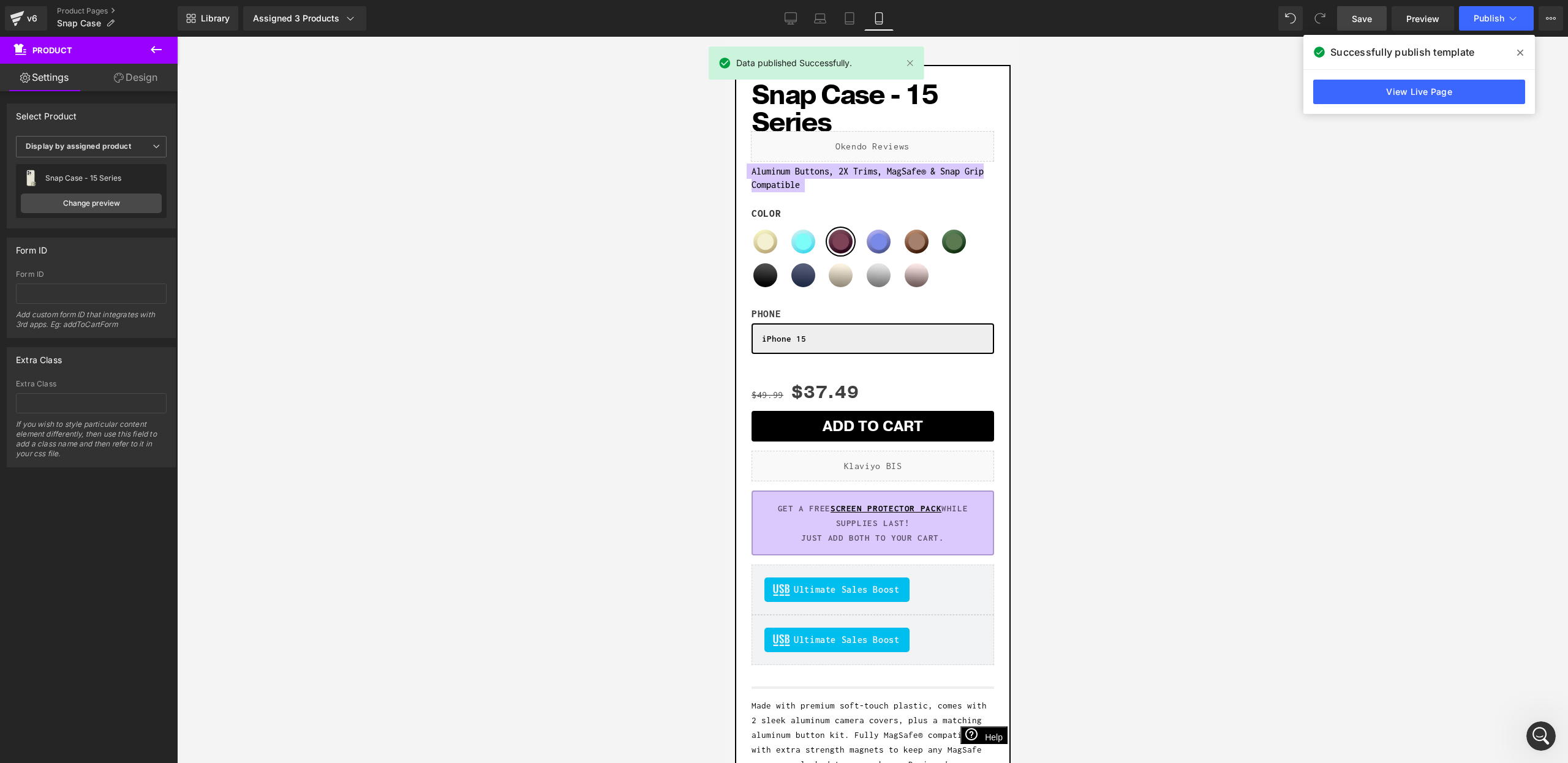
click at [1516, 53] on span at bounding box center [1520, 52] width 19 height 19
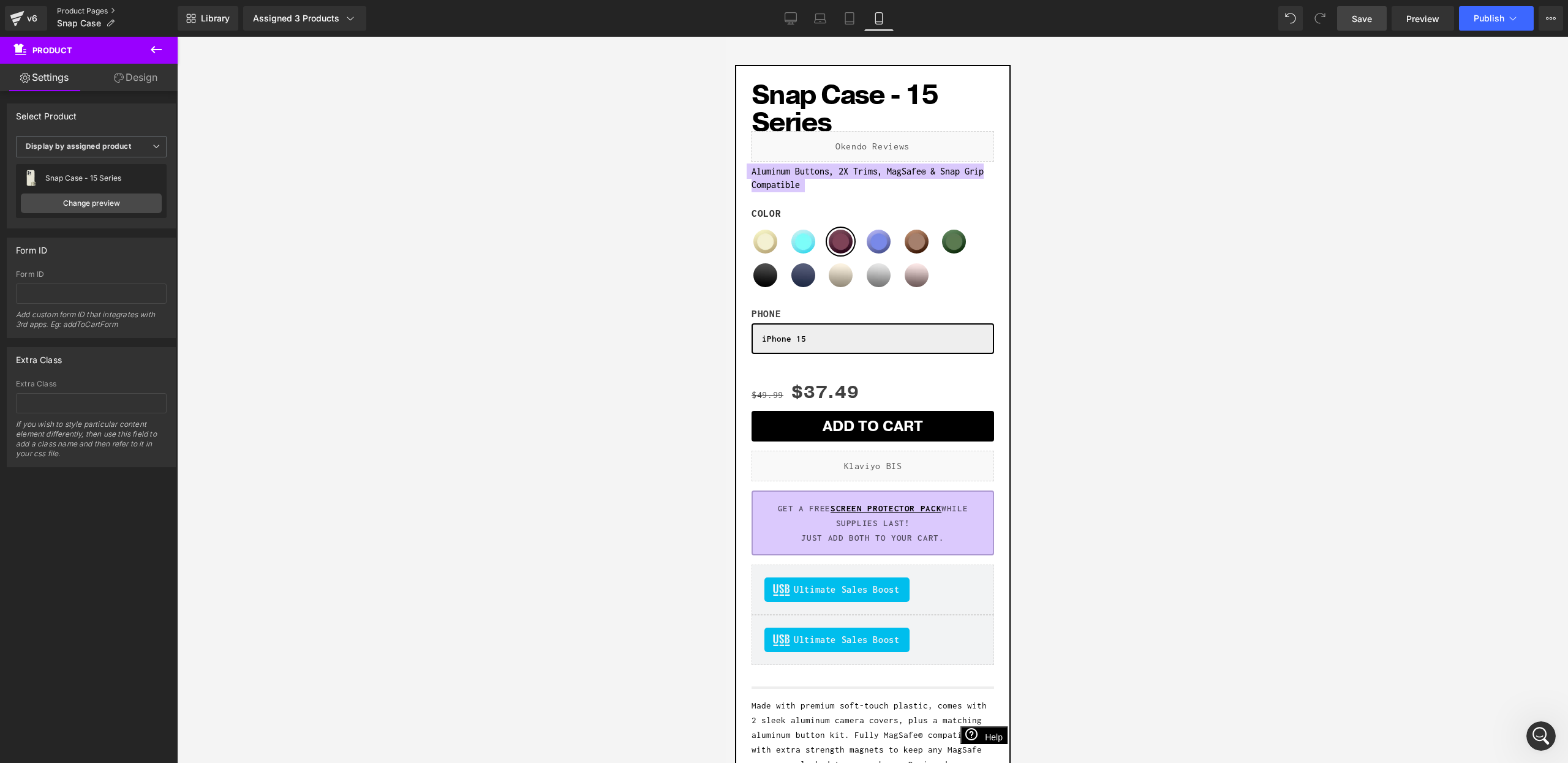
click at [88, 14] on link "Product Pages" at bounding box center [117, 11] width 121 height 10
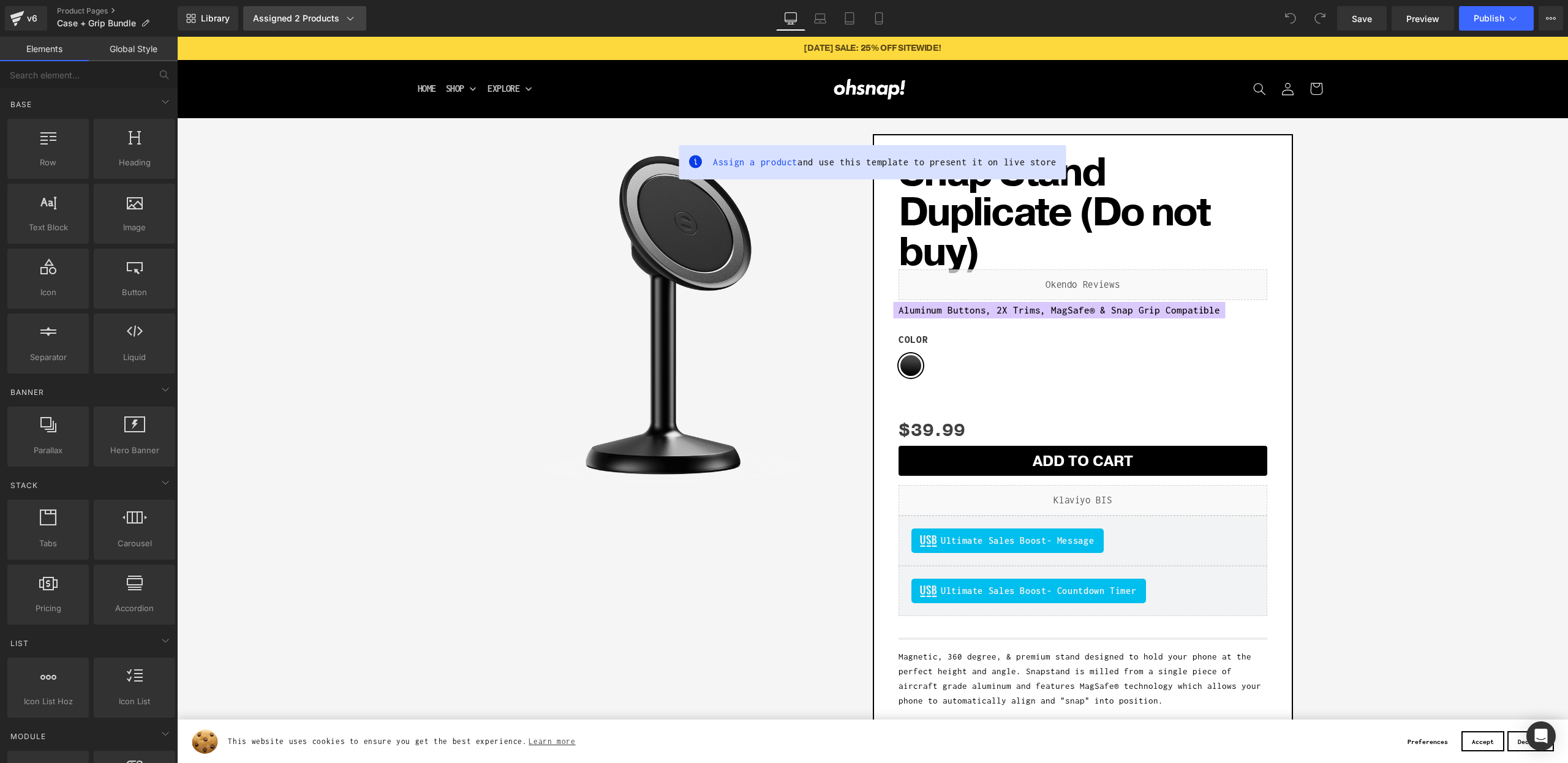
click at [275, 11] on link "Assigned 2 Products" at bounding box center [304, 19] width 123 height 24
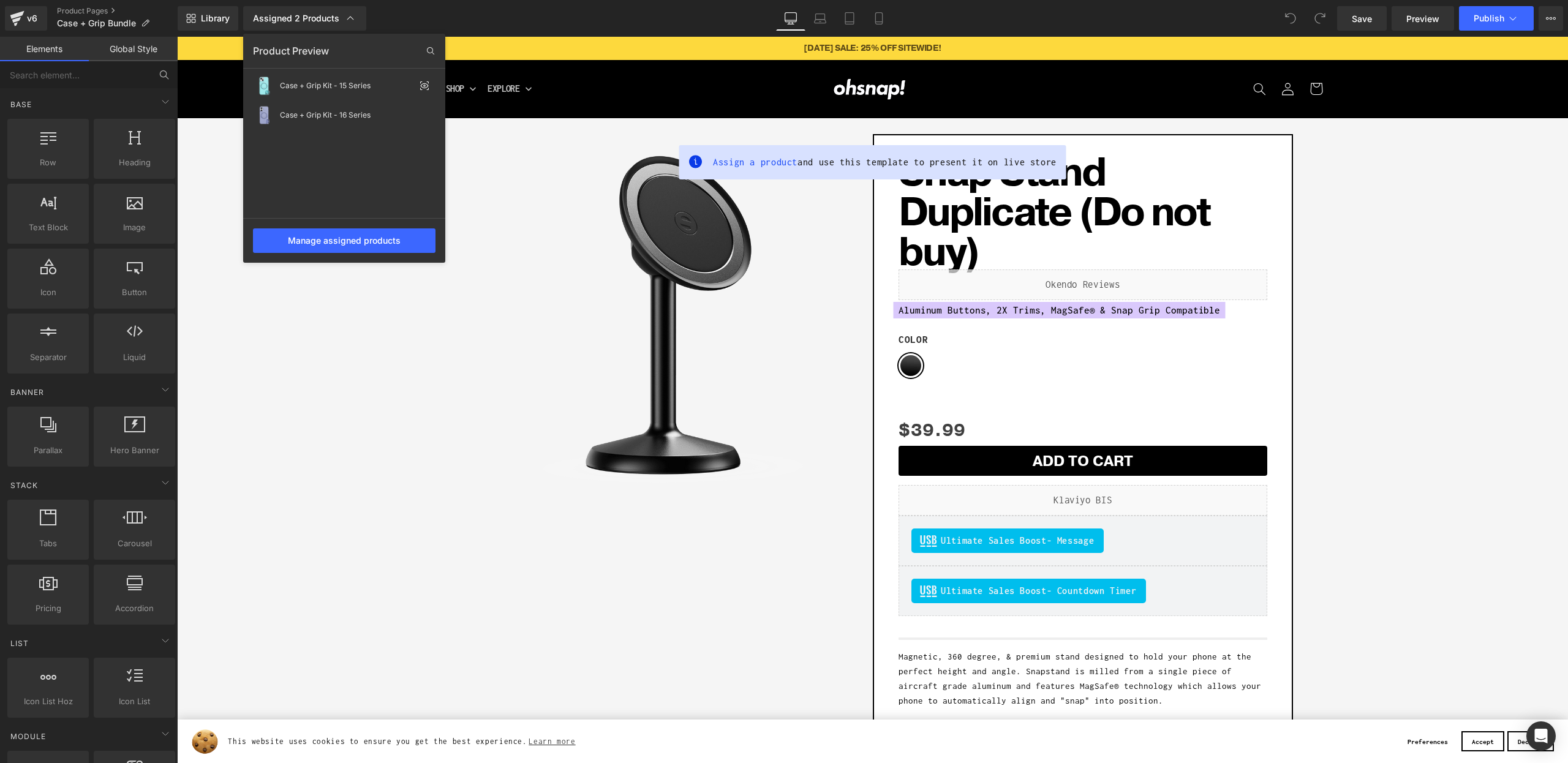
click at [281, 14] on div "Assigned 2 Products" at bounding box center [304, 18] width 103 height 12
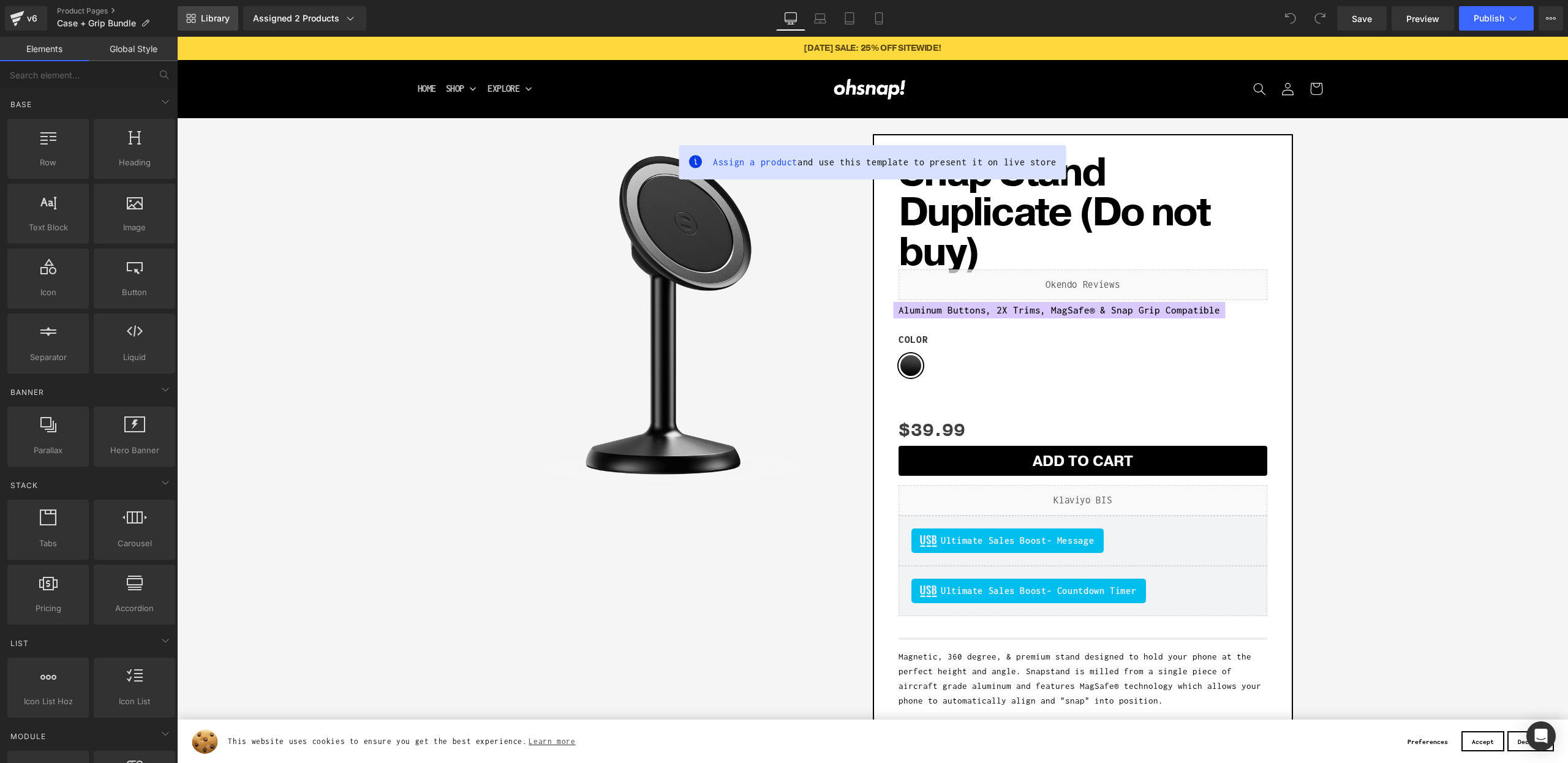
click at [233, 14] on link "Library" at bounding box center [207, 19] width 60 height 24
click at [212, 17] on span "Library" at bounding box center [215, 18] width 29 height 11
click at [219, 9] on link "Library" at bounding box center [207, 19] width 60 height 24
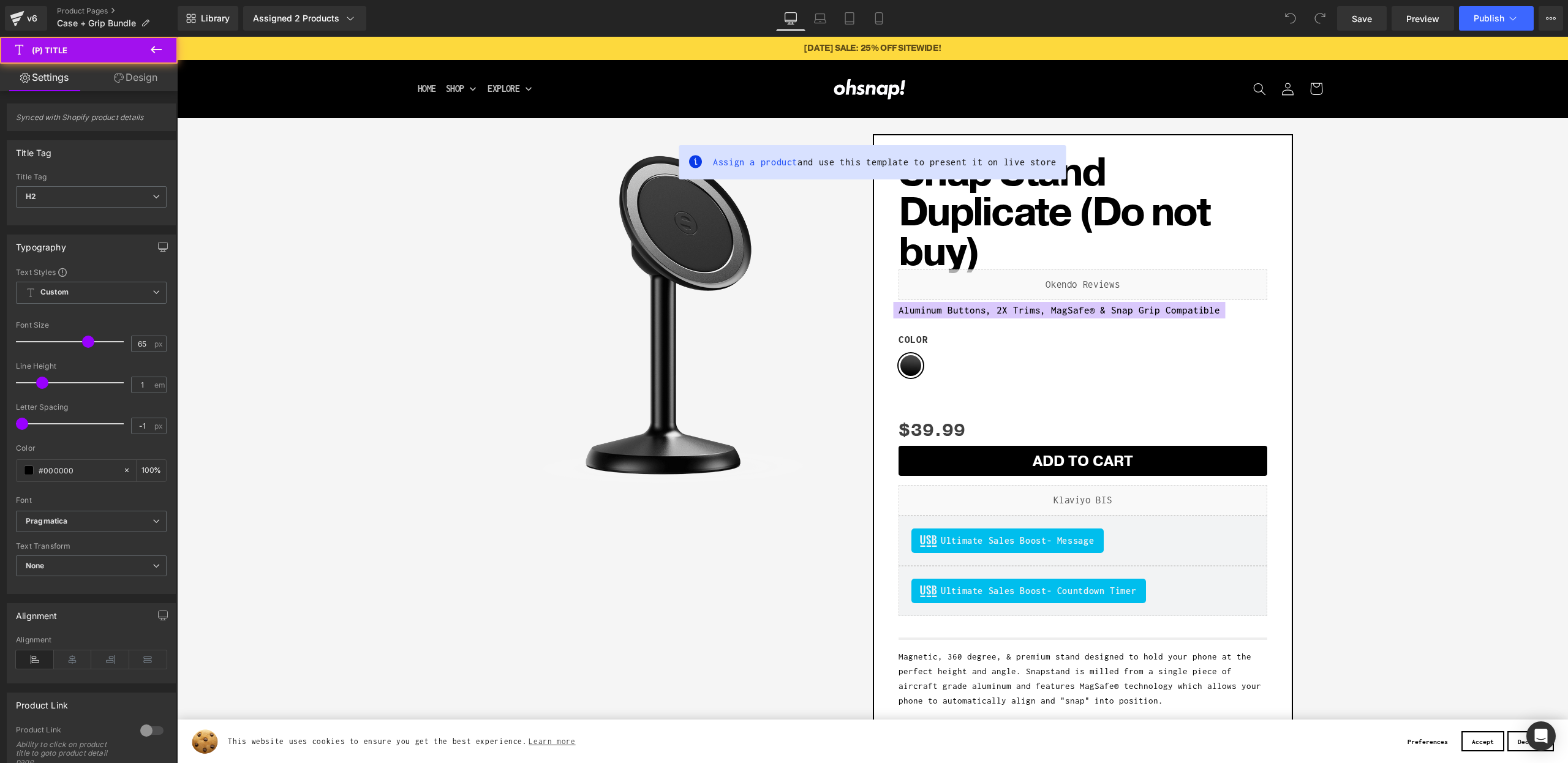
click at [1241, 233] on span "Snap Stand Duplicate (Do not buy)" at bounding box center [1083, 212] width 369 height 119
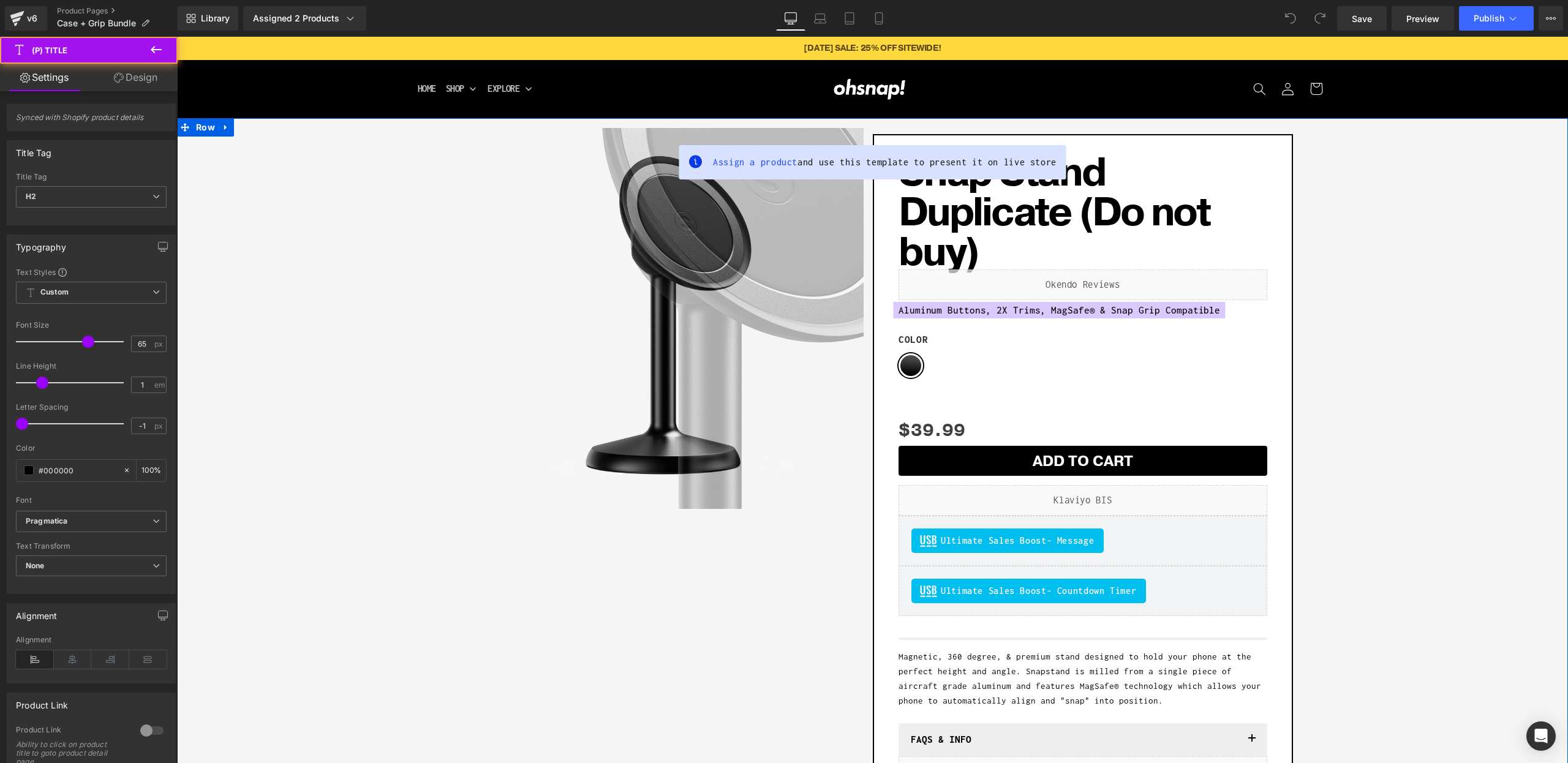
click at [305, 192] on div "Sale Off (P) Image Row Add To Cart (P) Cart Button Row Snap Stand Duplicate (Do…" at bounding box center [872, 481] width 1379 height 706
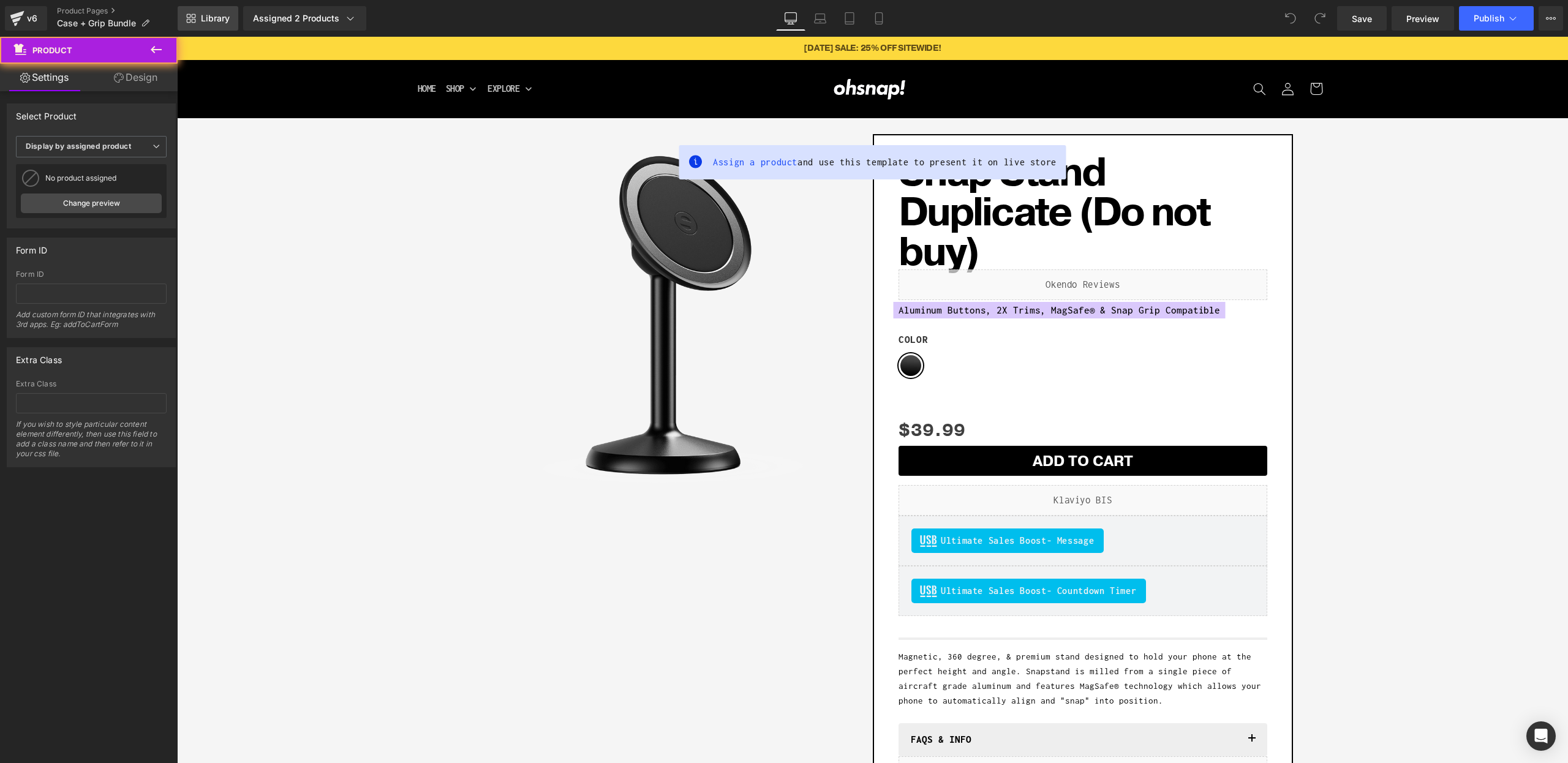
click at [225, 24] on link "Library" at bounding box center [207, 19] width 60 height 24
click at [219, 18] on span "Library" at bounding box center [215, 18] width 29 height 11
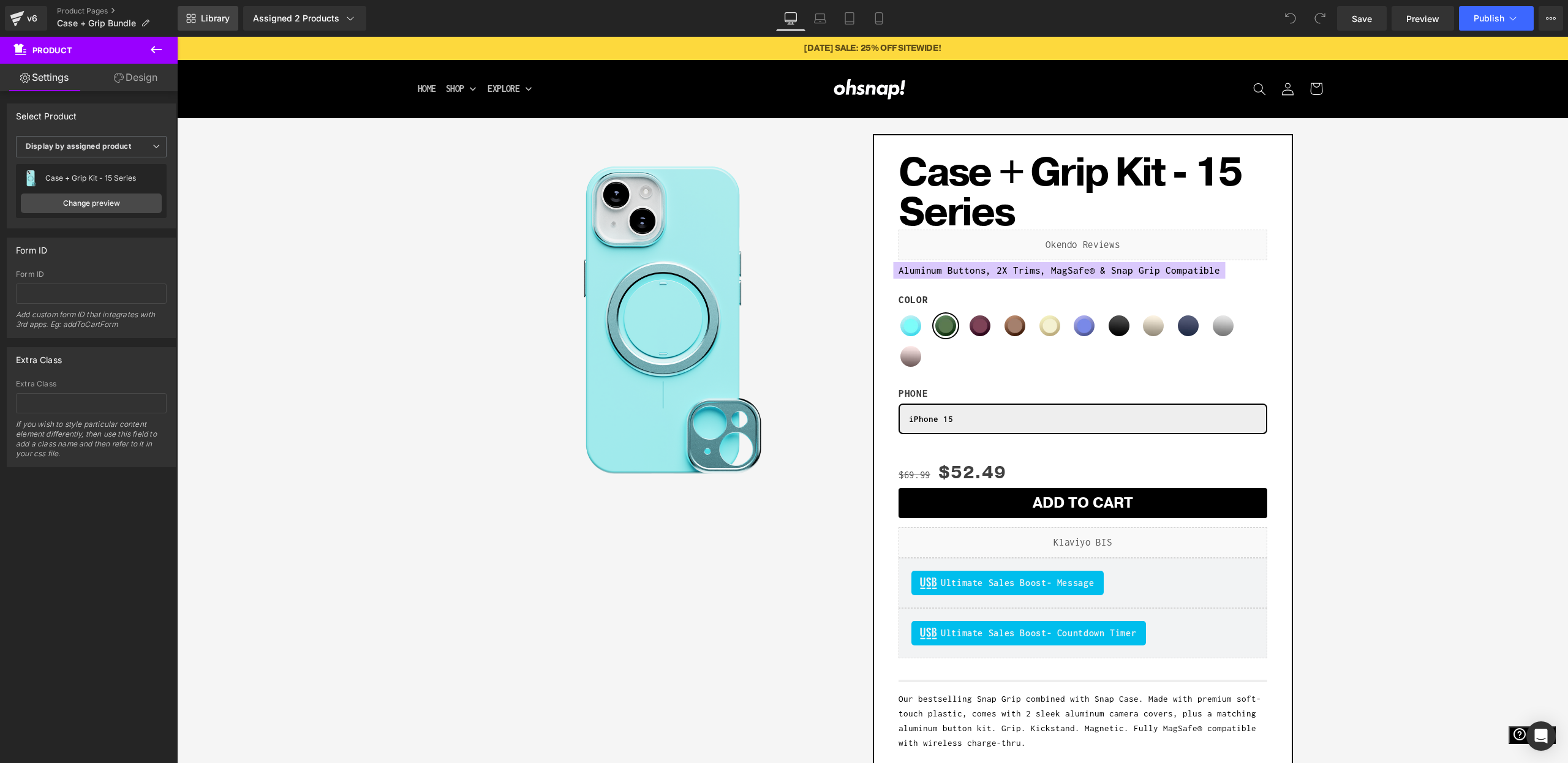
scroll to position [2, 0]
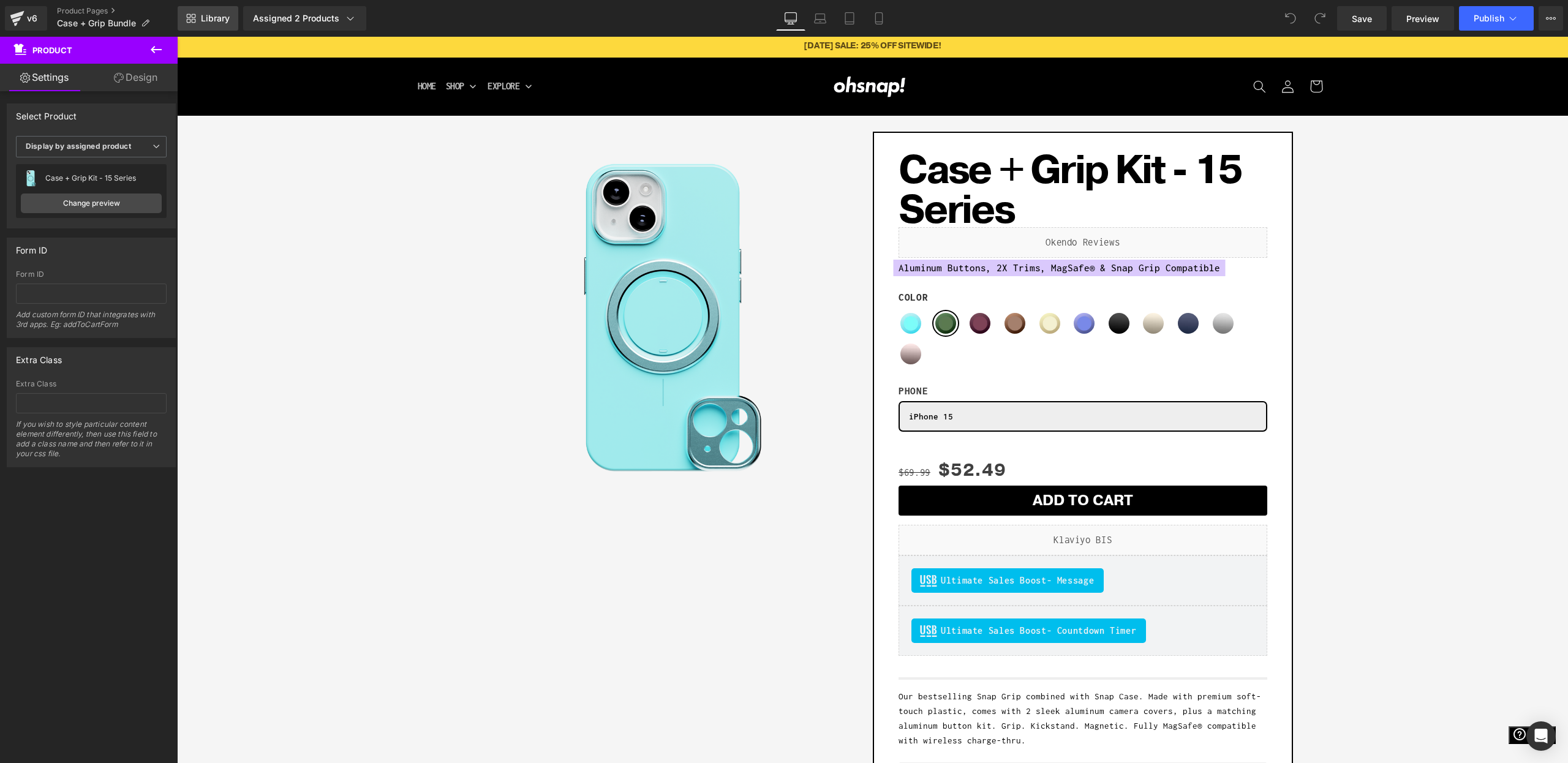
click at [231, 18] on link "Library" at bounding box center [207, 19] width 60 height 24
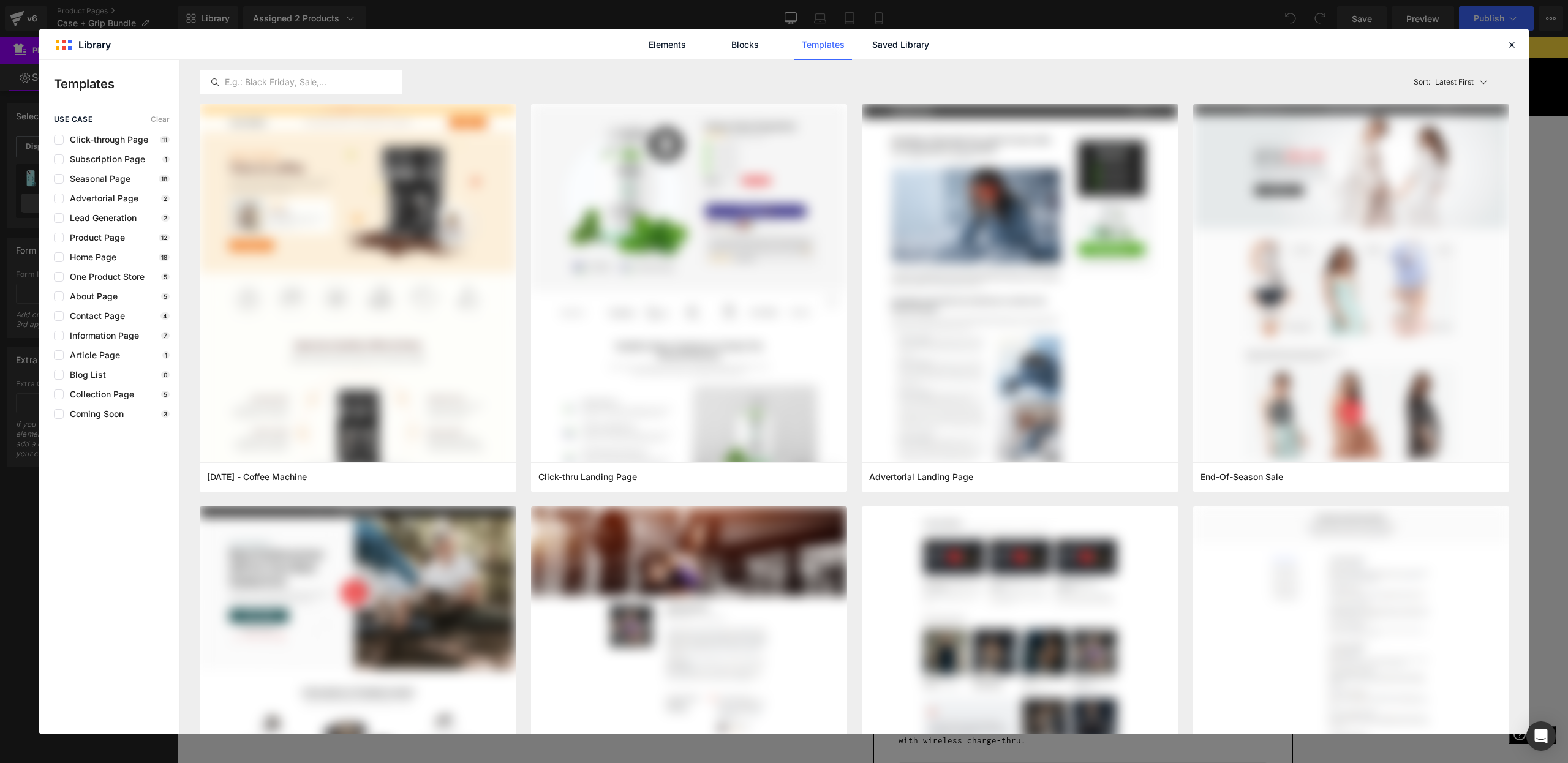
click at [0, 0] on div "Elements Blocks Templates Saved Library" at bounding box center [0, 0] width 0 height 0
click at [0, 0] on link "Saved Library" at bounding box center [0, 0] width 0 height 0
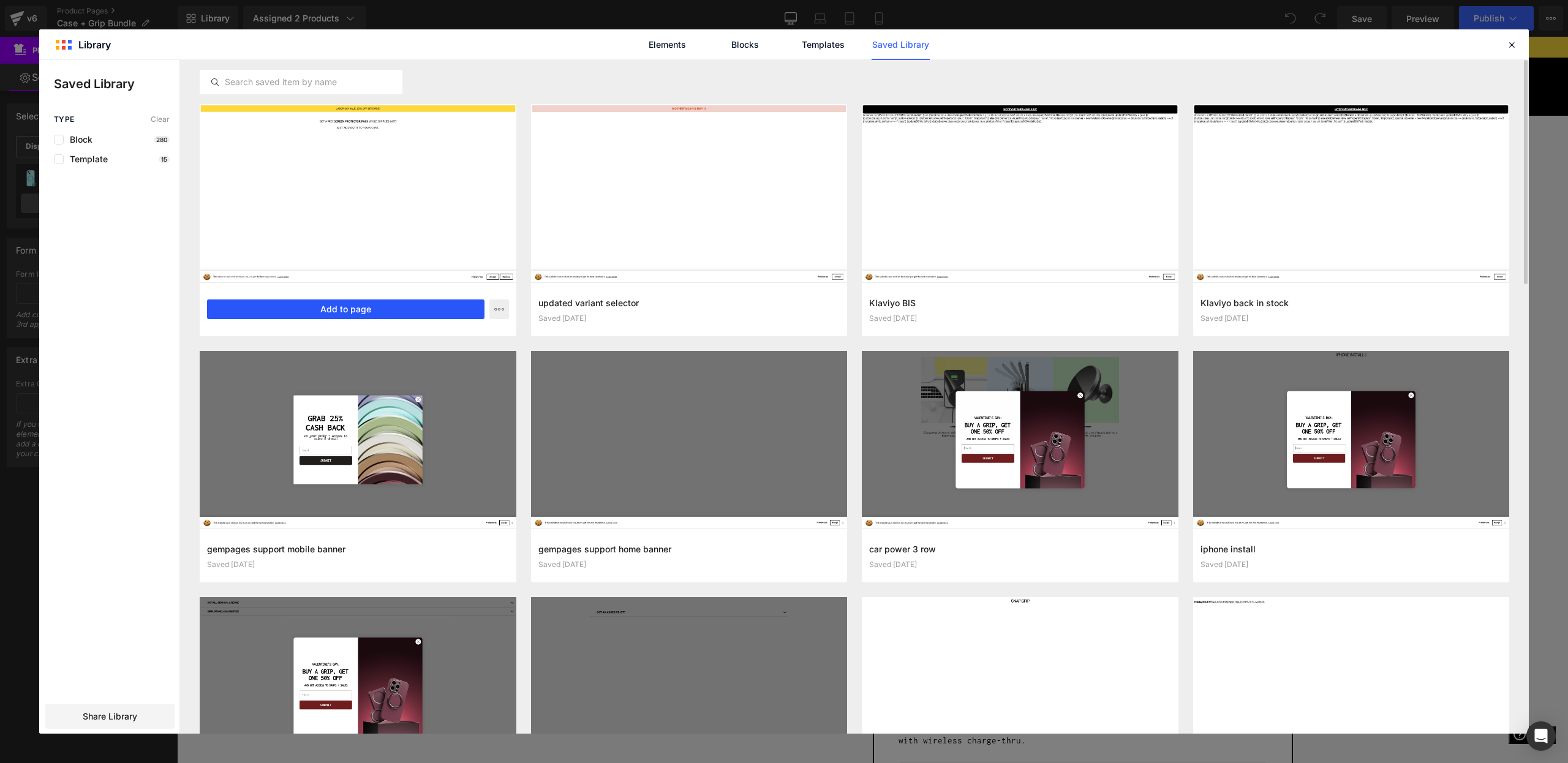
click at [310, 306] on button "Add to page" at bounding box center [345, 309] width 277 height 19
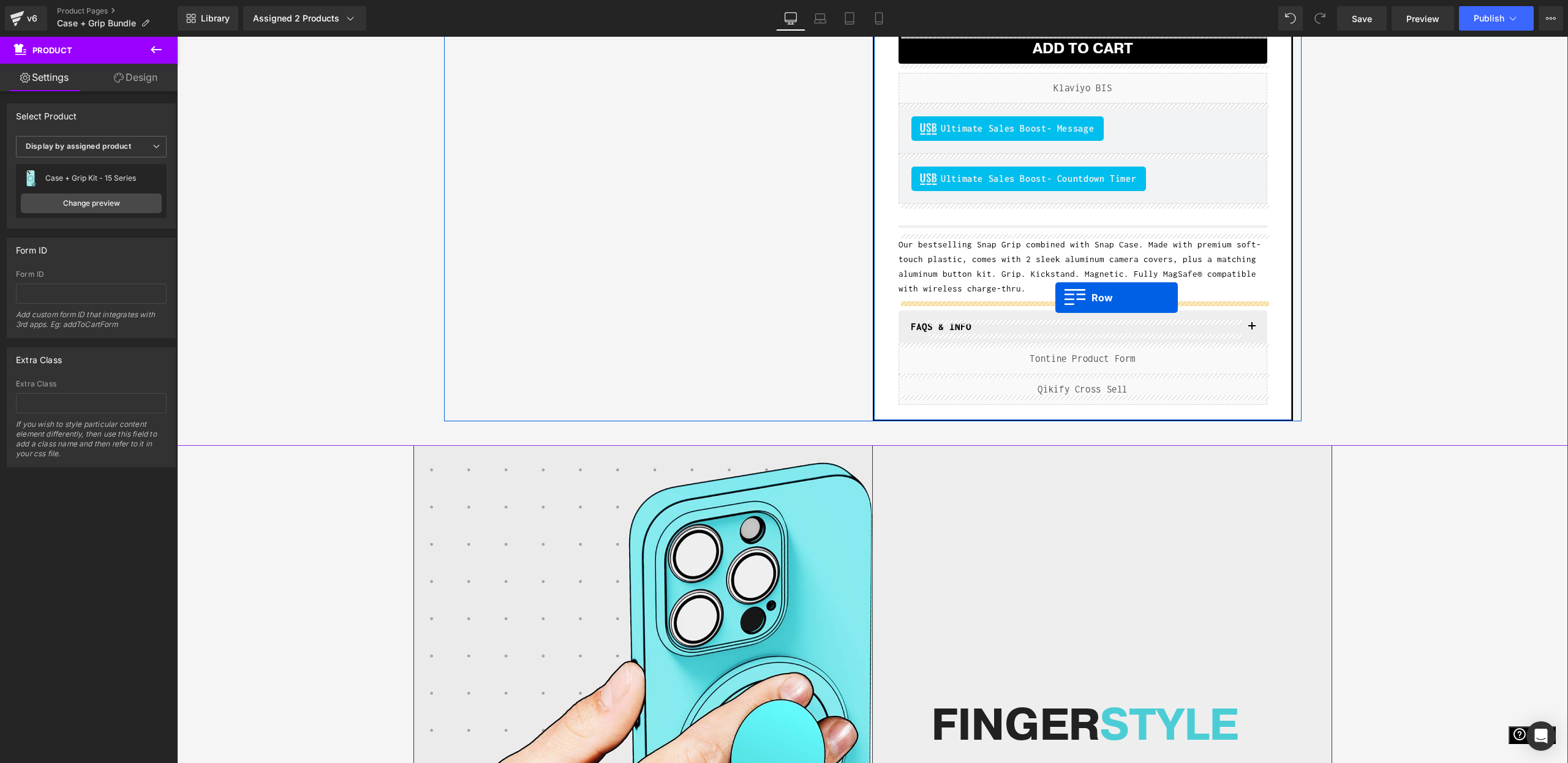
scroll to position [305, 0]
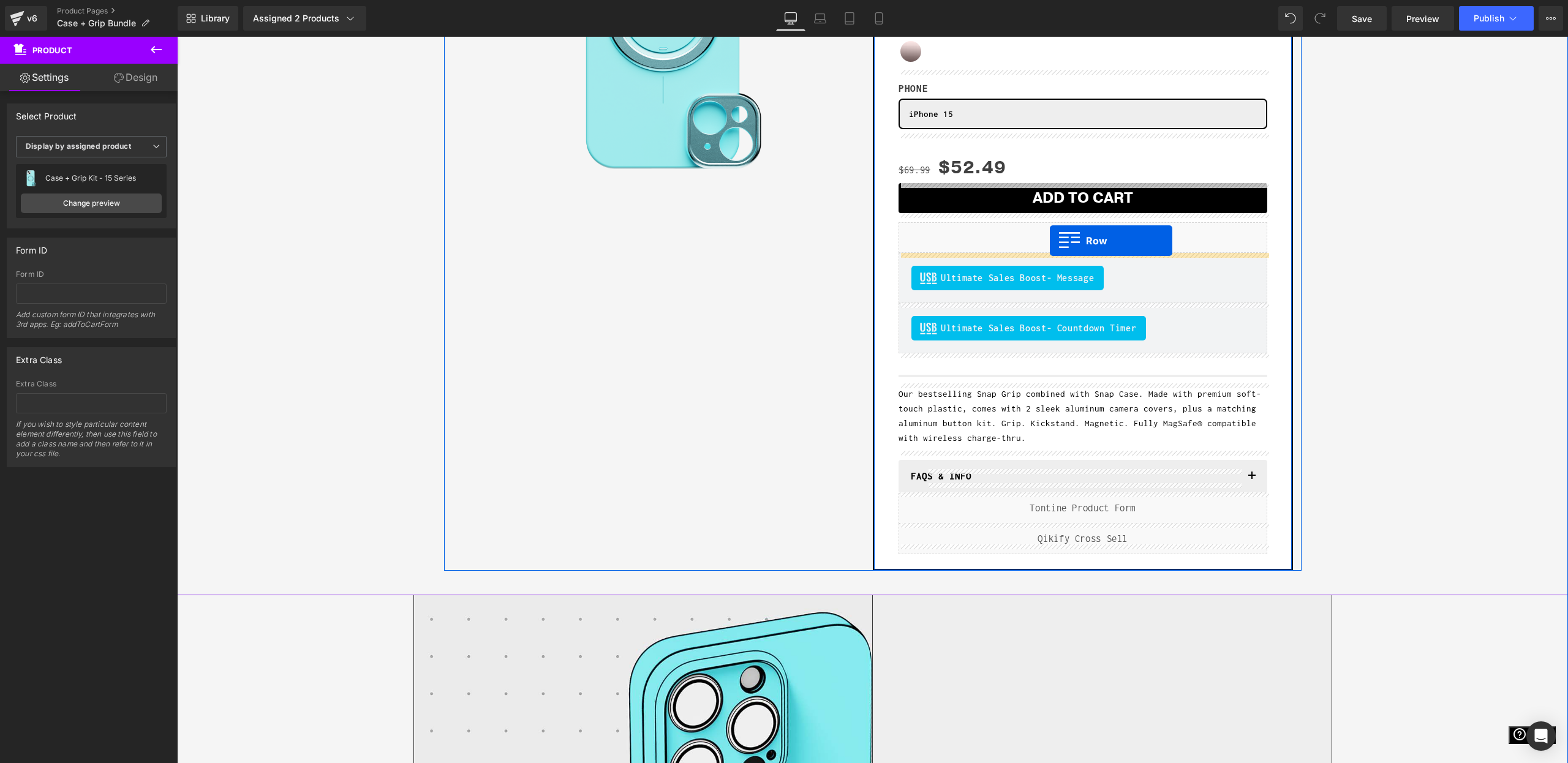
drag, startPoint x: 544, startPoint y: 213, endPoint x: 1050, endPoint y: 243, distance: 506.9
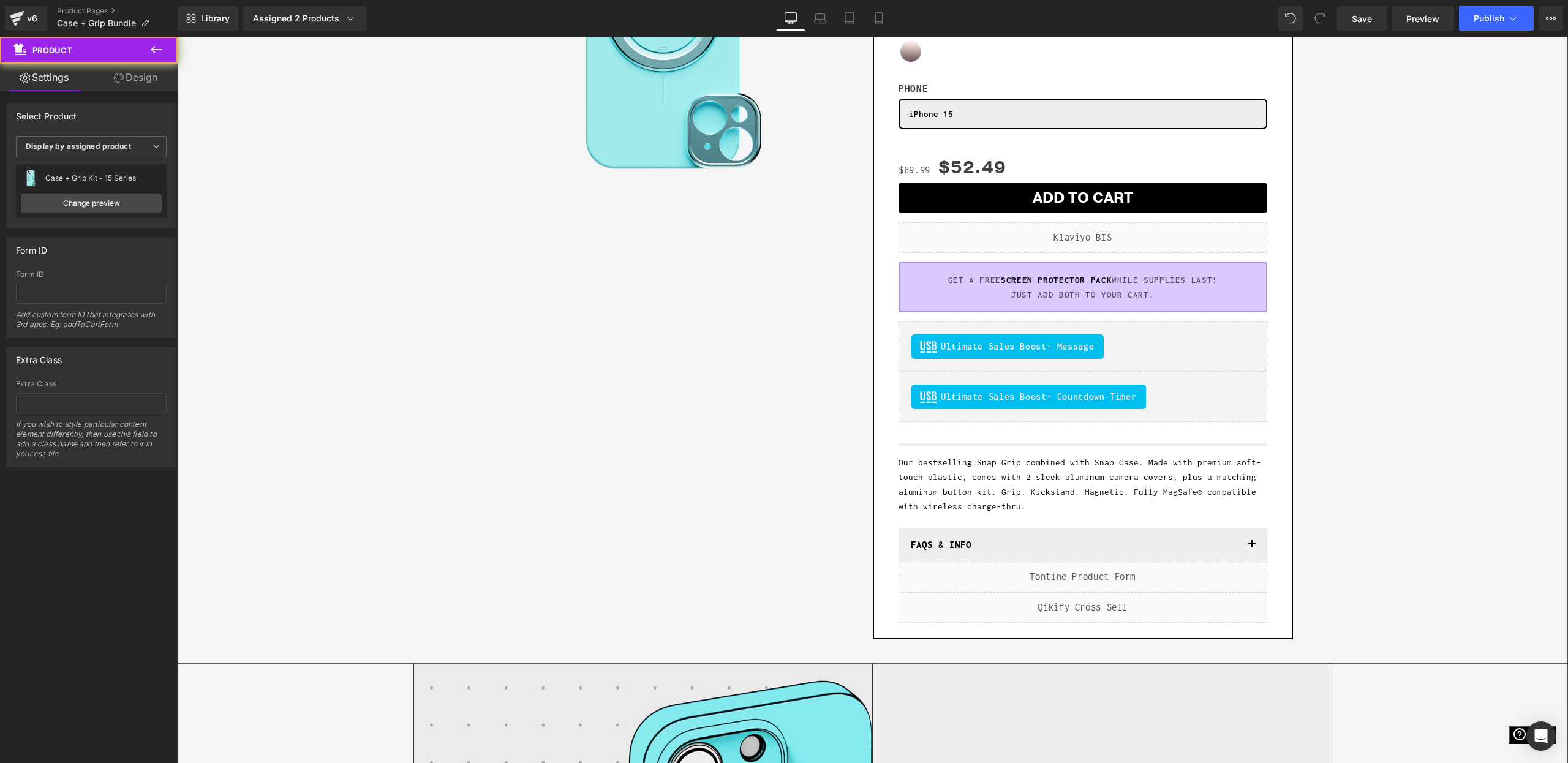
click at [1404, 378] on div "Sale Off (P) Image Row Add To Cart (P) Cart Button Row Case + Grip Kit - 15 Ser…" at bounding box center [872, 230] width 1379 height 816
click at [1355, 11] on link "Save" at bounding box center [1362, 19] width 50 height 24
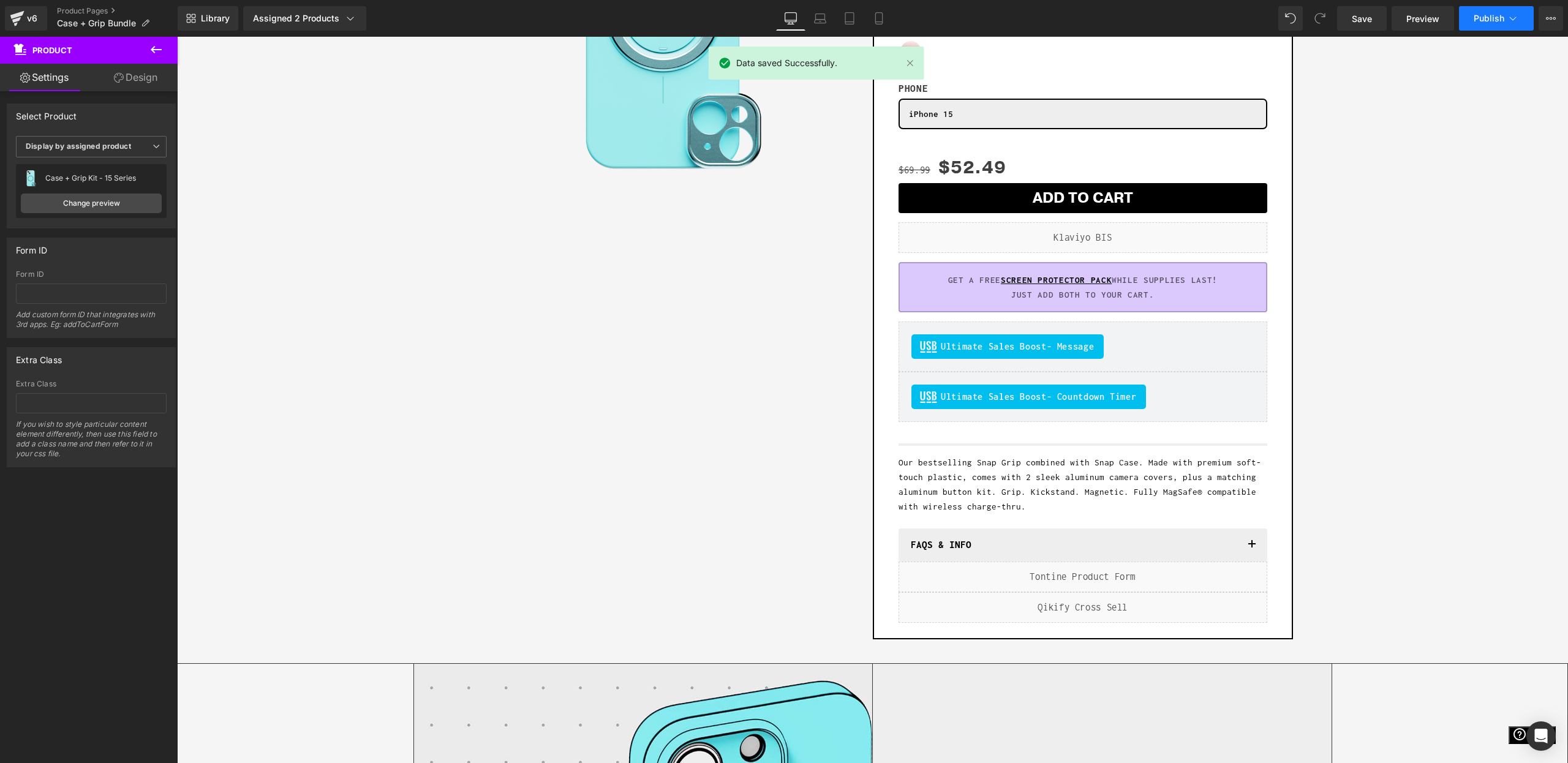
click at [1468, 27] on button "Publish" at bounding box center [1496, 19] width 75 height 24
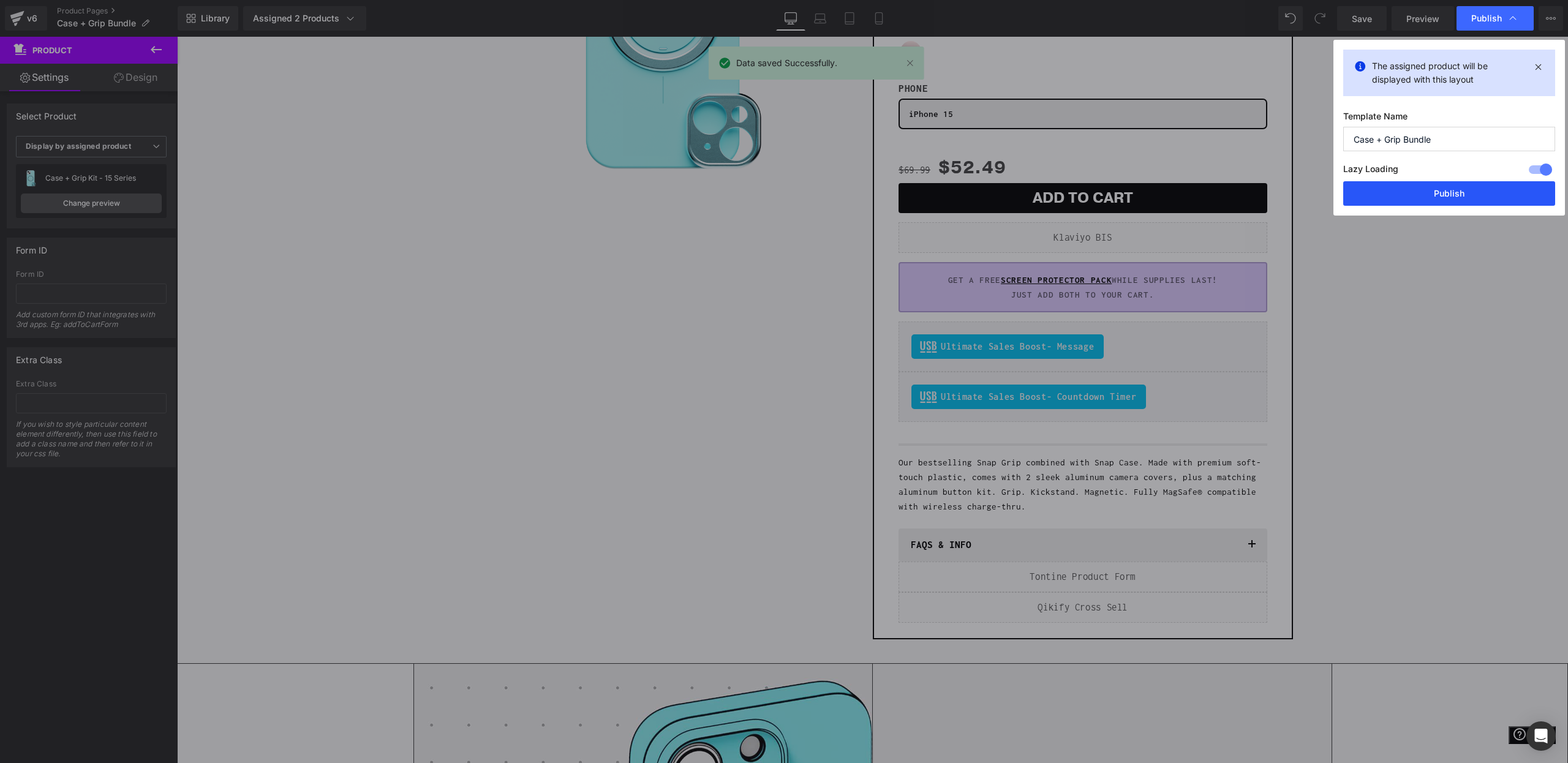
click at [1432, 202] on button "Publish" at bounding box center [1449, 194] width 212 height 24
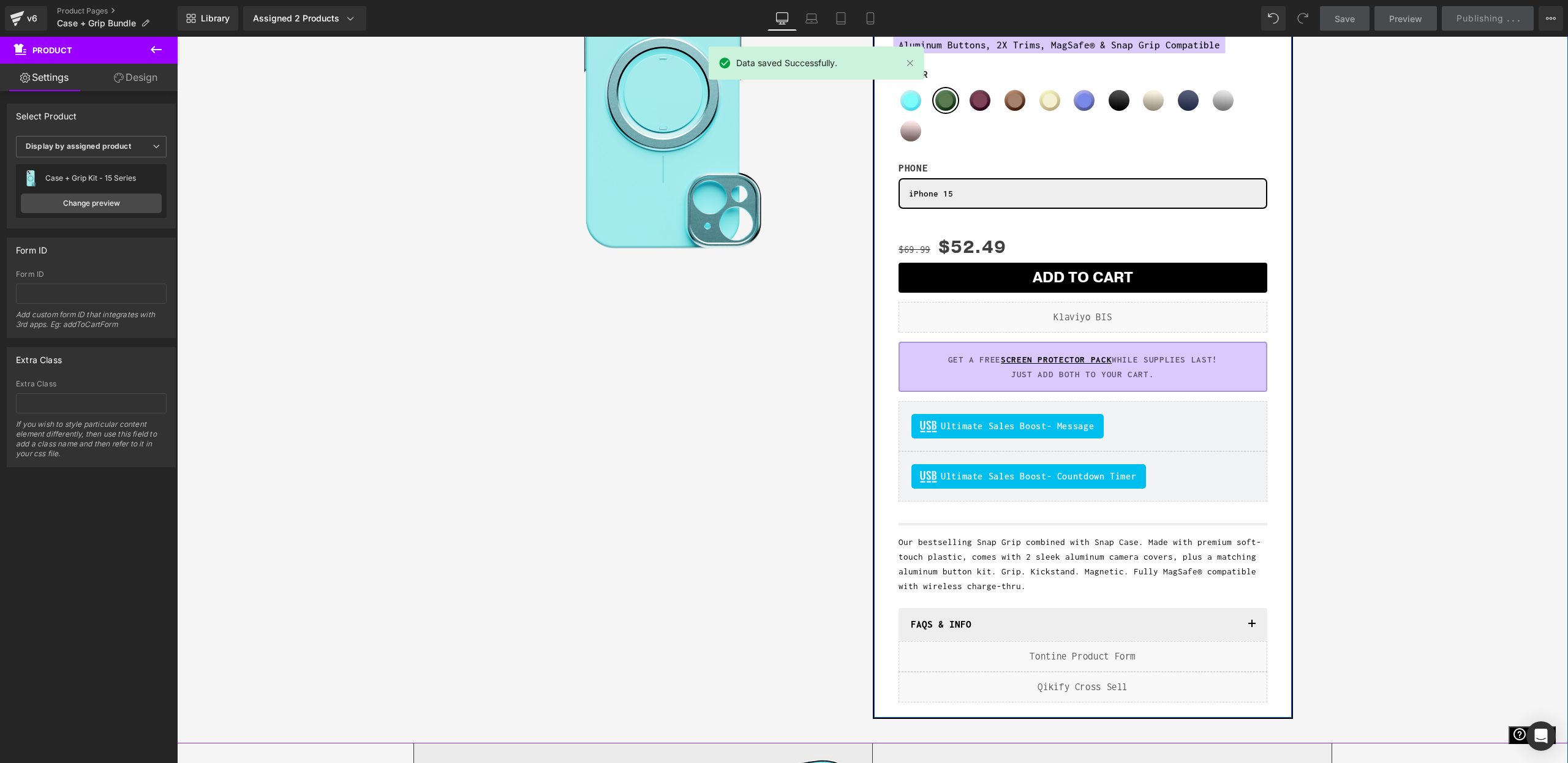
scroll to position [0, 0]
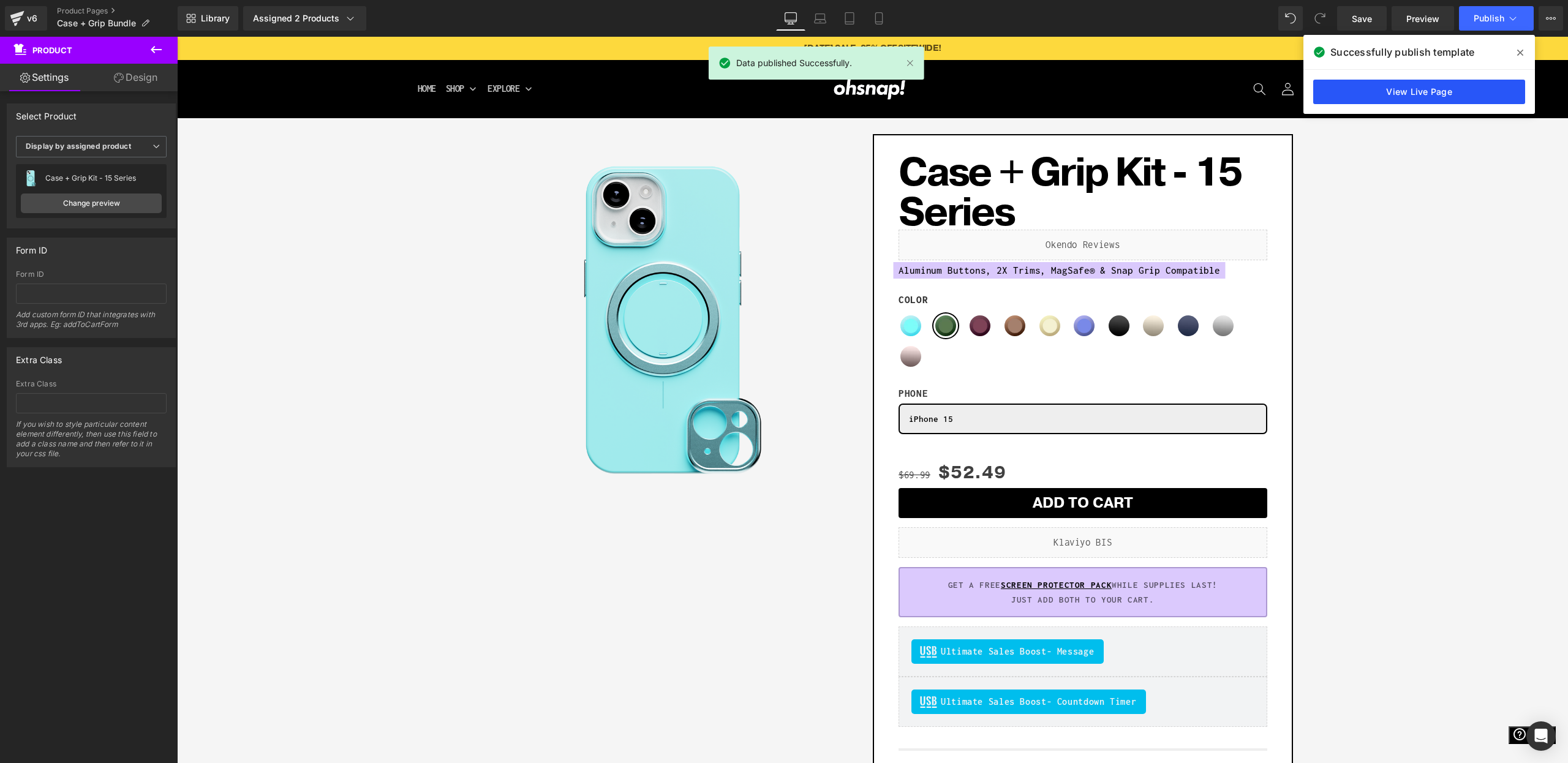
click at [1475, 90] on link "View Live Page" at bounding box center [1419, 92] width 212 height 24
